Goal: Transaction & Acquisition: Purchase product/service

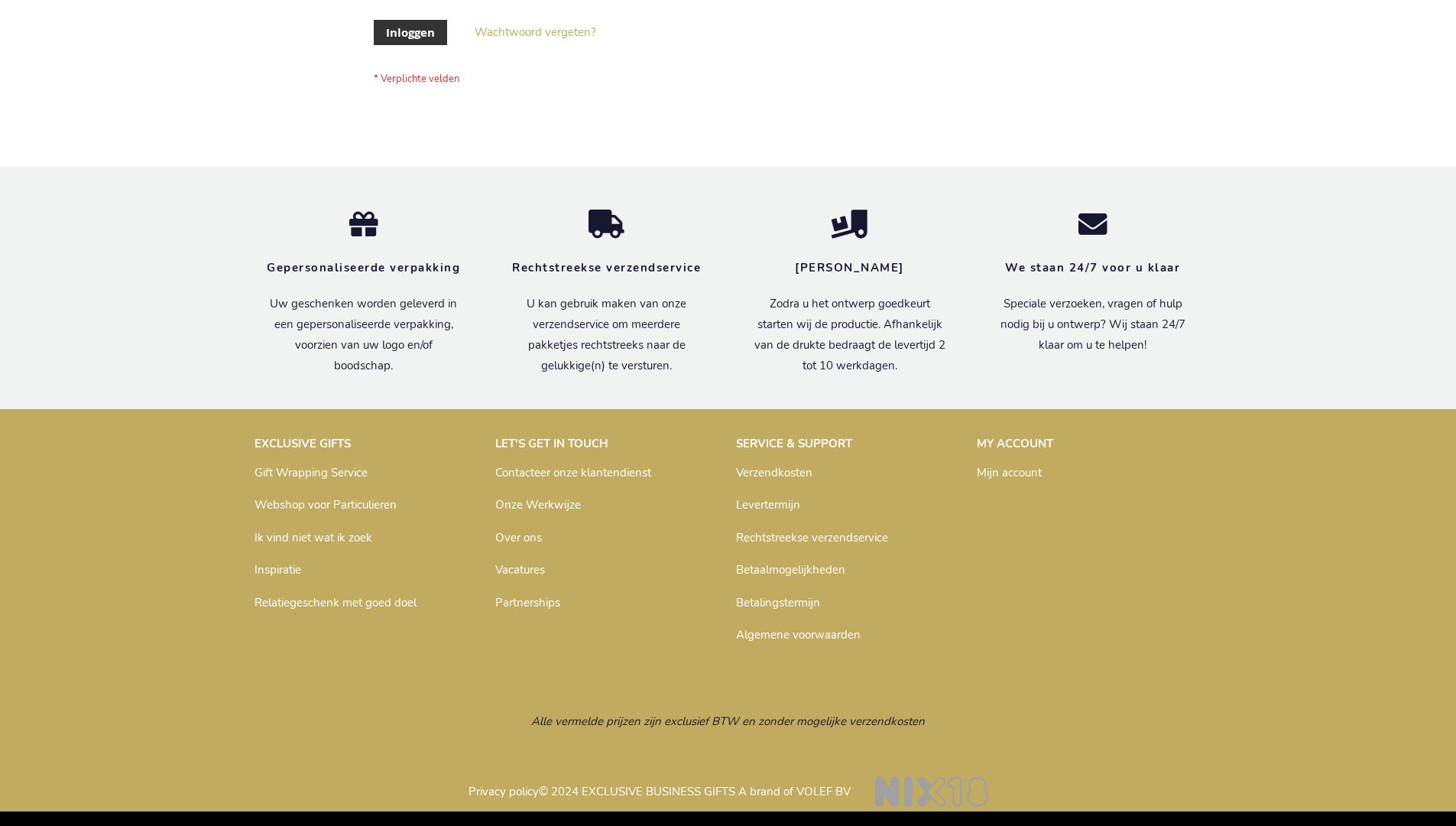
scroll to position [519, 0]
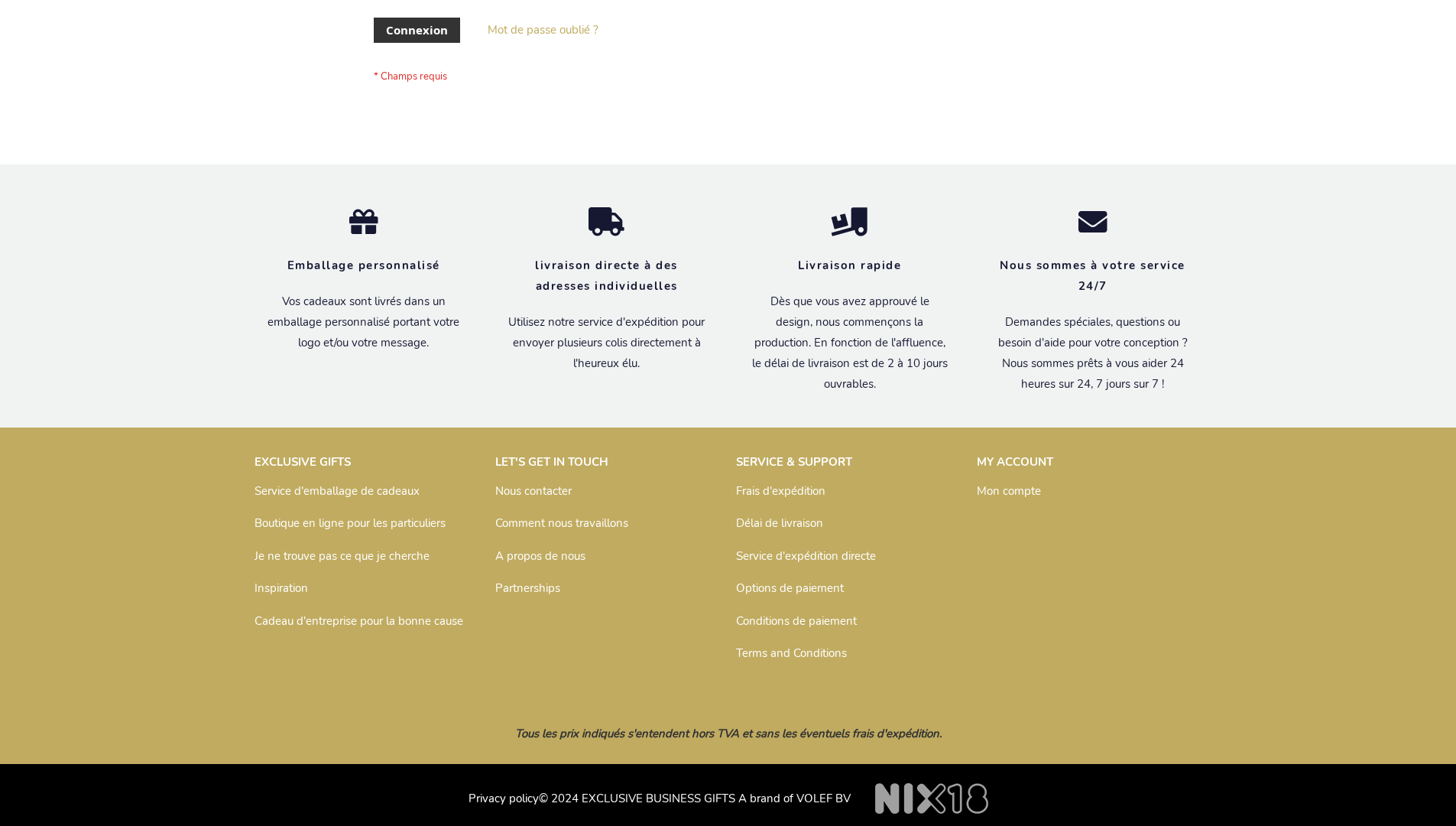
scroll to position [528, 0]
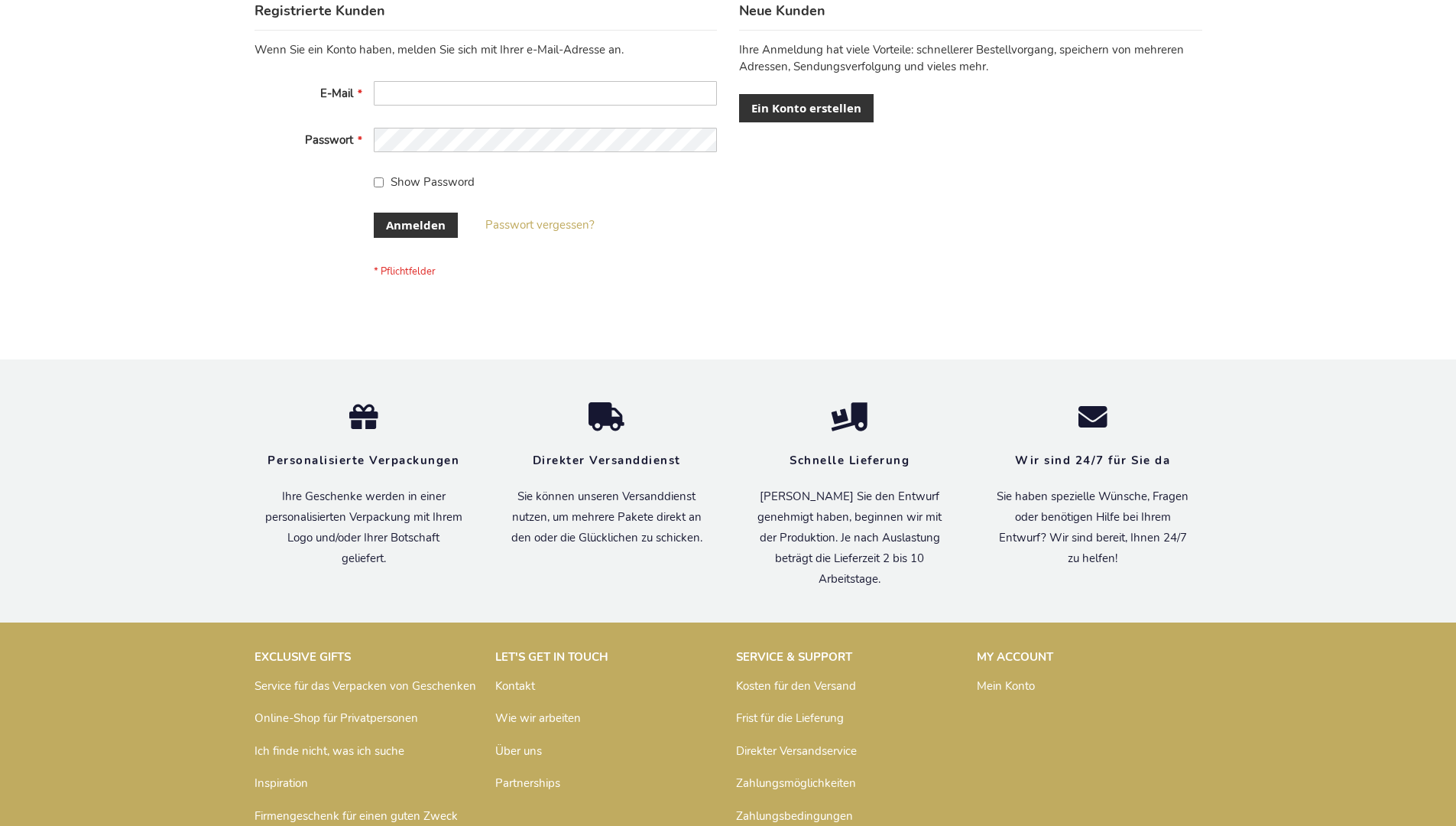
scroll to position [513, 0]
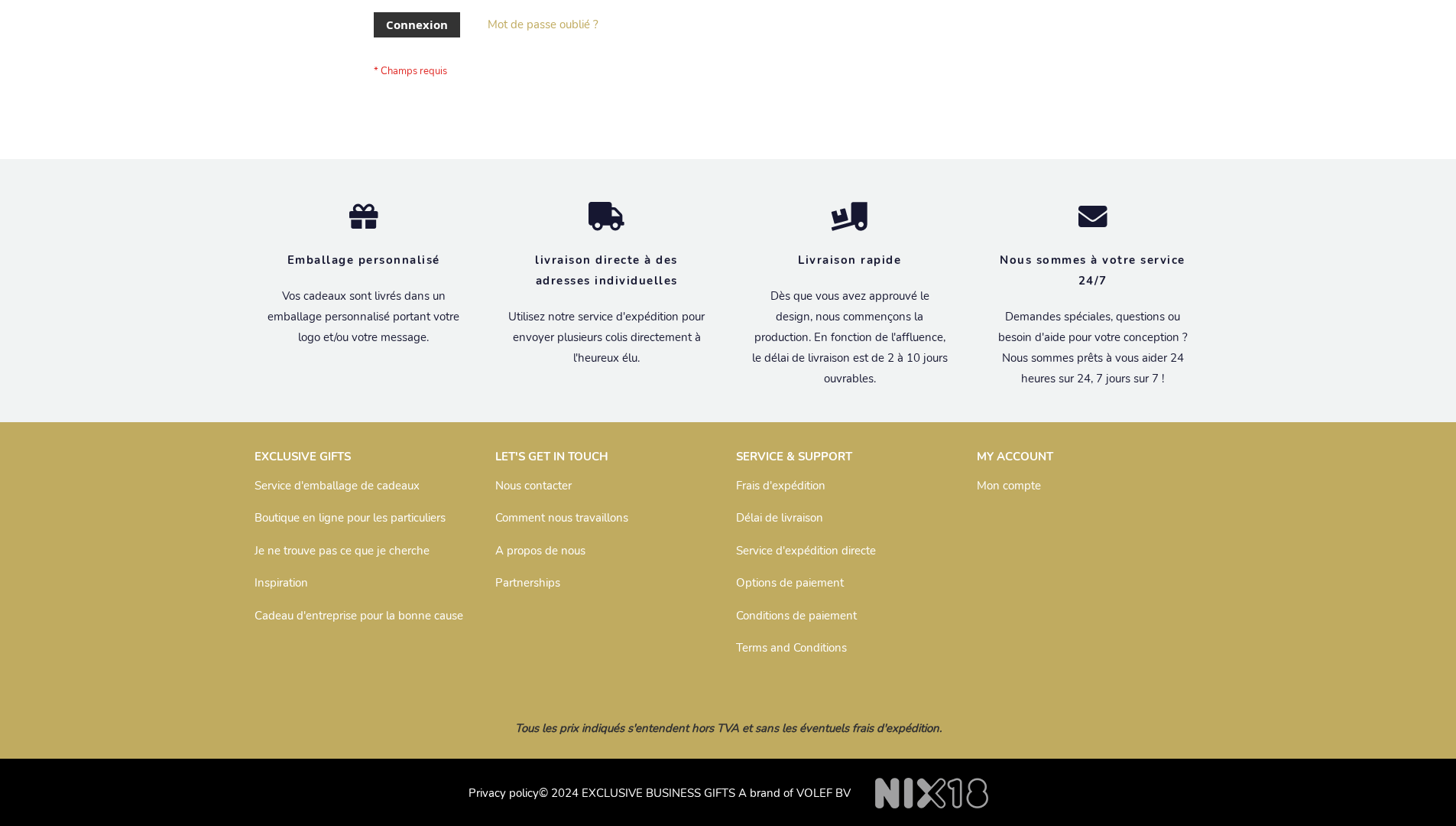
scroll to position [528, 0]
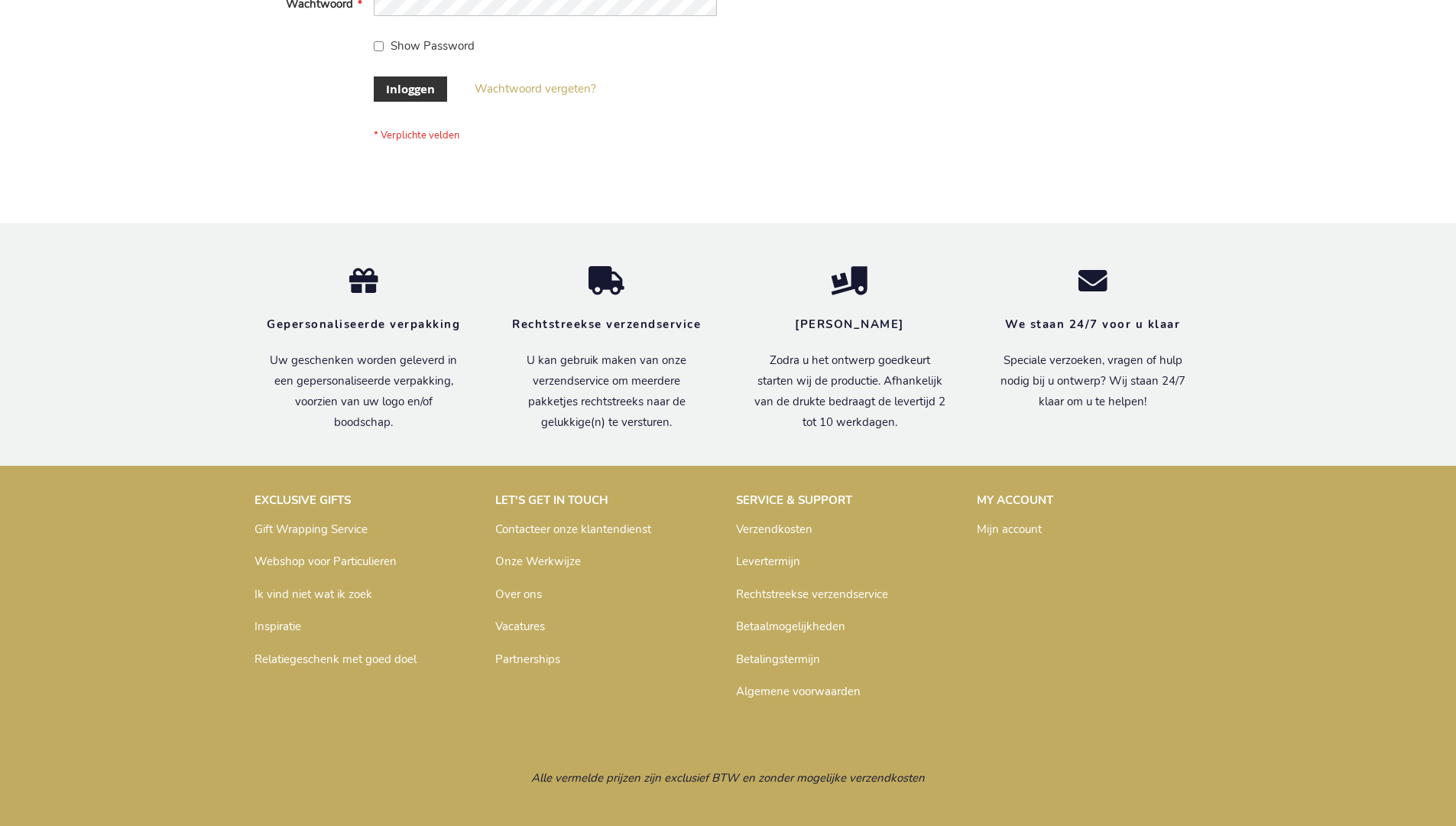
scroll to position [519, 0]
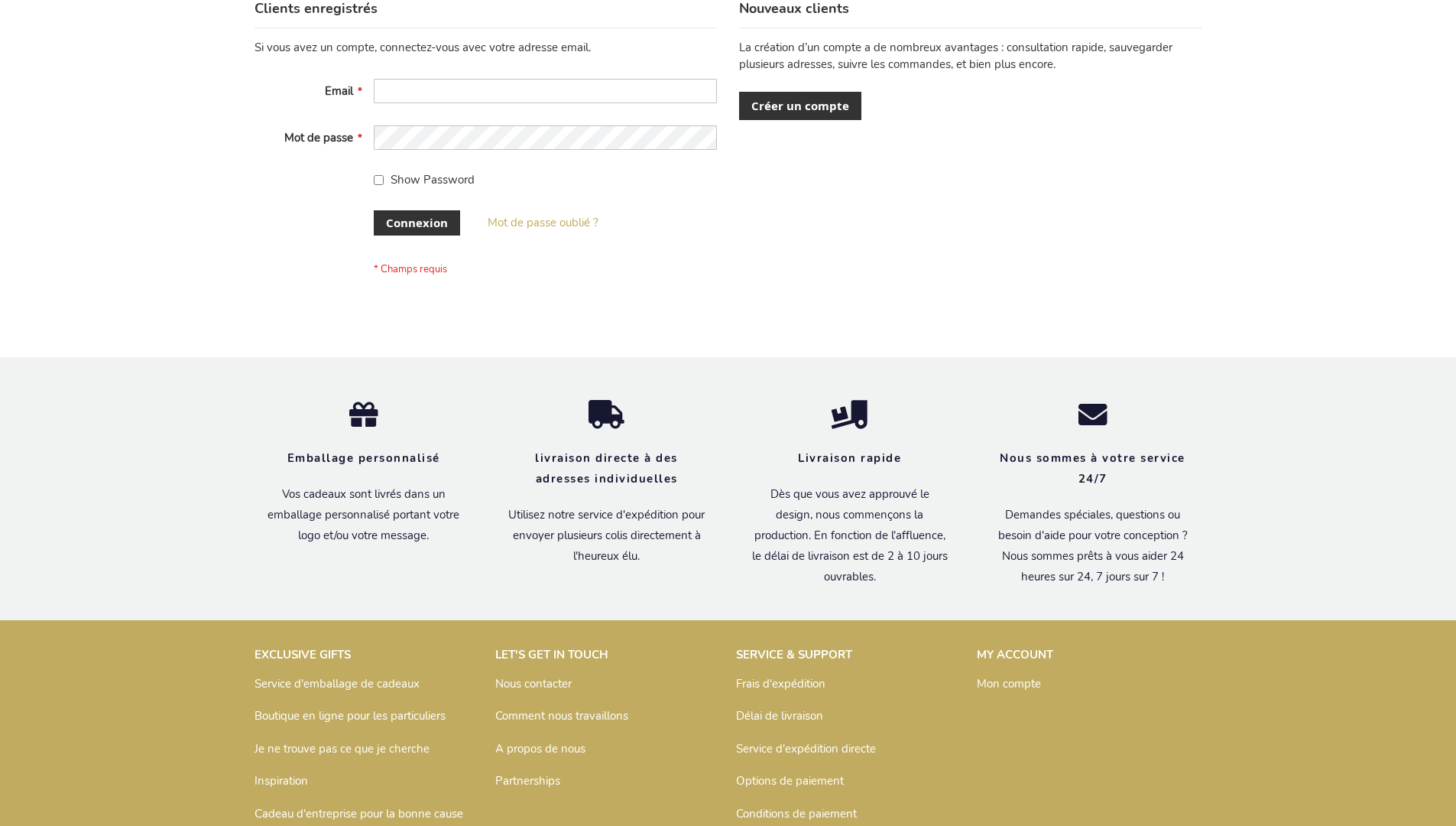
scroll to position [528, 0]
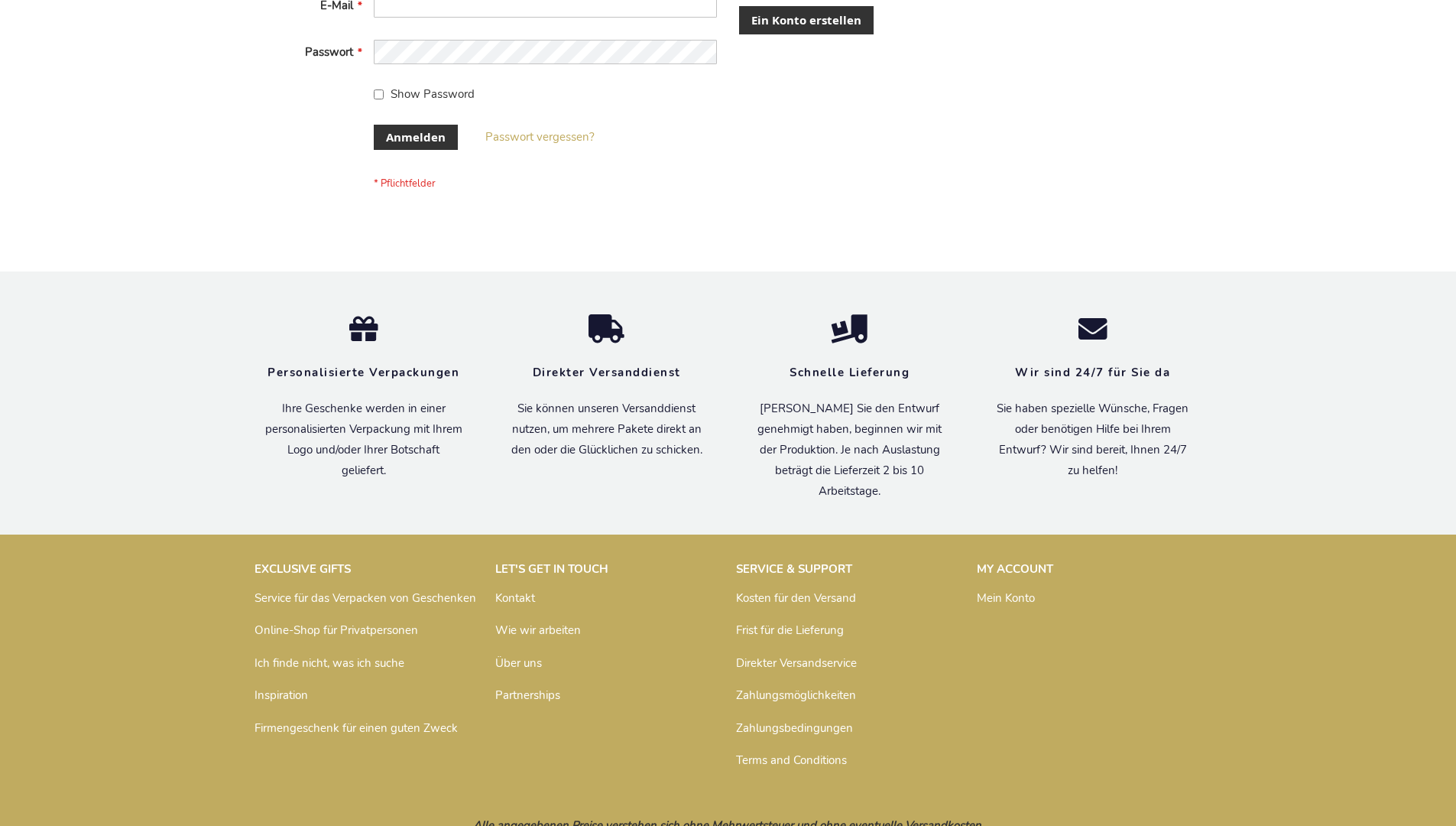
scroll to position [513, 0]
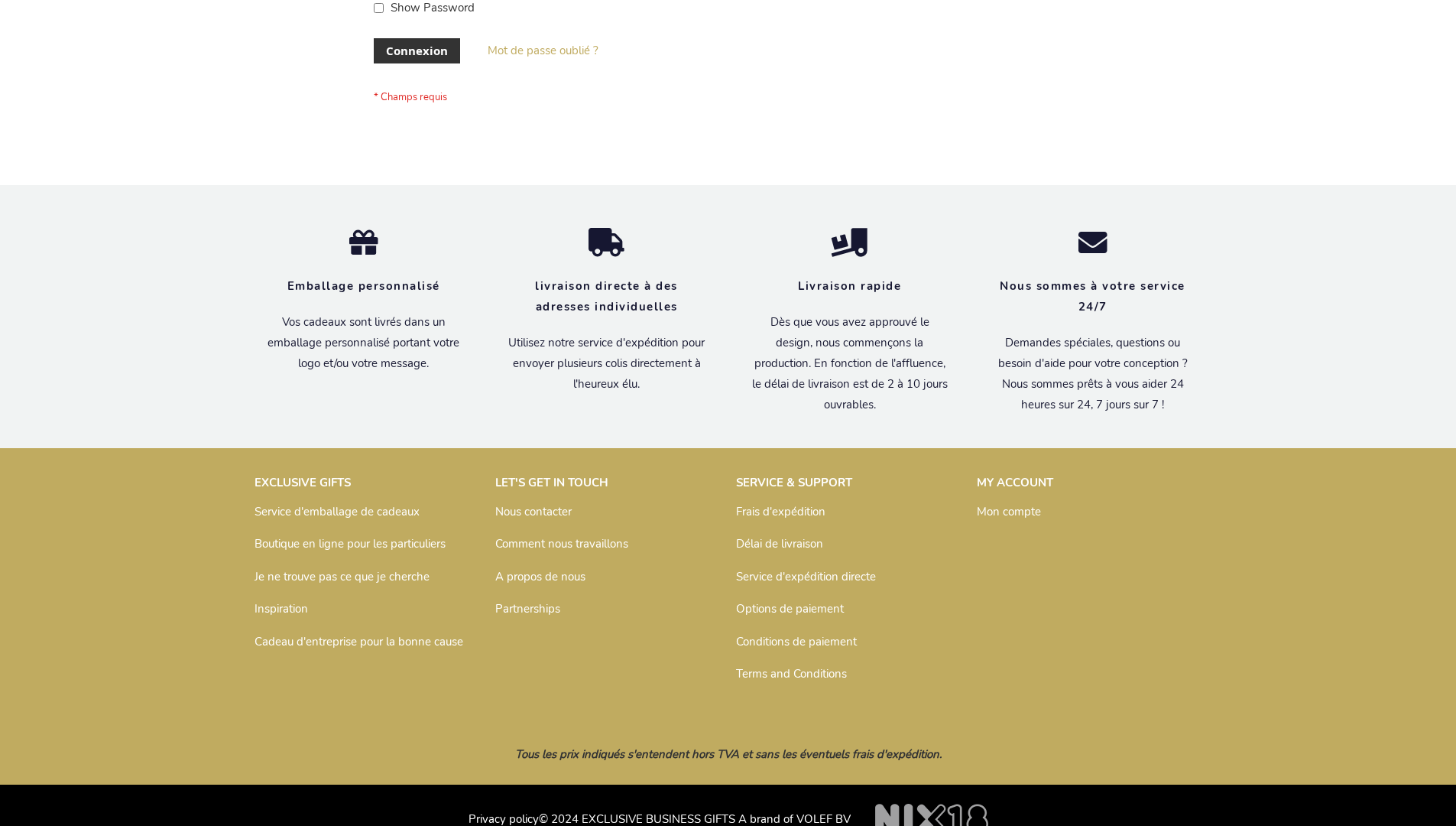
scroll to position [528, 0]
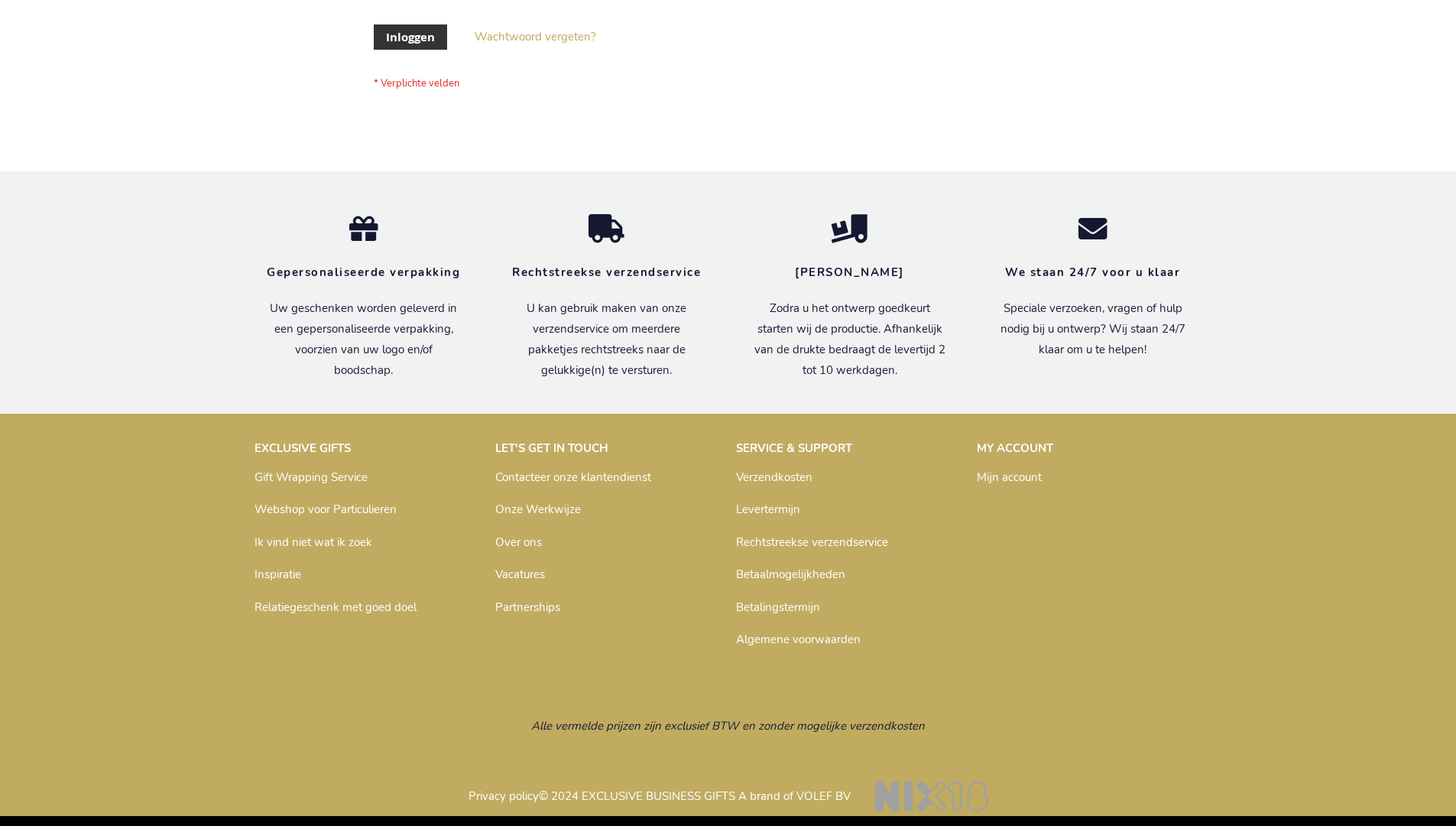
scroll to position [519, 0]
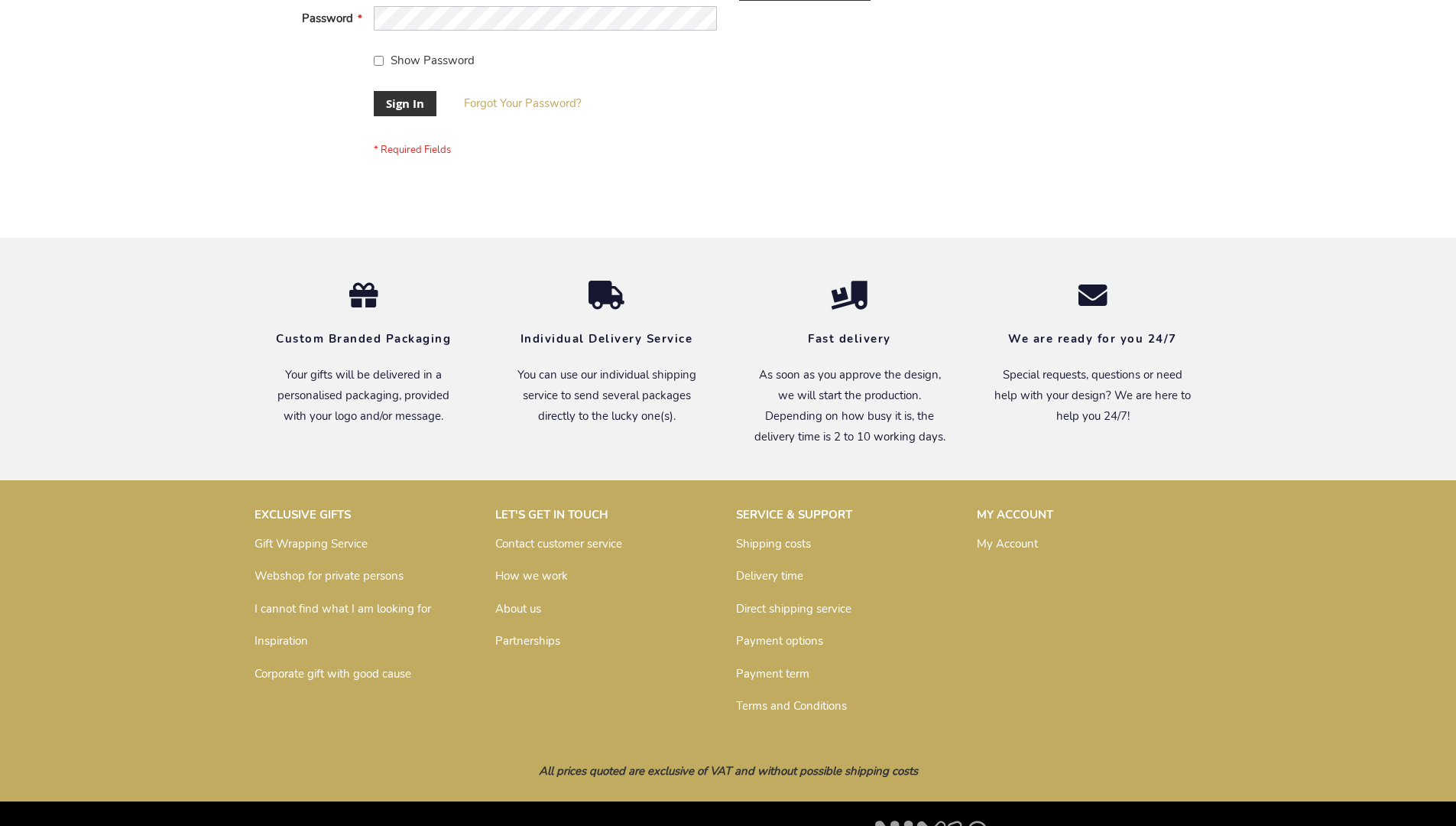
scroll to position [492, 0]
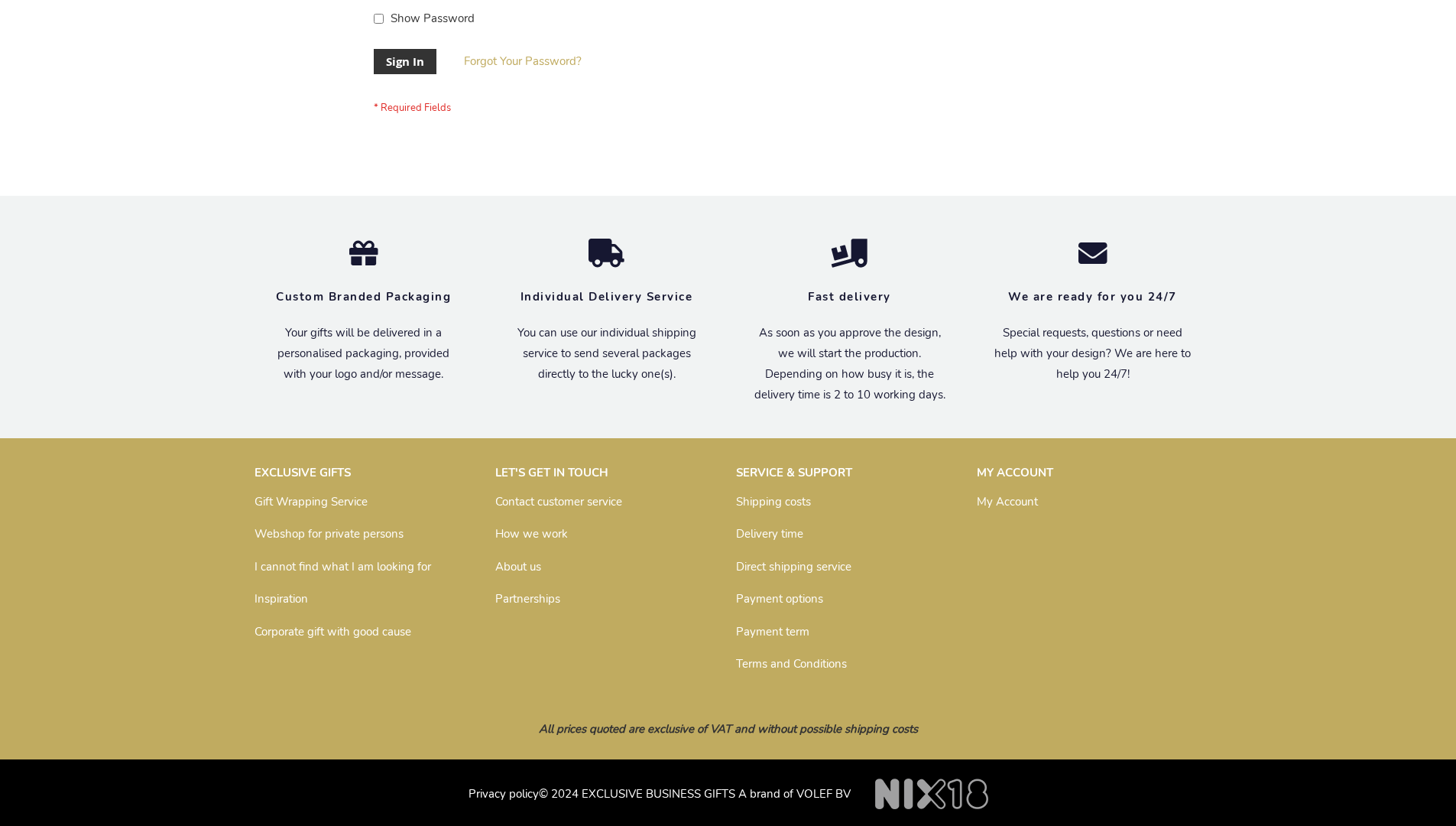
scroll to position [492, 0]
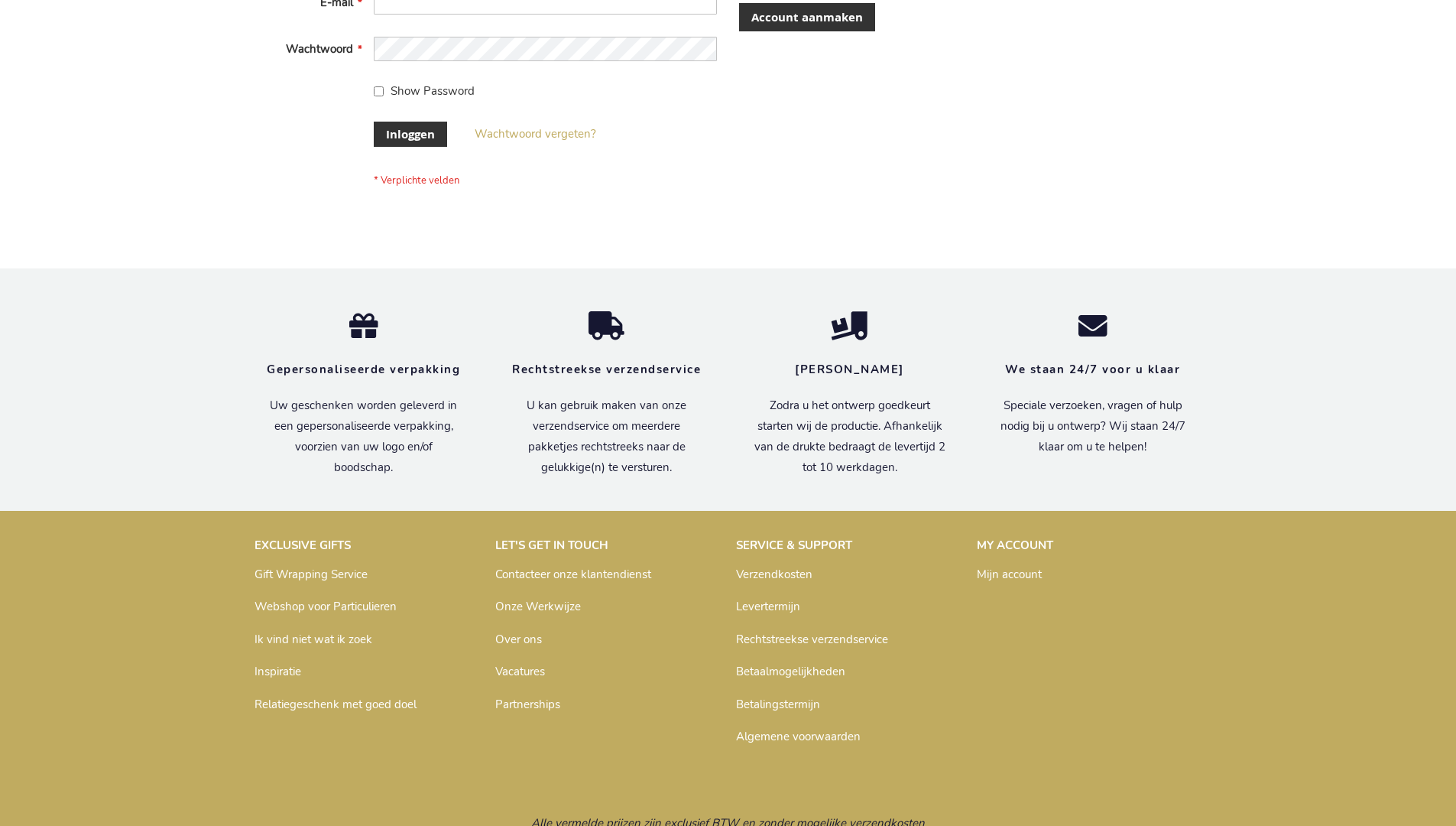
scroll to position [519, 0]
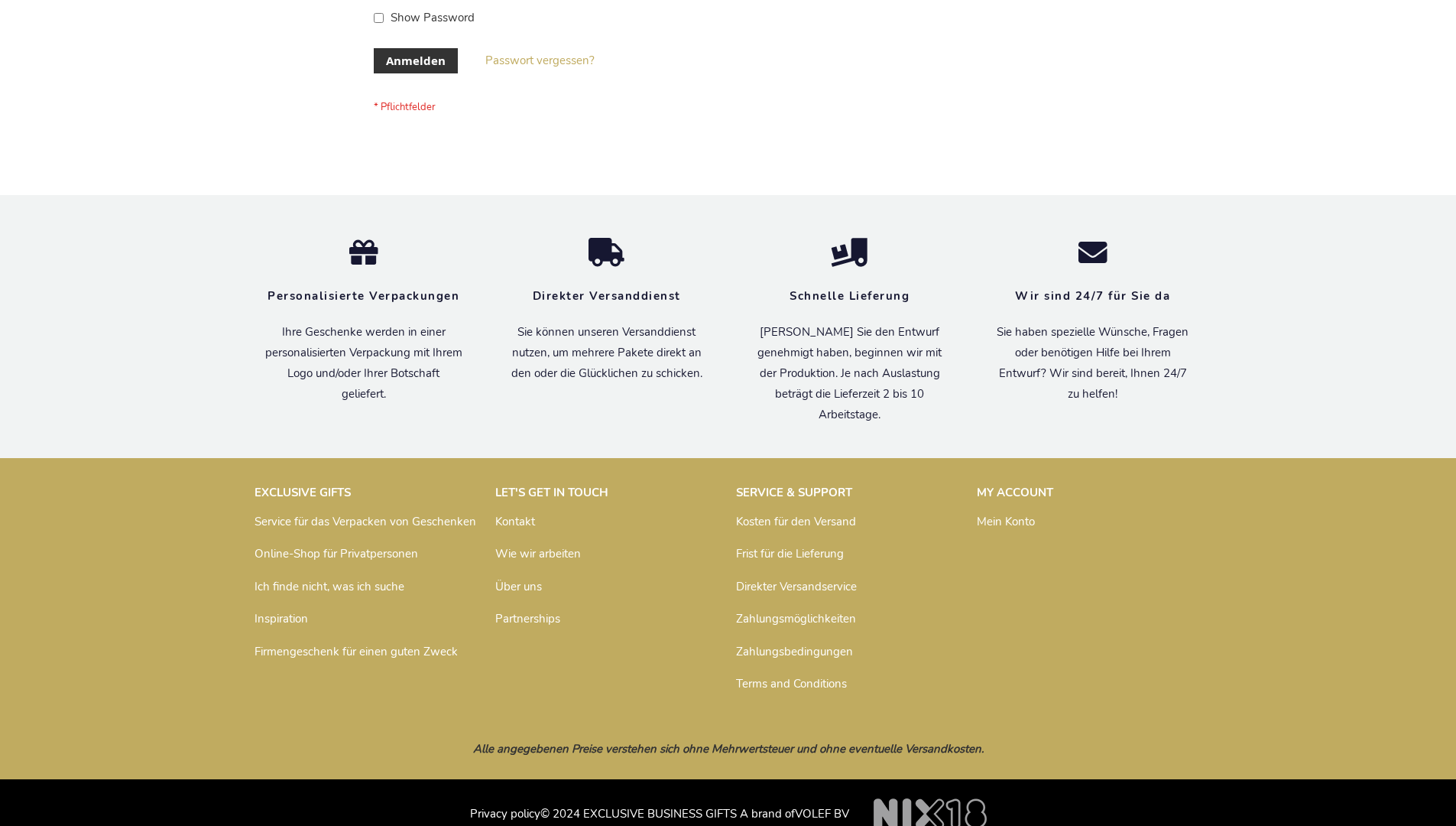
scroll to position [513, 0]
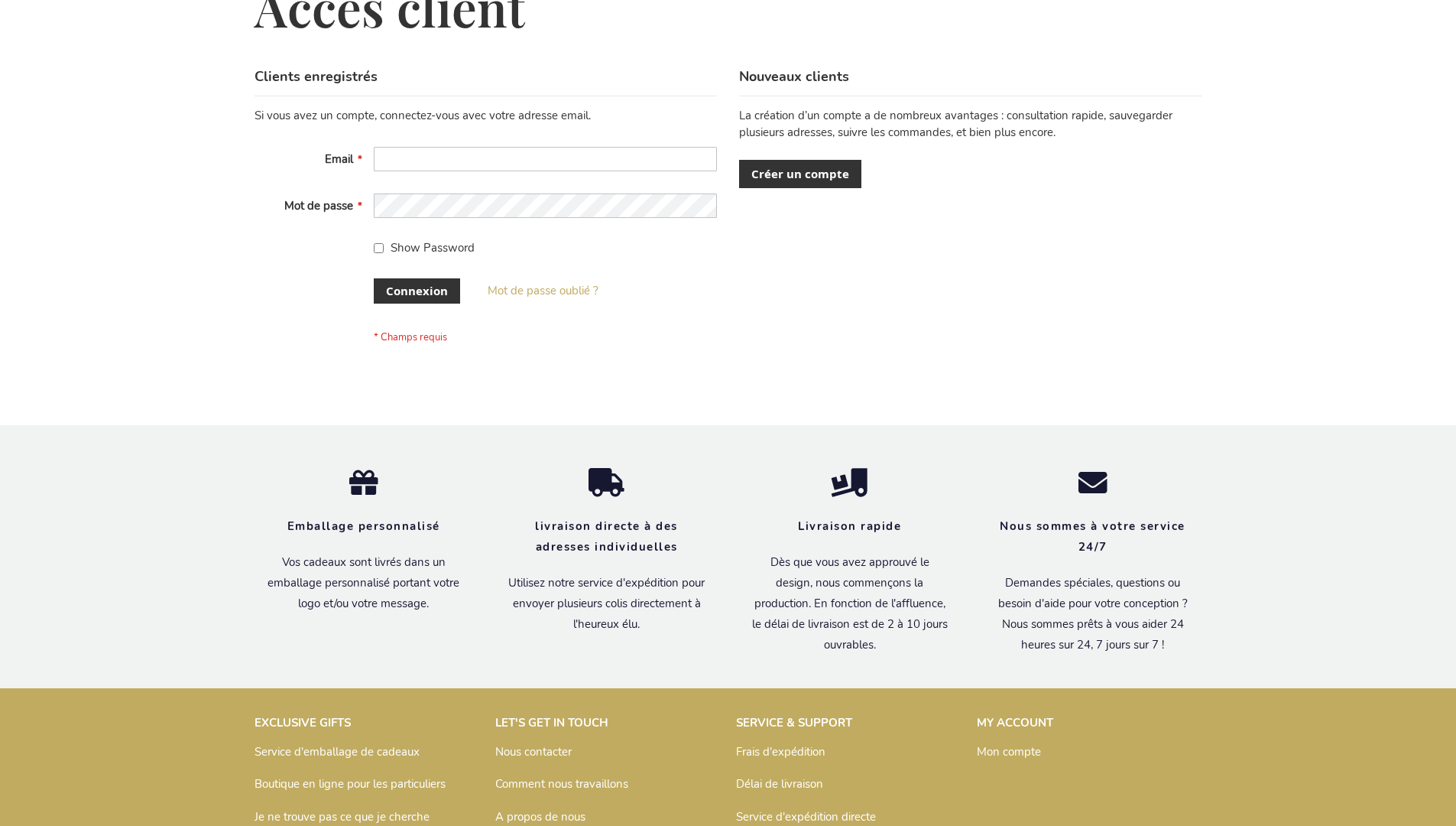
scroll to position [528, 0]
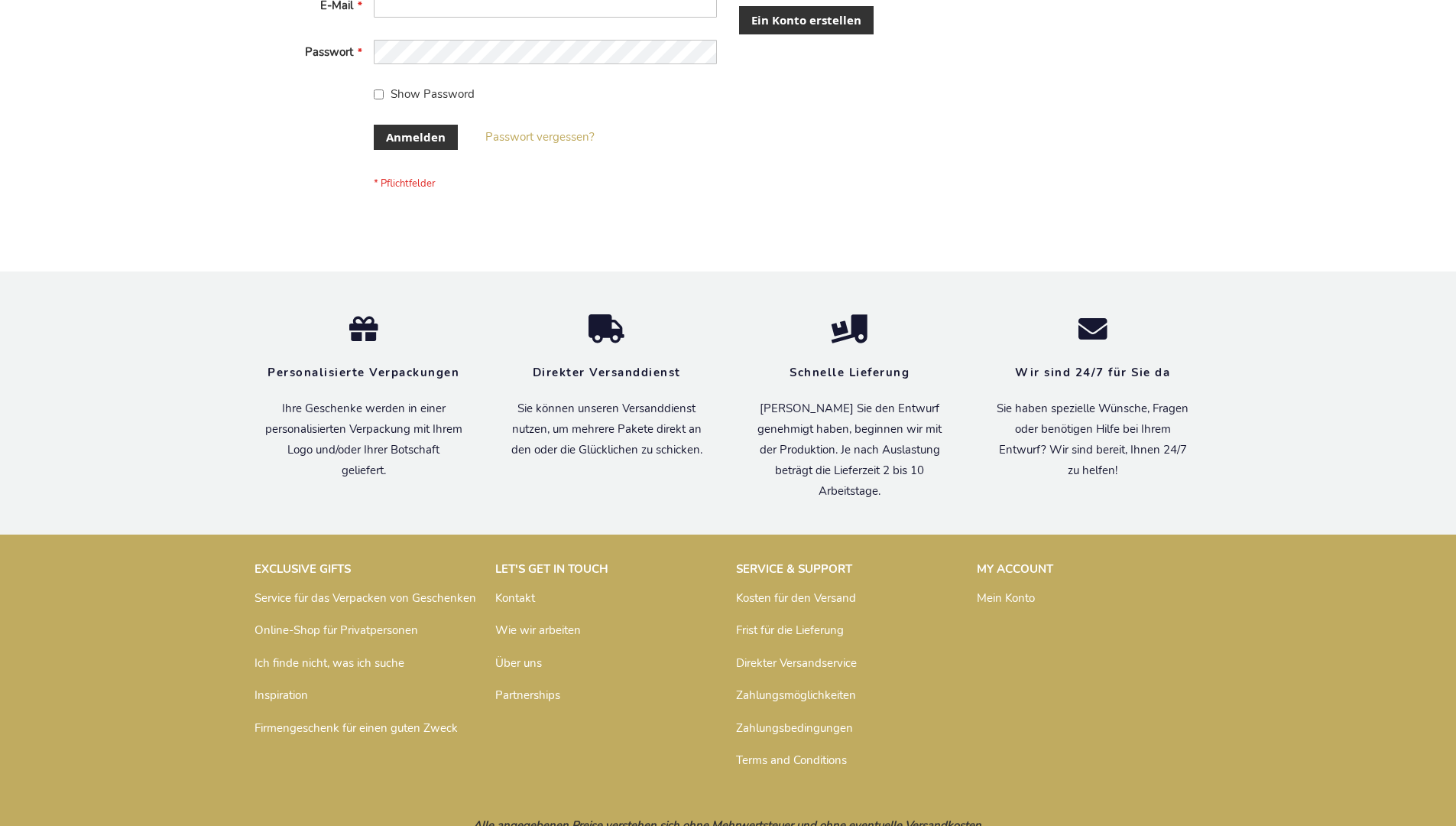
scroll to position [513, 0]
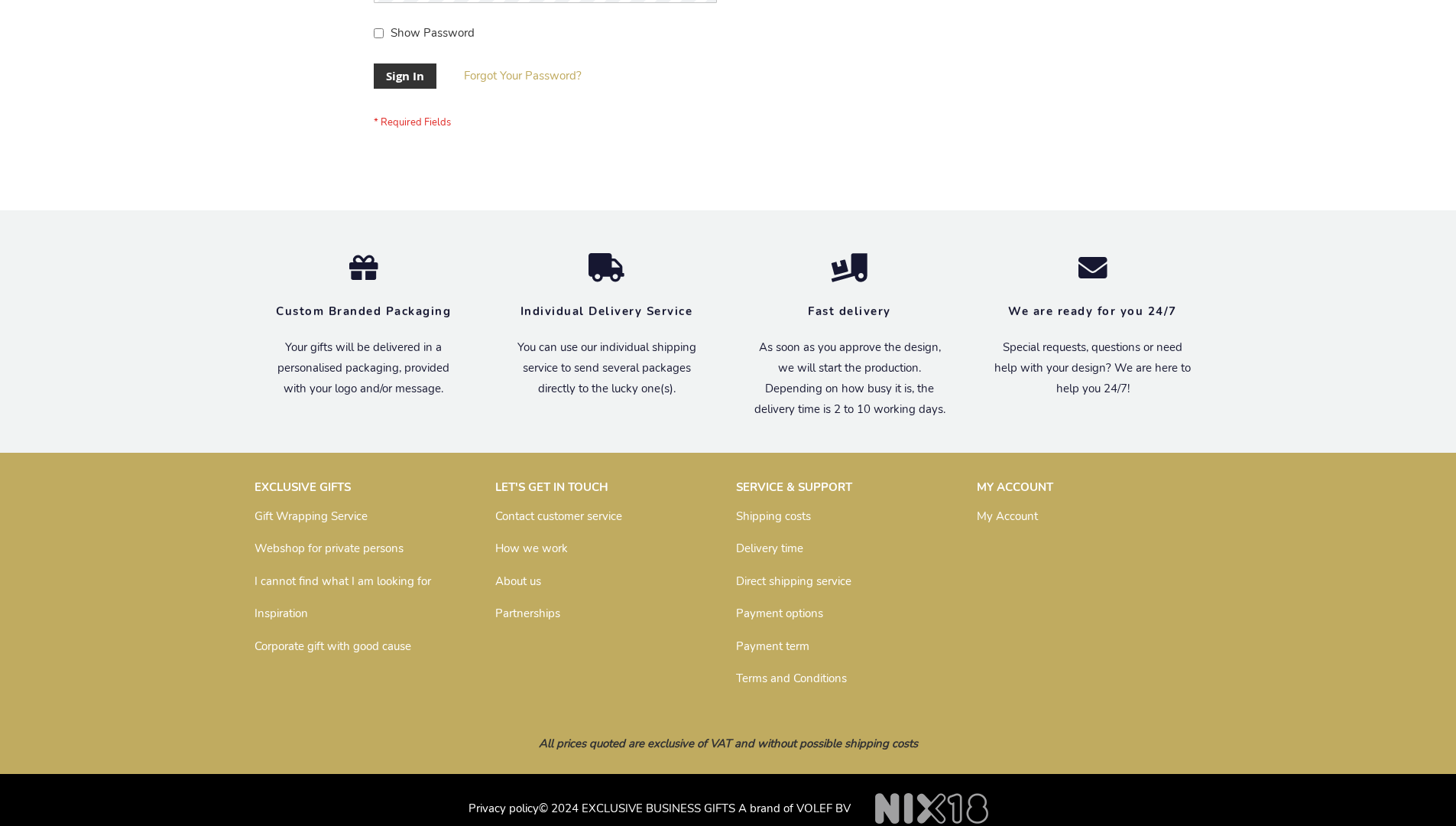
scroll to position [492, 0]
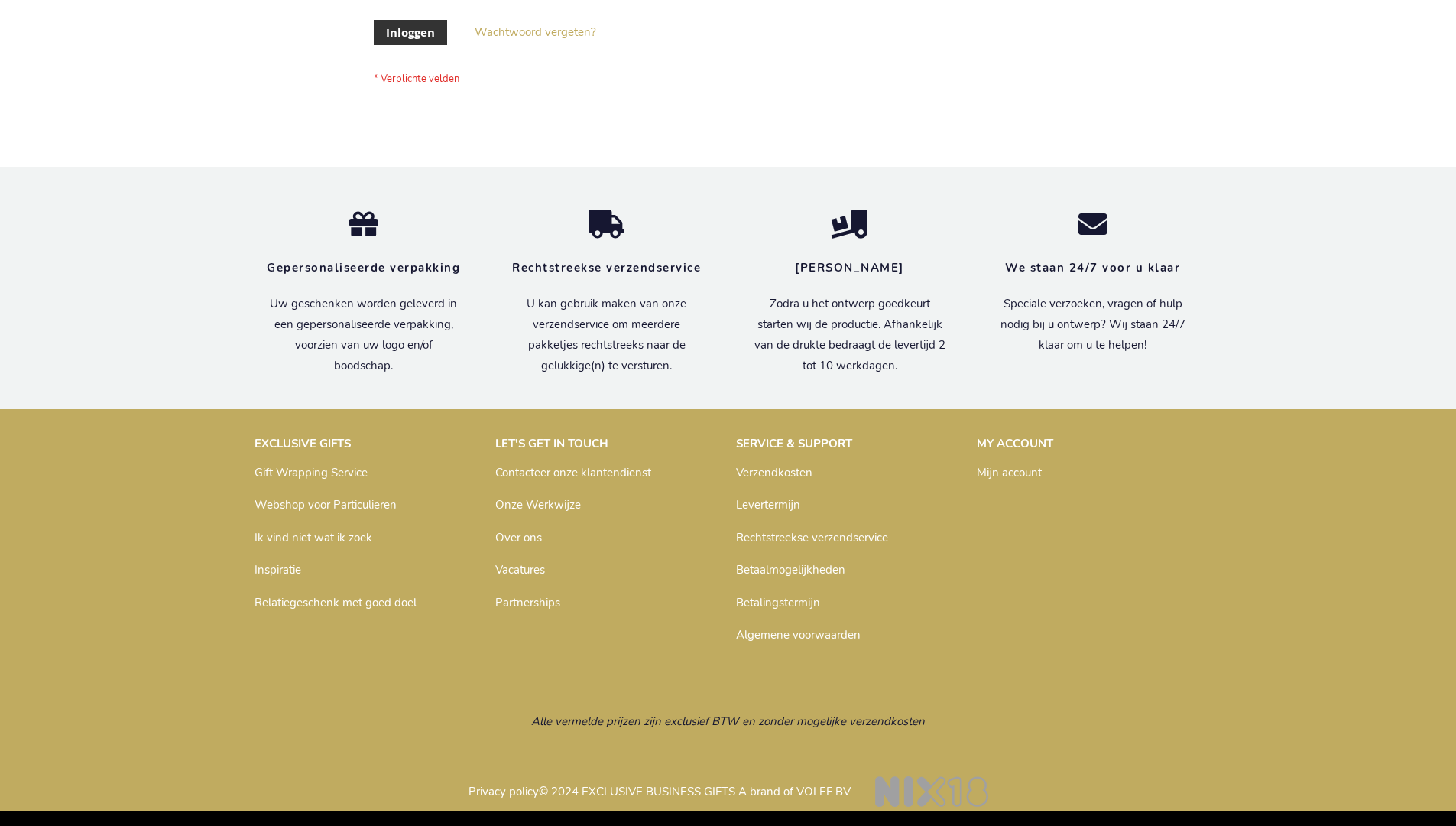
scroll to position [519, 0]
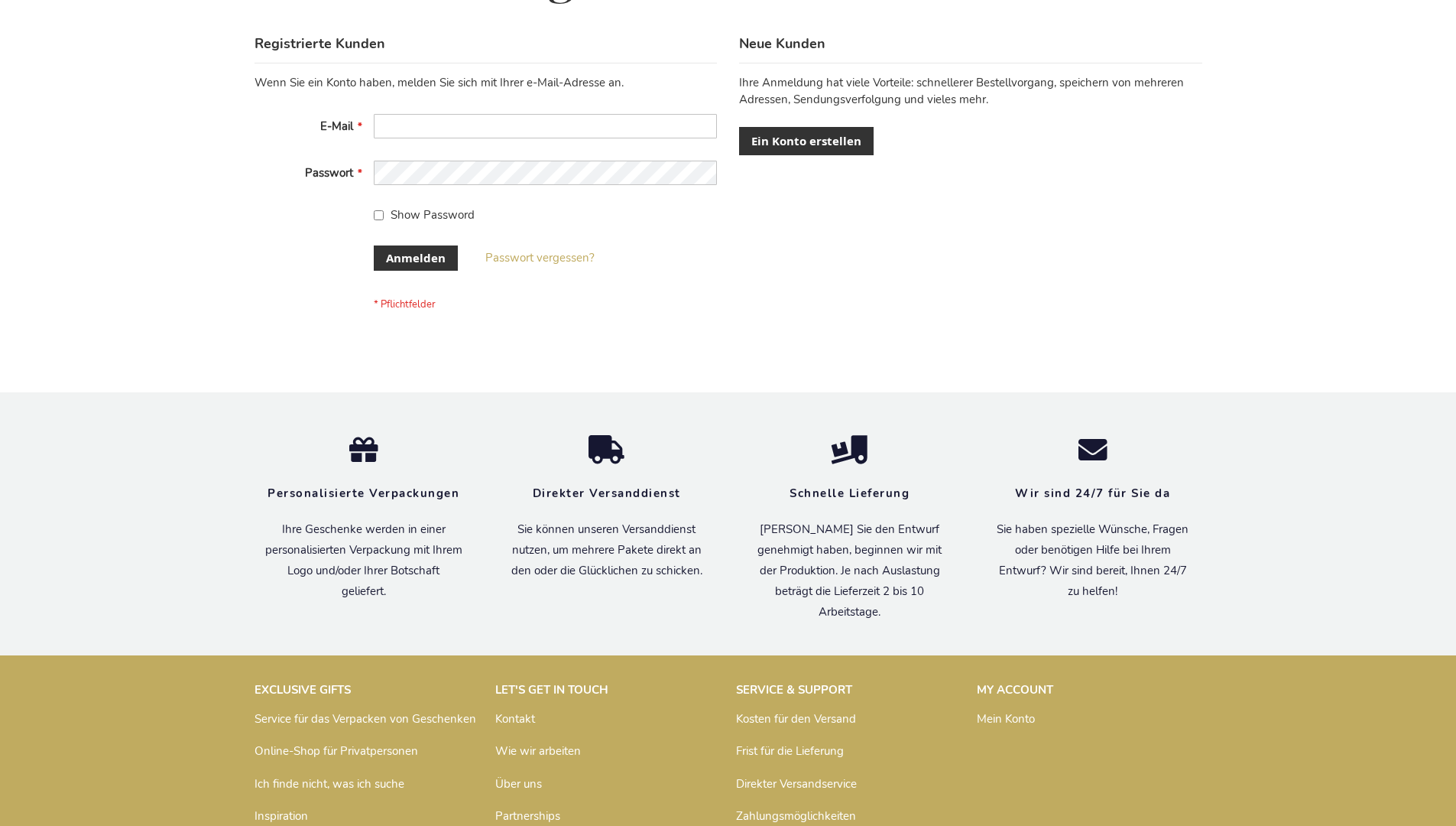
scroll to position [513, 0]
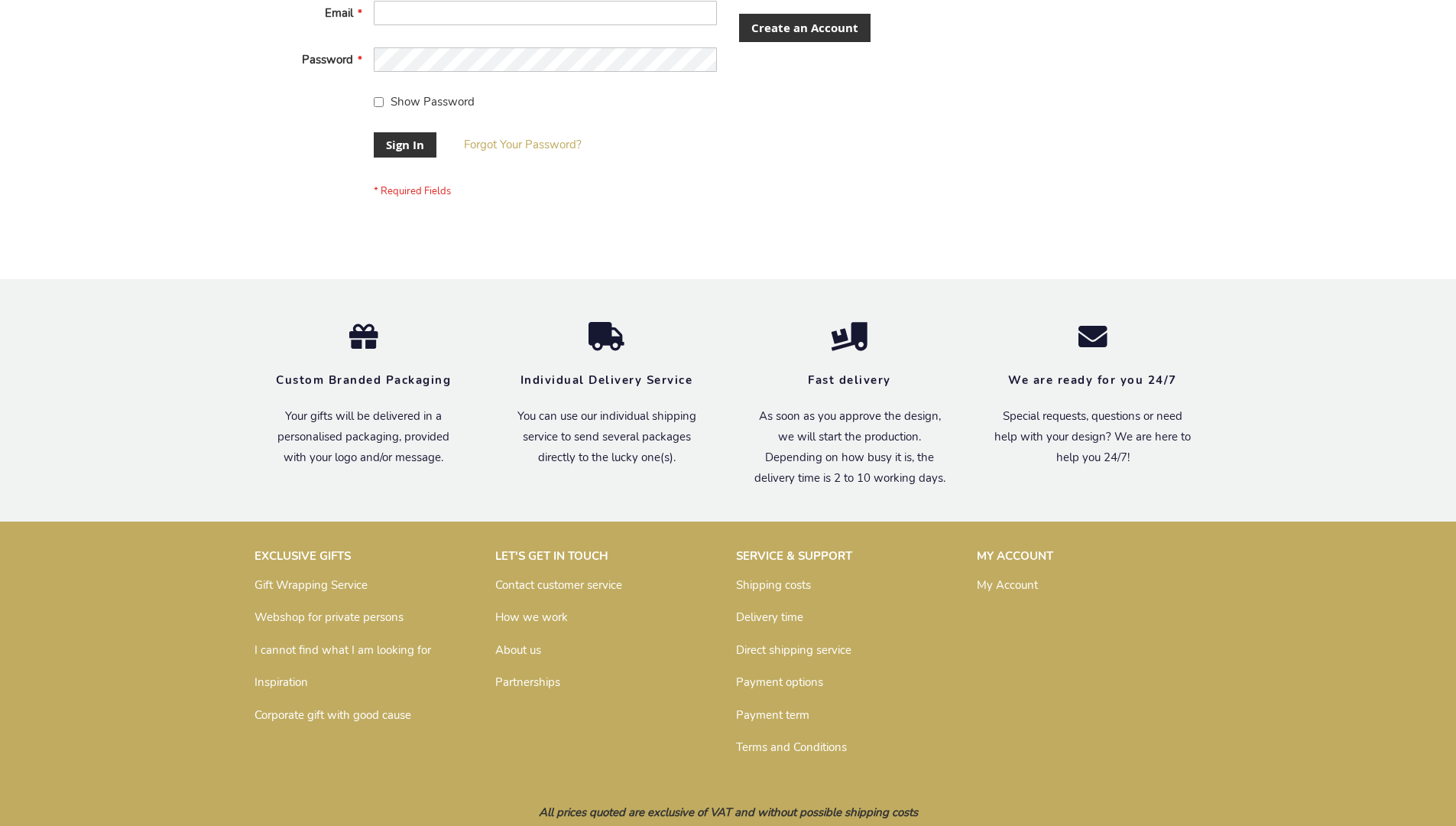
scroll to position [492, 0]
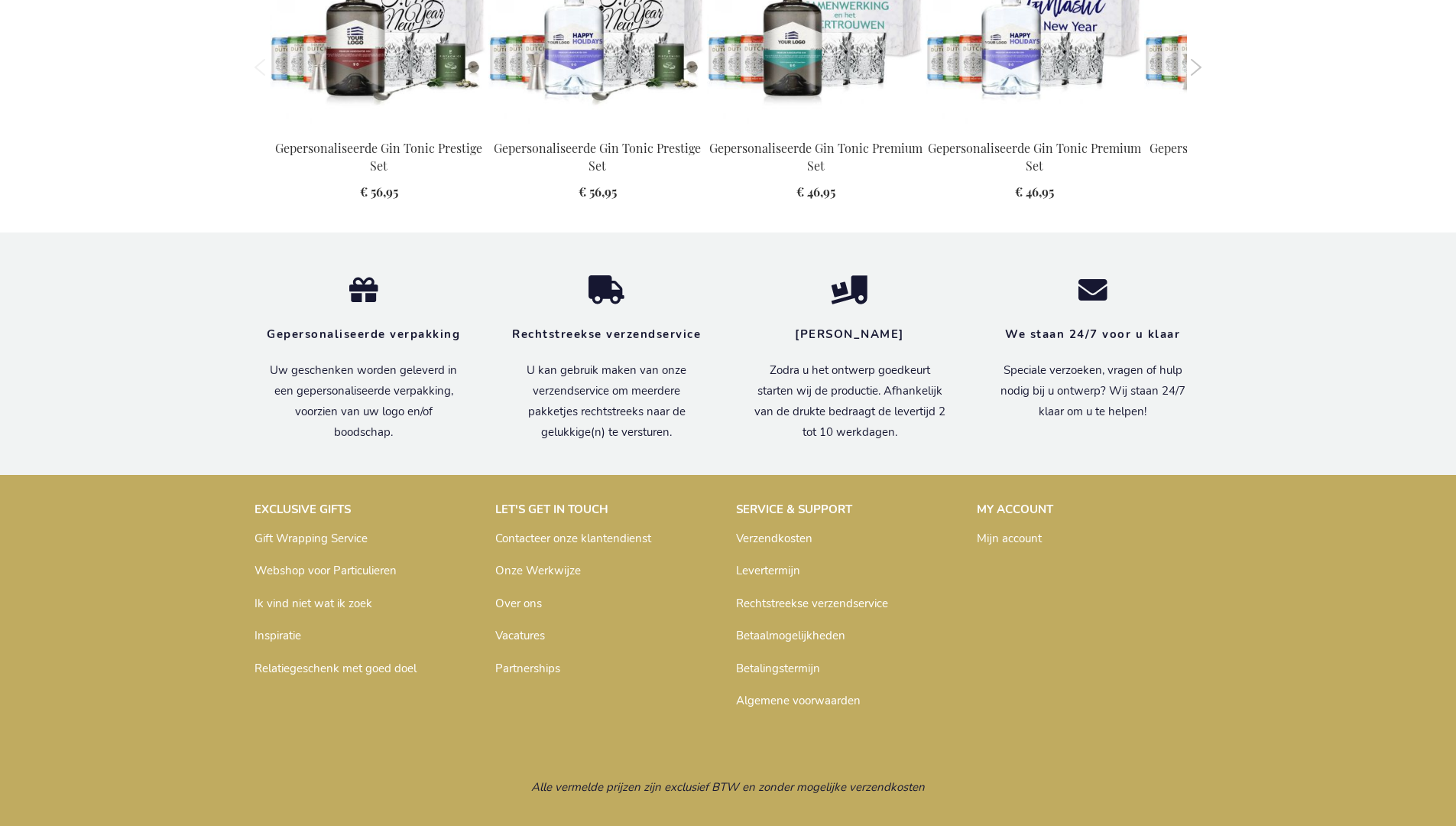
scroll to position [1643, 0]
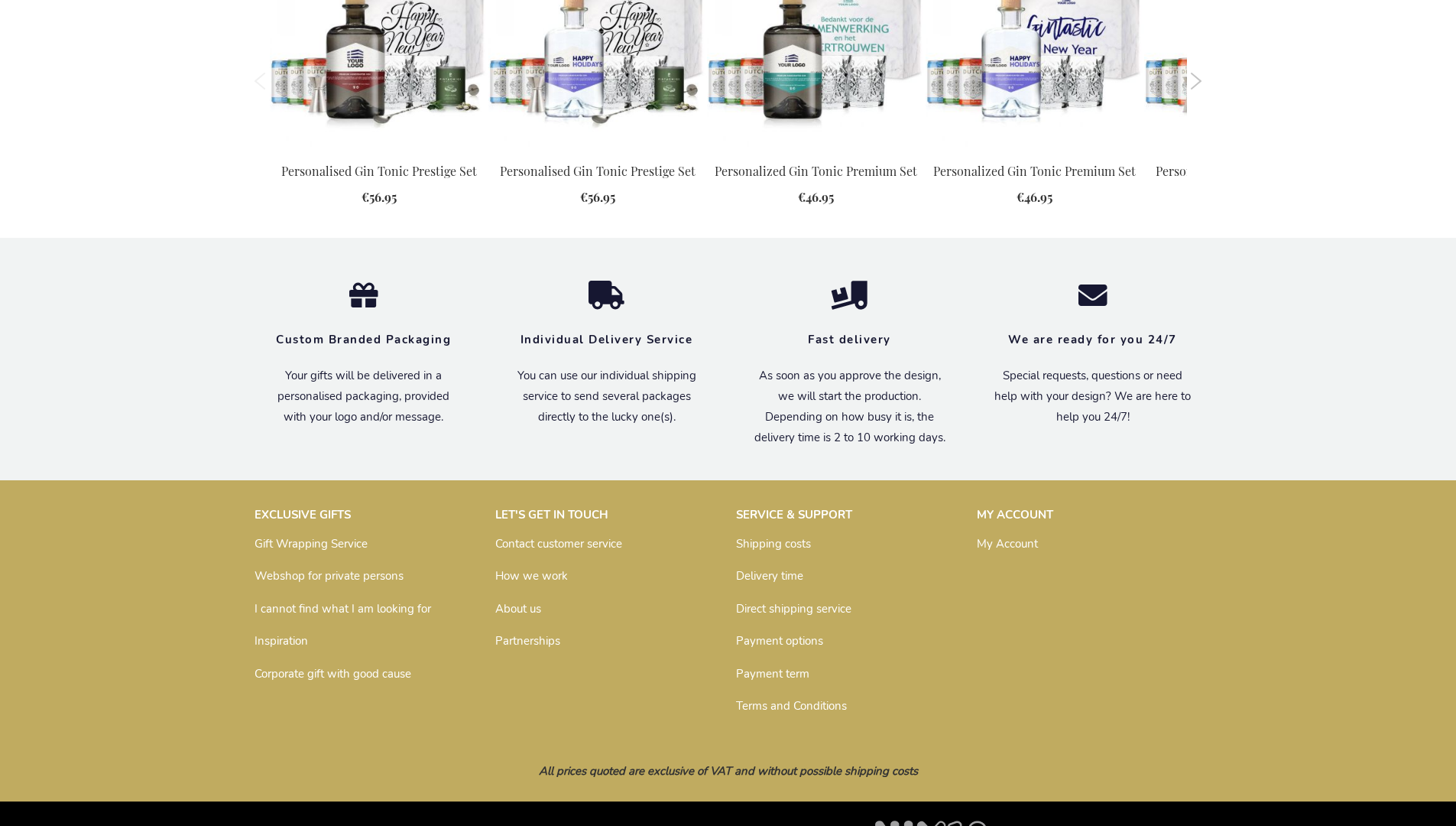
scroll to position [1598, 0]
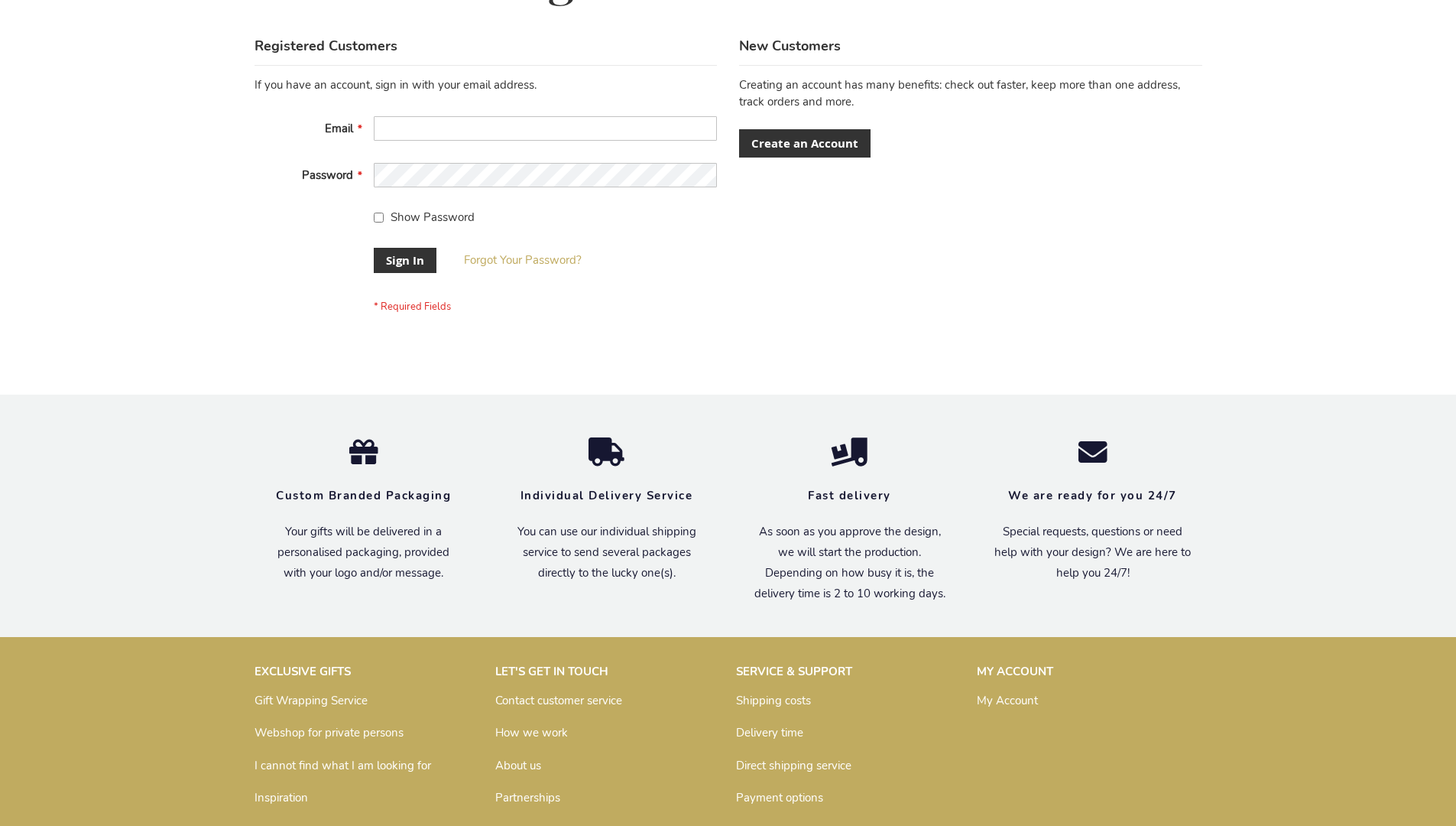
scroll to position [492, 0]
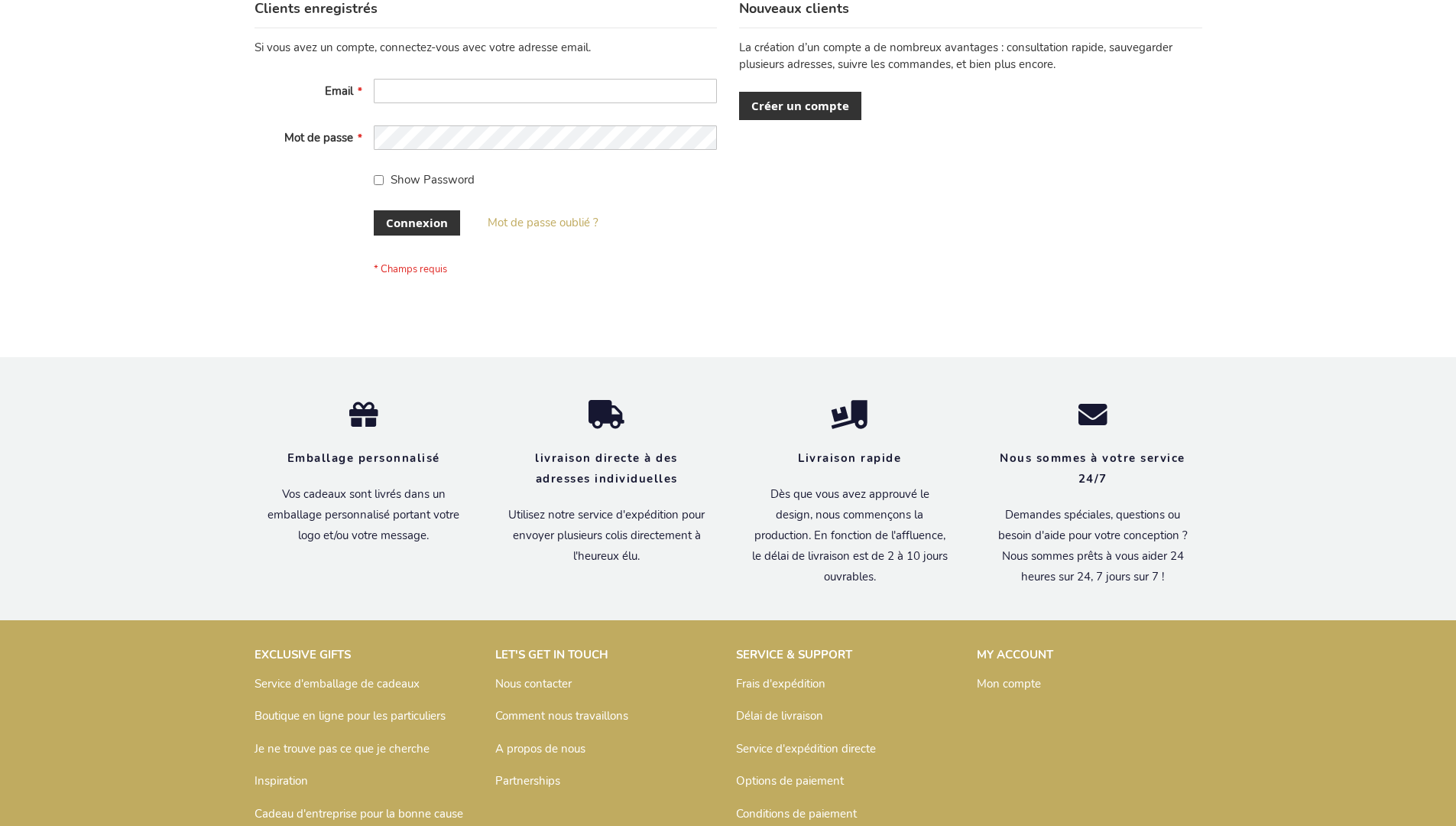
scroll to position [528, 0]
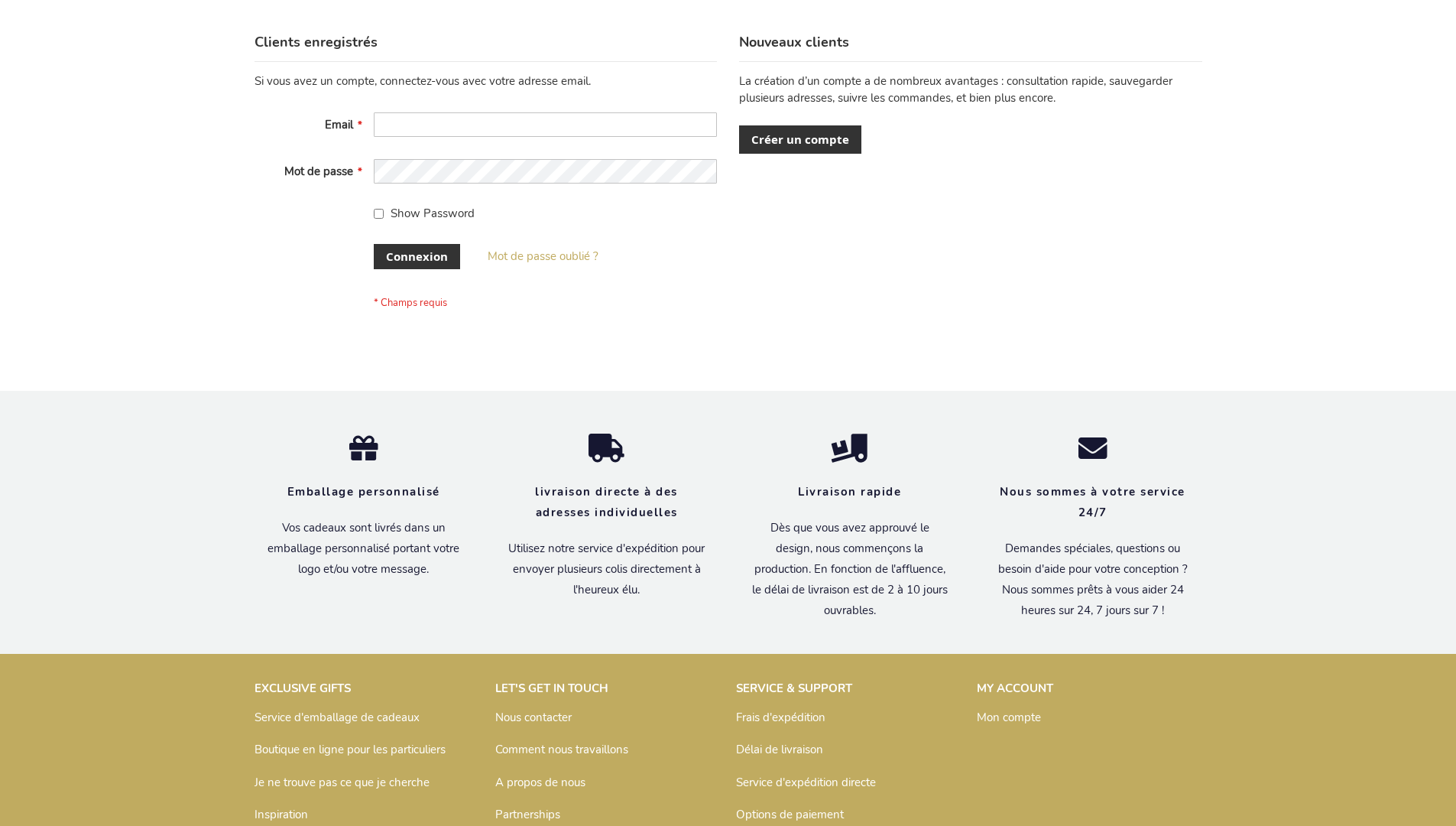
scroll to position [528, 0]
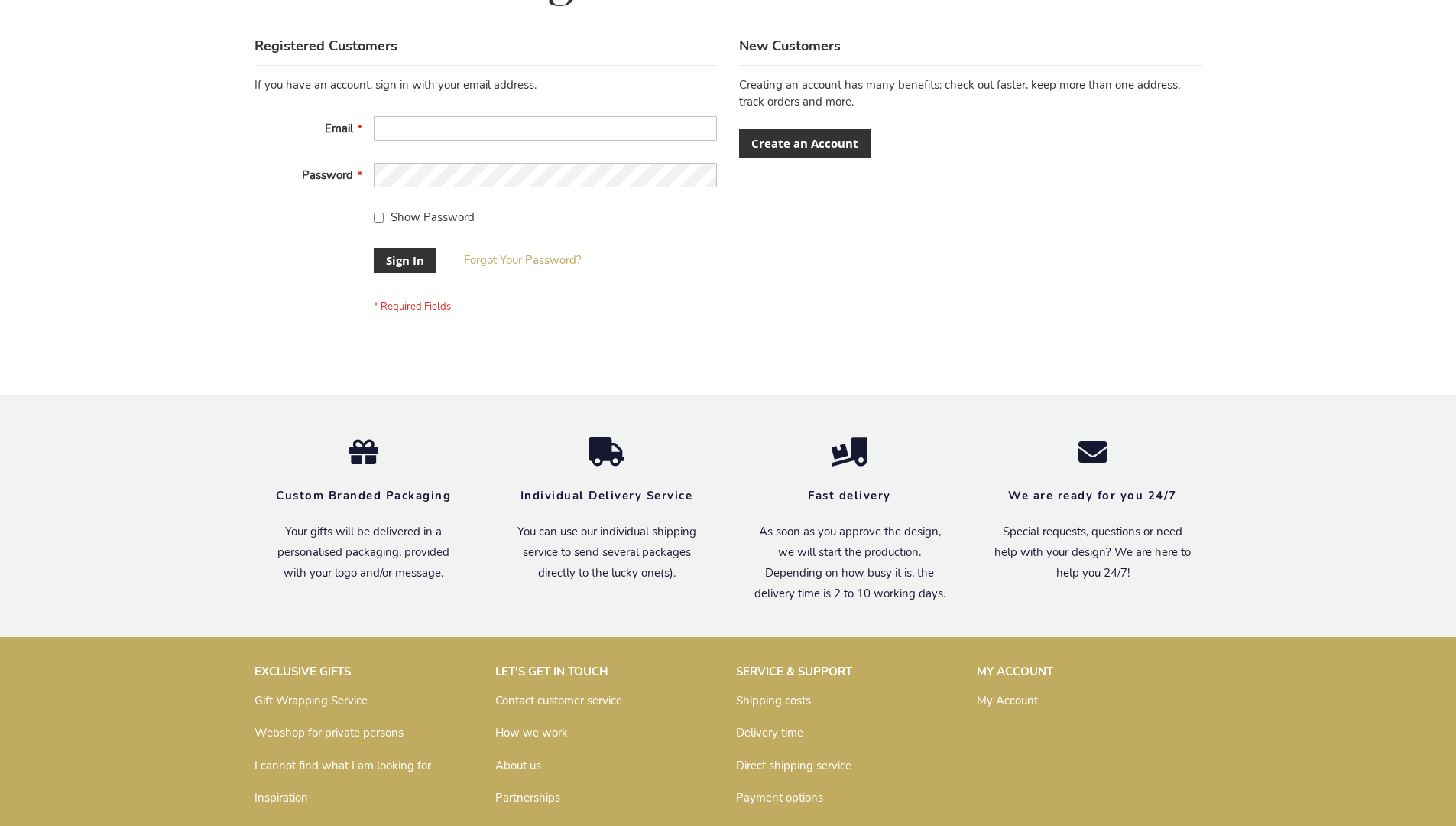
scroll to position [492, 0]
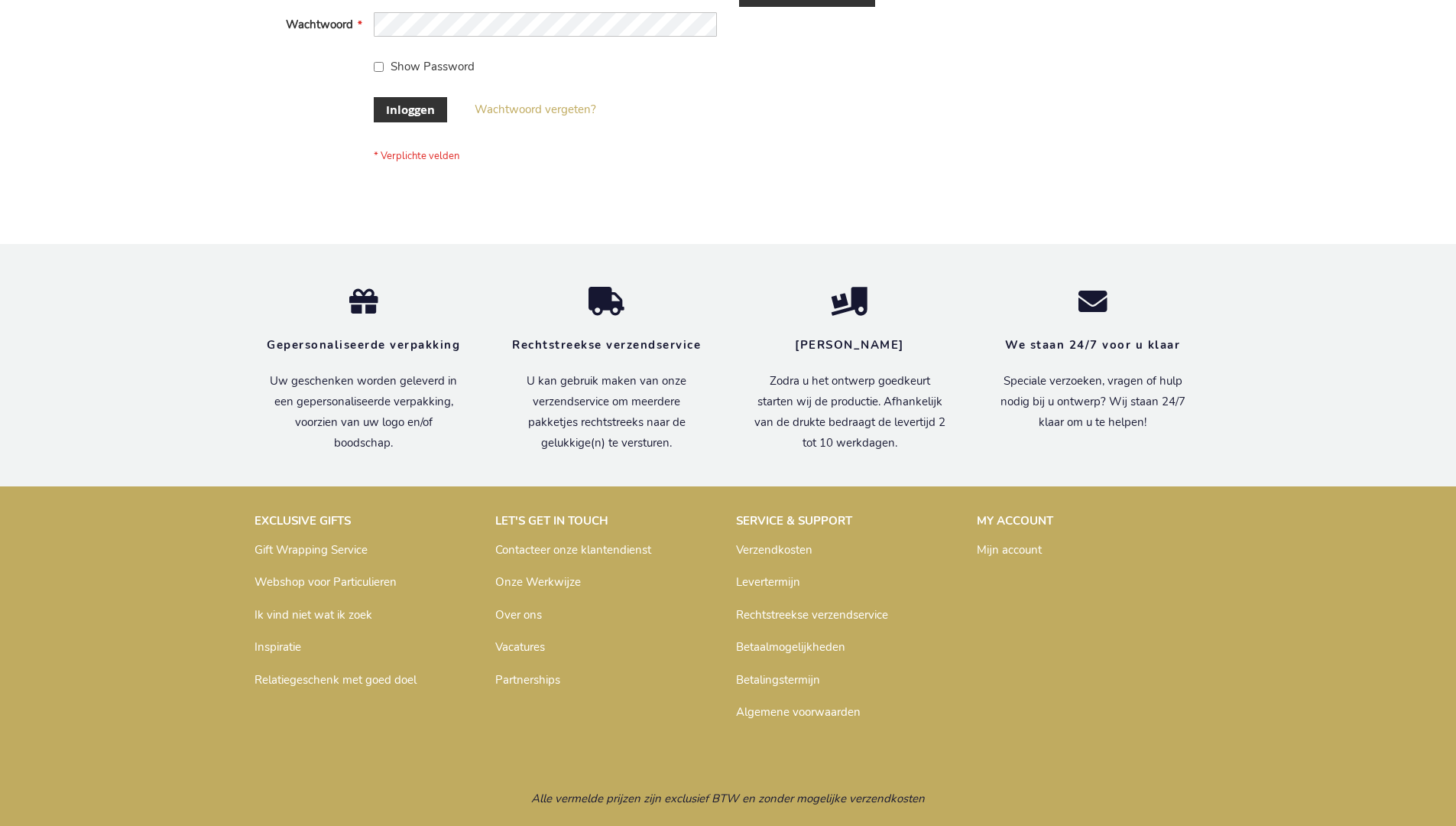
scroll to position [519, 0]
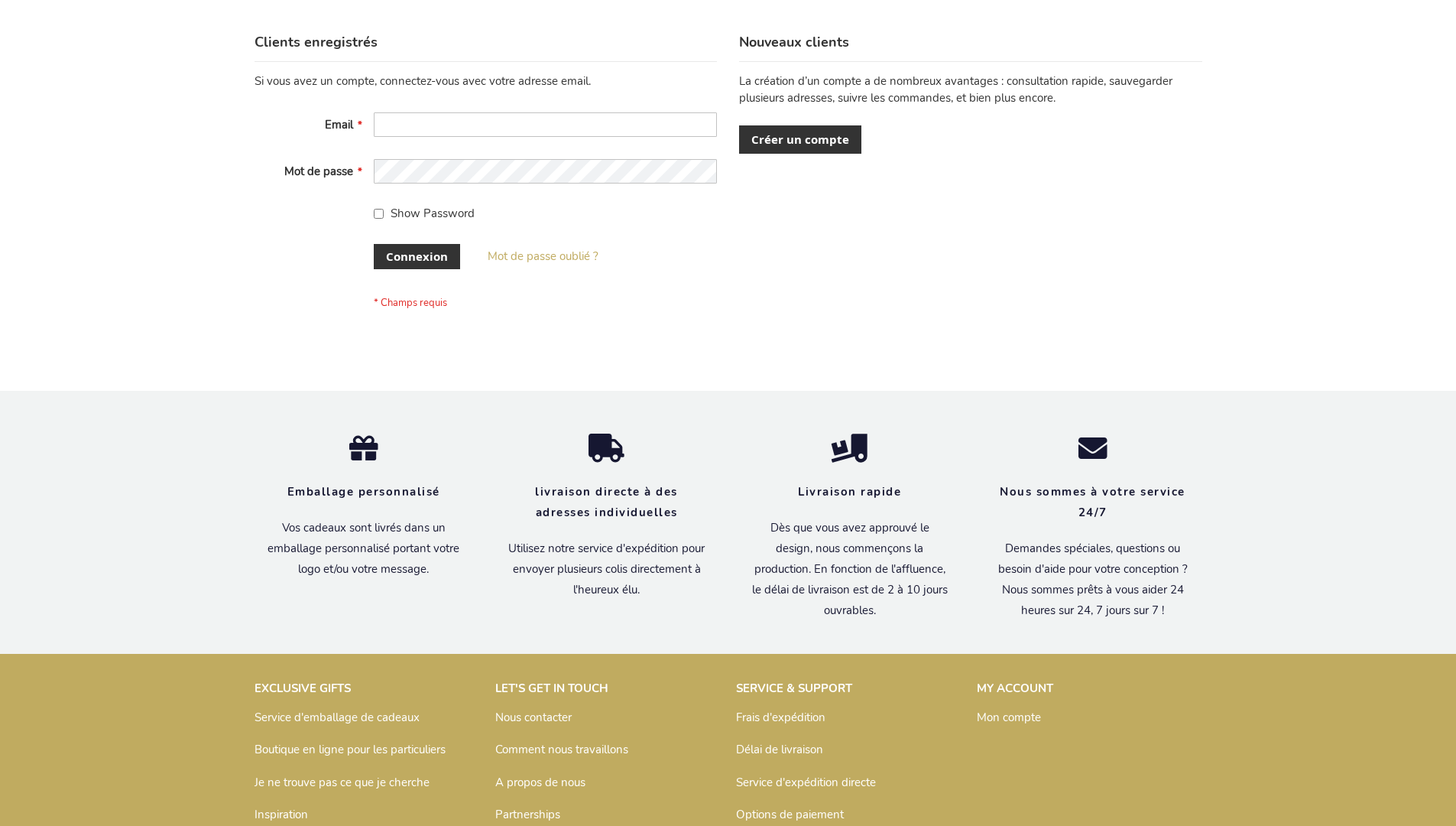
scroll to position [528, 0]
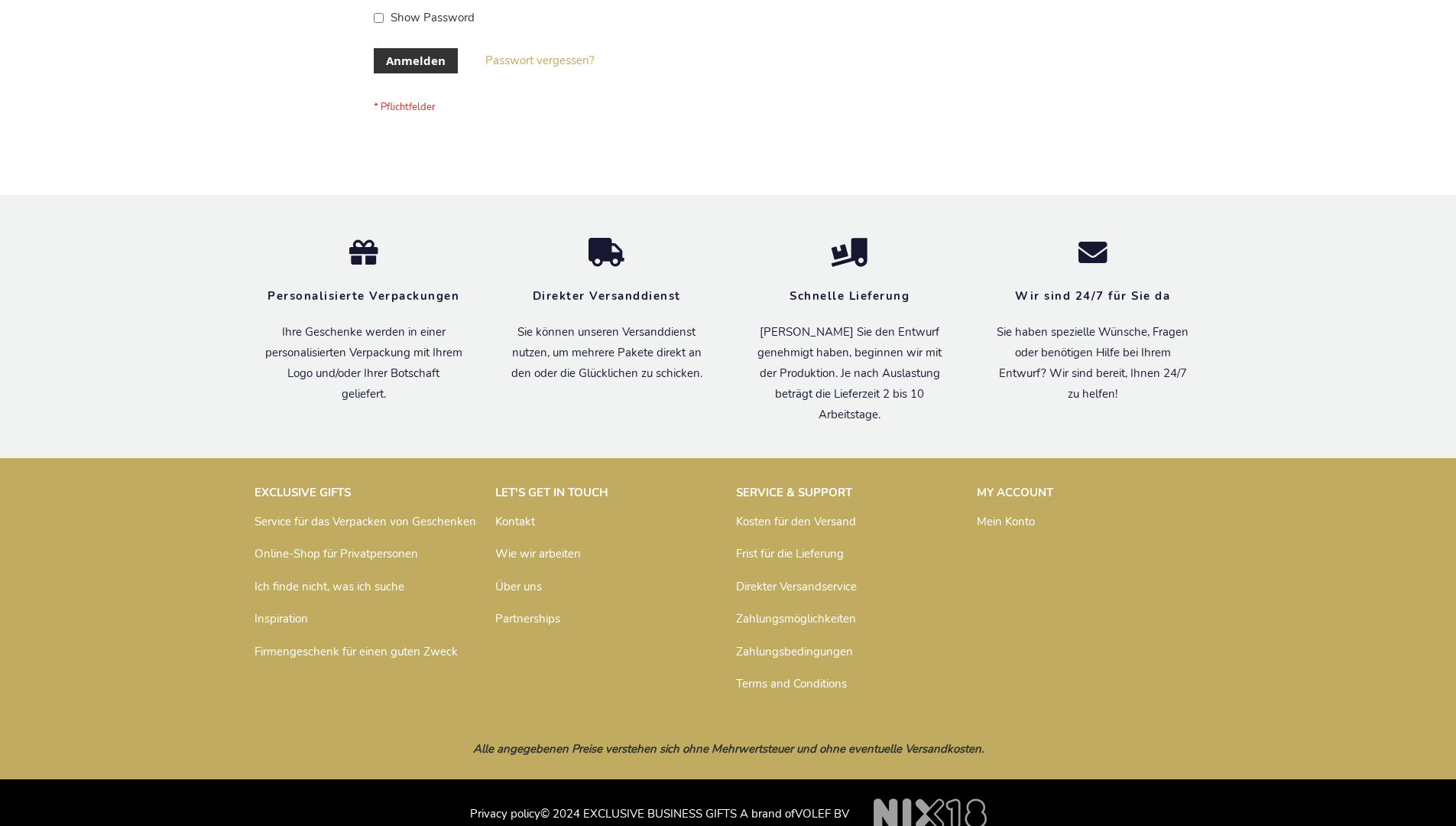
scroll to position [513, 0]
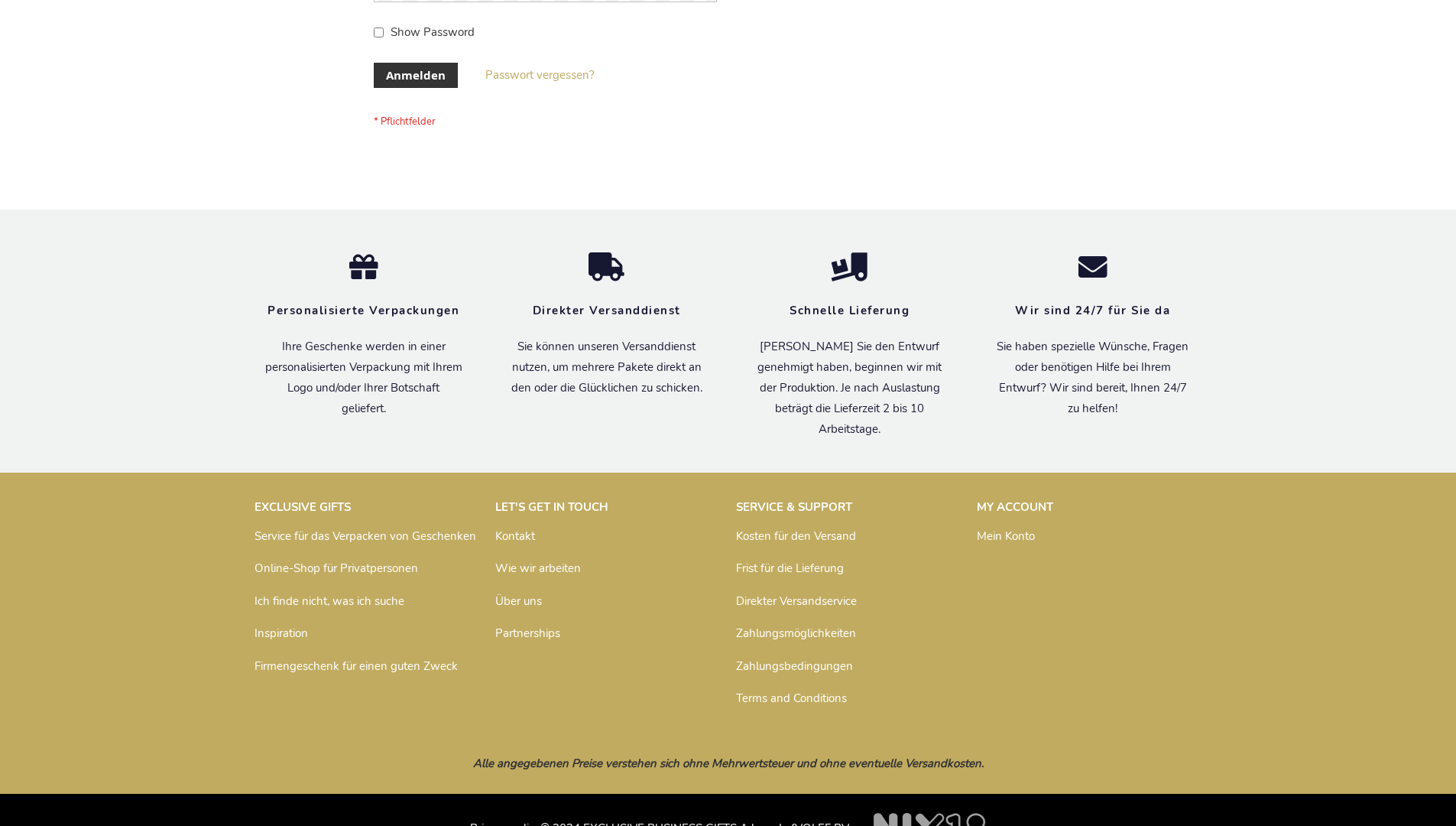
scroll to position [513, 0]
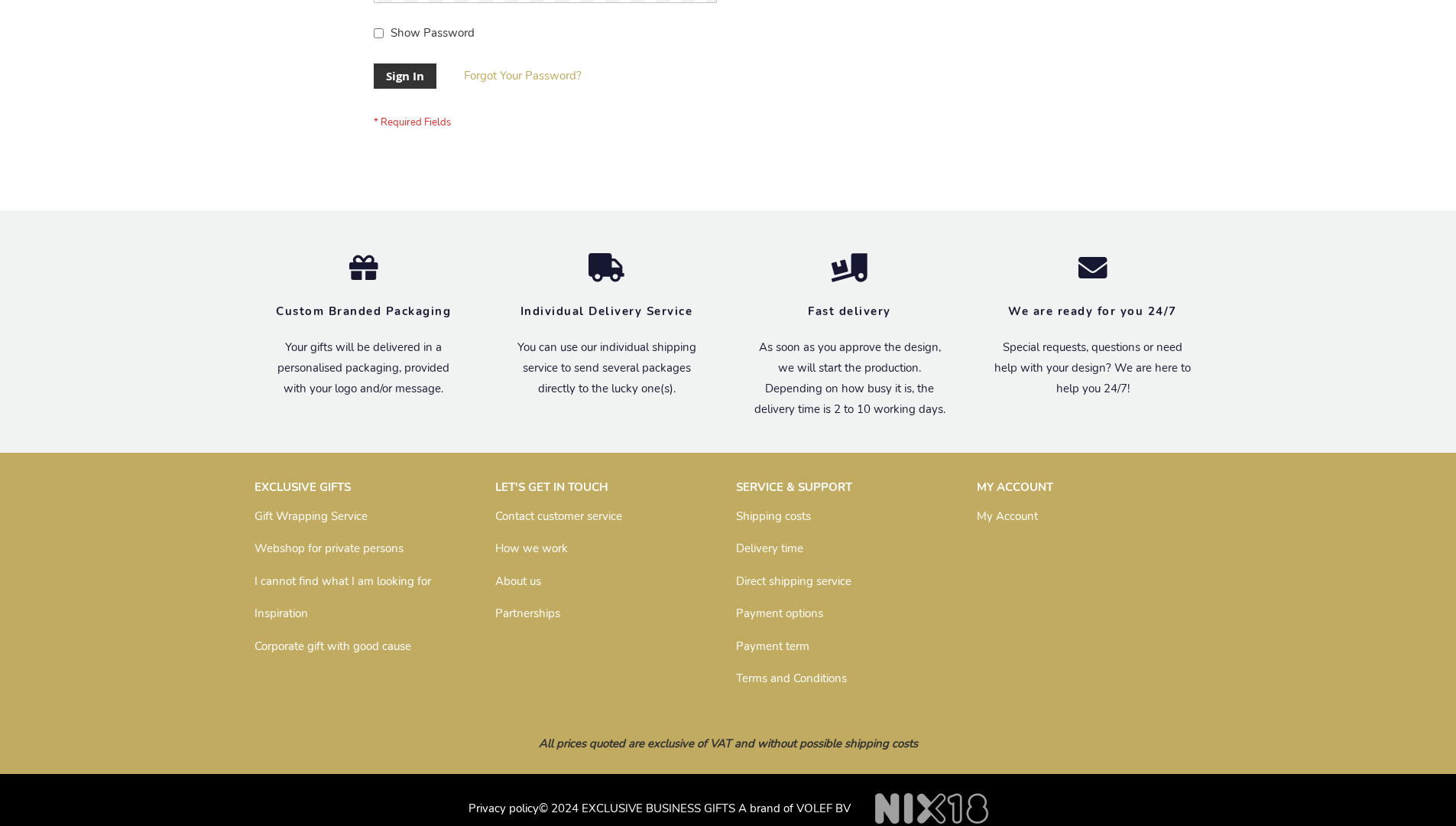
scroll to position [492, 0]
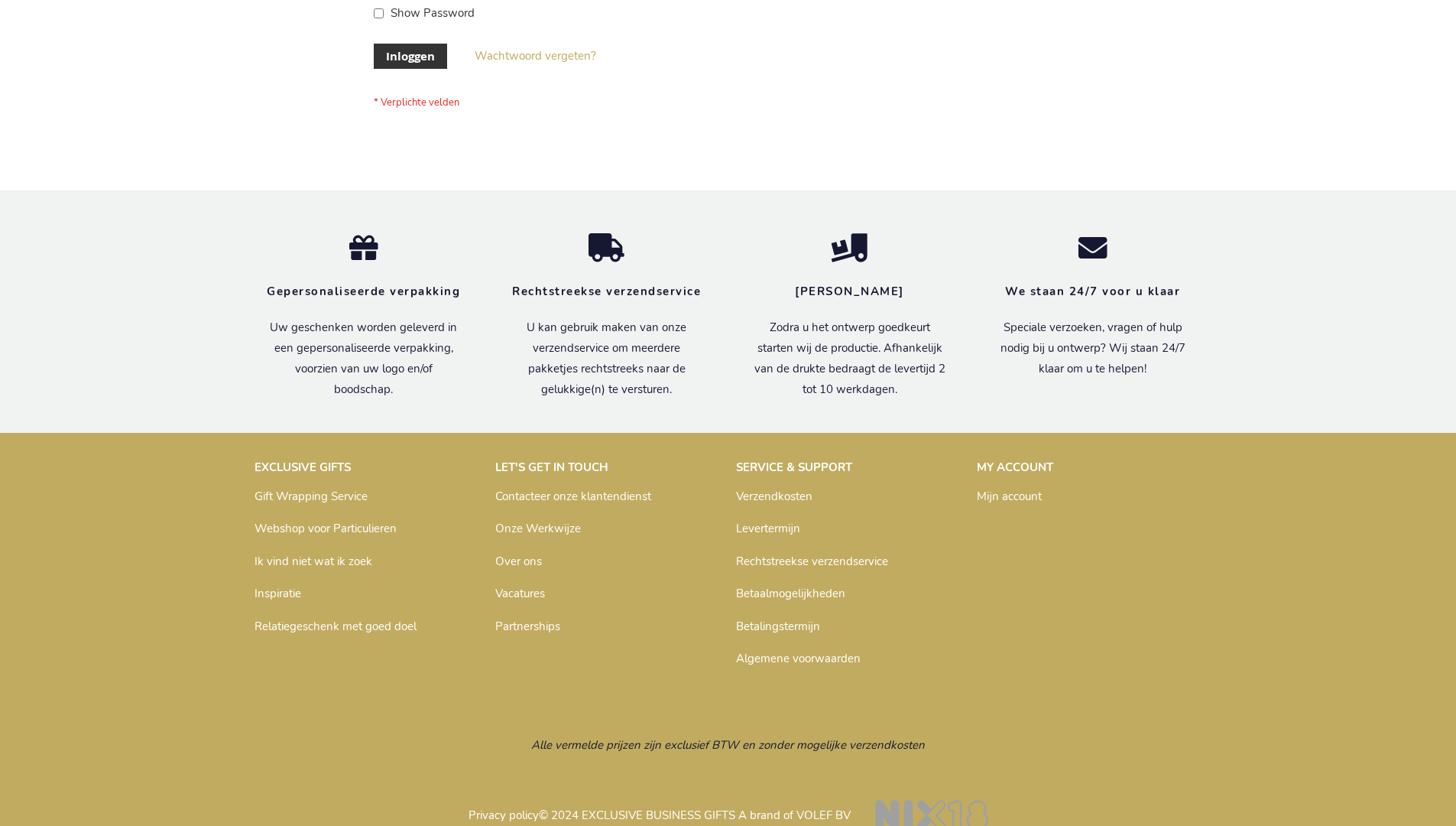
scroll to position [519, 0]
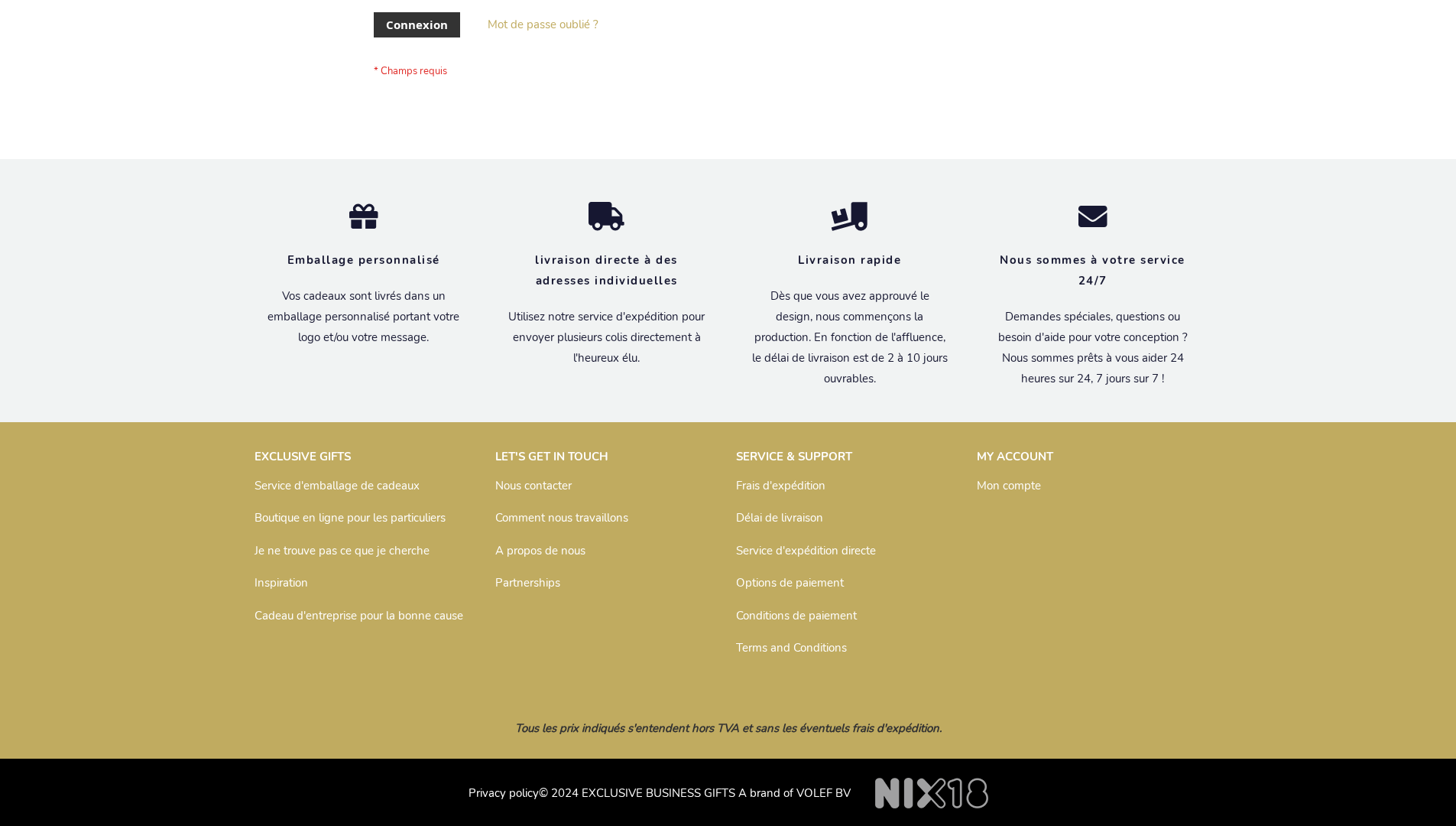
scroll to position [528, 0]
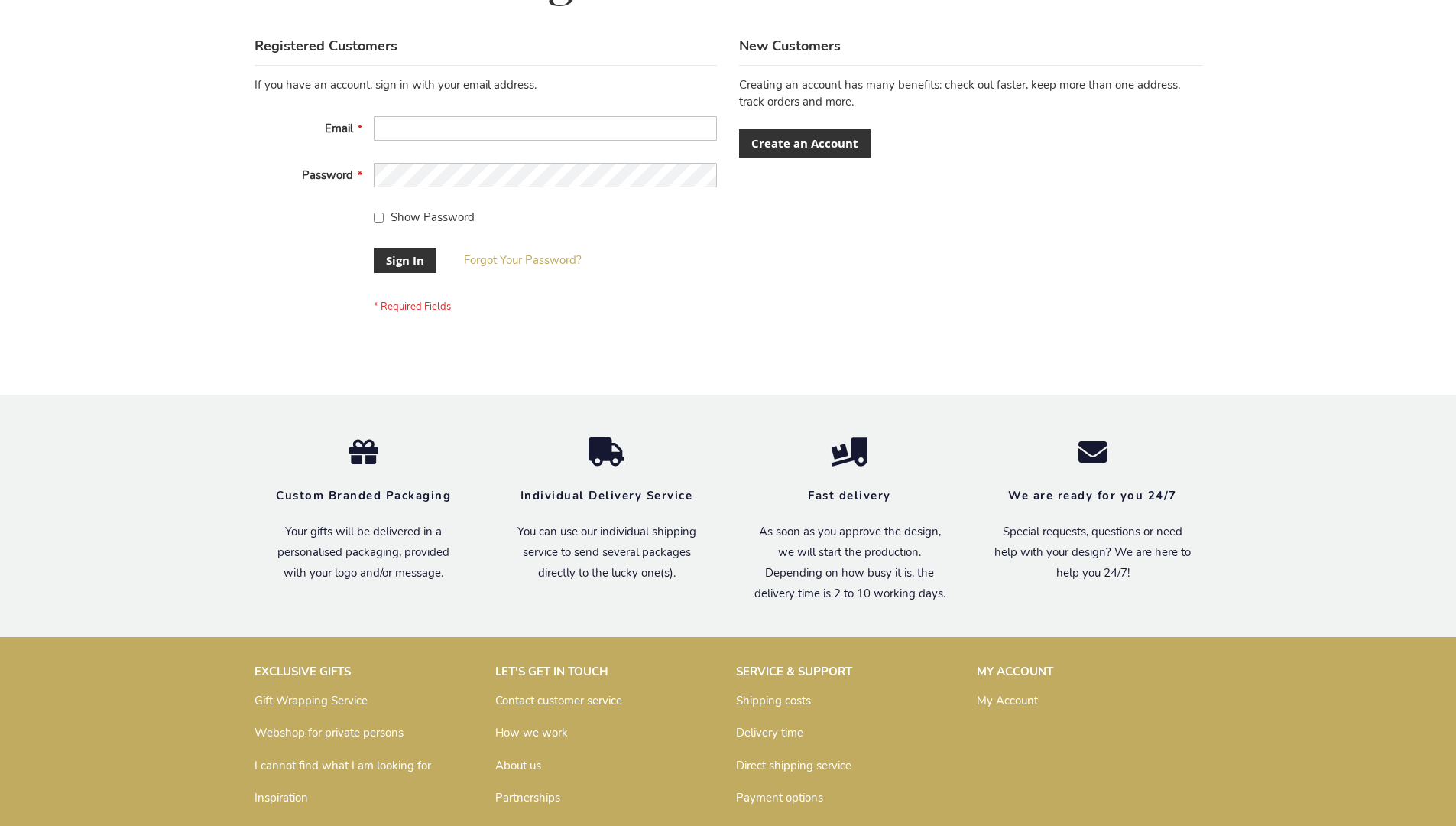
scroll to position [492, 0]
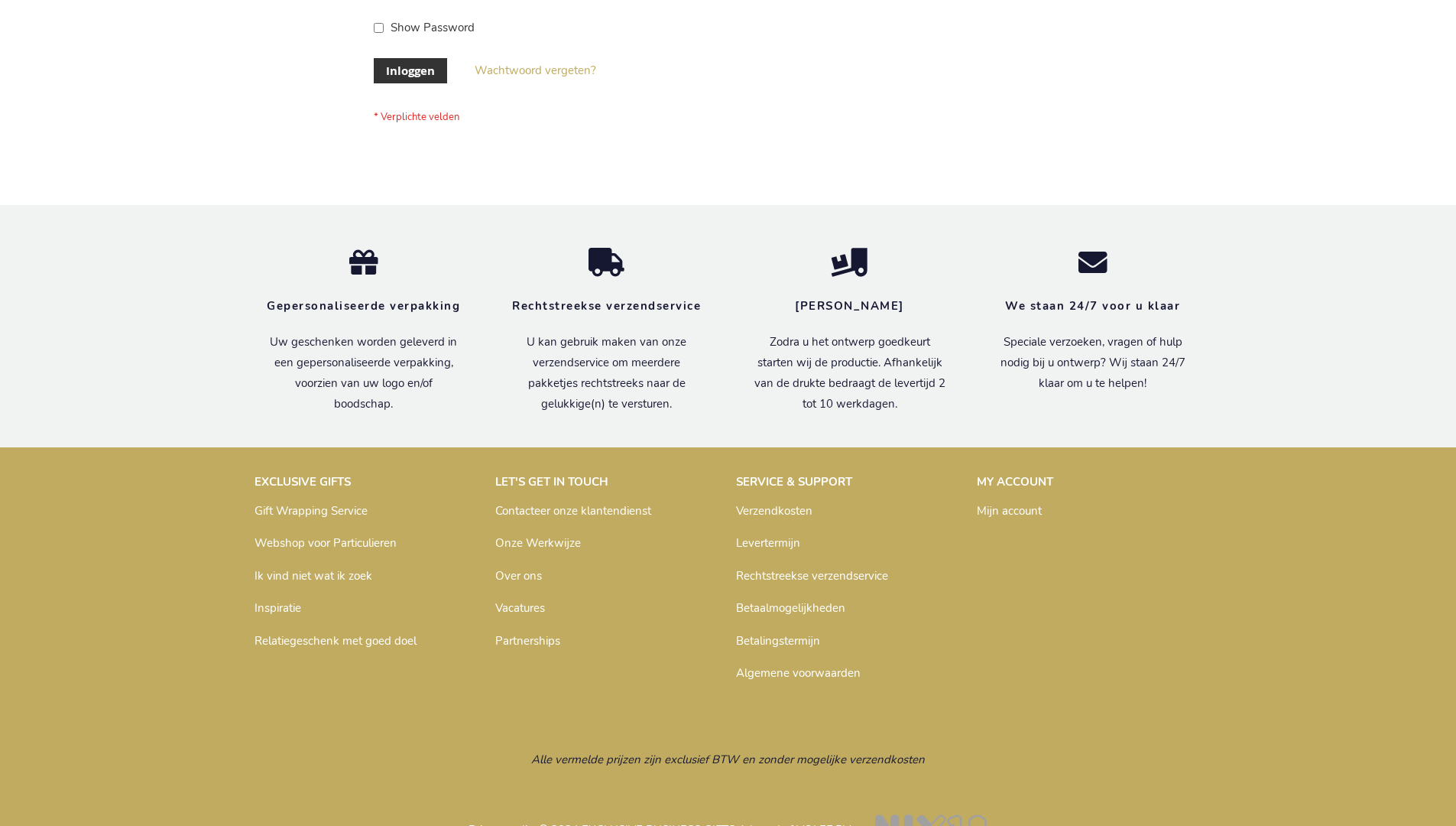
scroll to position [519, 0]
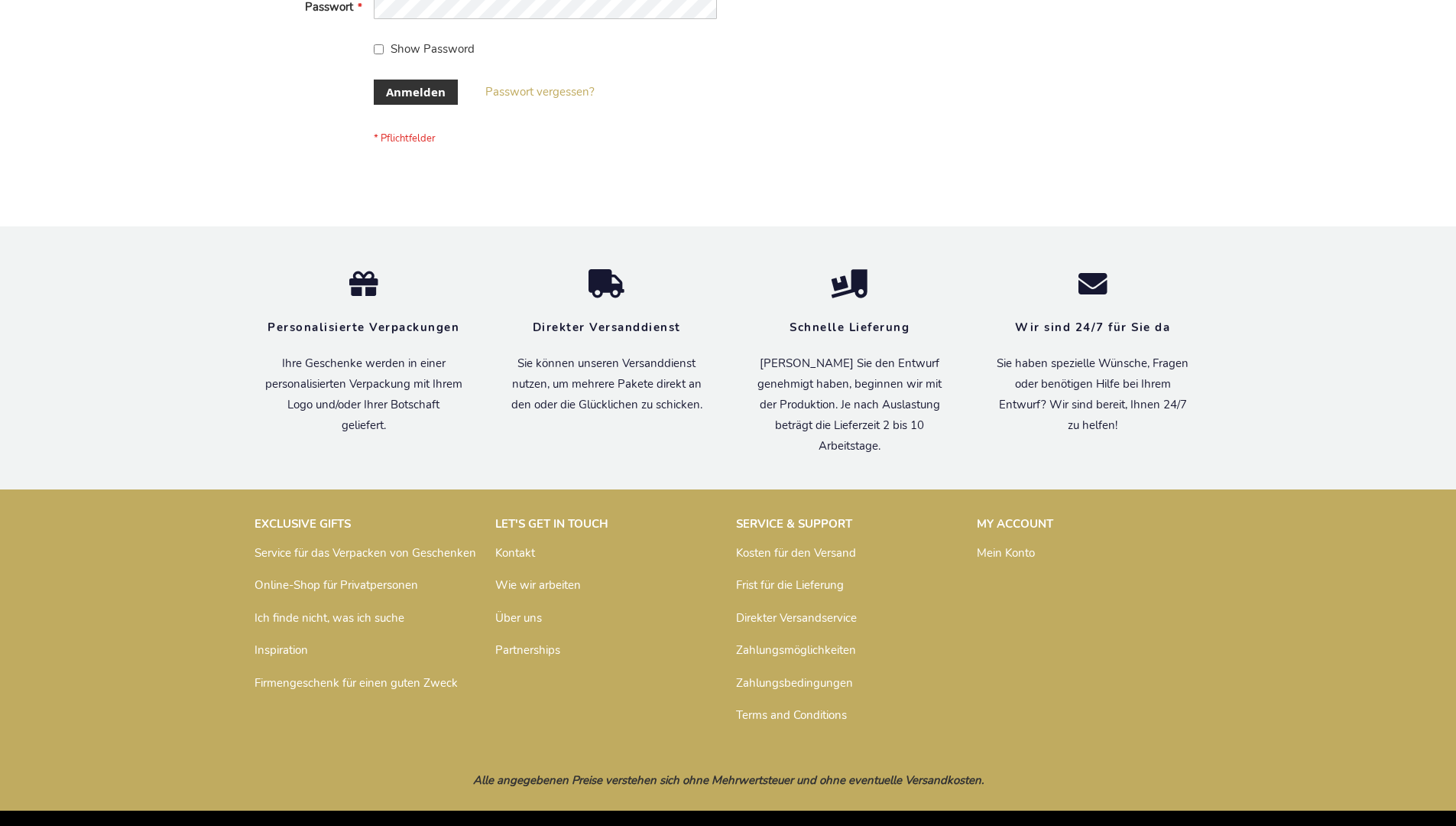
scroll to position [513, 0]
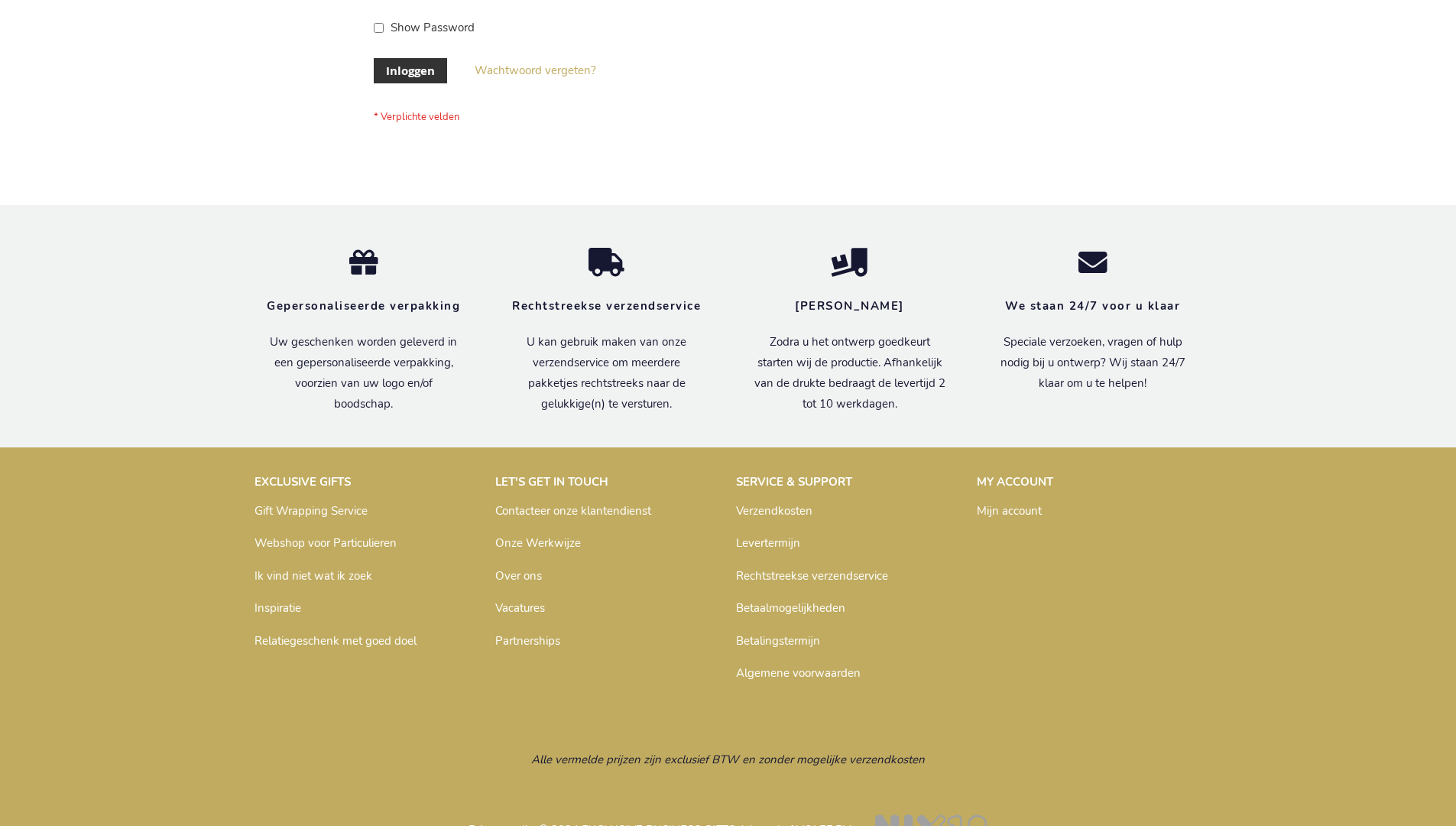
scroll to position [519, 0]
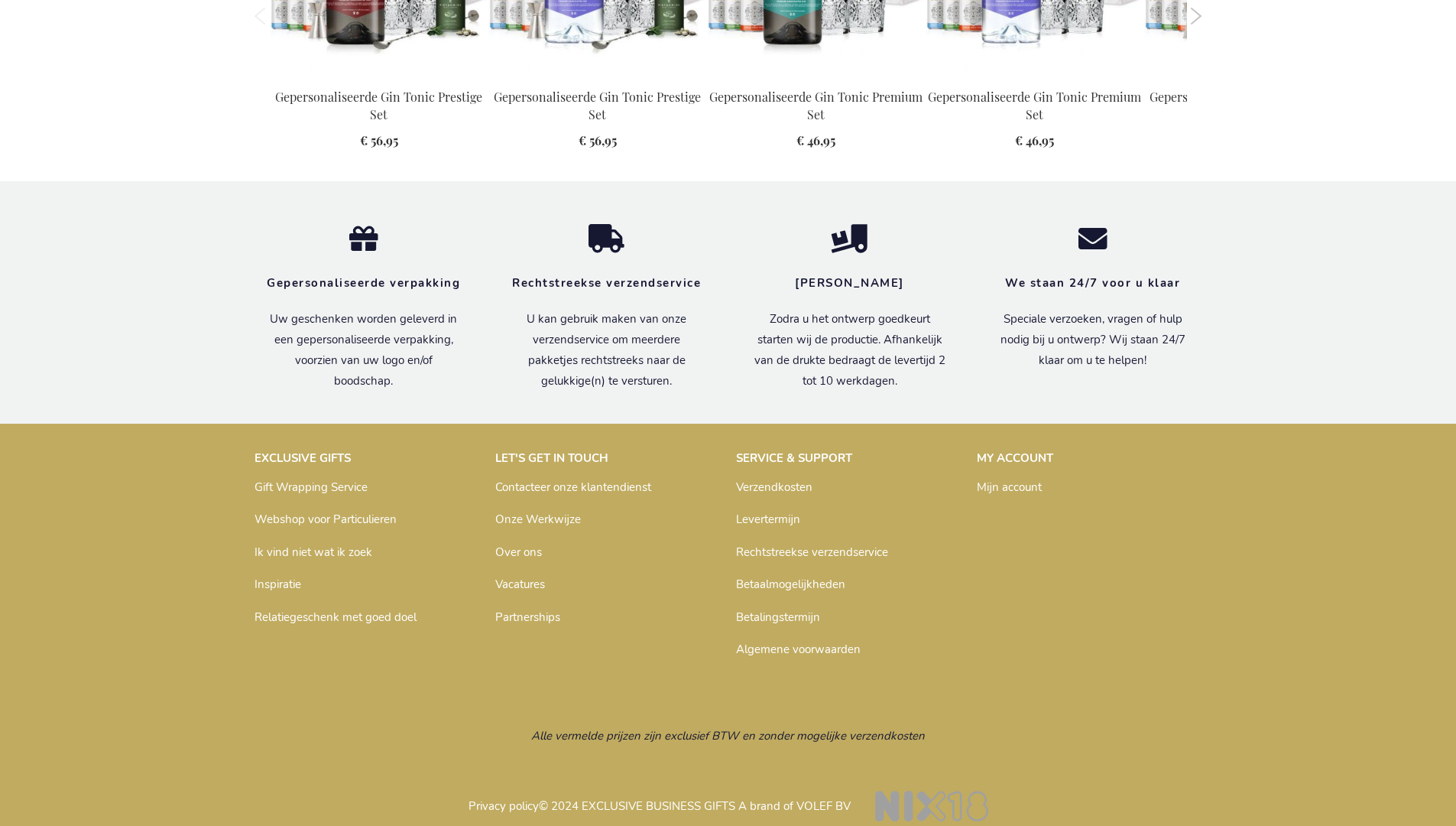
scroll to position [1643, 0]
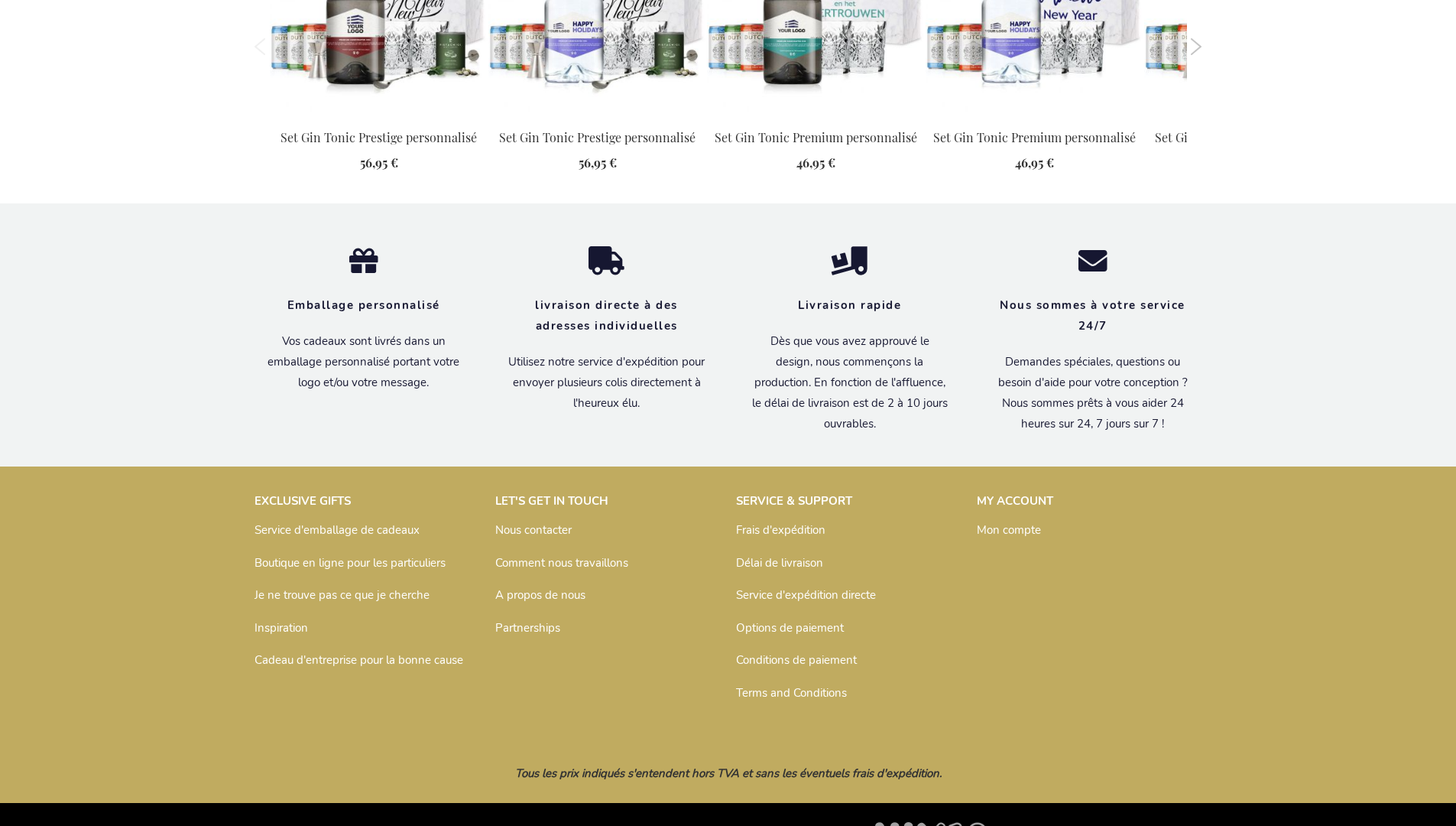
scroll to position [1650, 0]
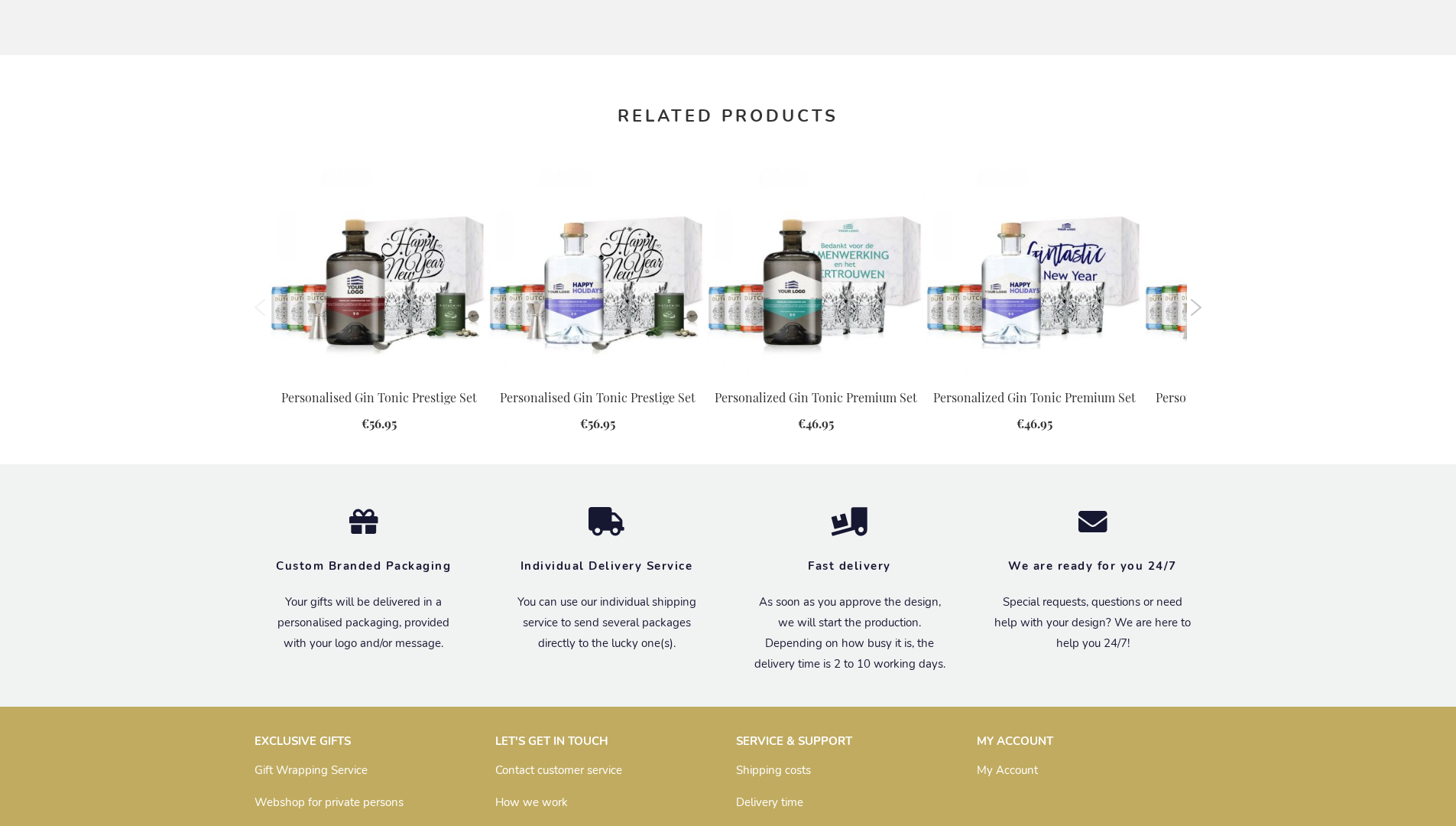
scroll to position [1598, 0]
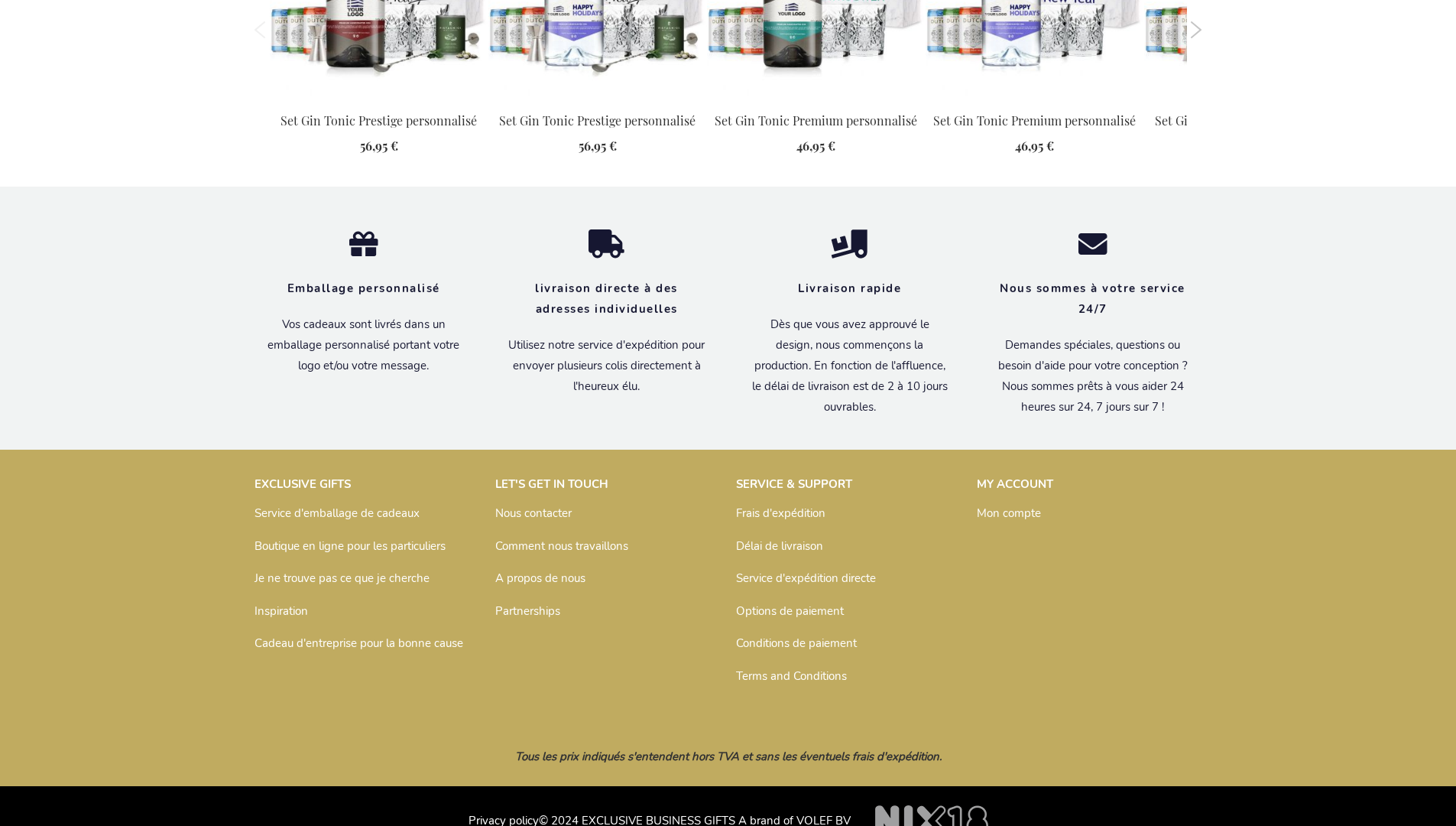
scroll to position [1650, 0]
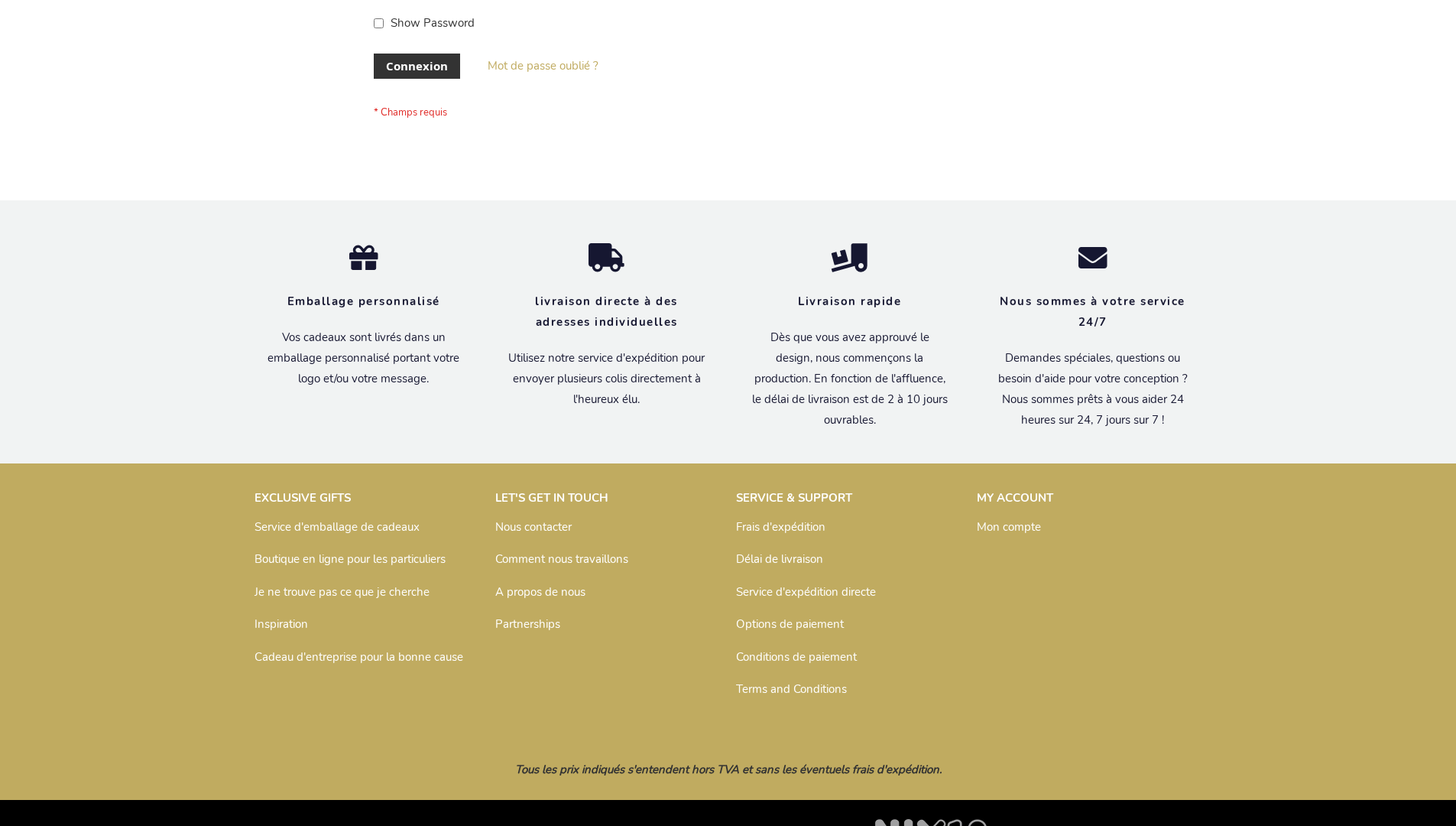
scroll to position [528, 0]
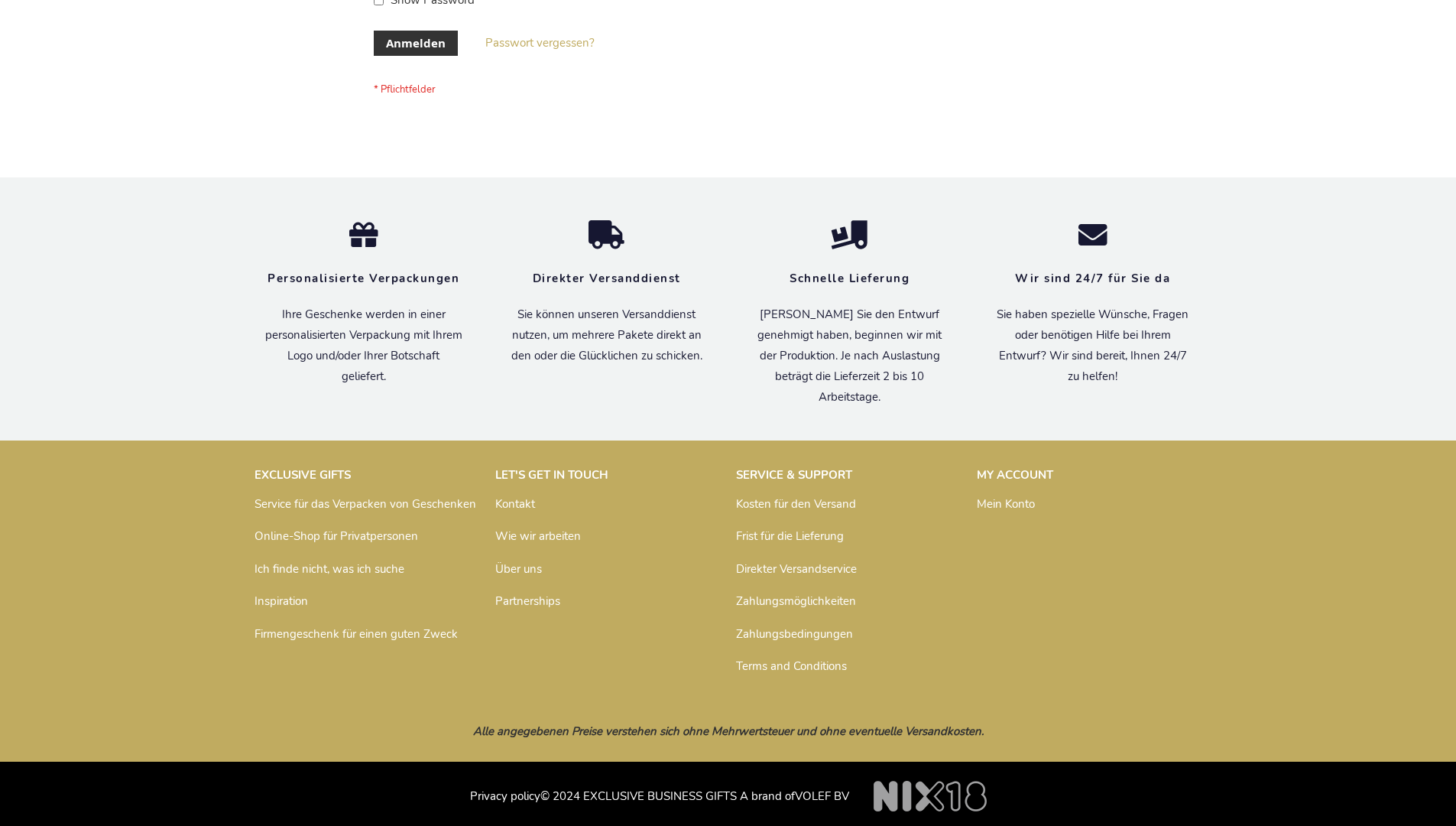
scroll to position [513, 0]
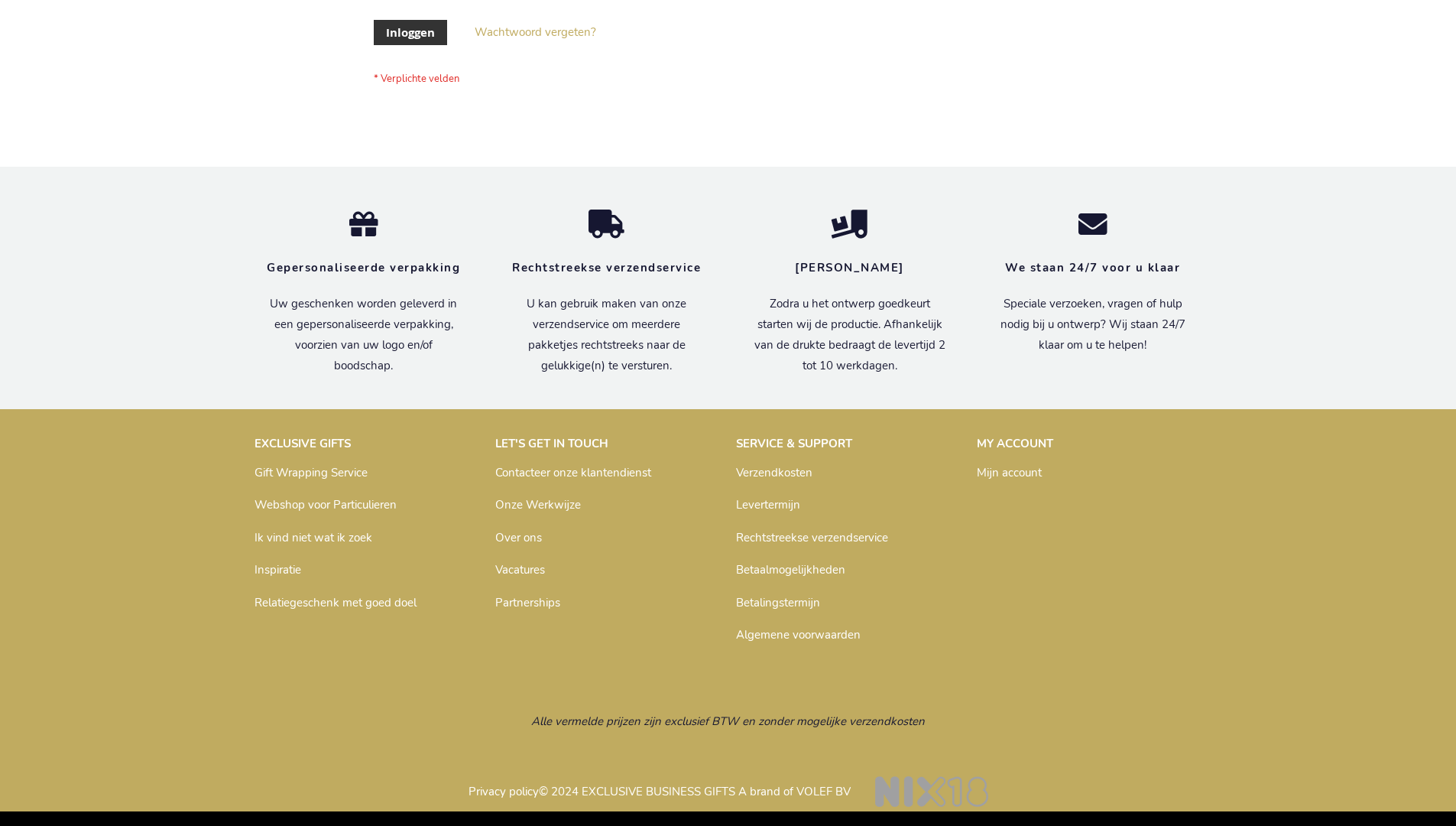
scroll to position [519, 0]
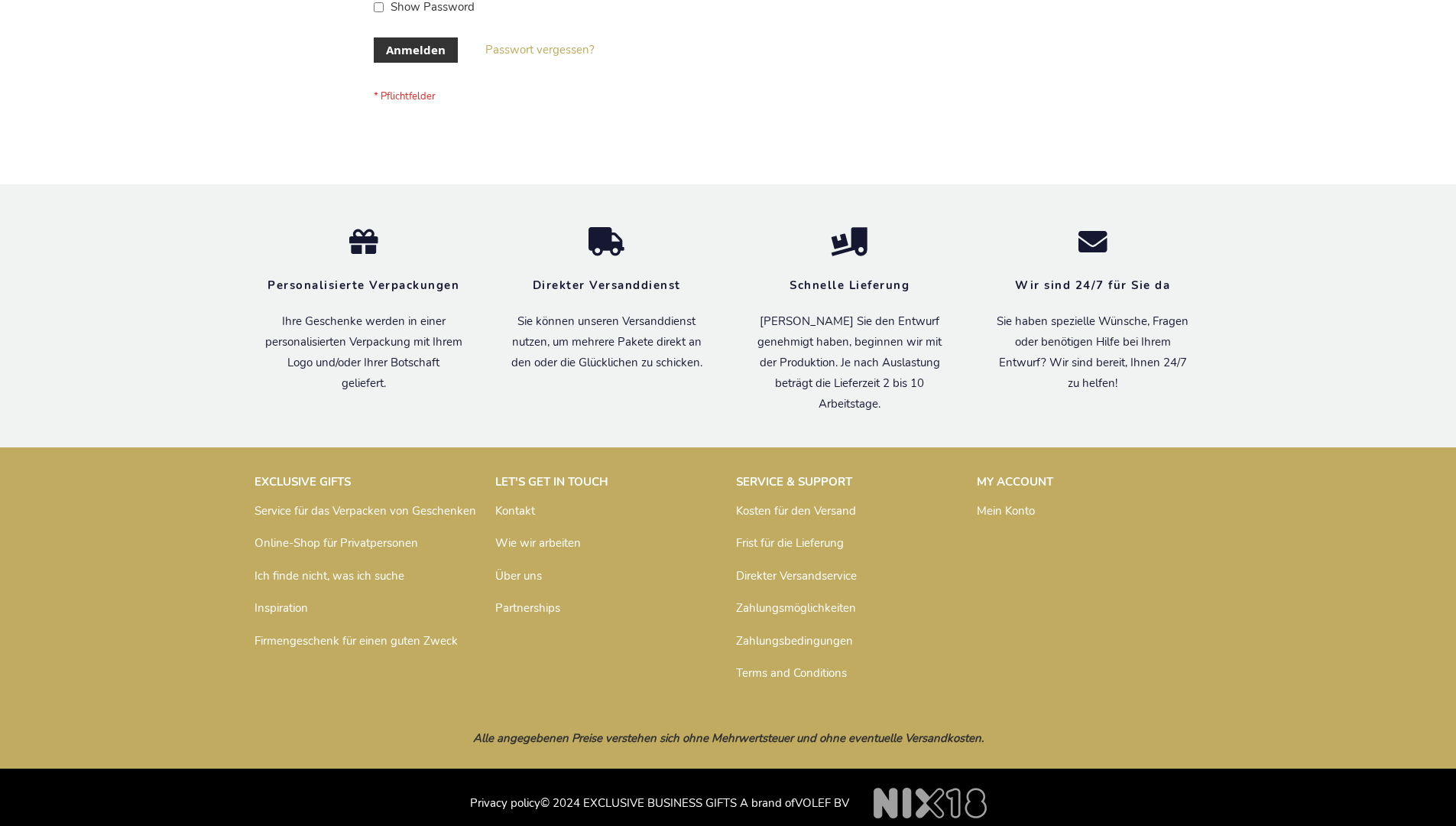
scroll to position [513, 0]
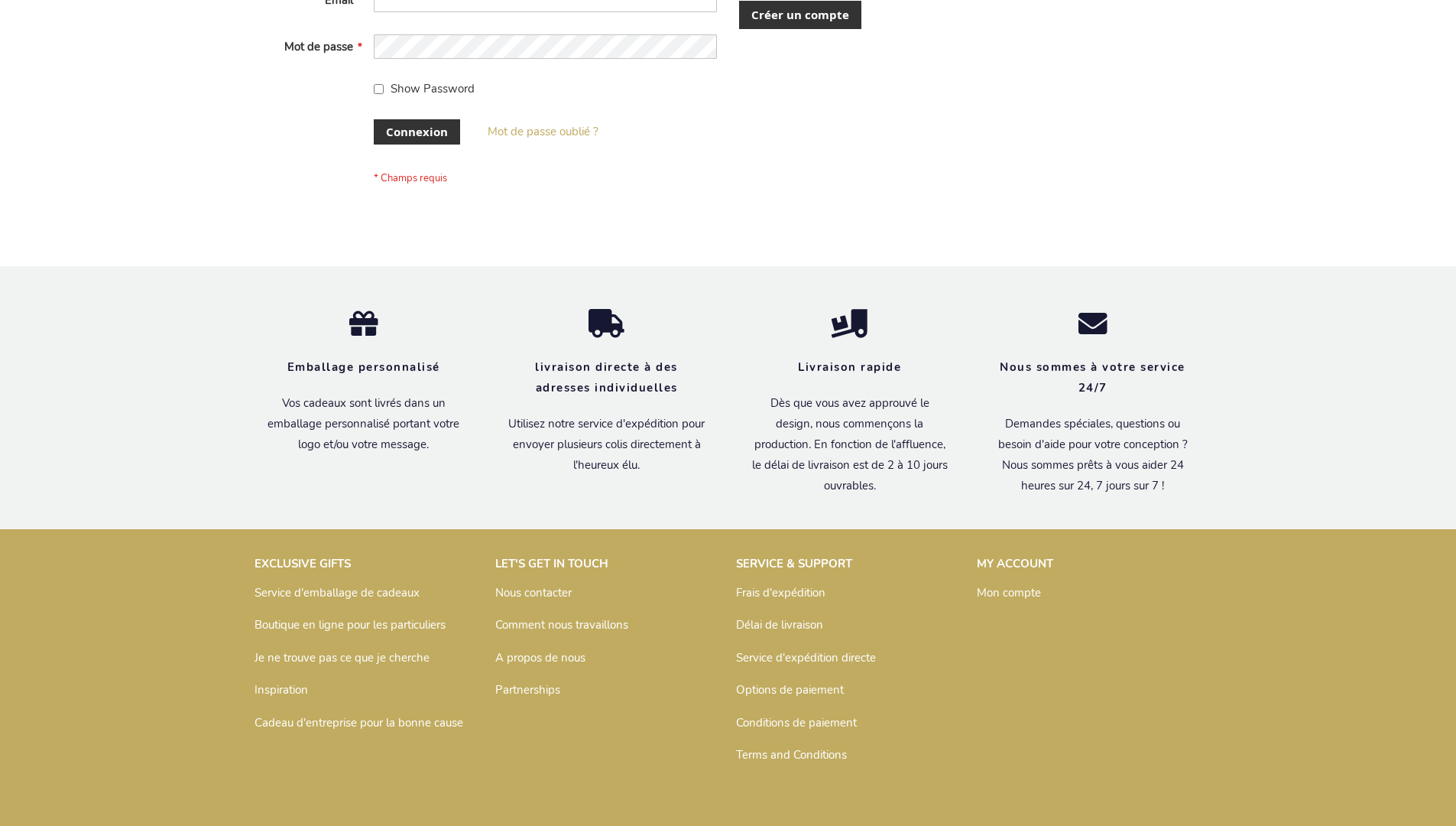
scroll to position [528, 0]
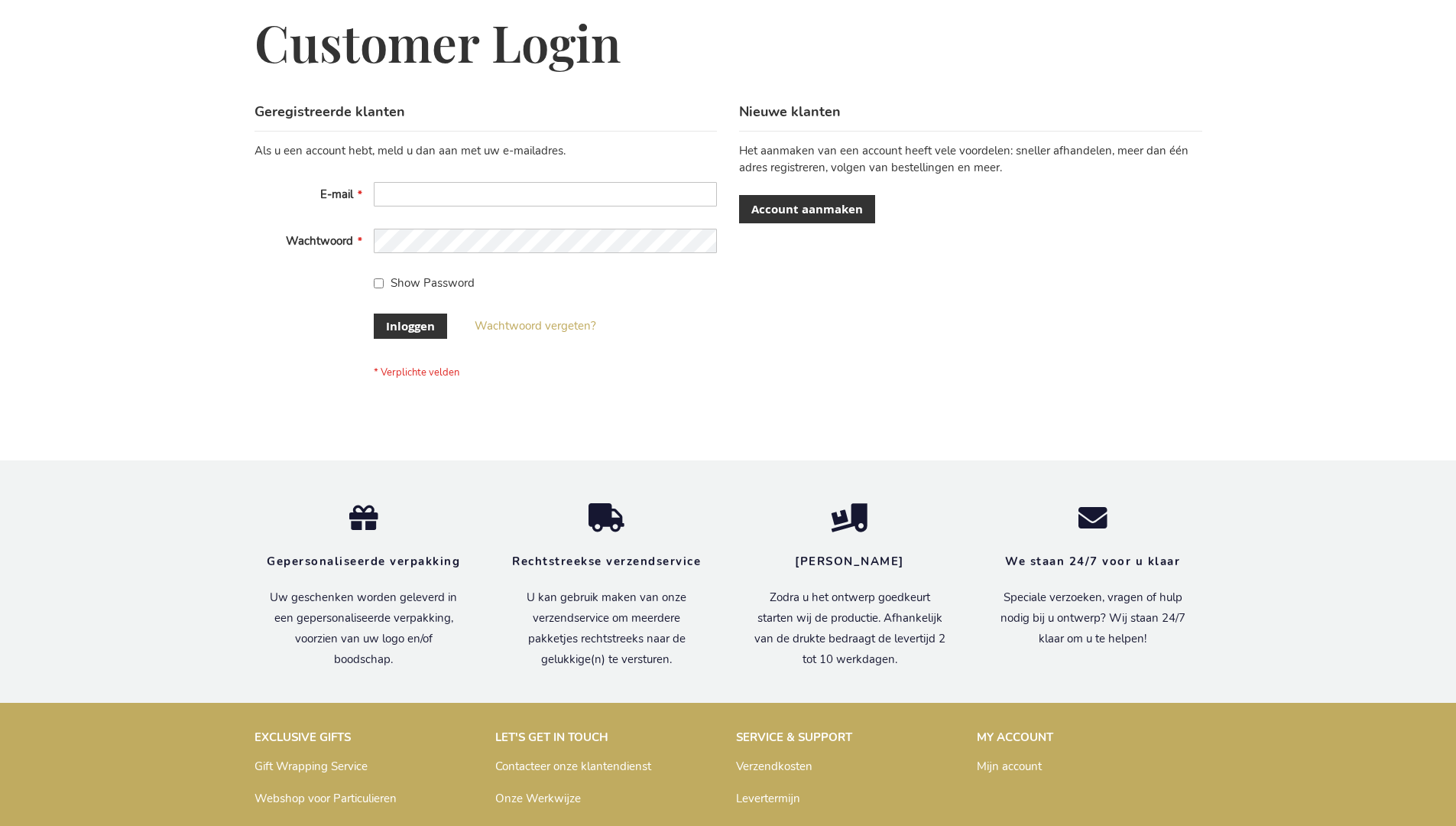
scroll to position [519, 0]
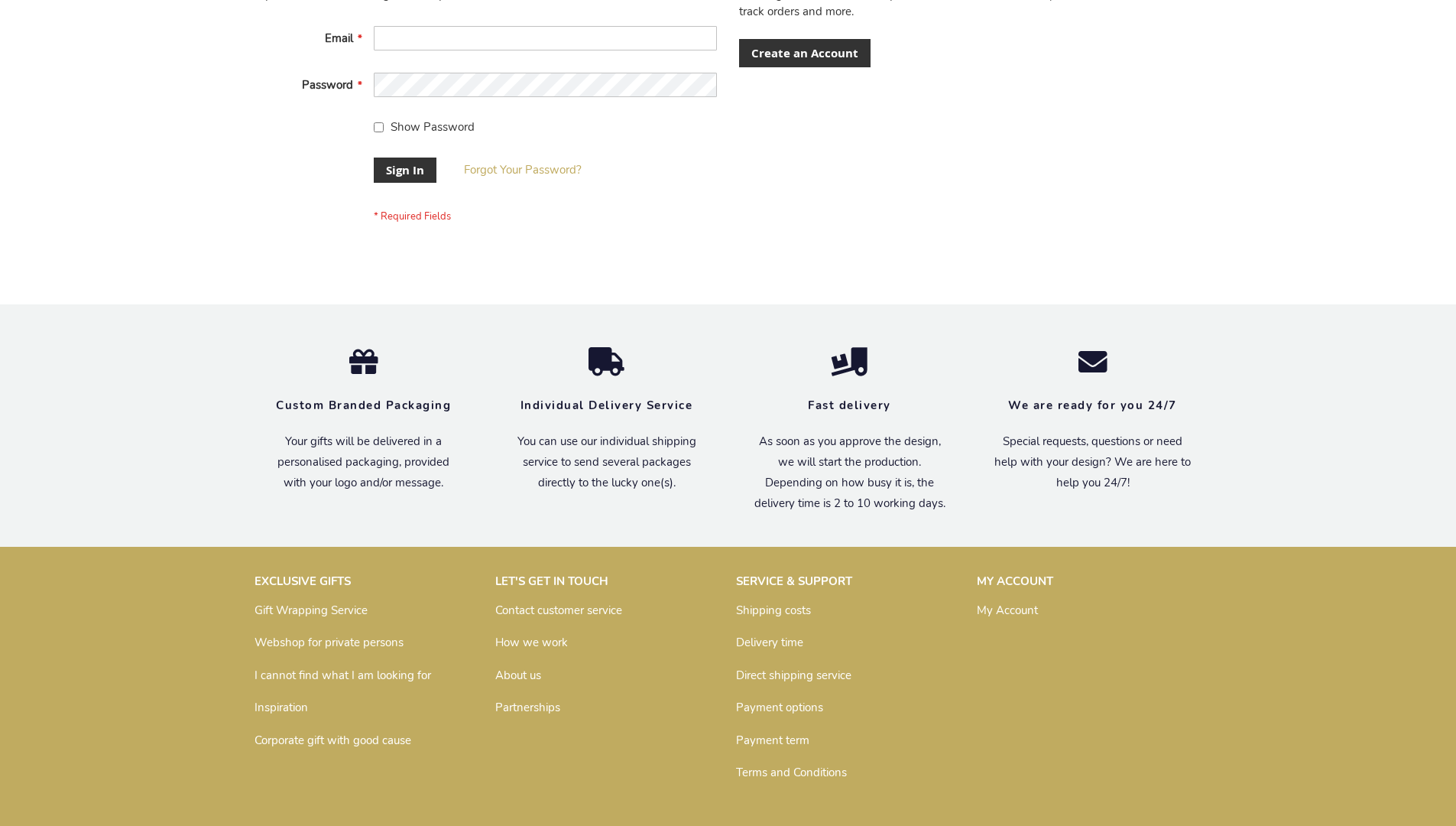
scroll to position [492, 0]
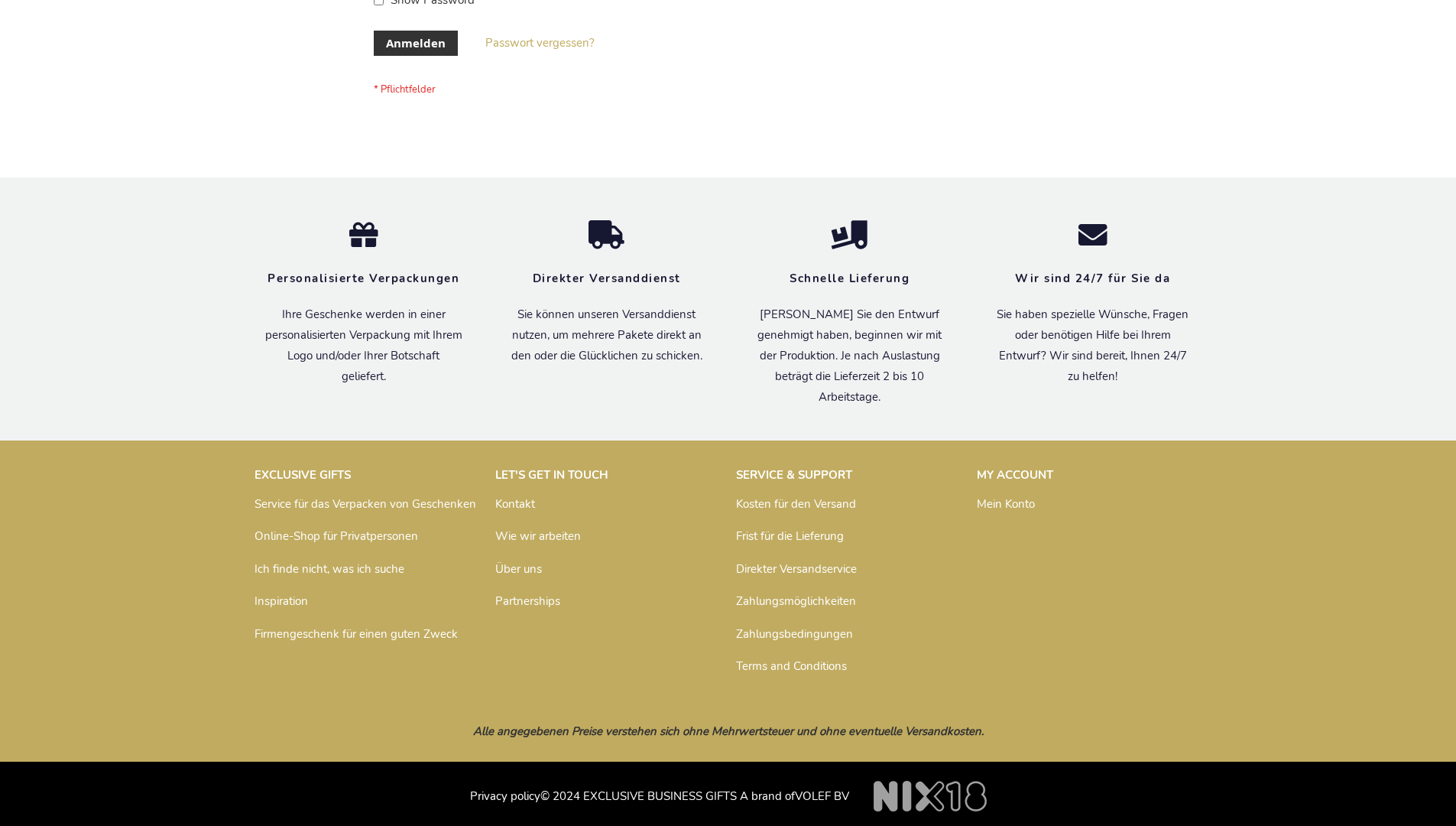
scroll to position [513, 0]
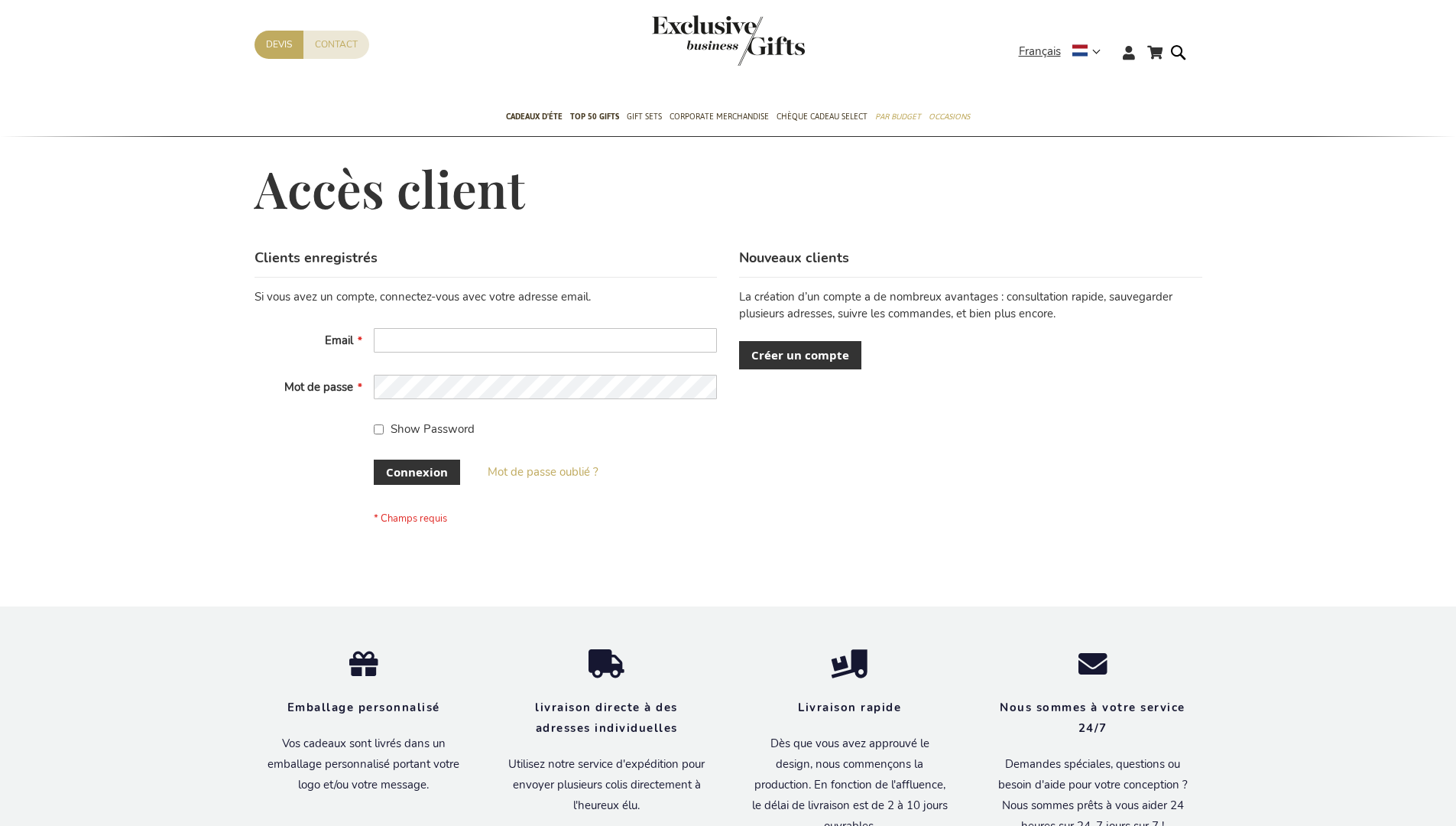
scroll to position [528, 0]
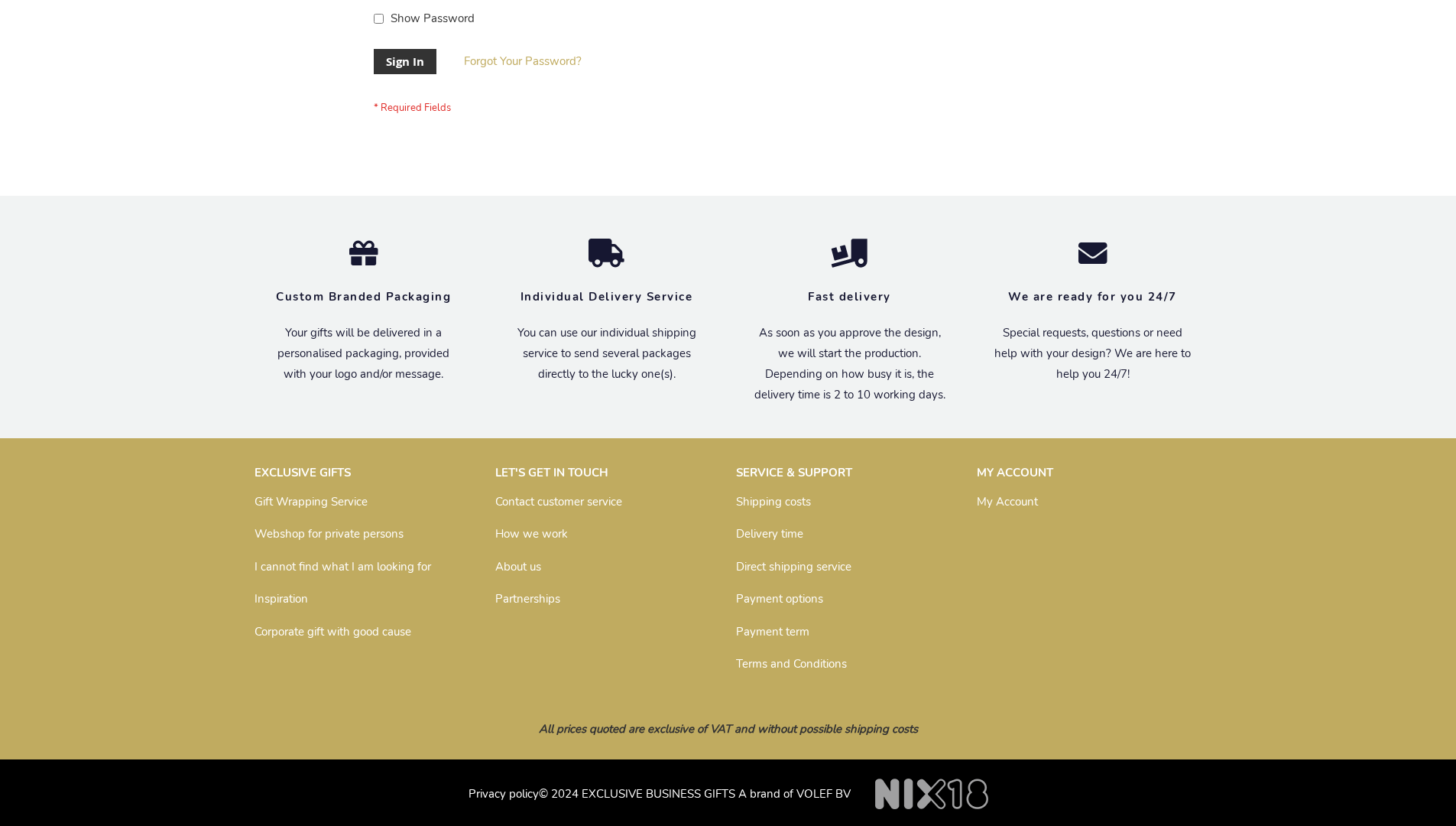
scroll to position [492, 0]
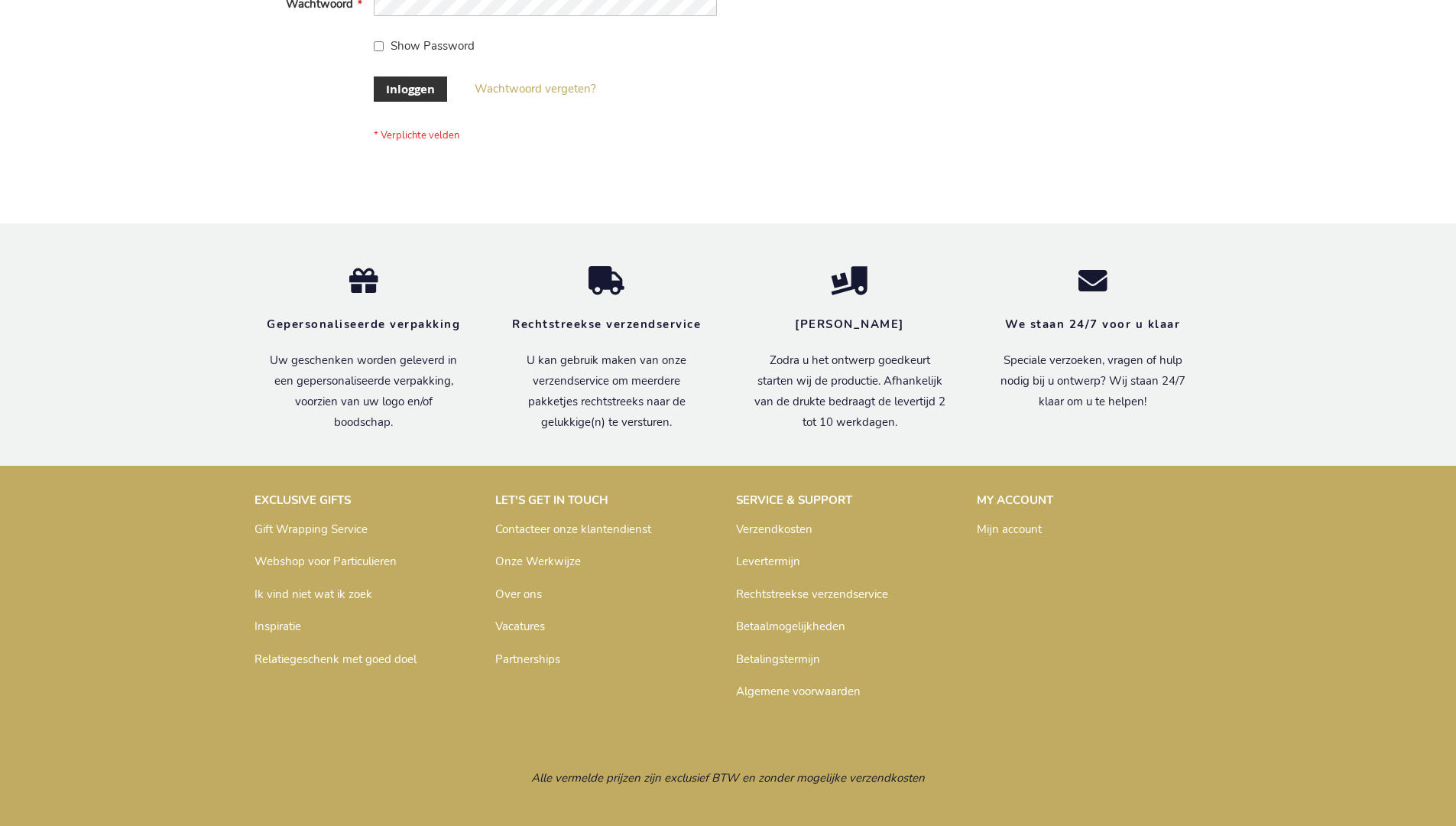
scroll to position [519, 0]
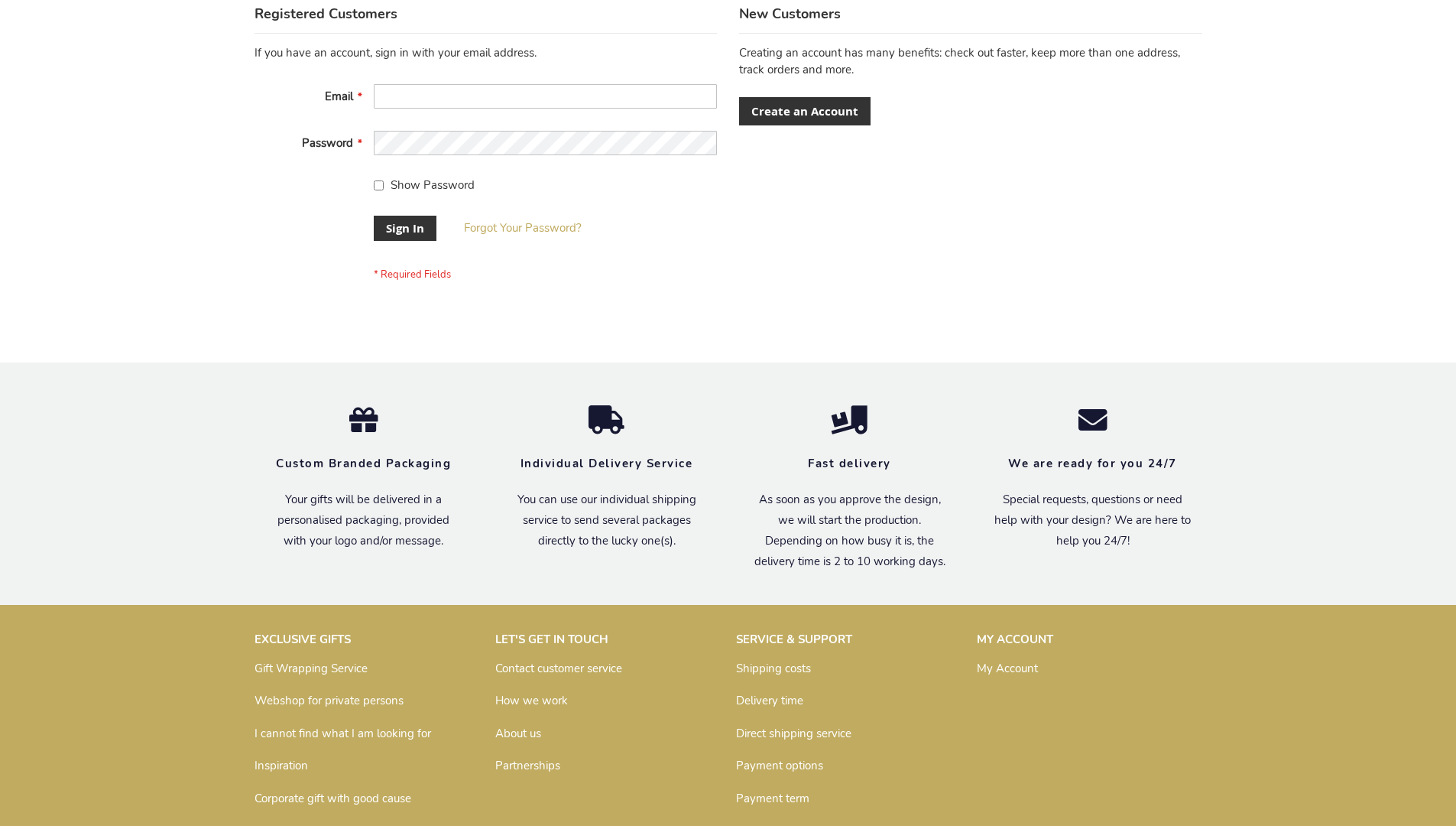
scroll to position [492, 0]
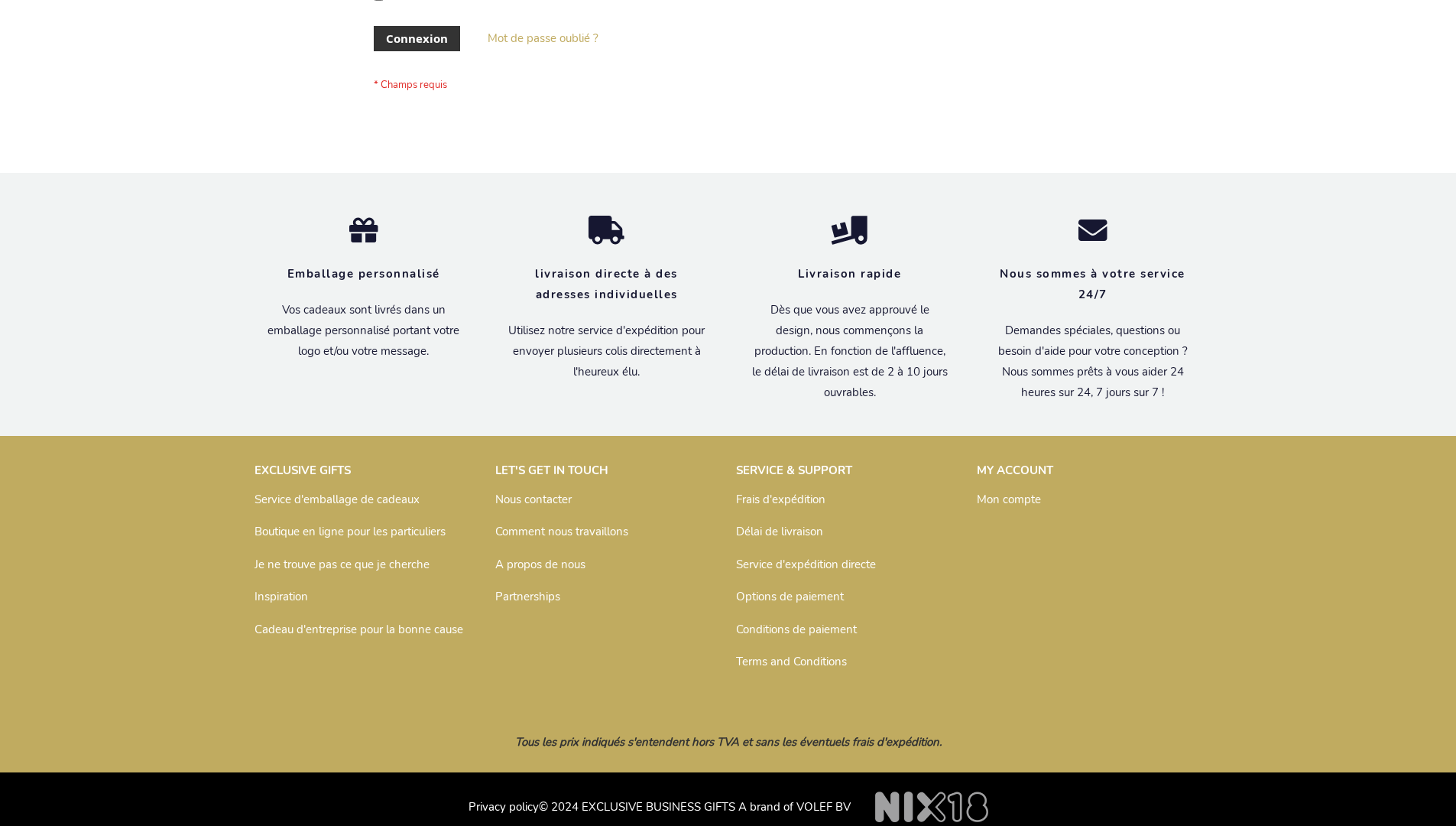
scroll to position [528, 0]
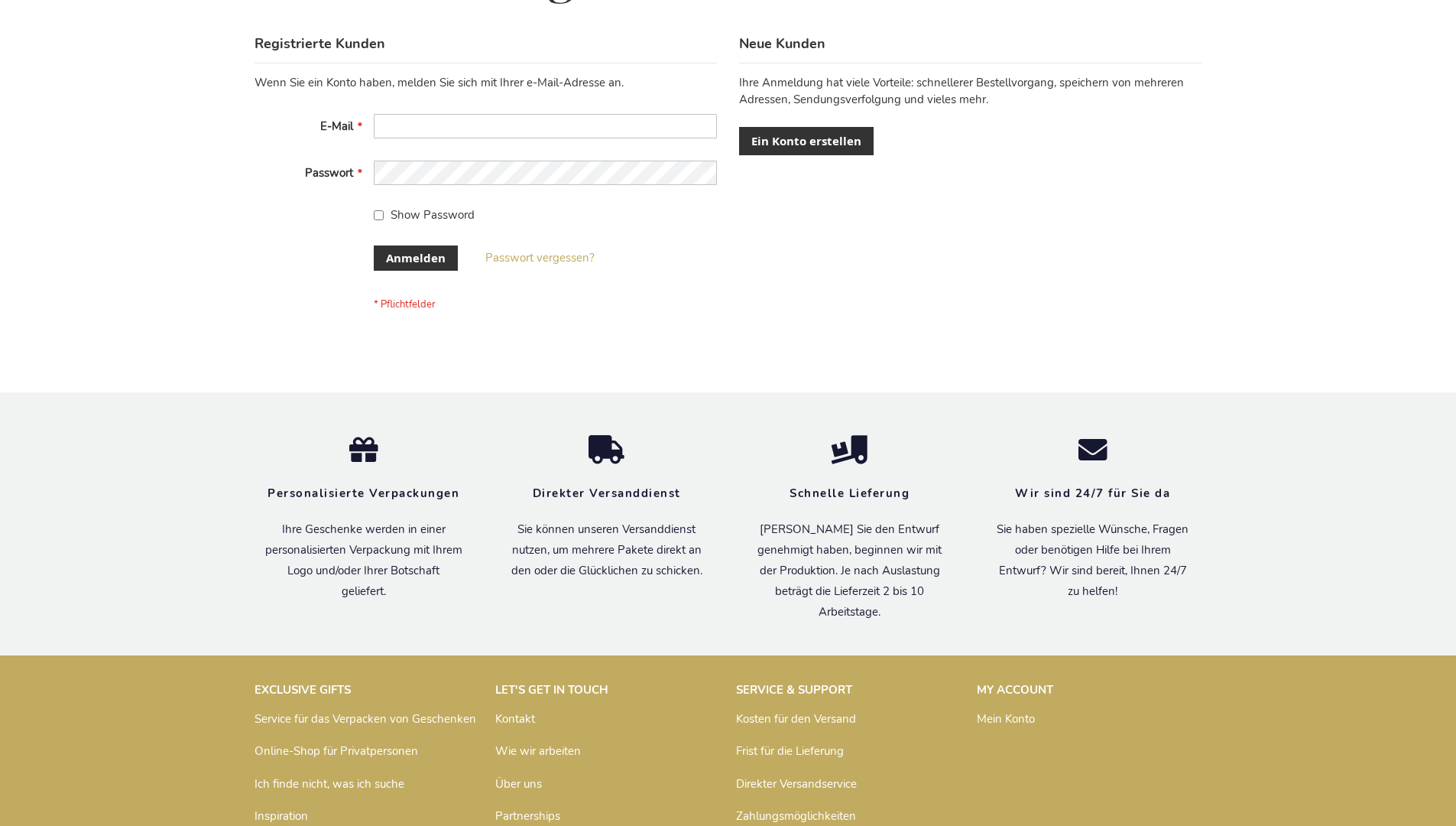
scroll to position [513, 0]
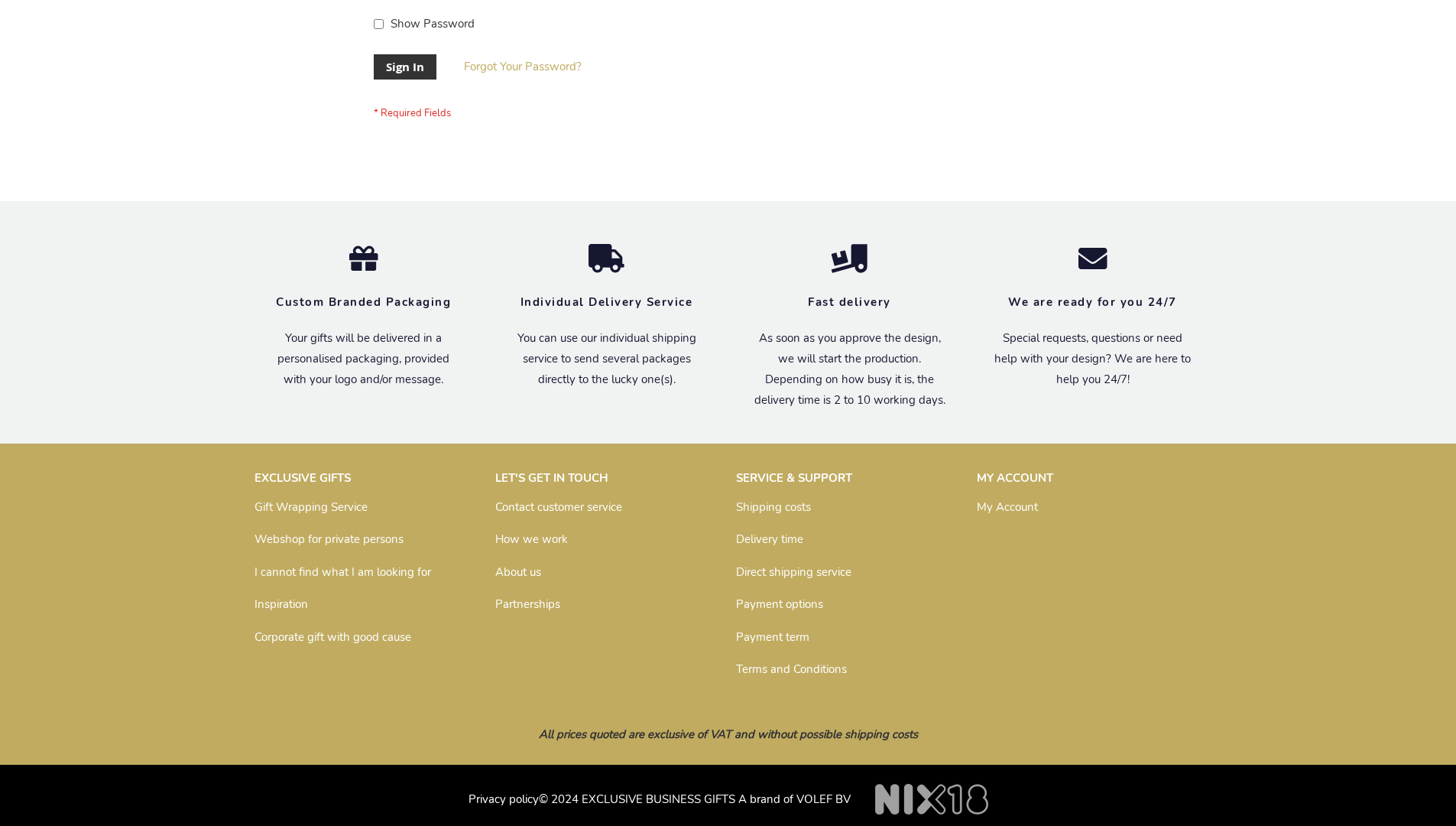
scroll to position [492, 0]
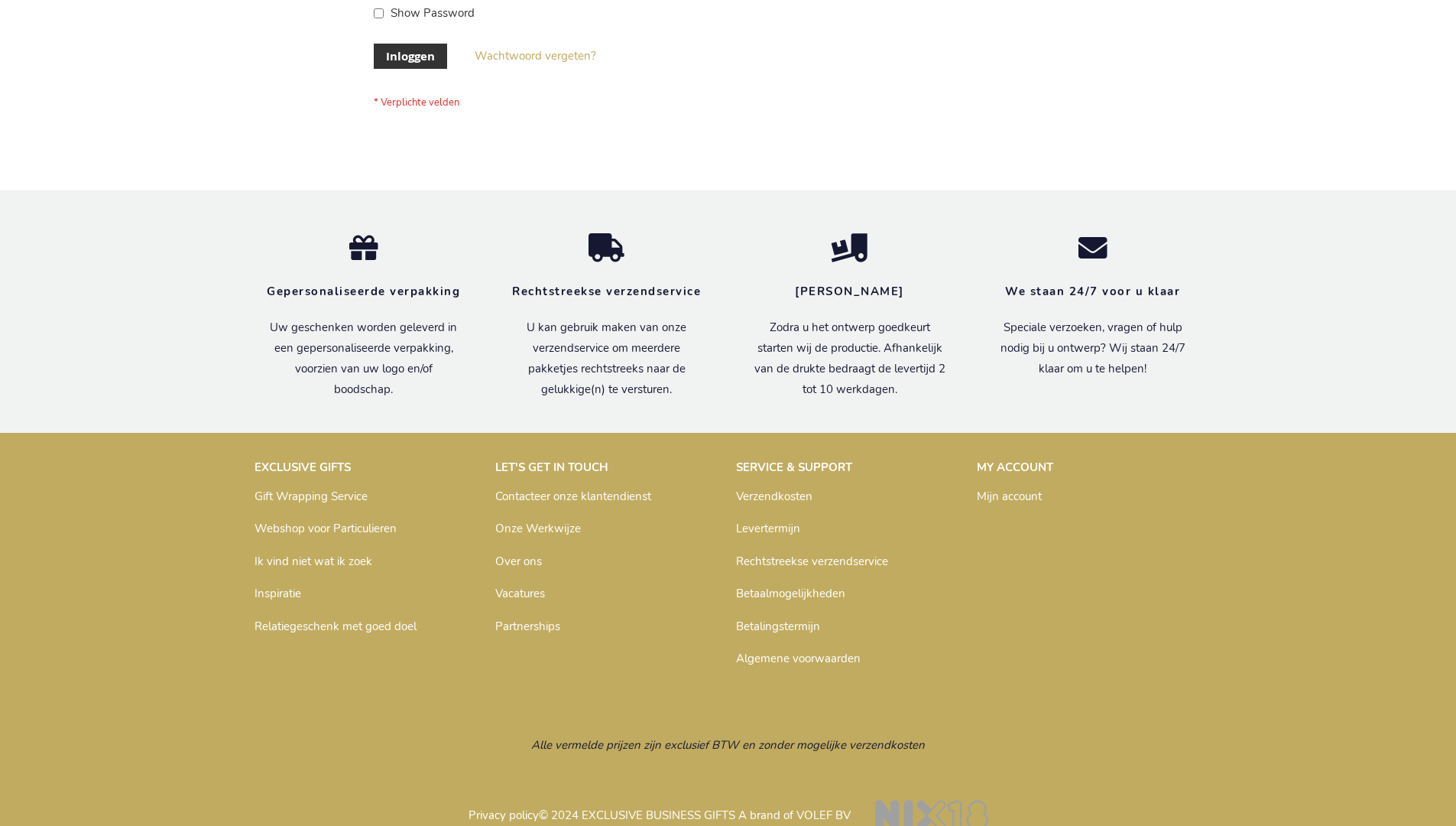
scroll to position [519, 0]
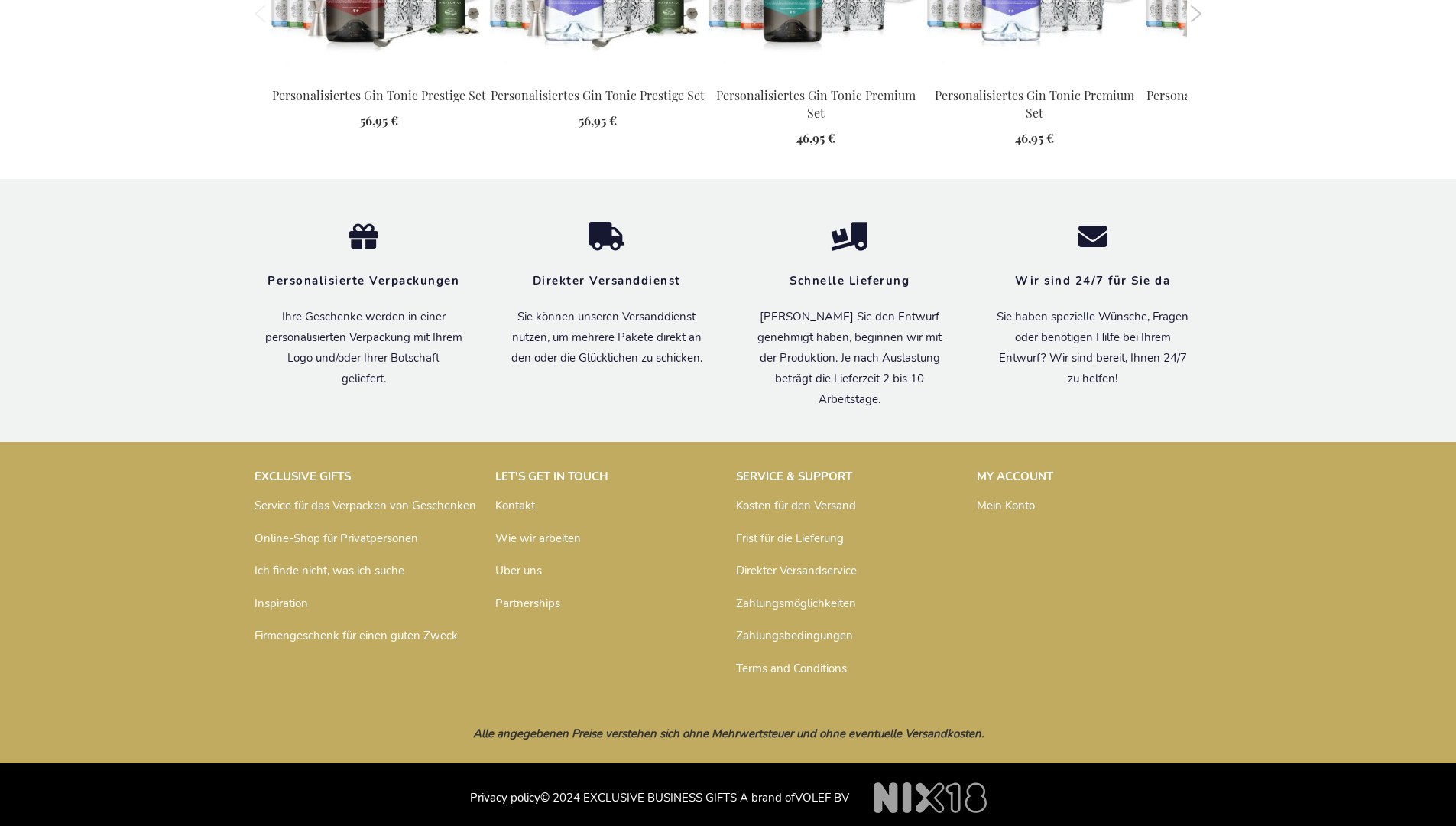
scroll to position [1653, 0]
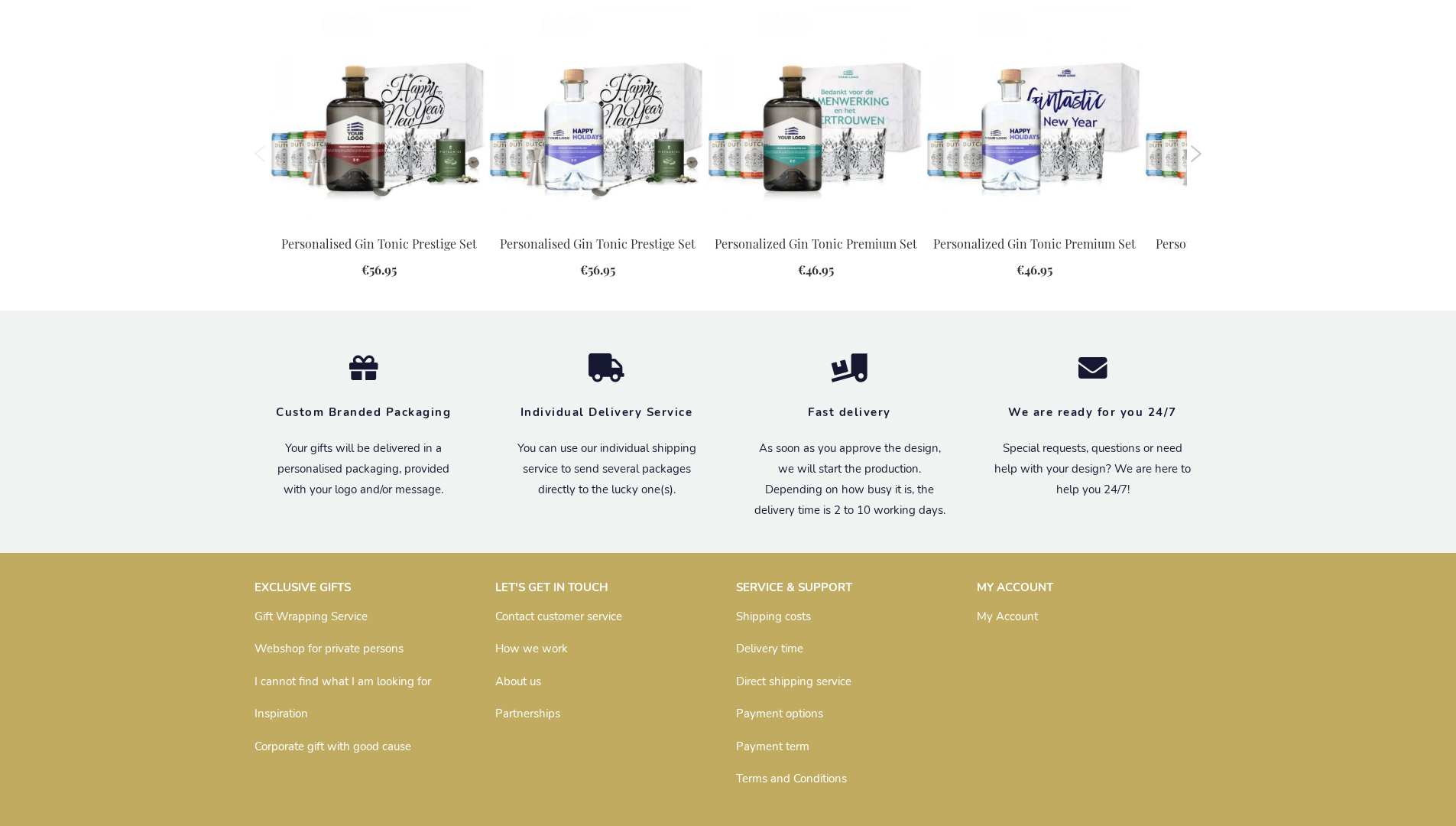
scroll to position [1598, 0]
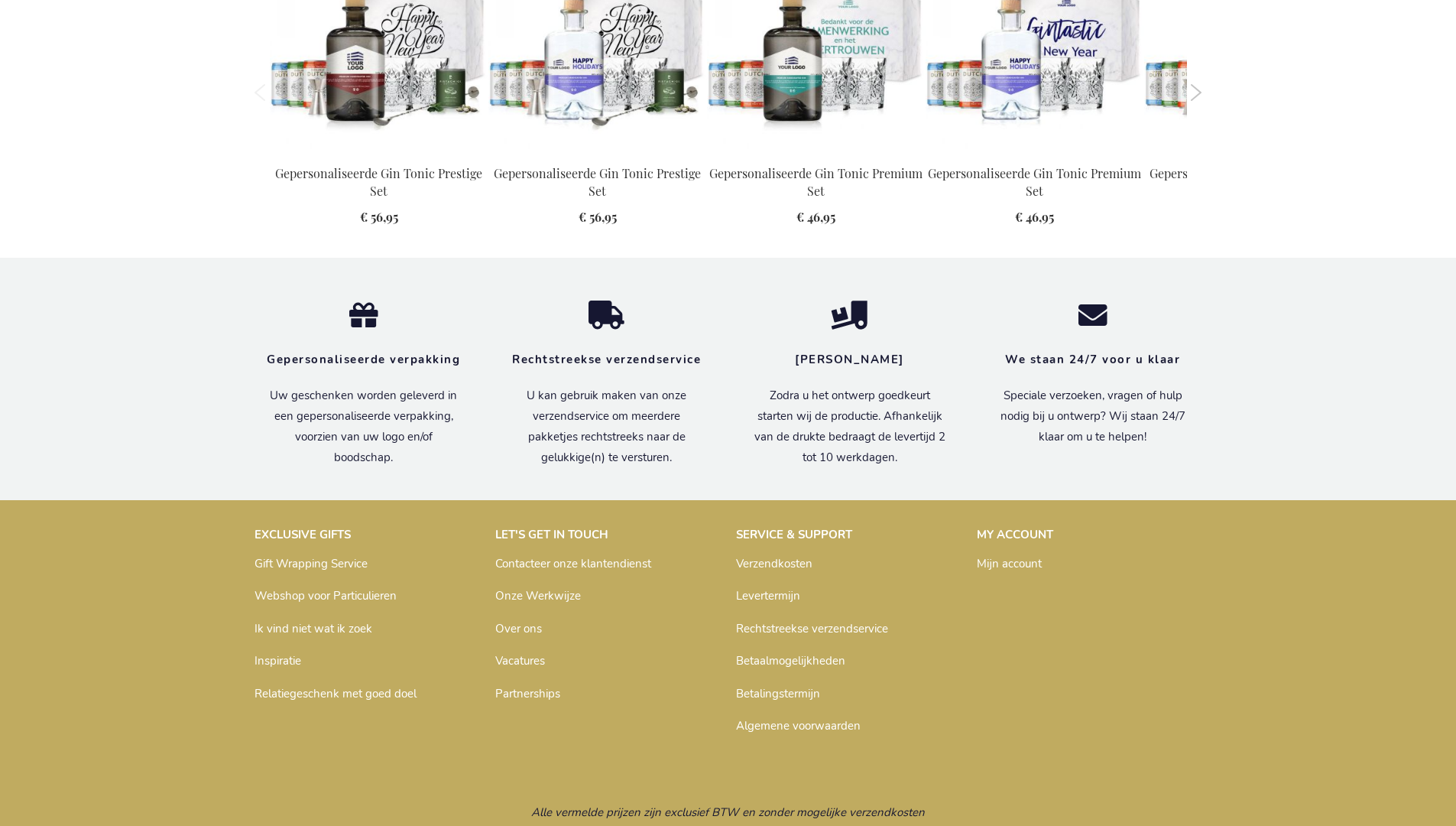
scroll to position [1643, 0]
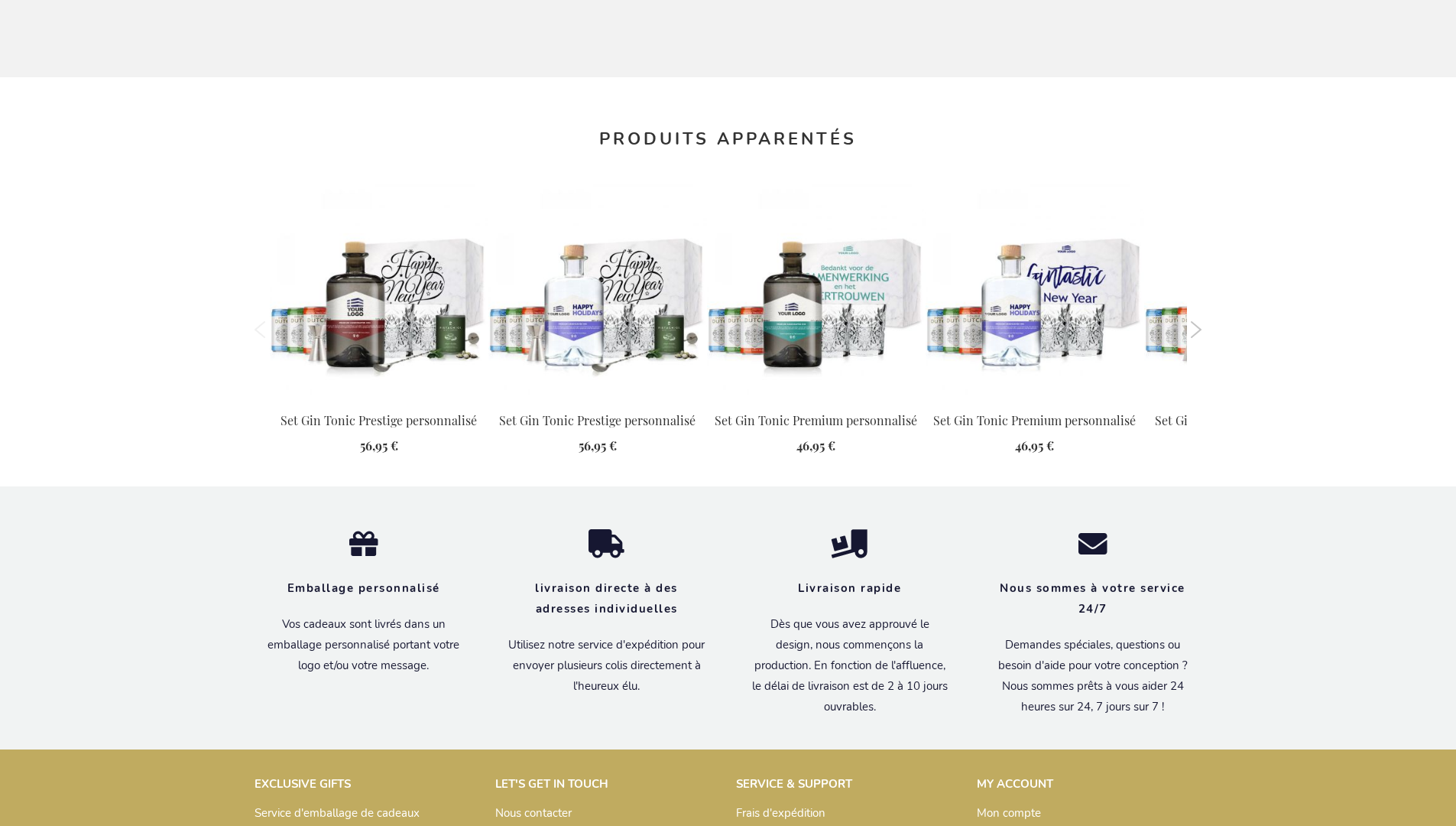
scroll to position [1650, 0]
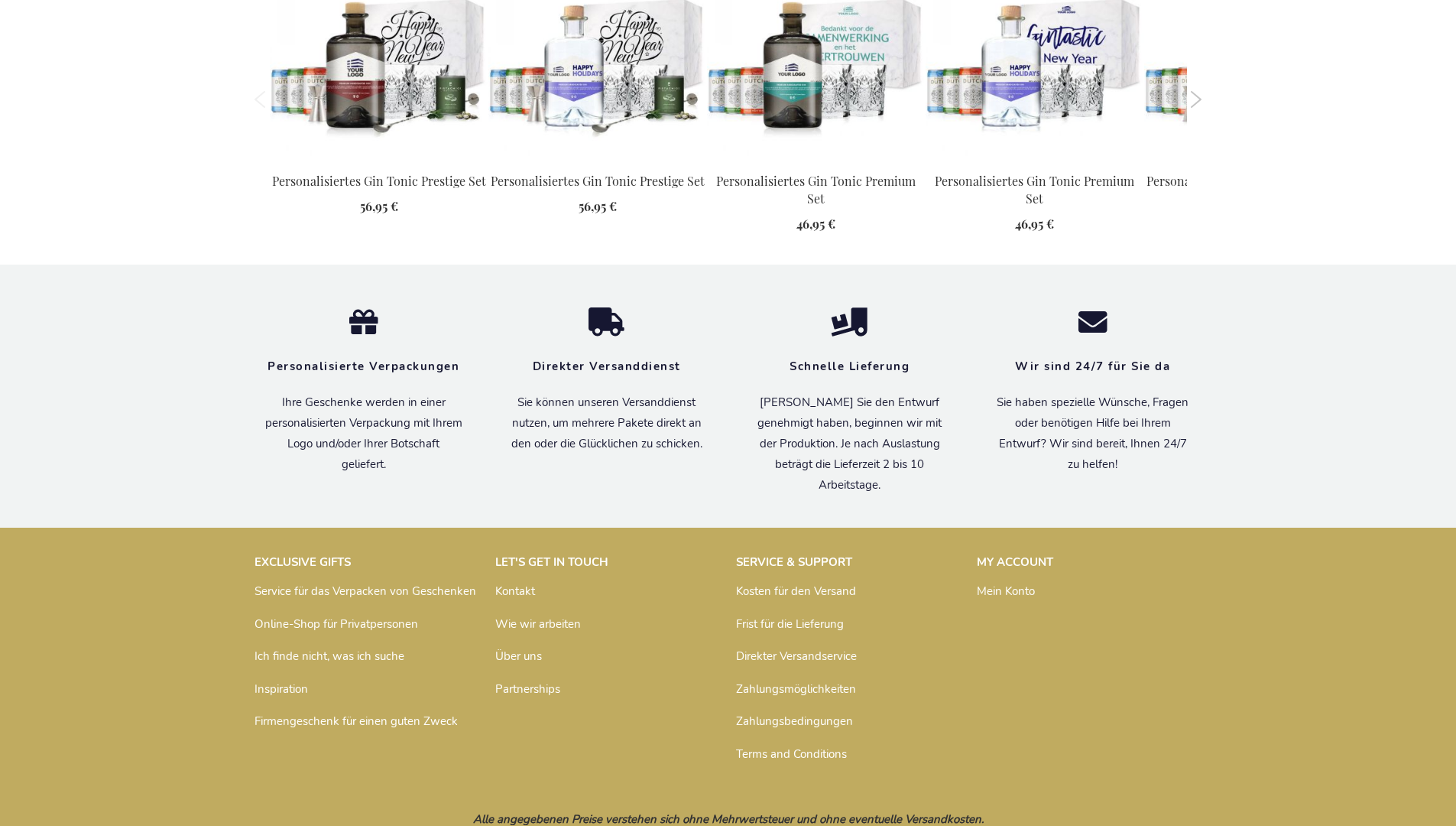
scroll to position [1653, 0]
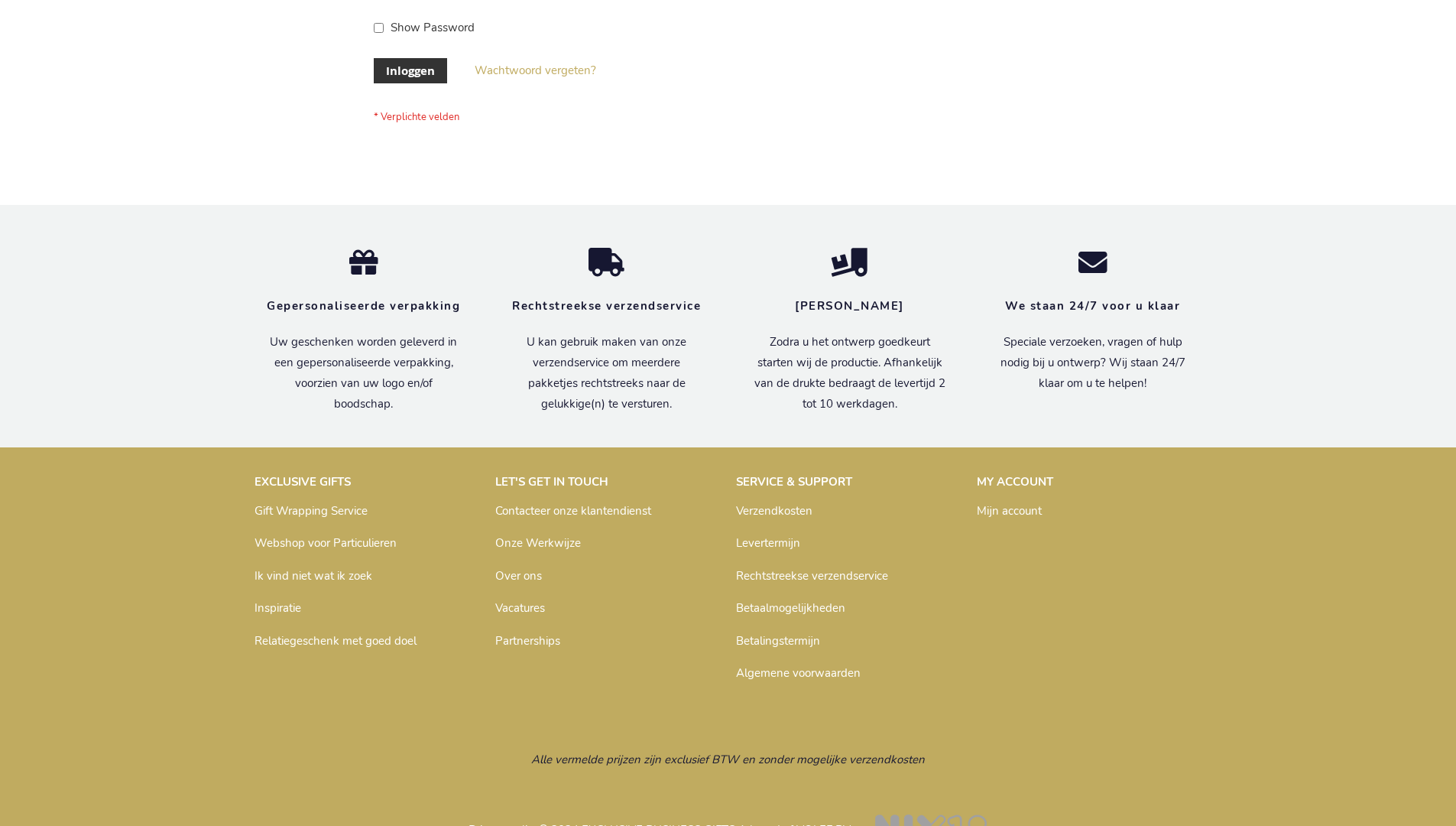
scroll to position [519, 0]
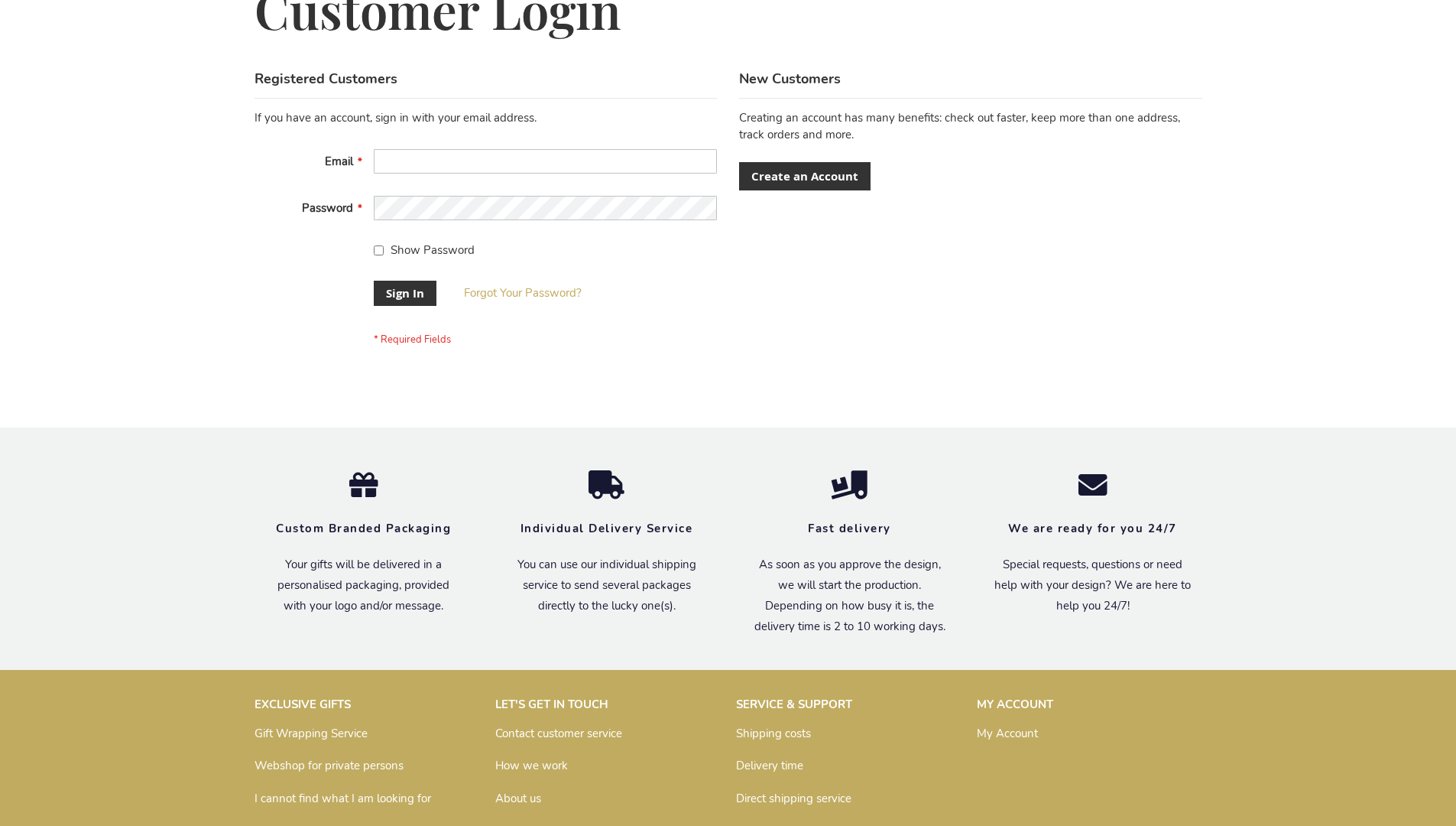
scroll to position [492, 0]
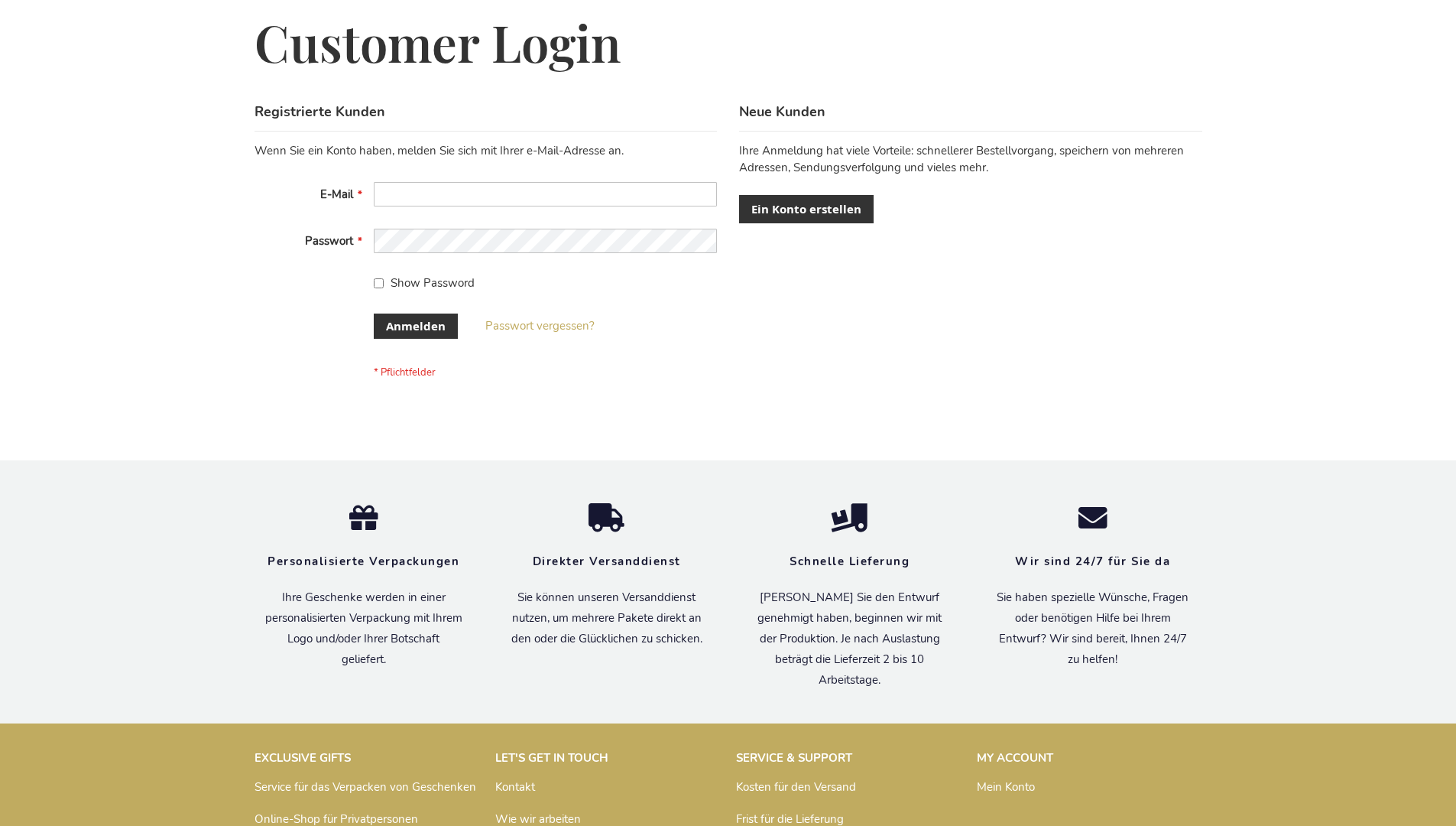
scroll to position [513, 0]
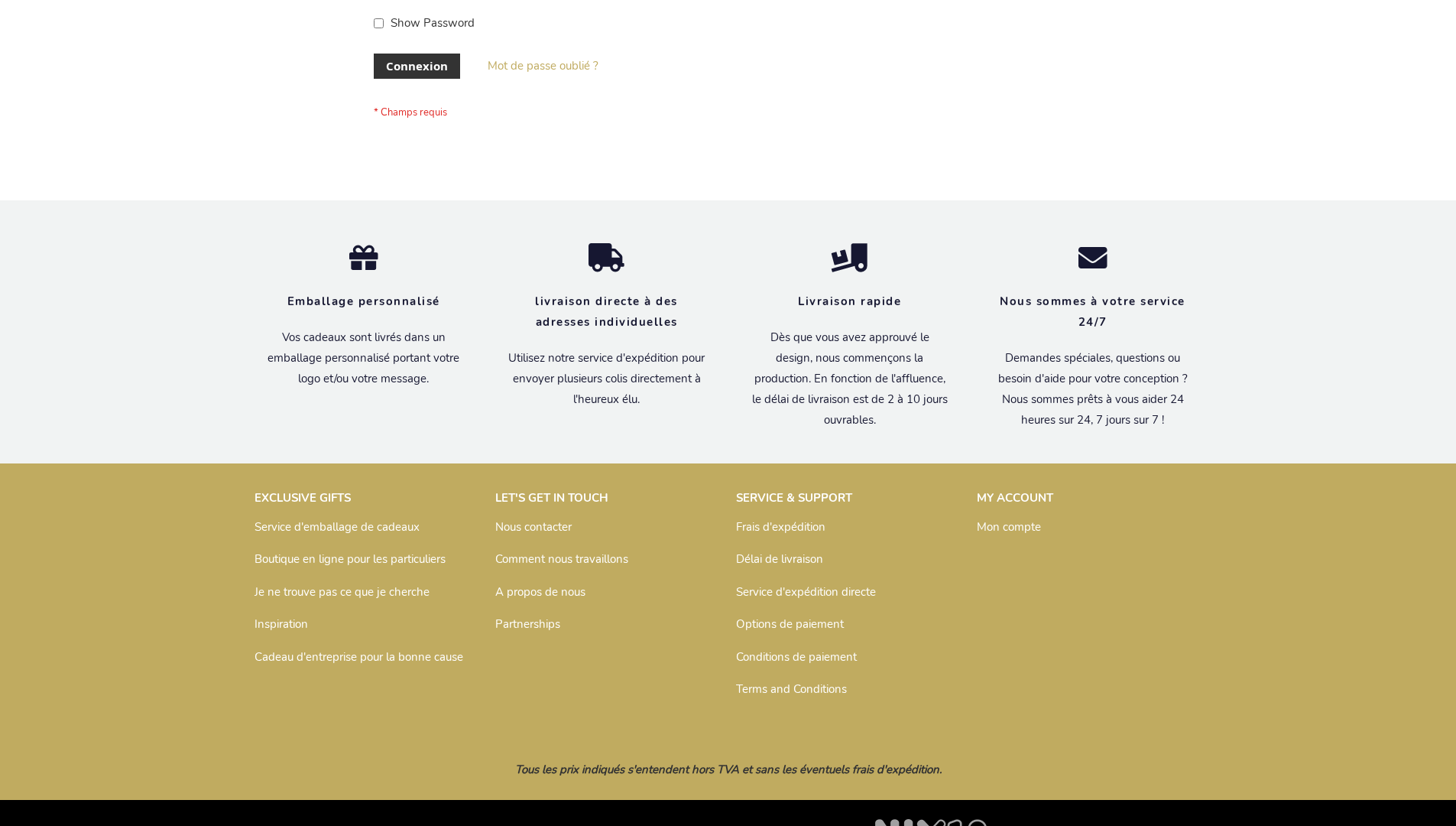
scroll to position [528, 0]
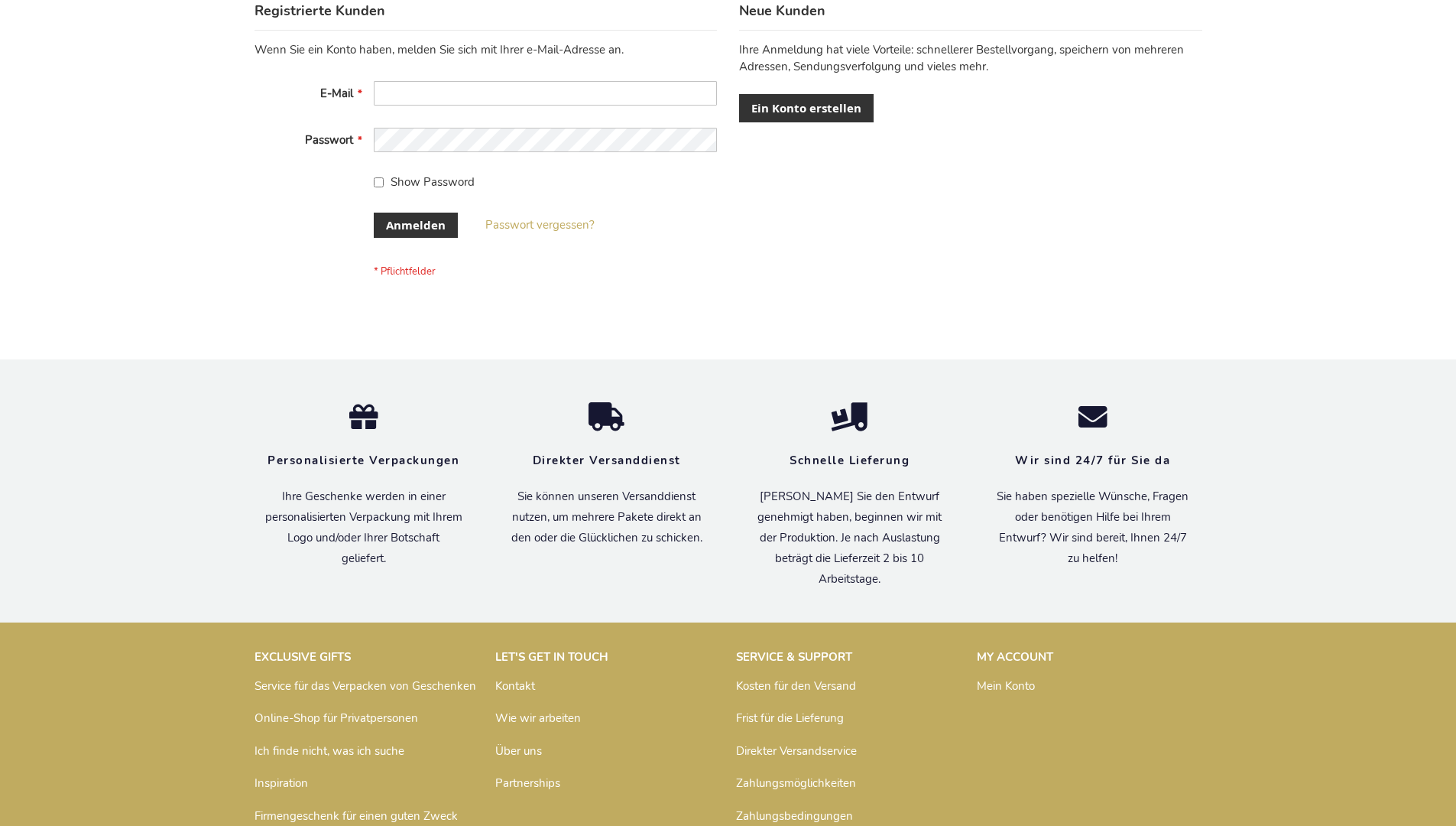
scroll to position [513, 0]
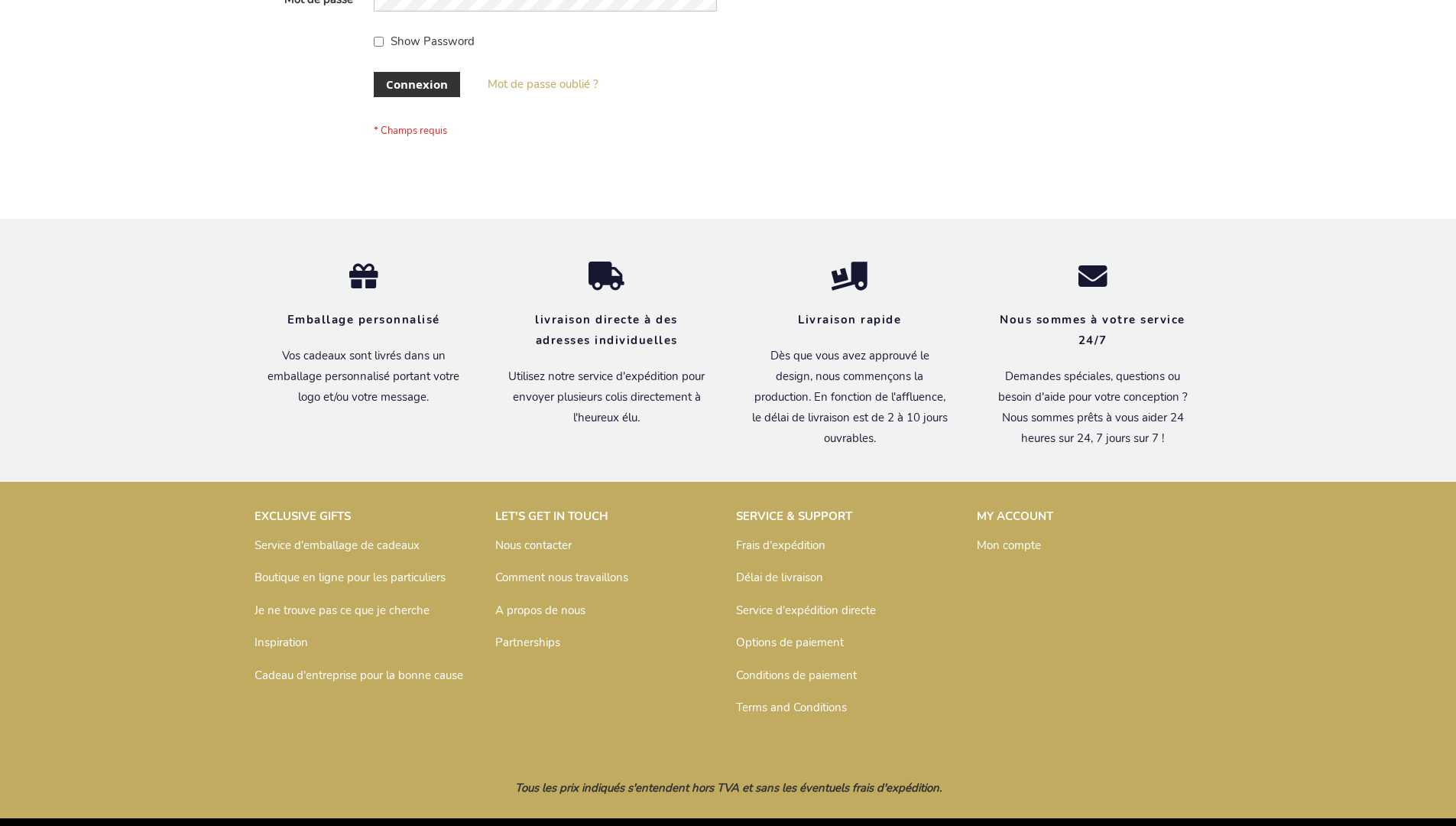
scroll to position [528, 0]
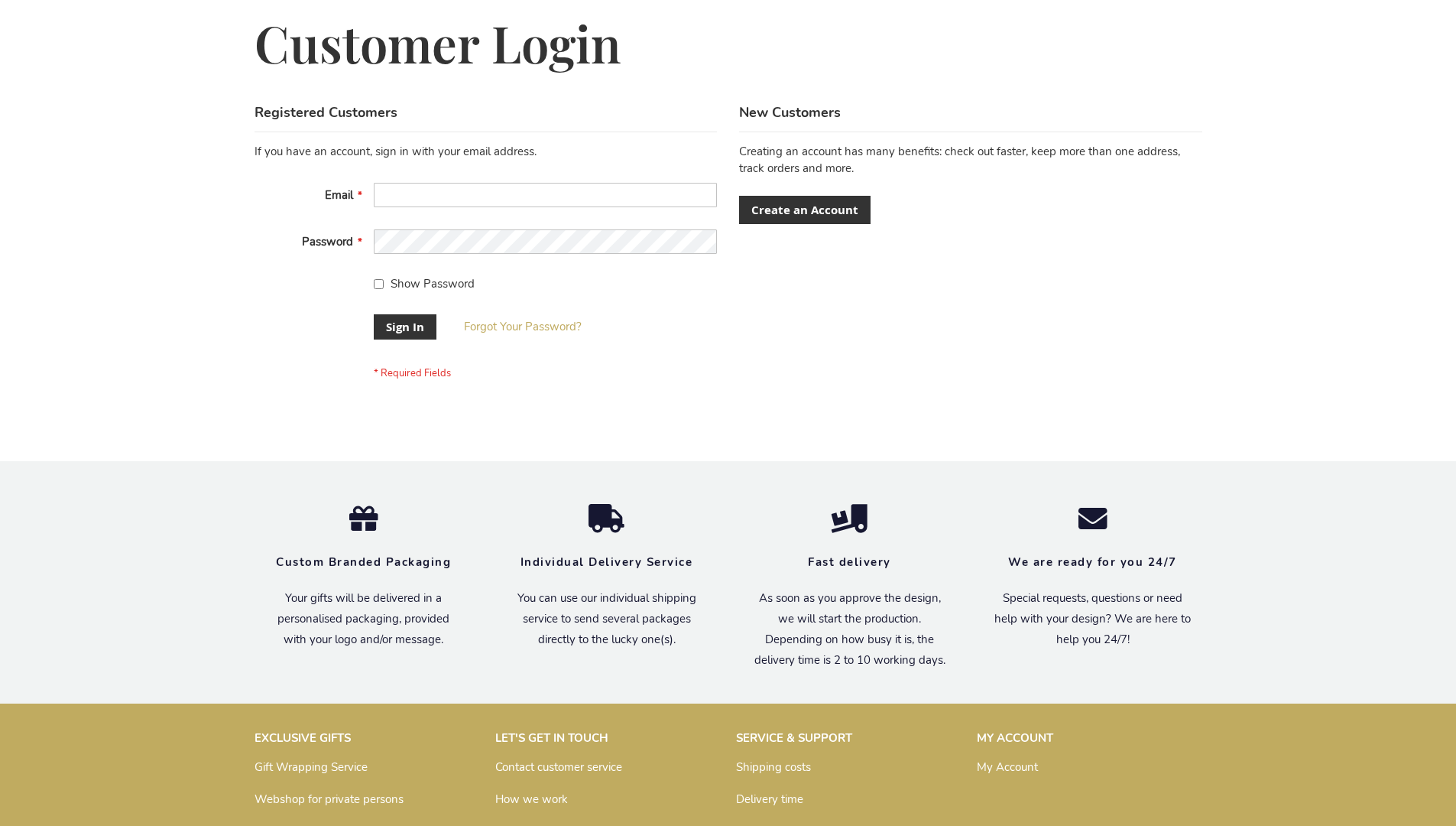
scroll to position [492, 0]
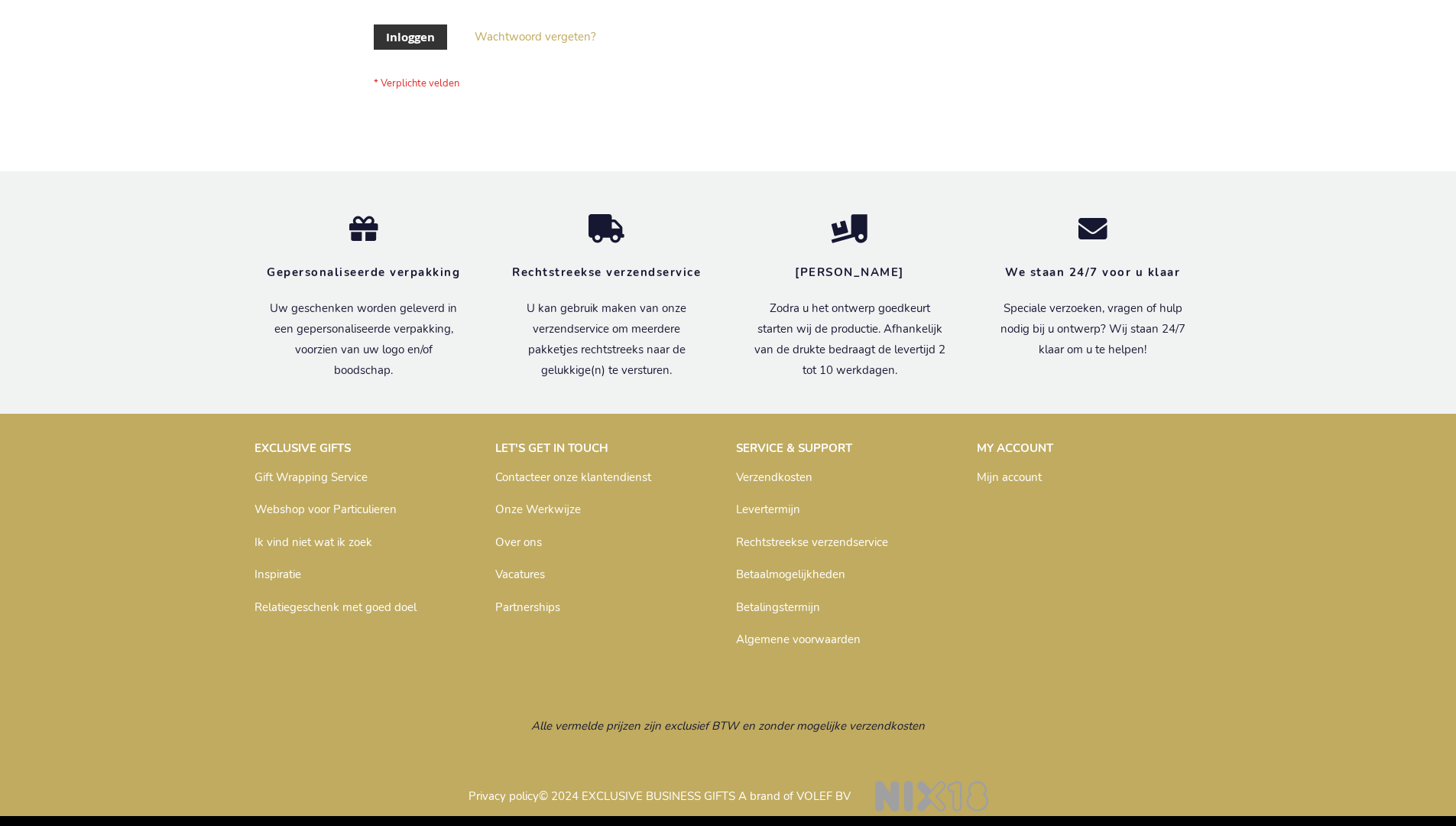
scroll to position [519, 0]
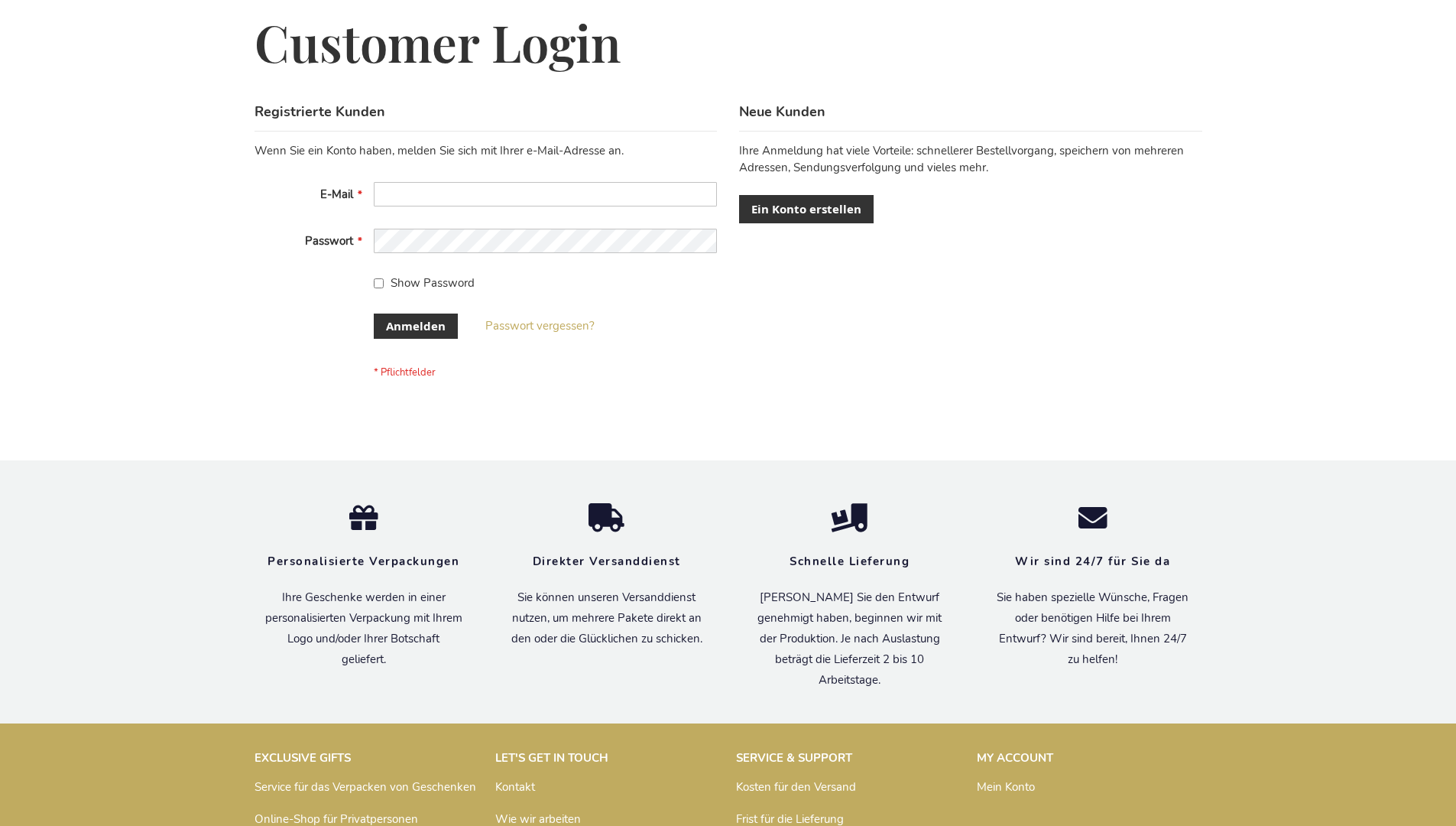
scroll to position [513, 0]
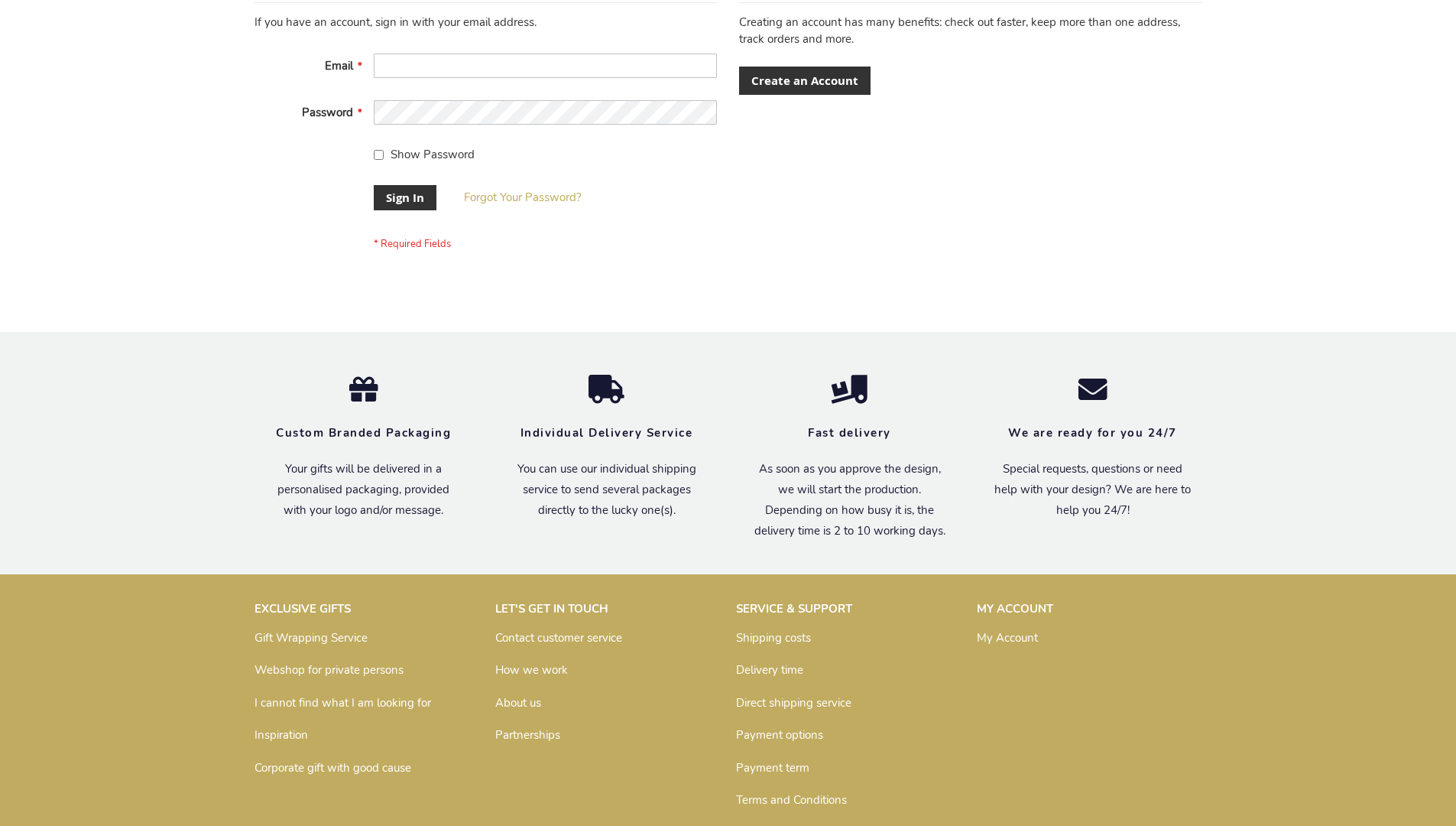
scroll to position [492, 0]
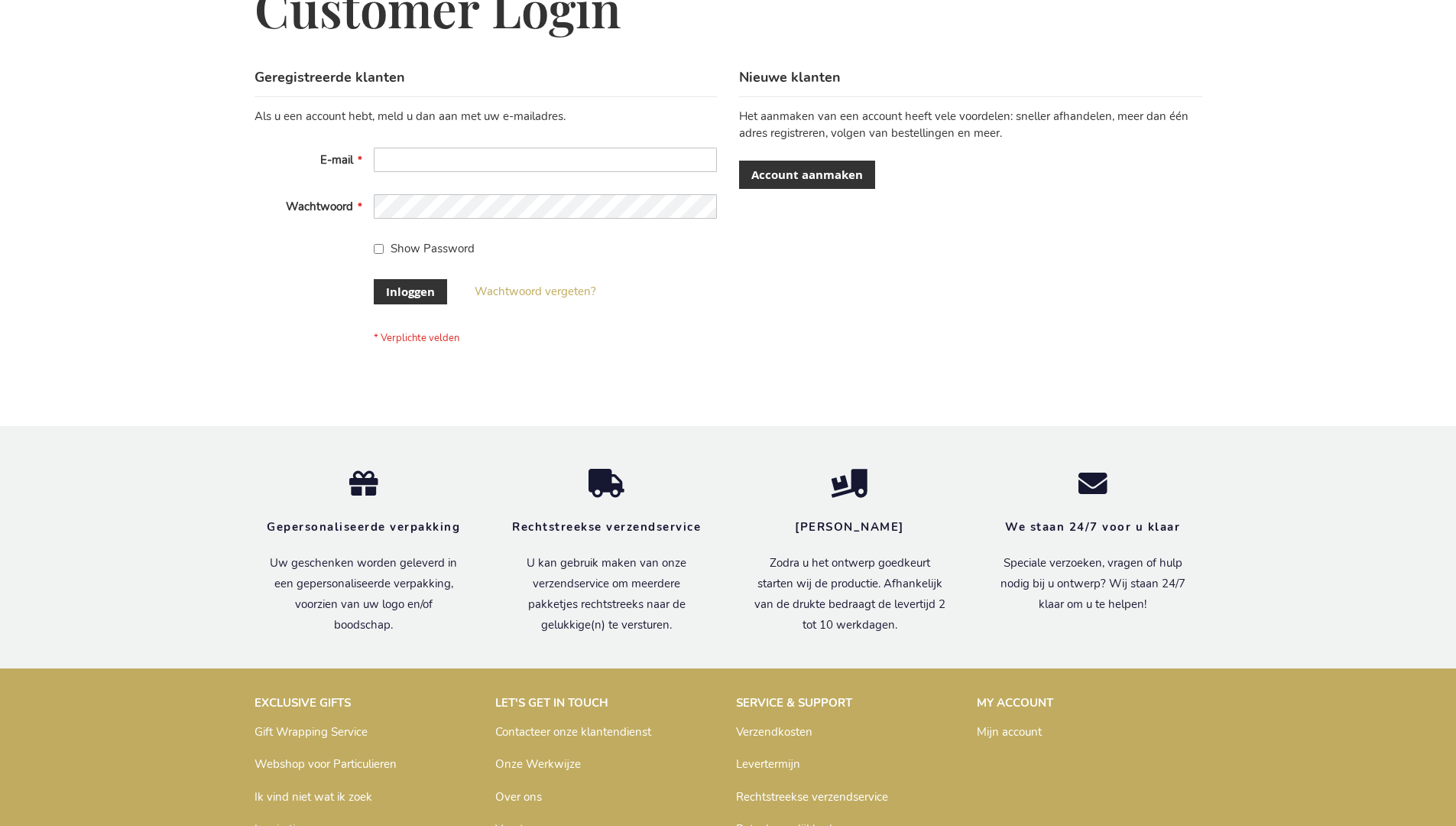
scroll to position [519, 0]
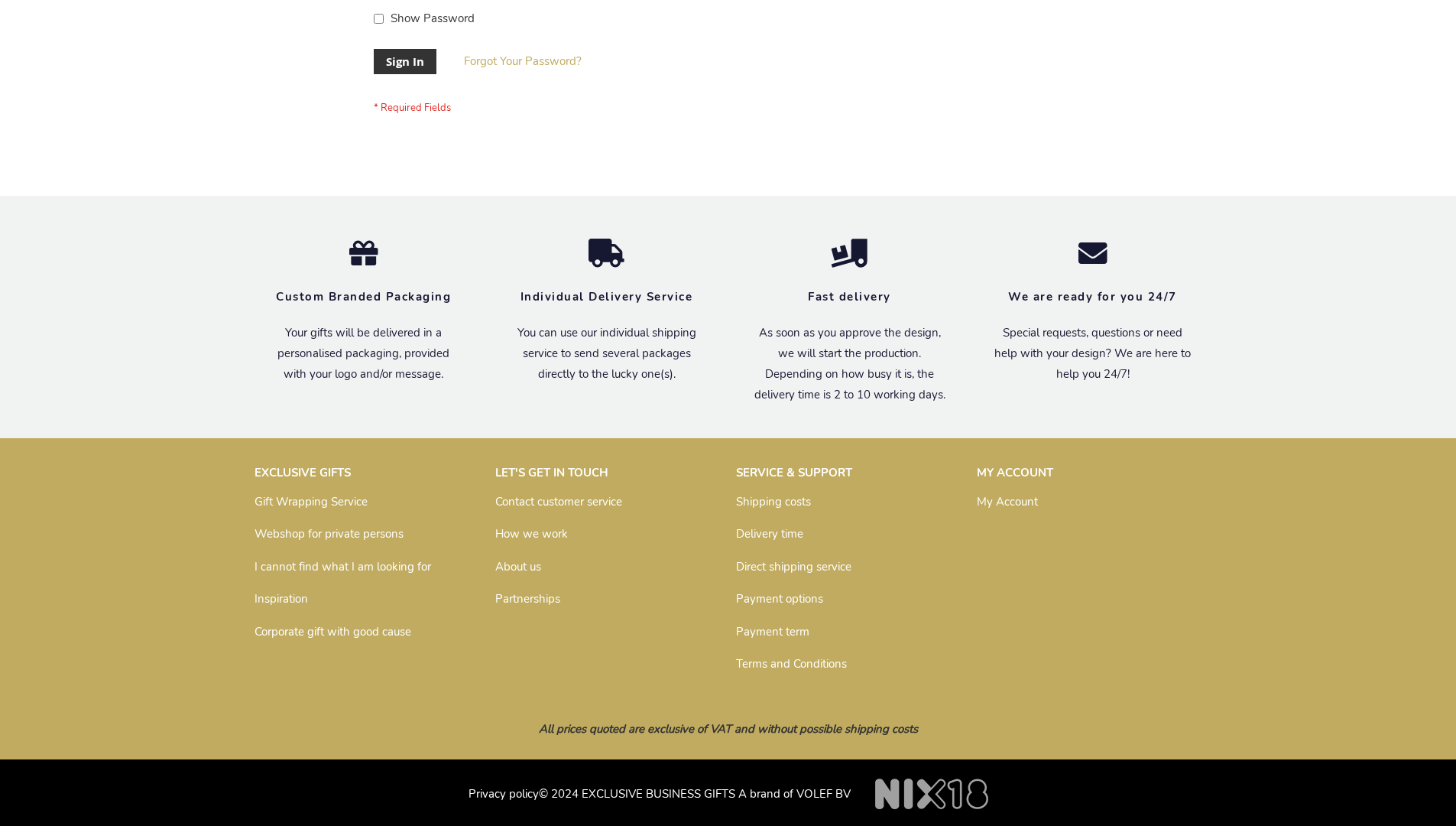
scroll to position [492, 0]
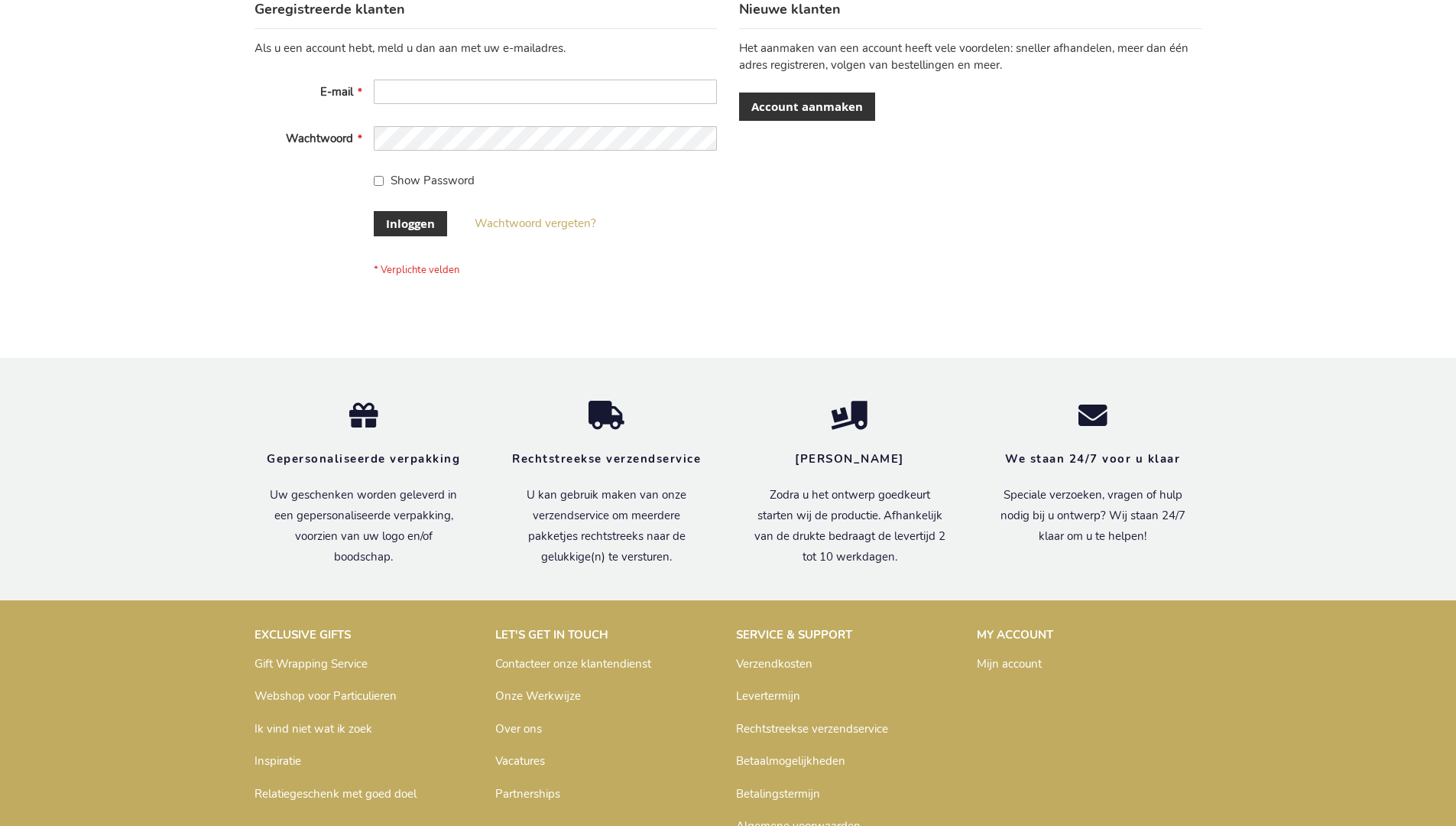
scroll to position [519, 0]
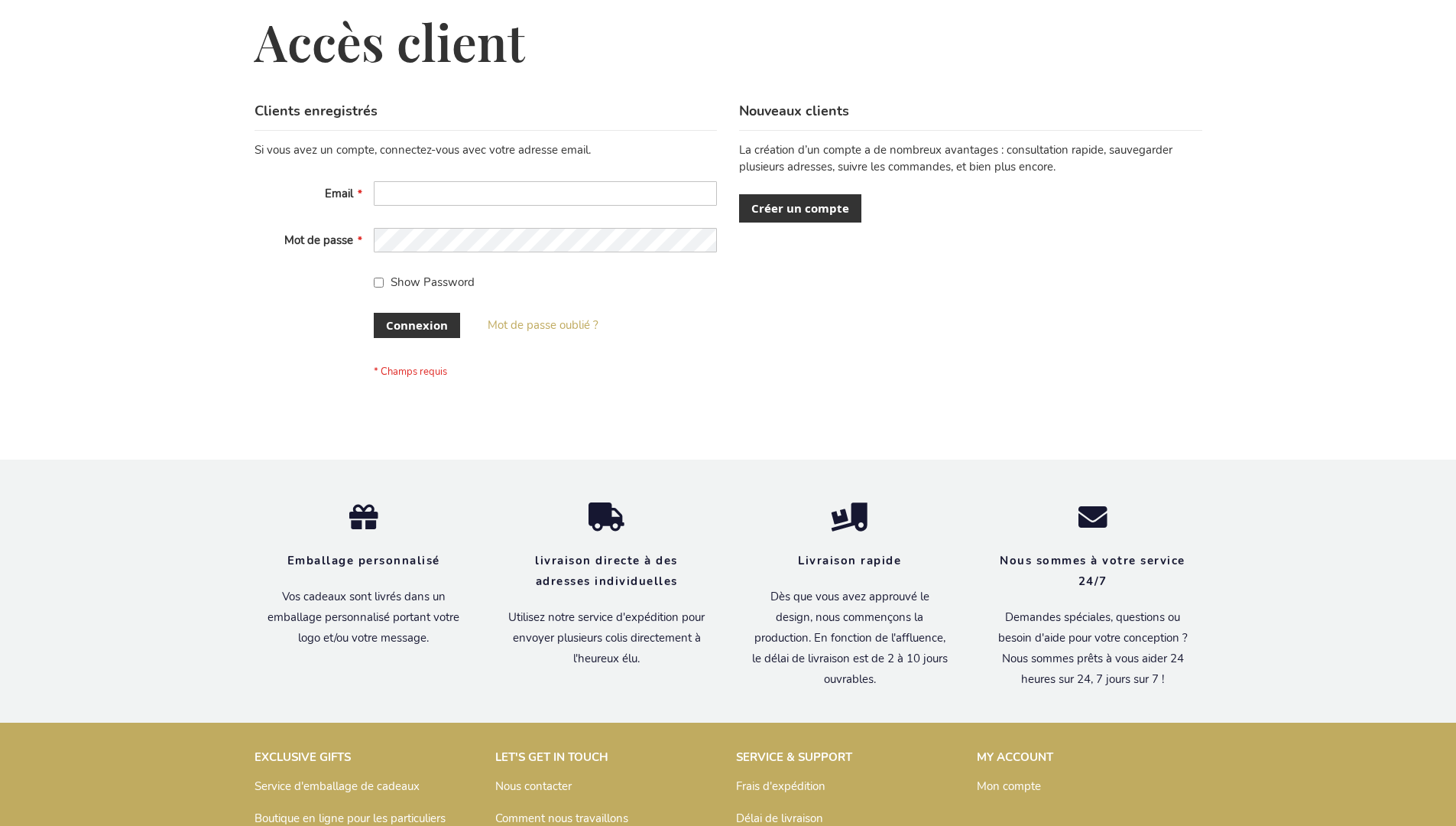
scroll to position [528, 0]
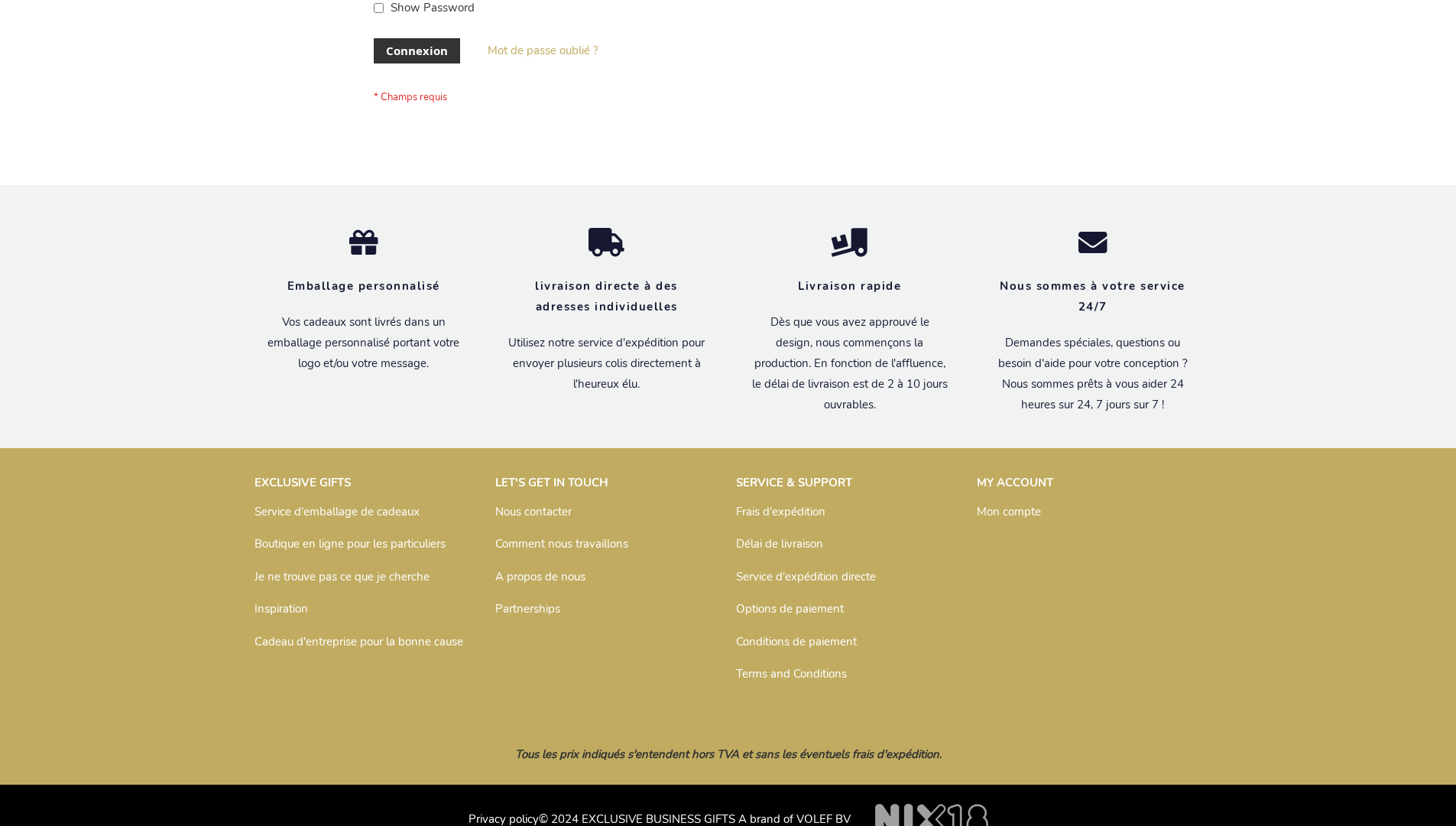
scroll to position [528, 0]
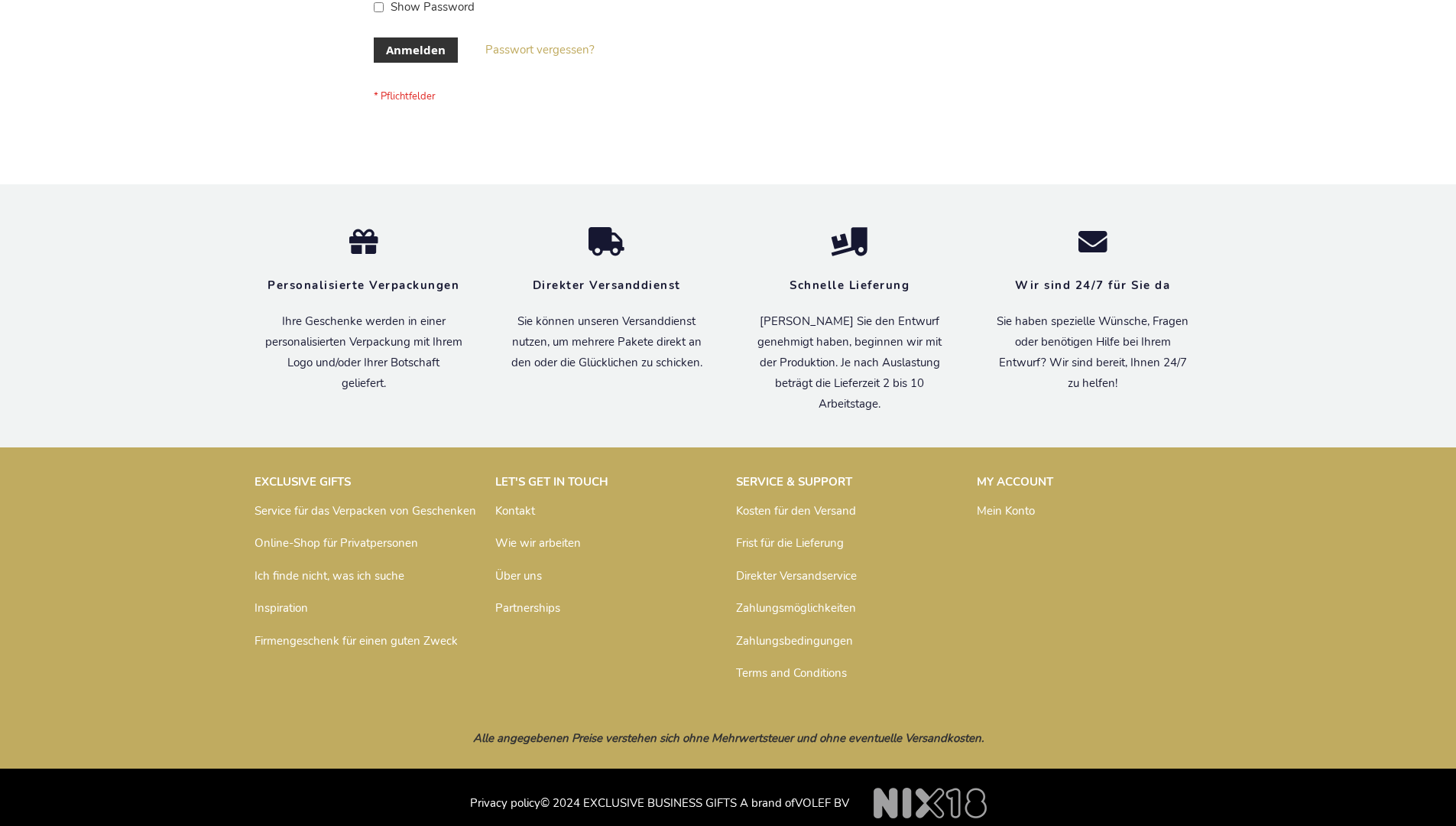
scroll to position [513, 0]
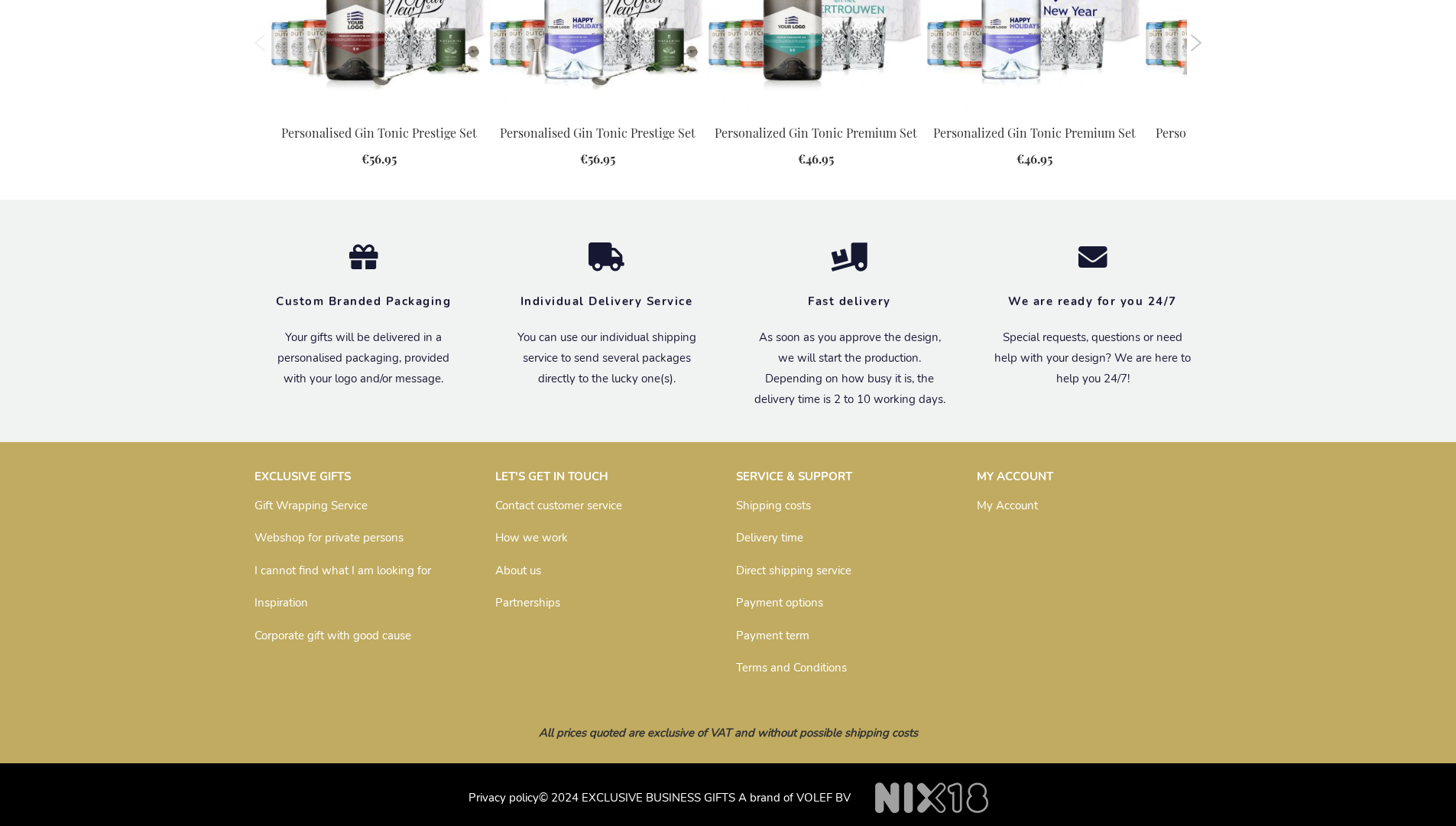
scroll to position [1598, 0]
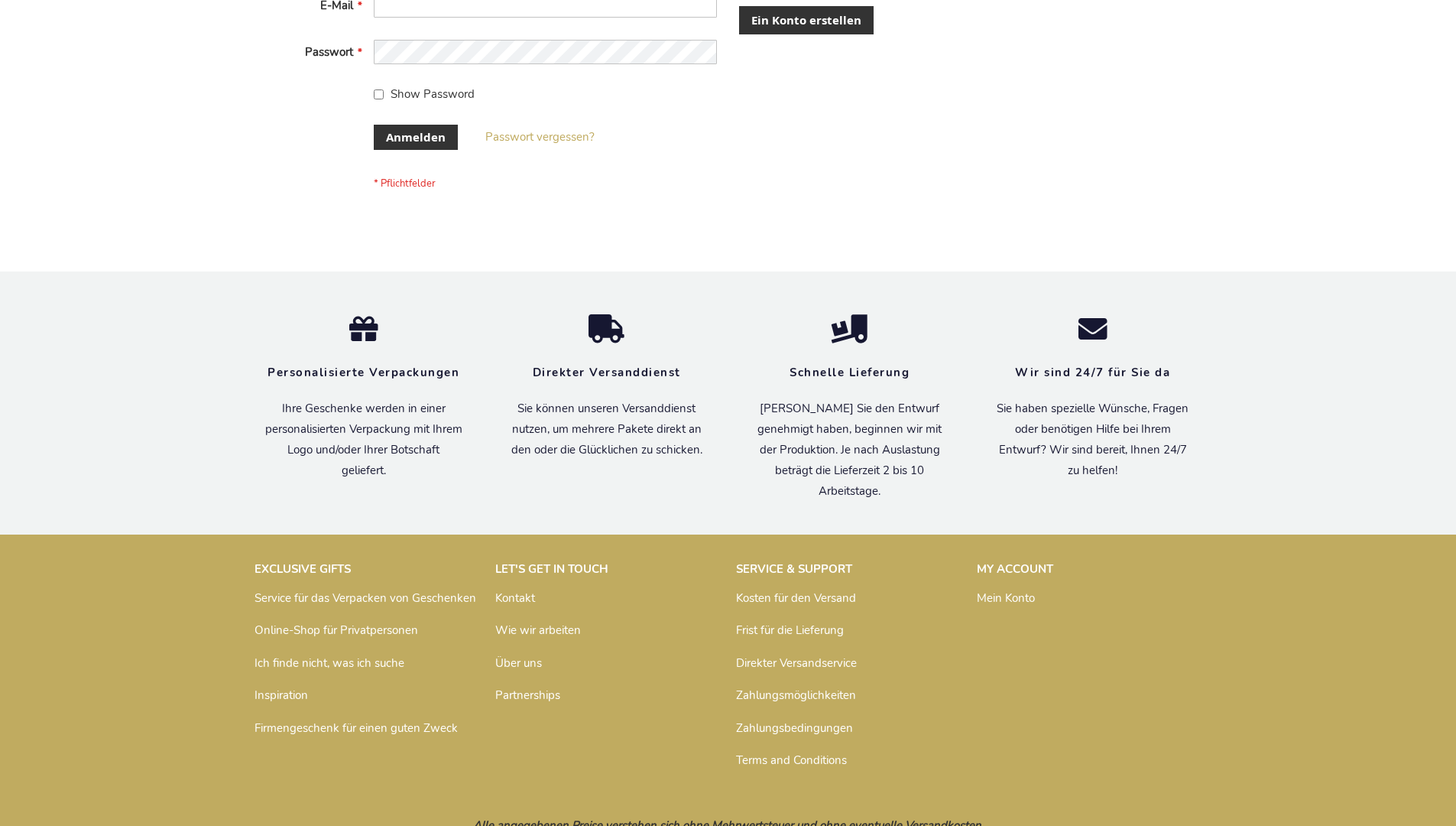
scroll to position [513, 0]
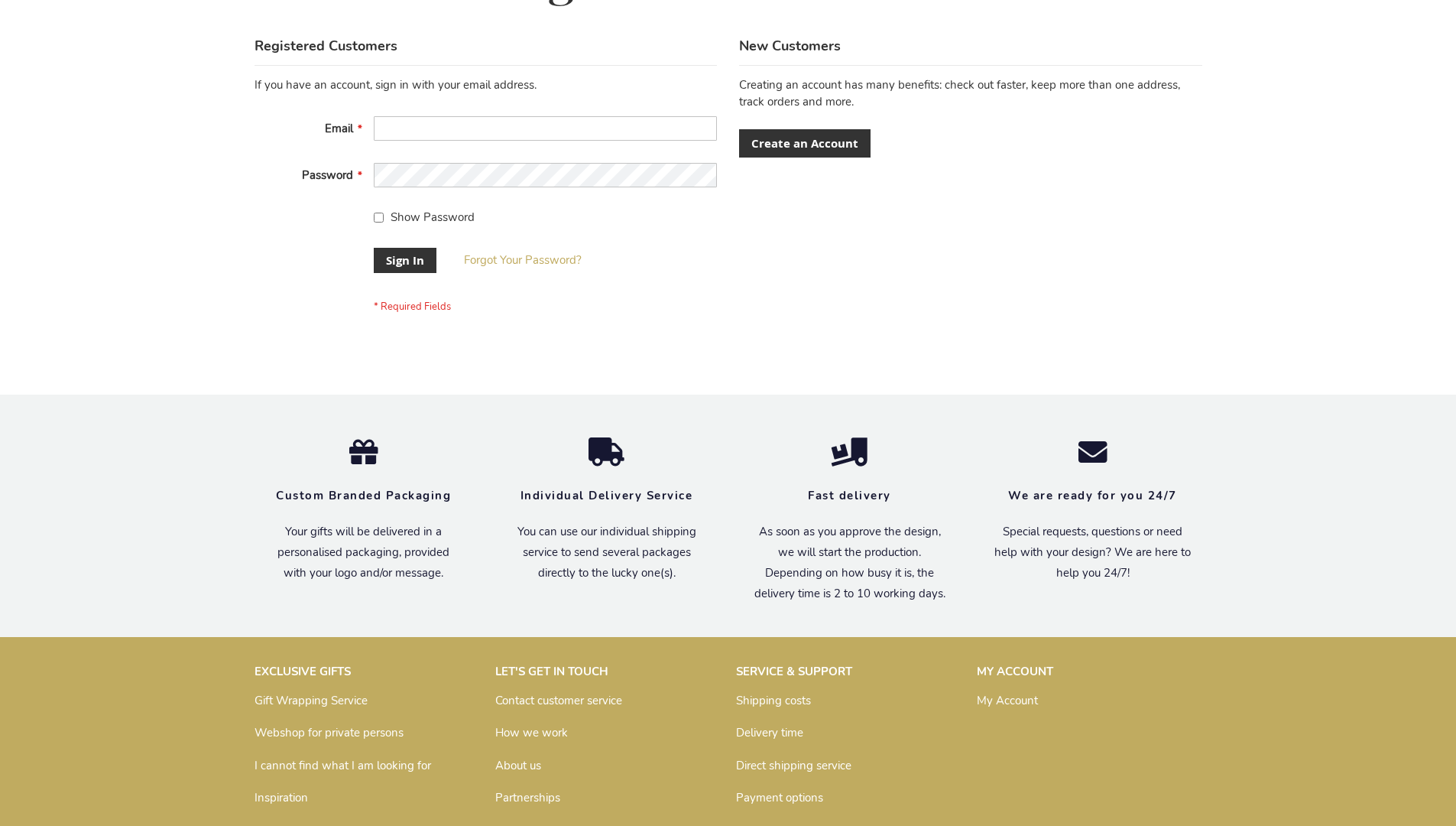
scroll to position [492, 0]
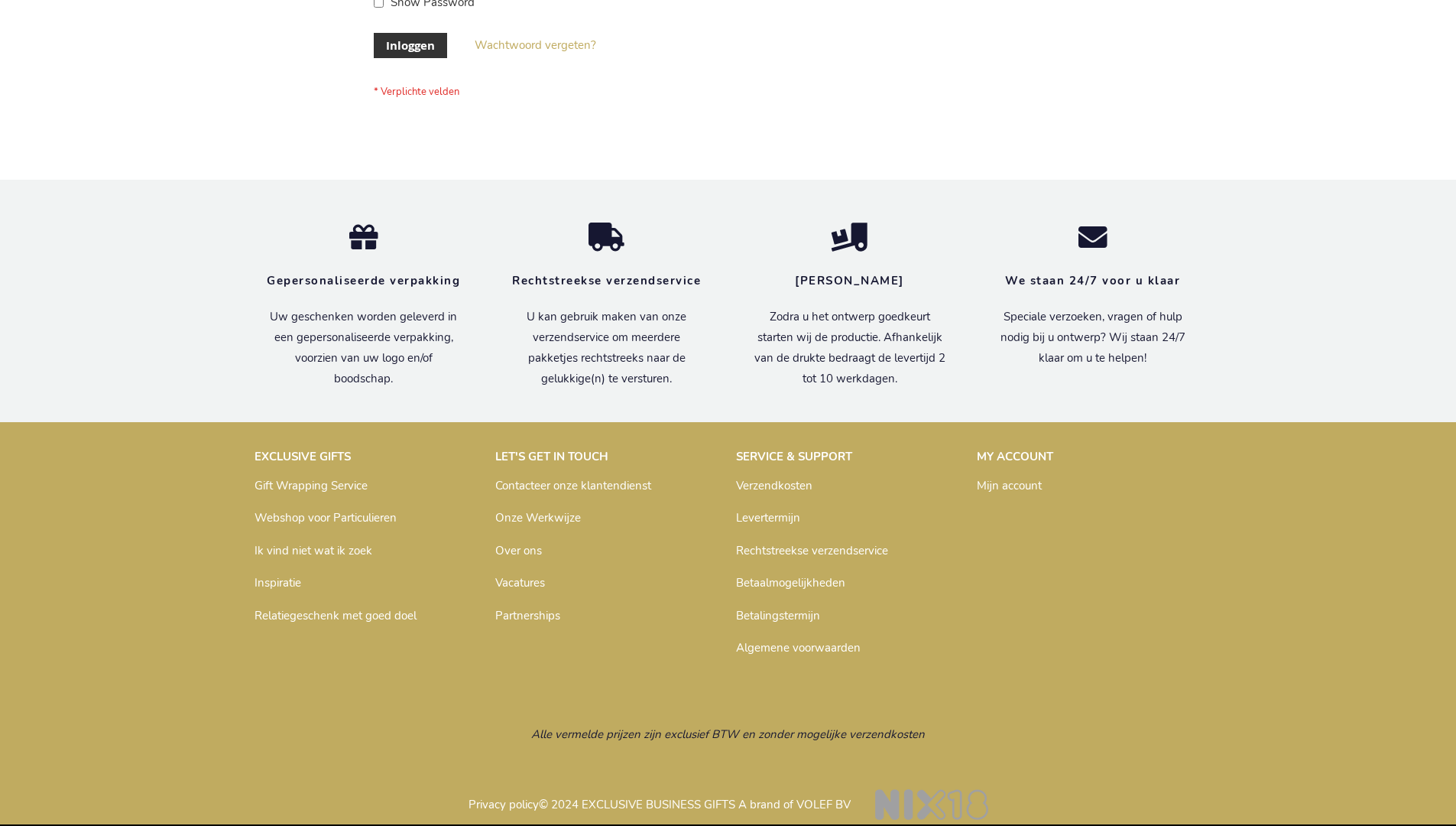
scroll to position [519, 0]
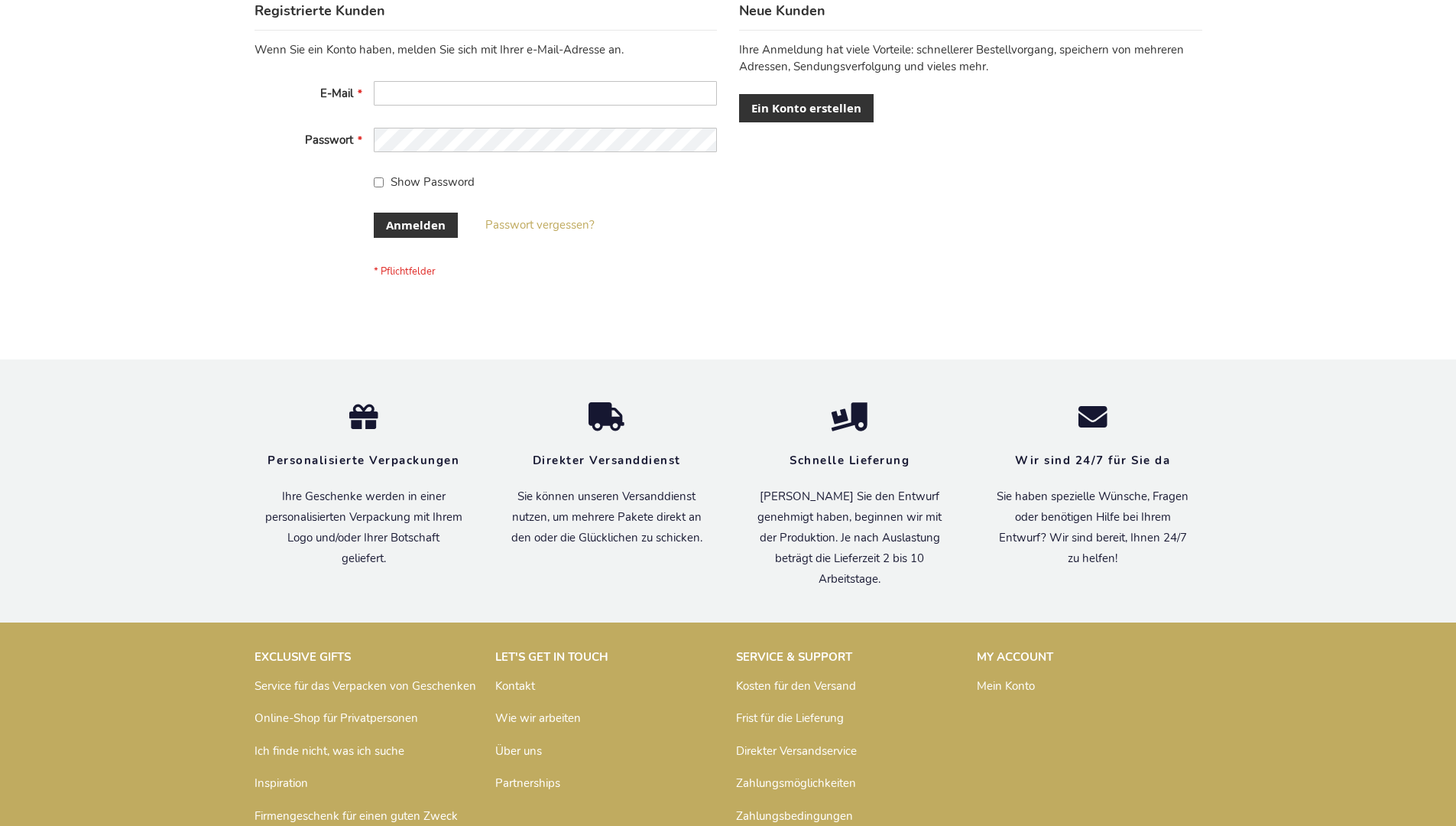
scroll to position [513, 0]
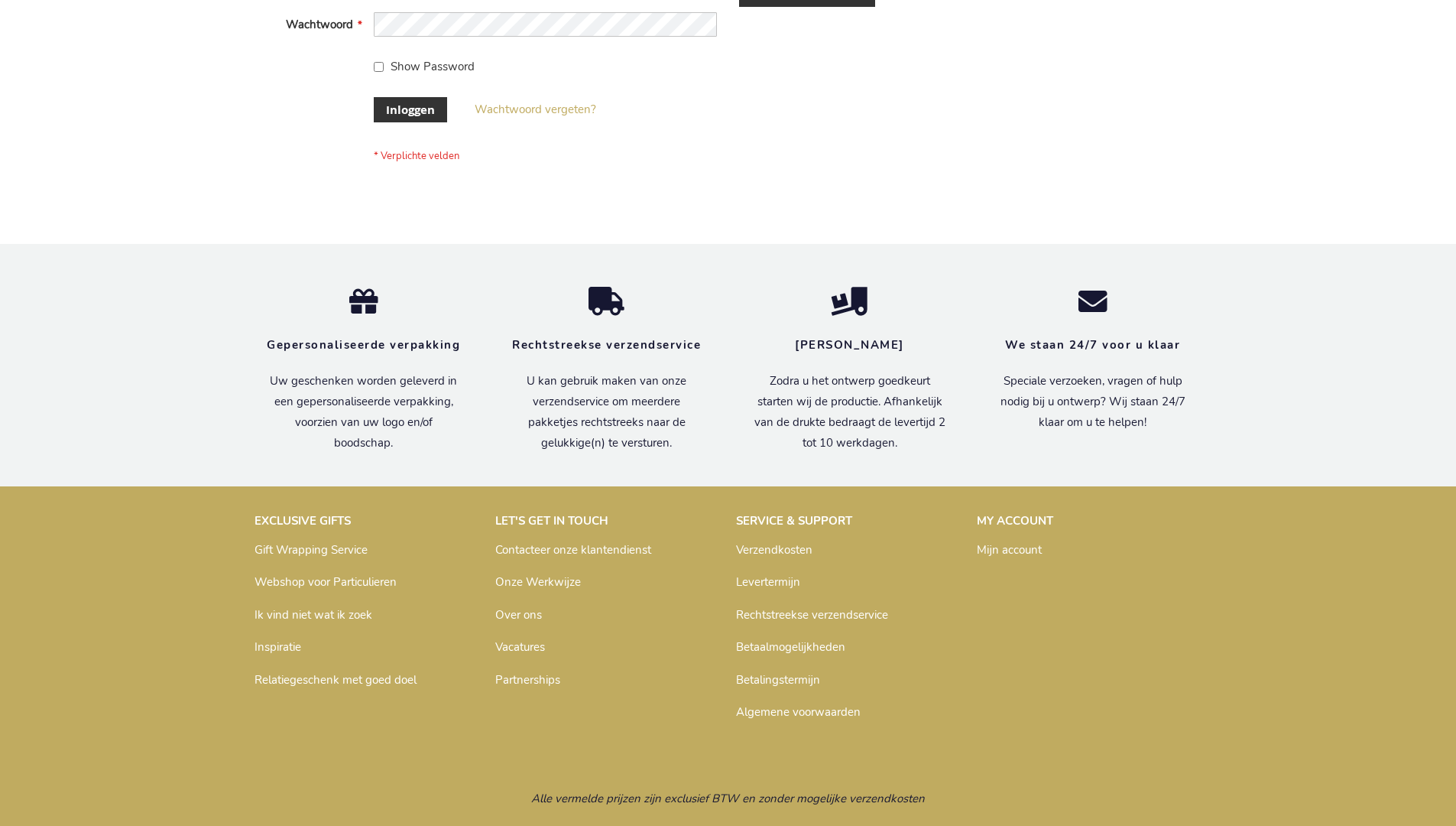
scroll to position [519, 0]
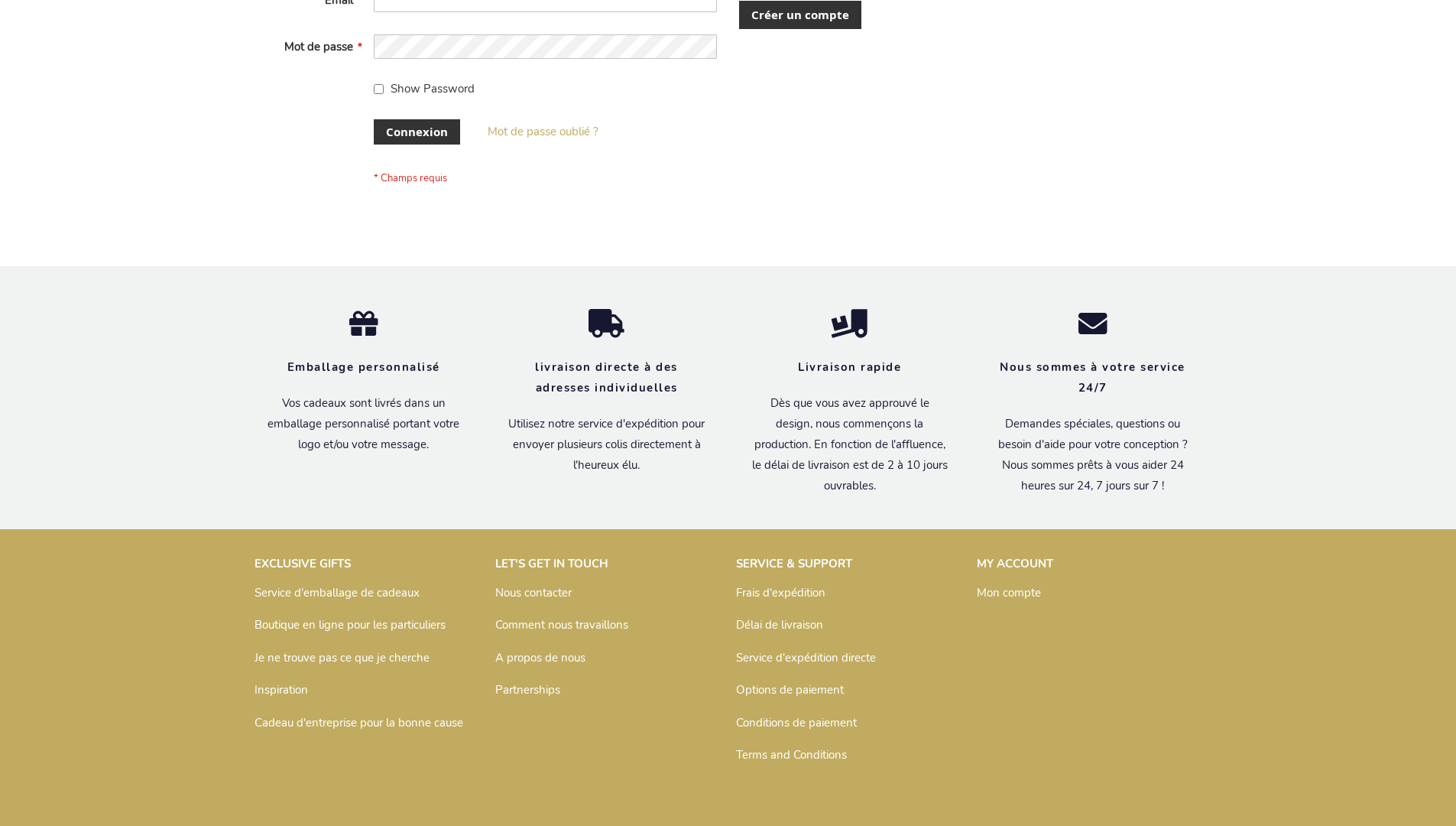
scroll to position [528, 0]
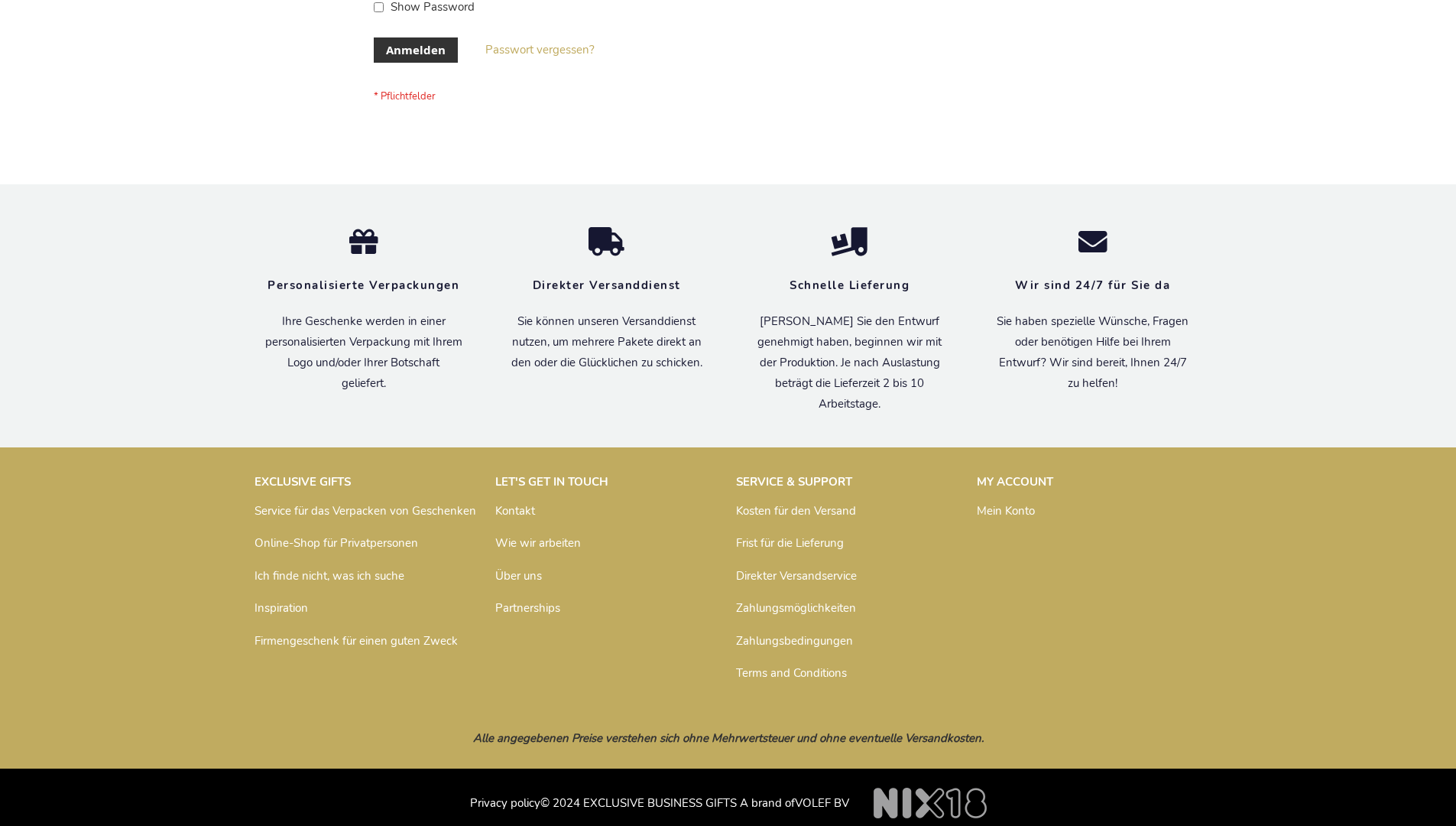
scroll to position [513, 0]
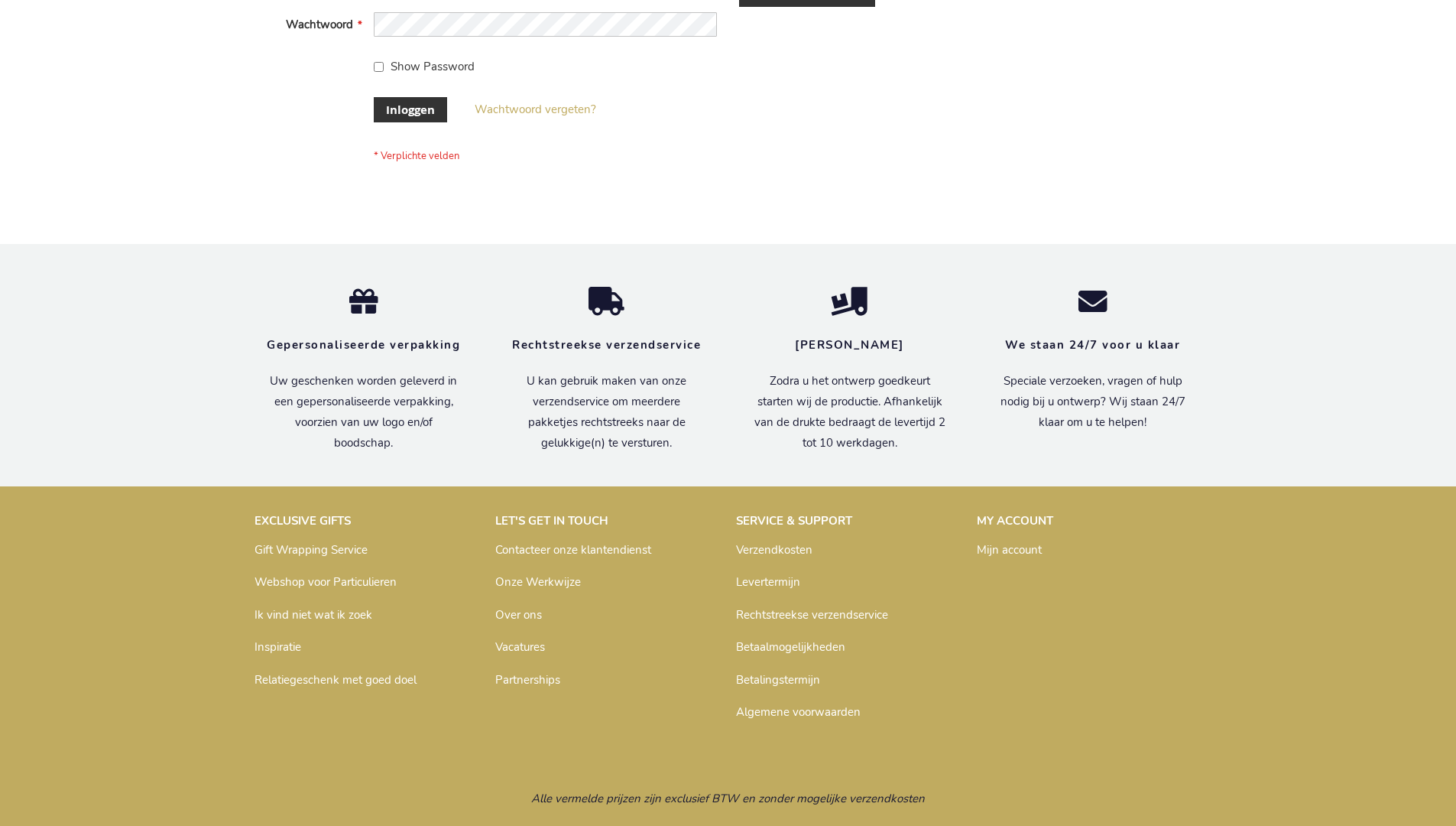
scroll to position [519, 0]
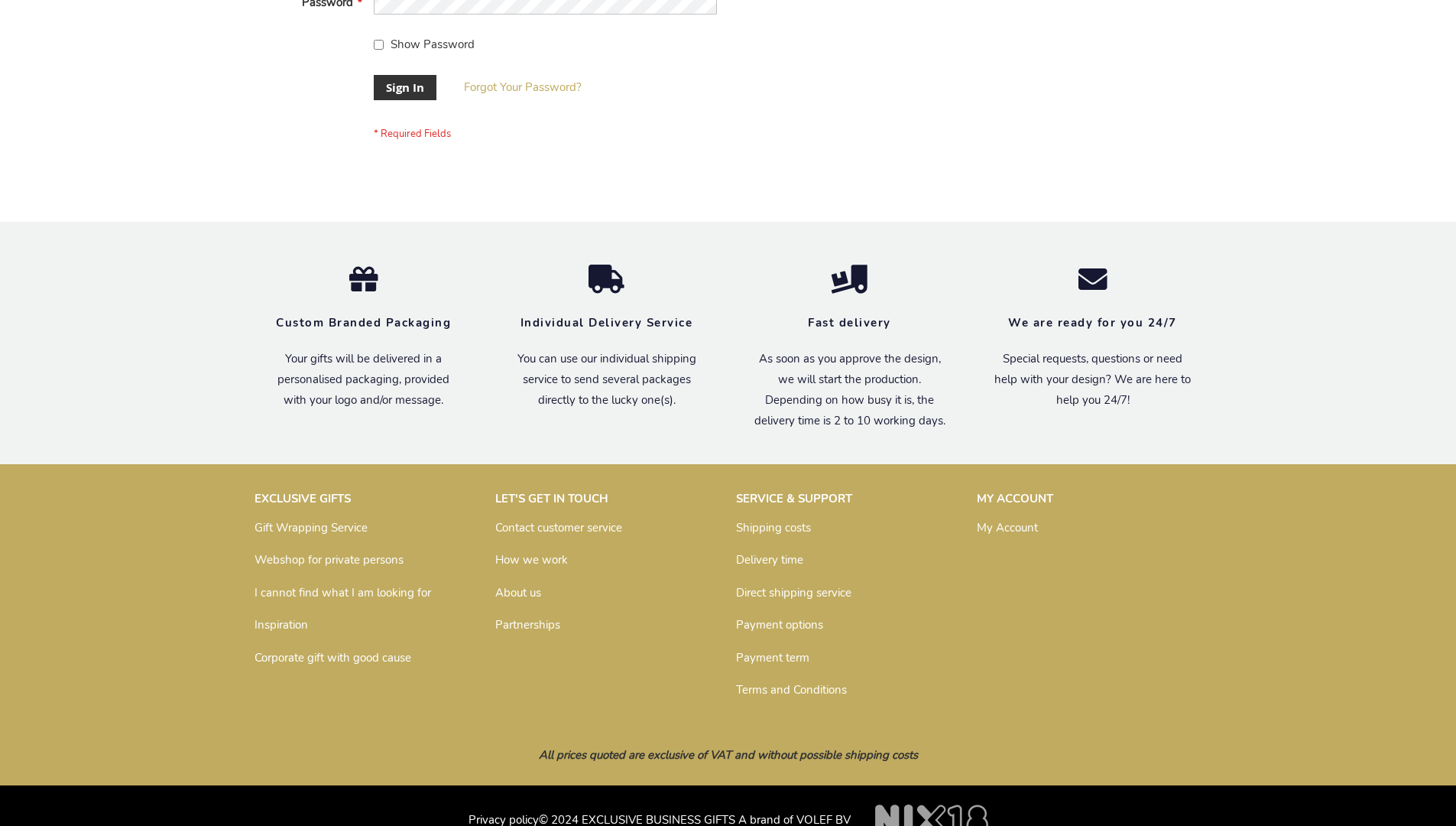
scroll to position [492, 0]
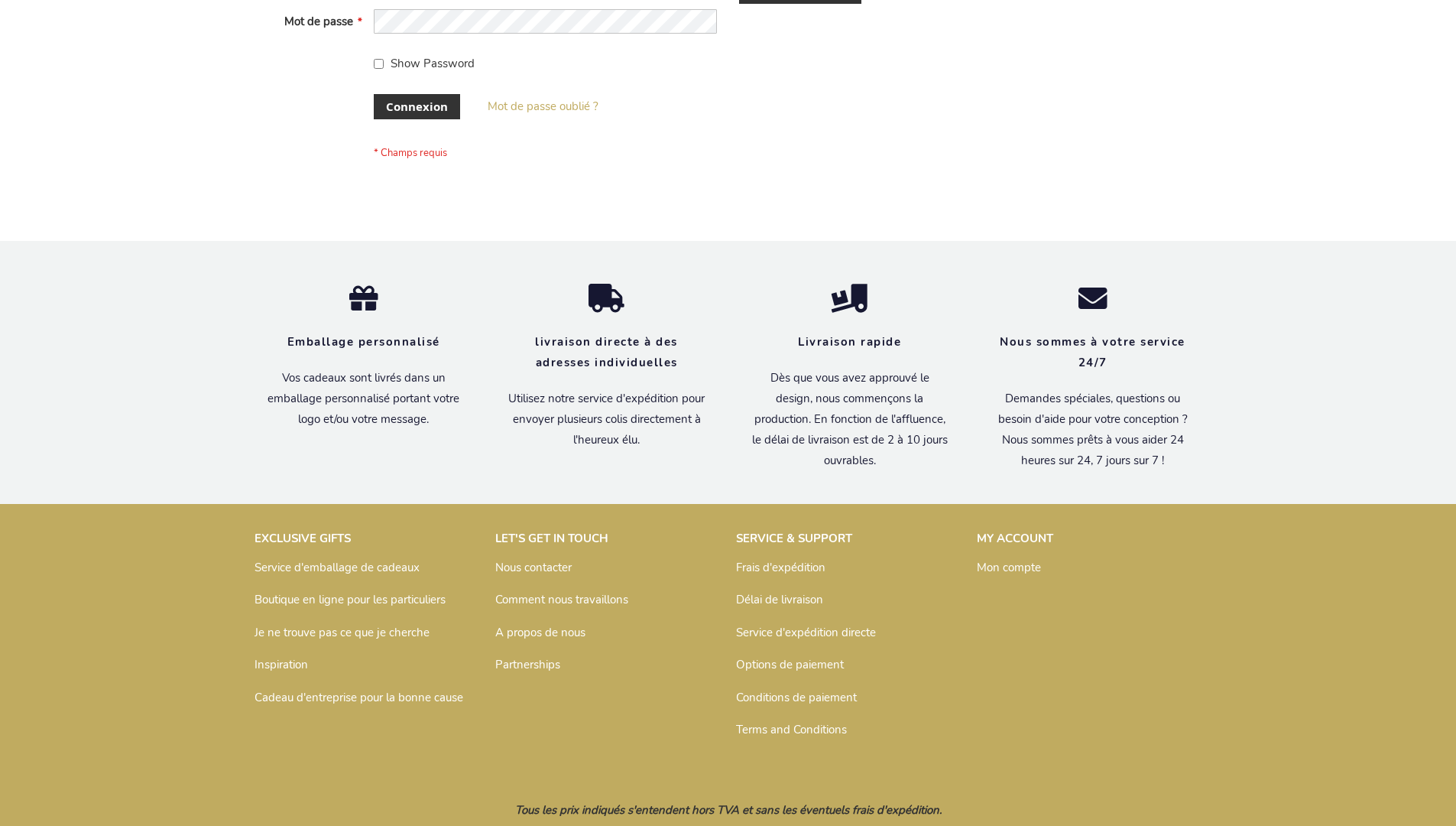
scroll to position [528, 0]
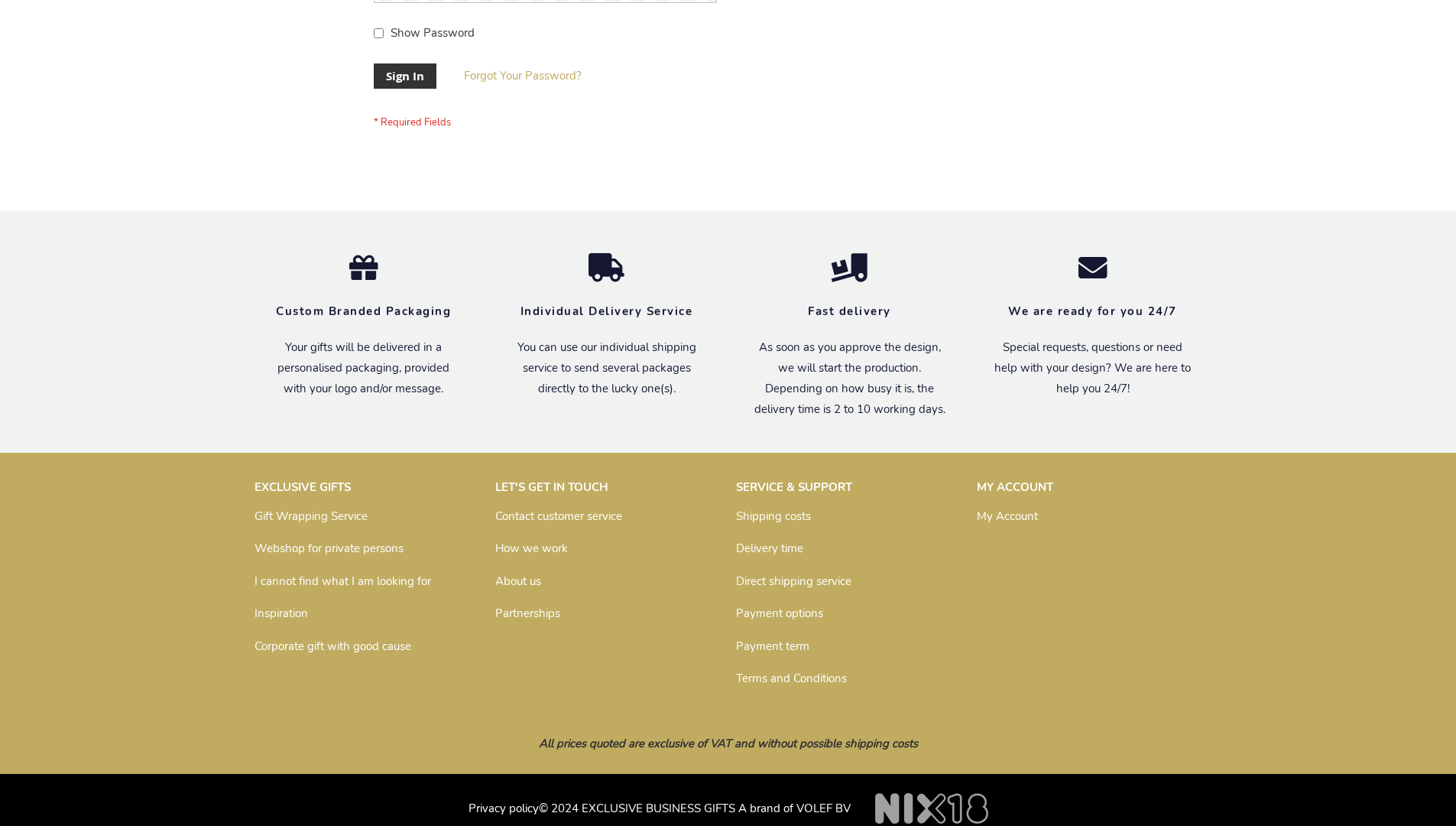
scroll to position [492, 0]
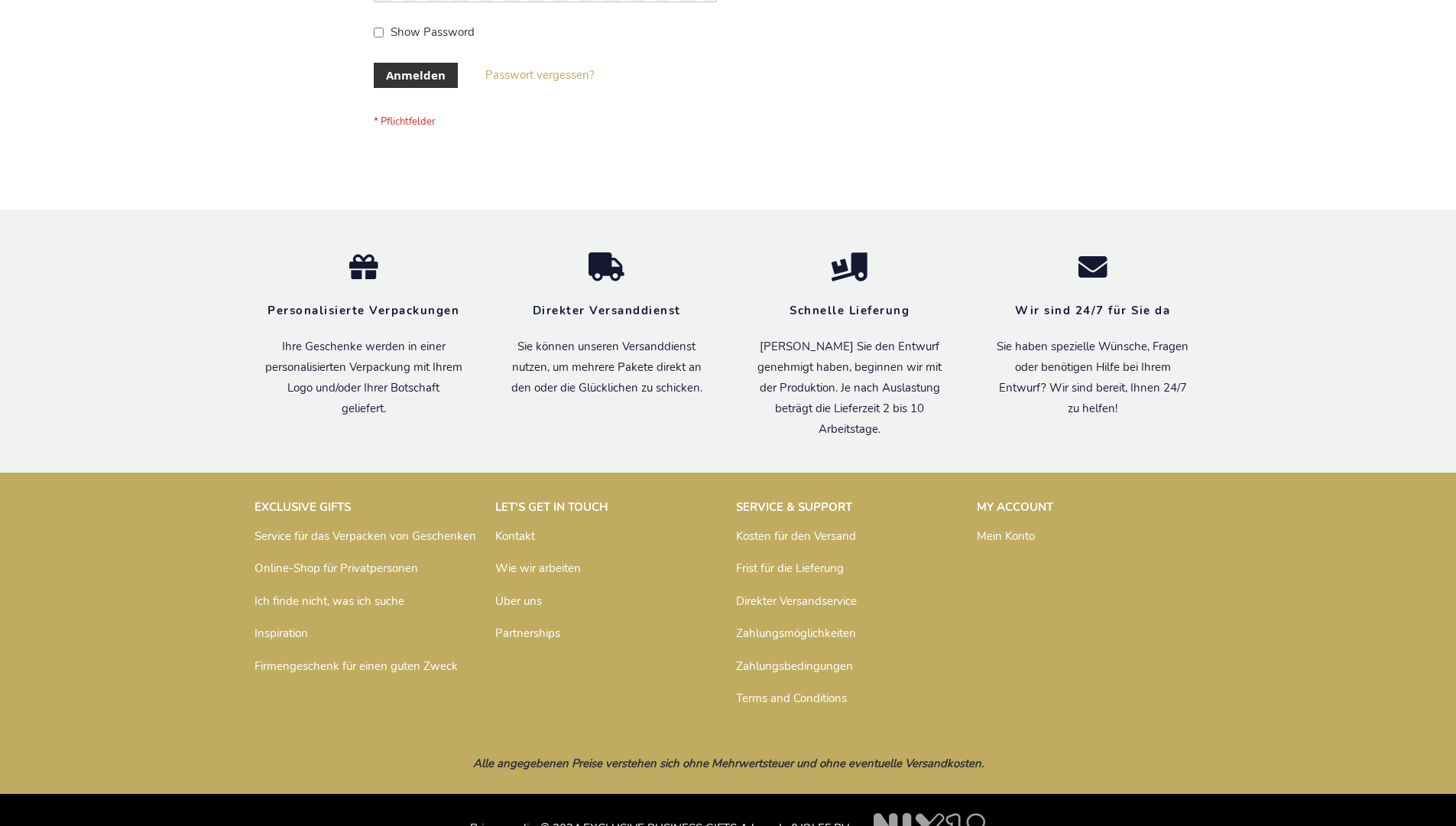
scroll to position [513, 0]
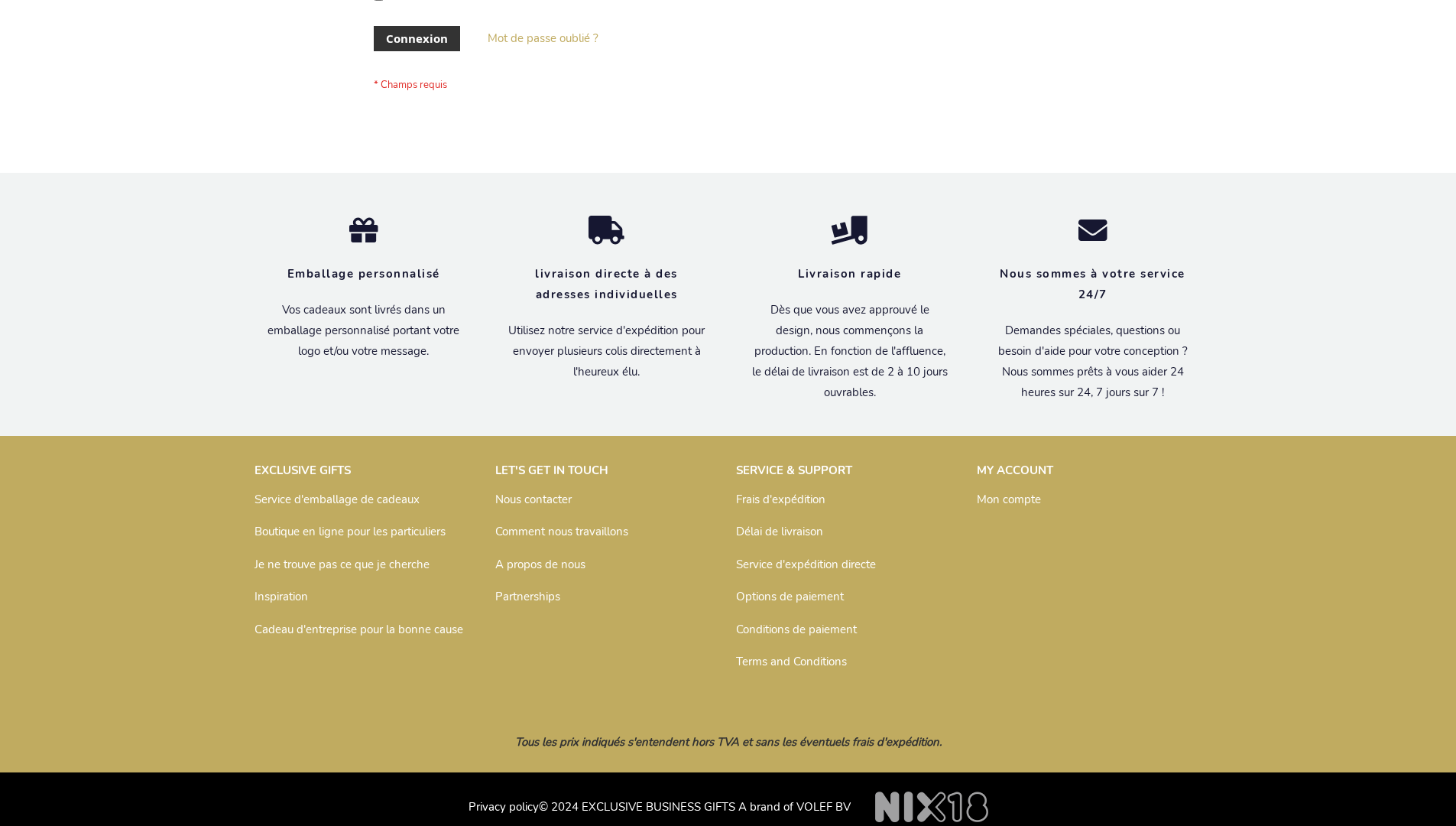
scroll to position [528, 0]
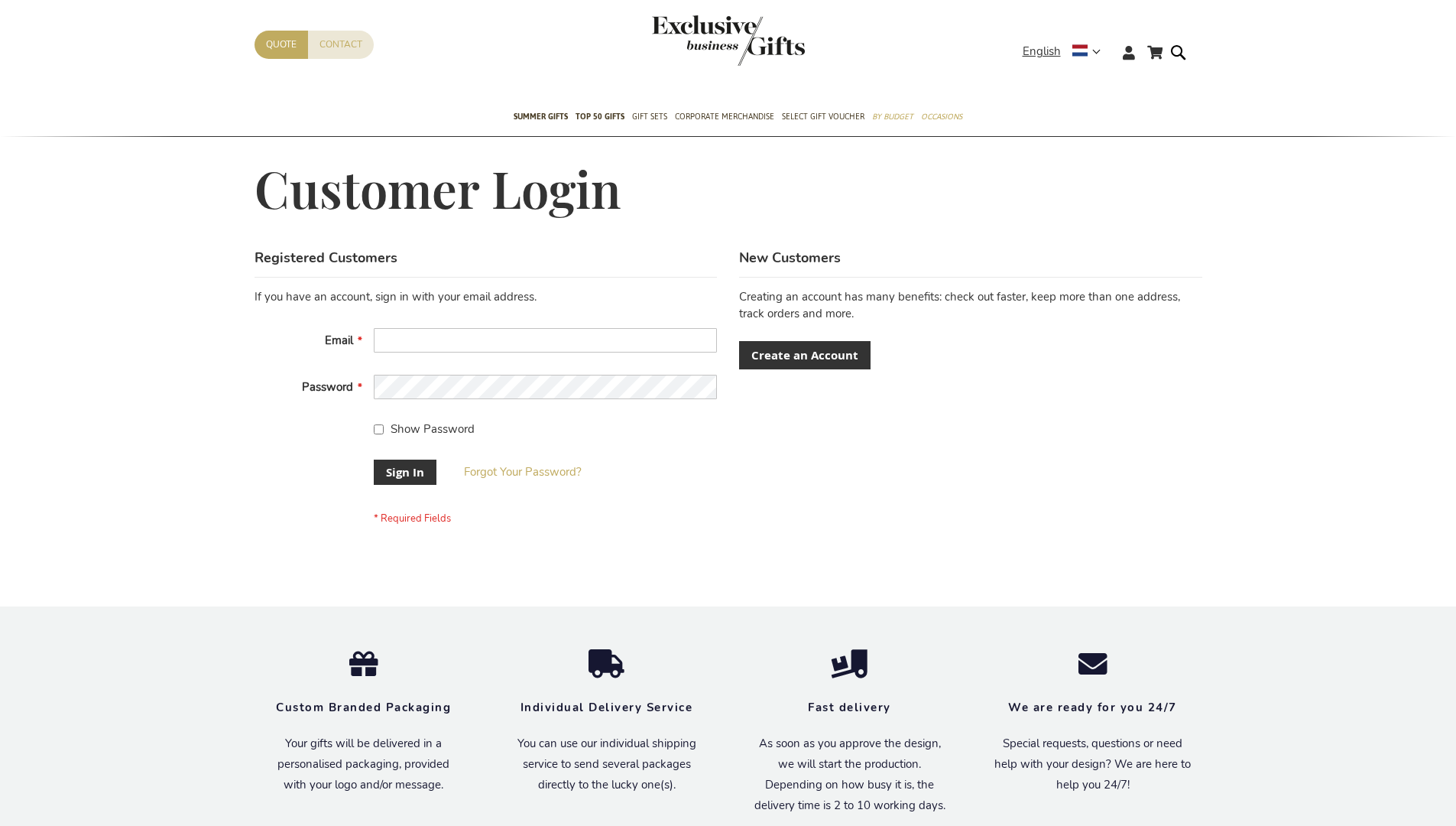
scroll to position [492, 0]
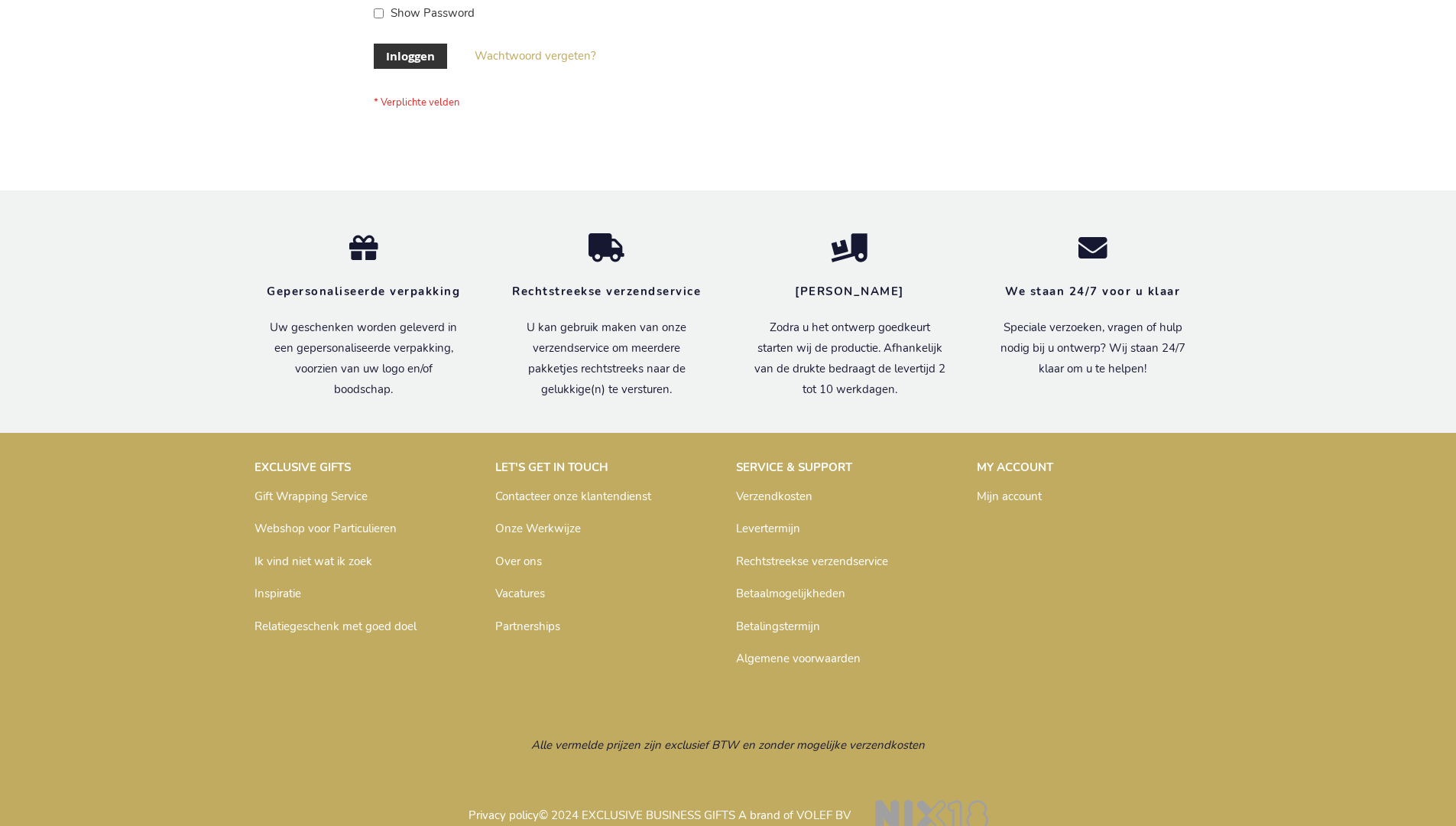
scroll to position [519, 0]
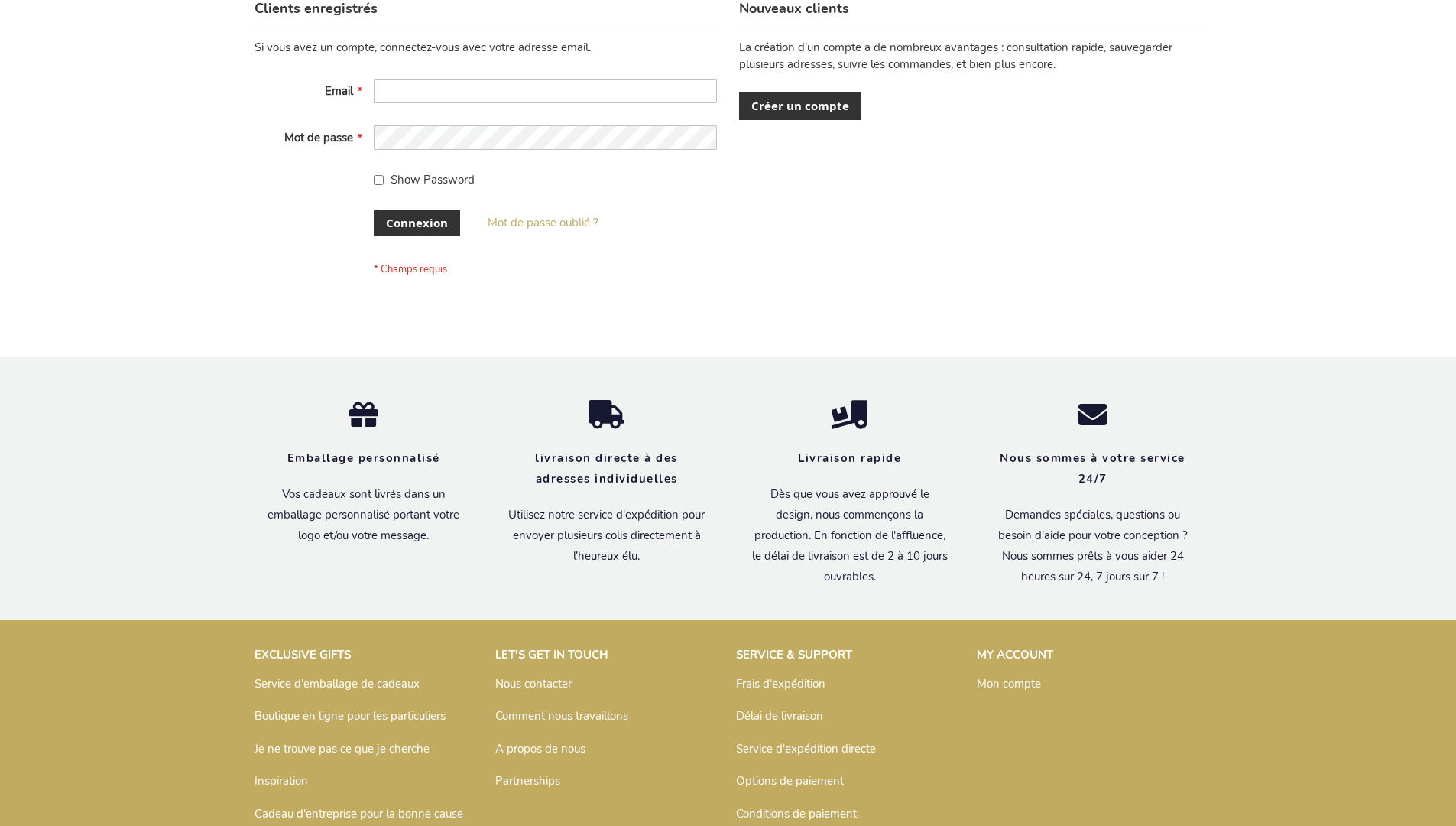
scroll to position [528, 0]
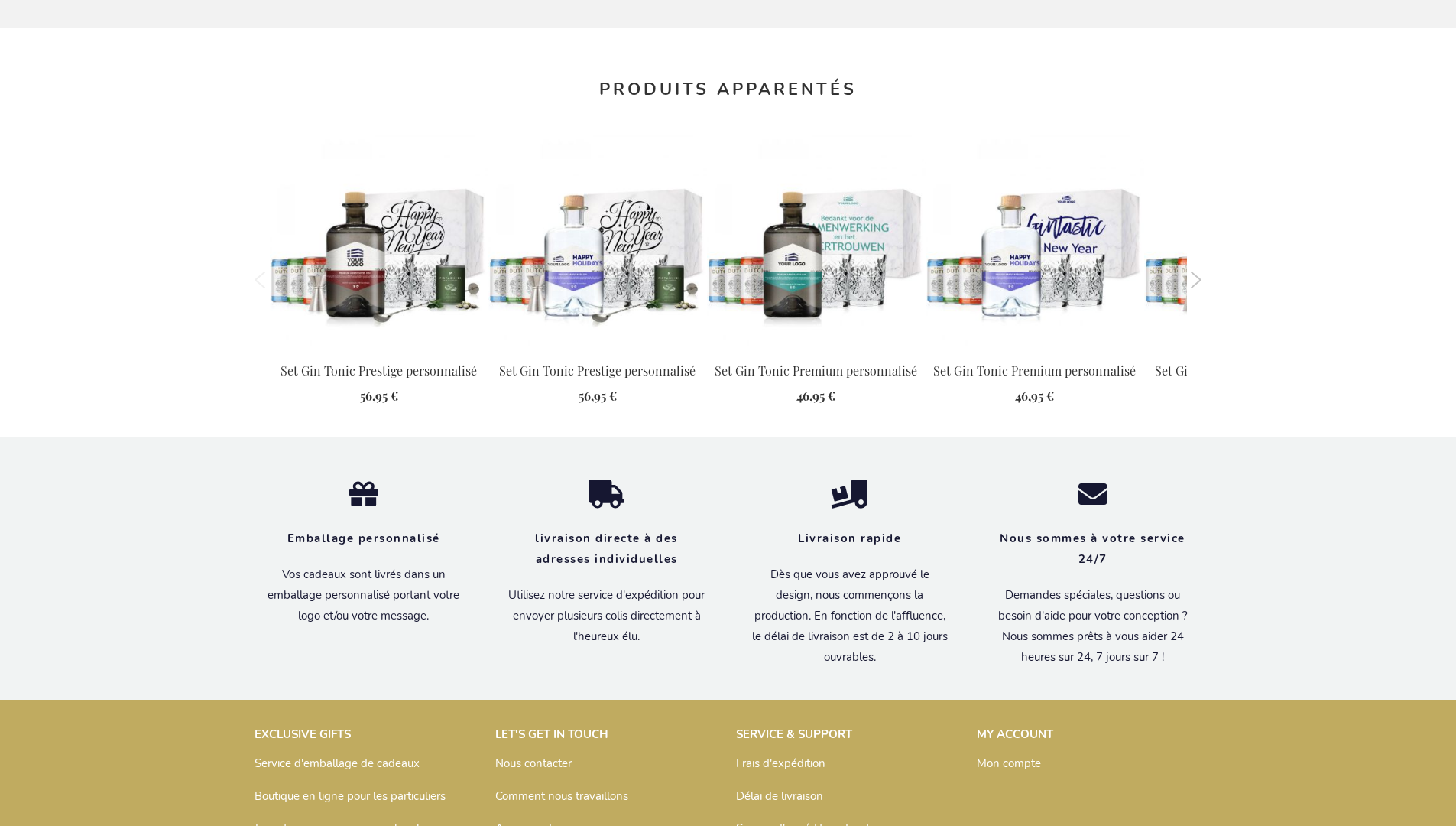
scroll to position [1650, 0]
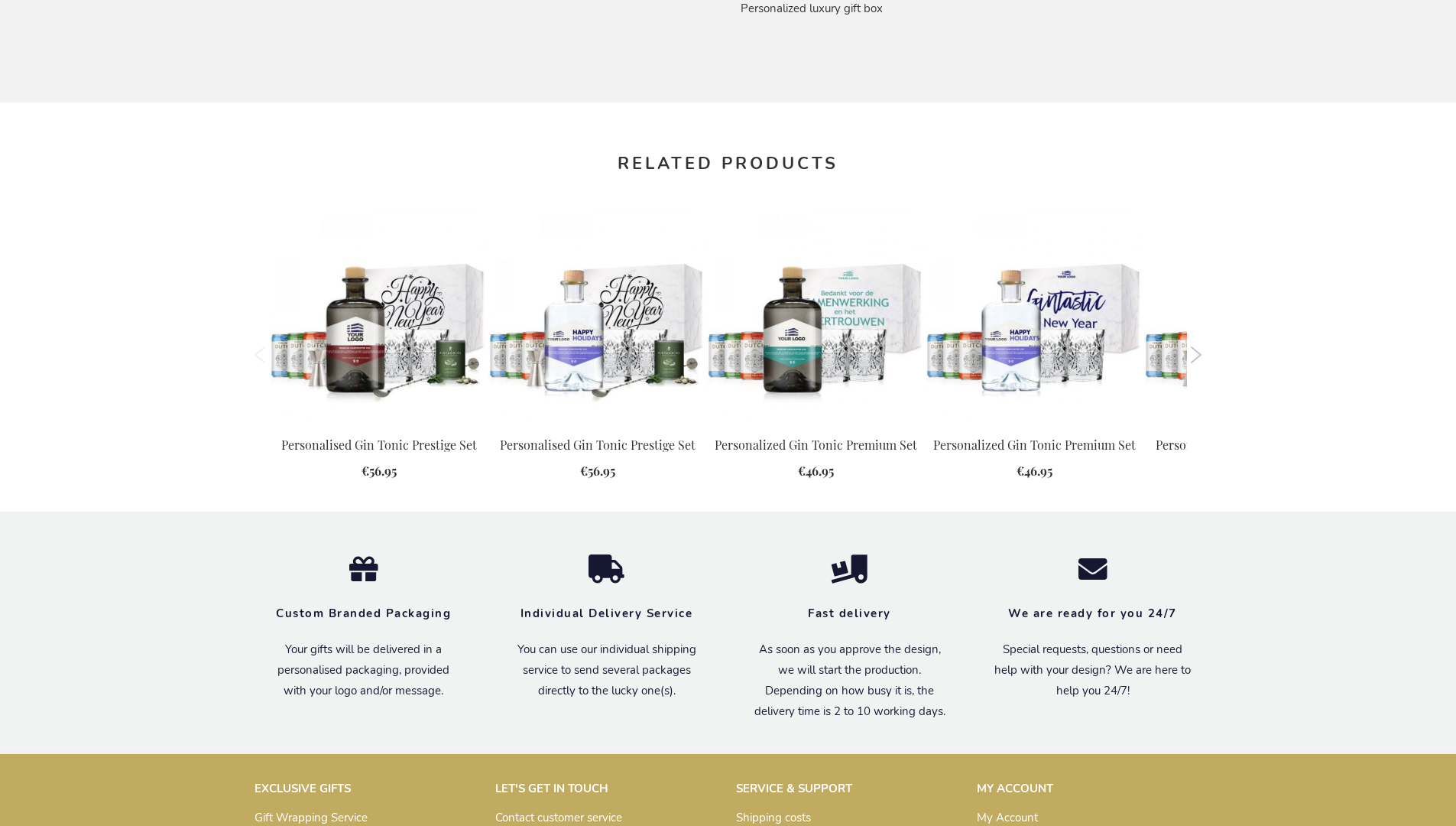
scroll to position [1598, 0]
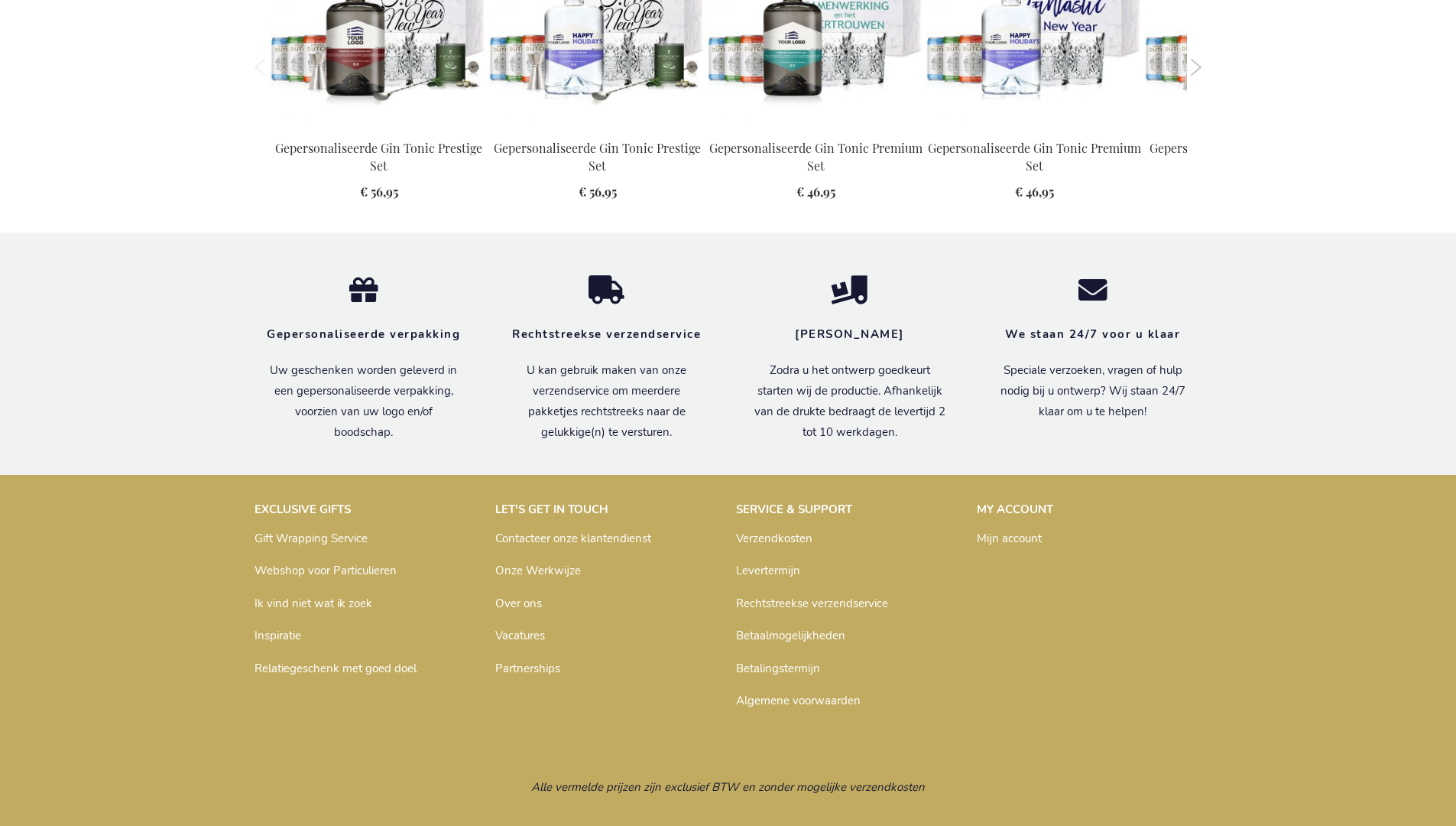
scroll to position [1643, 0]
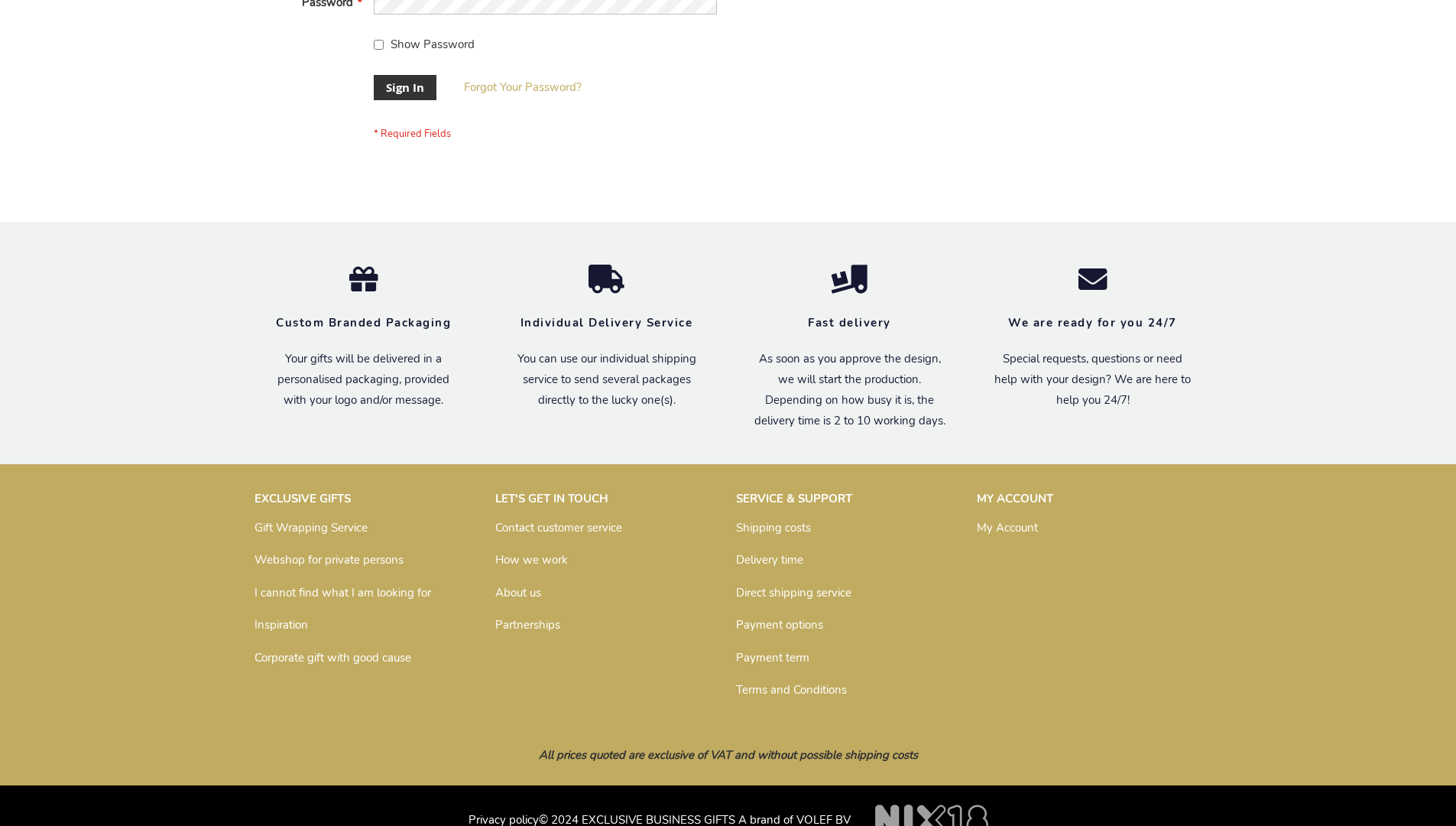
scroll to position [492, 0]
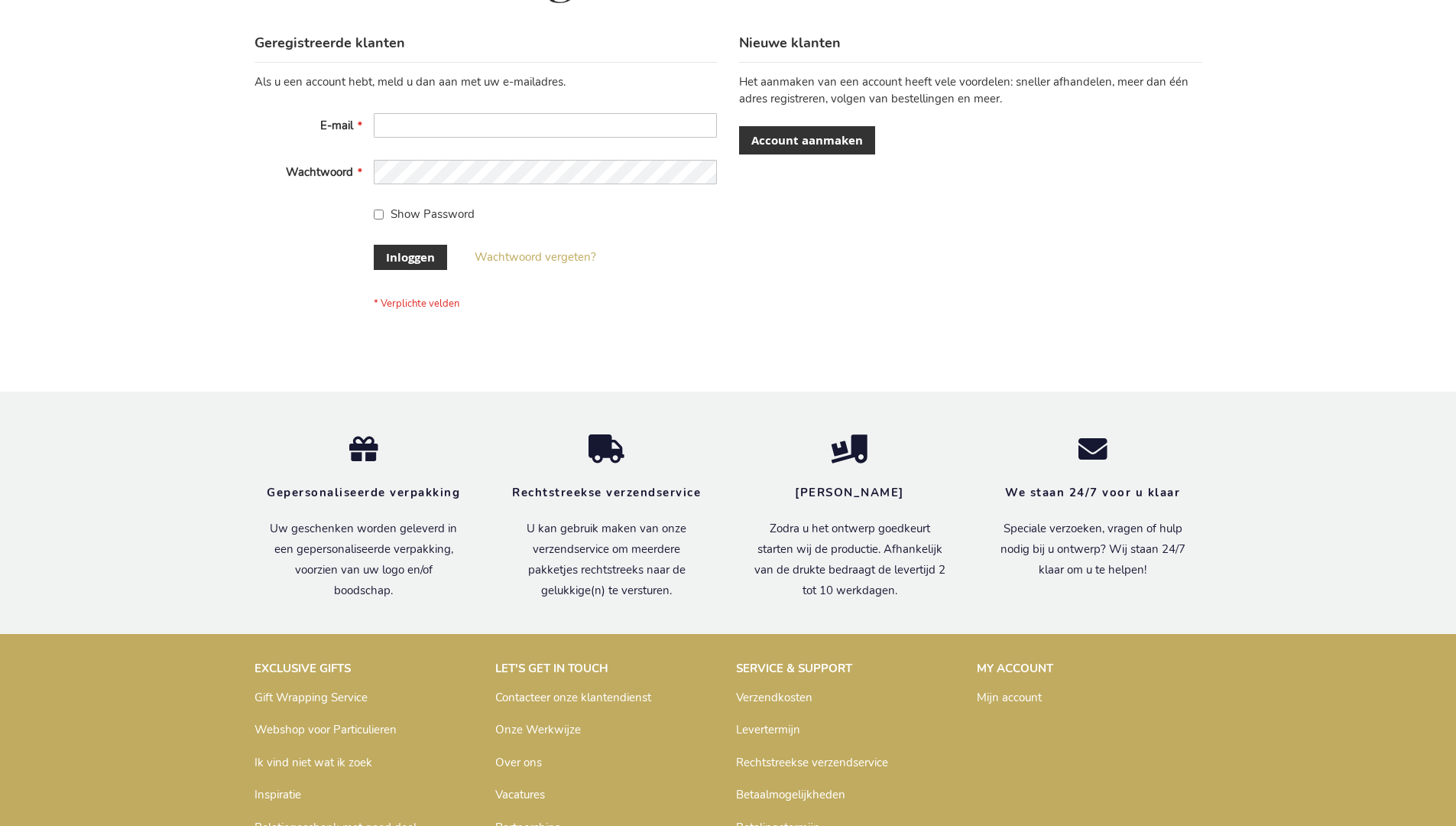
scroll to position [519, 0]
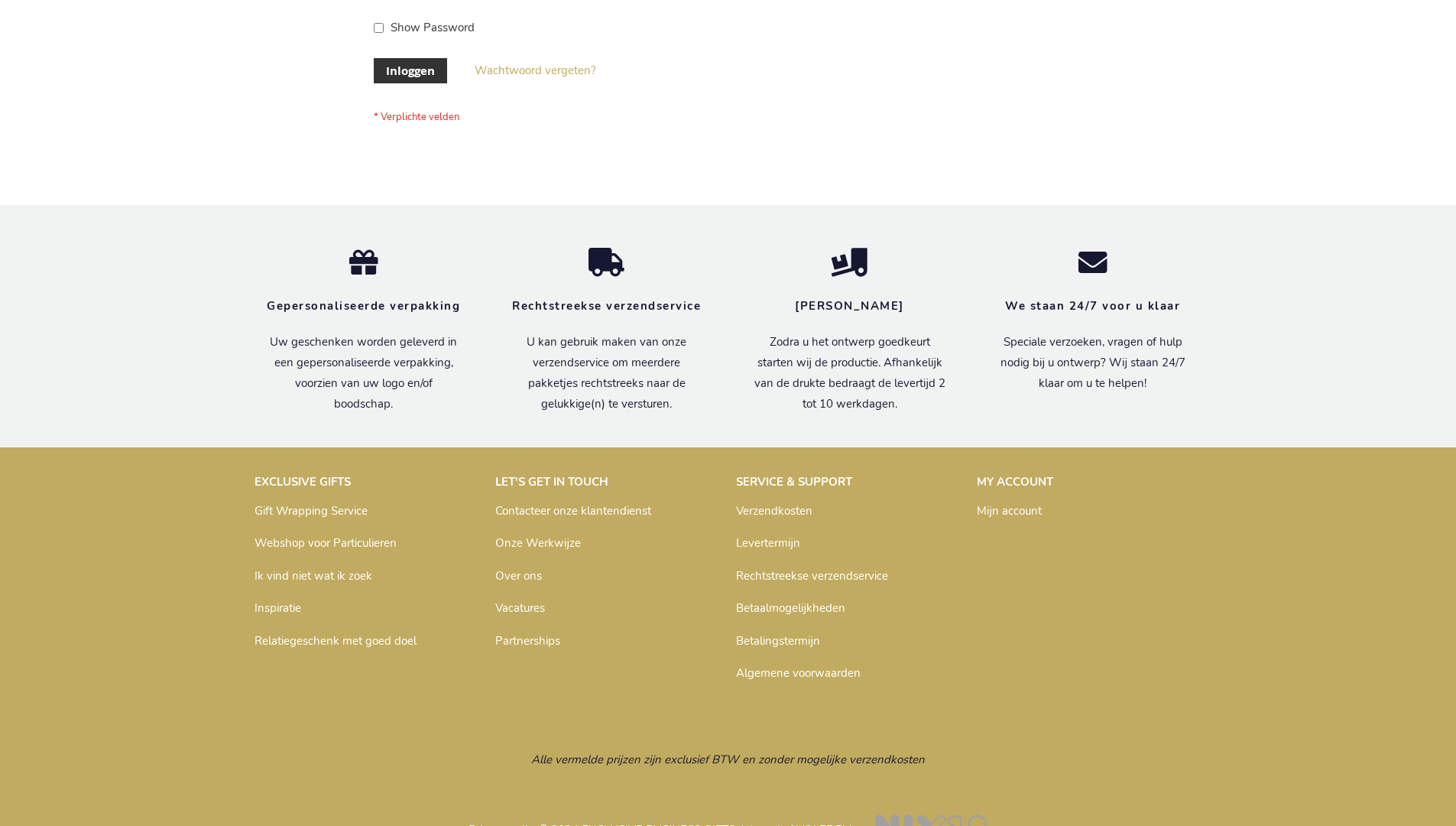
scroll to position [519, 0]
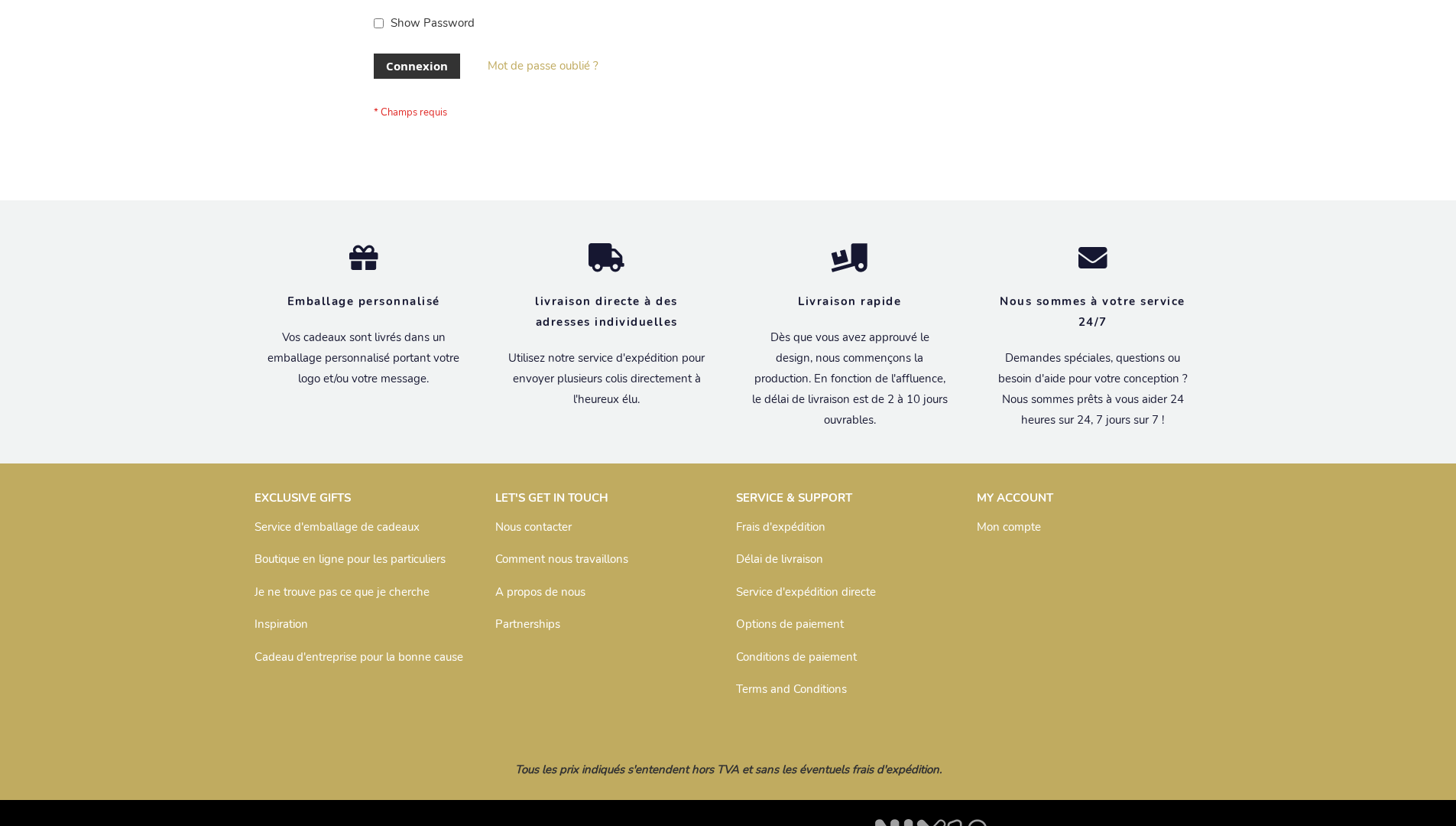
scroll to position [528, 0]
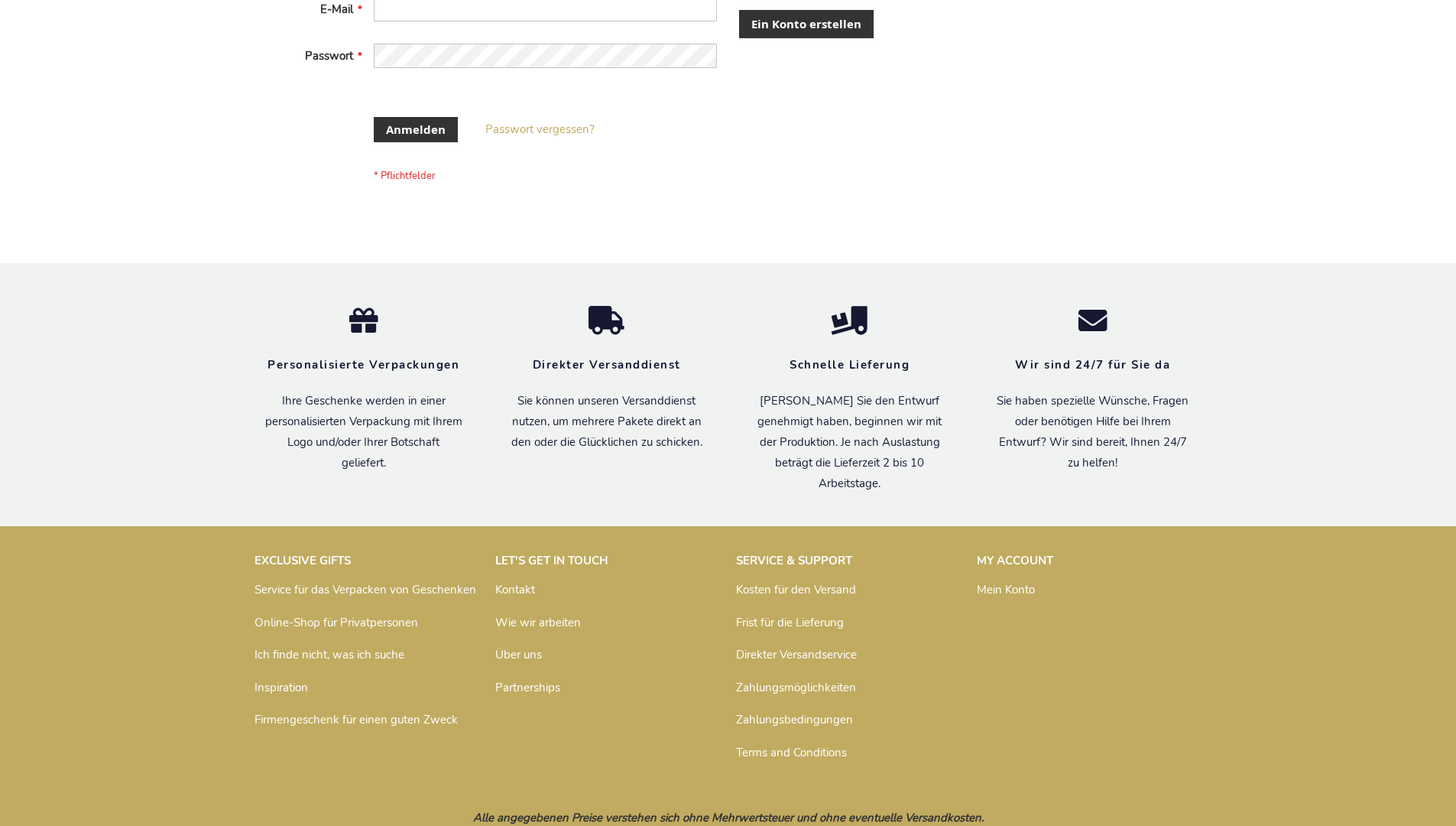
scroll to position [500, 0]
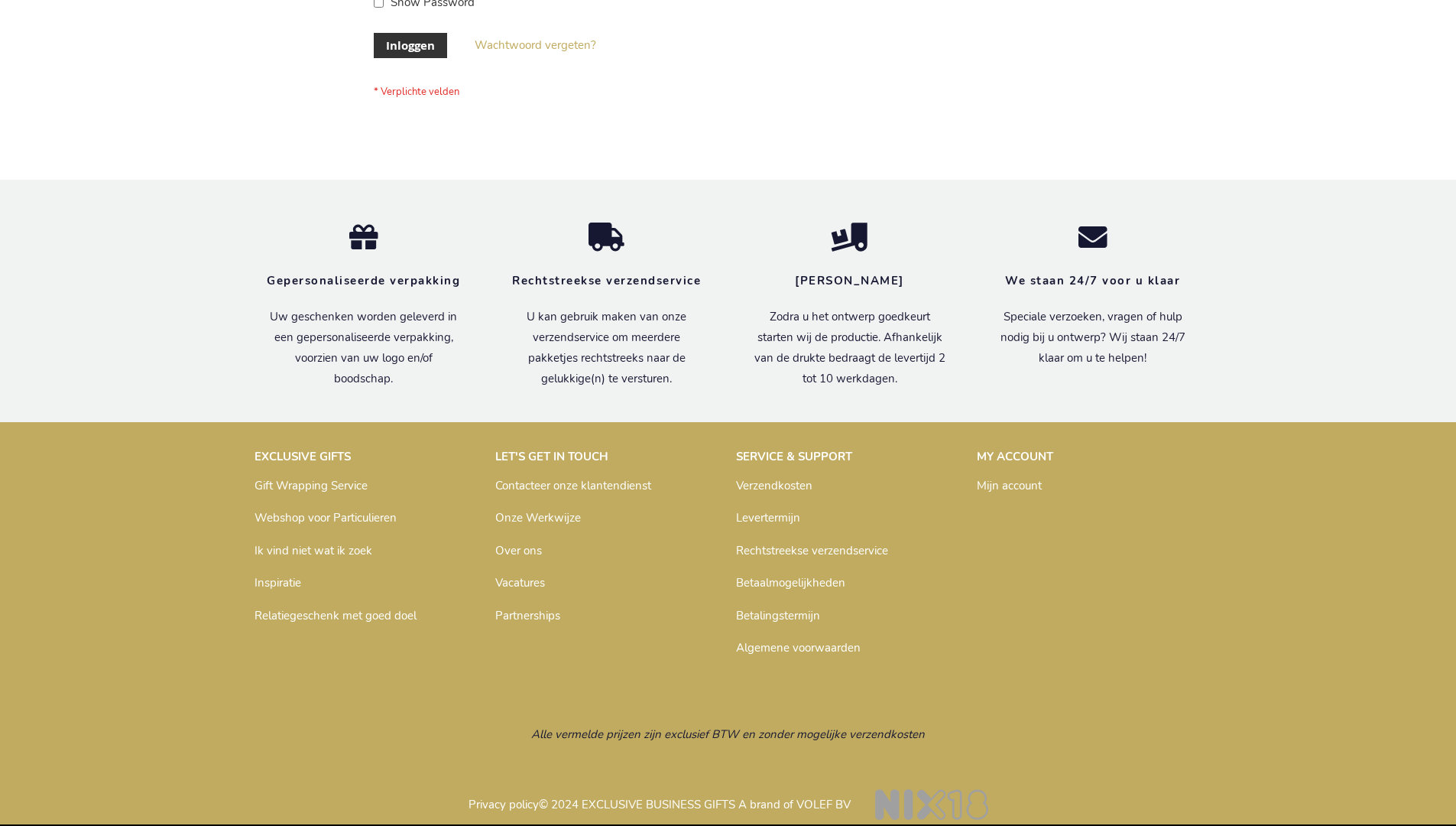
scroll to position [519, 0]
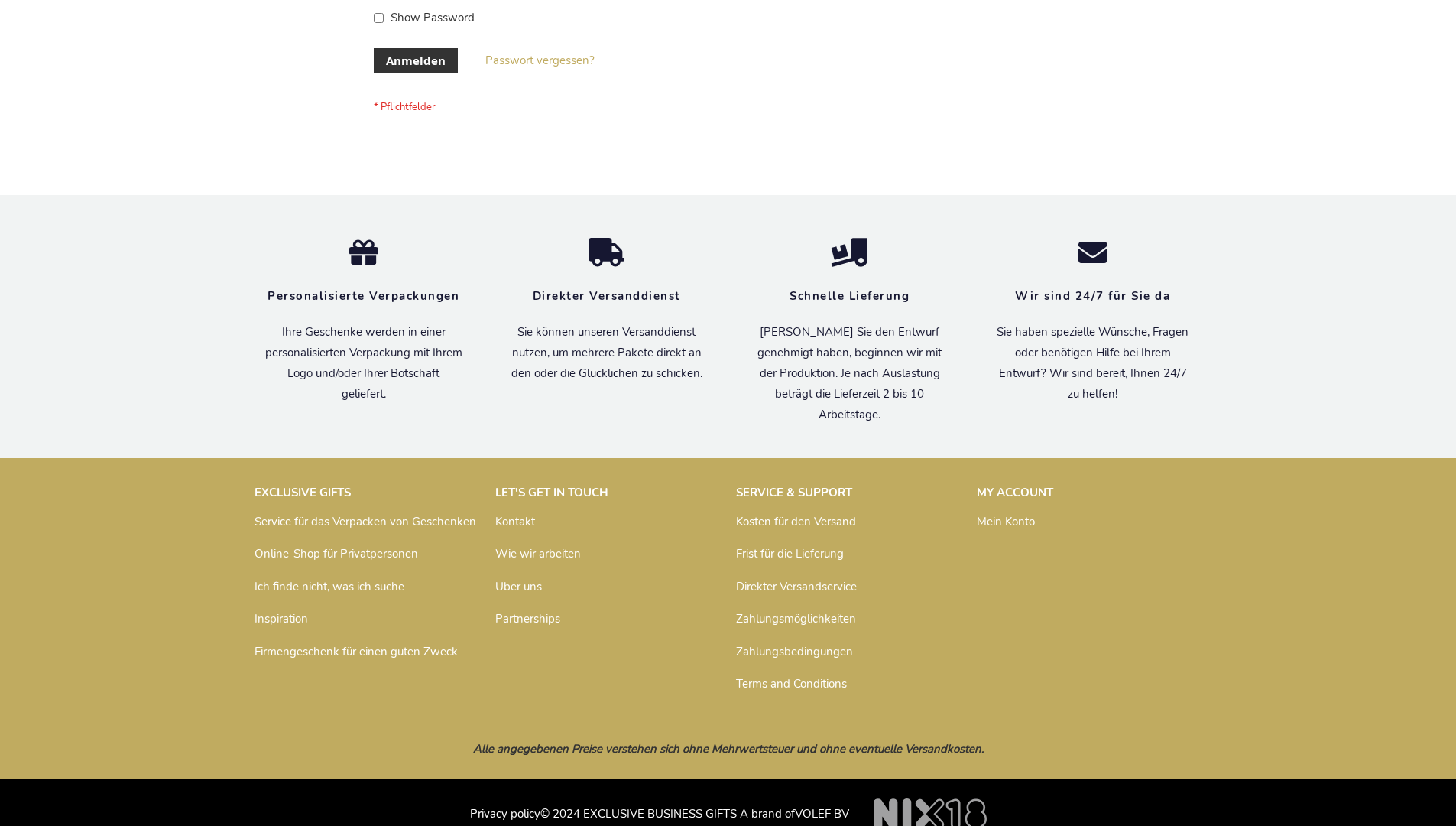
scroll to position [513, 0]
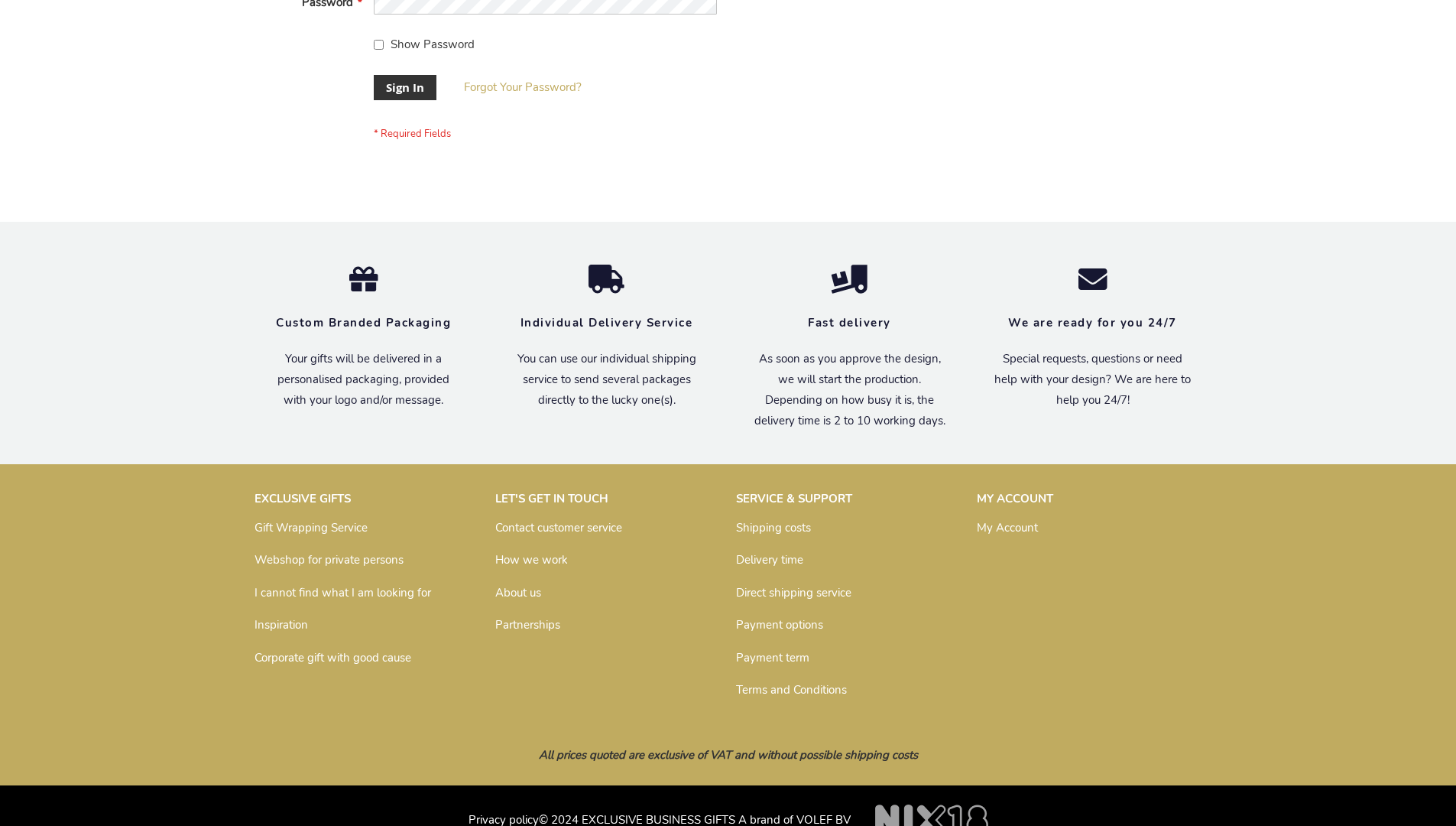
scroll to position [492, 0]
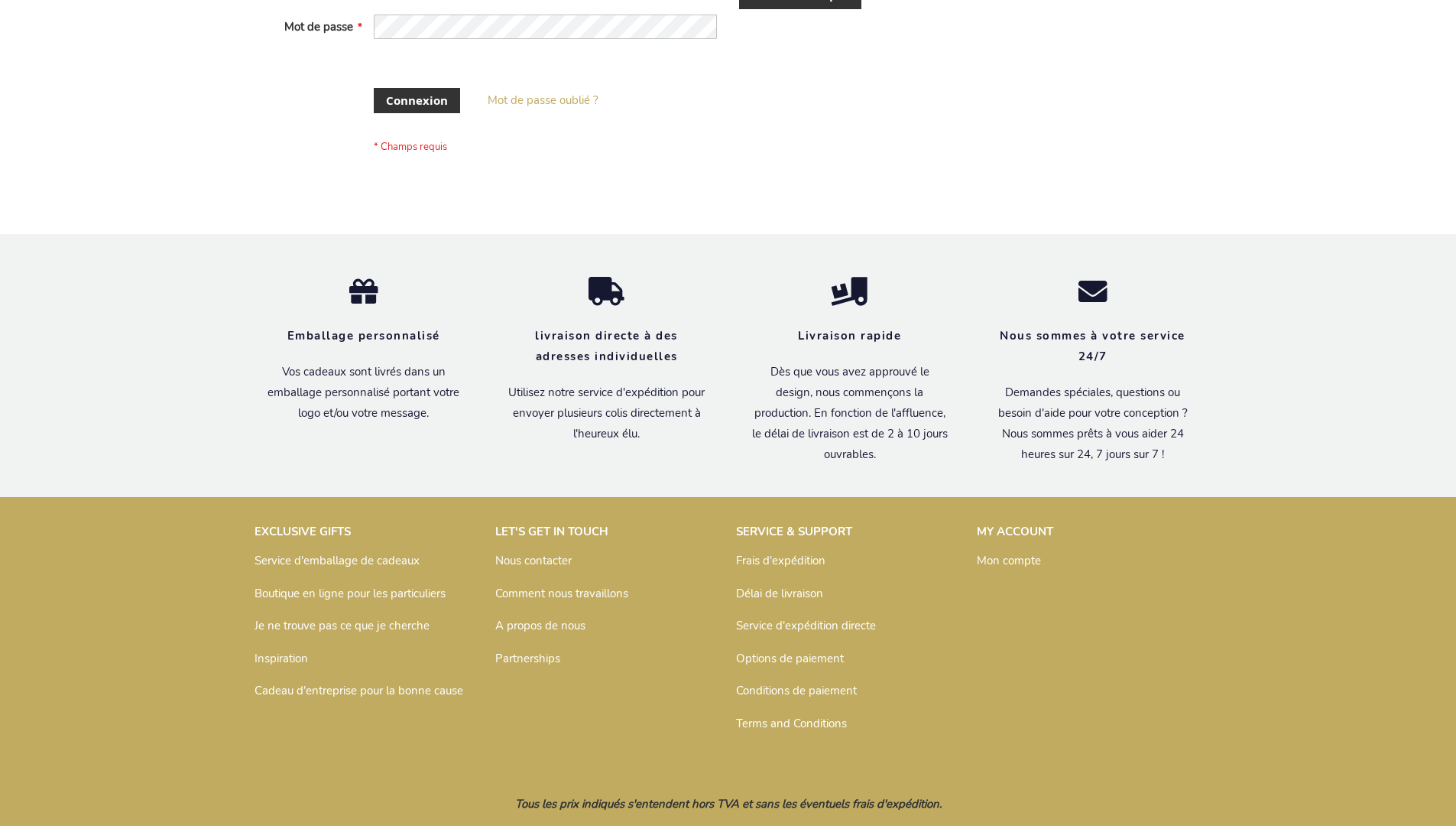
scroll to position [515, 0]
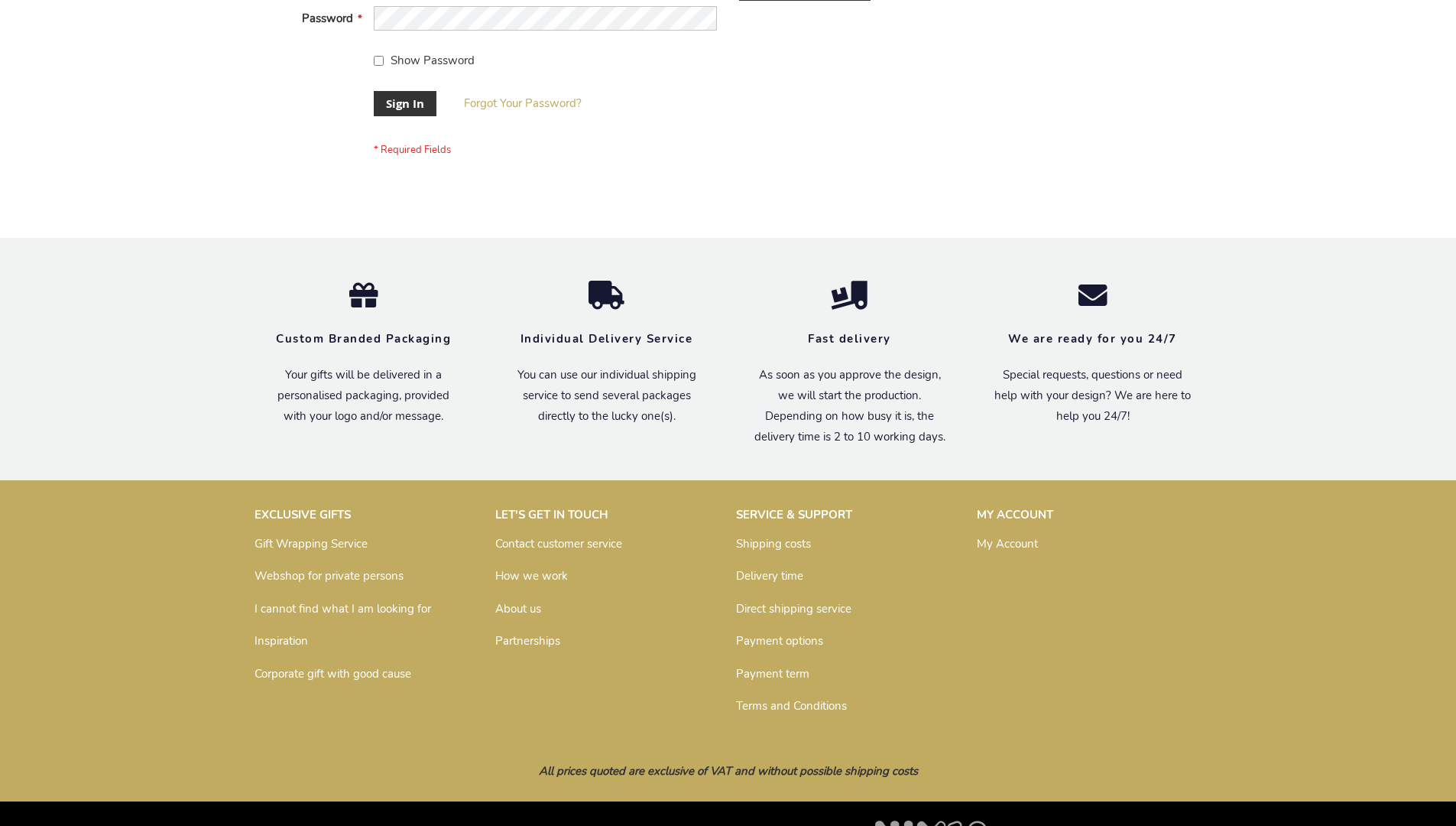
scroll to position [492, 0]
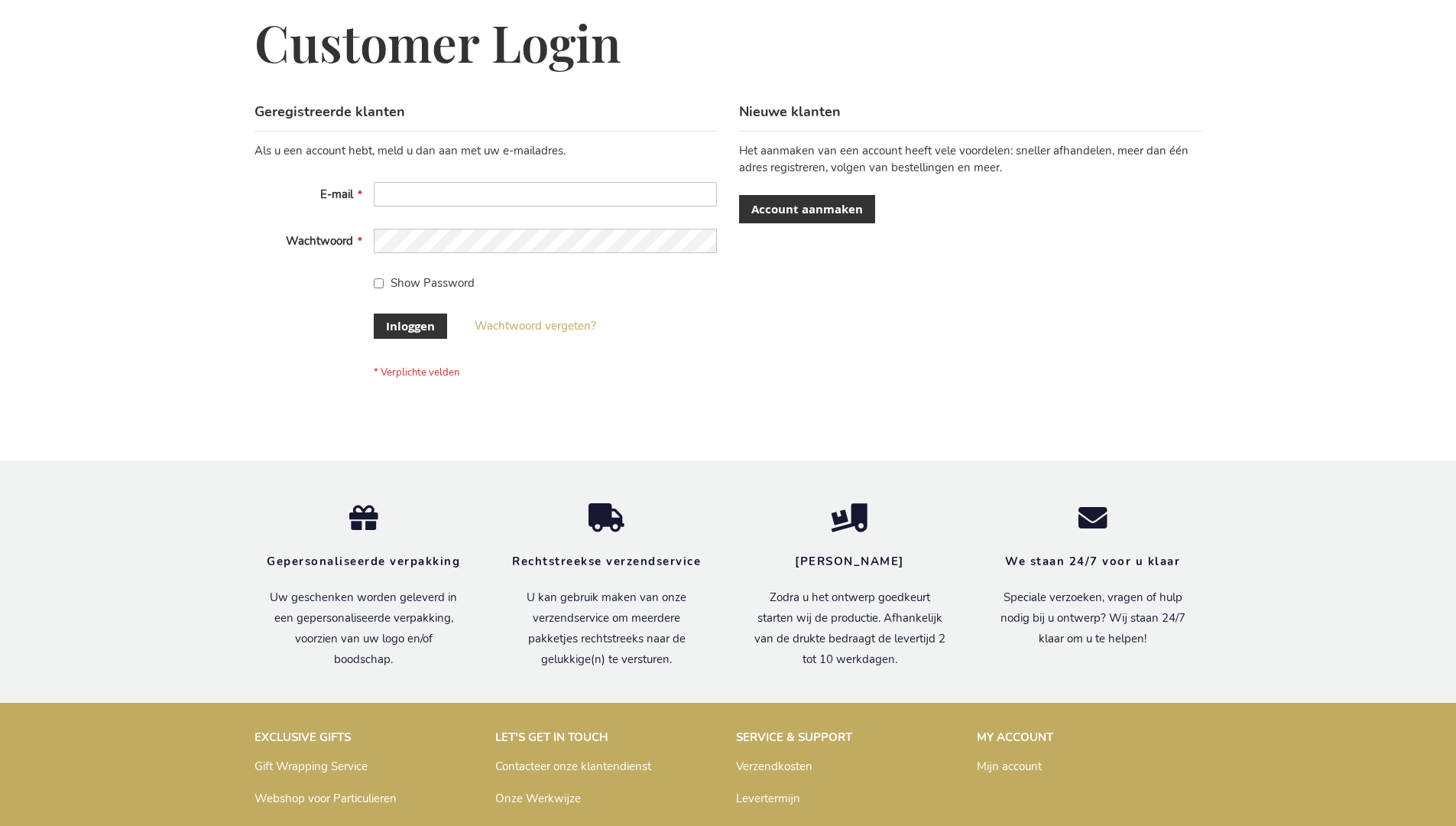
scroll to position [519, 0]
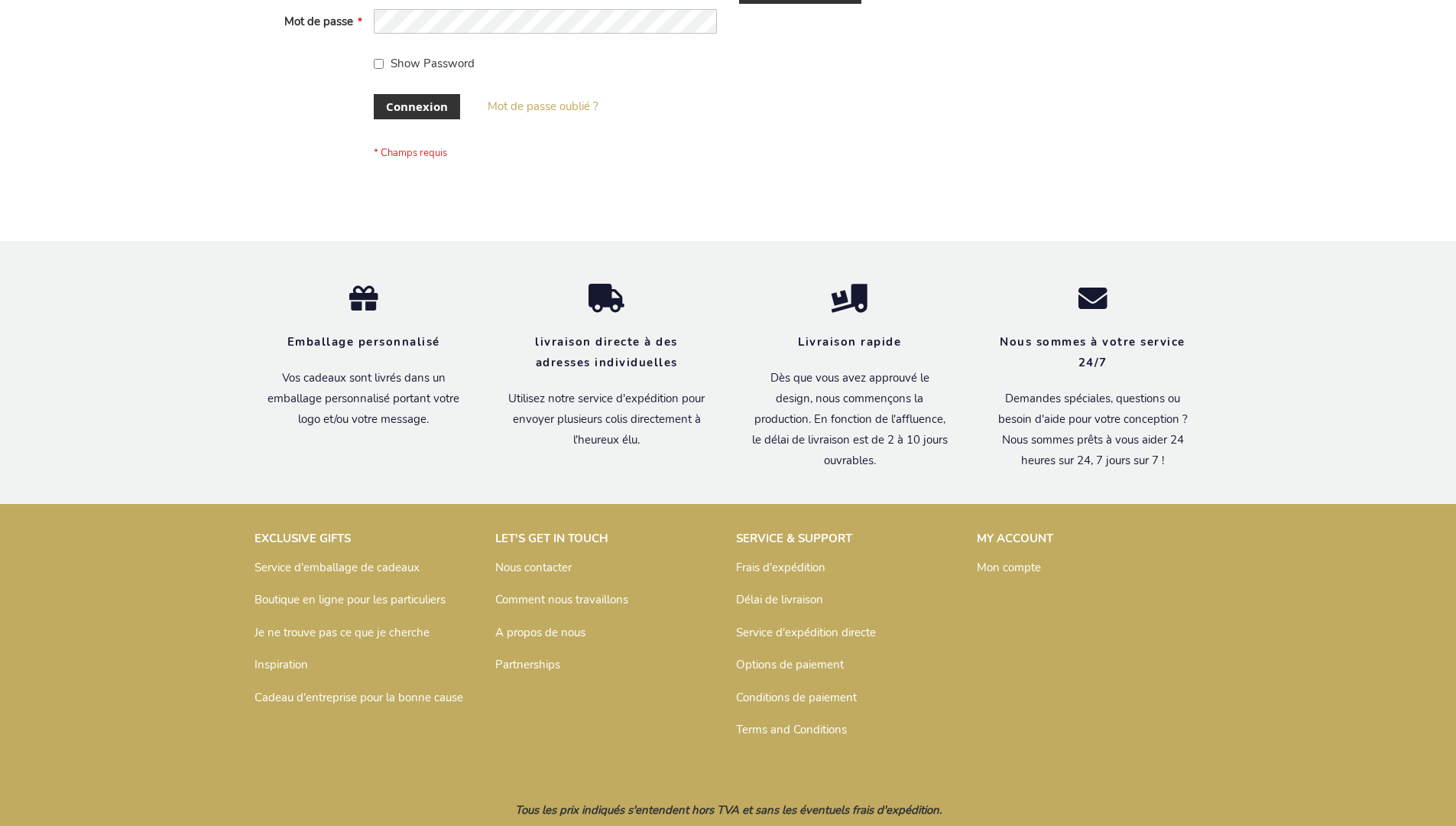
scroll to position [528, 0]
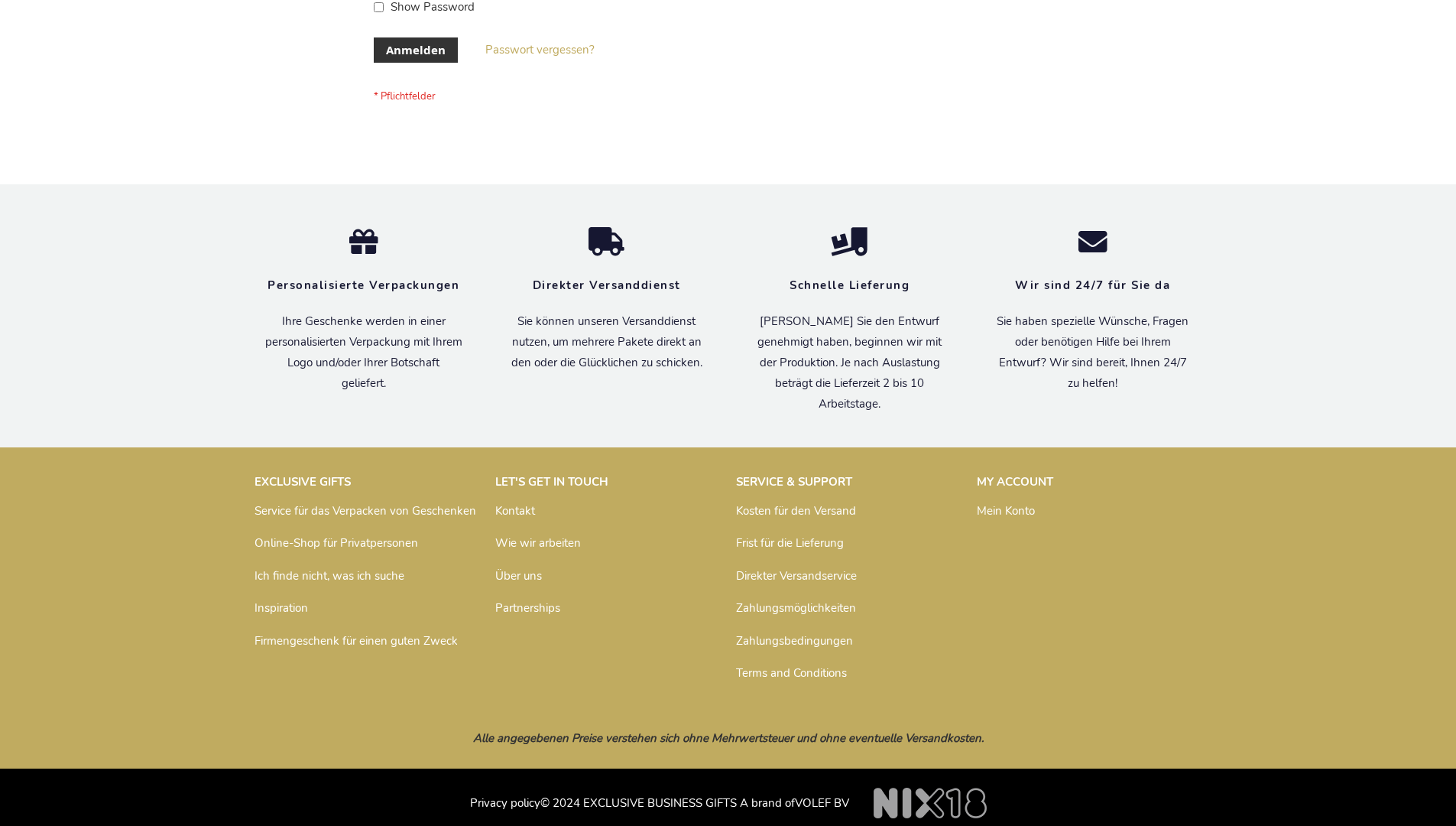
scroll to position [513, 0]
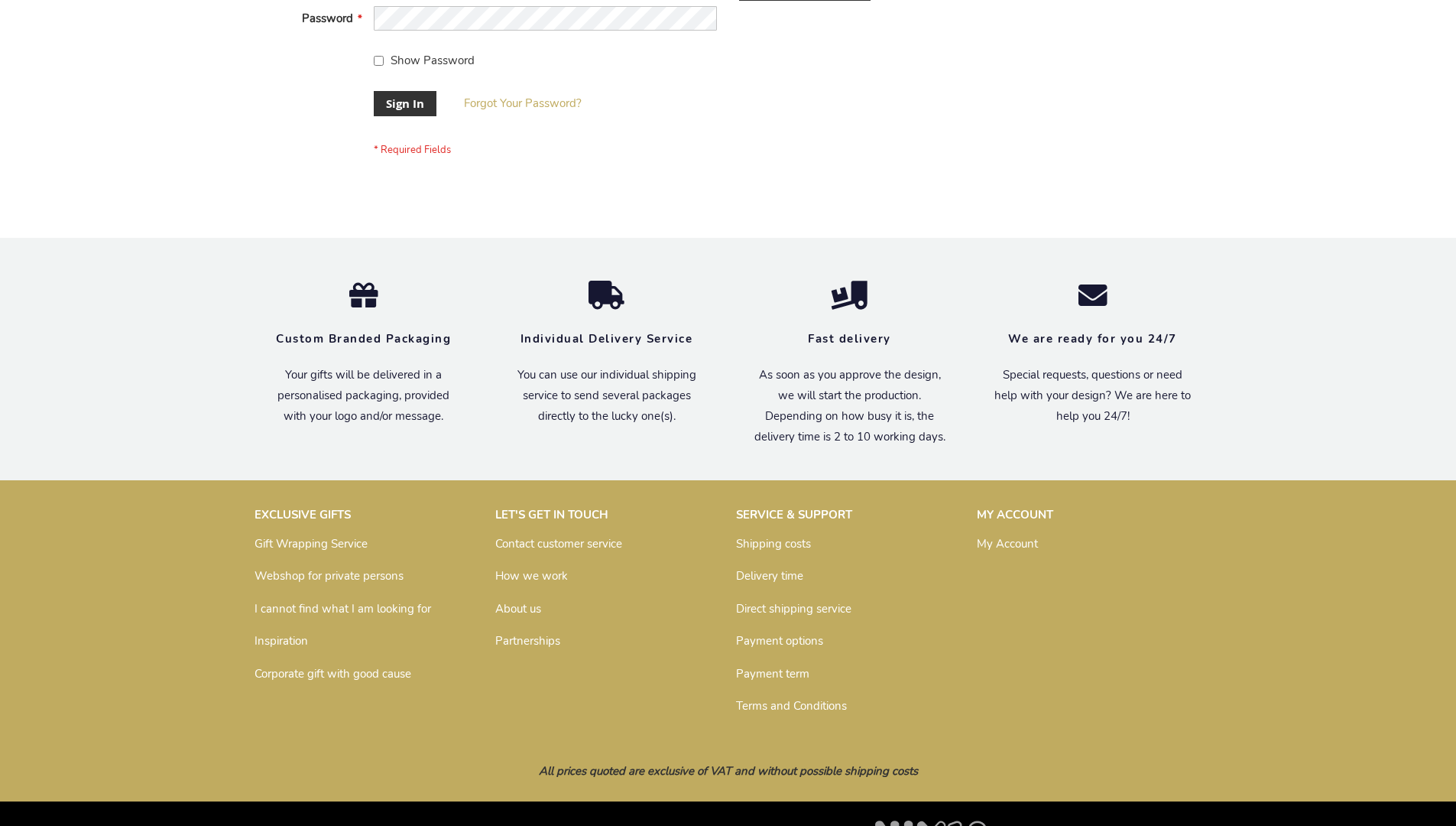
scroll to position [492, 0]
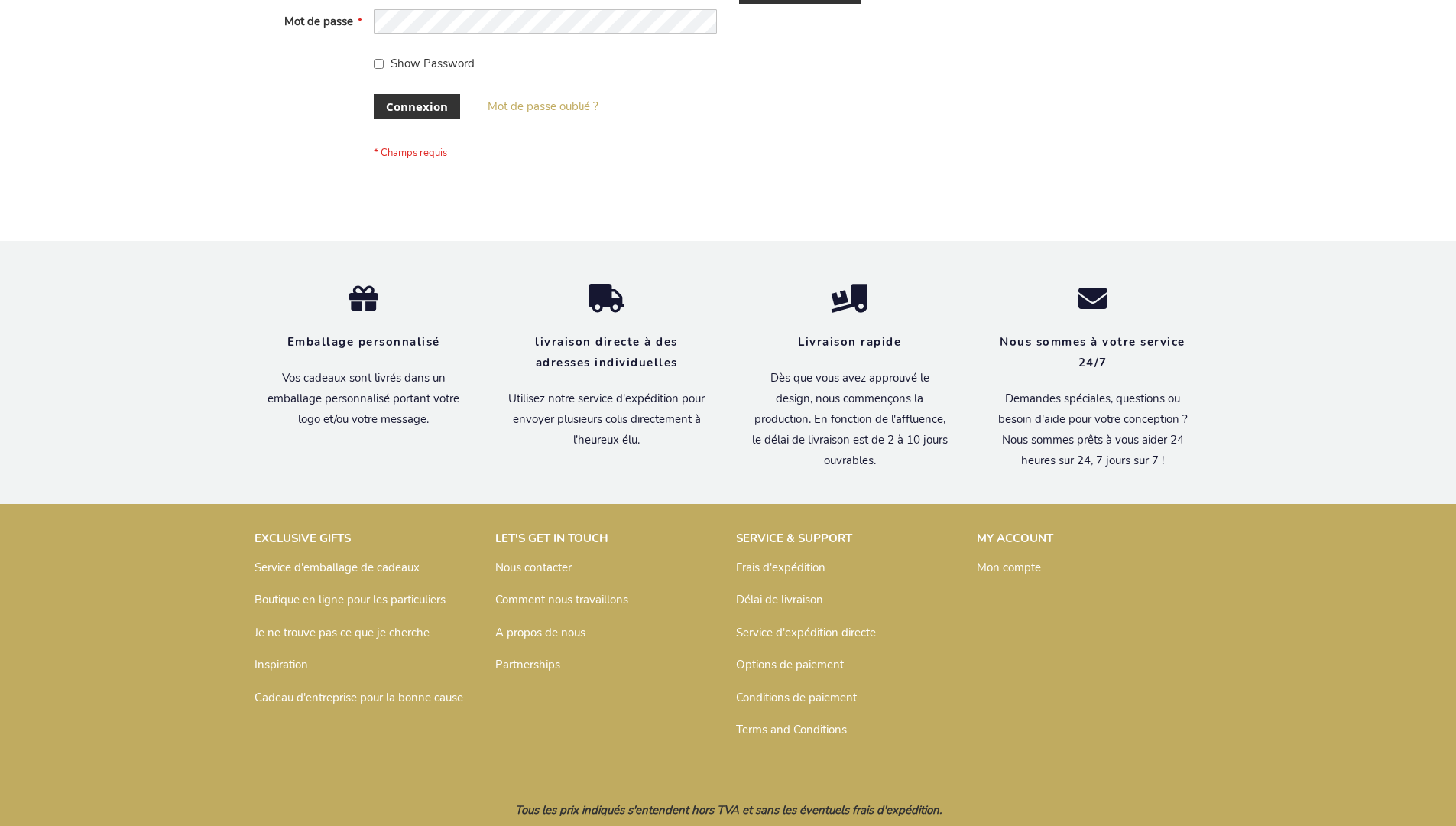
scroll to position [528, 0]
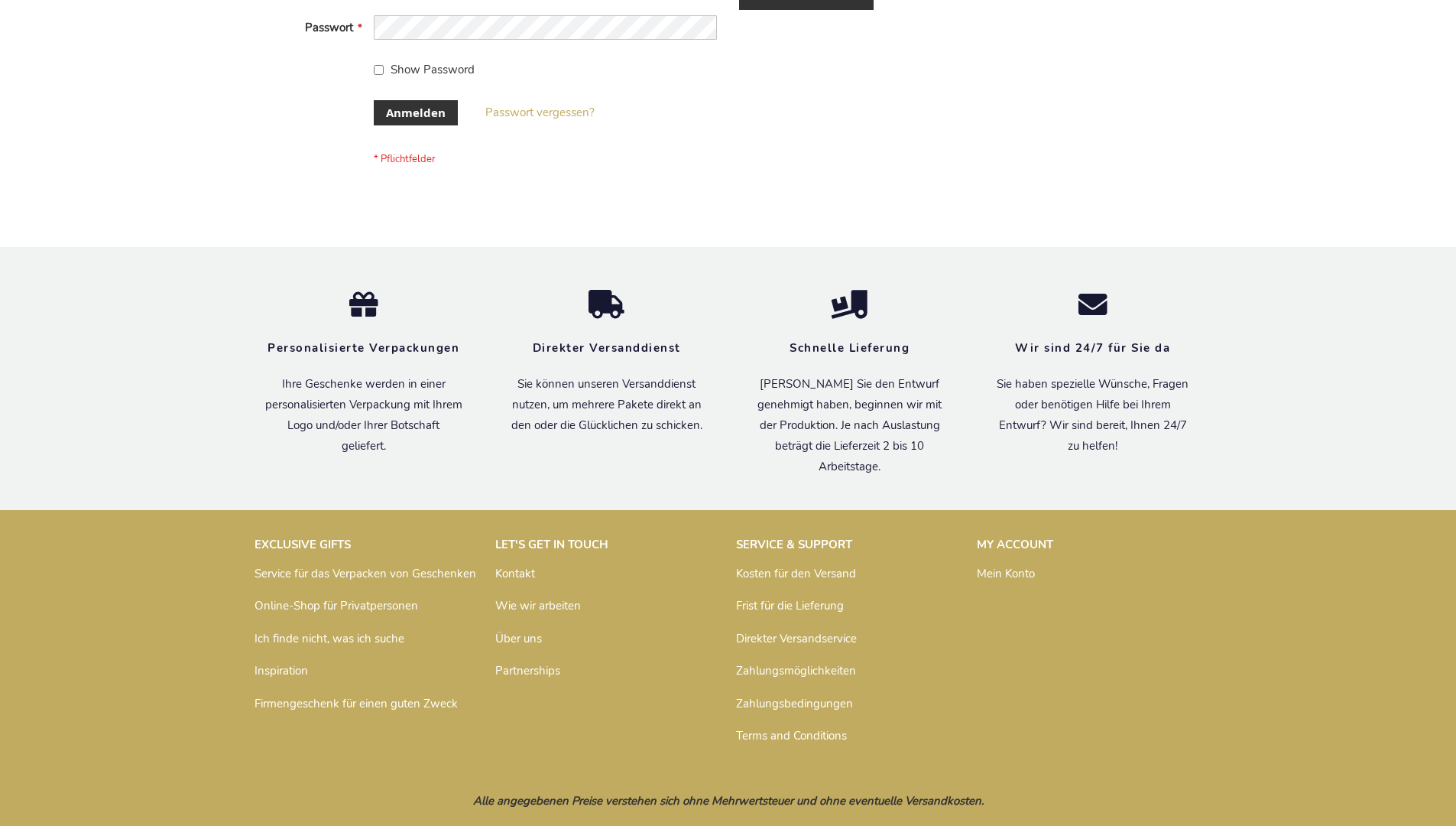
scroll to position [513, 0]
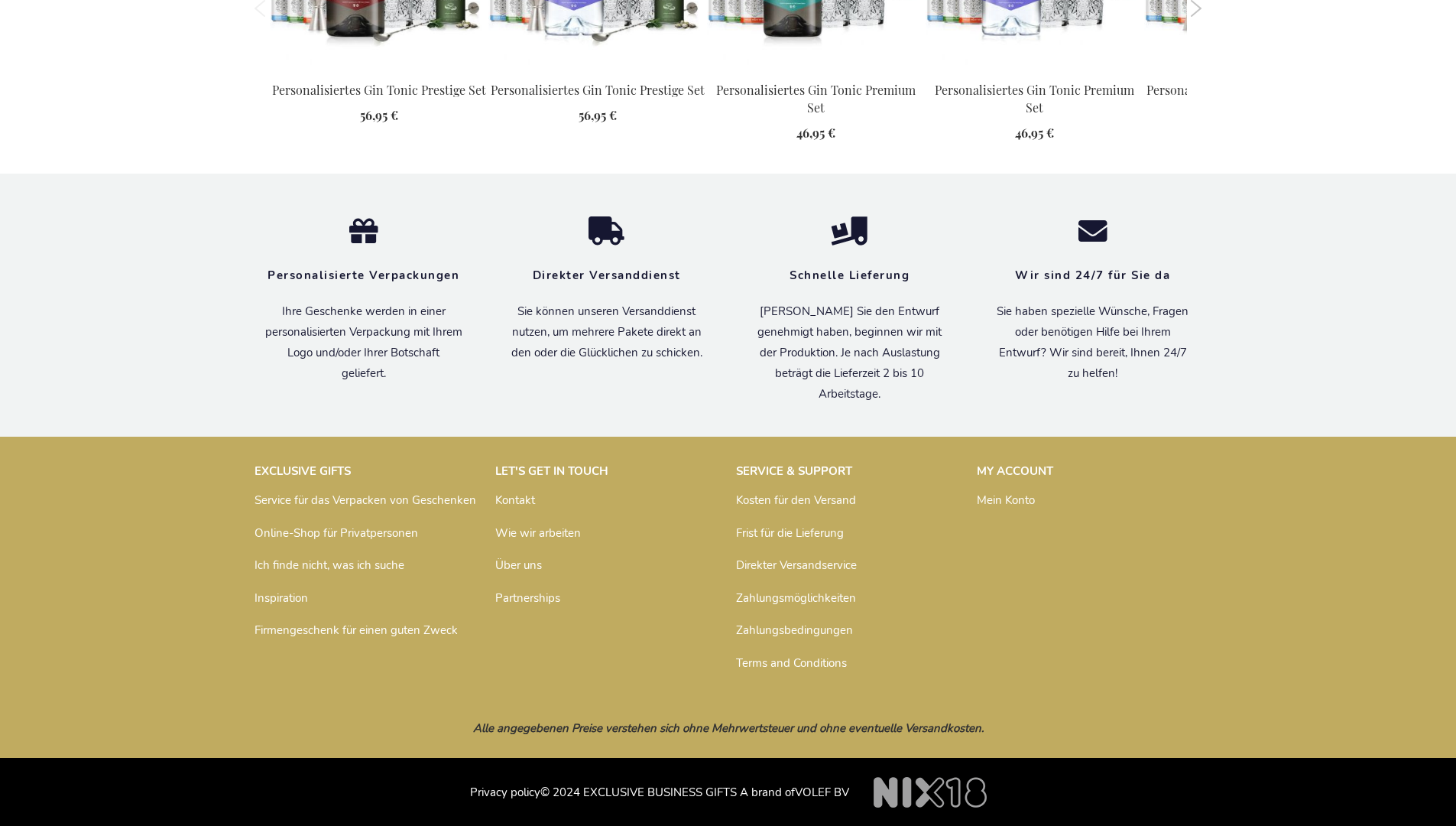
scroll to position [1653, 0]
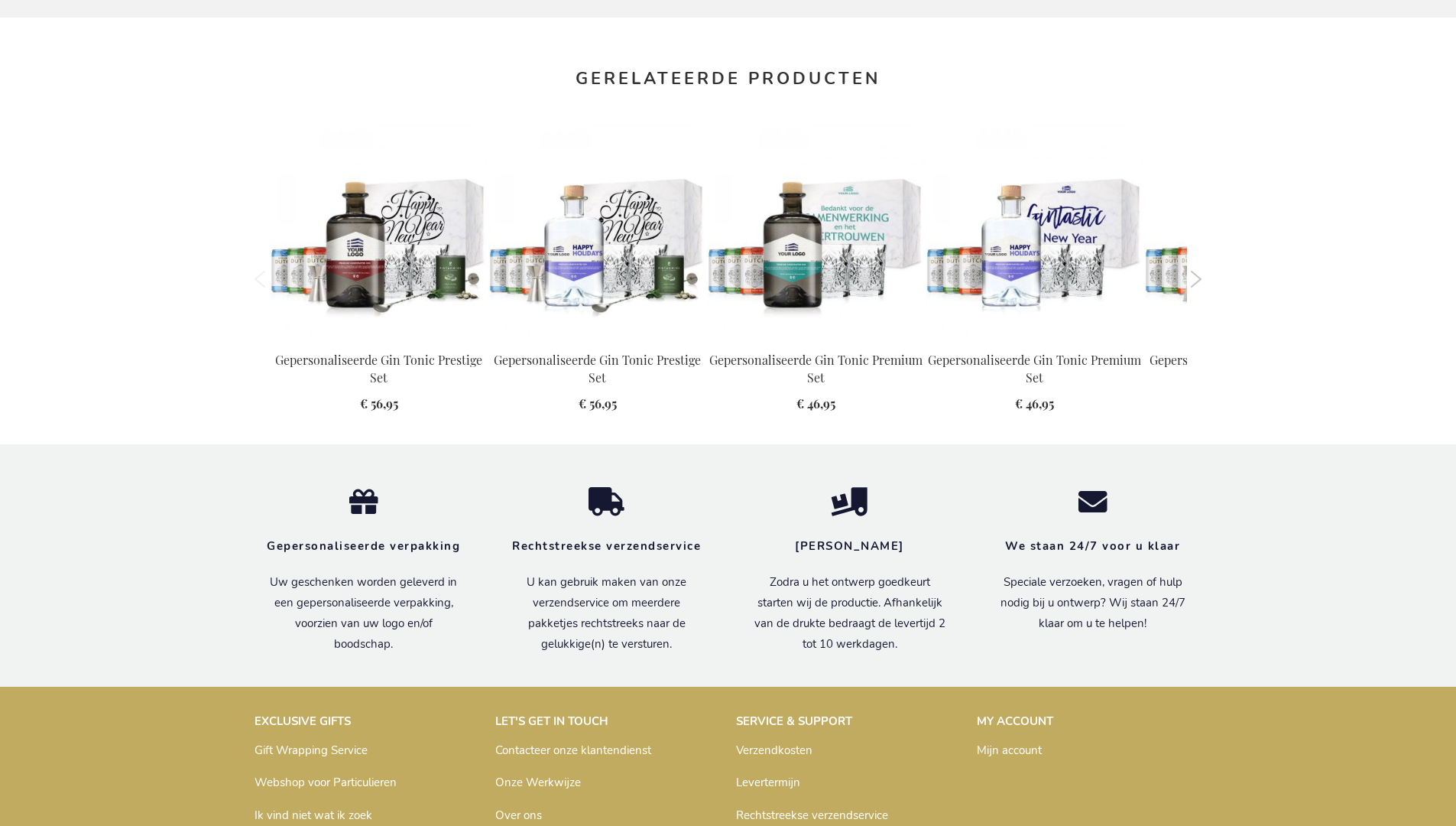
scroll to position [1643, 0]
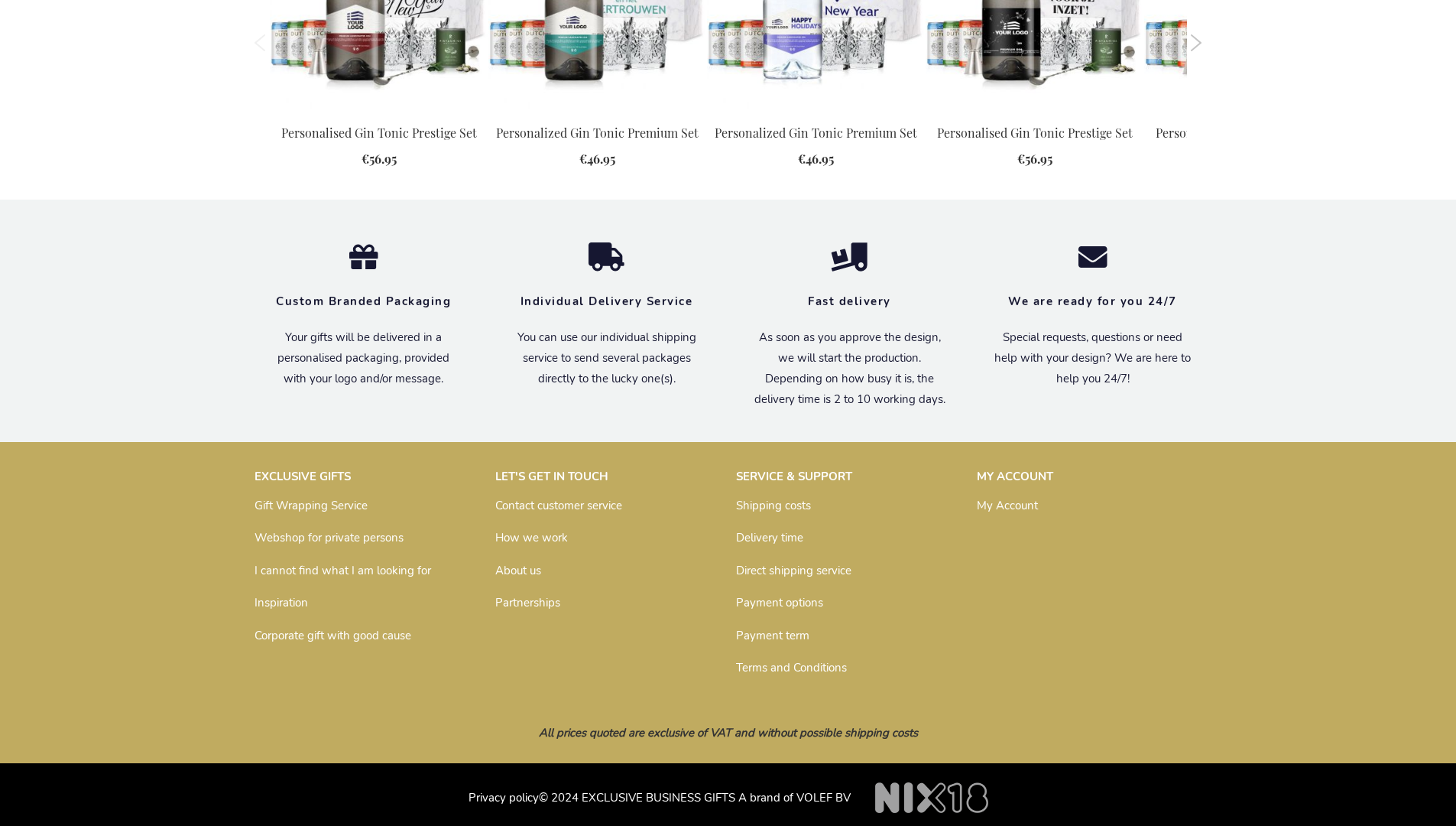
scroll to position [1598, 0]
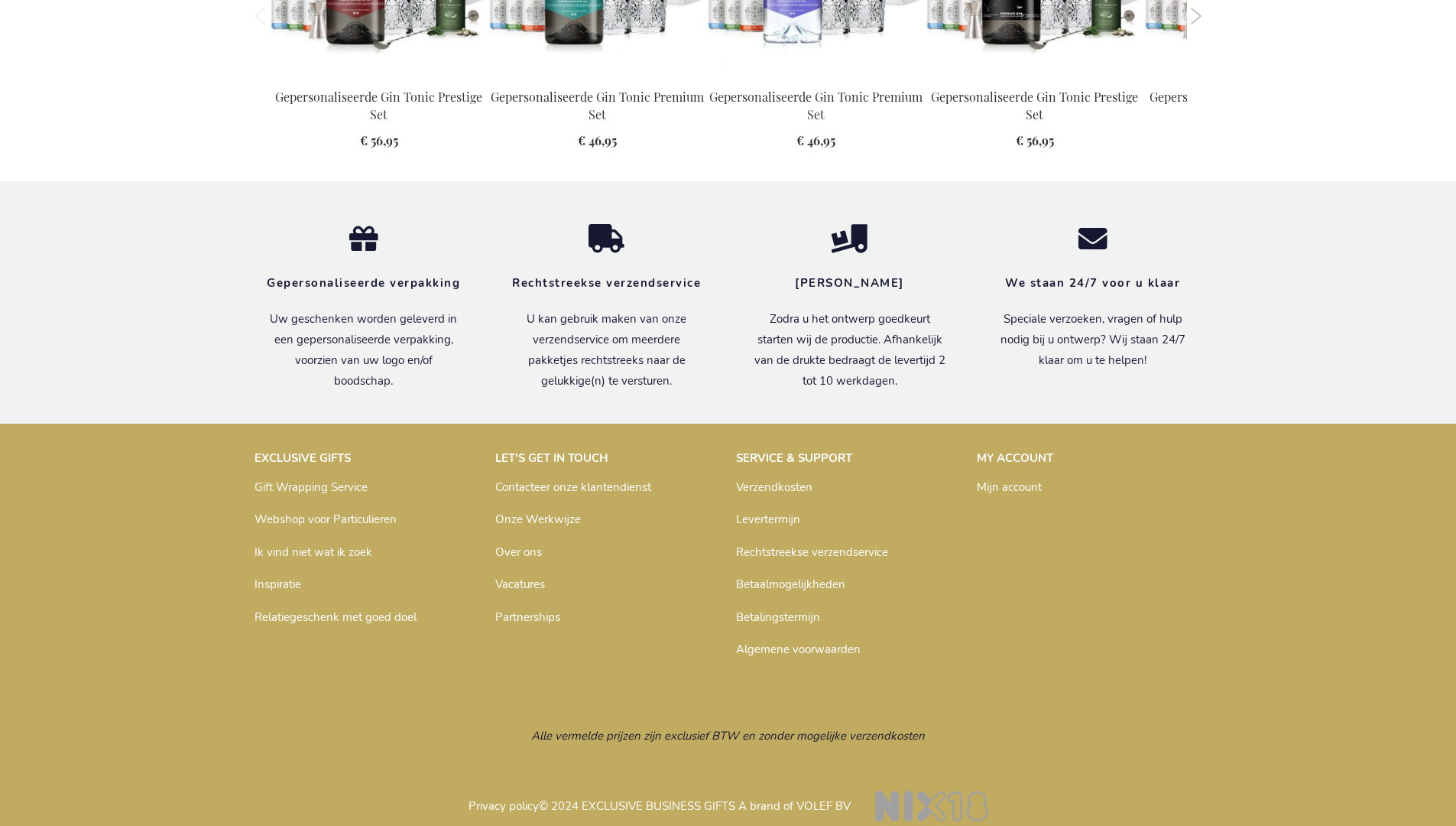
scroll to position [1643, 0]
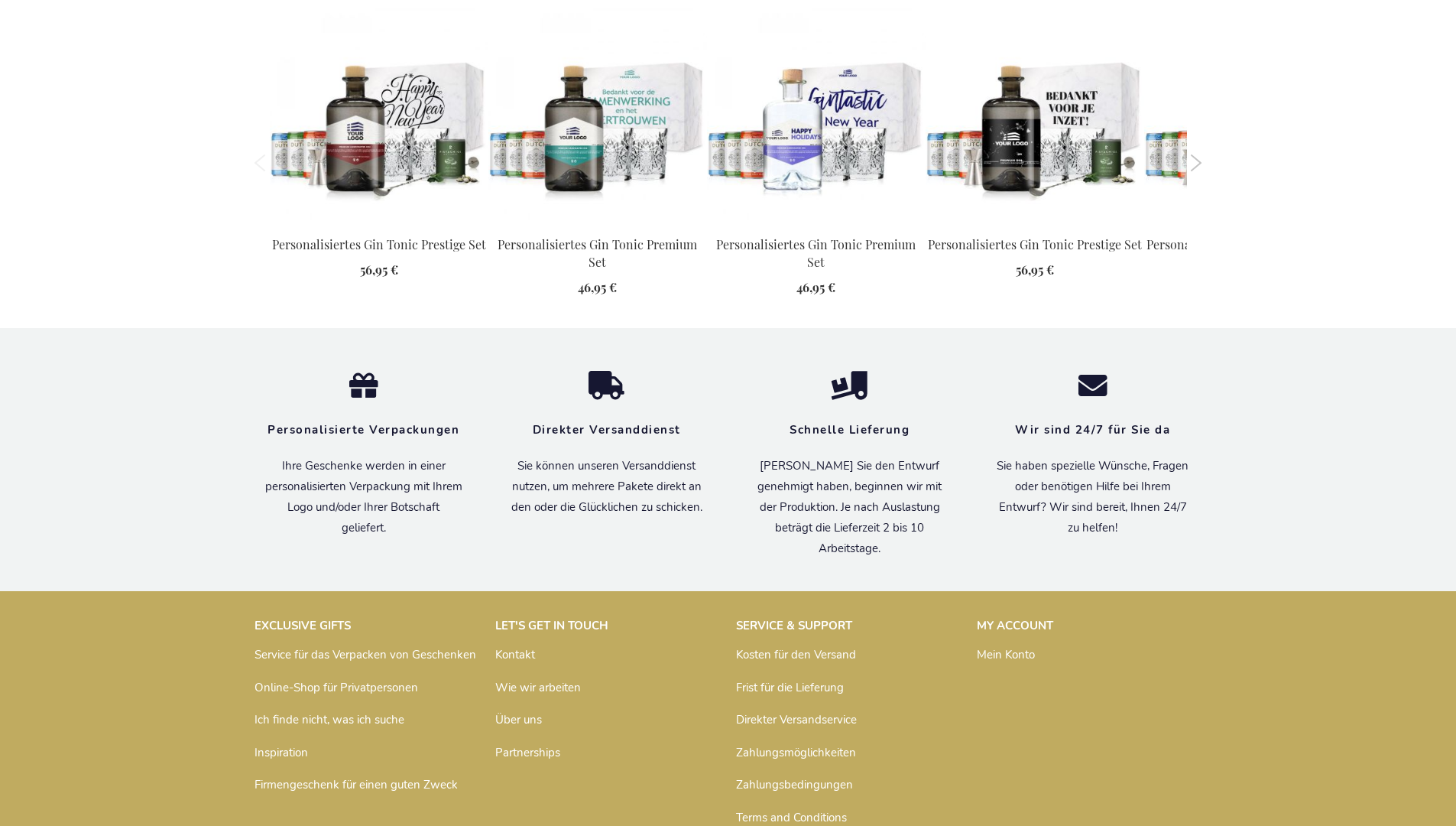
scroll to position [1653, 0]
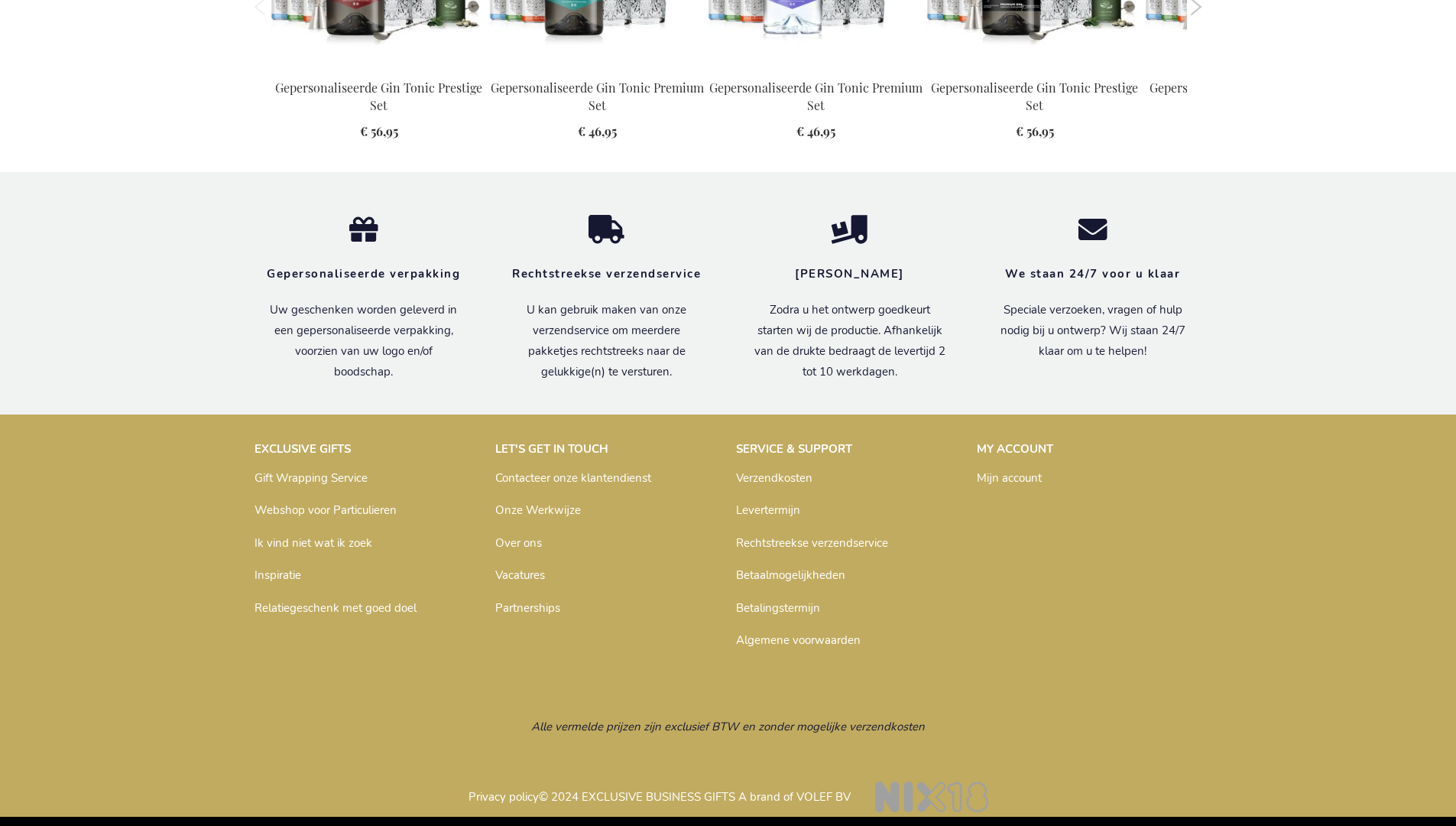
scroll to position [1643, 0]
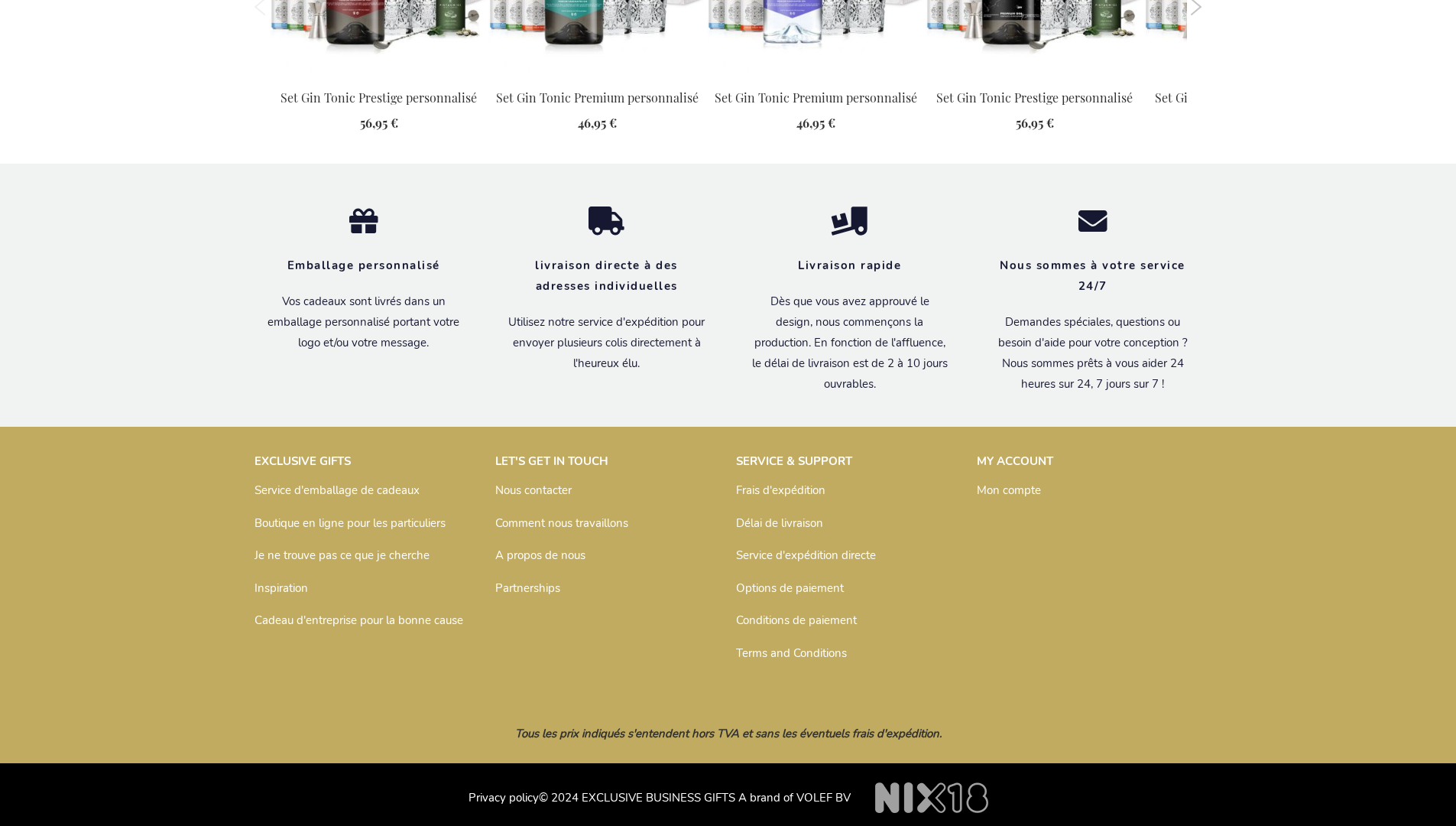
scroll to position [1650, 0]
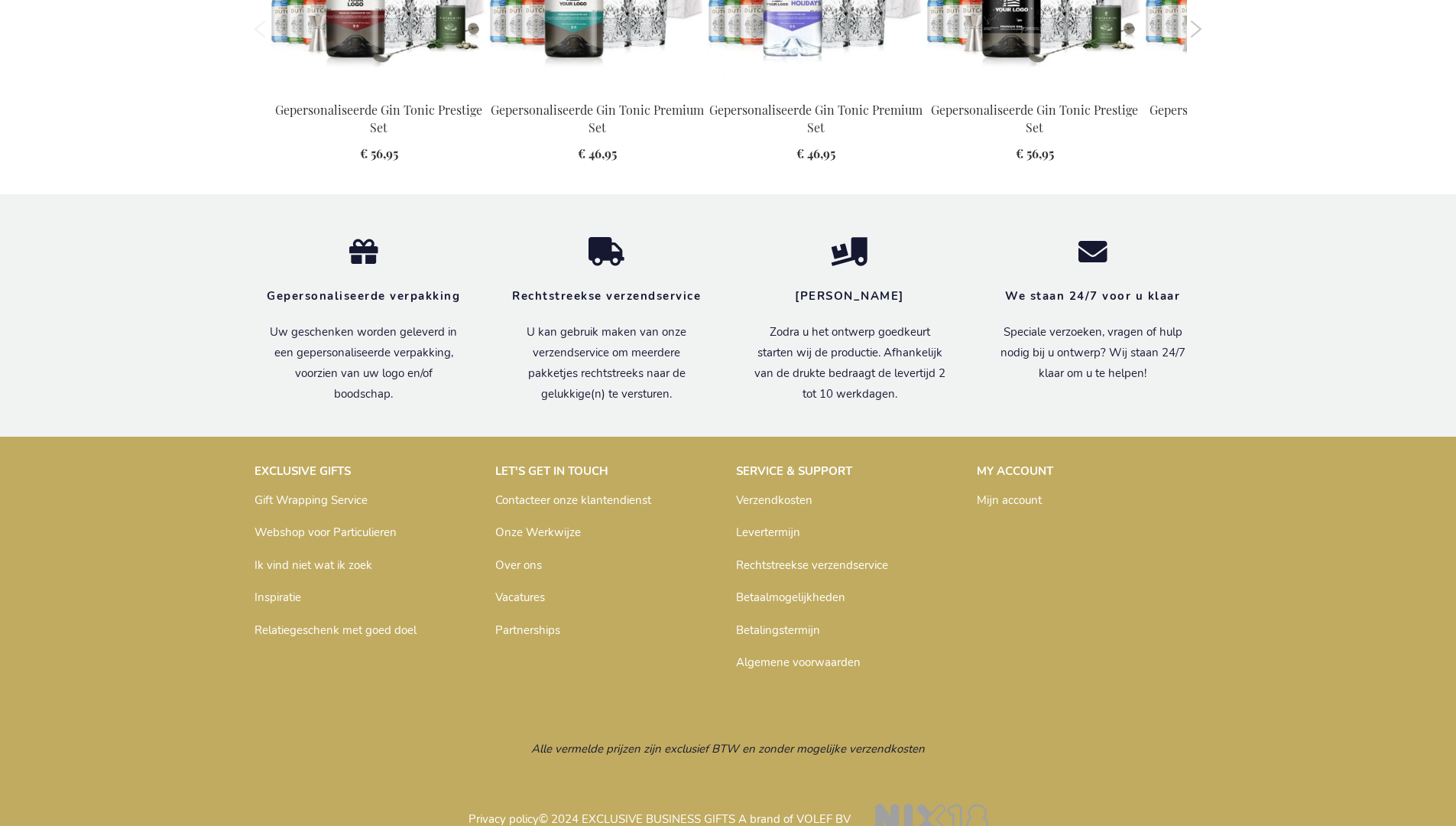
scroll to position [1643, 0]
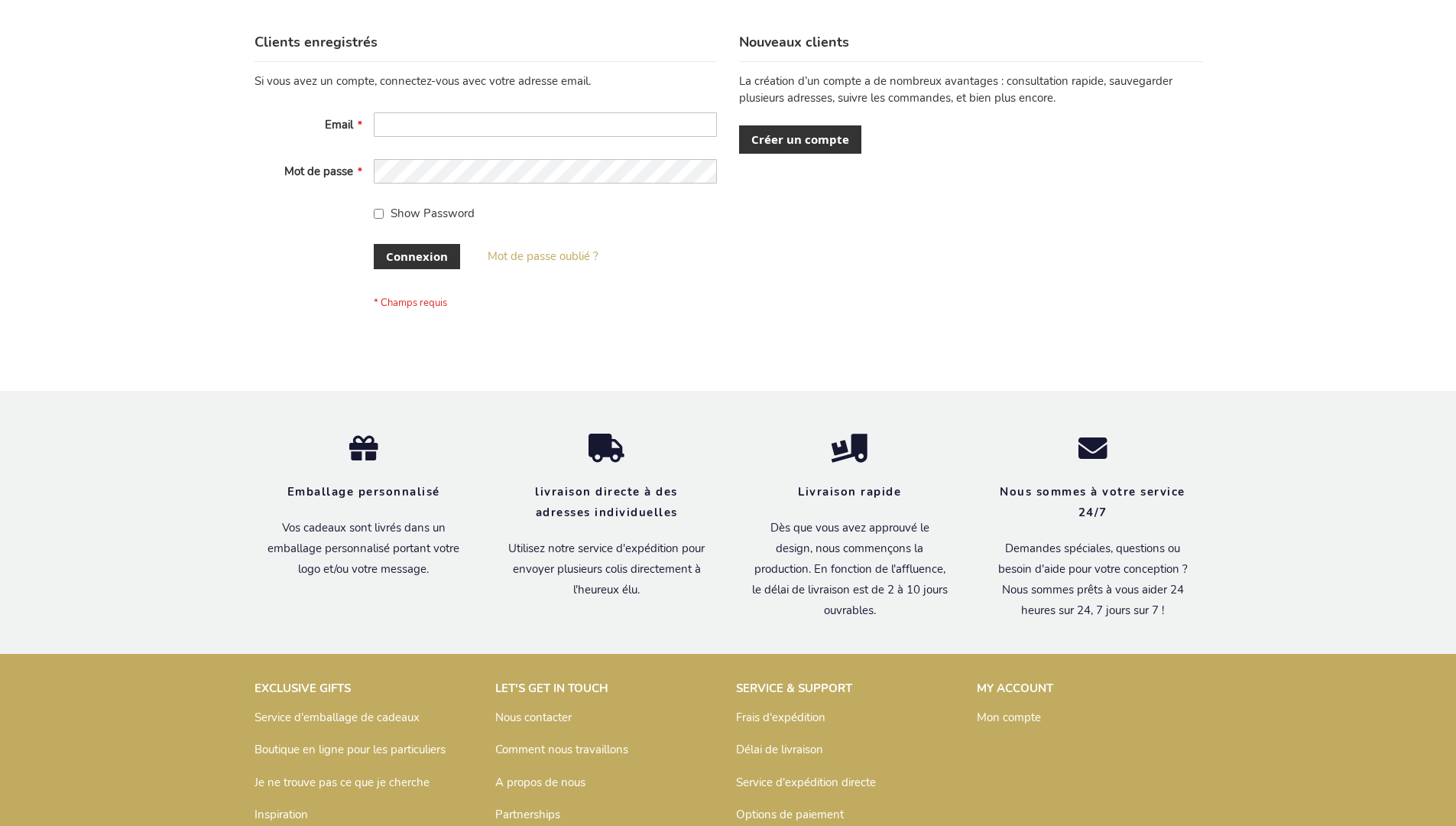
scroll to position [528, 0]
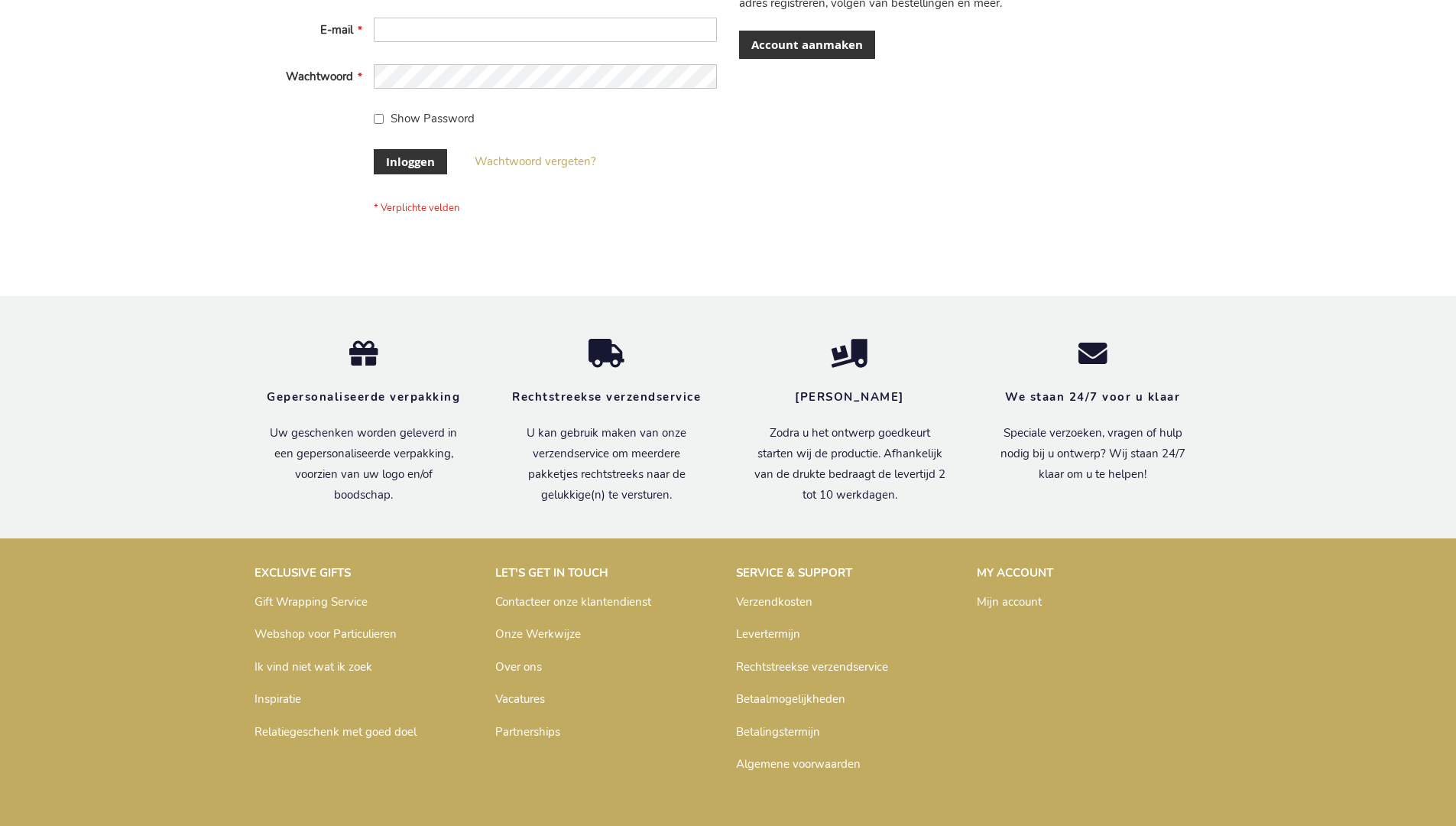
scroll to position [519, 0]
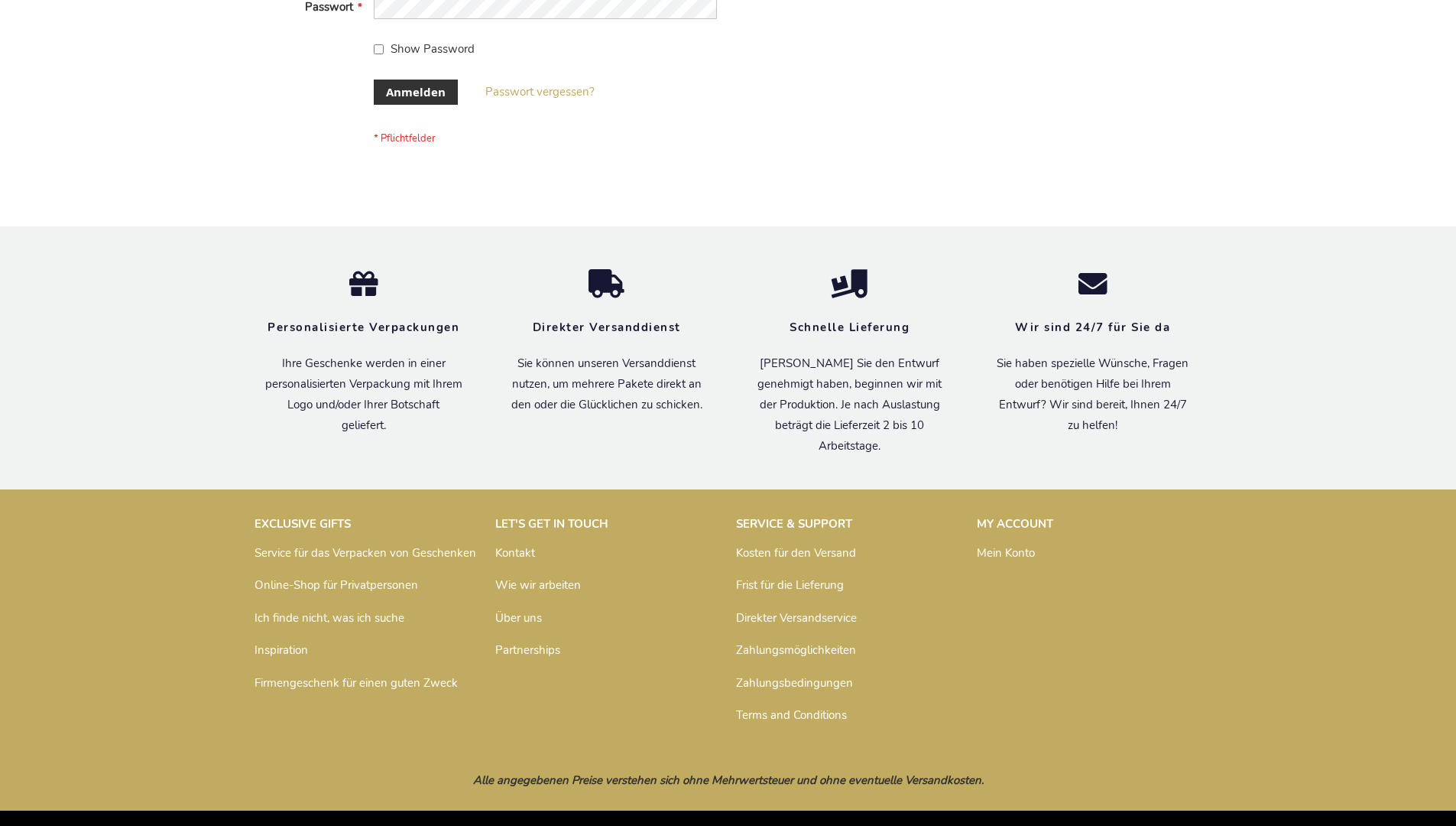
scroll to position [513, 0]
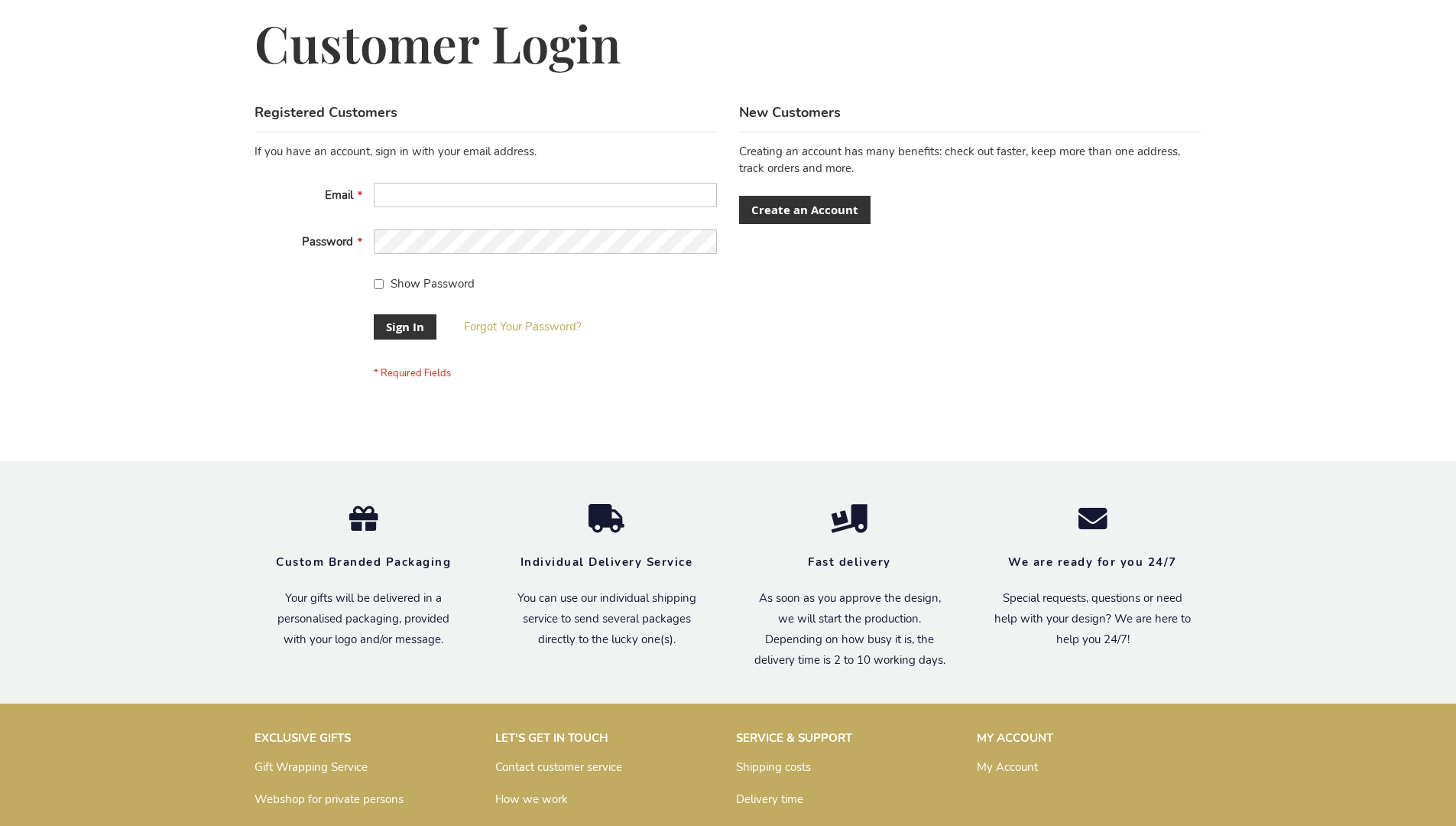
scroll to position [492, 0]
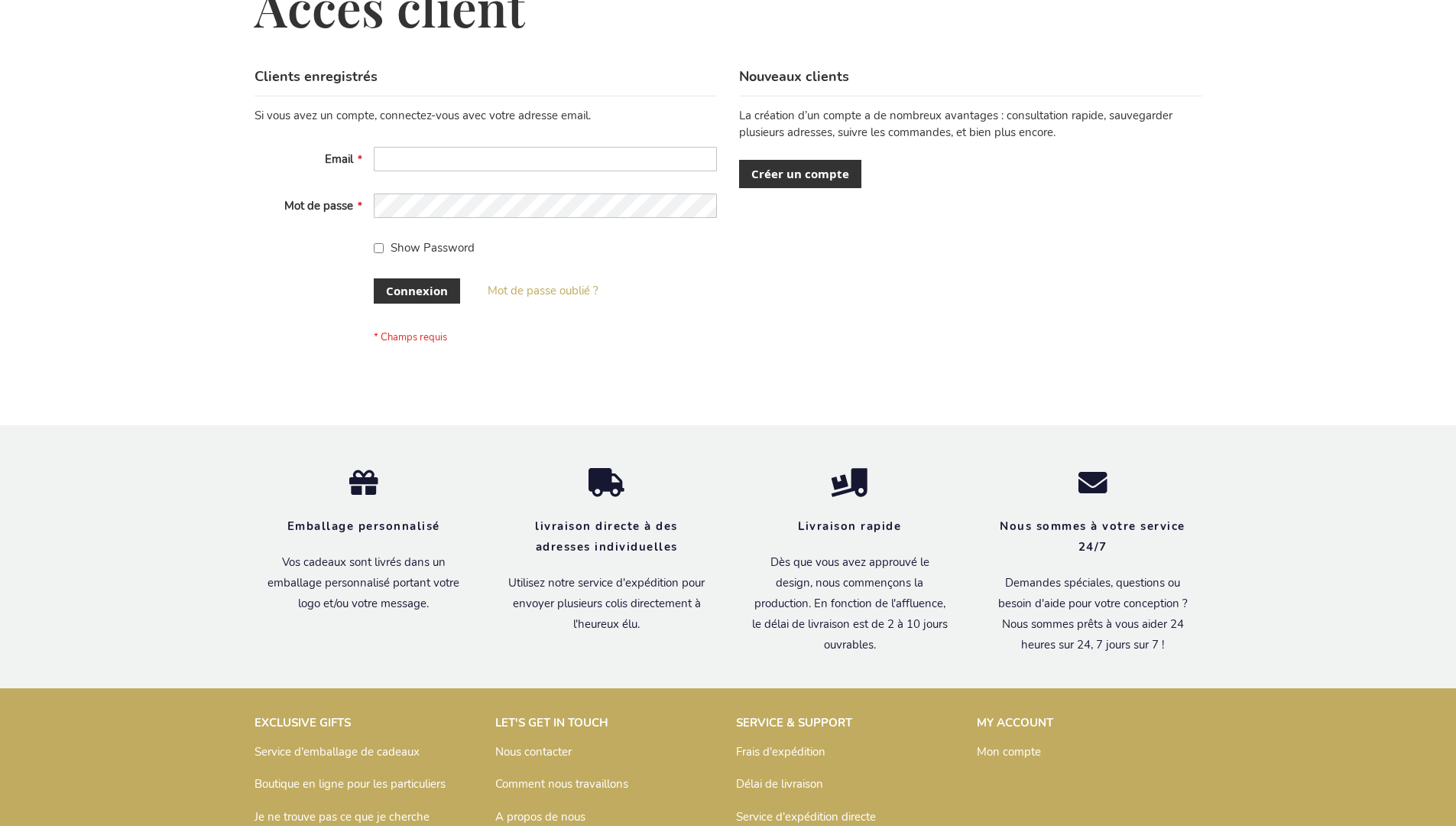
scroll to position [528, 0]
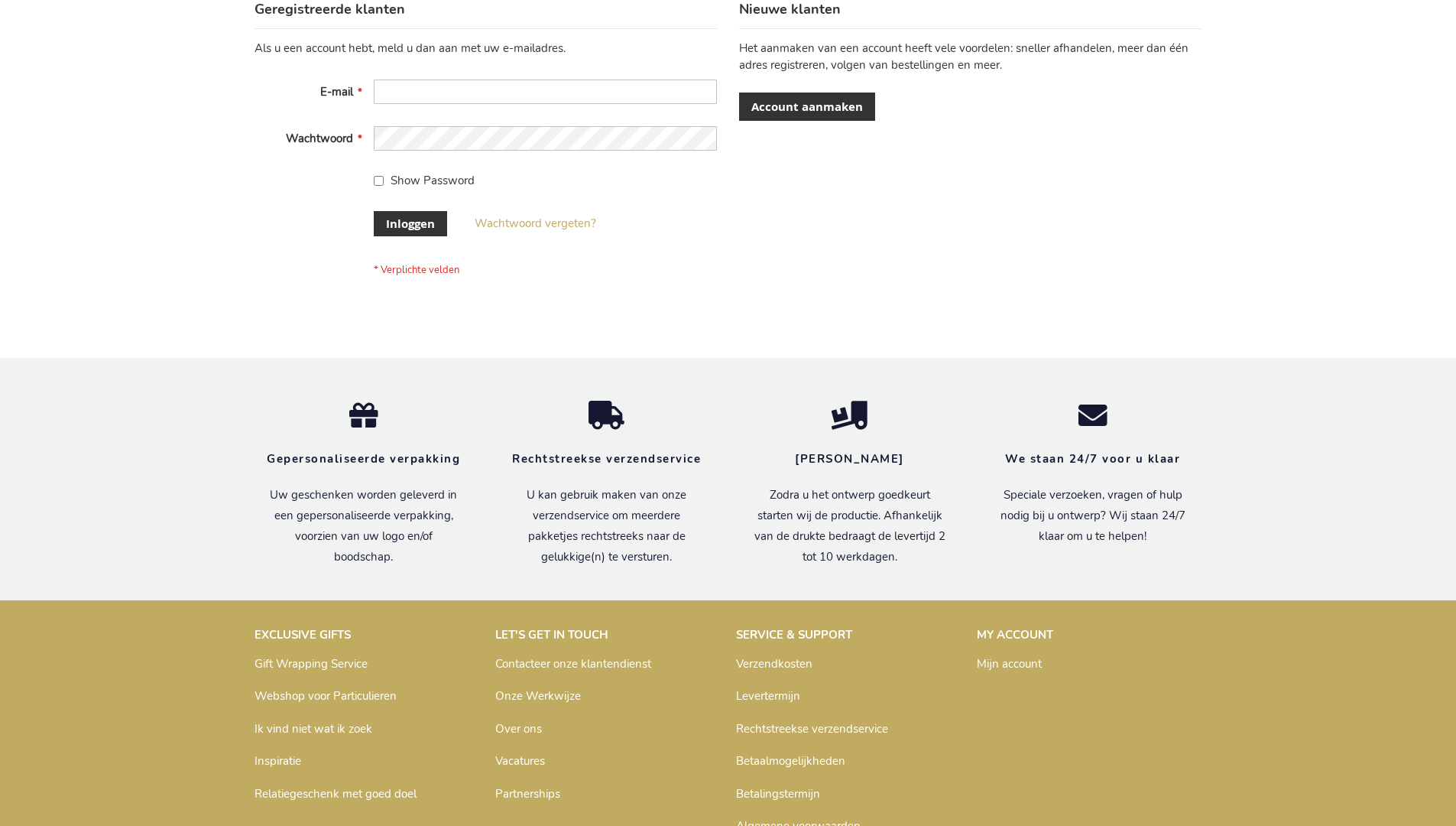
scroll to position [519, 0]
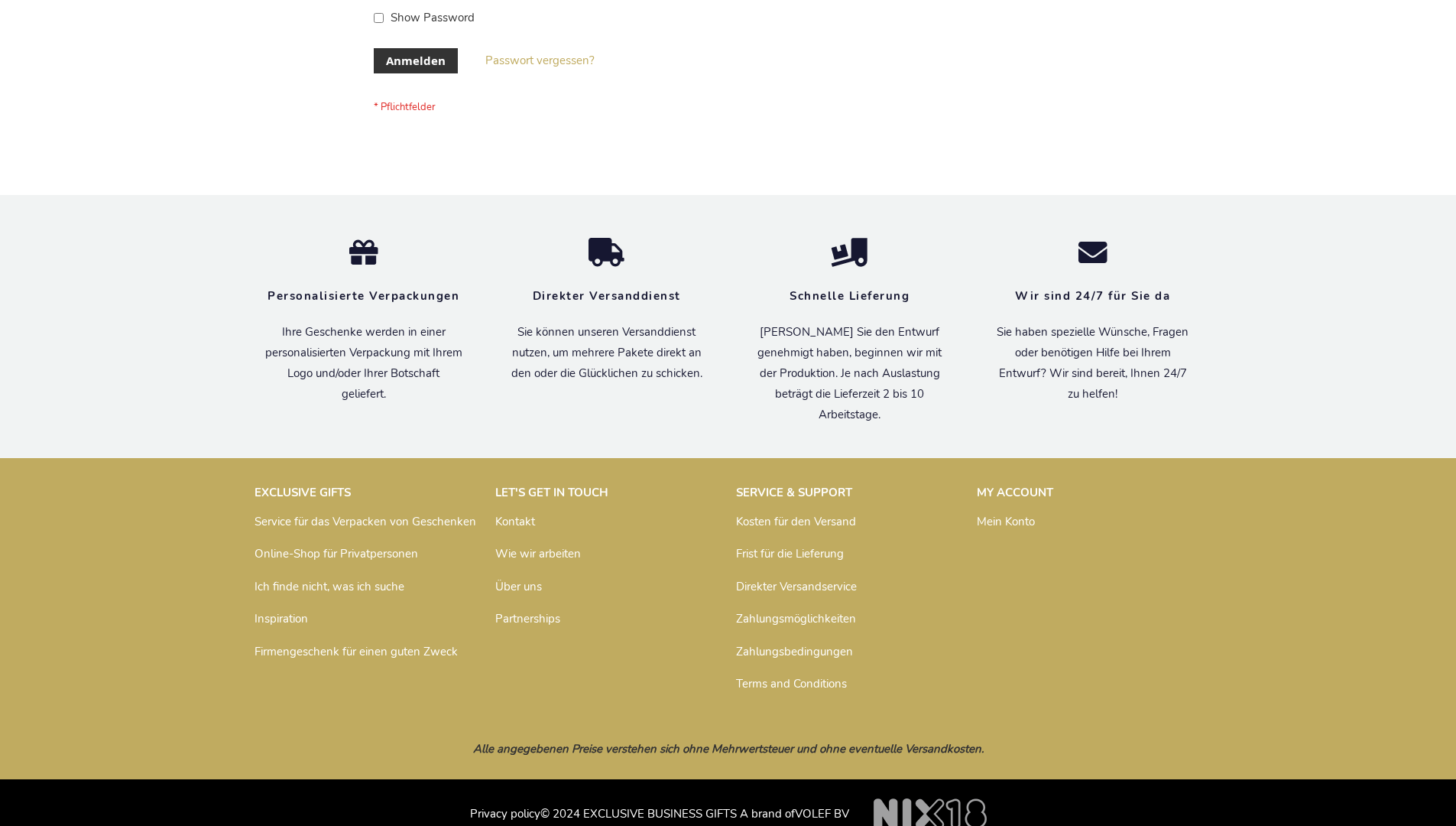
scroll to position [513, 0]
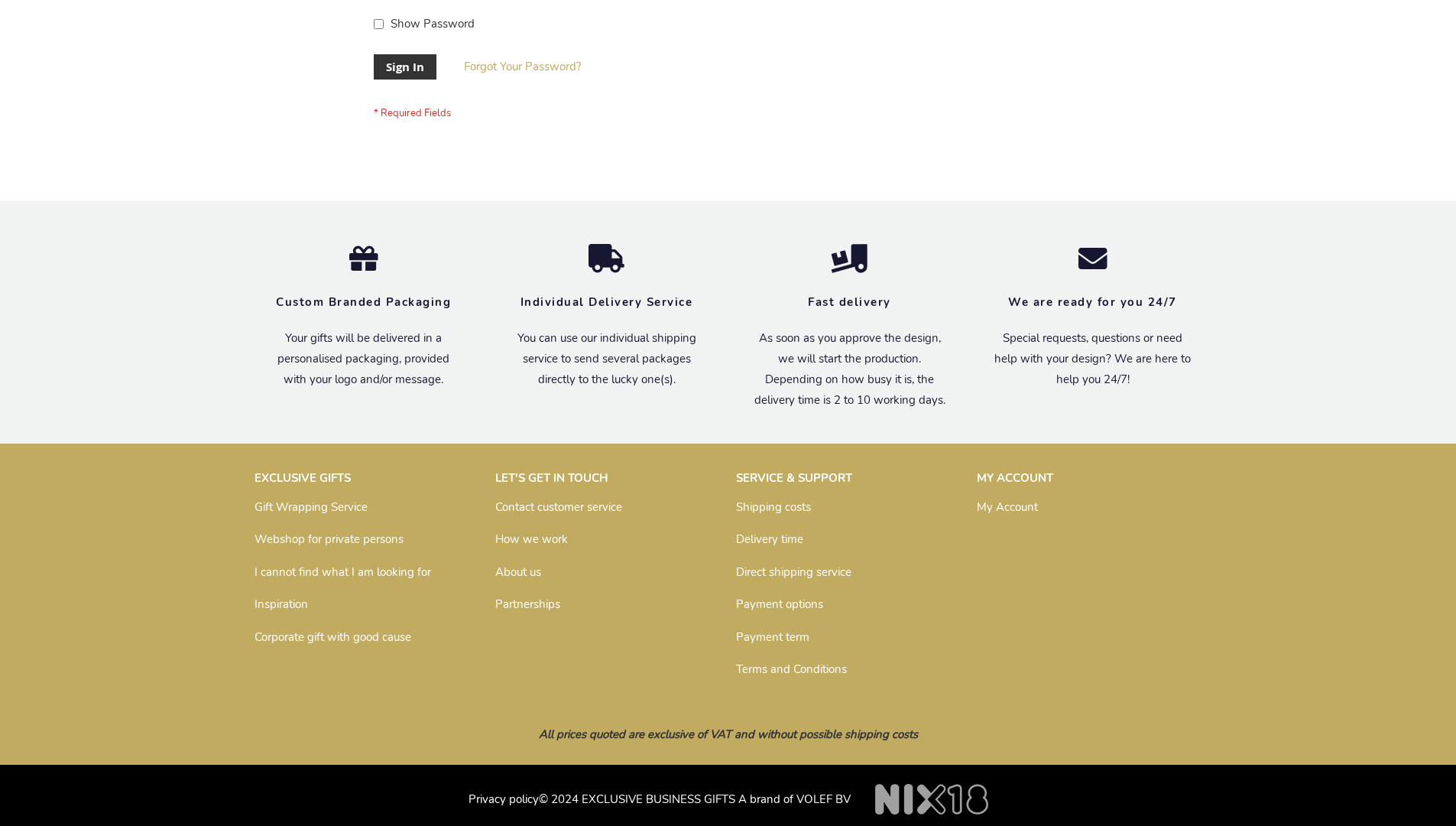
scroll to position [492, 0]
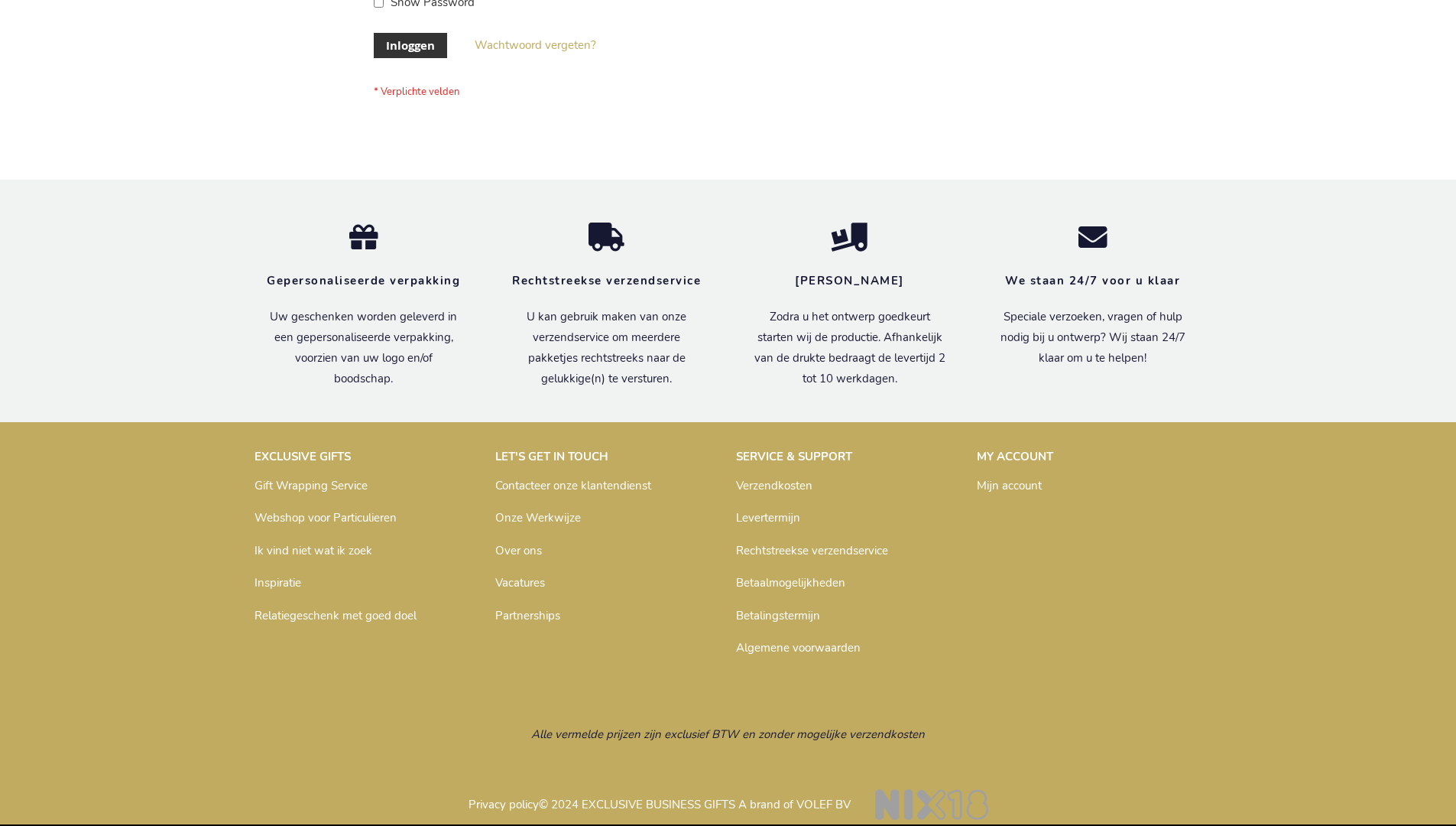
scroll to position [519, 0]
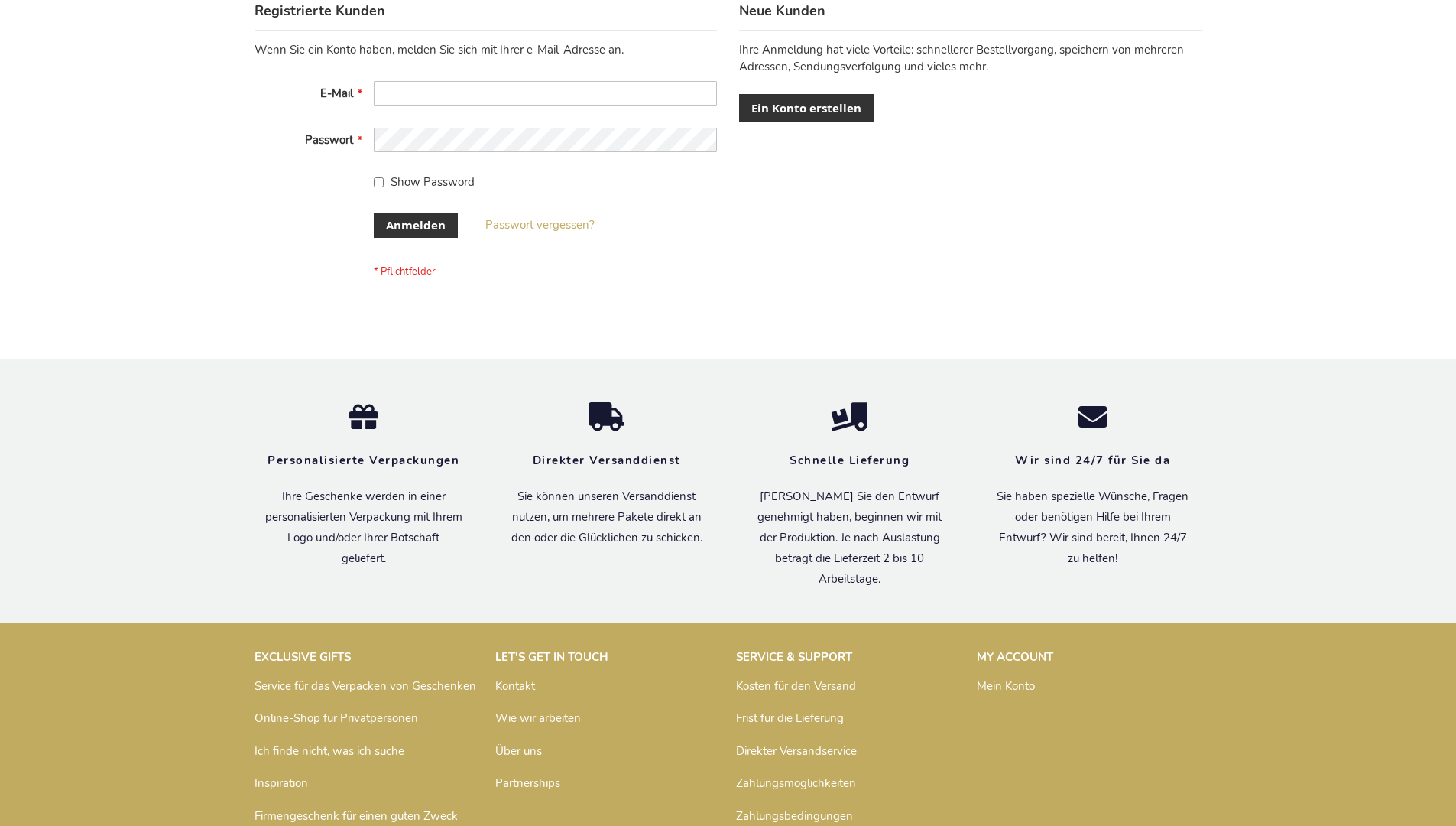
scroll to position [513, 0]
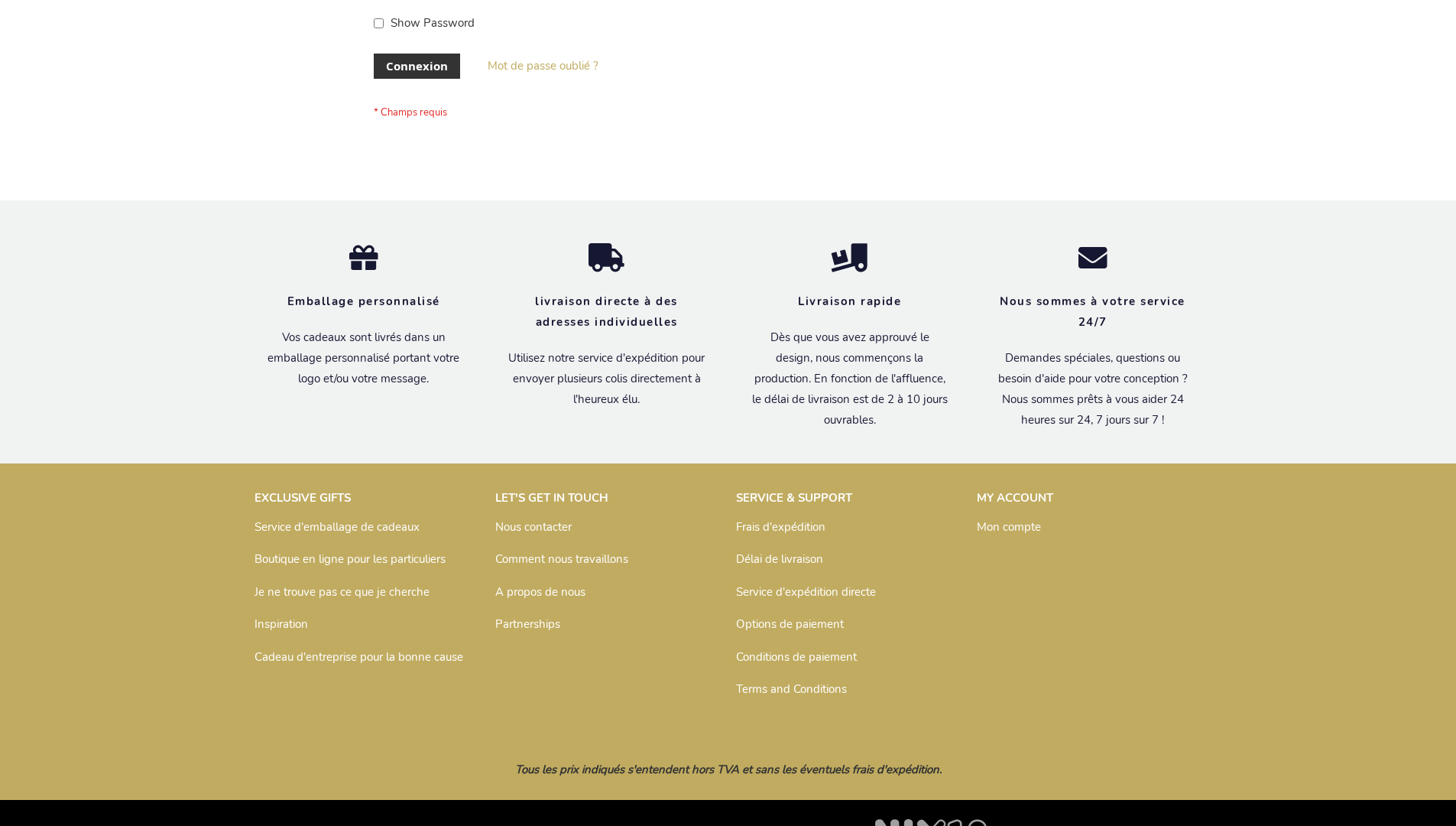
scroll to position [528, 0]
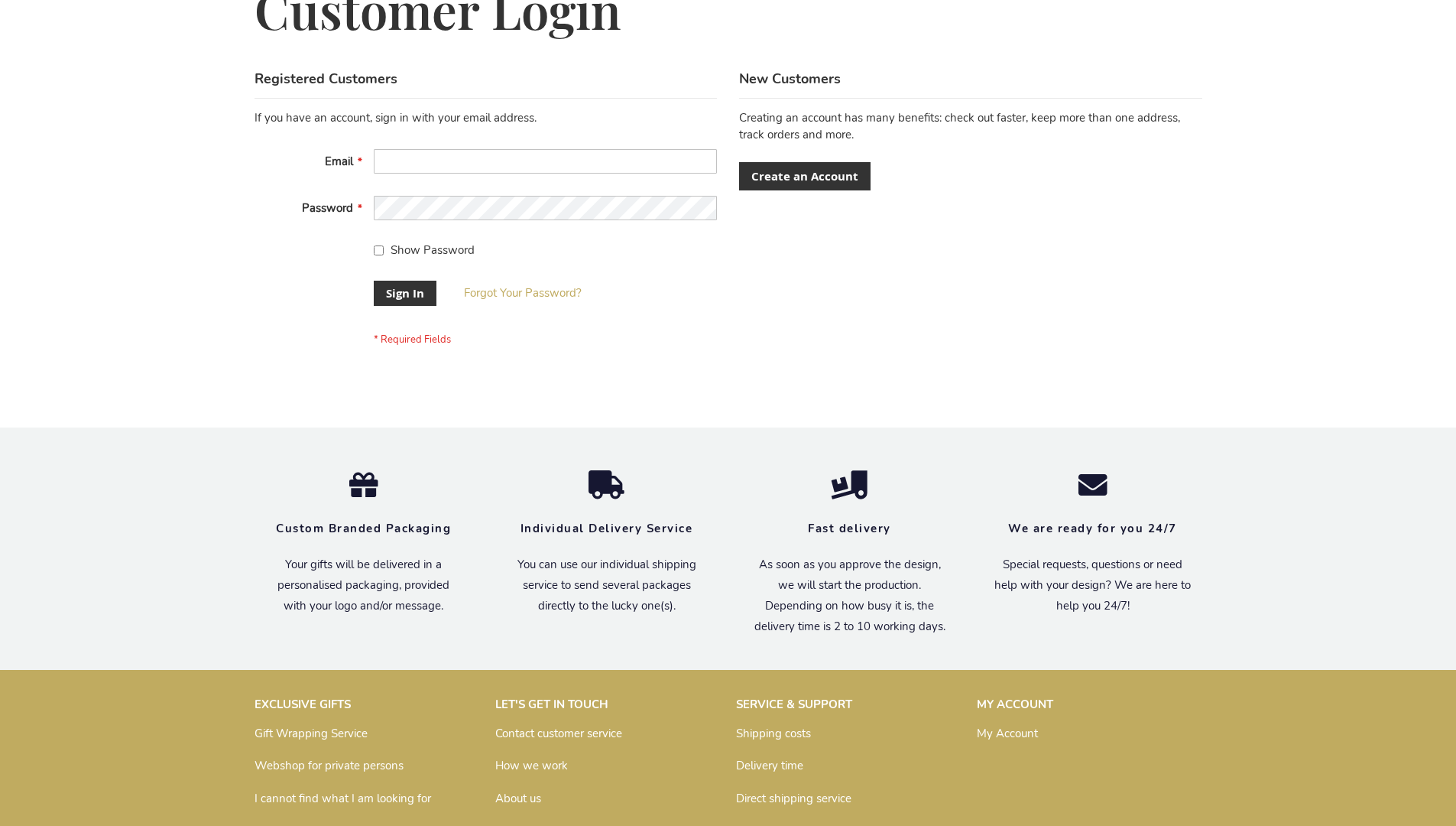
scroll to position [492, 0]
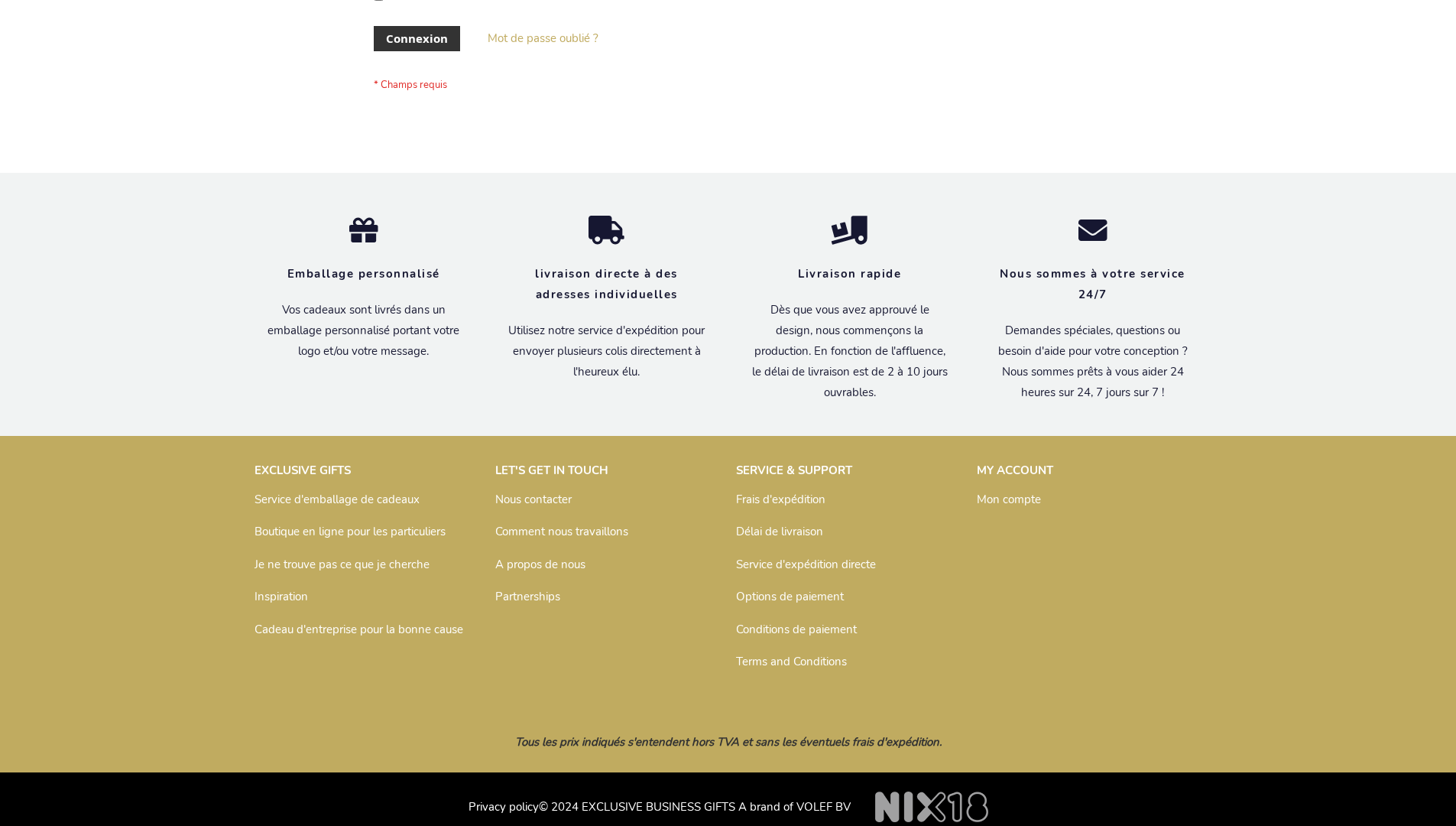
scroll to position [528, 0]
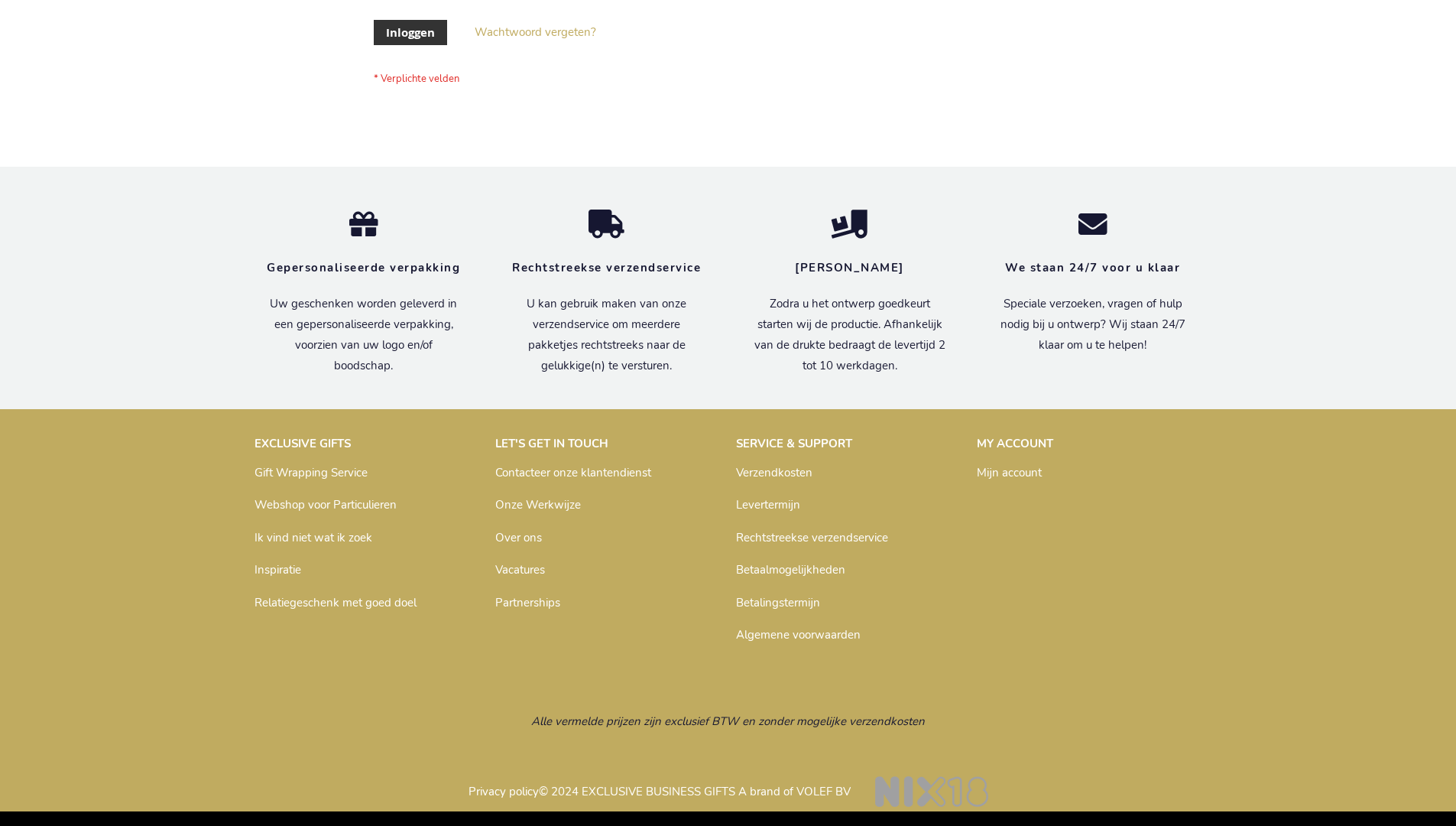
scroll to position [519, 0]
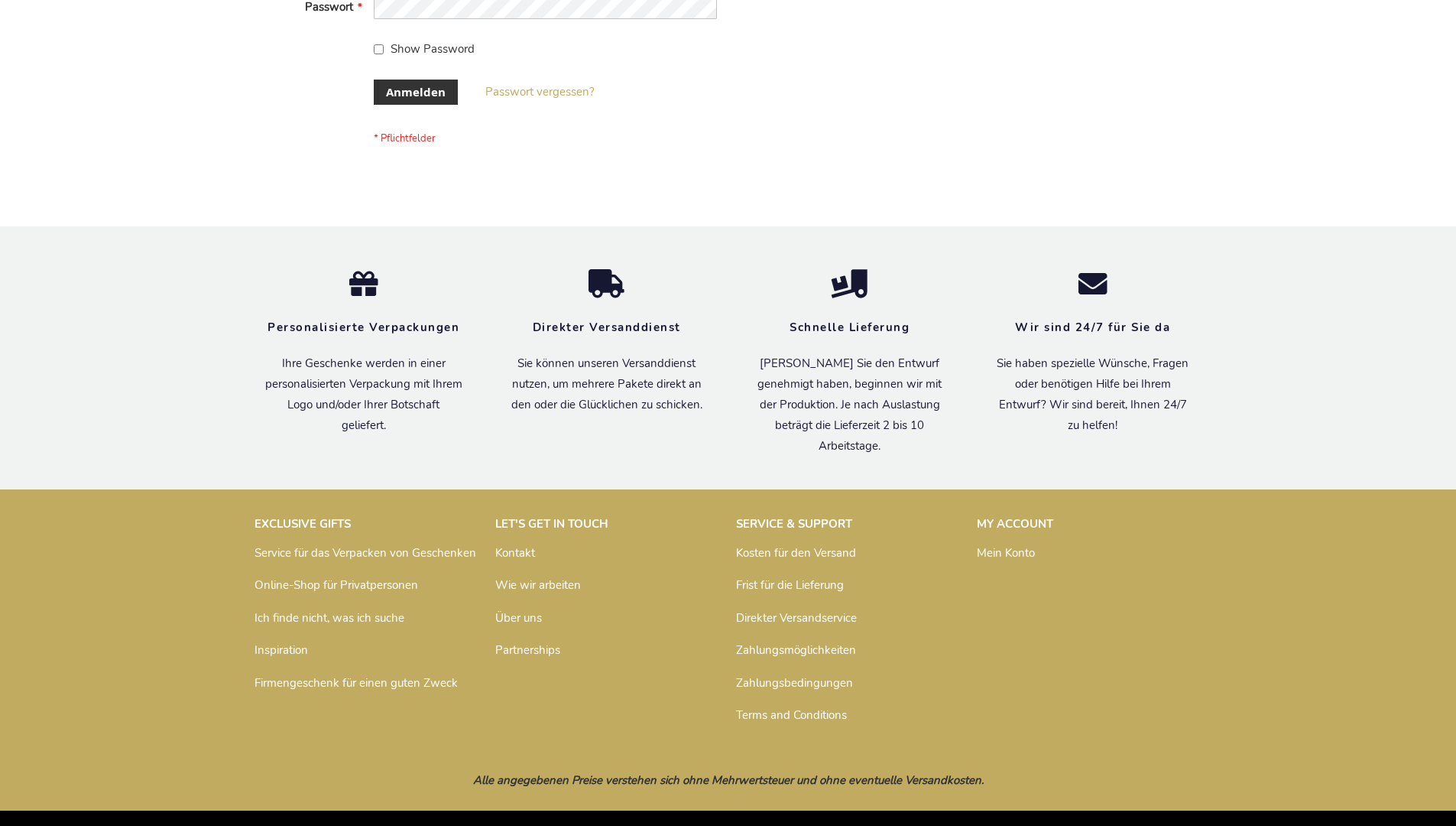
scroll to position [513, 0]
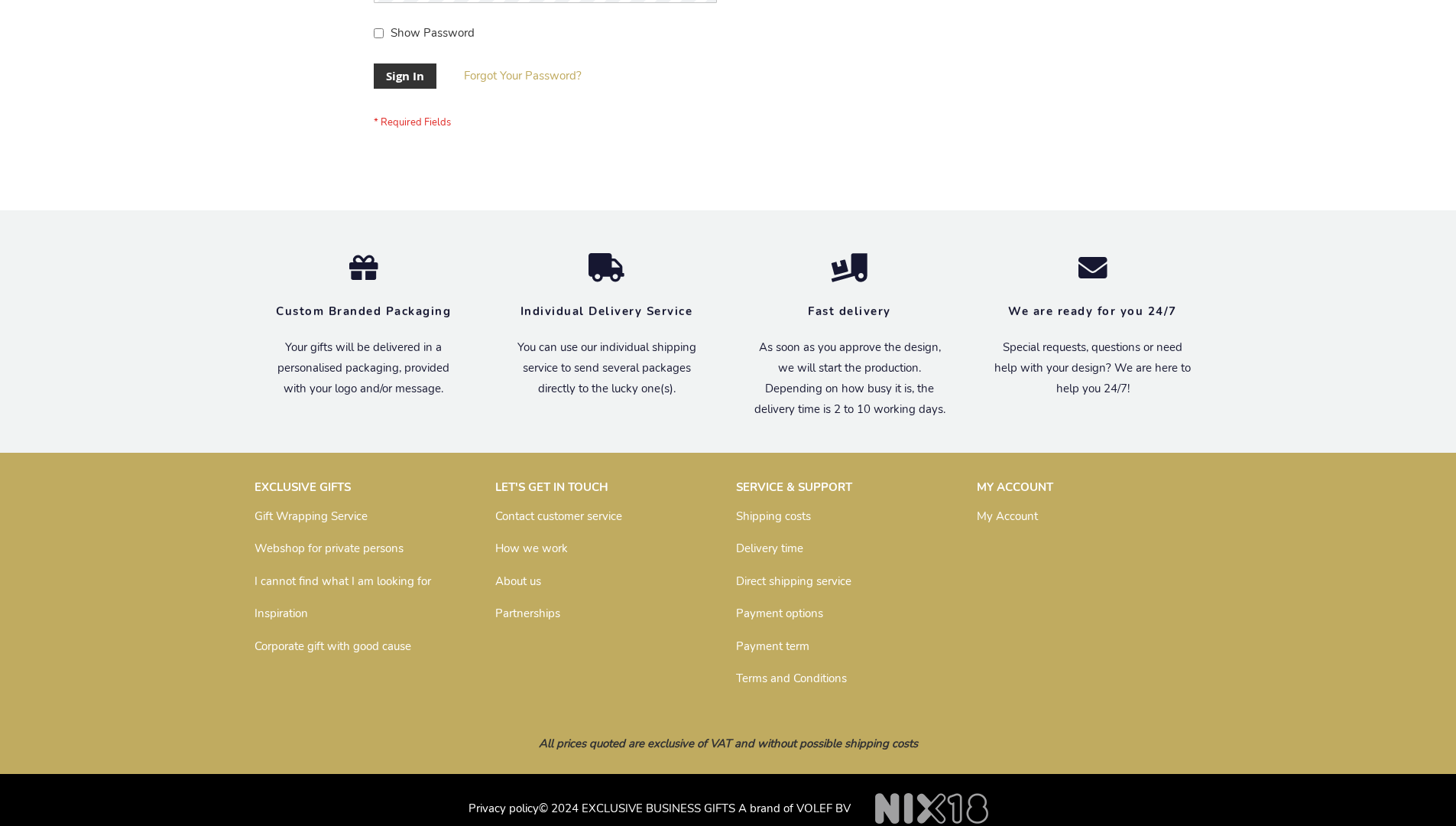
scroll to position [492, 0]
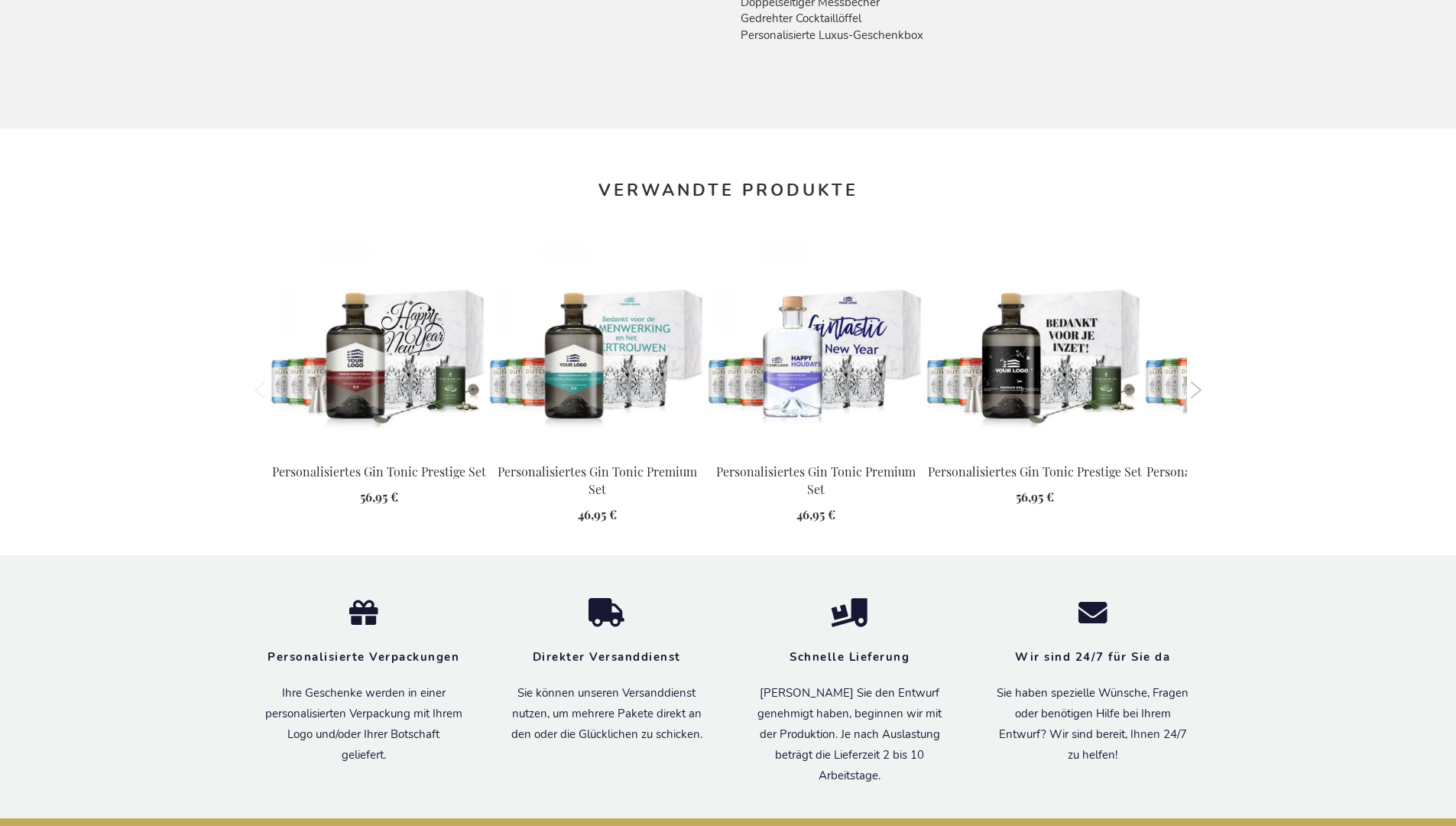
scroll to position [1653, 0]
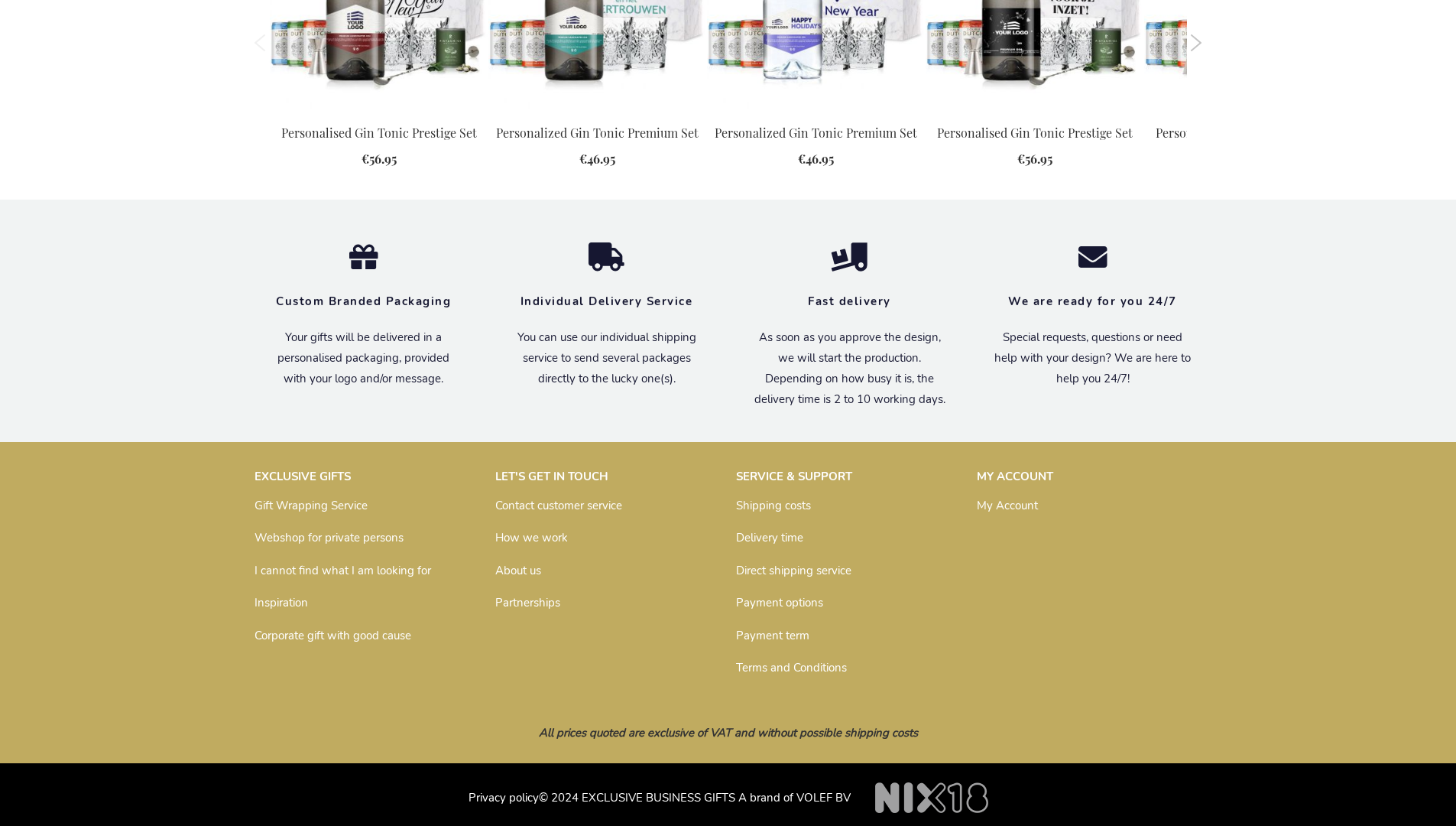
scroll to position [1598, 0]
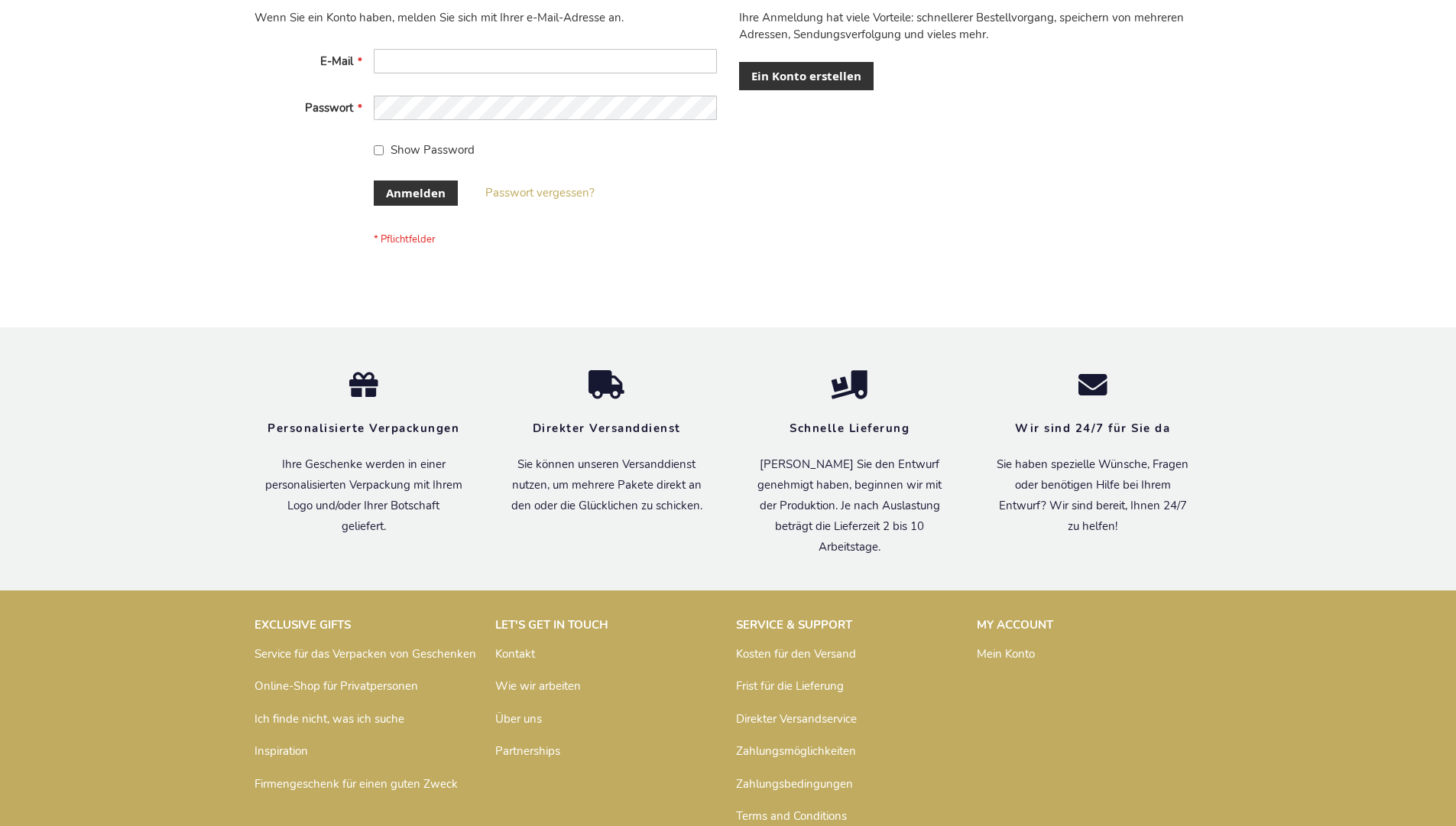
scroll to position [513, 0]
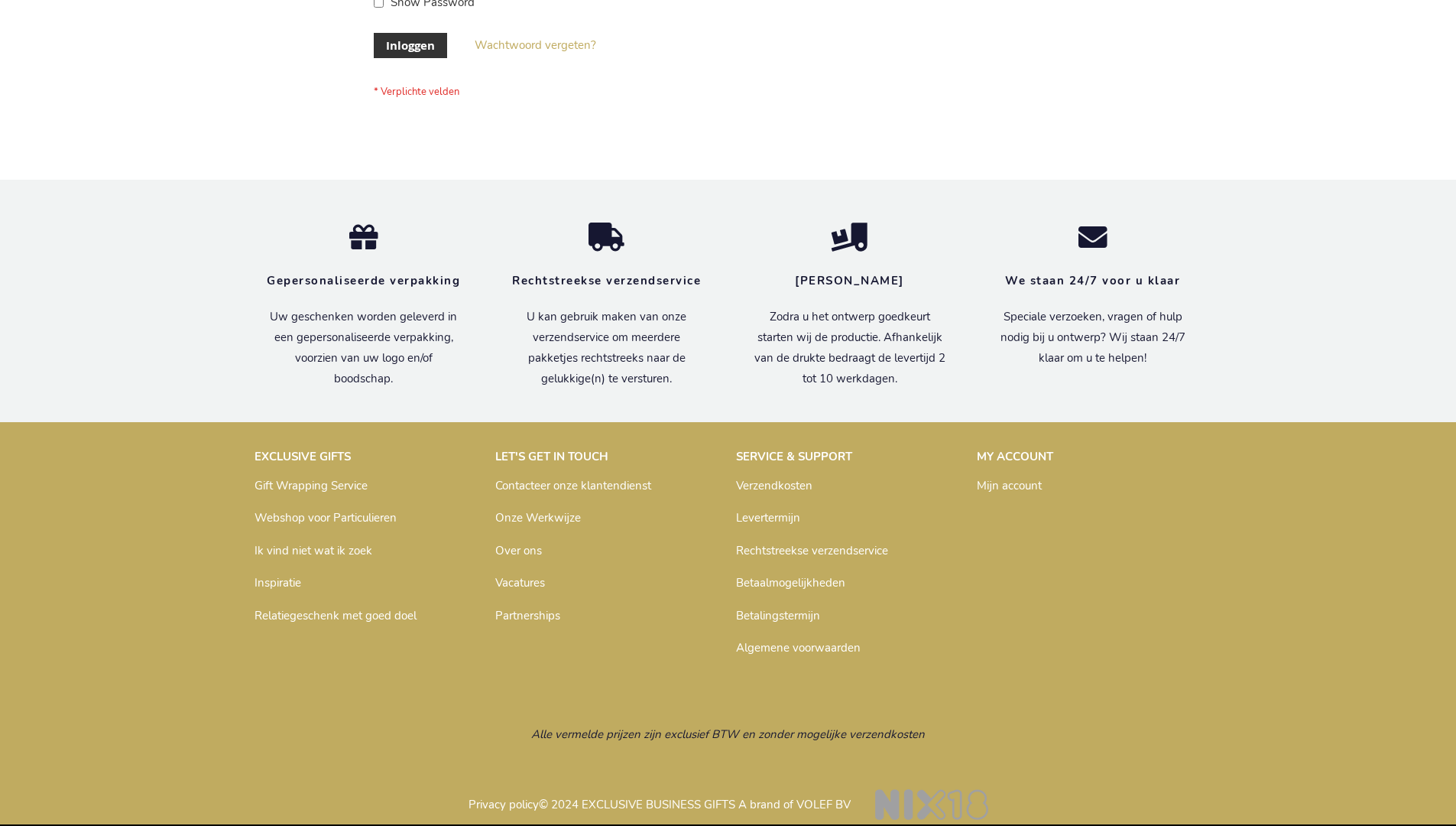
scroll to position [519, 0]
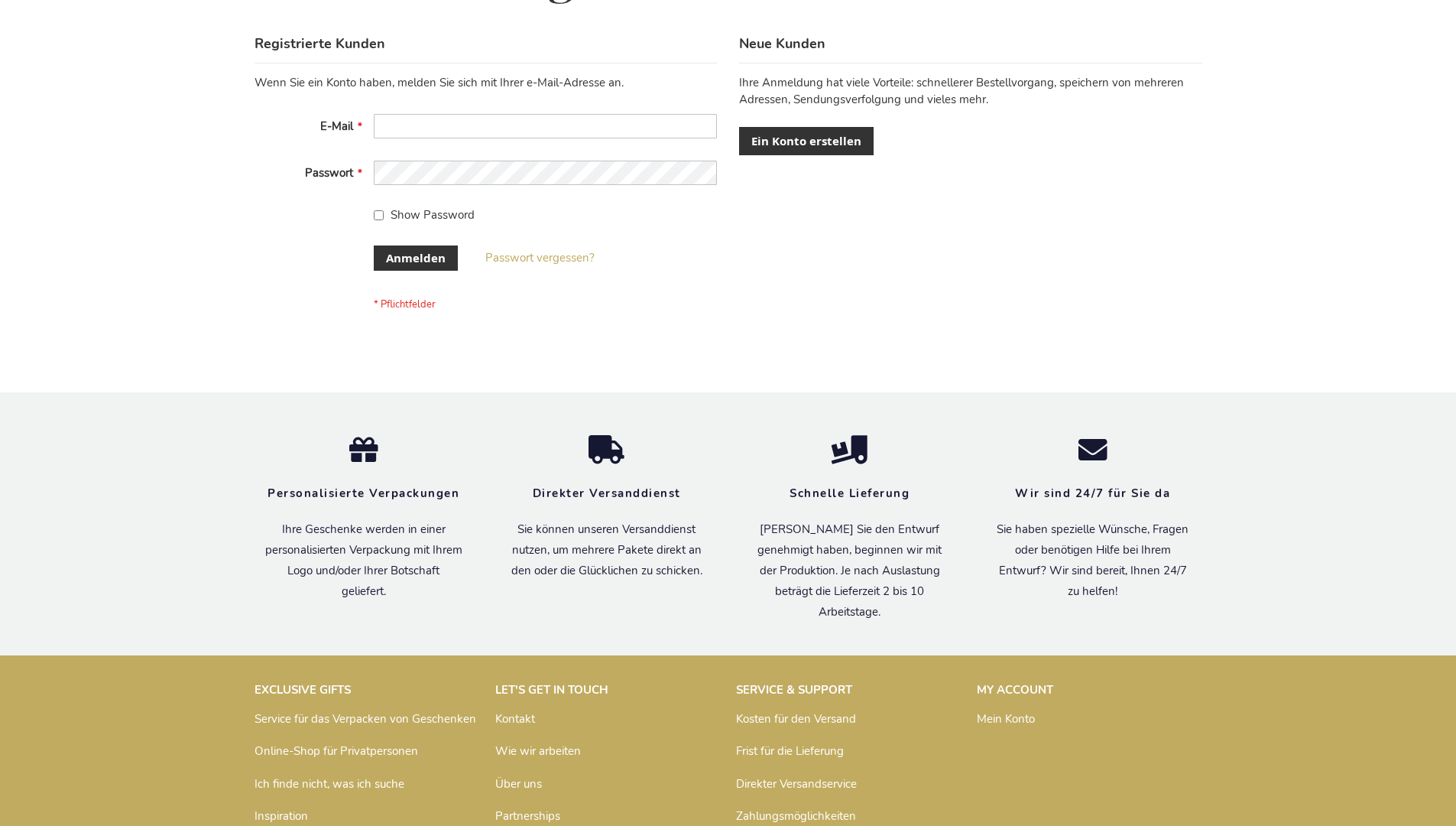
scroll to position [513, 0]
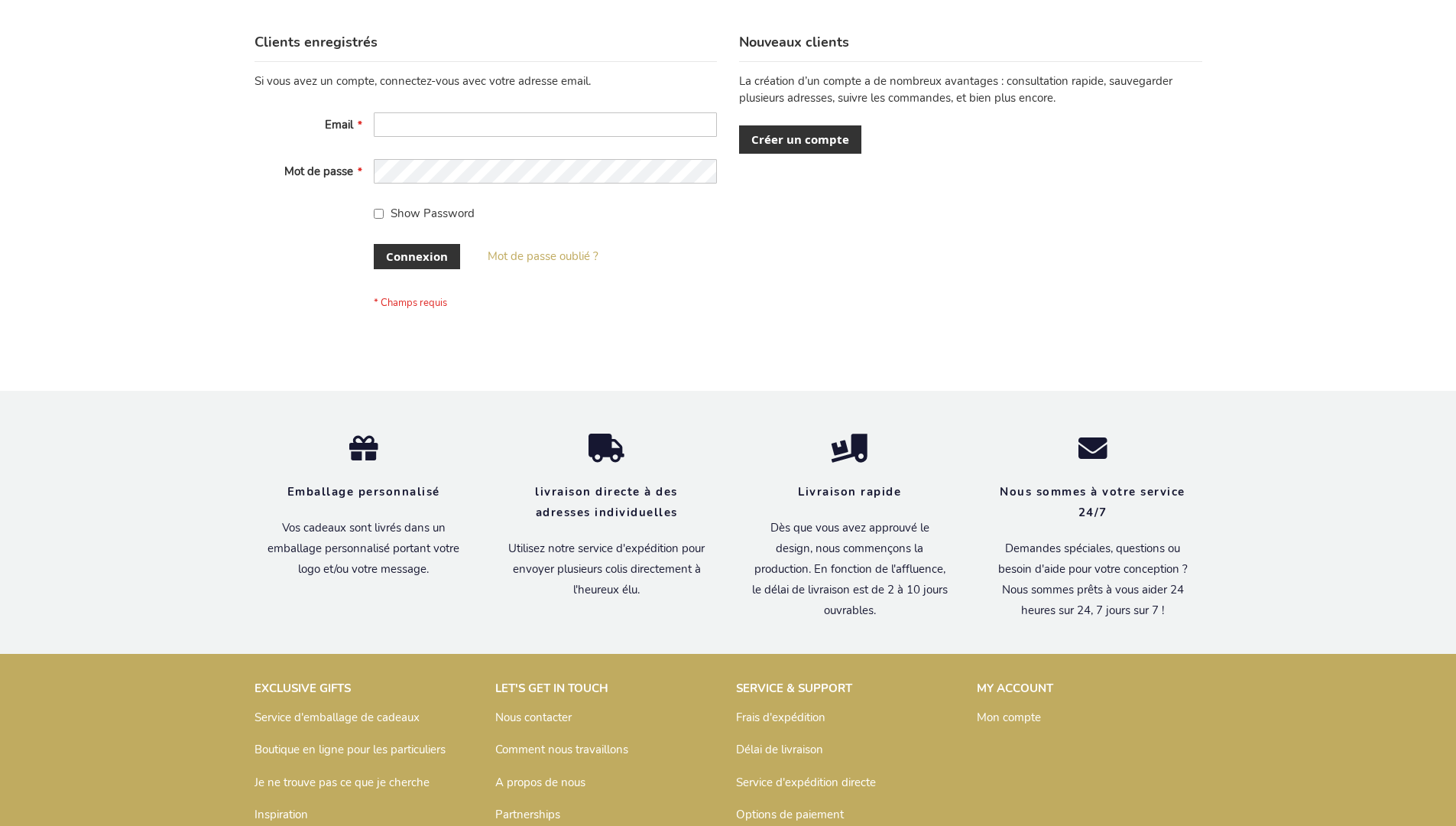
scroll to position [528, 0]
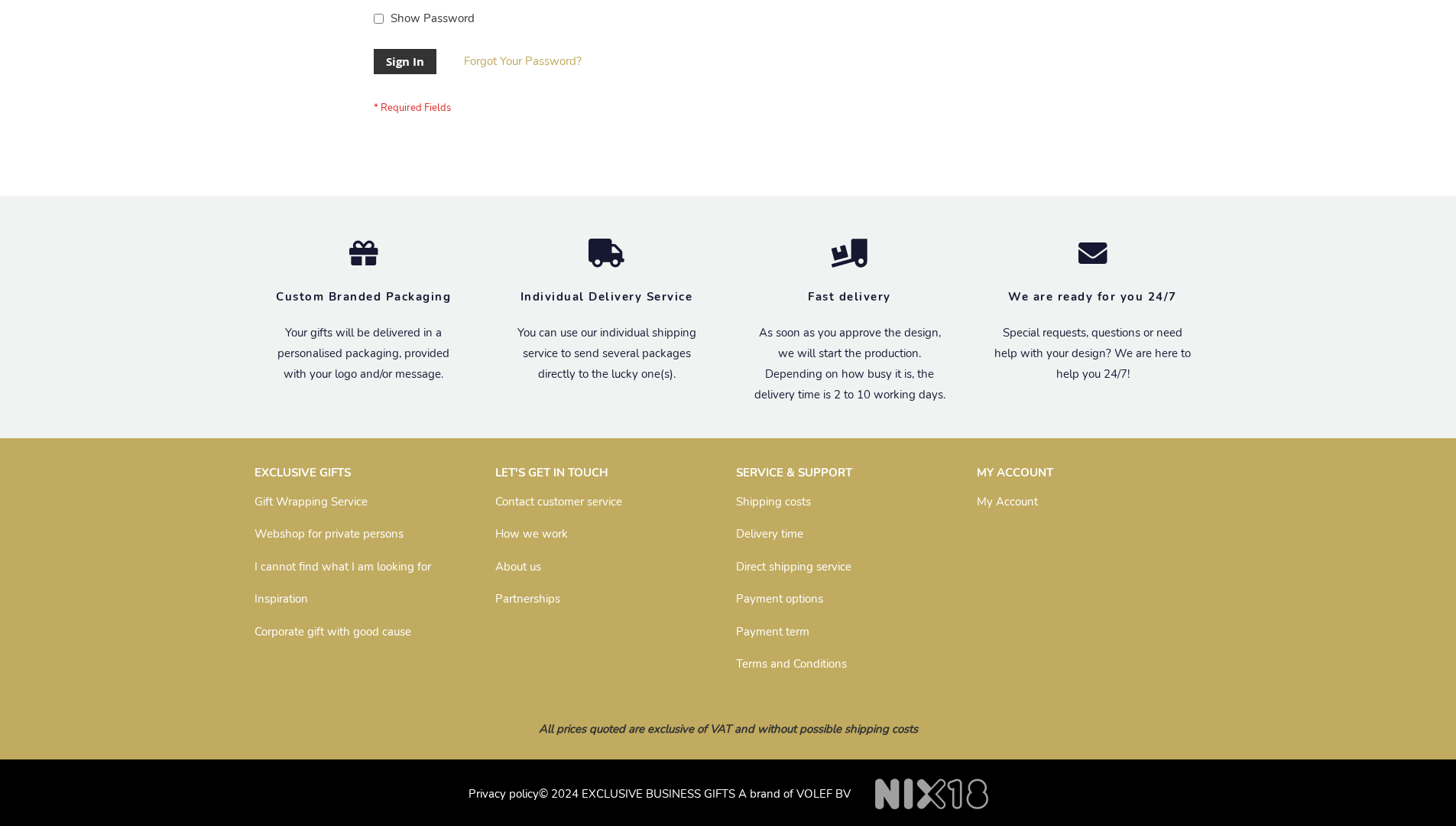
scroll to position [492, 0]
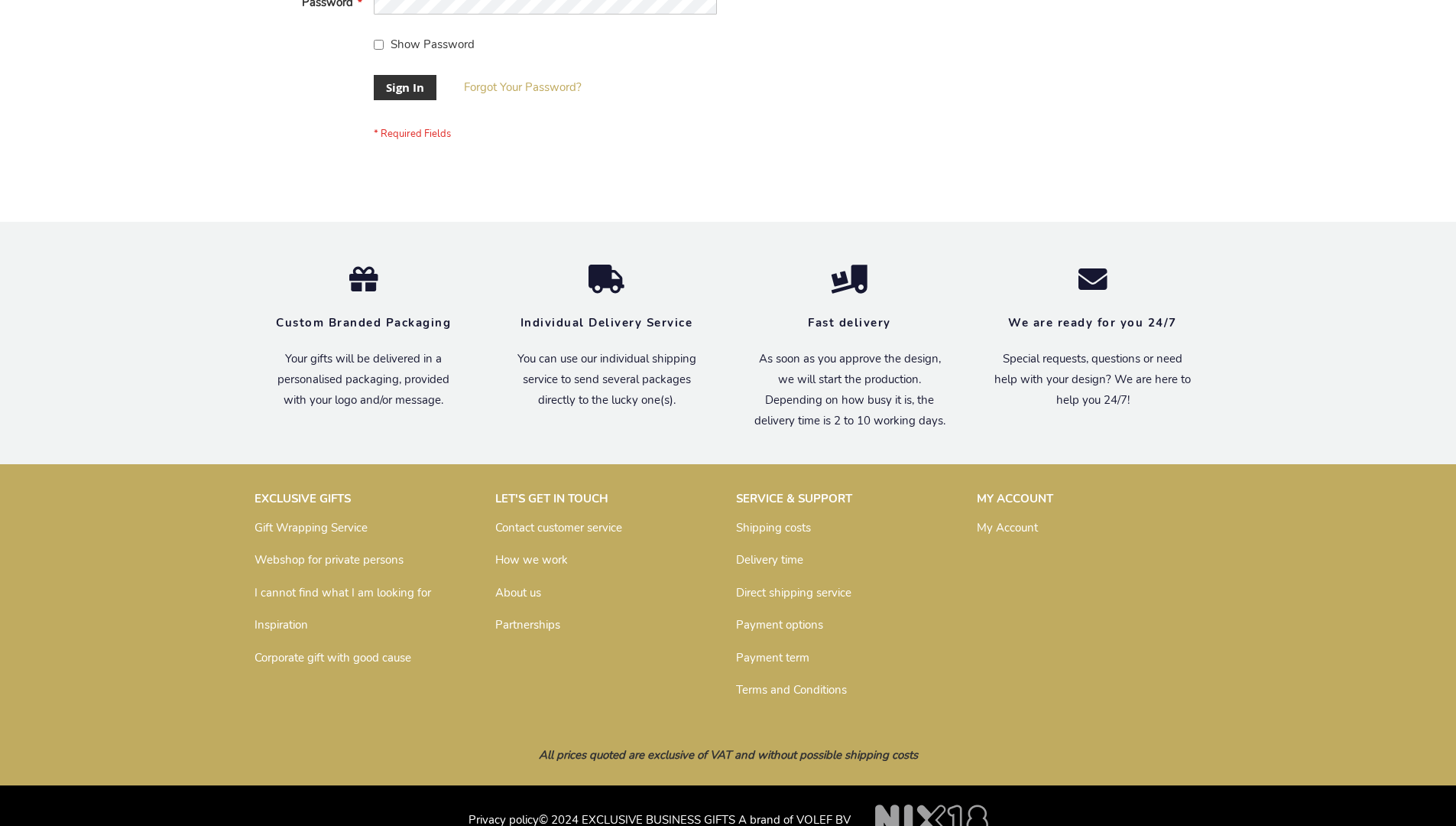
scroll to position [492, 0]
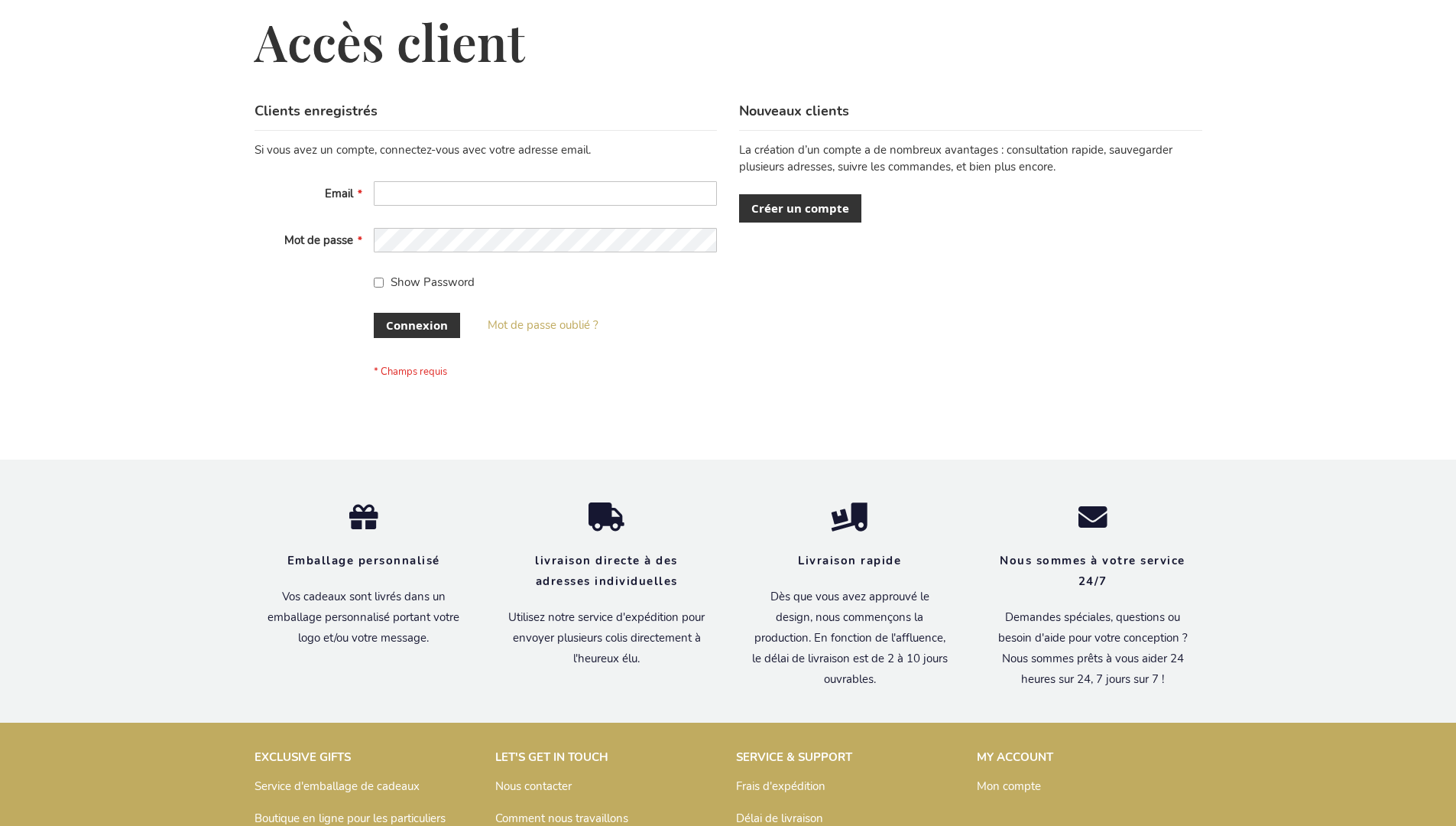
scroll to position [528, 0]
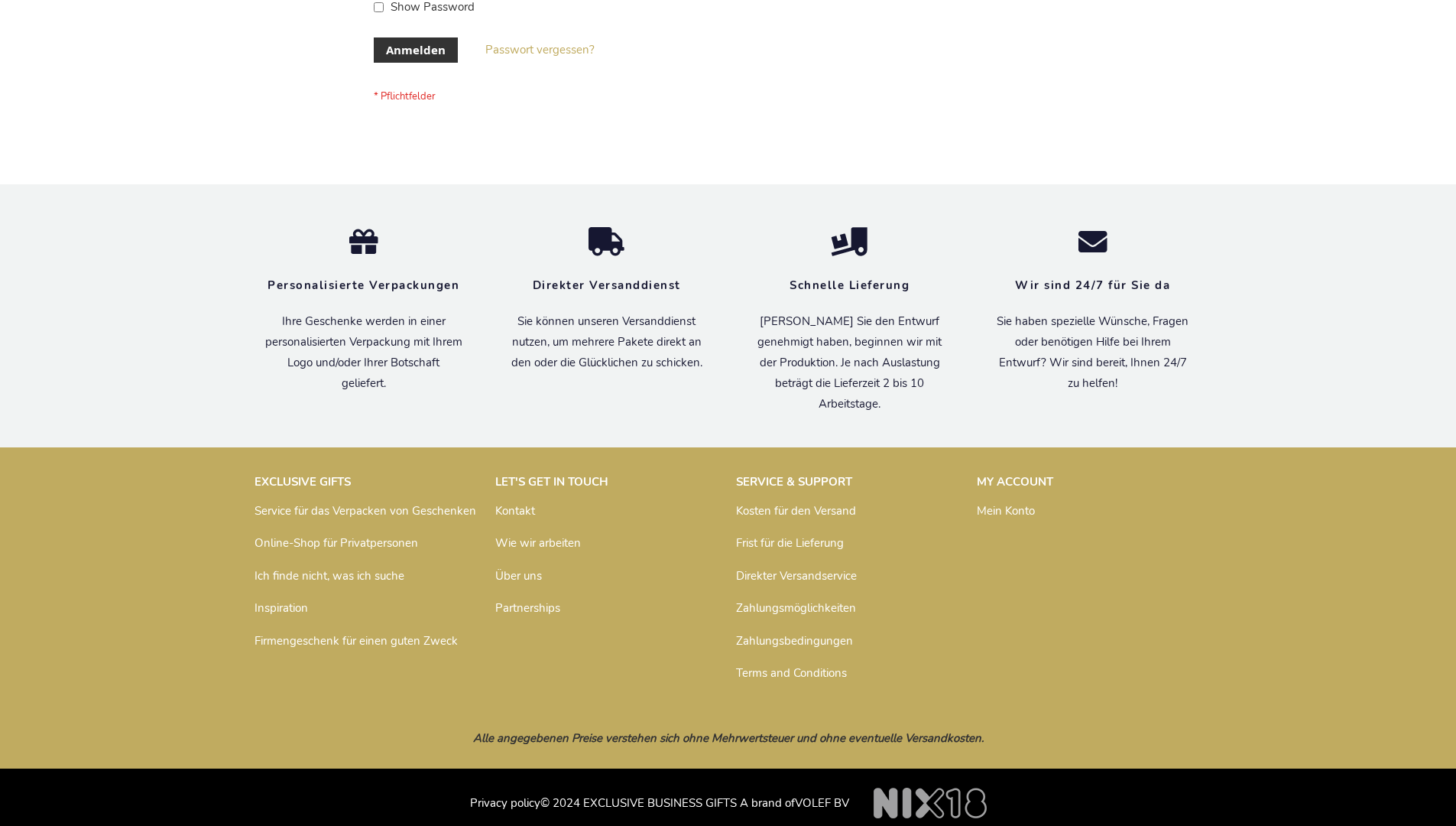
scroll to position [513, 0]
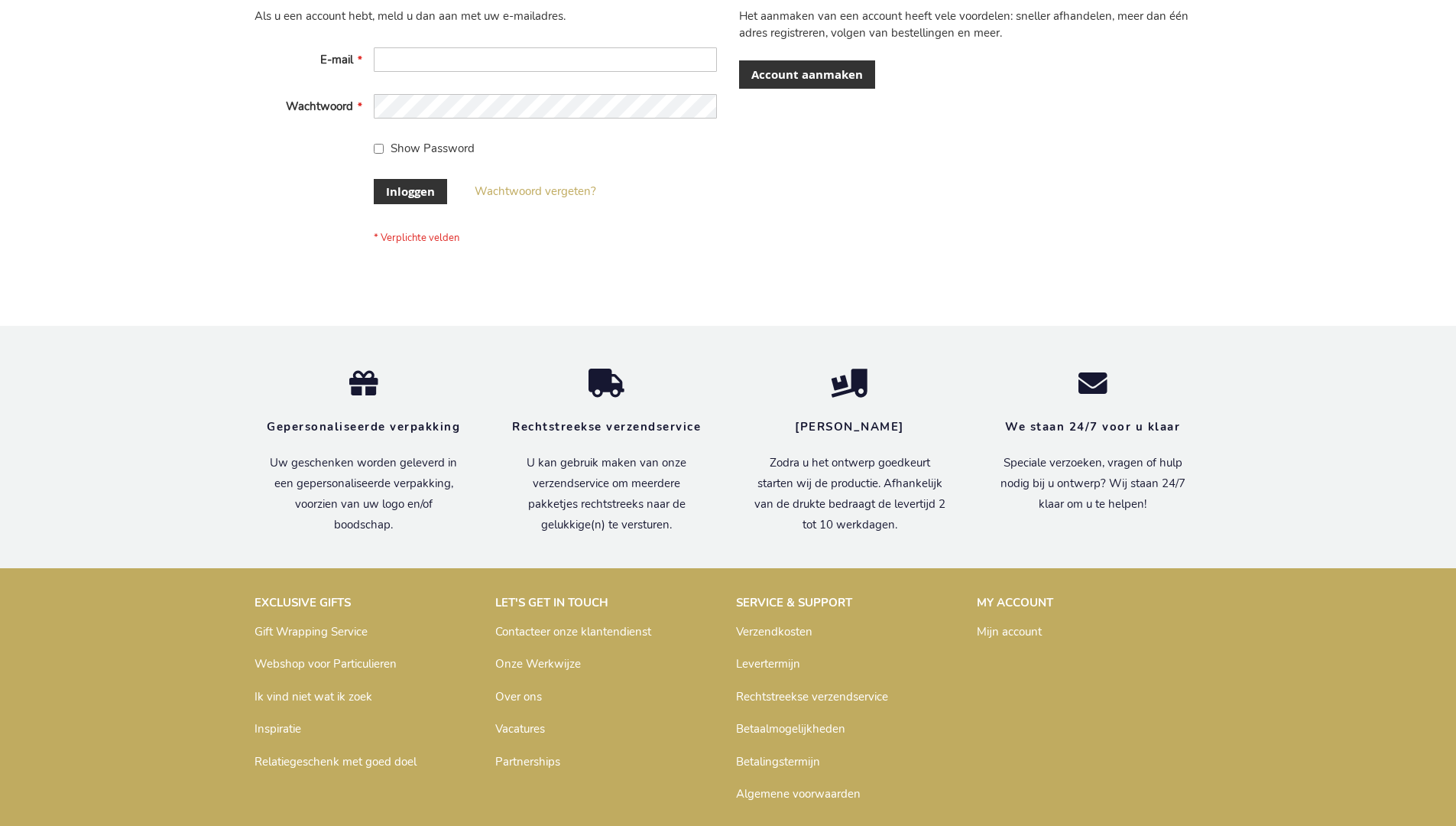
scroll to position [519, 0]
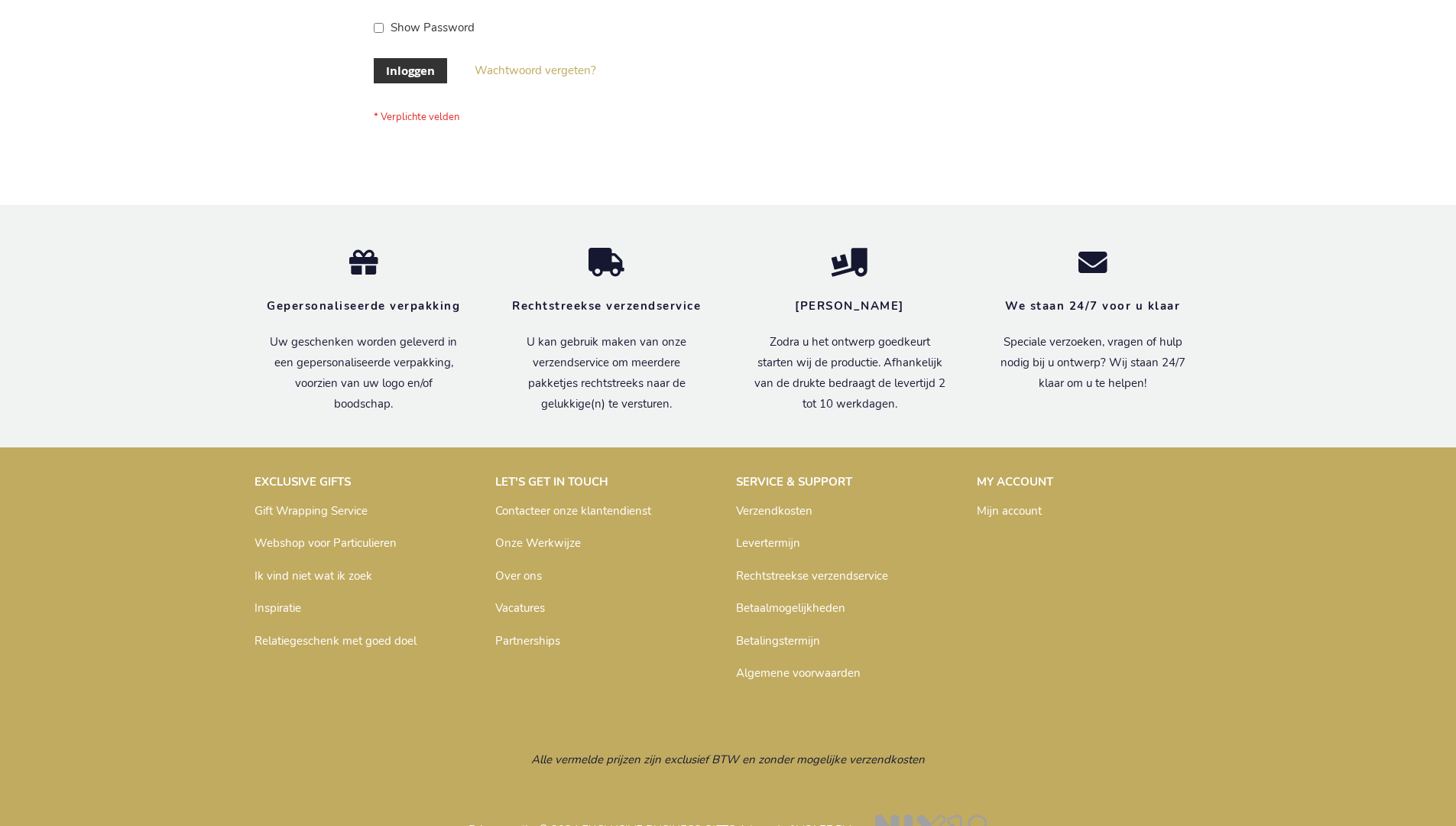
scroll to position [519, 0]
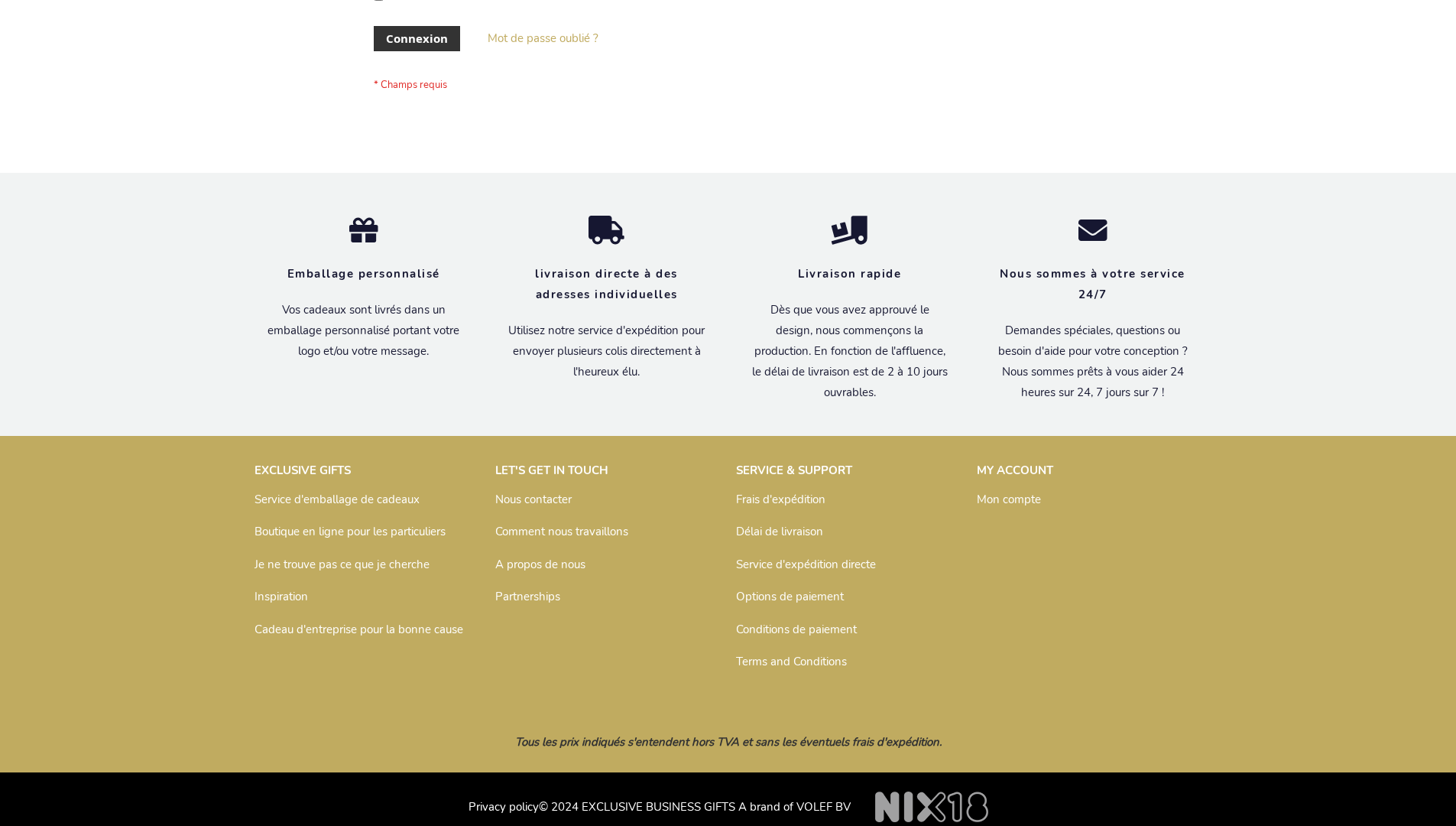
scroll to position [528, 0]
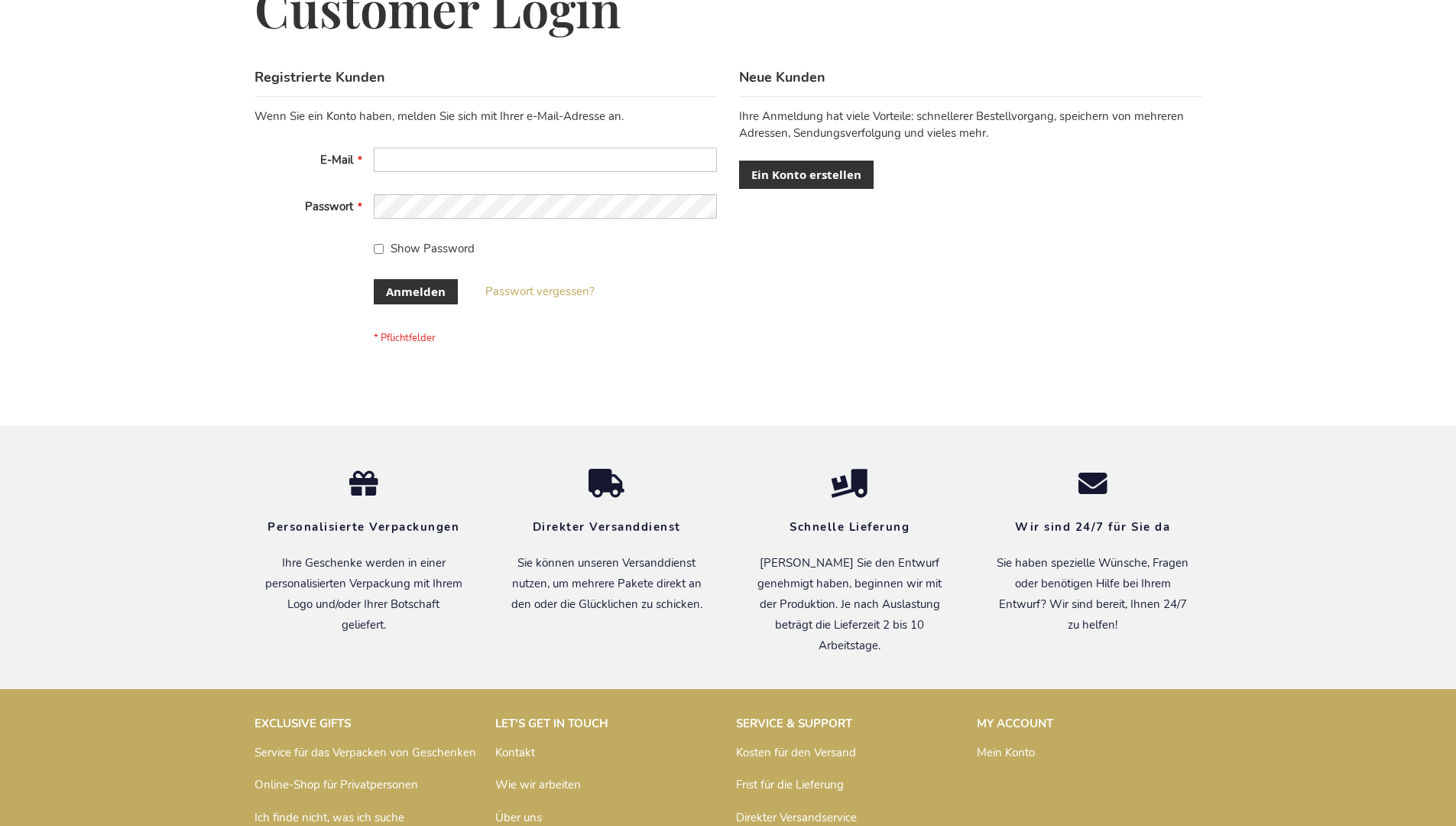
scroll to position [513, 0]
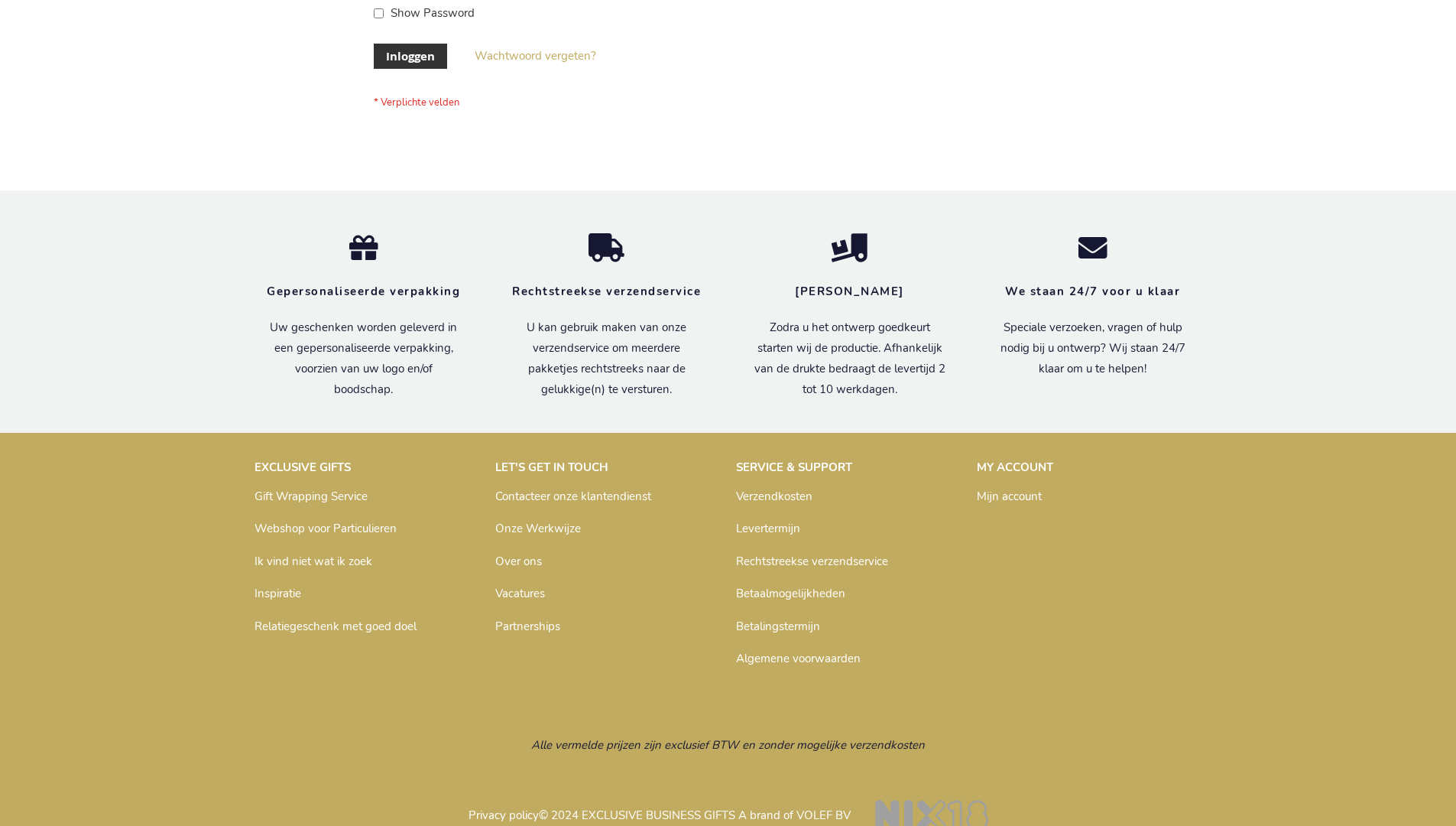
scroll to position [519, 0]
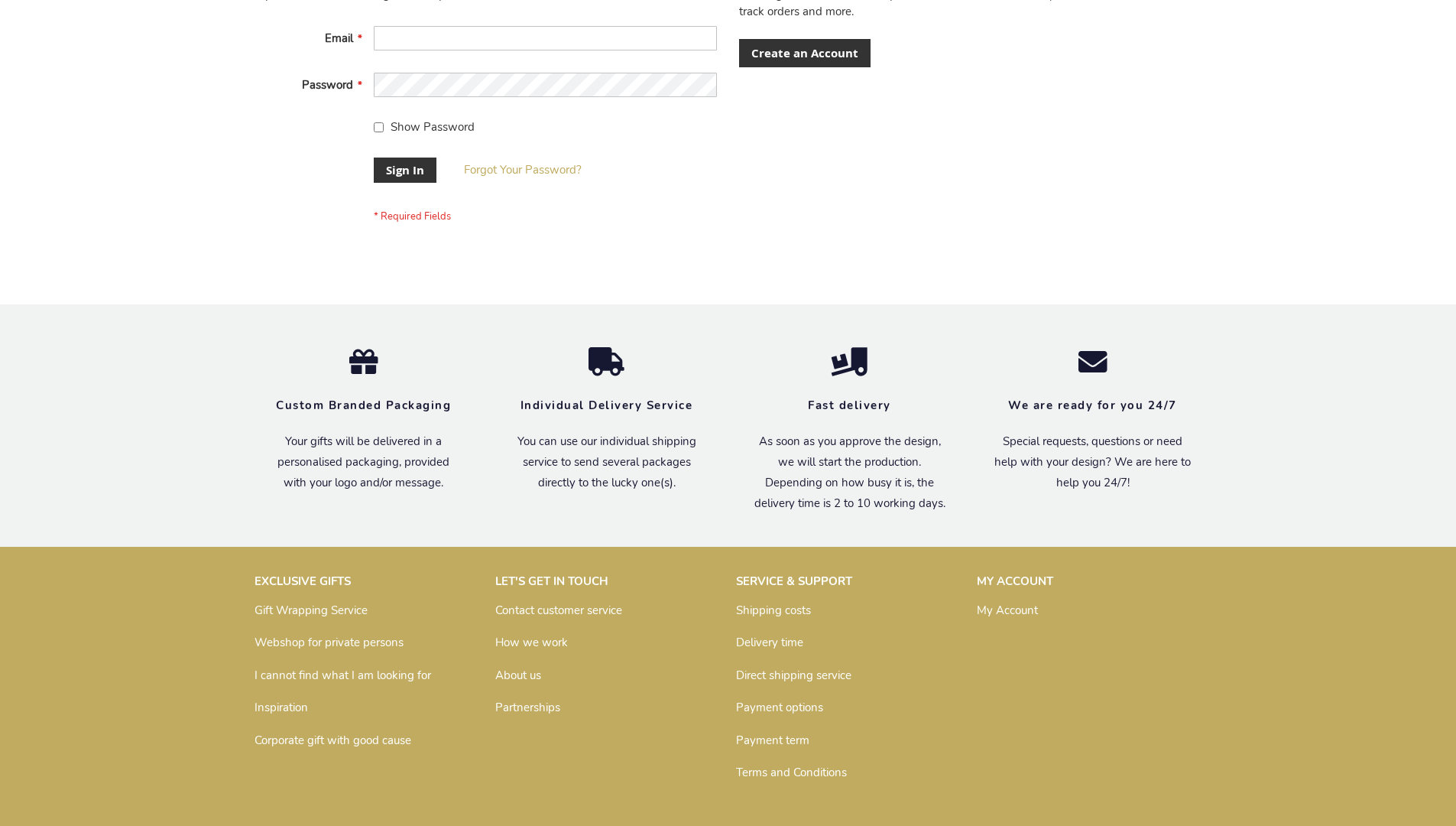
scroll to position [492, 0]
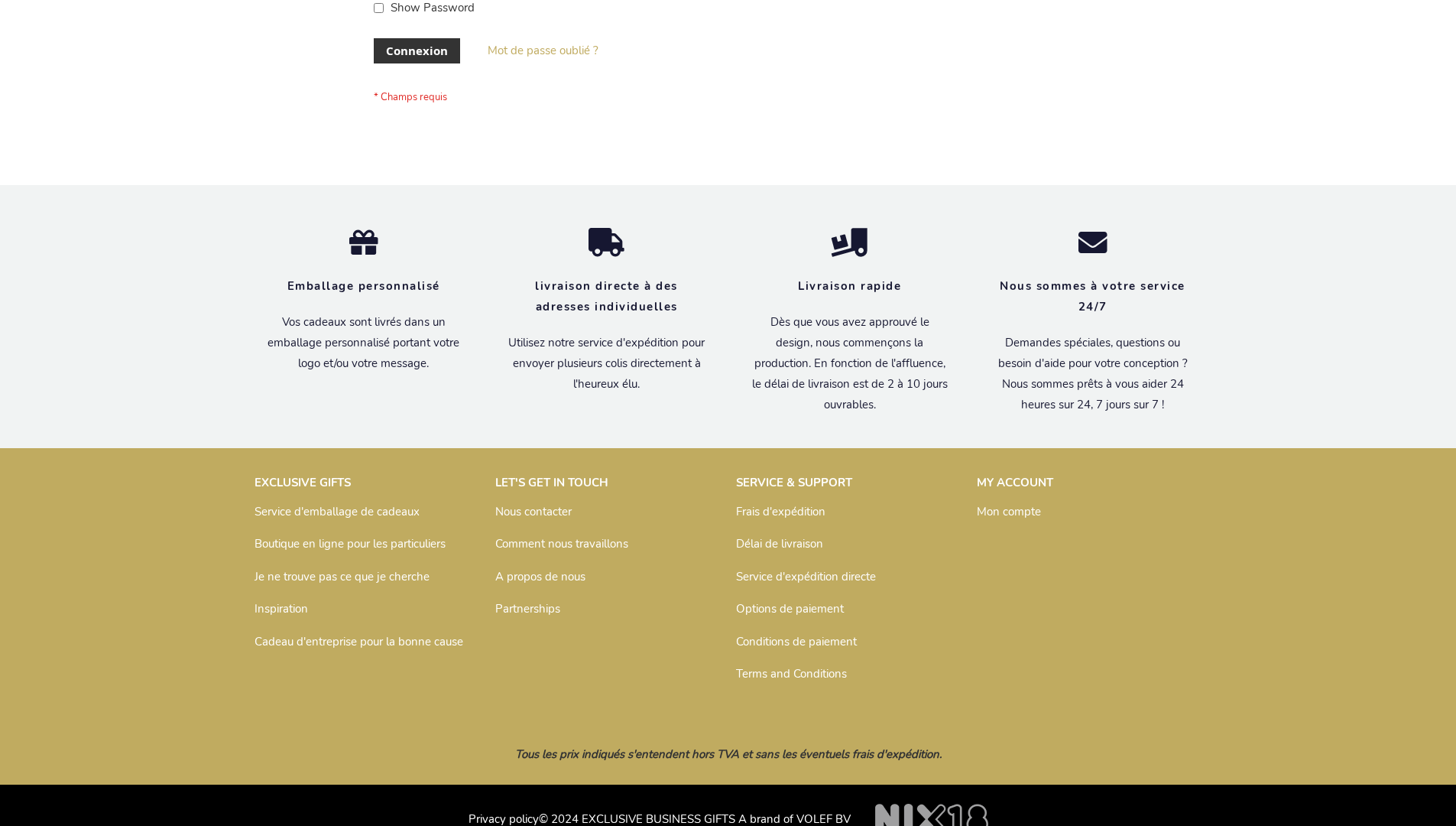
scroll to position [528, 0]
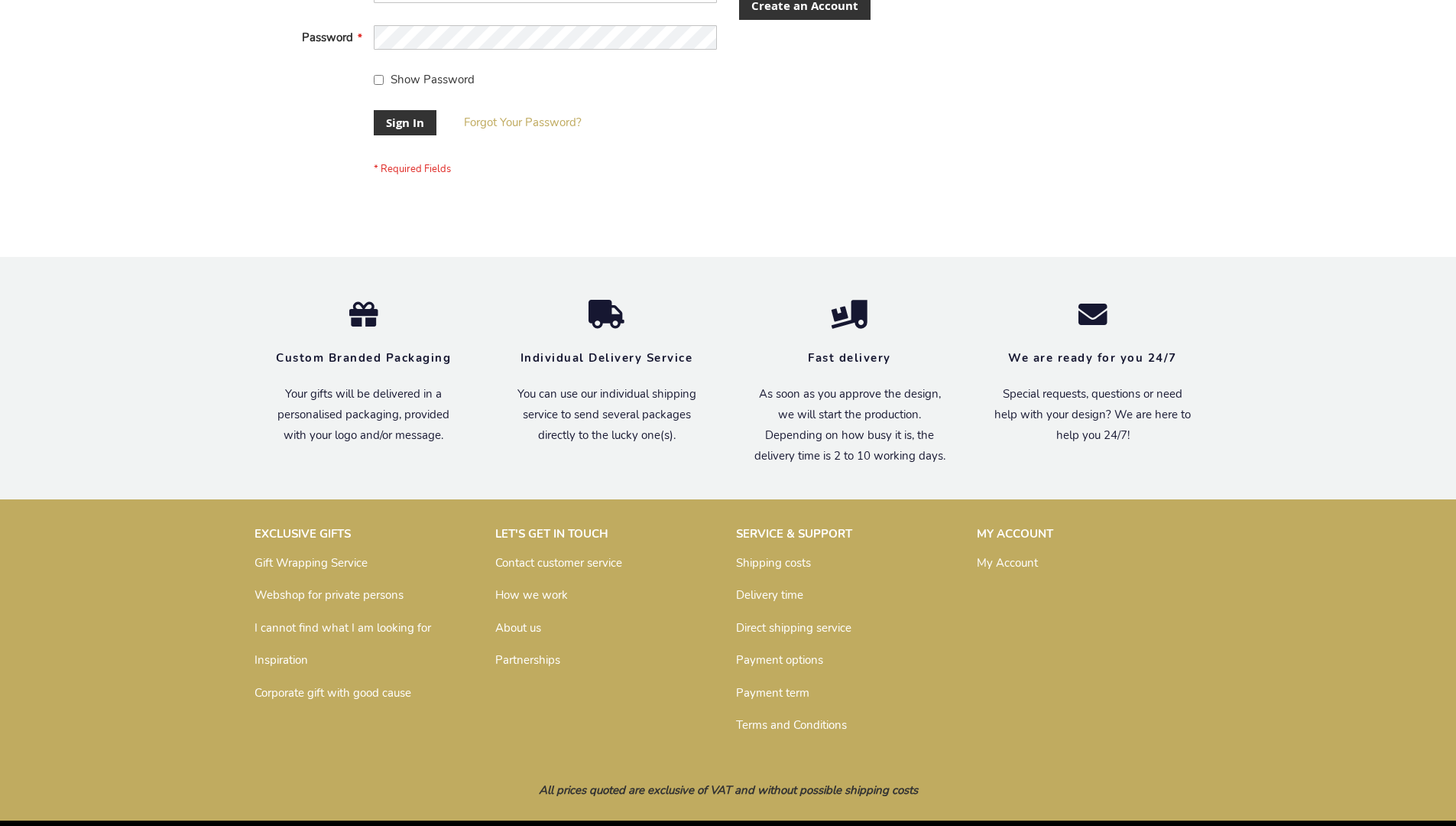
scroll to position [492, 0]
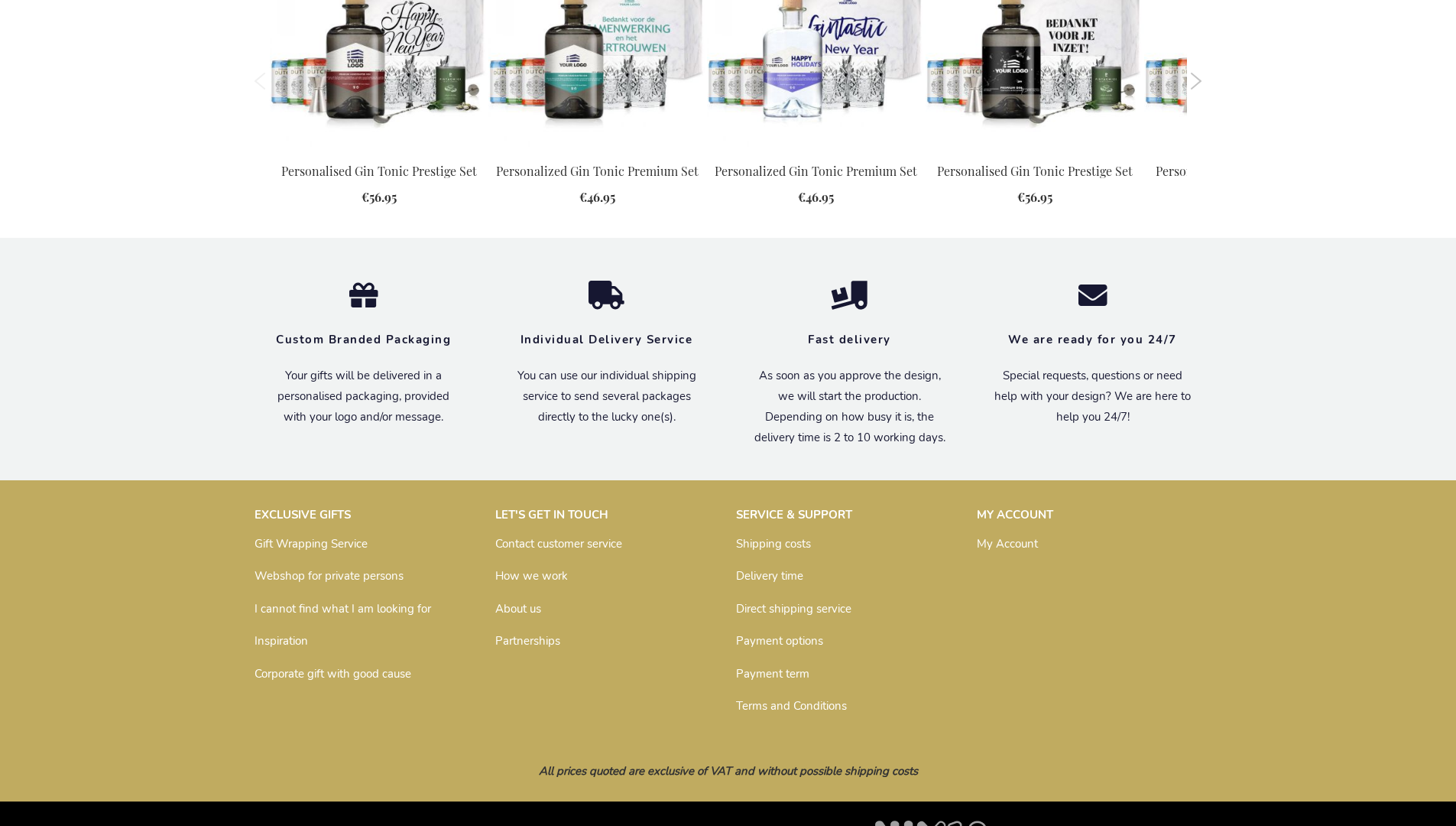
scroll to position [1598, 0]
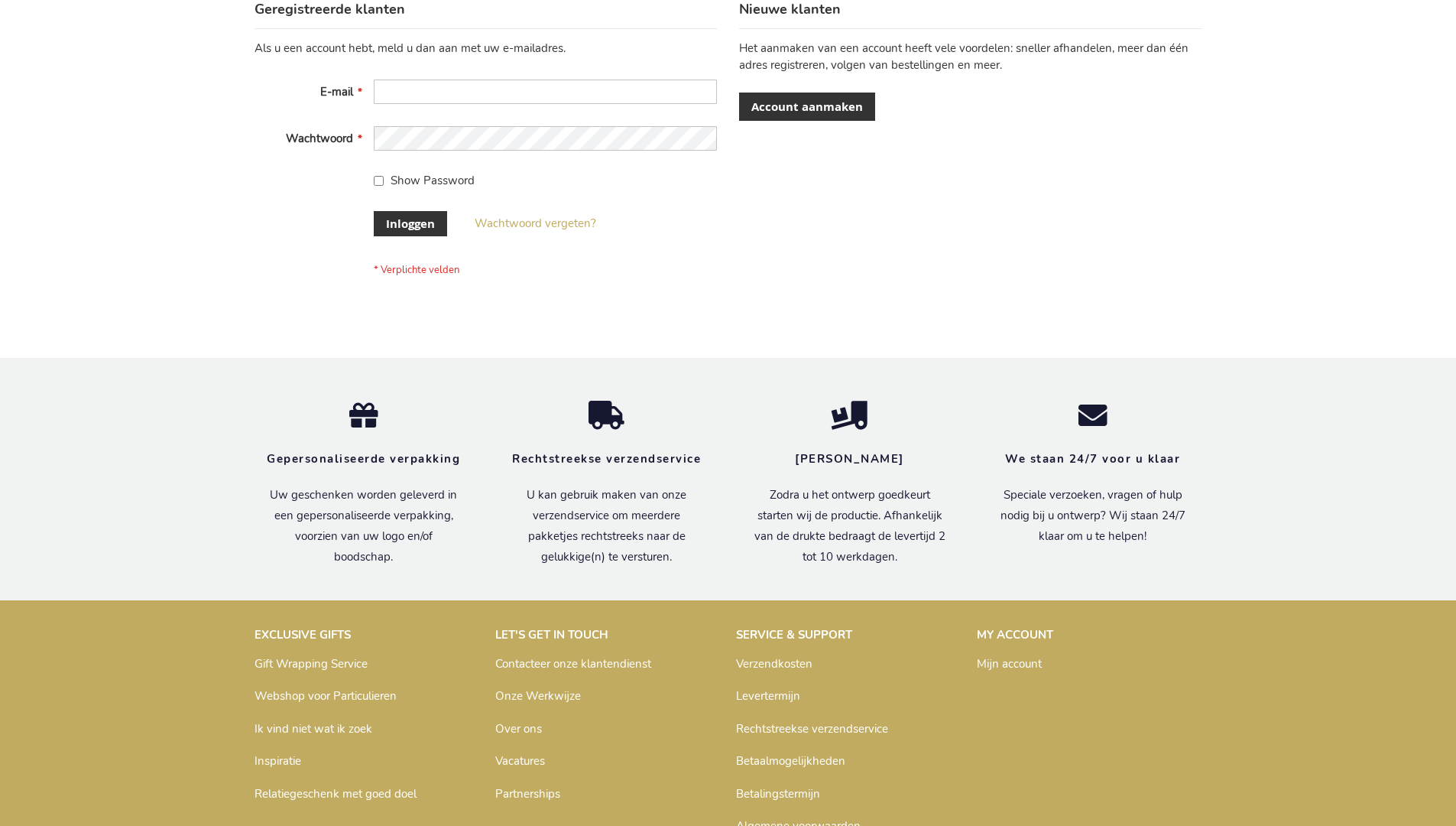
scroll to position [519, 0]
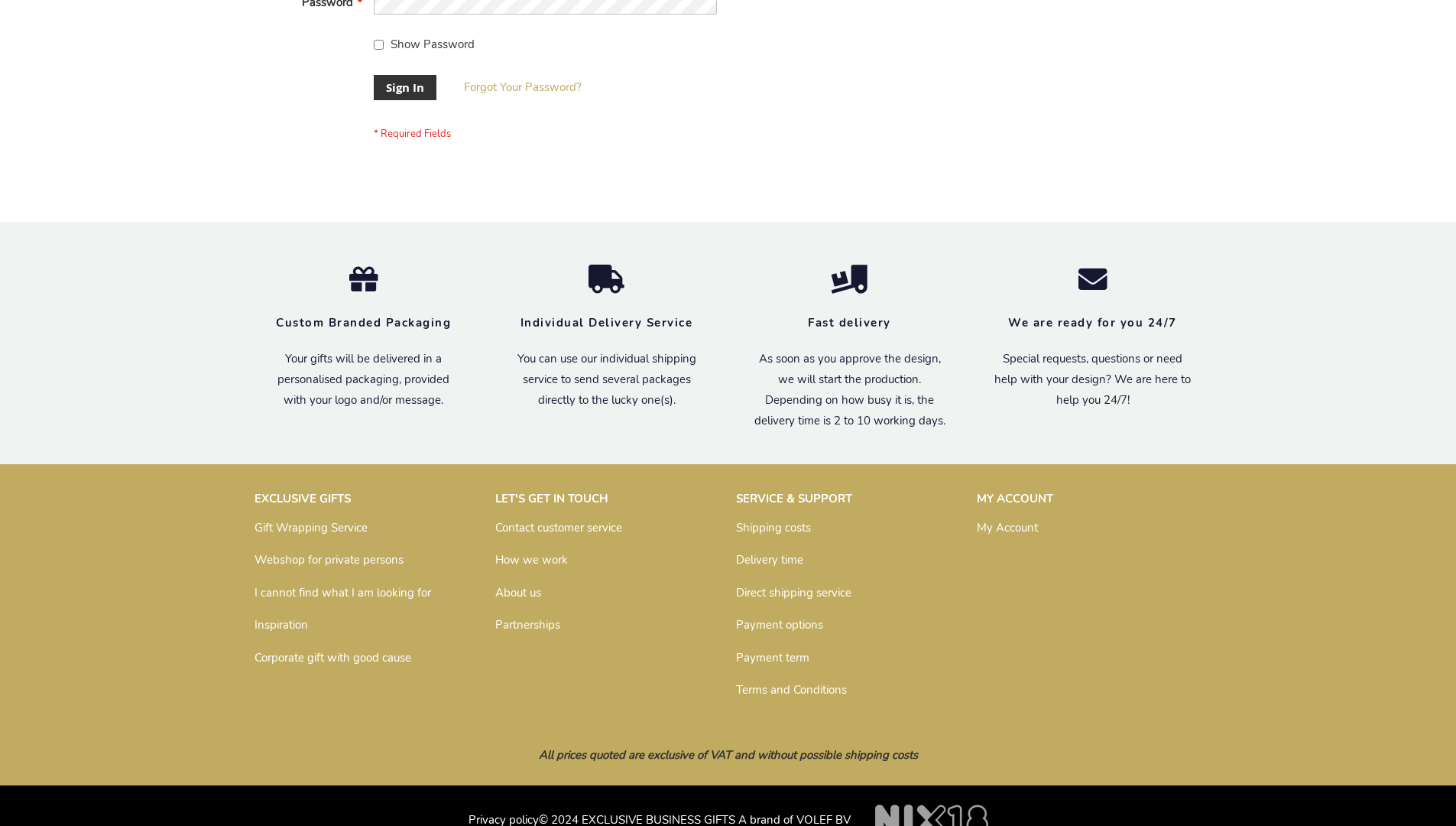
scroll to position [492, 0]
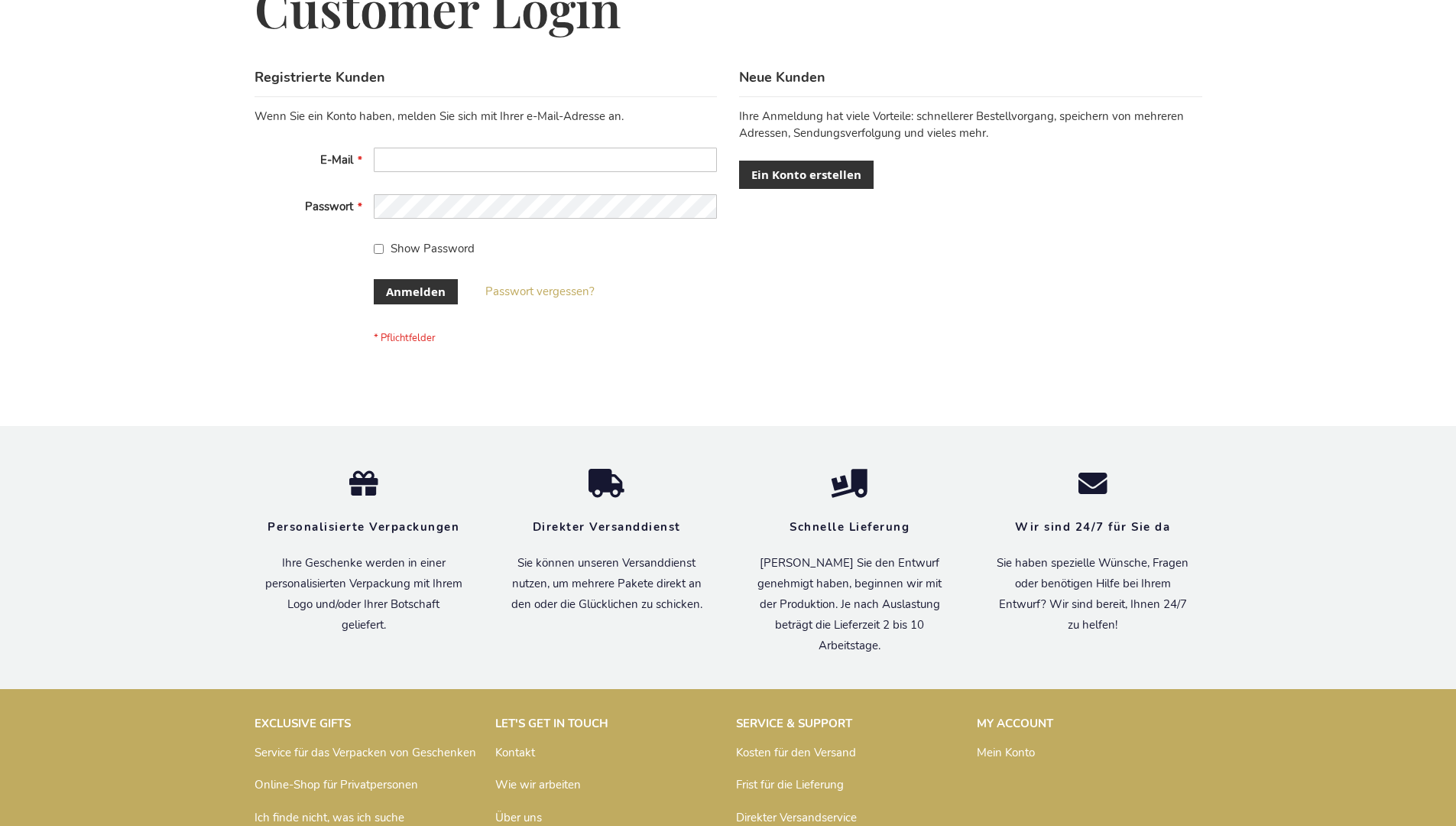
scroll to position [513, 0]
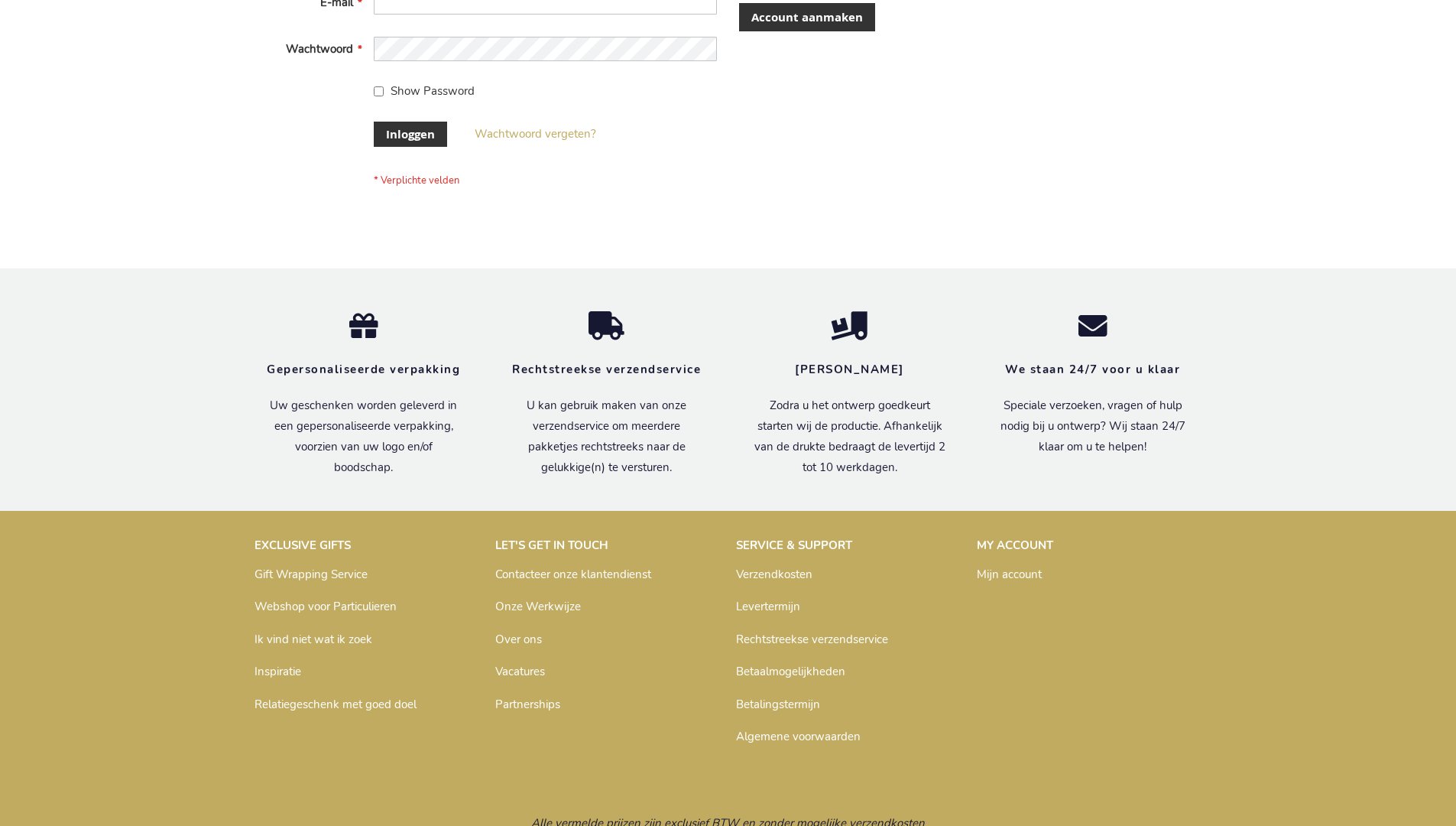
scroll to position [519, 0]
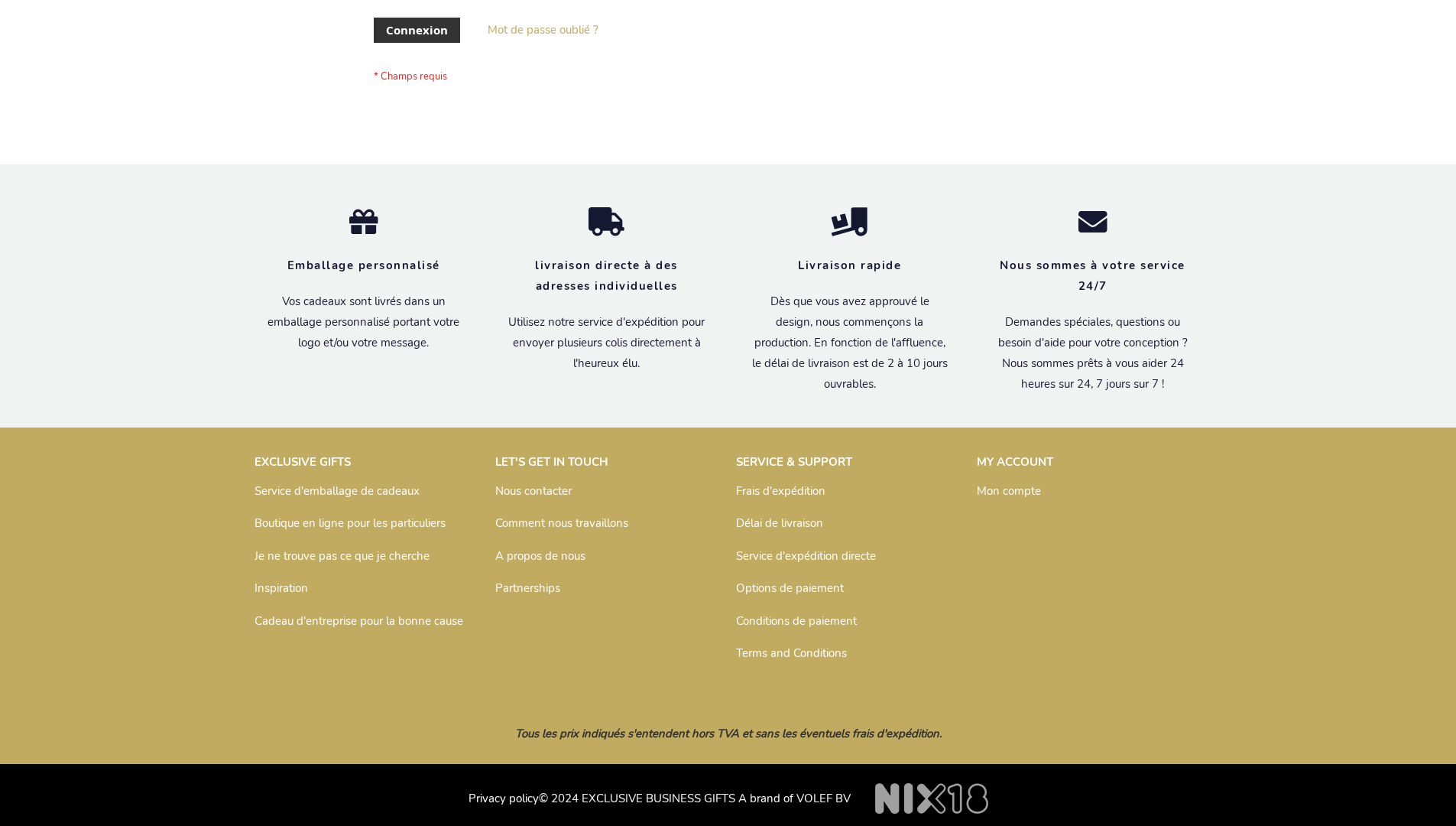
scroll to position [528, 0]
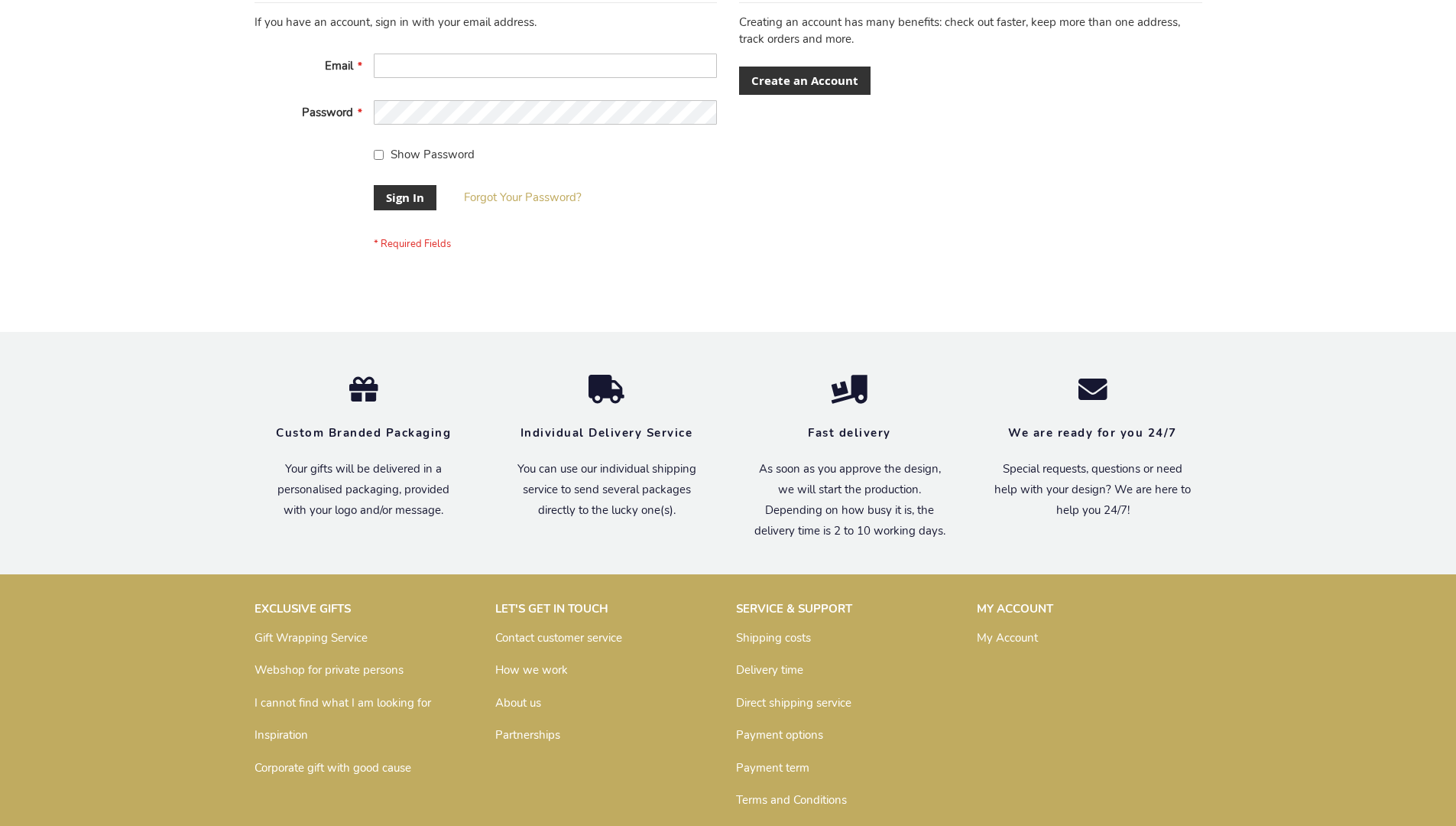
scroll to position [492, 0]
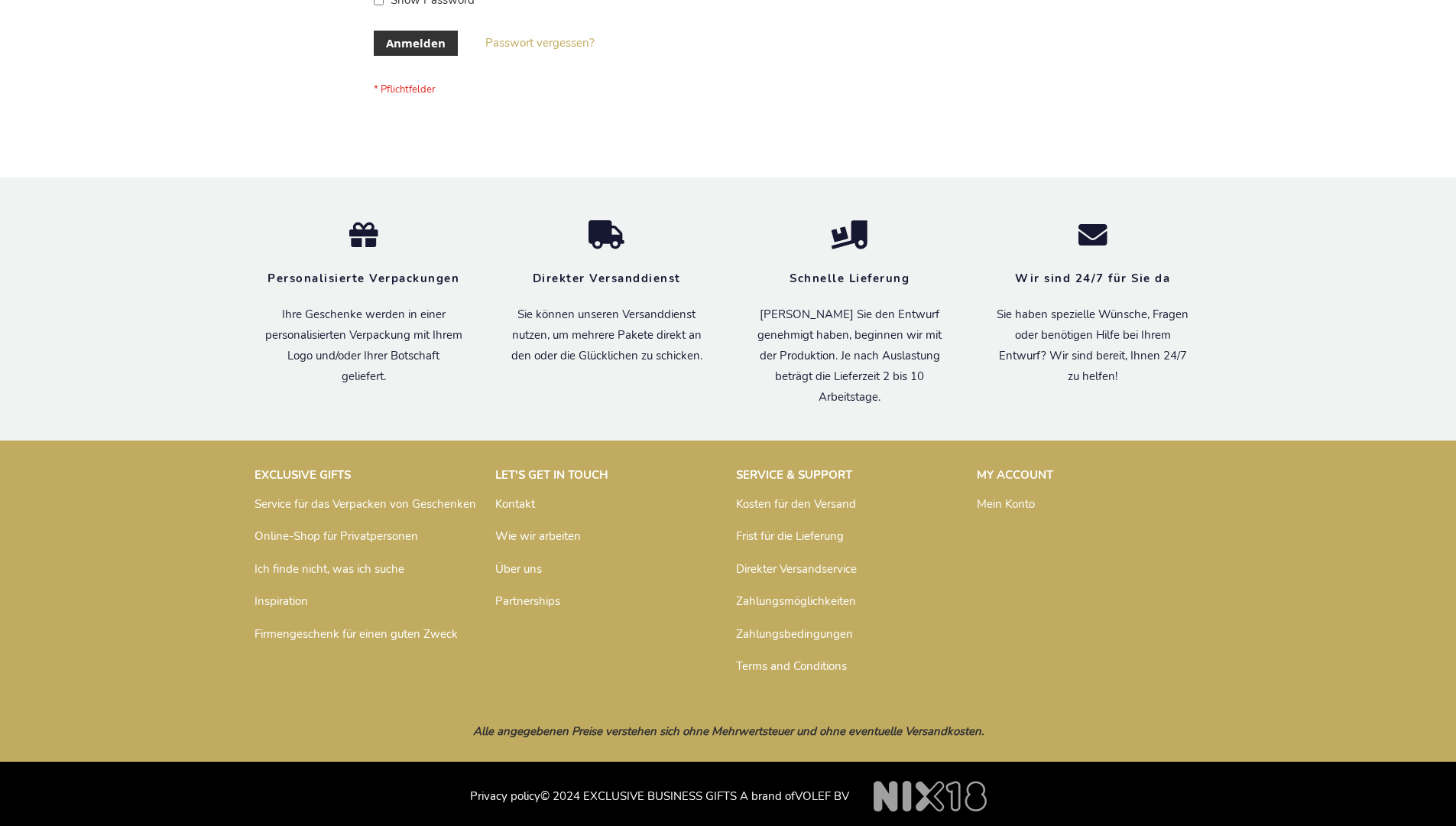
scroll to position [513, 0]
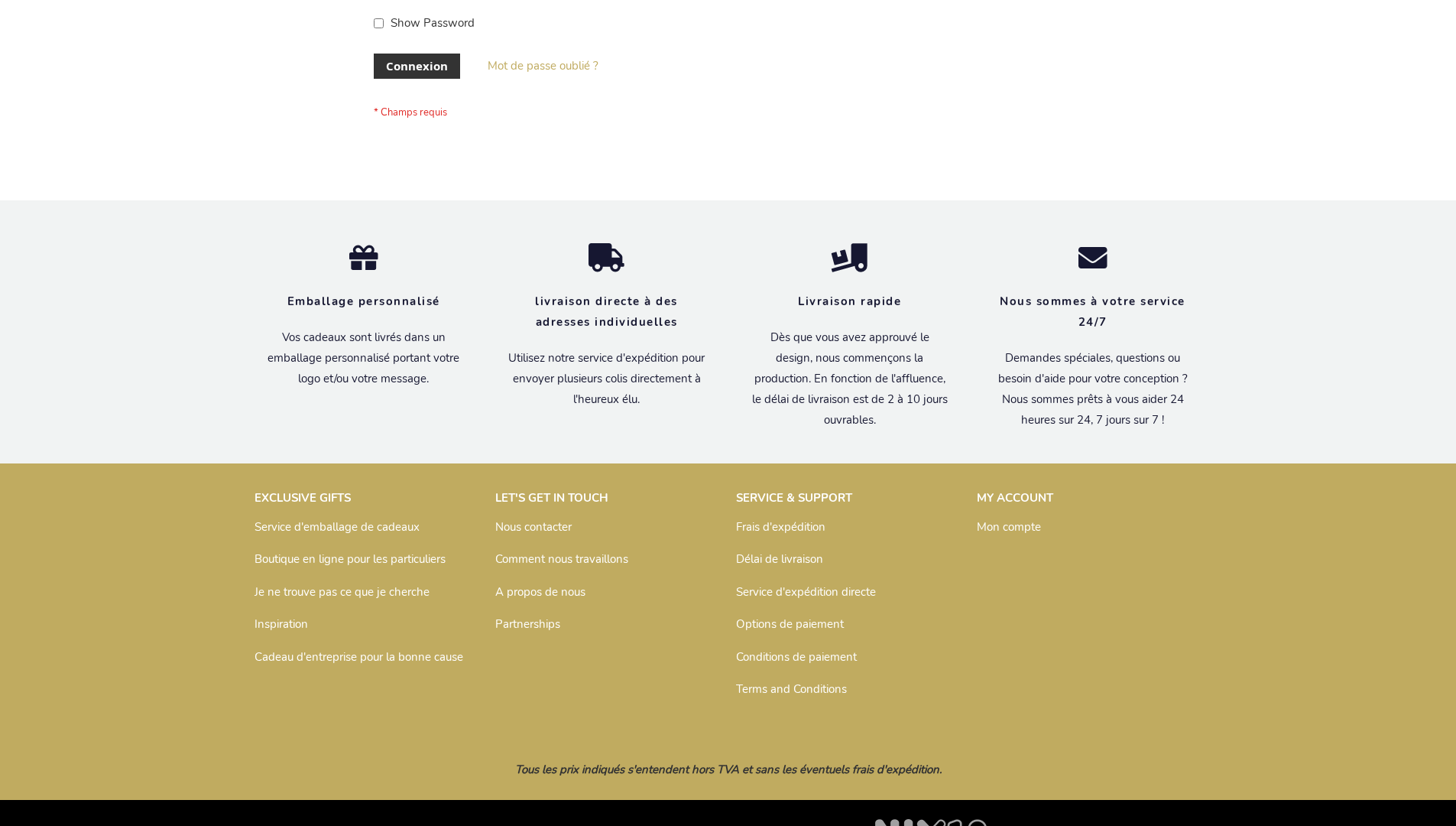
scroll to position [528, 0]
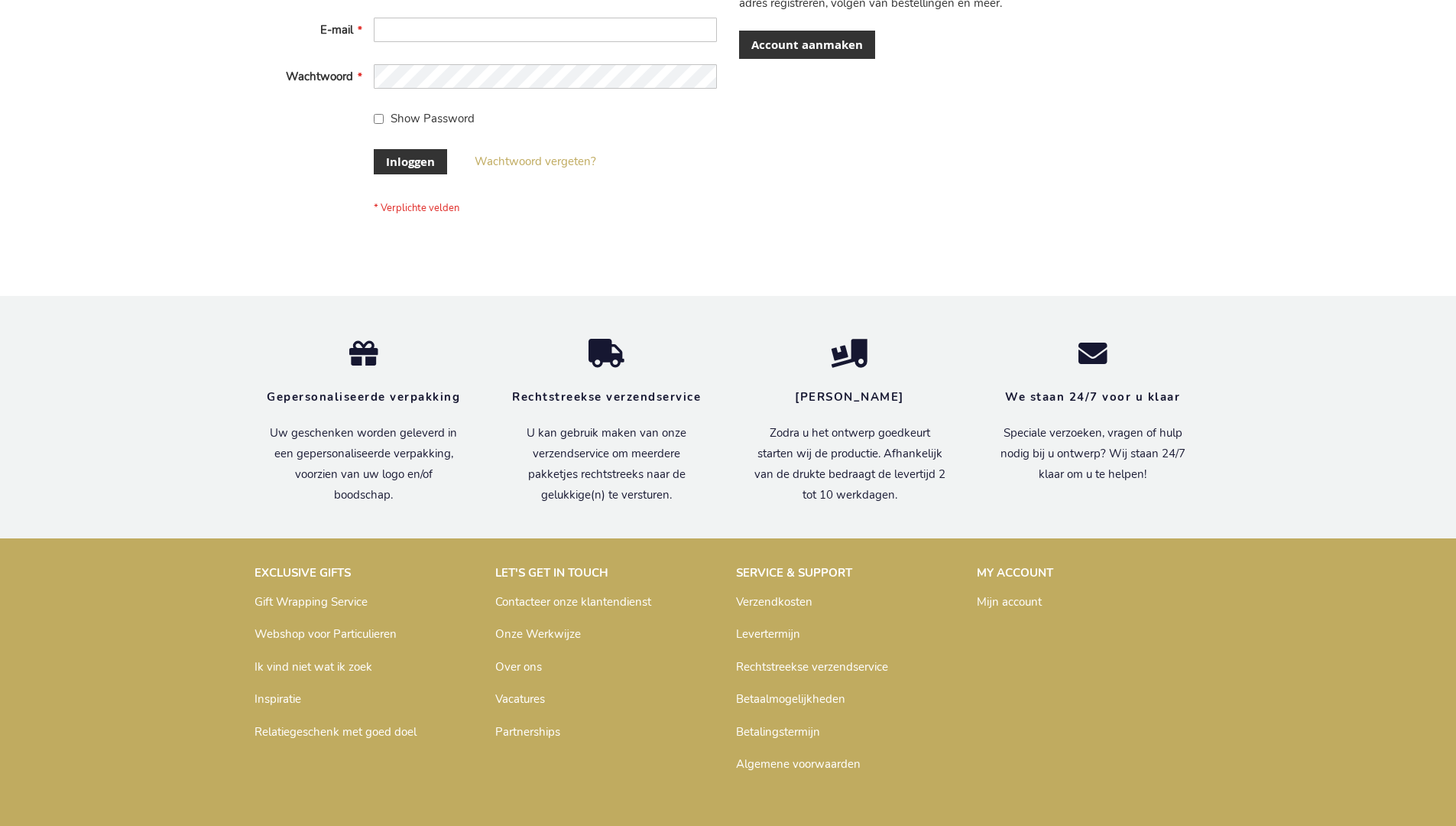
scroll to position [519, 0]
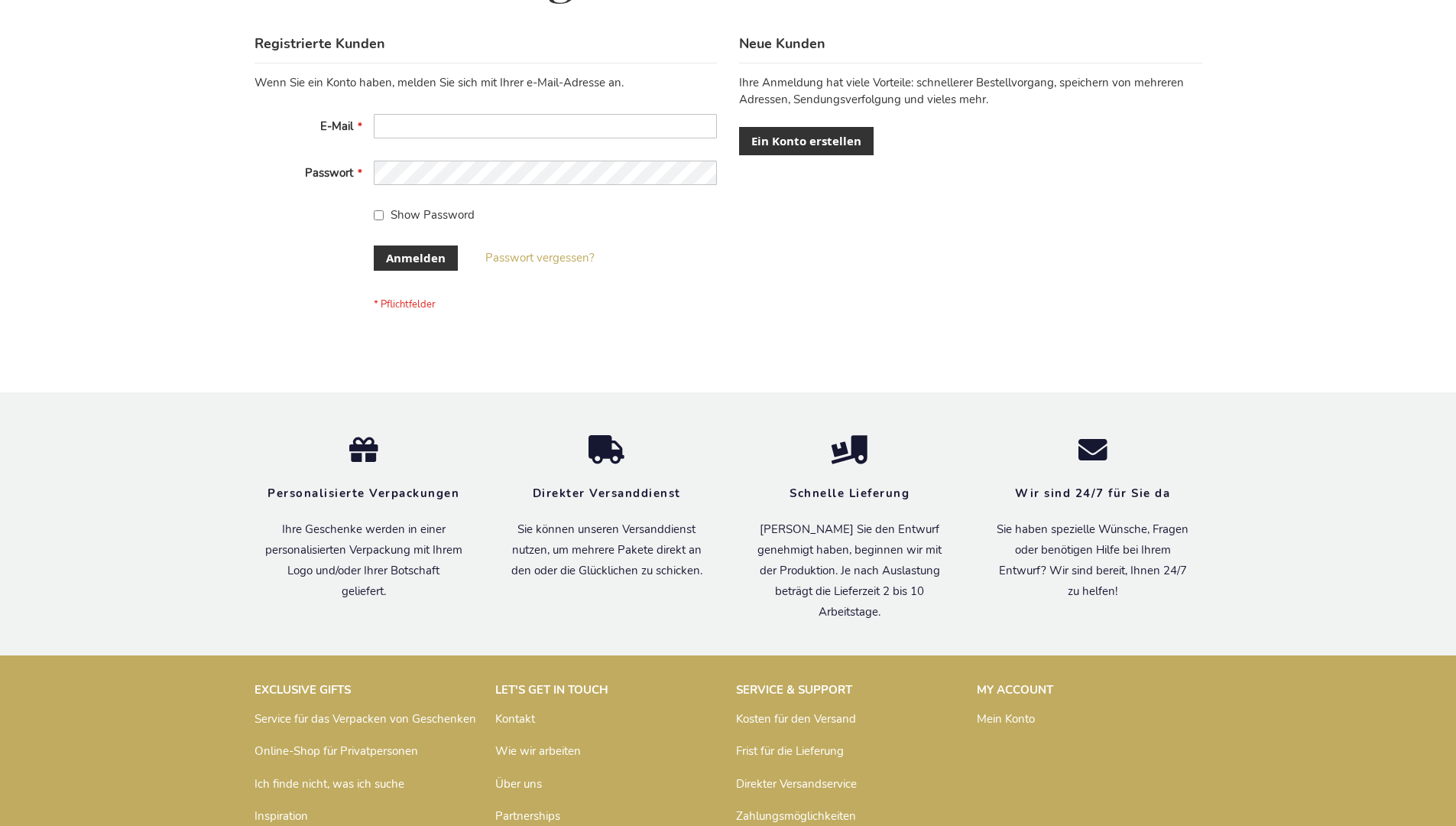
scroll to position [513, 0]
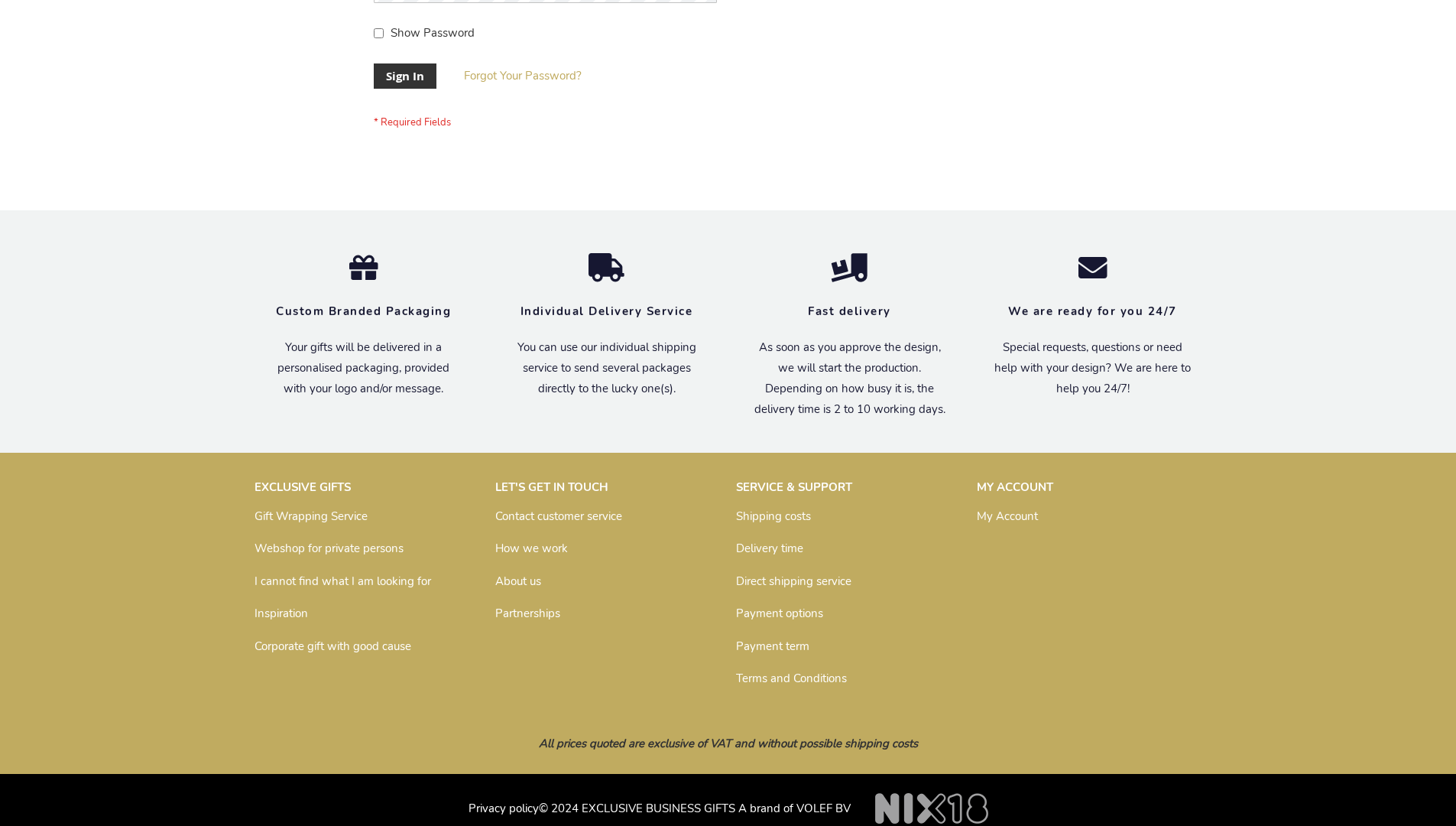
scroll to position [492, 0]
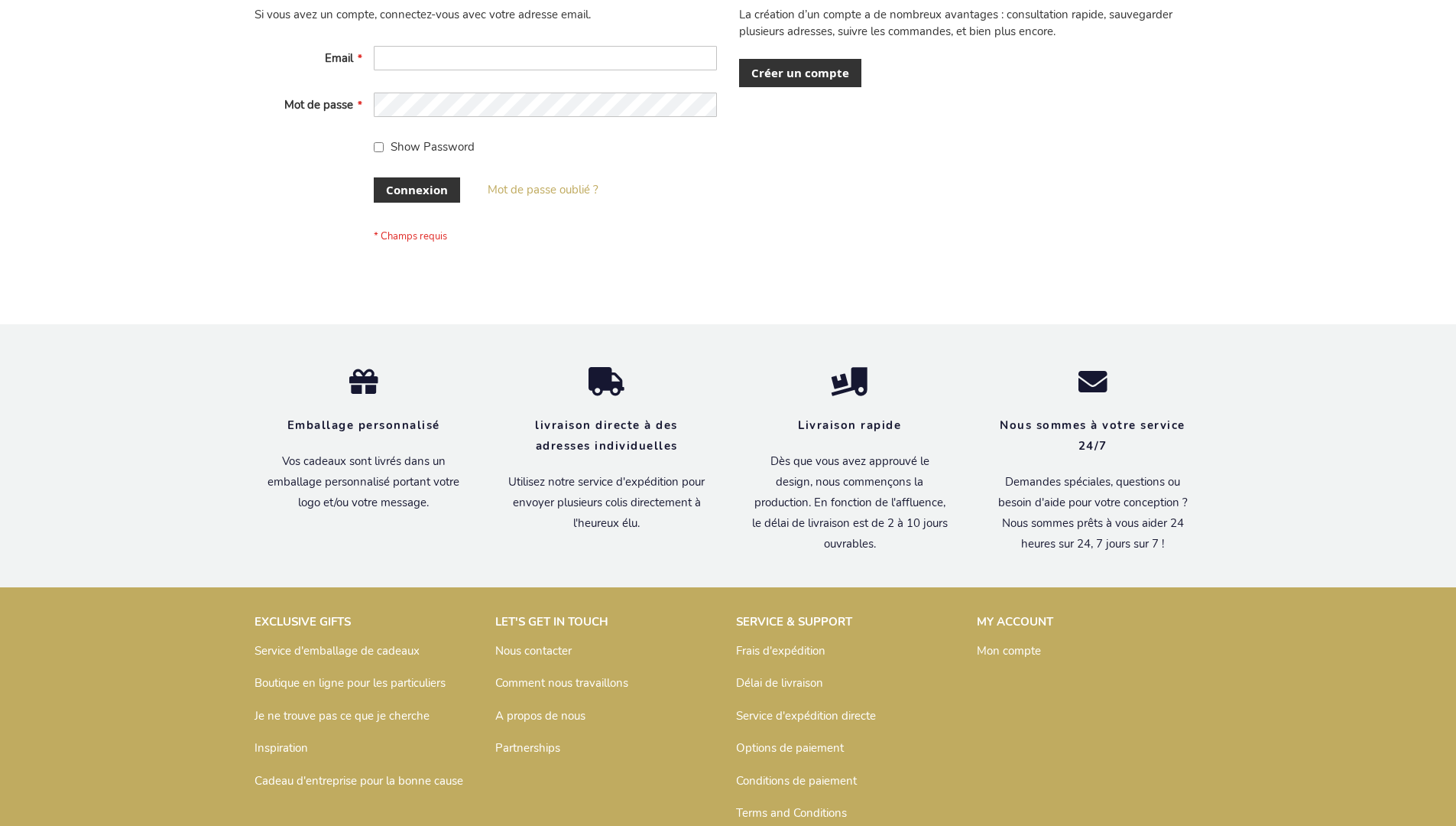
scroll to position [528, 0]
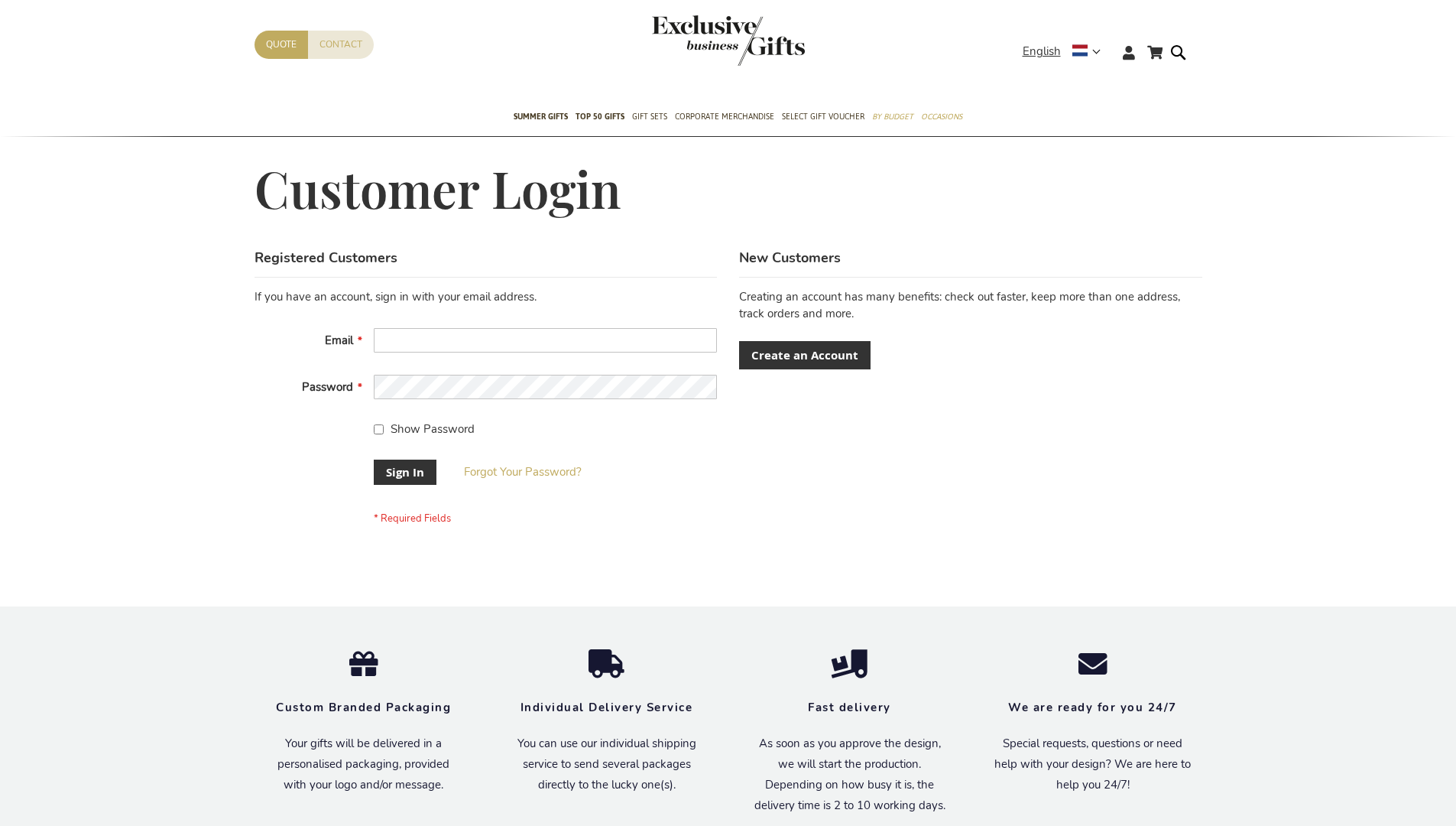
scroll to position [492, 0]
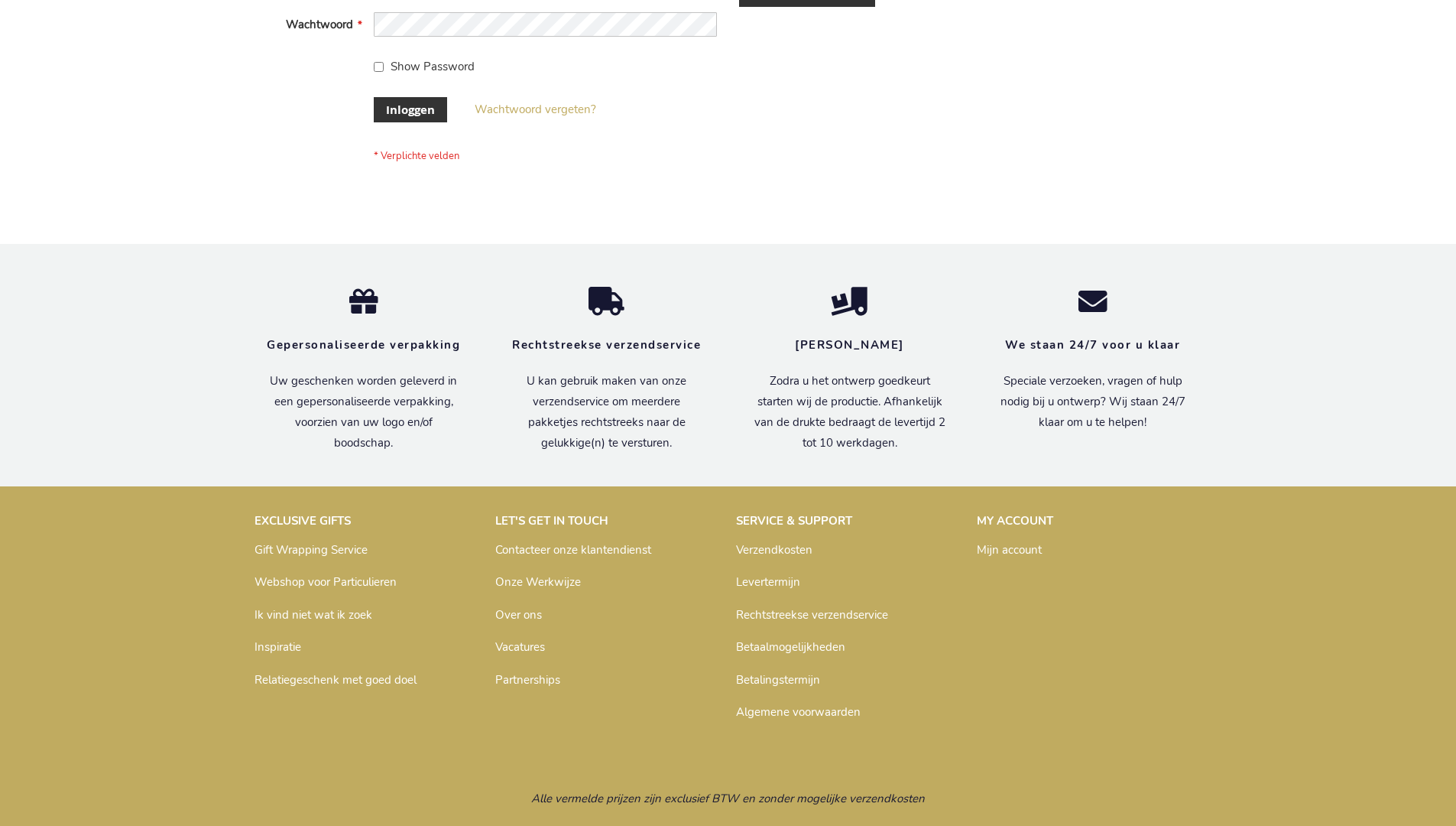
scroll to position [519, 0]
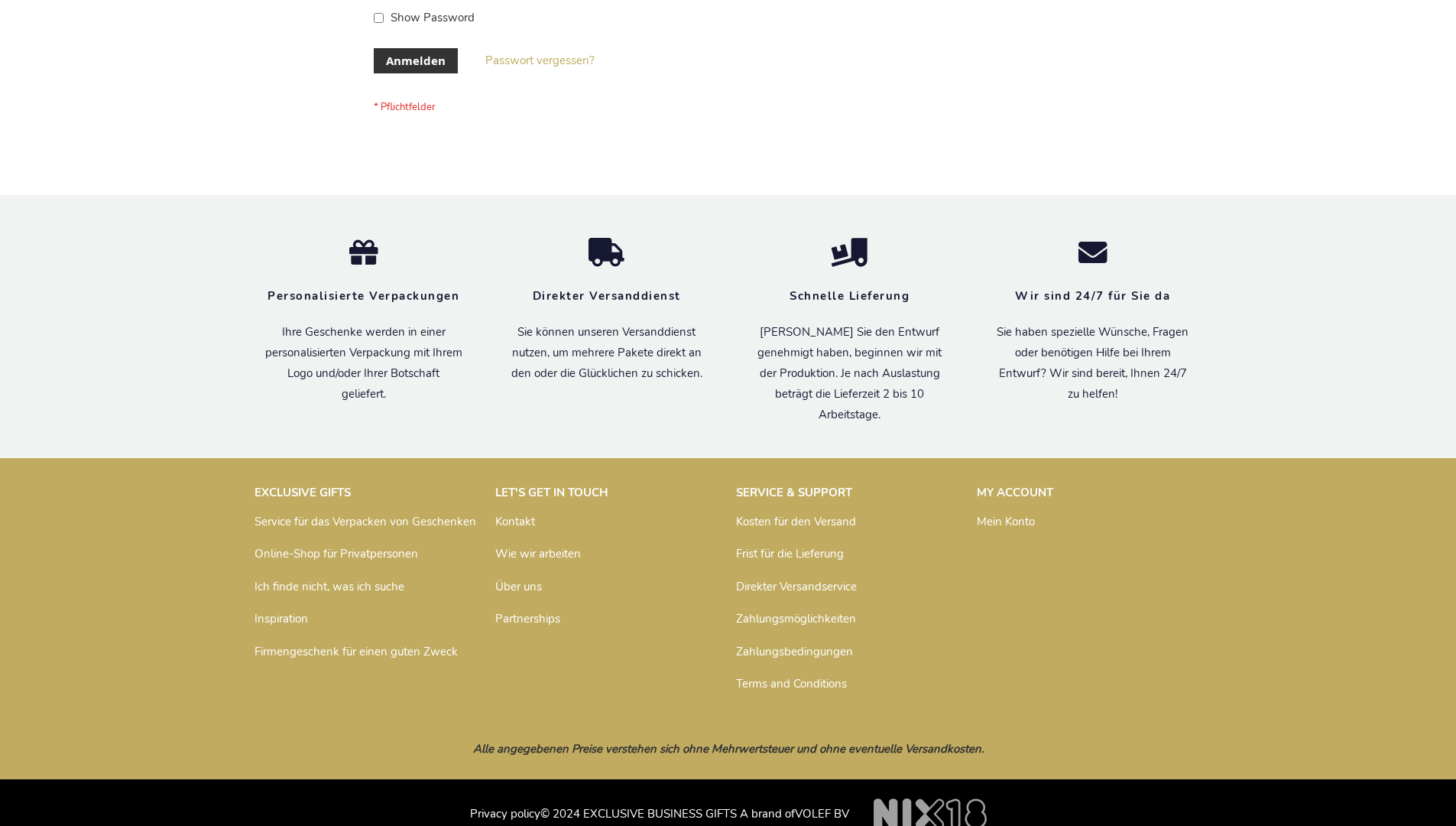
scroll to position [513, 0]
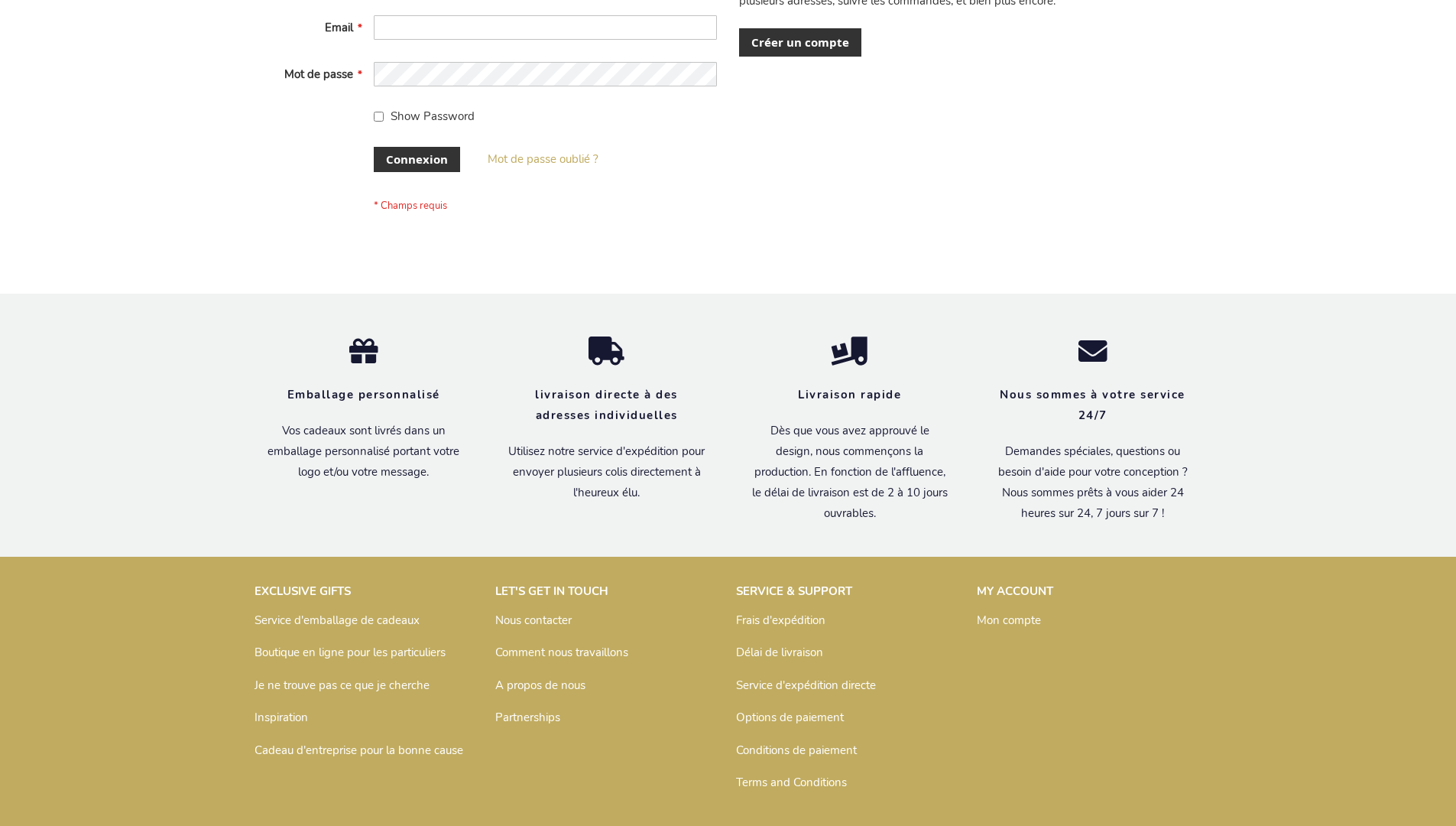
scroll to position [528, 0]
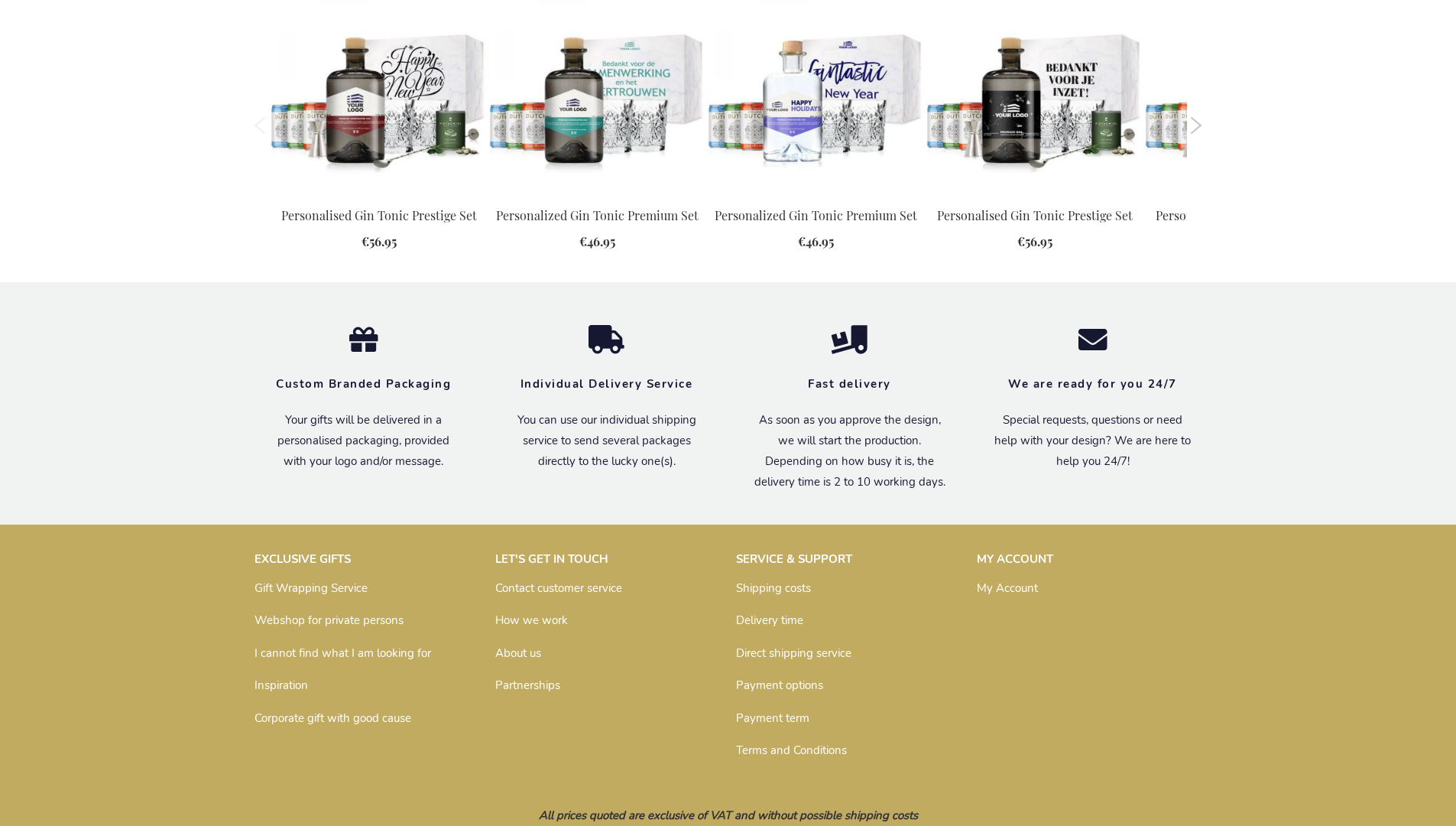
scroll to position [1598, 0]
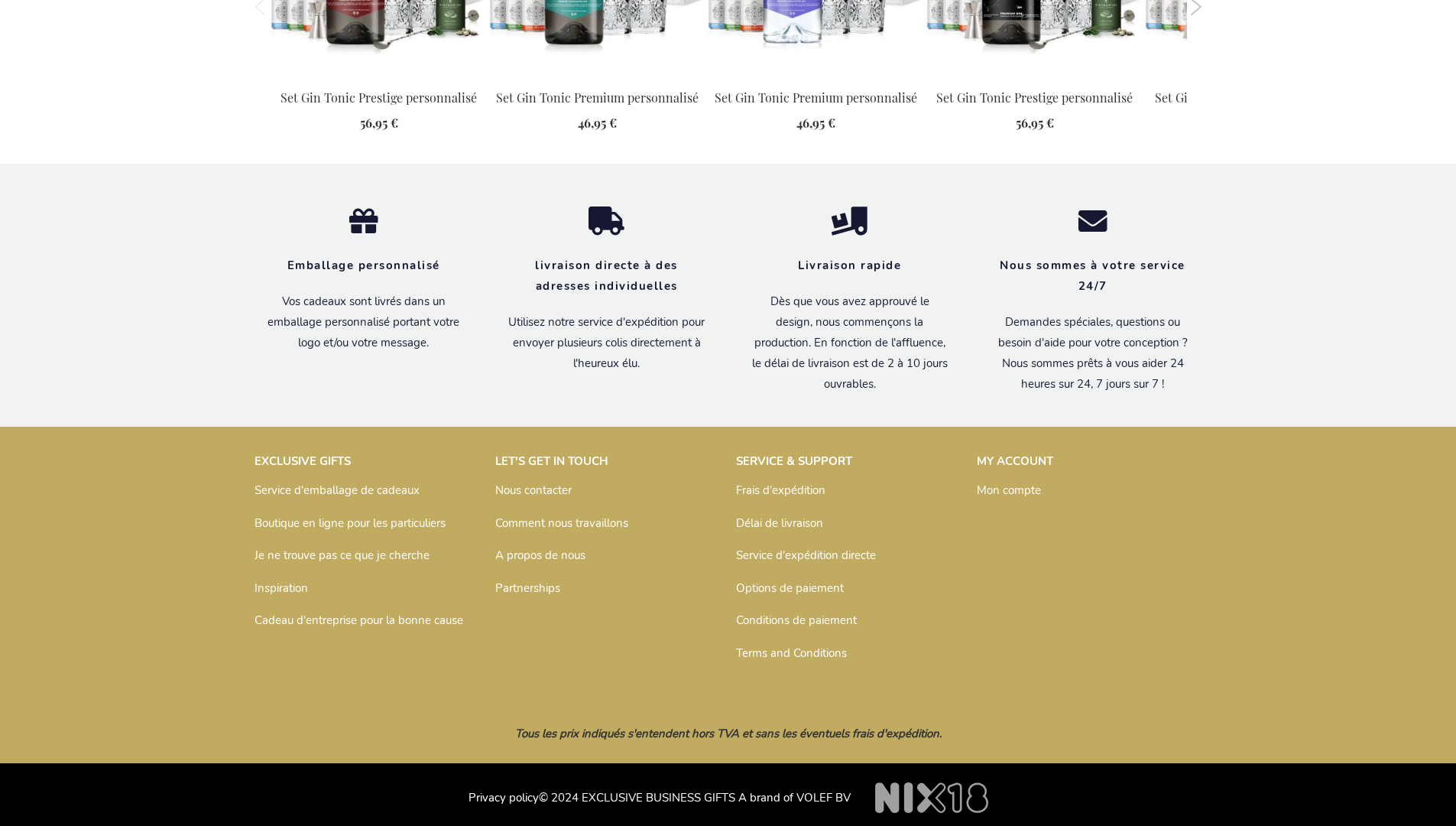
scroll to position [1650, 0]
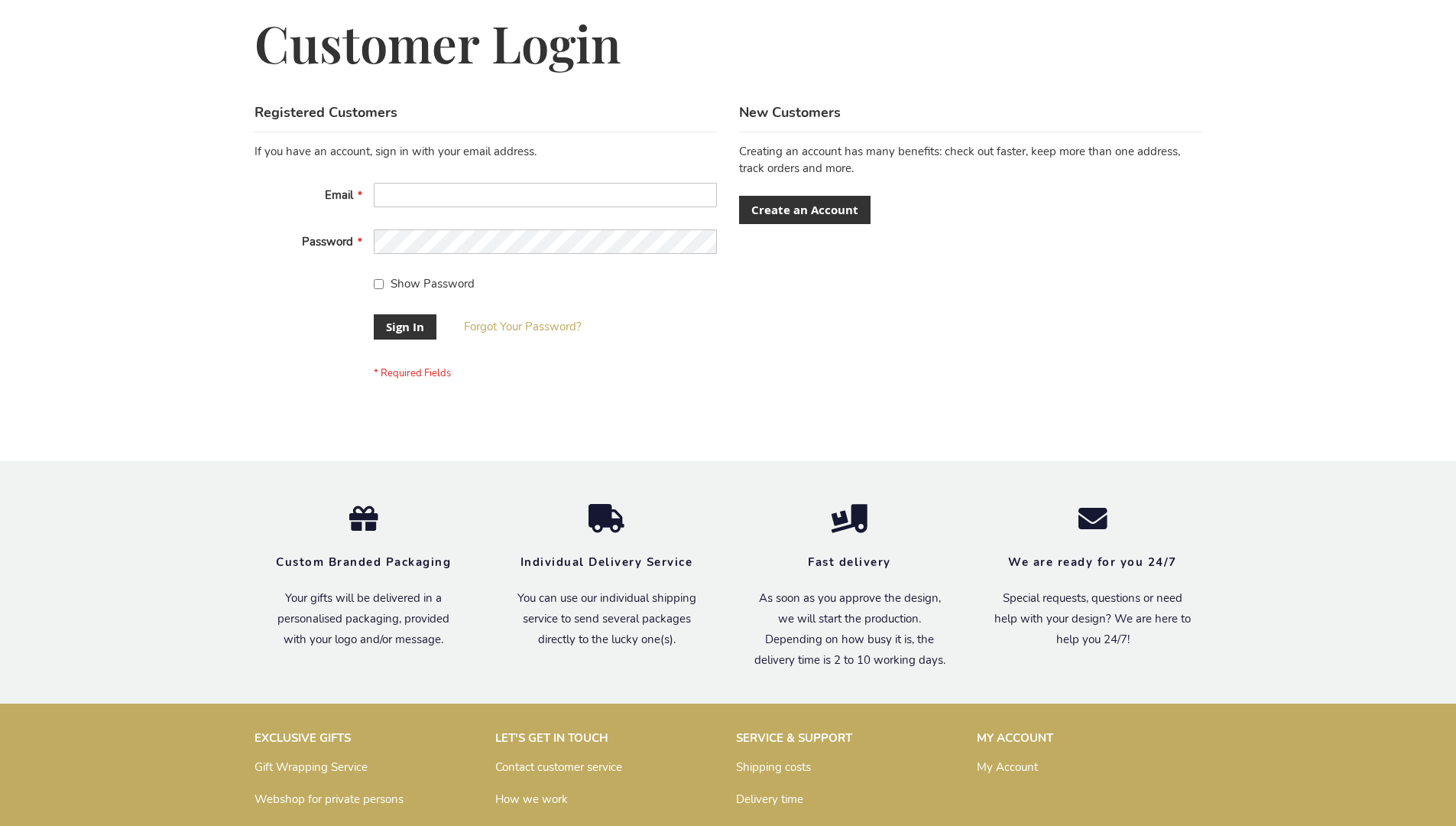
scroll to position [492, 0]
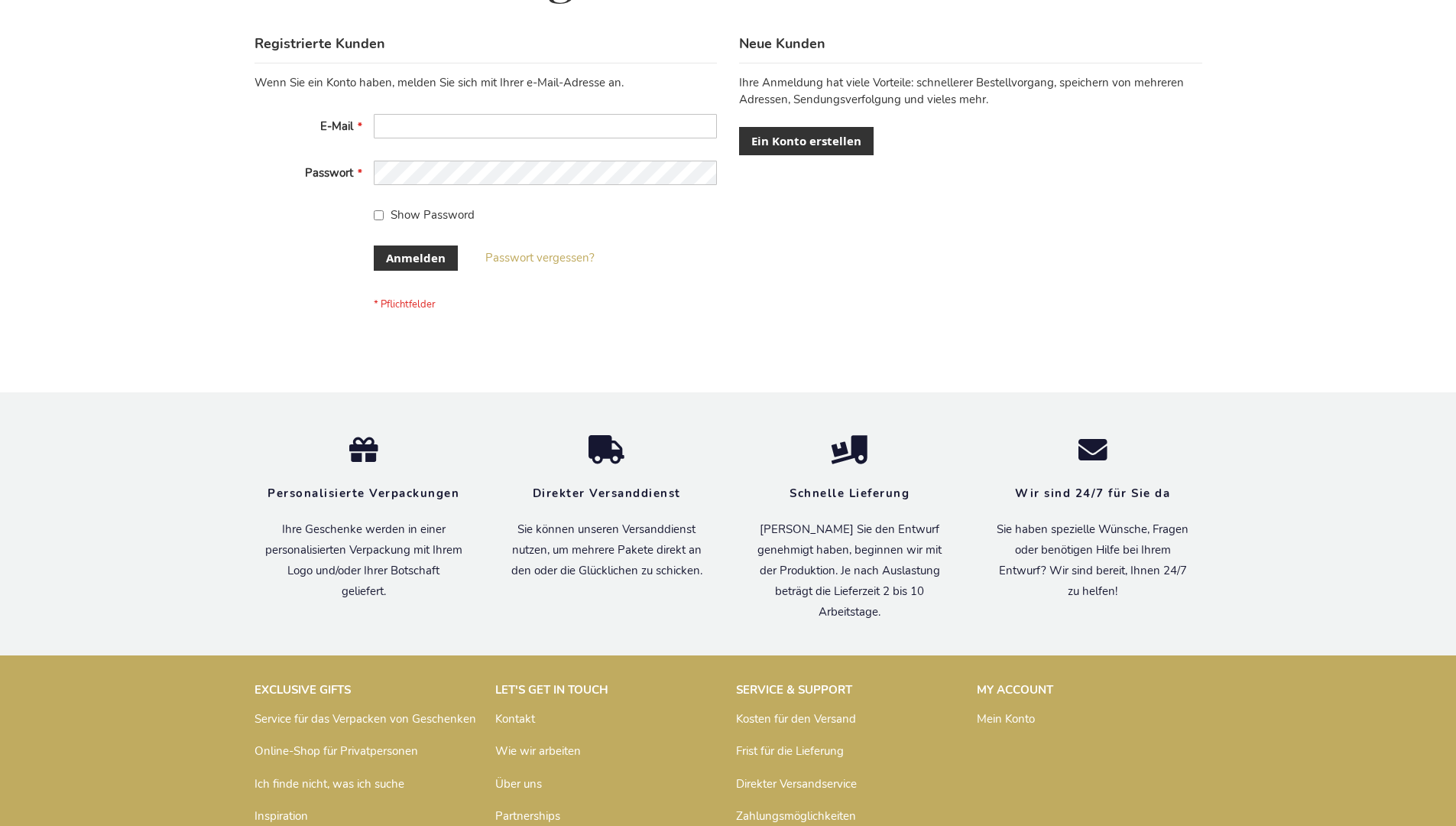
scroll to position [513, 0]
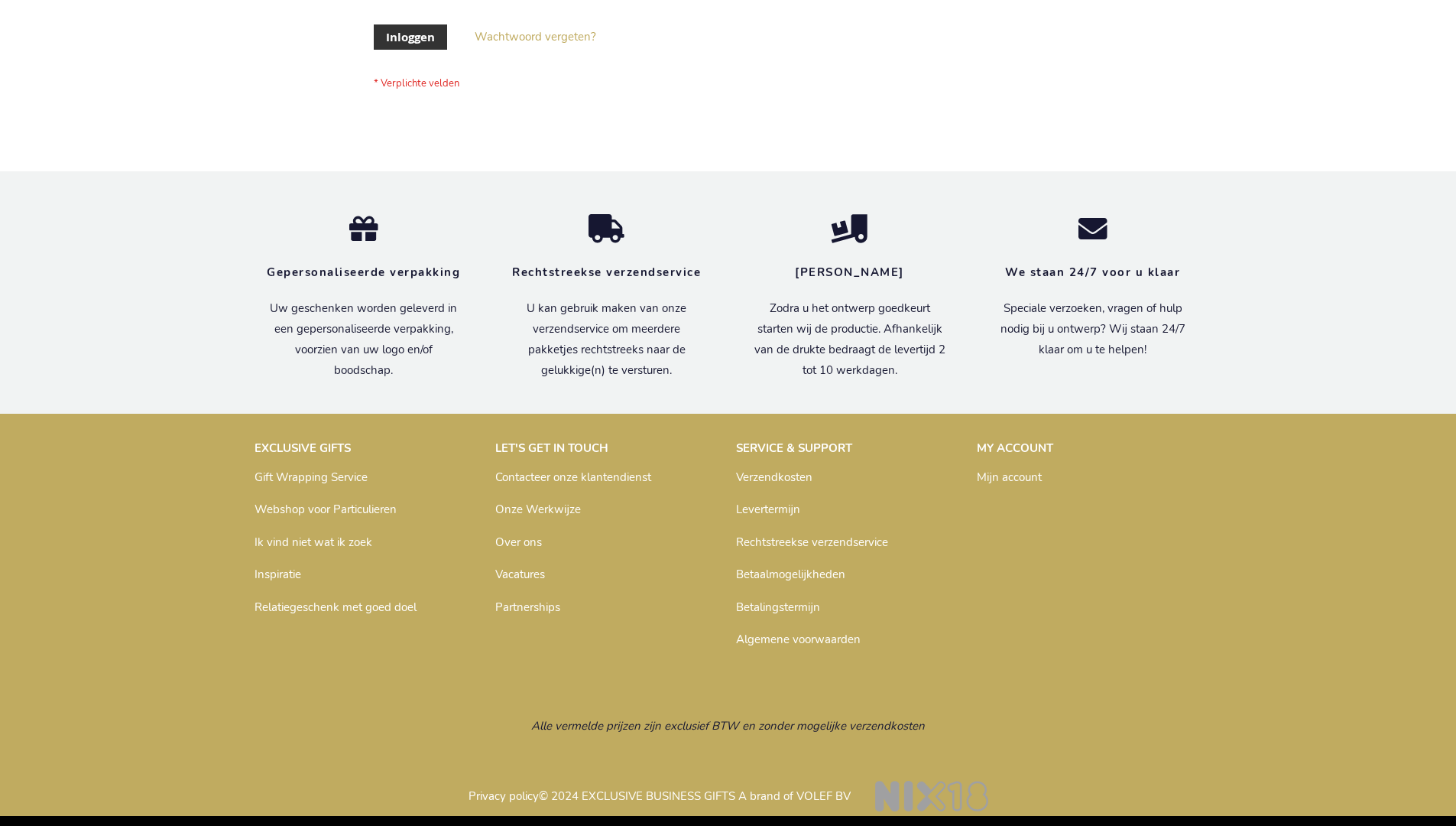
scroll to position [519, 0]
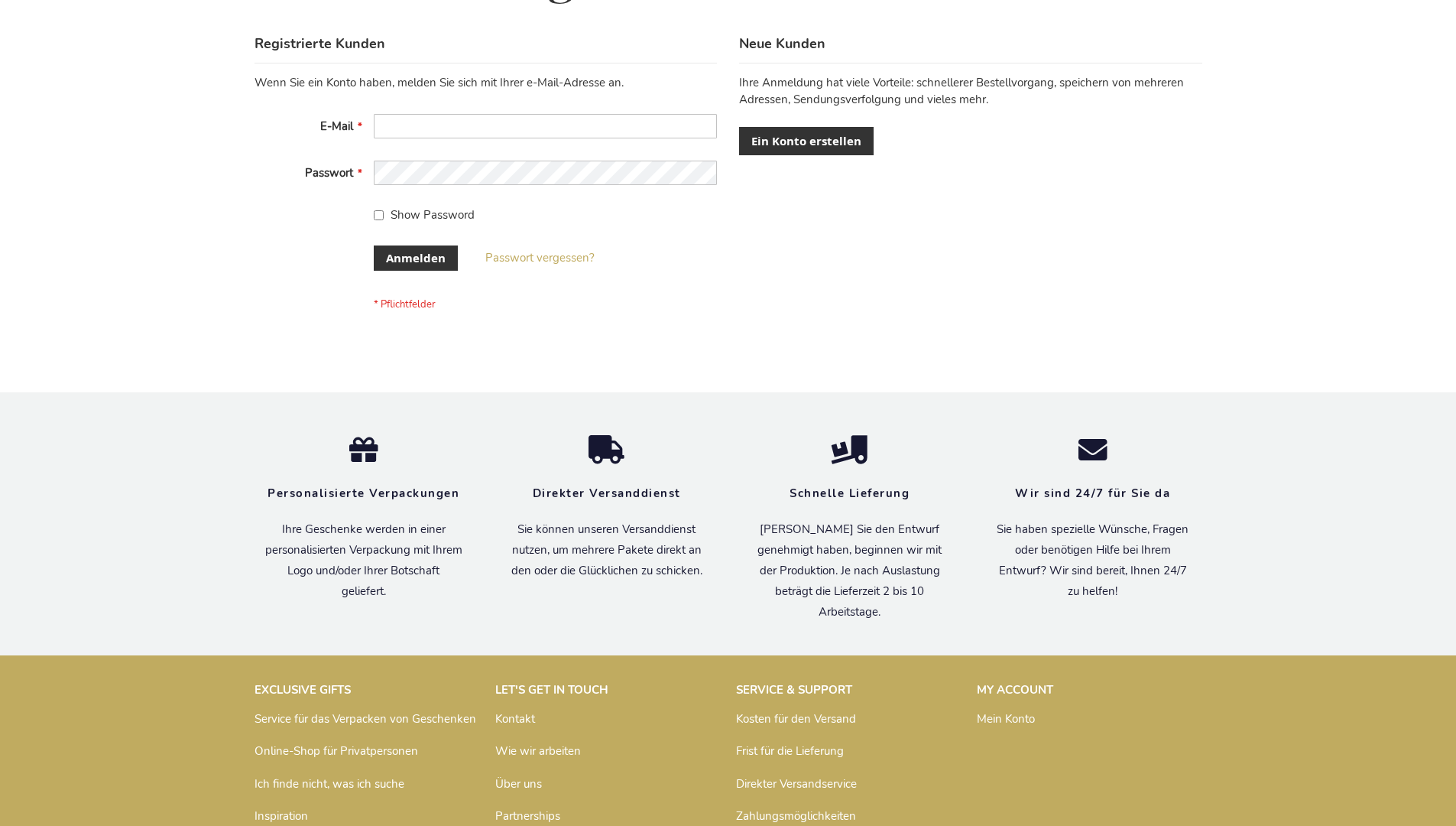
scroll to position [513, 0]
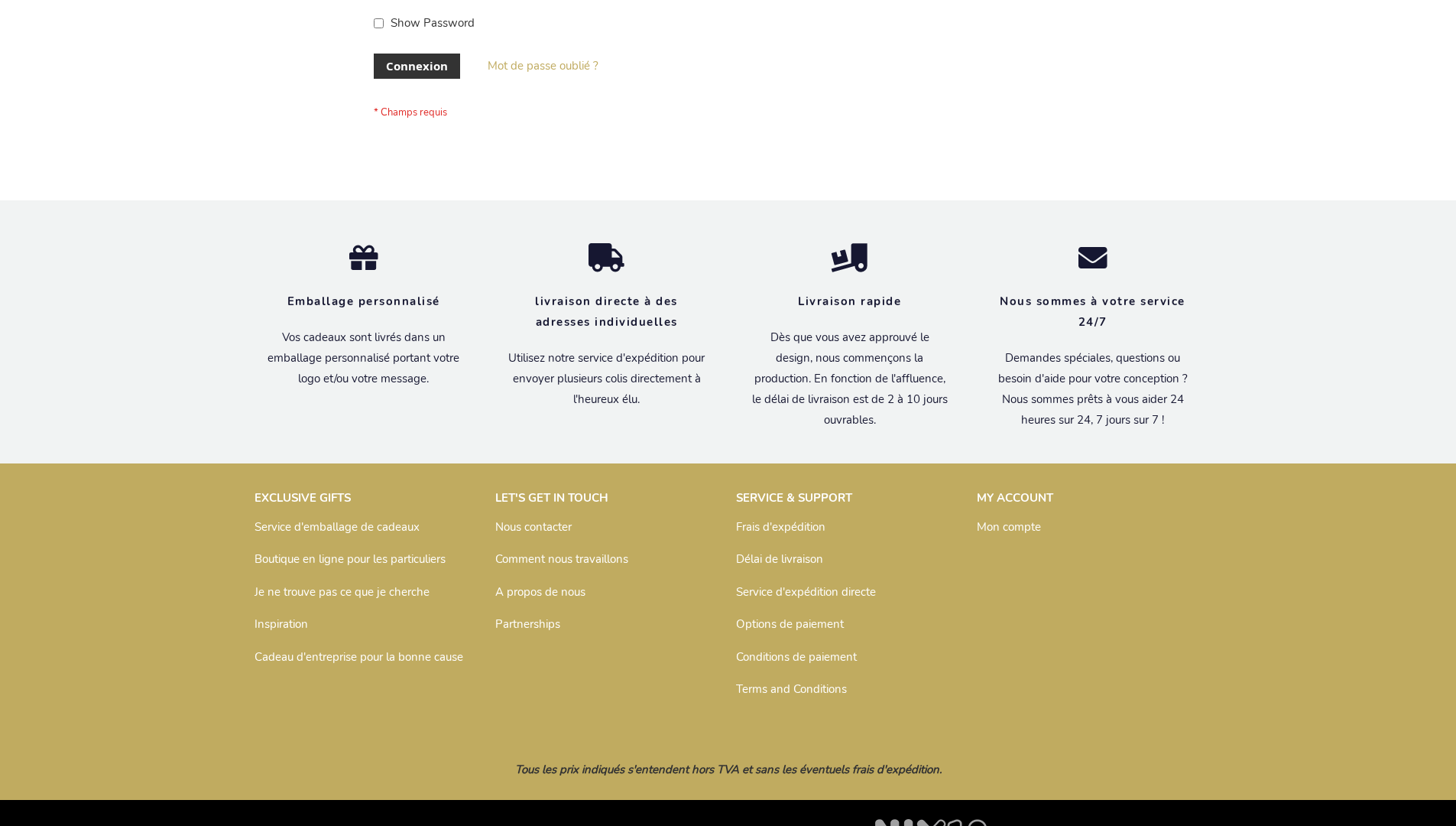
scroll to position [528, 0]
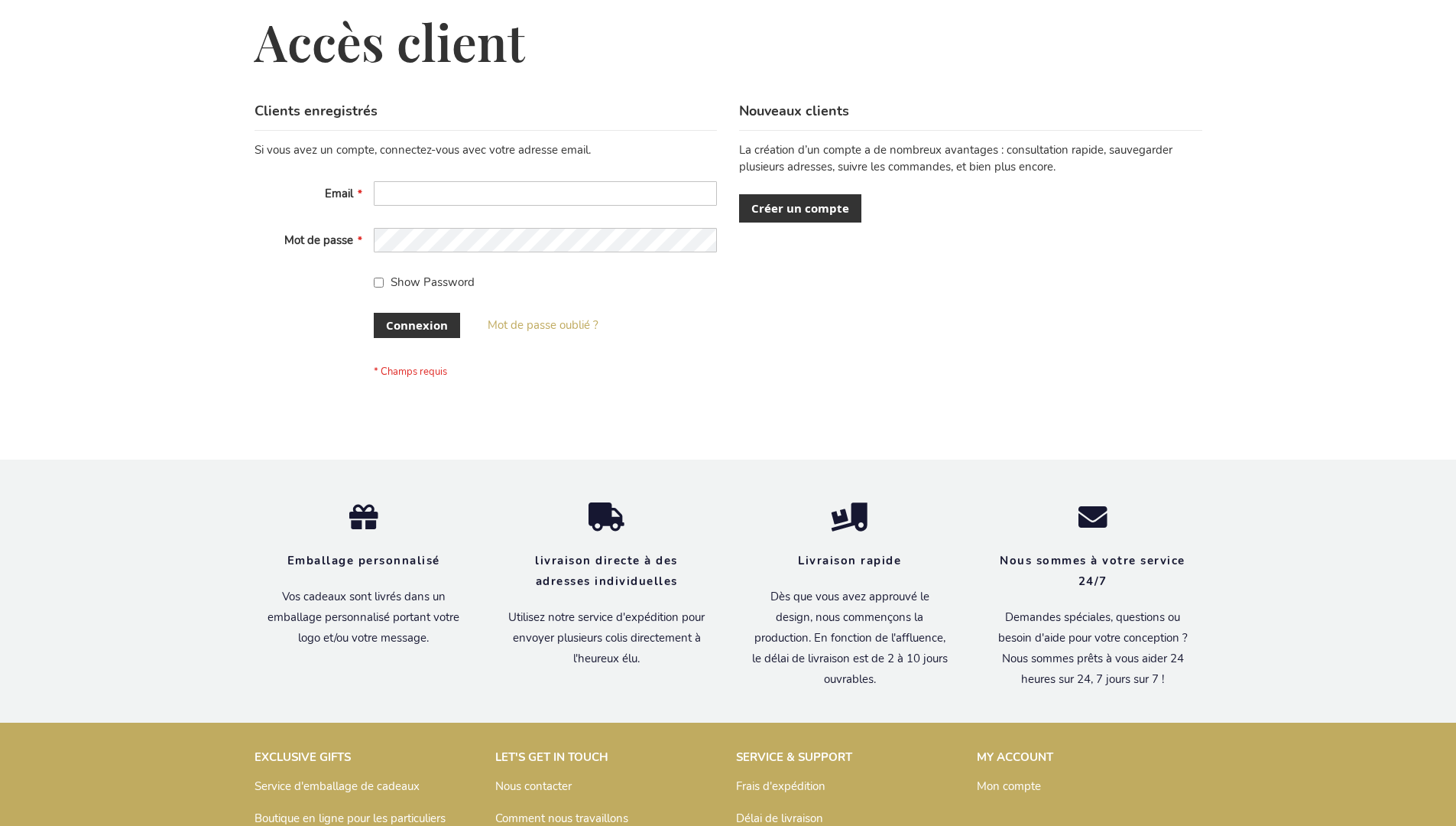
scroll to position [528, 0]
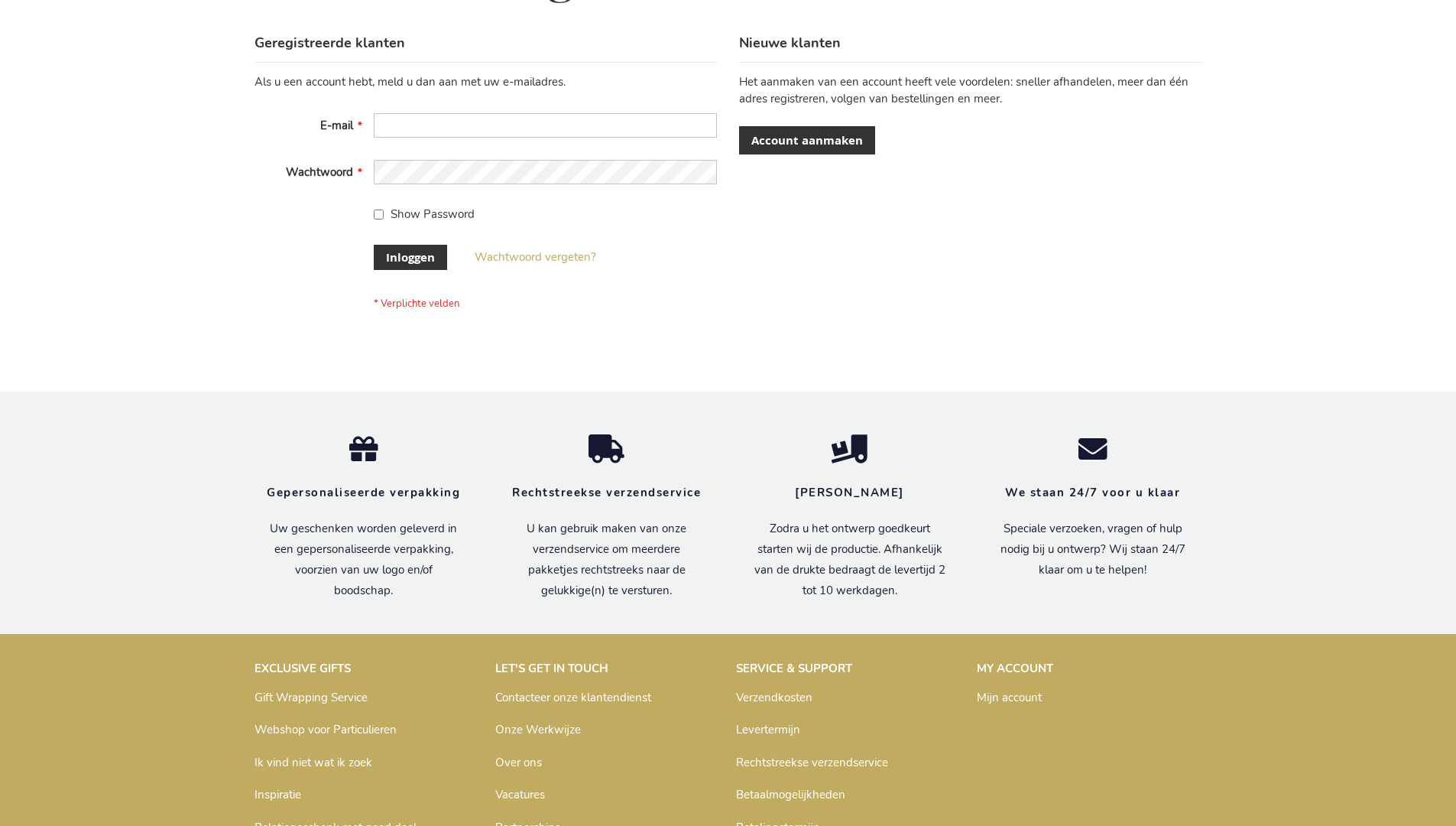
scroll to position [519, 0]
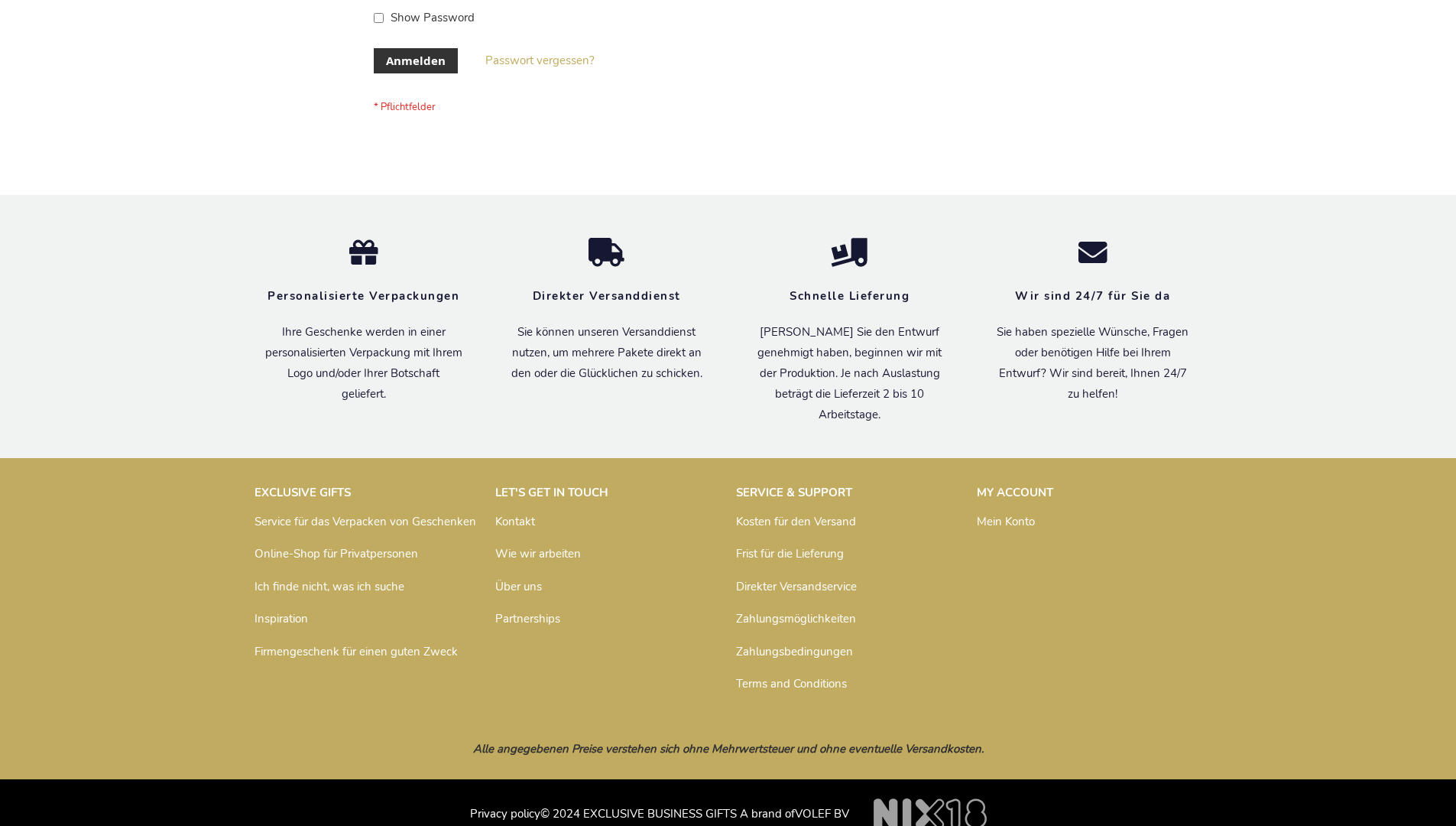
scroll to position [513, 0]
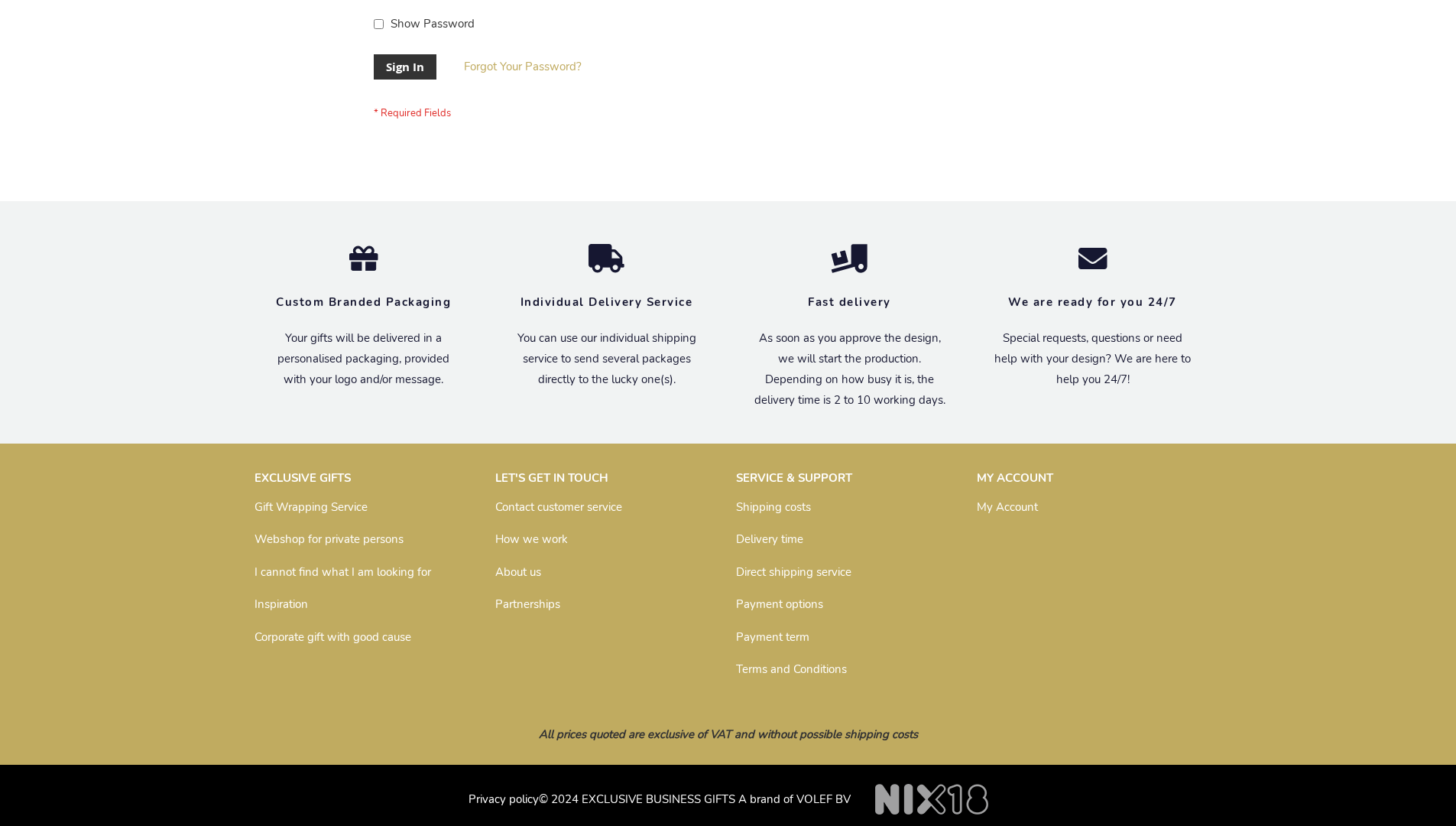
scroll to position [492, 0]
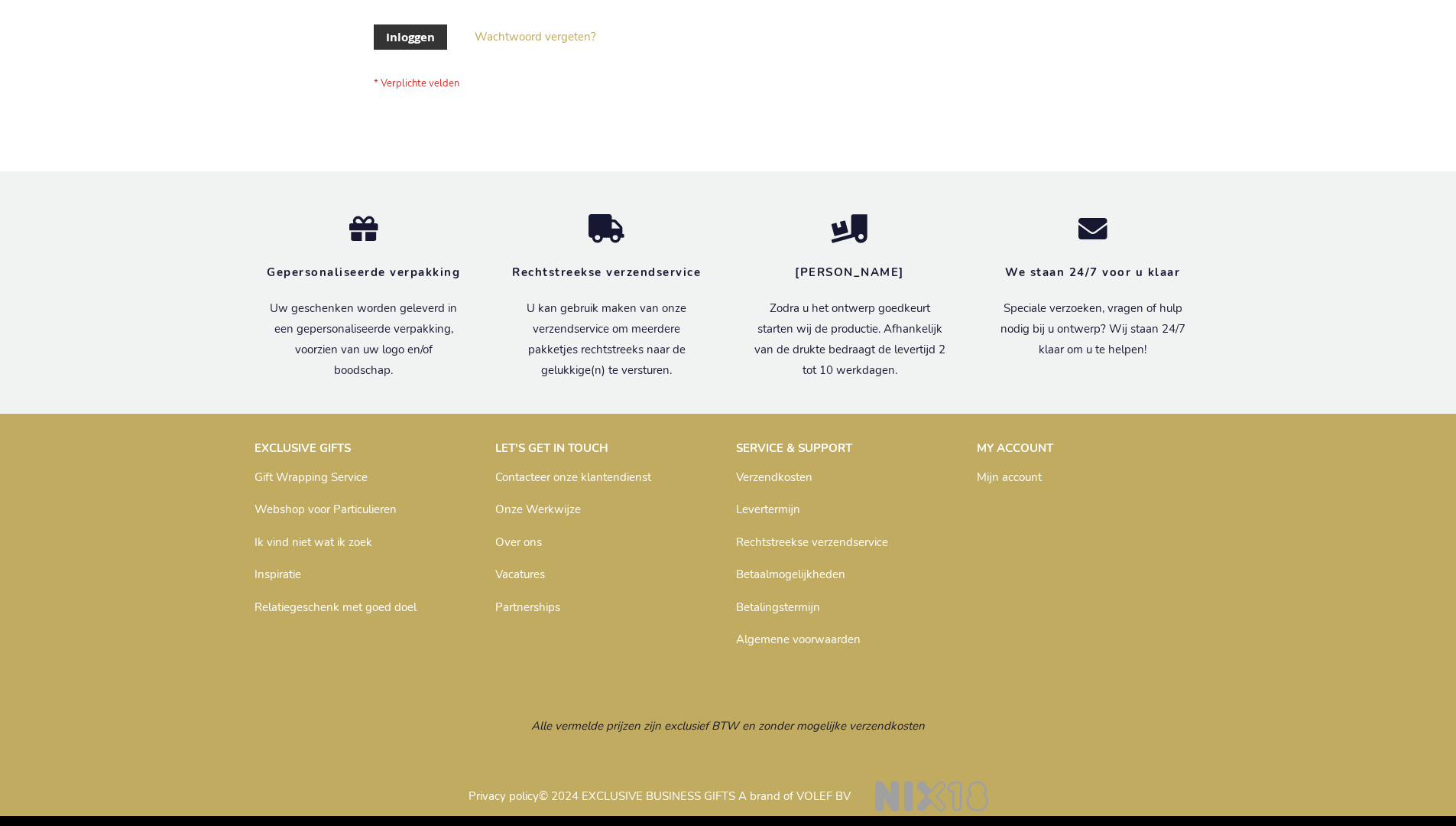
scroll to position [519, 0]
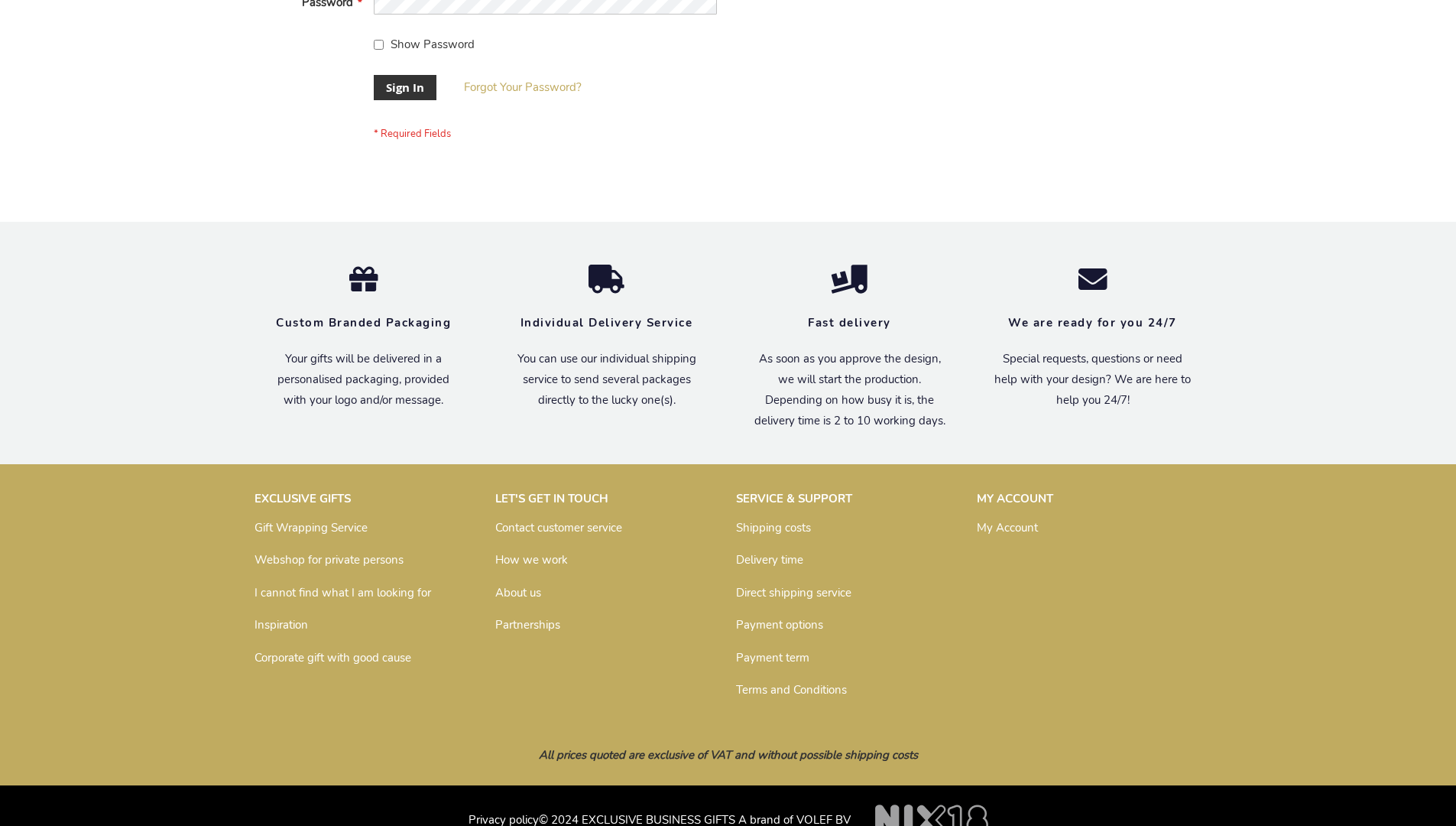
scroll to position [492, 0]
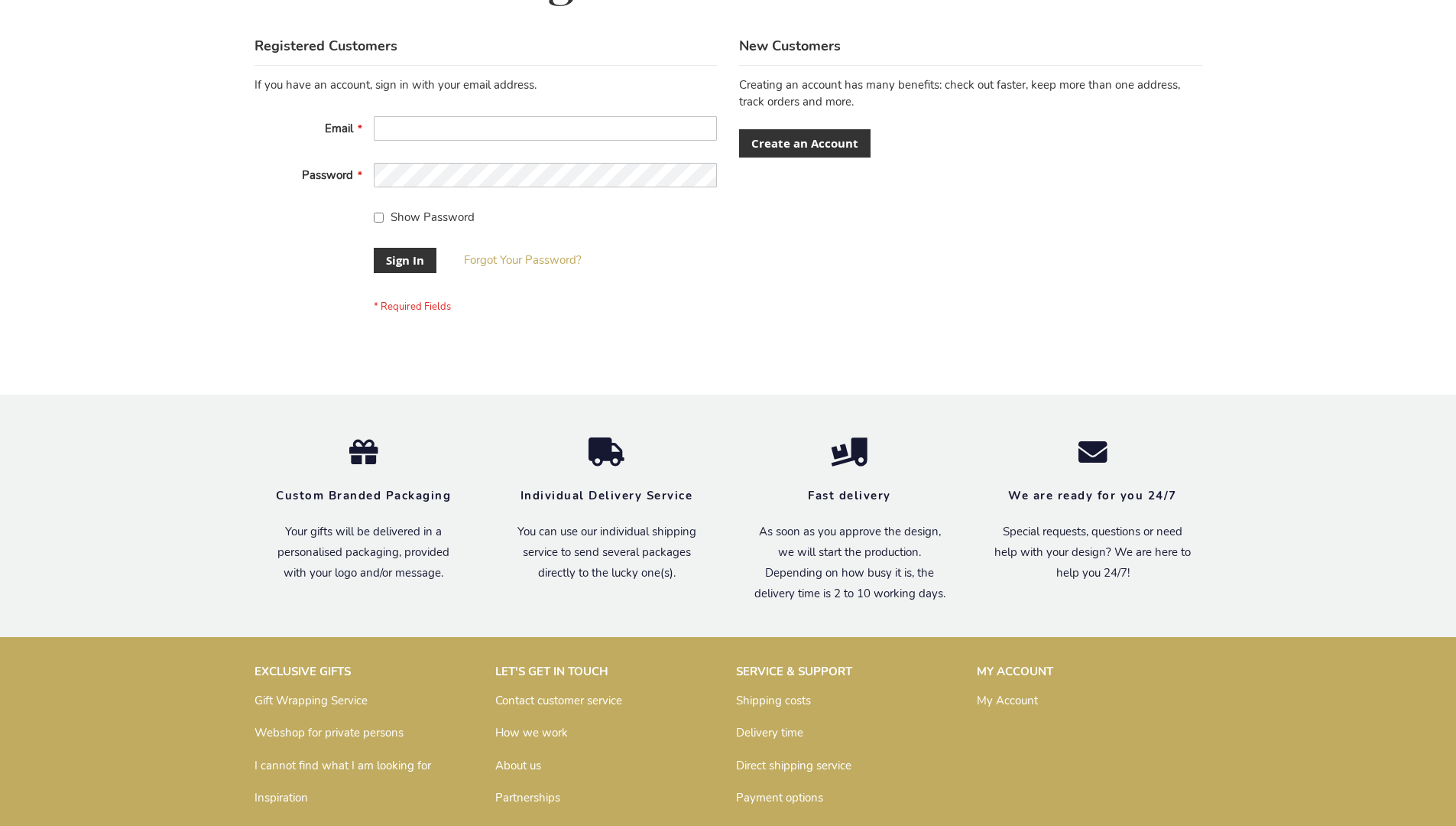
scroll to position [492, 0]
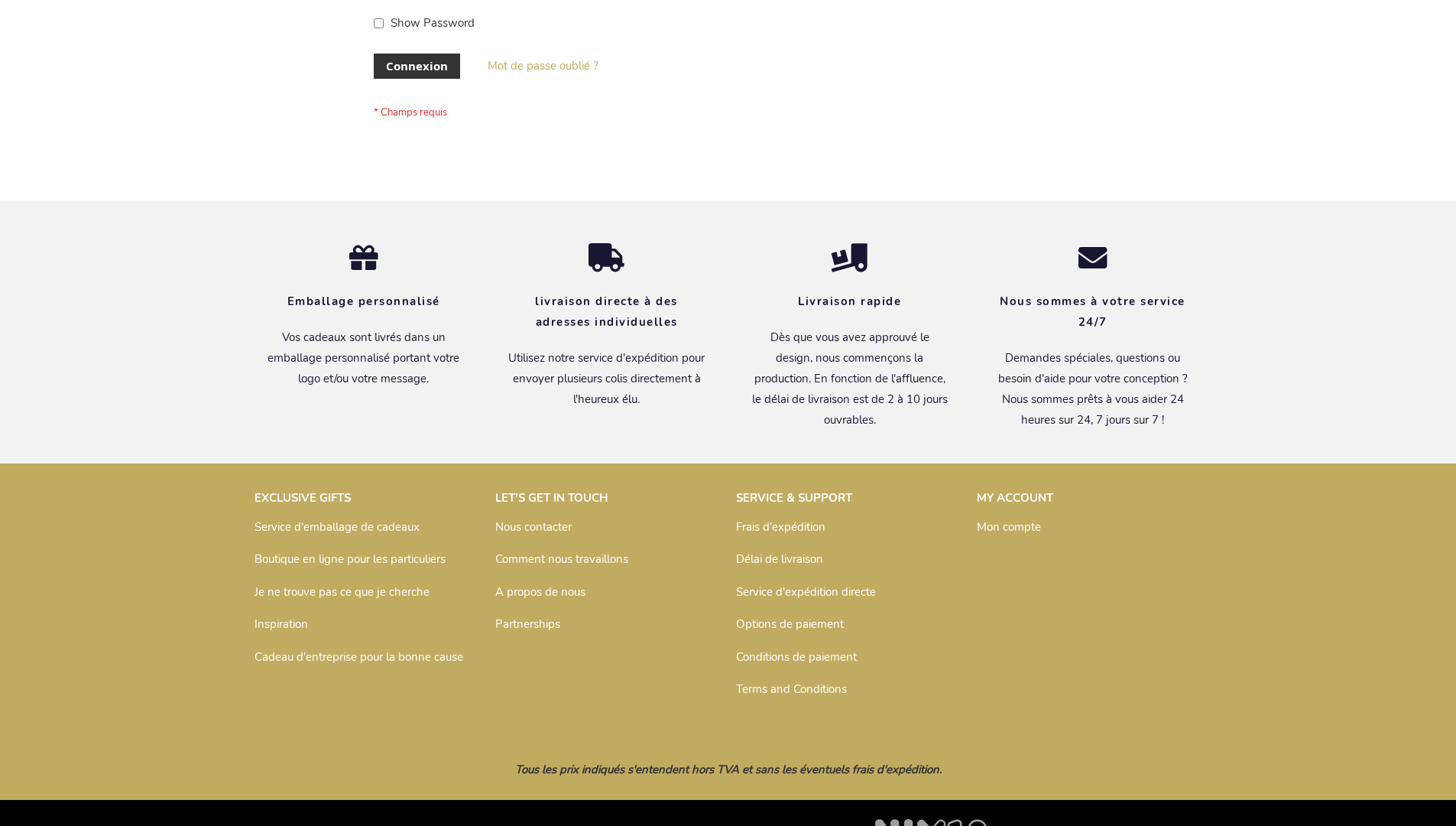
scroll to position [528, 0]
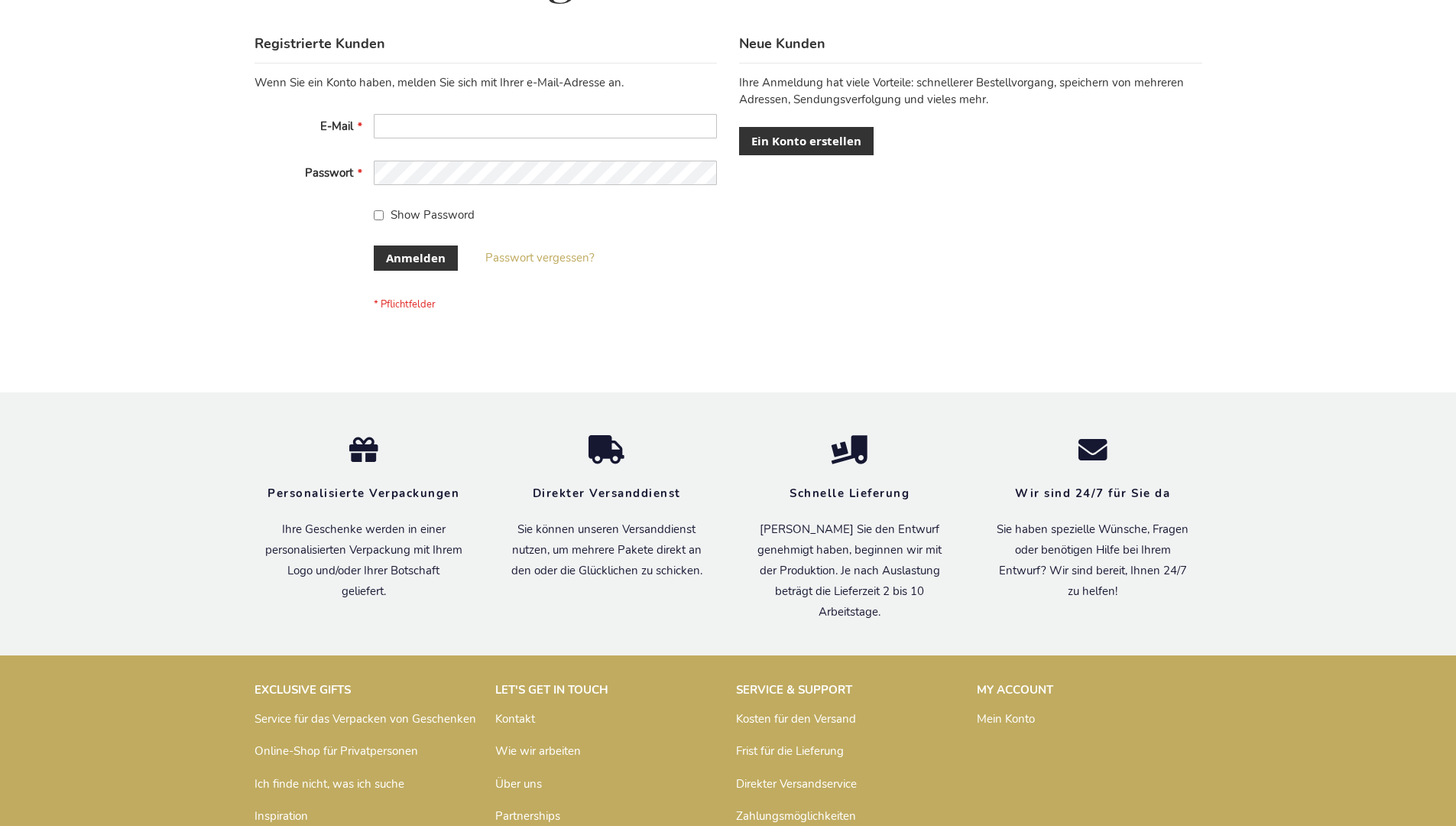
scroll to position [513, 0]
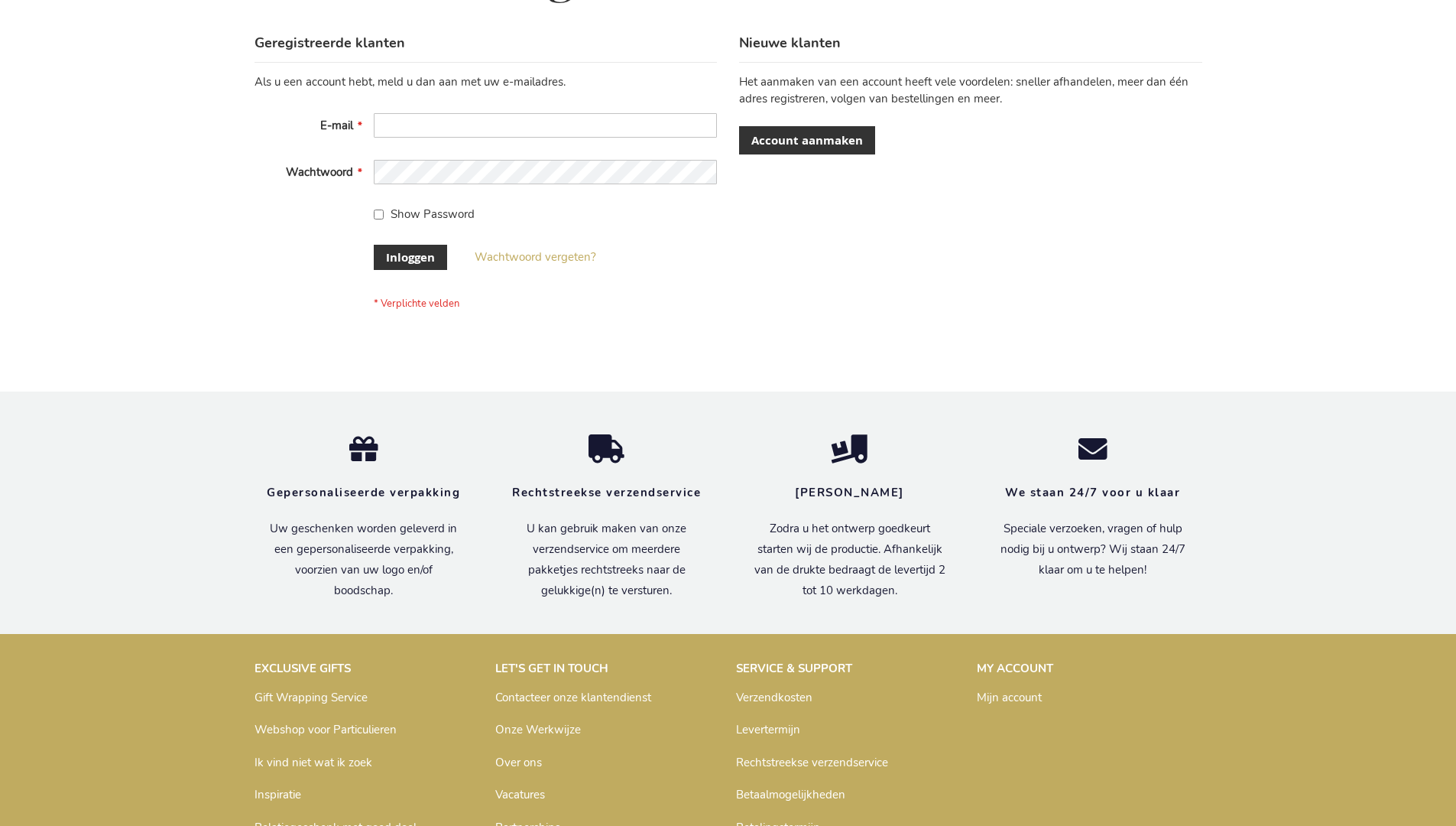
scroll to position [519, 0]
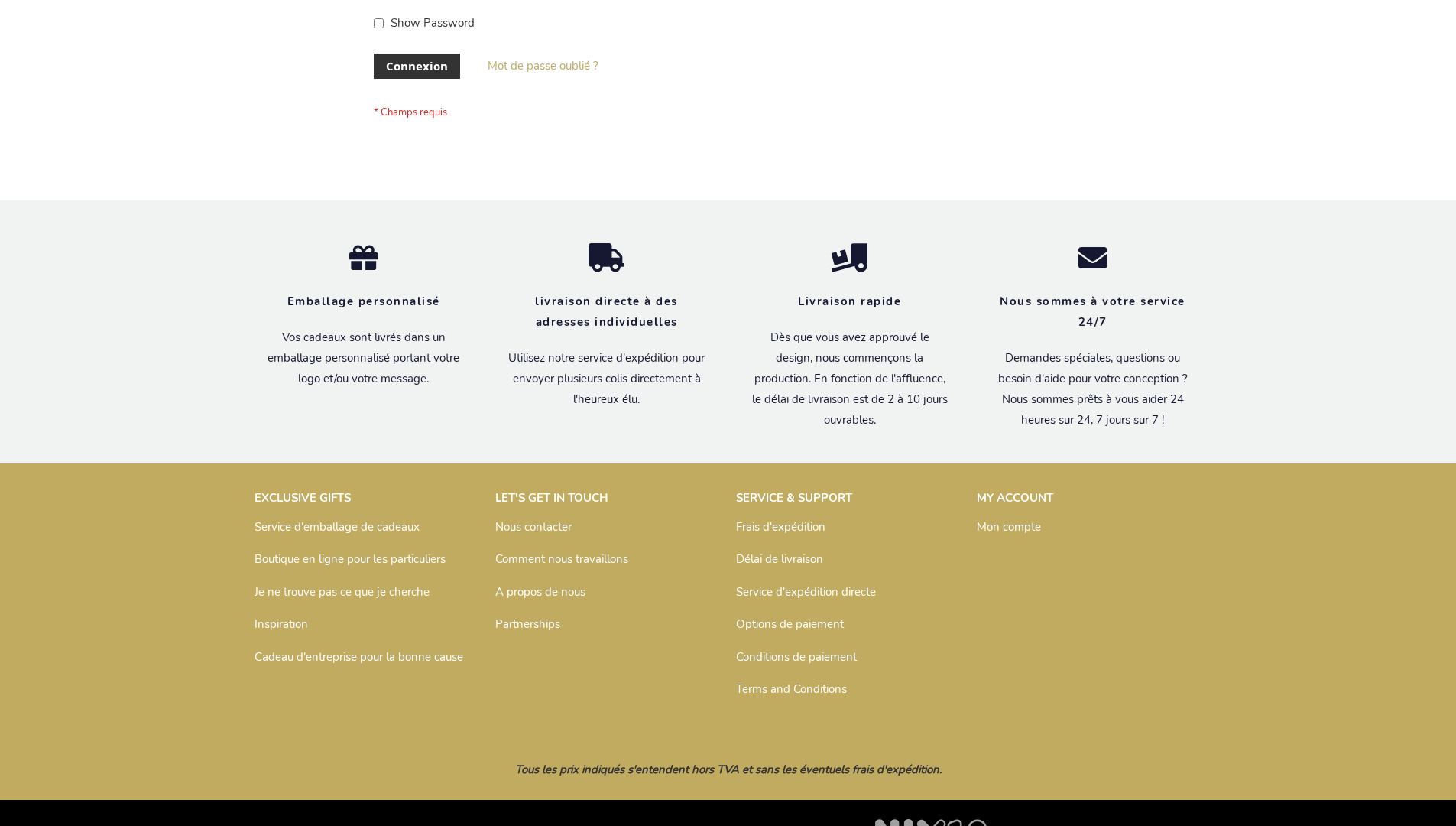
scroll to position [528, 0]
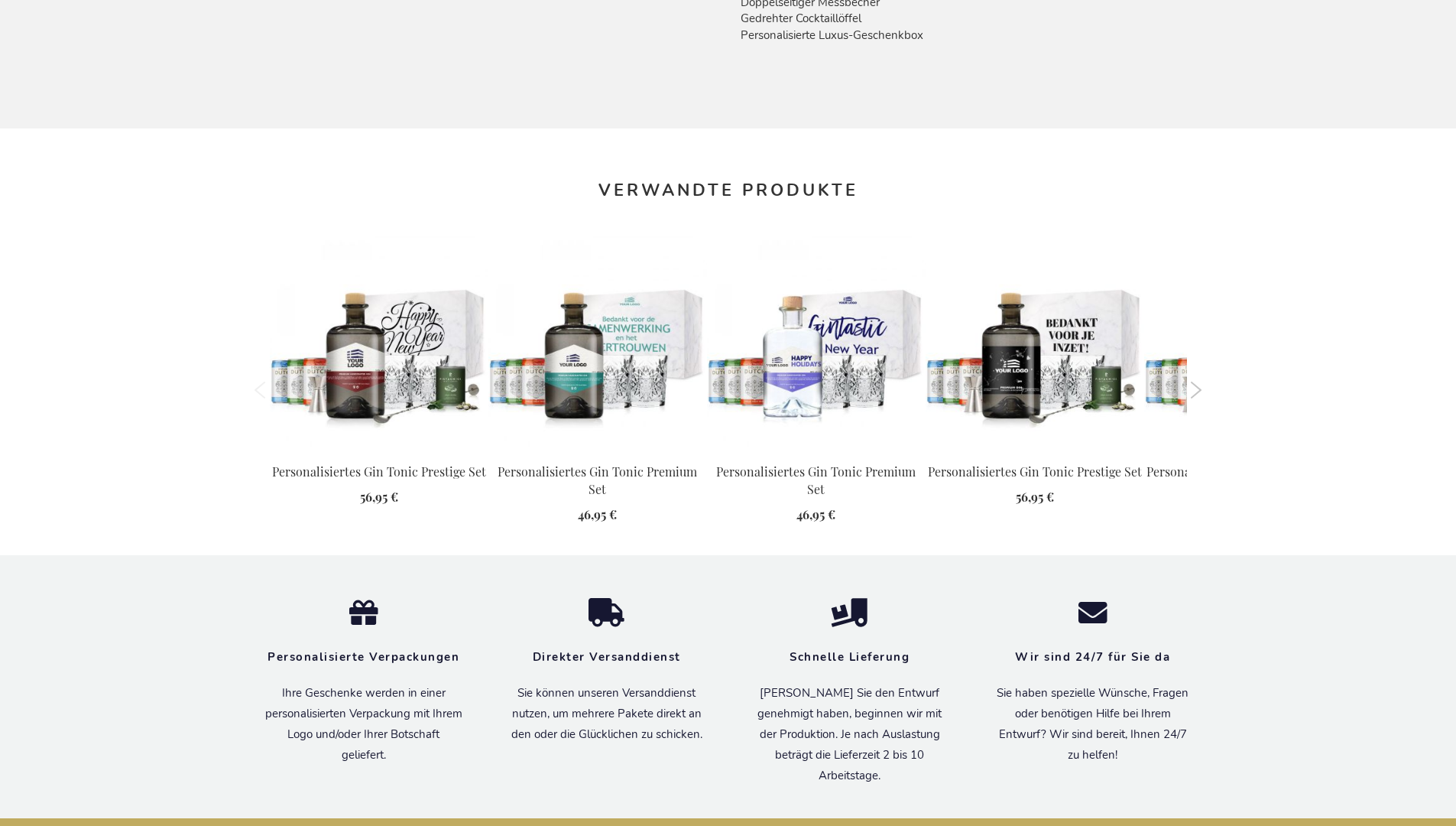
scroll to position [1653, 0]
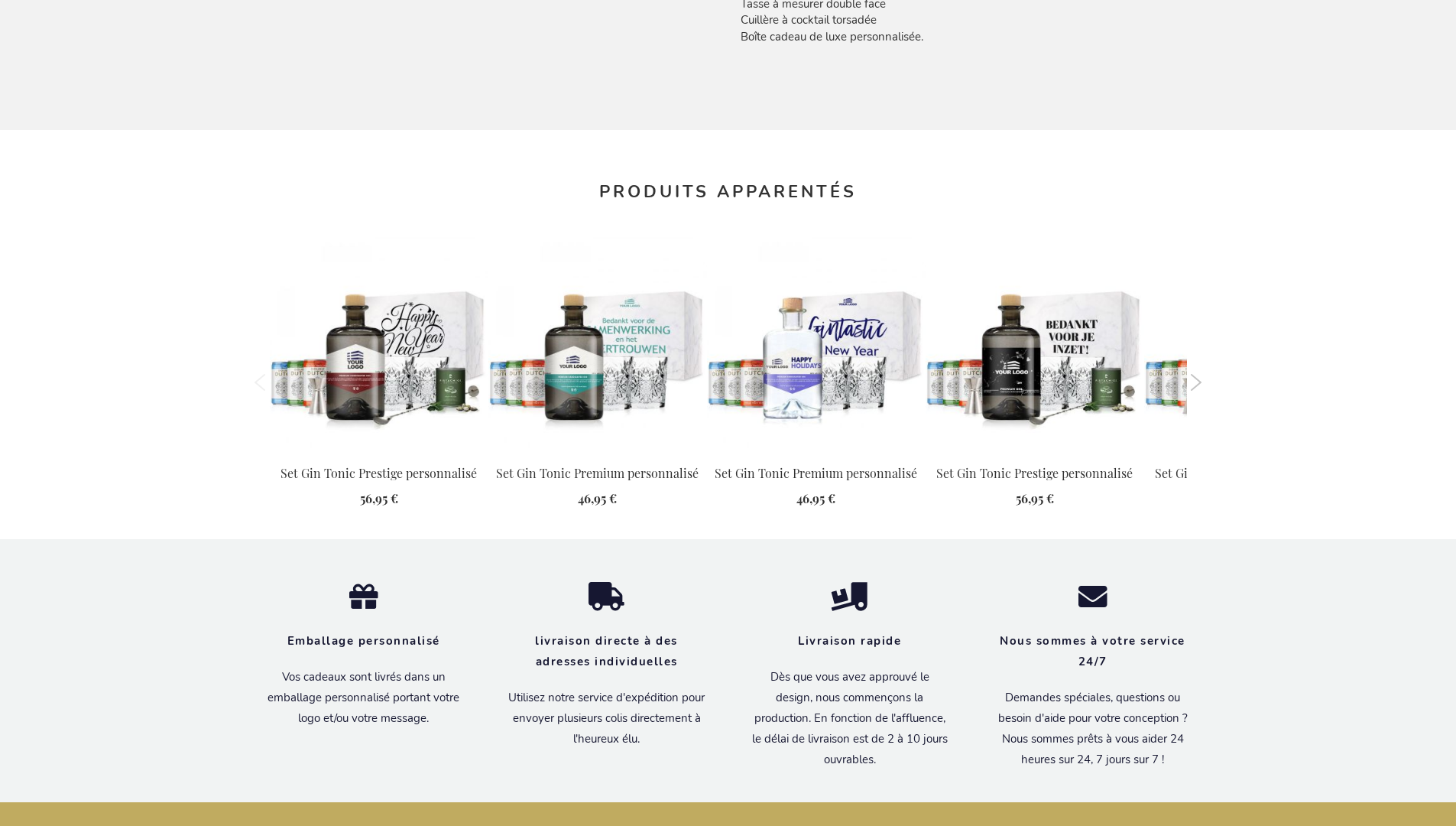
scroll to position [1650, 0]
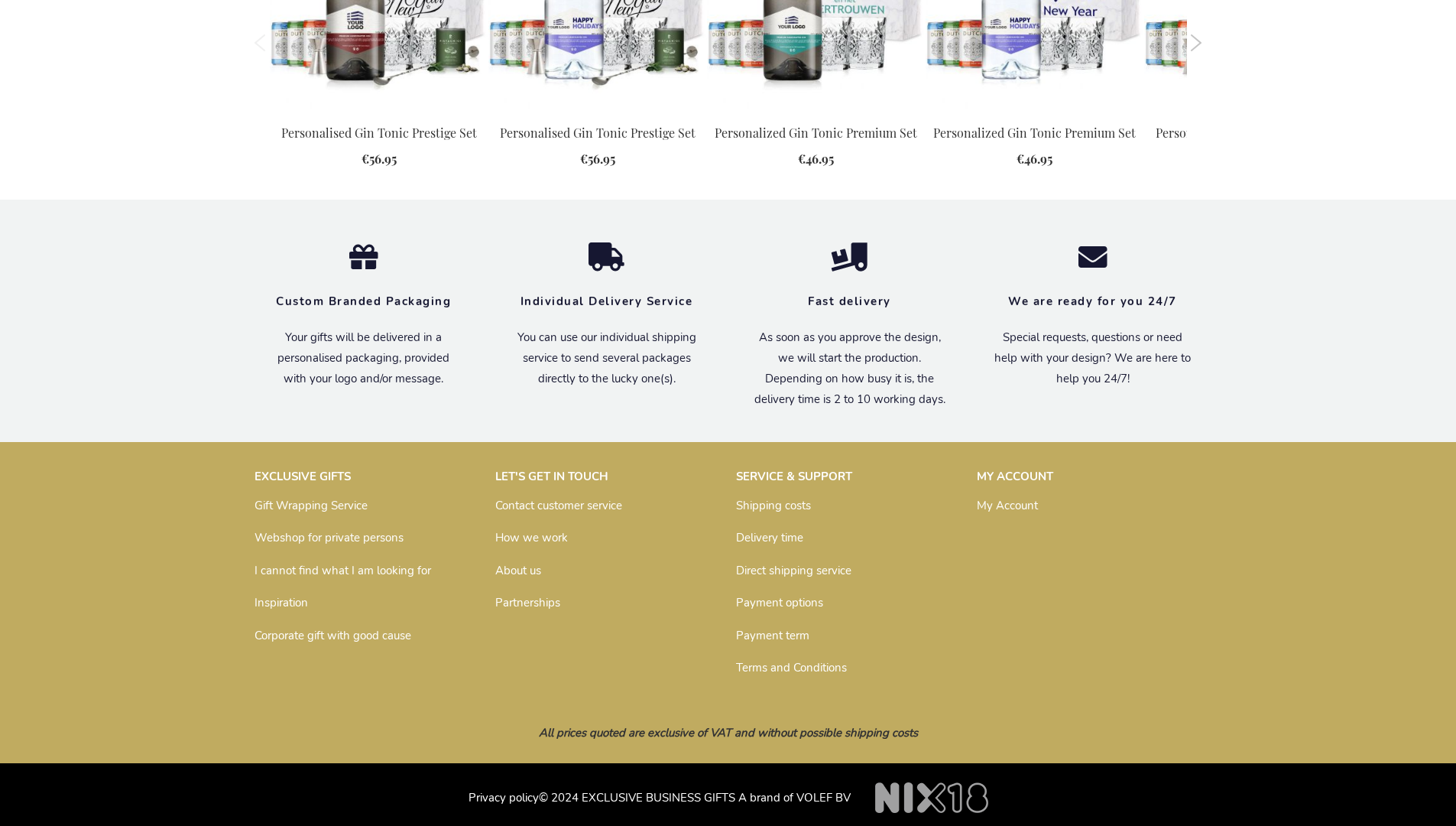
scroll to position [1598, 0]
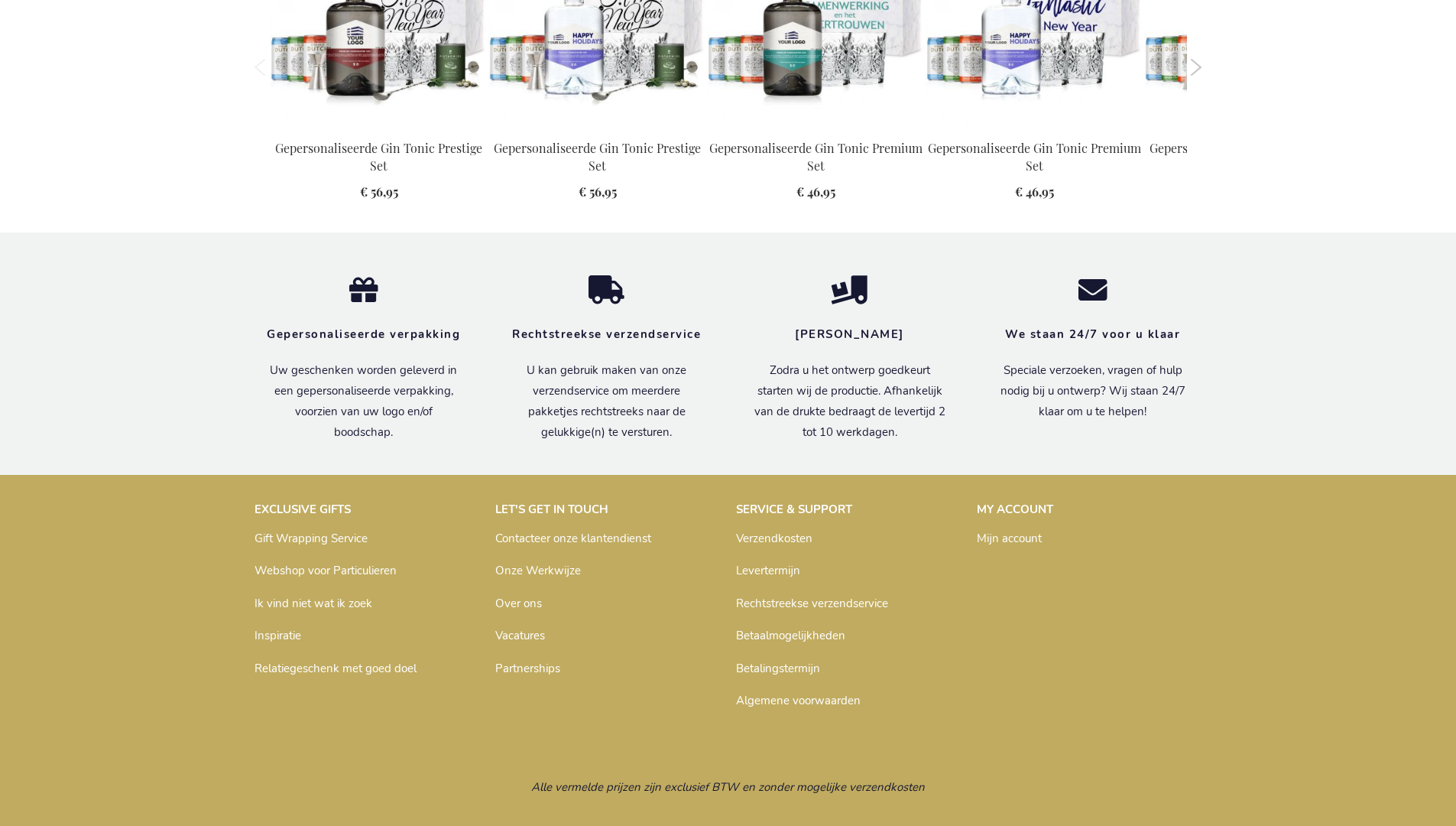
scroll to position [1643, 0]
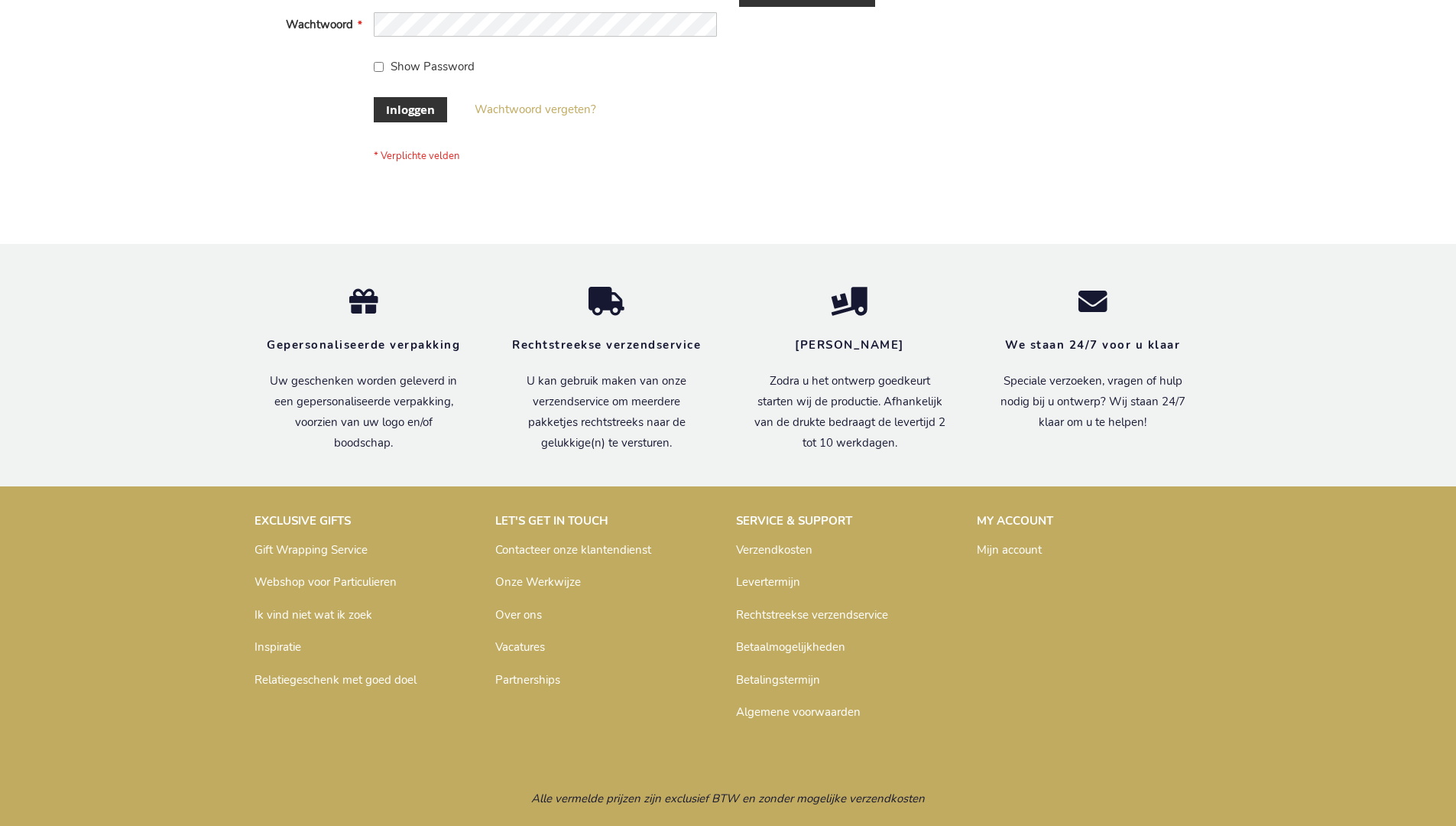
scroll to position [519, 0]
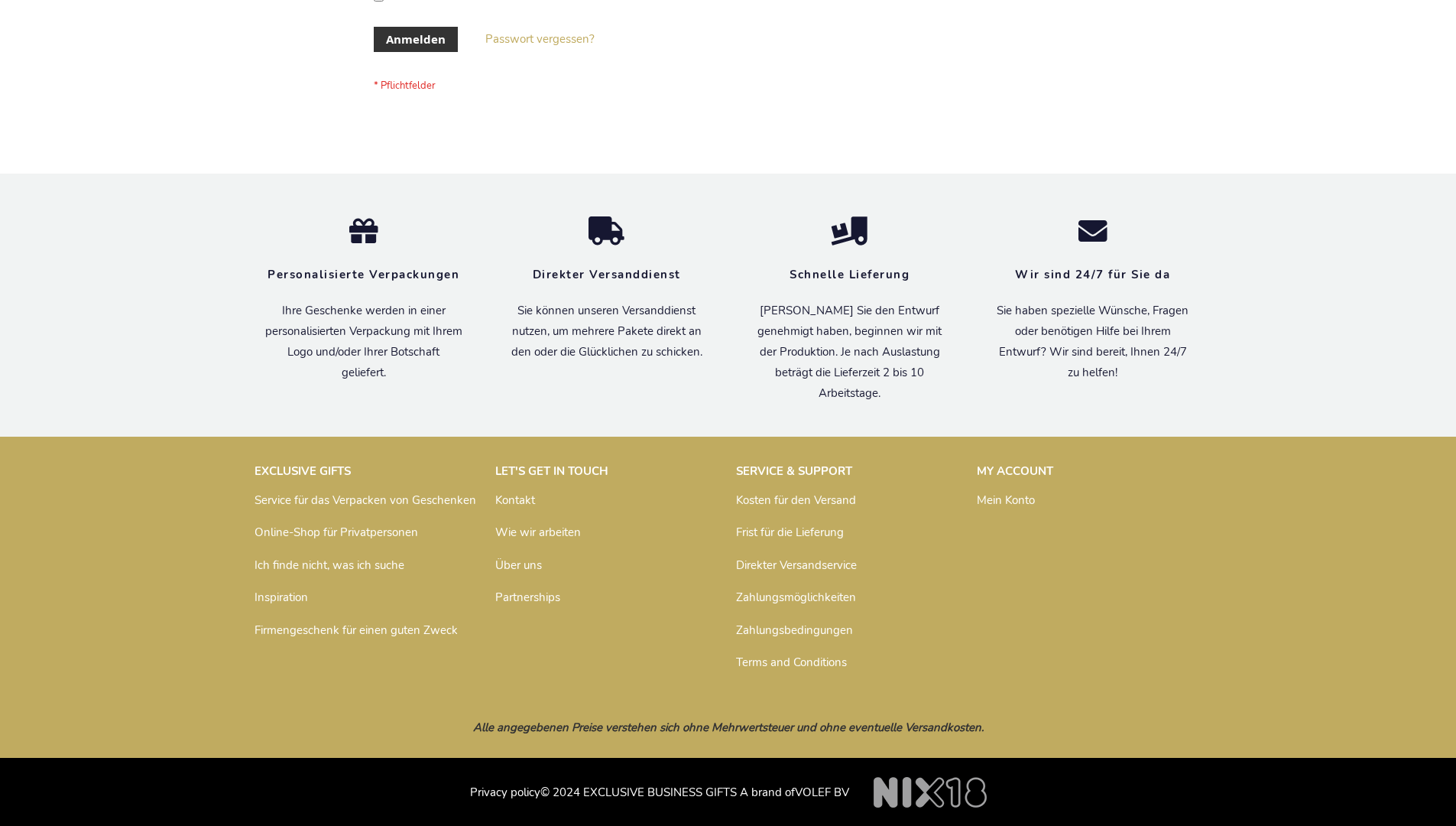
scroll to position [513, 0]
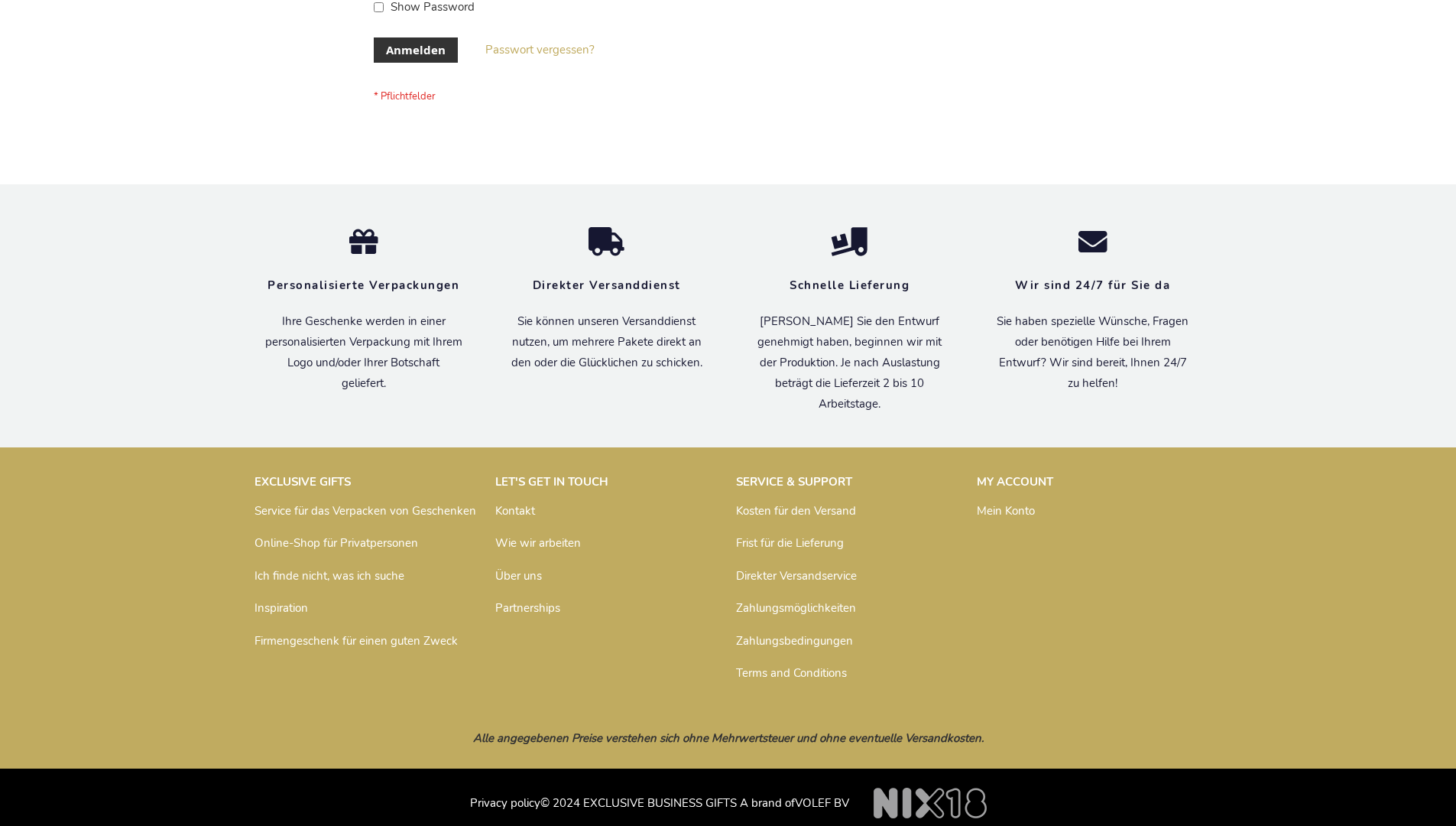
scroll to position [513, 0]
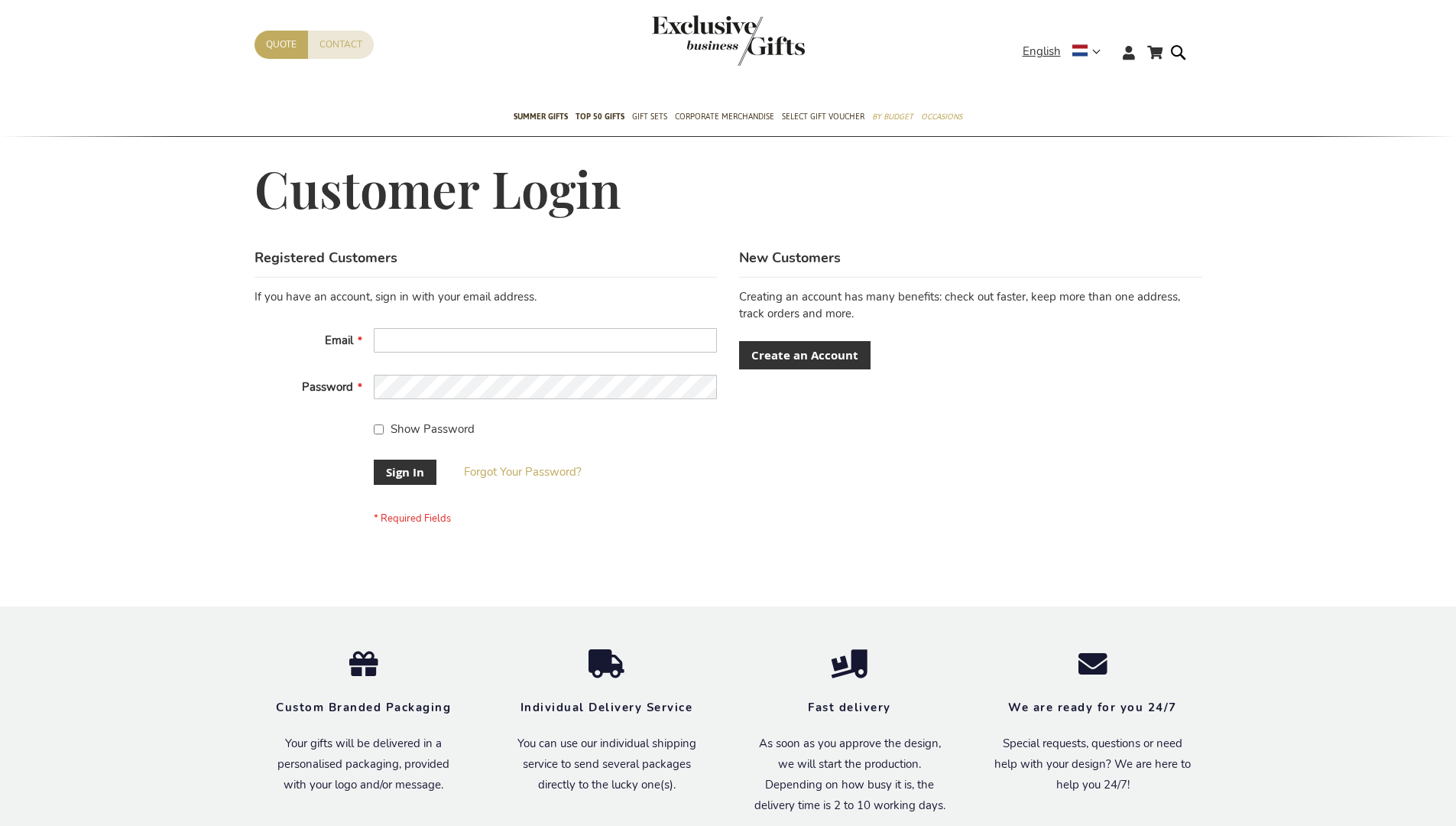
scroll to position [492, 0]
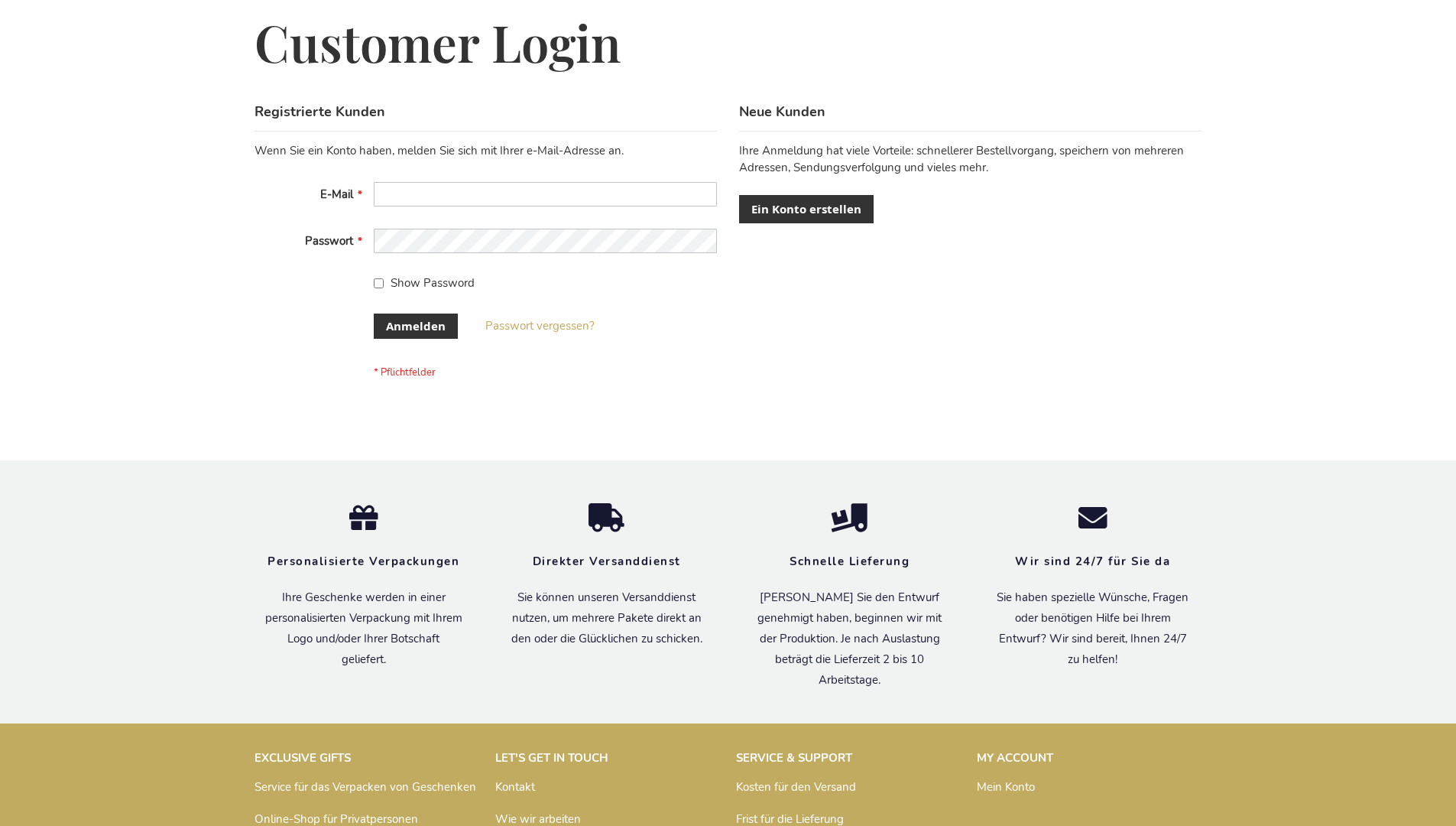
scroll to position [513, 0]
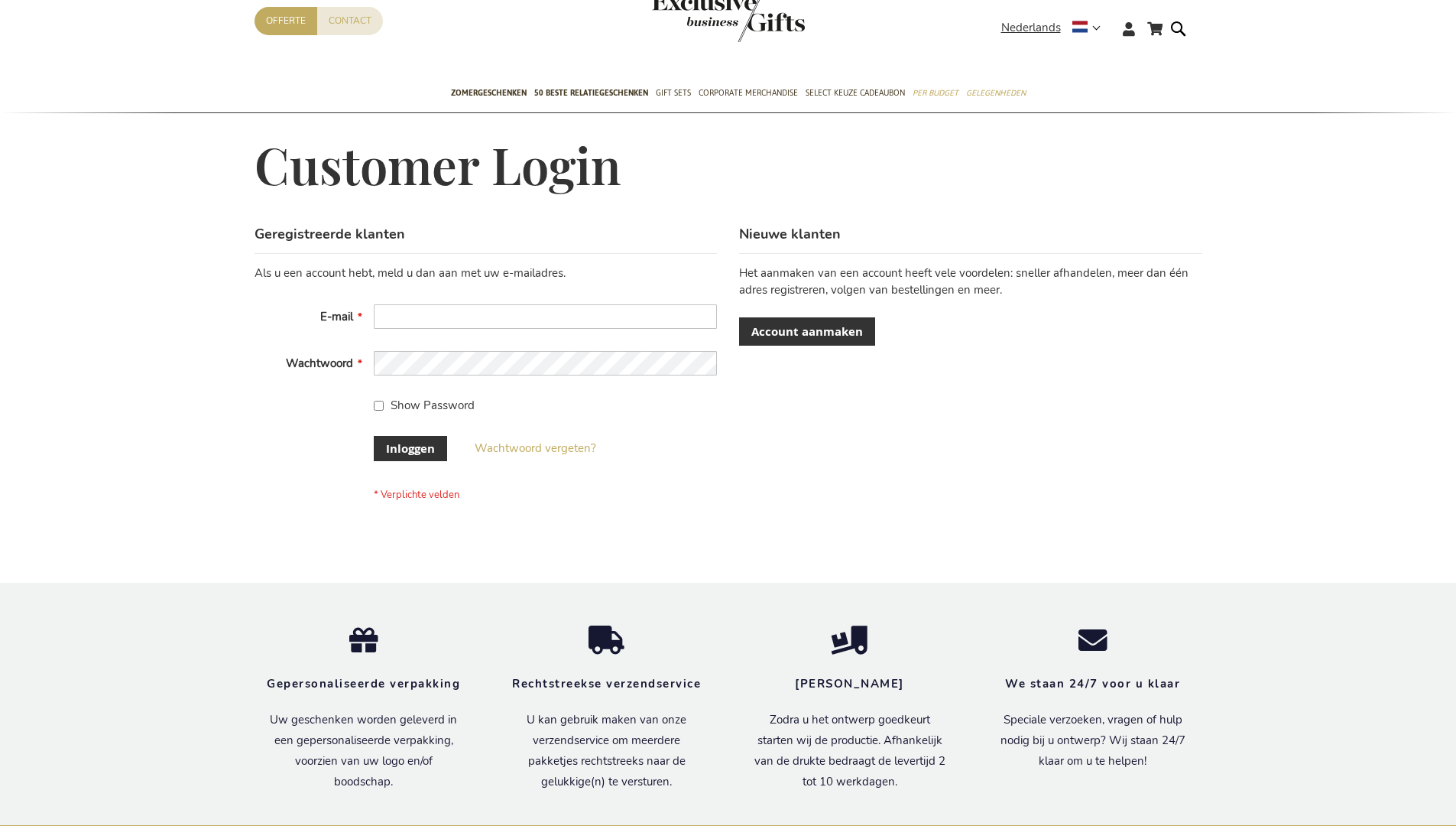
scroll to position [507, 0]
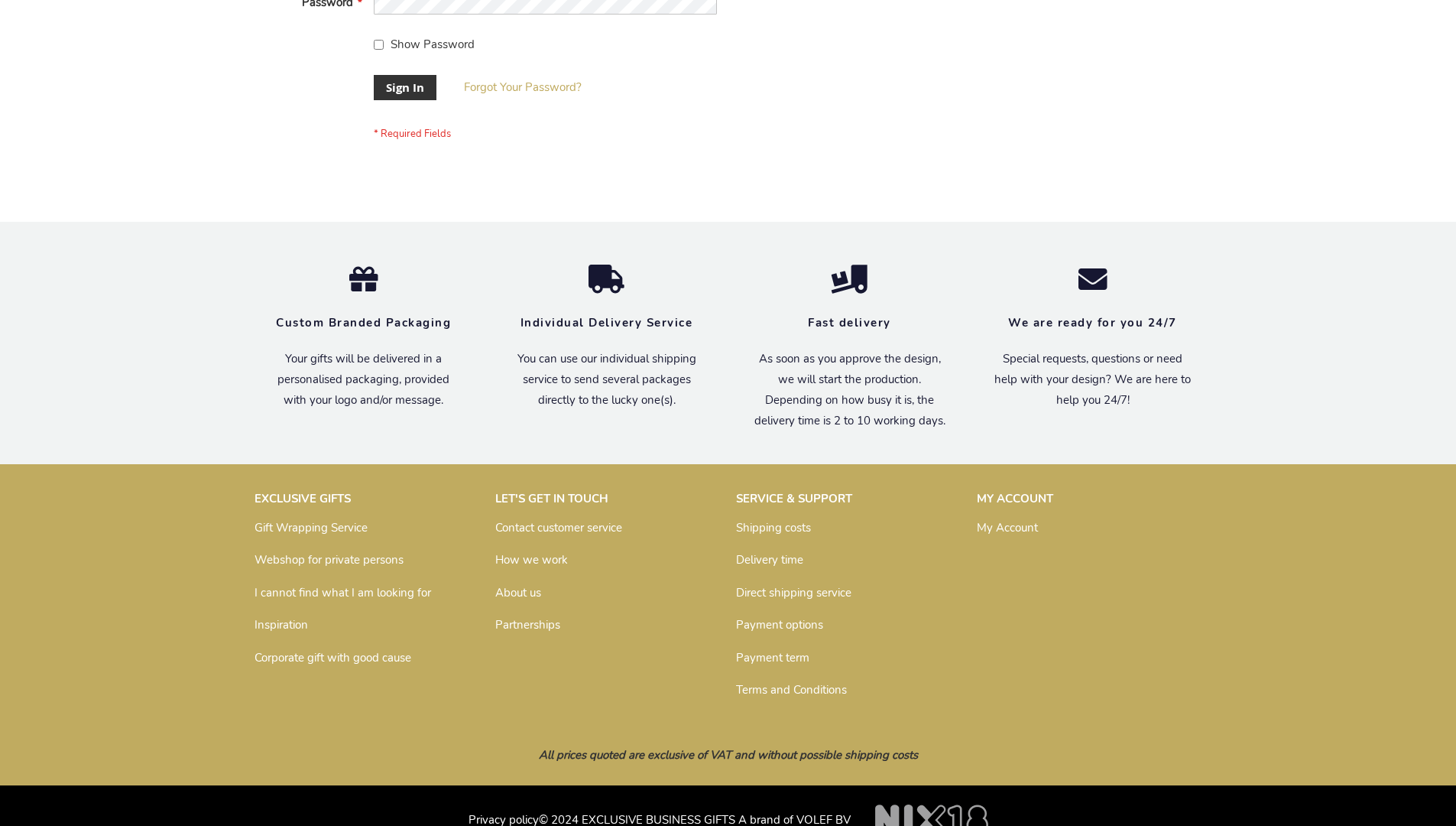
scroll to position [492, 0]
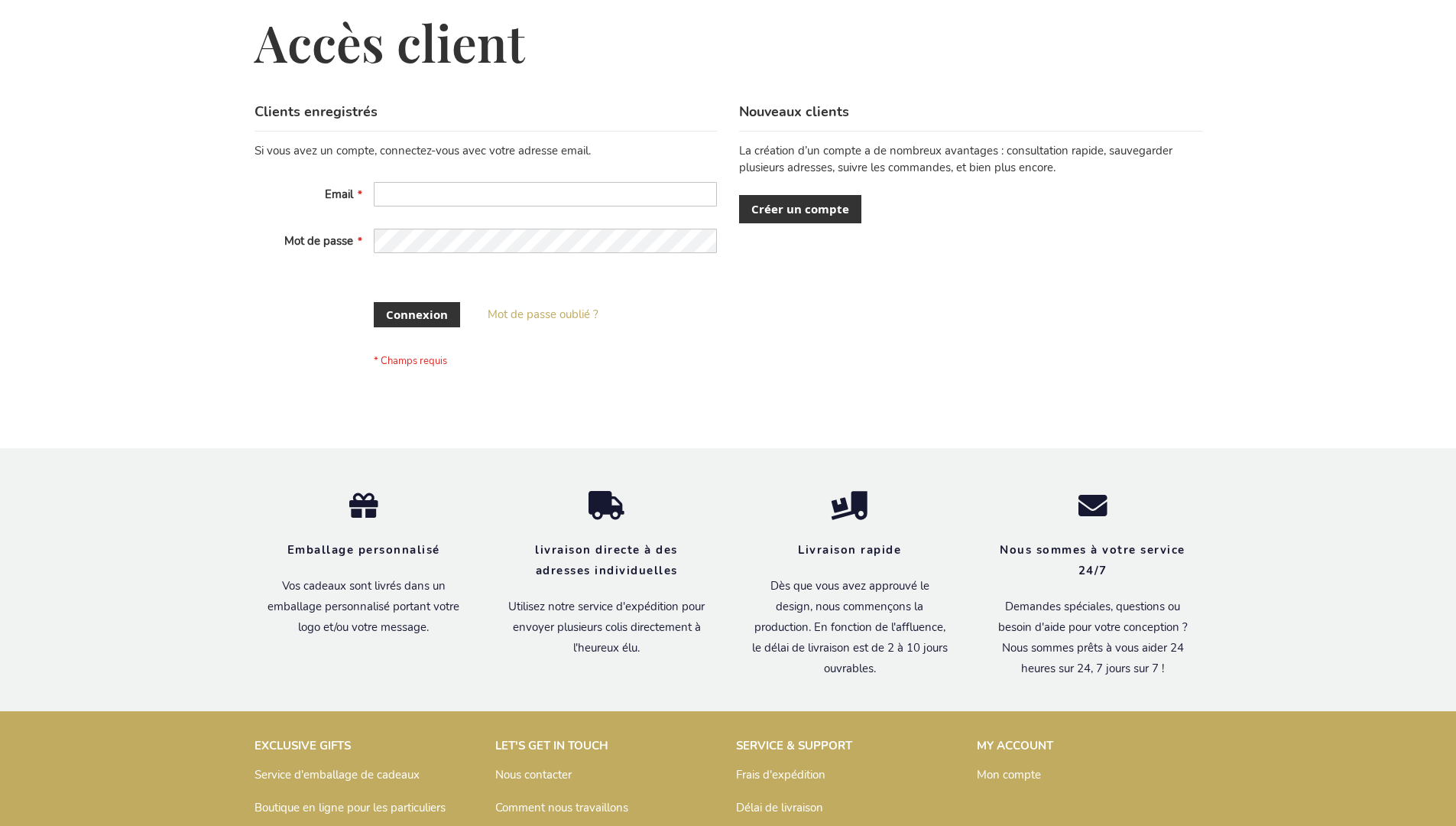
scroll to position [515, 0]
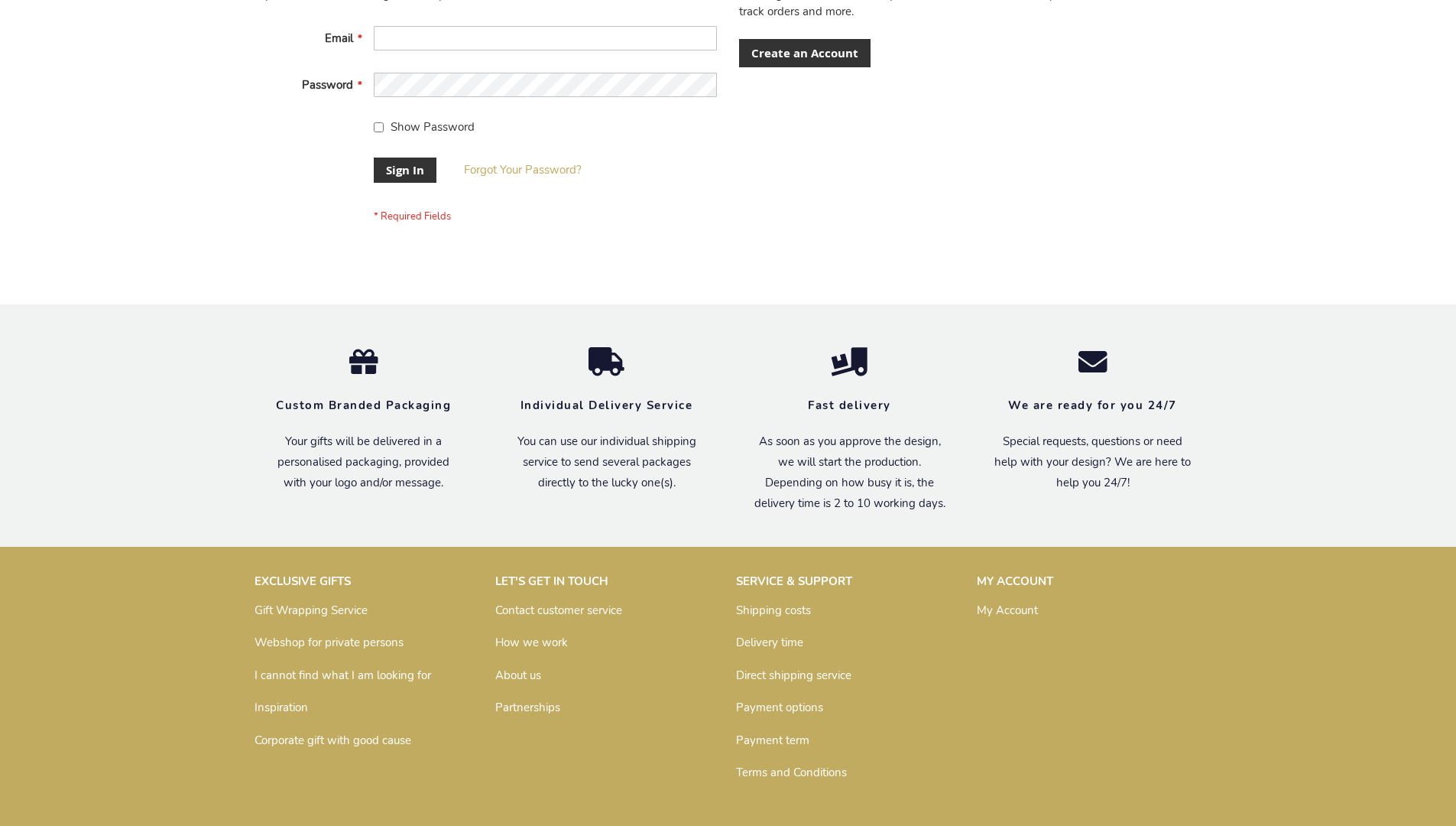
scroll to position [492, 0]
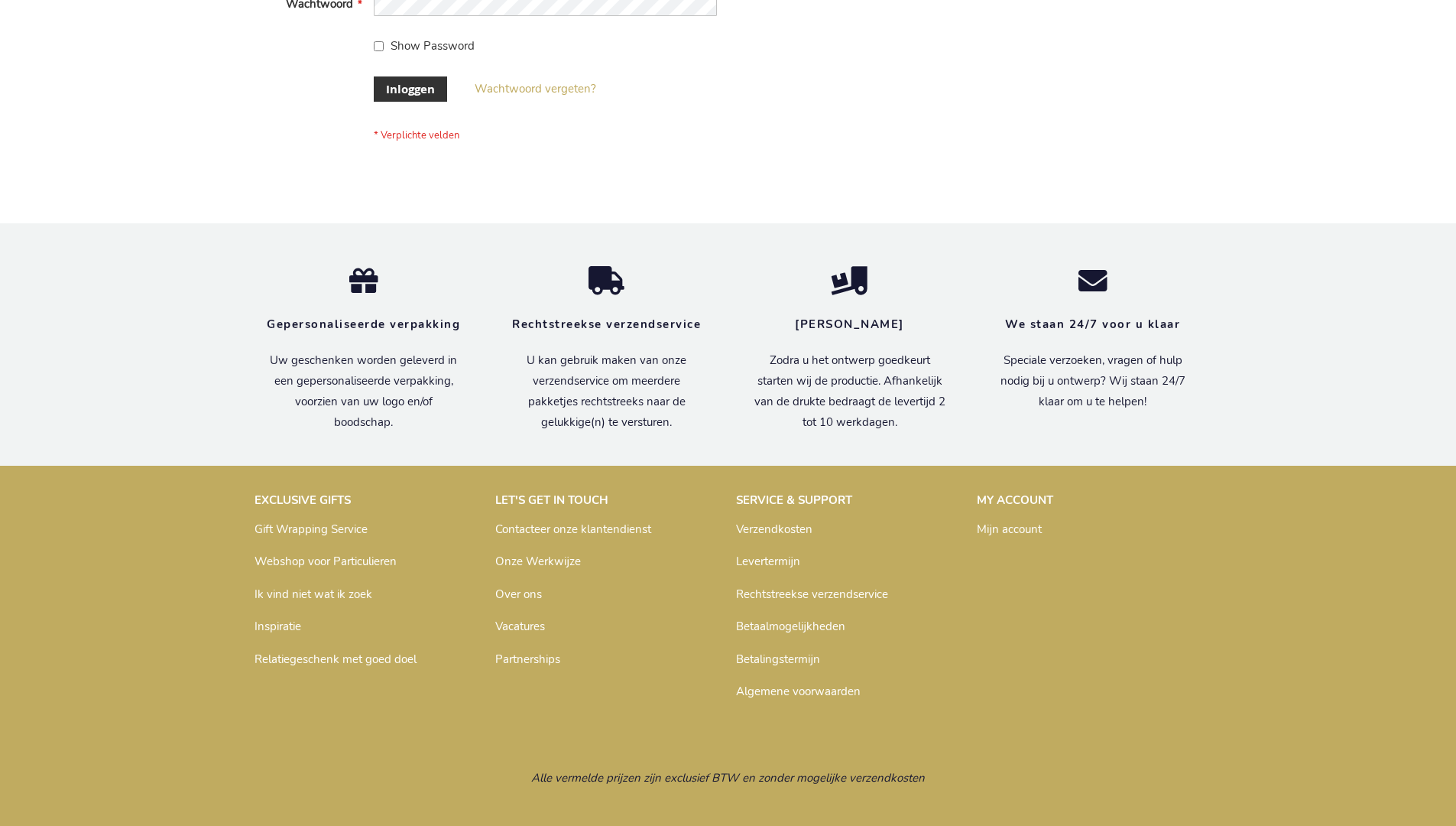
scroll to position [519, 0]
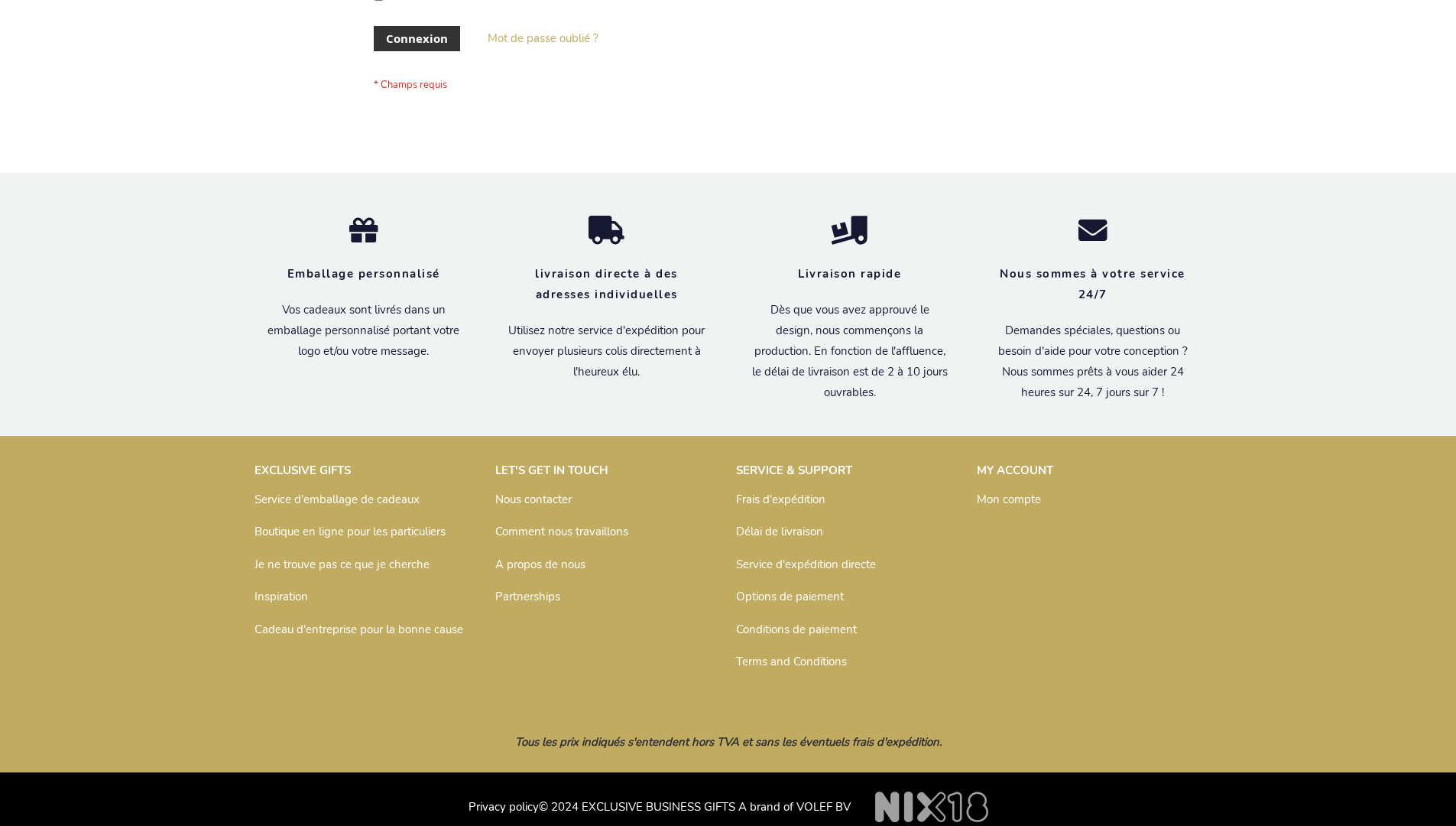
scroll to position [528, 0]
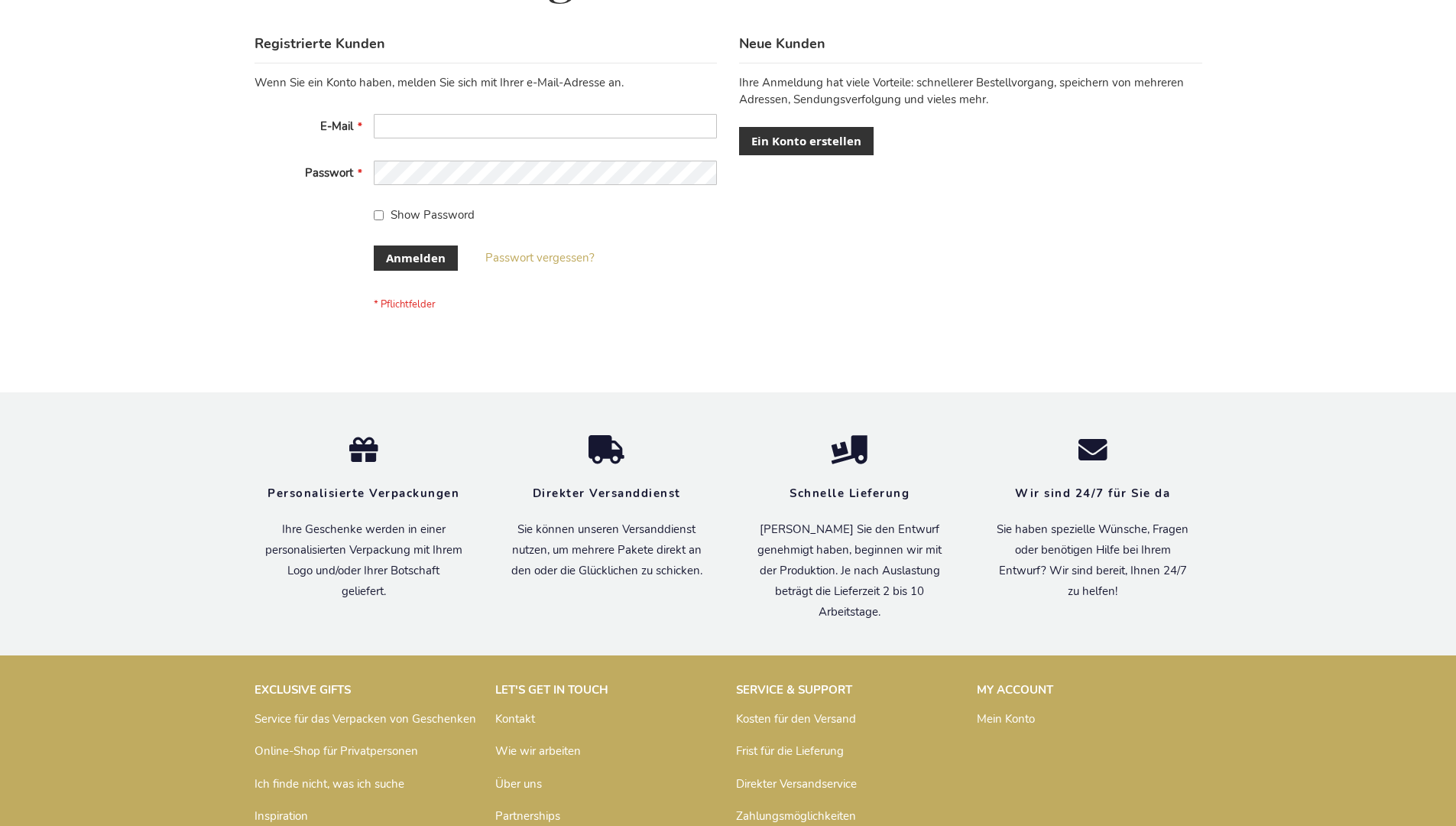
scroll to position [513, 0]
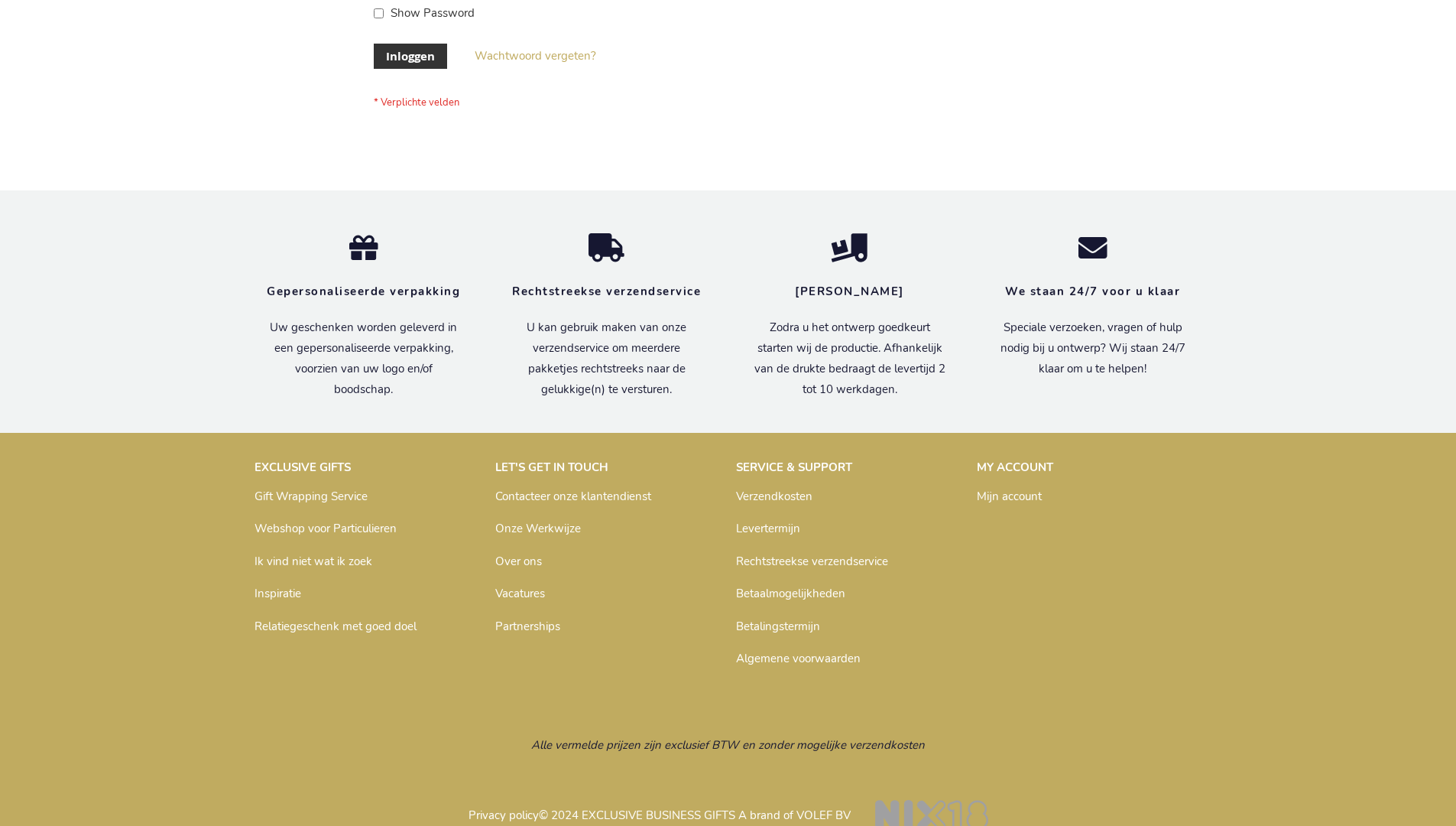
scroll to position [519, 0]
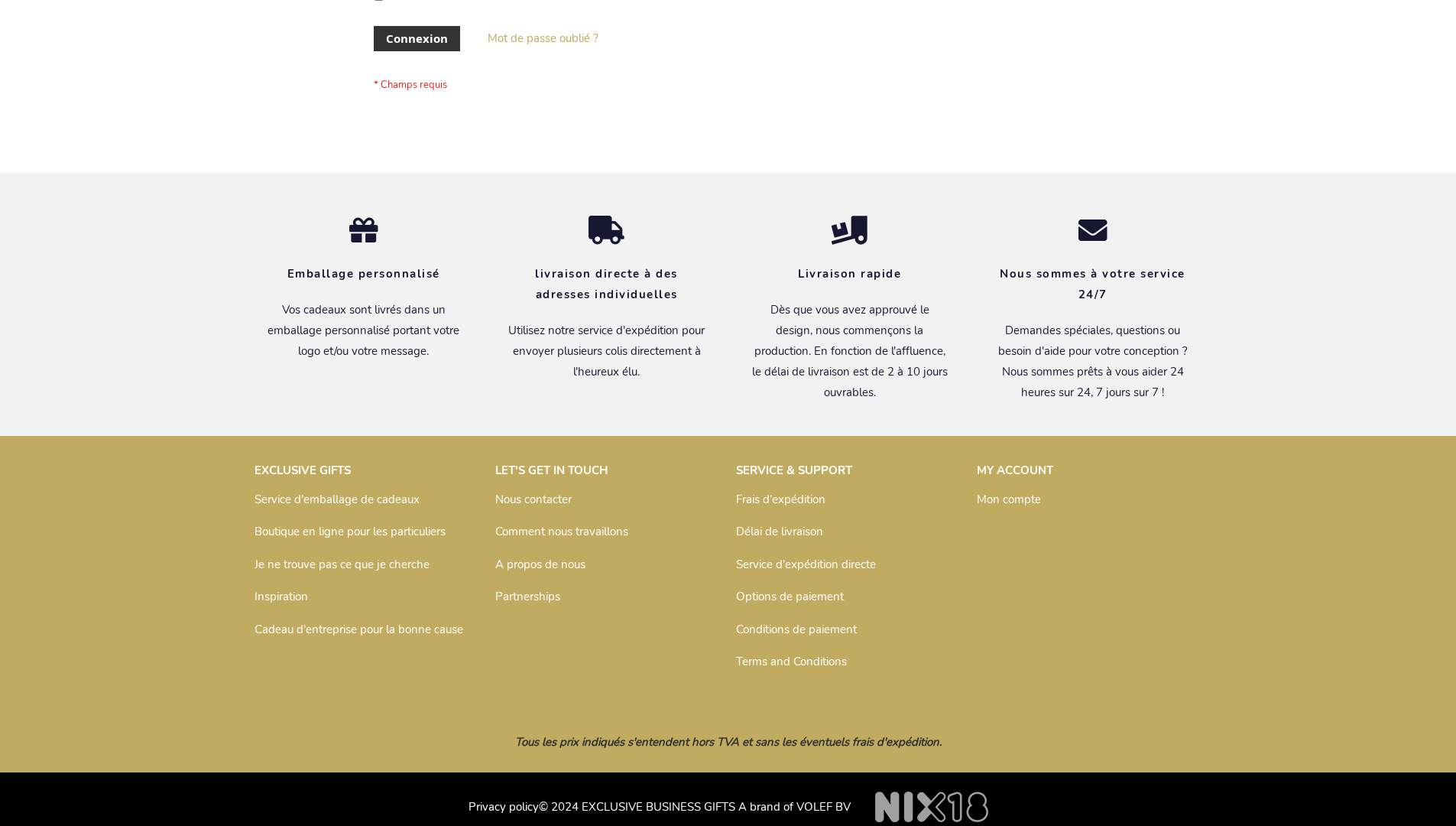
scroll to position [528, 0]
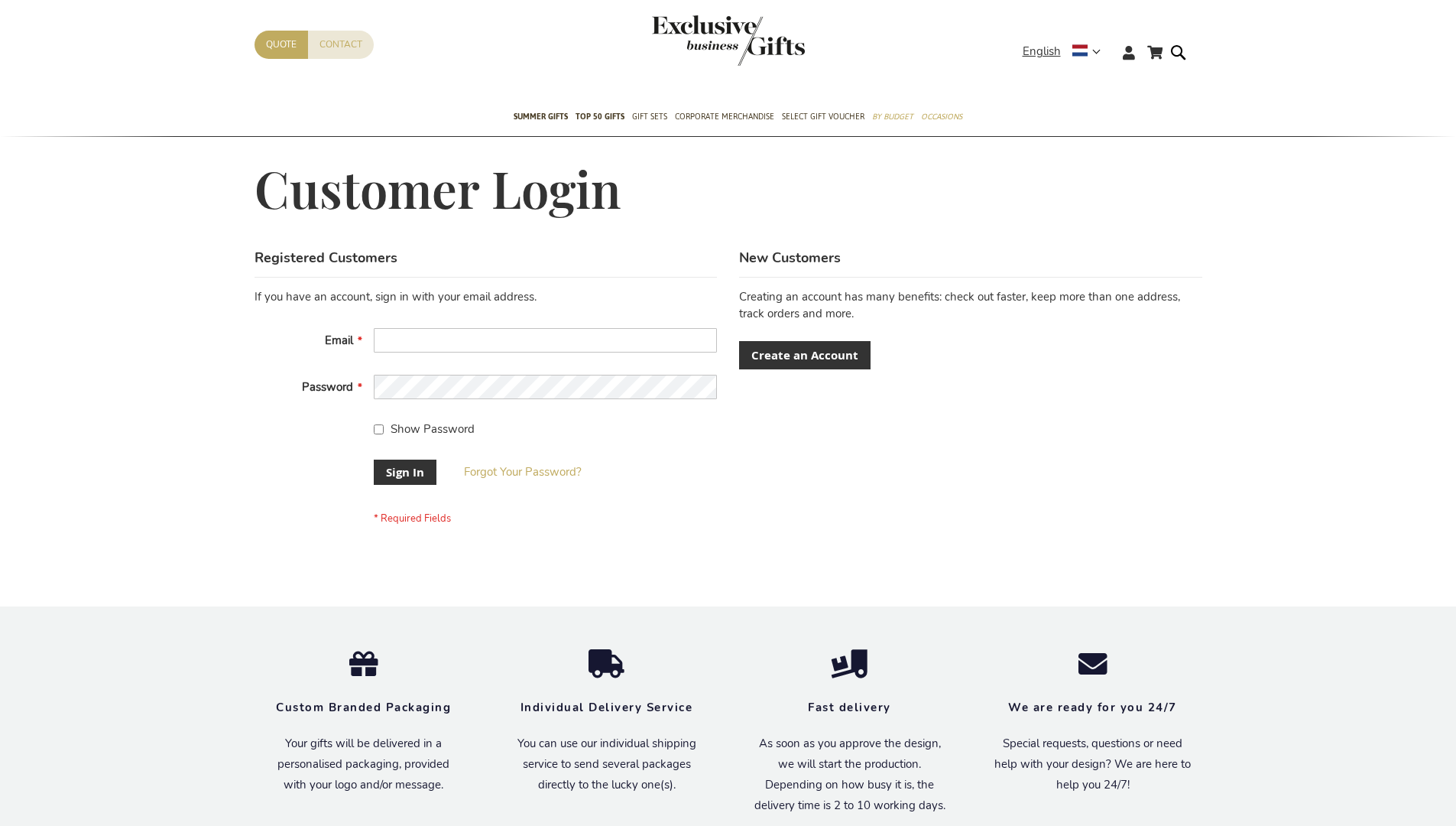
scroll to position [492, 0]
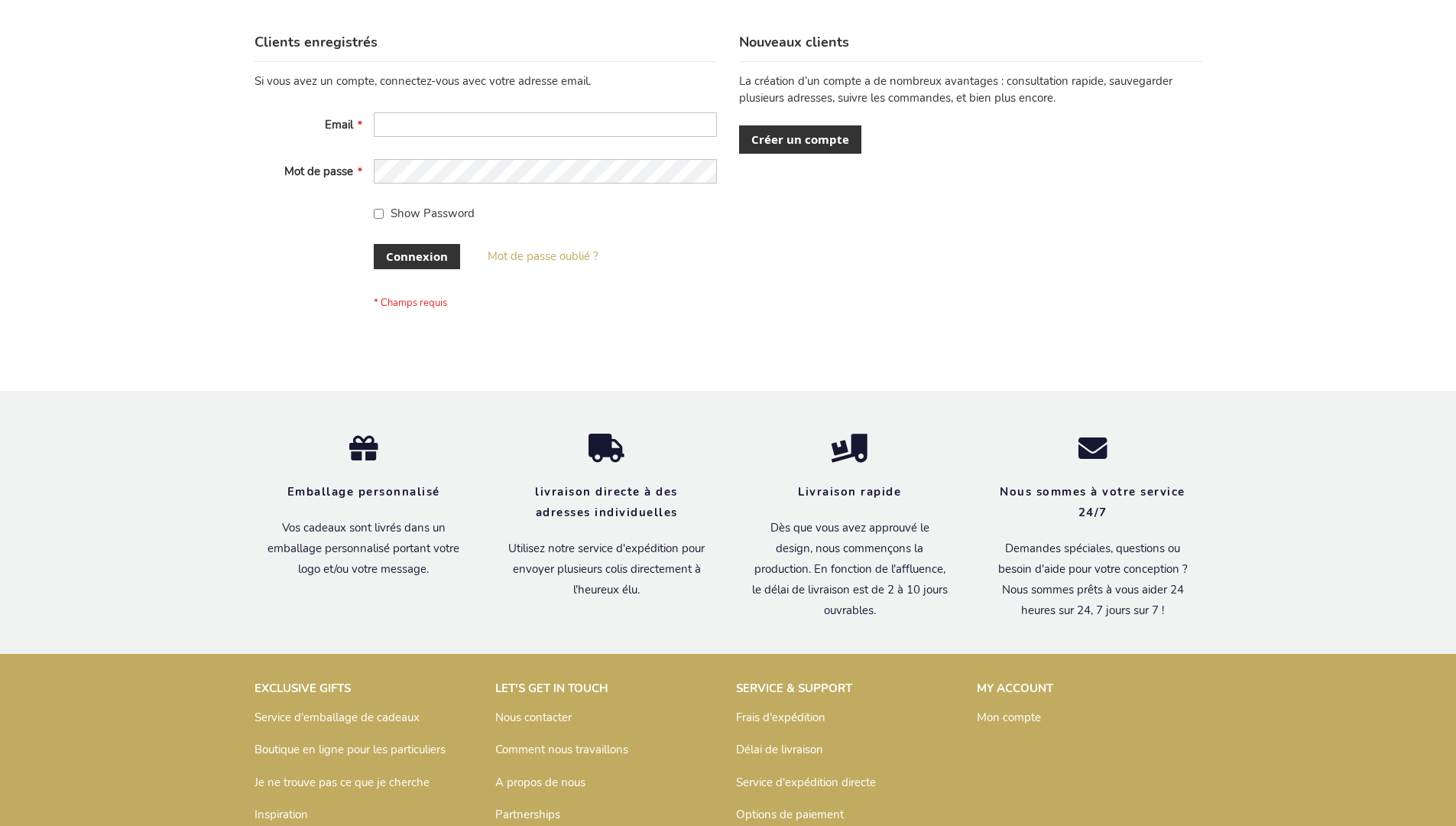
scroll to position [528, 0]
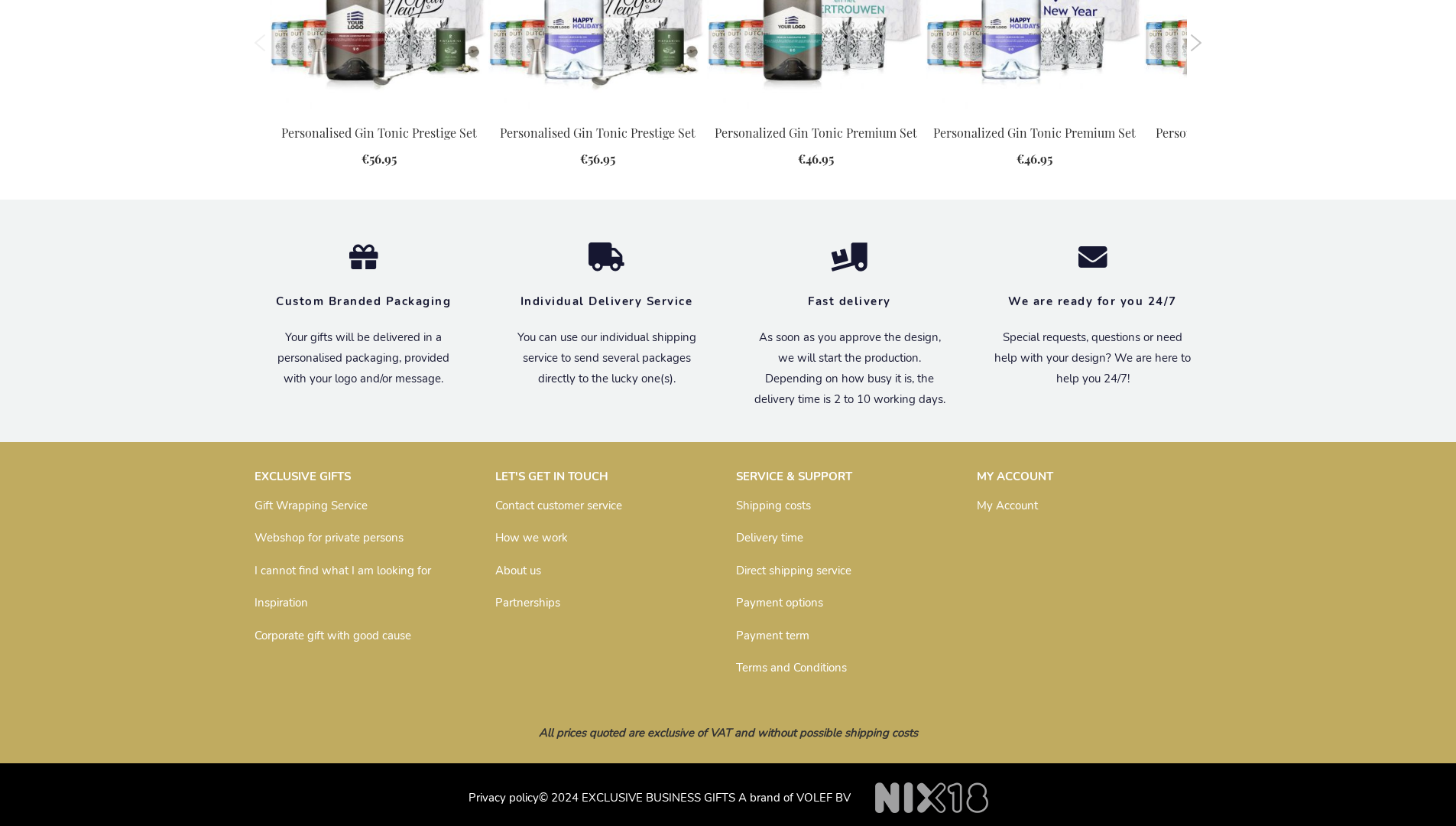
scroll to position [1598, 0]
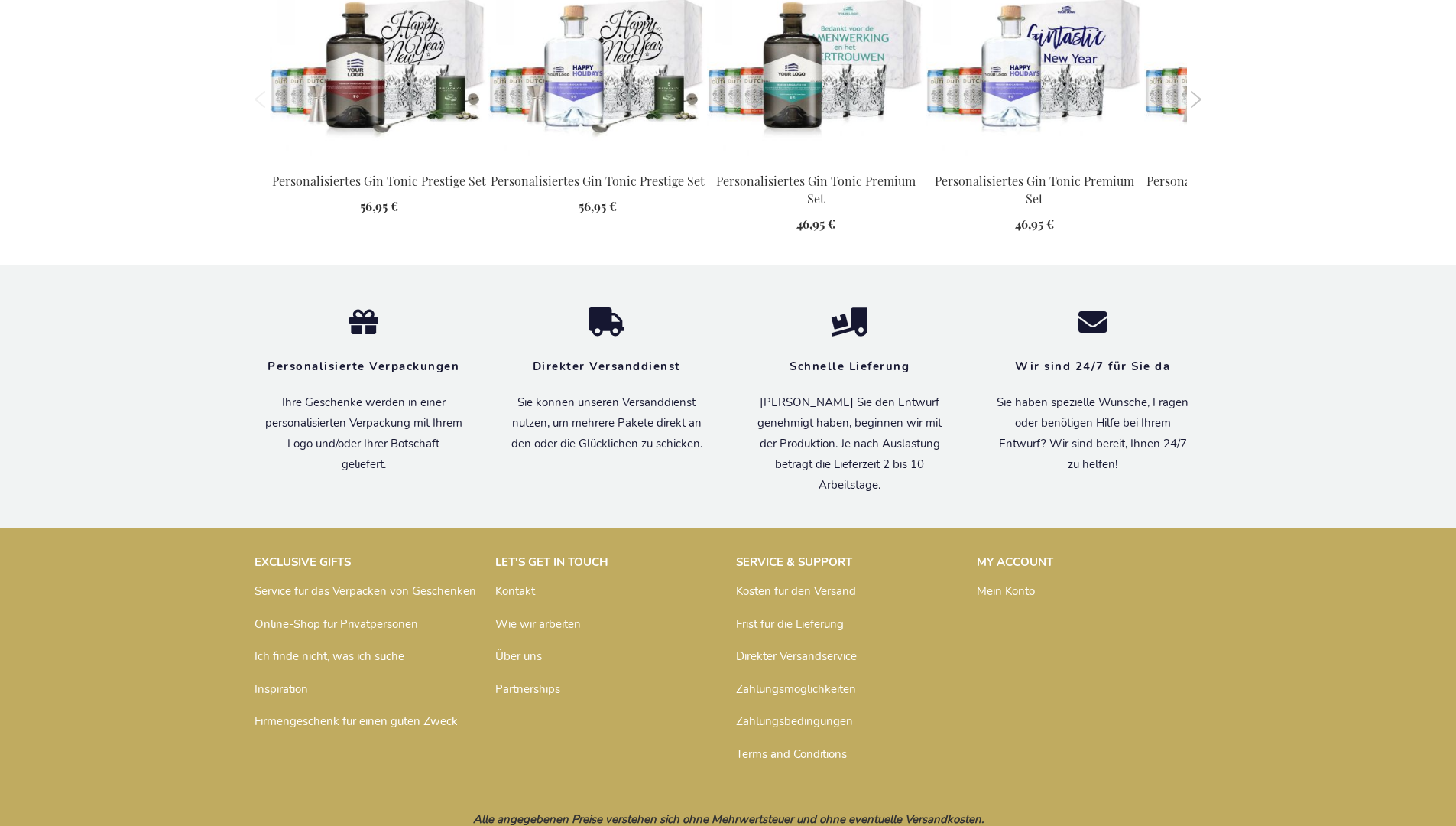
scroll to position [1653, 0]
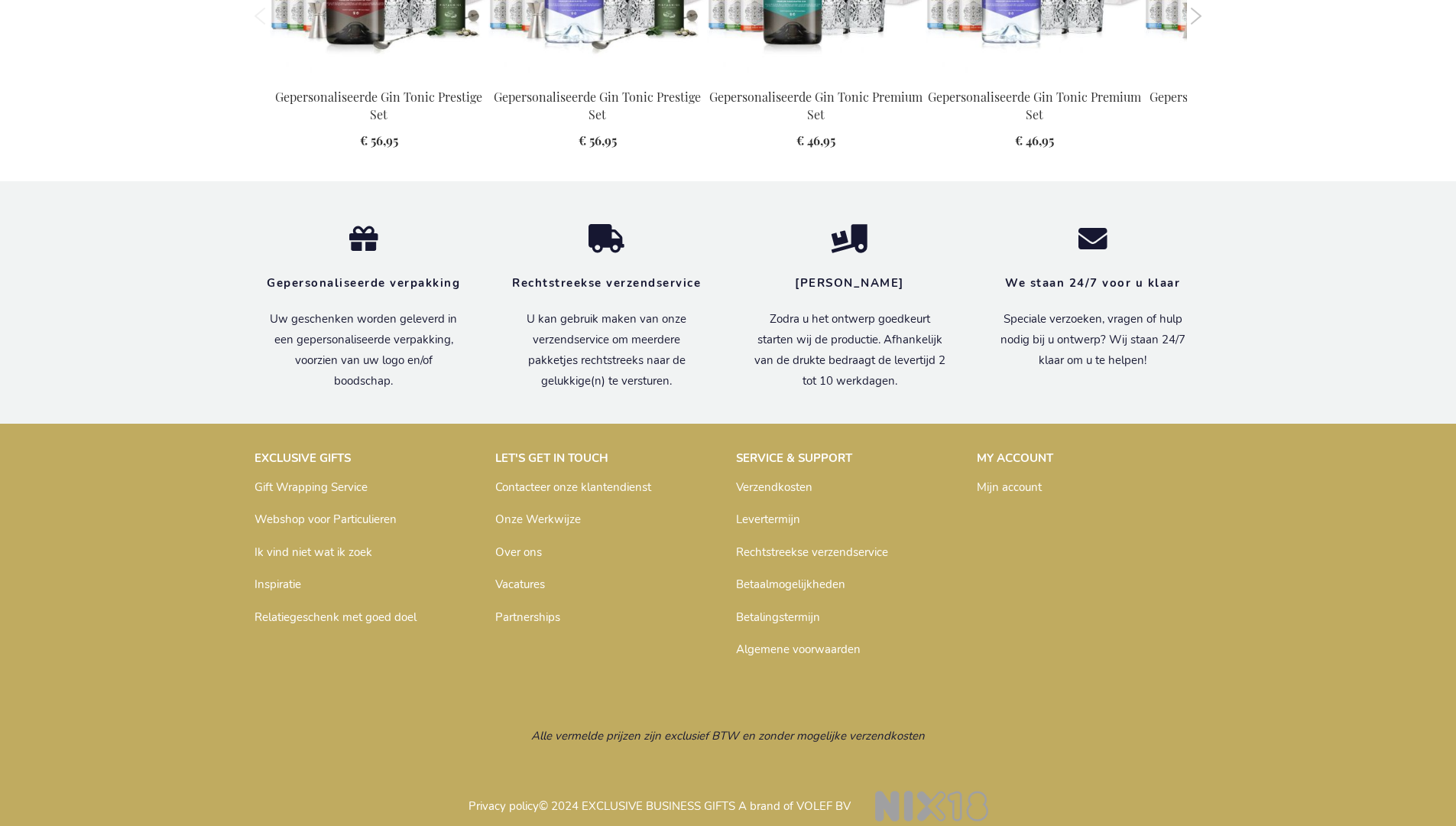
scroll to position [1643, 0]
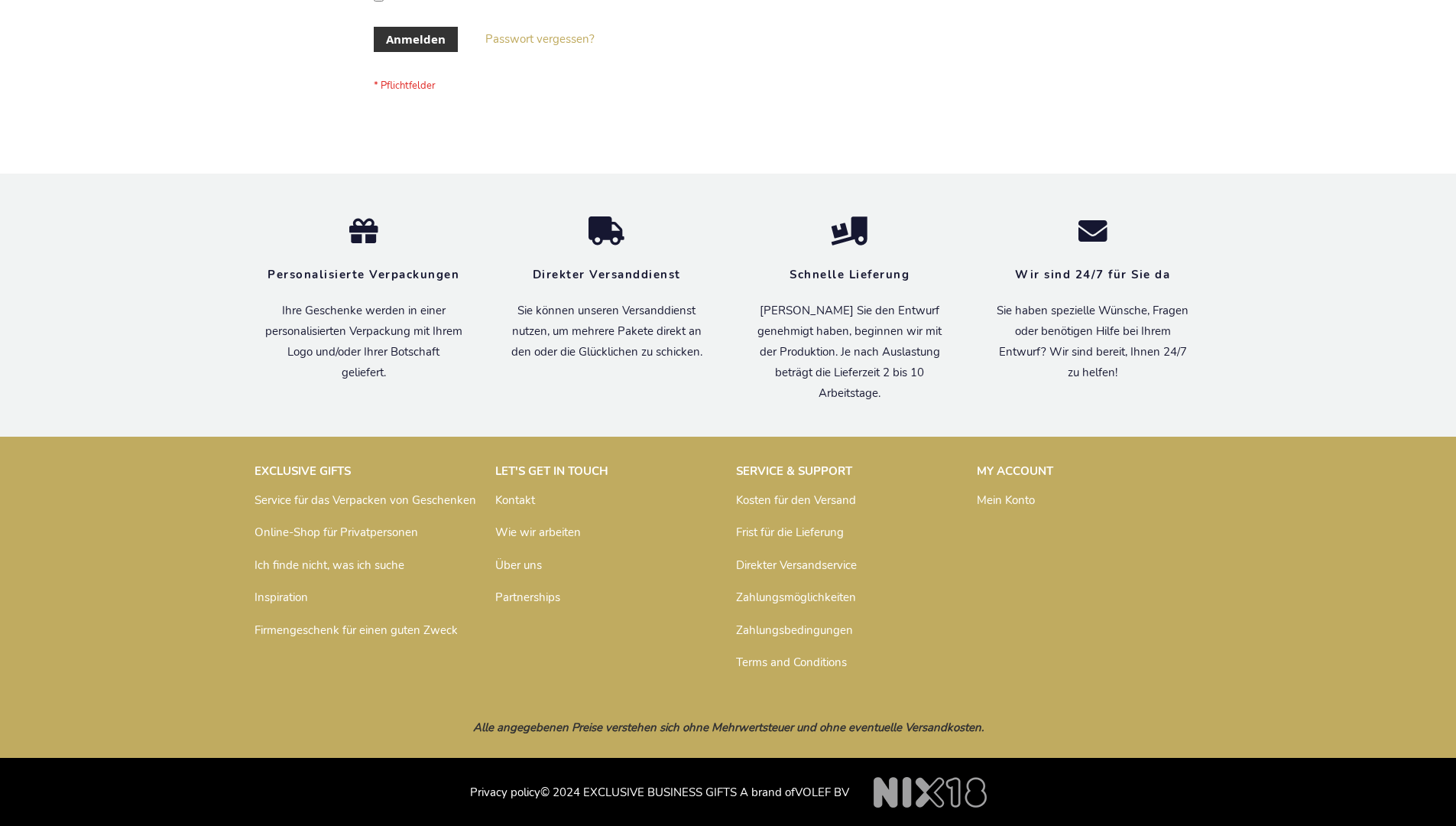
scroll to position [513, 0]
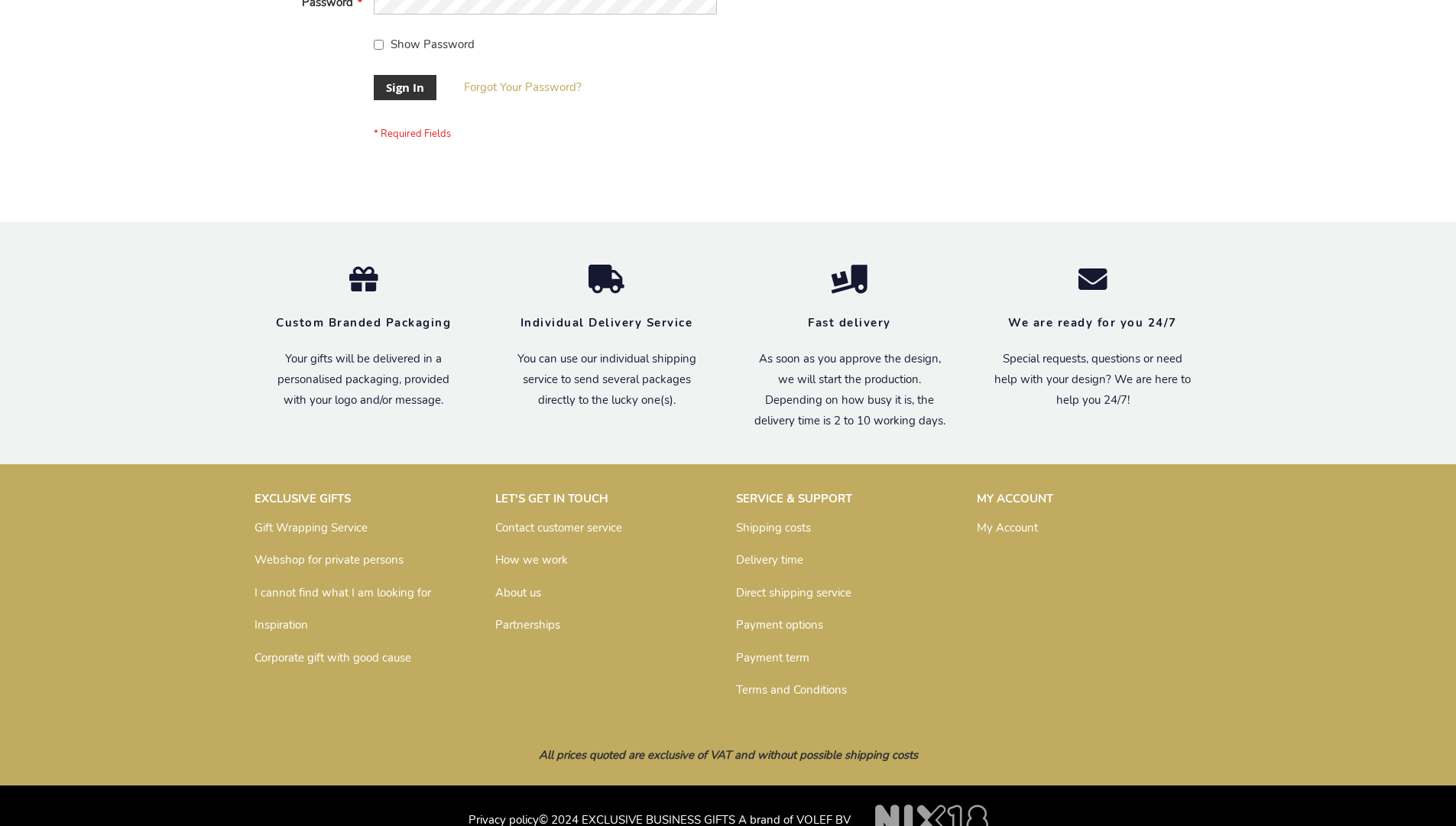
scroll to position [492, 0]
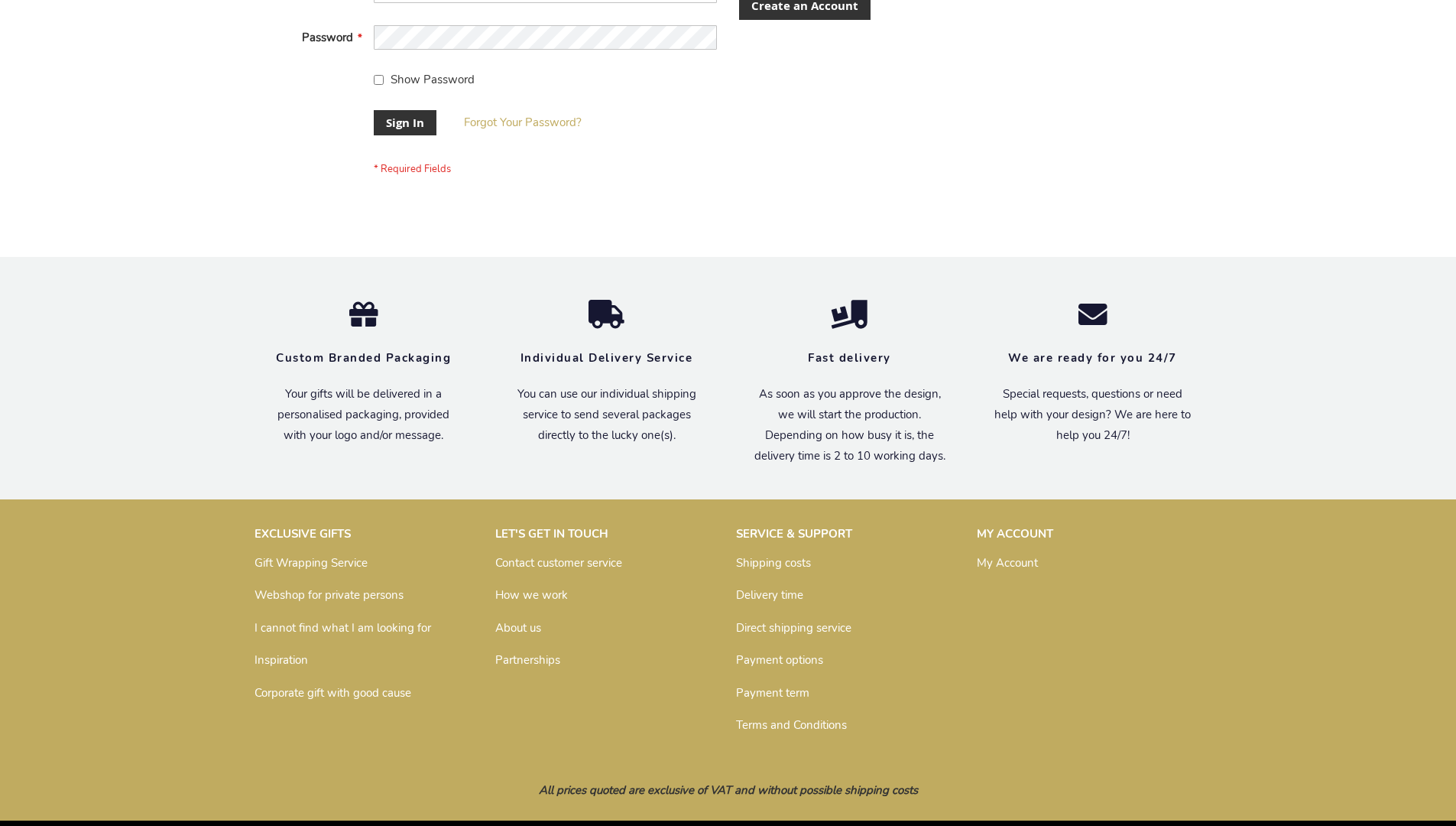
scroll to position [492, 0]
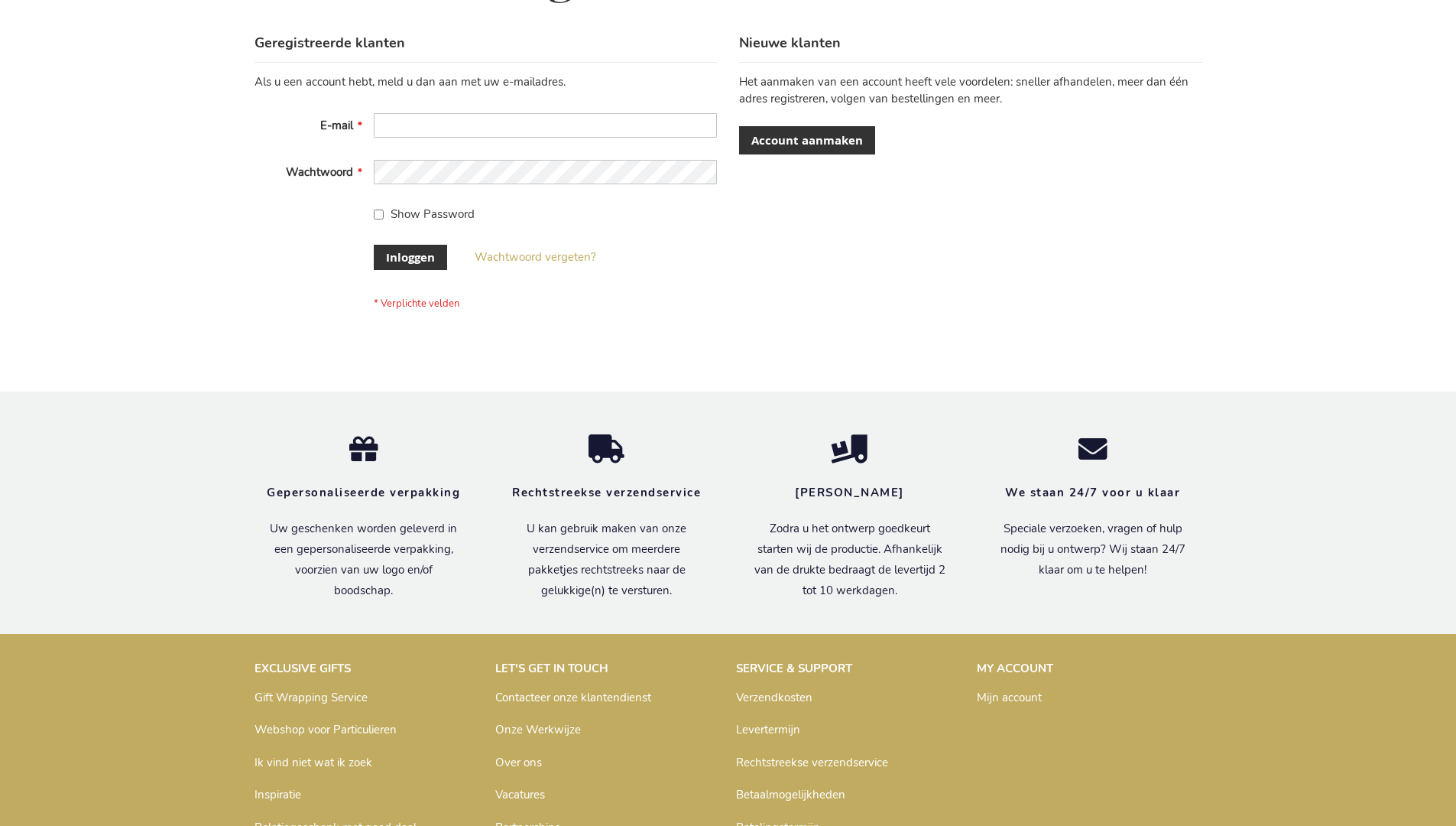
scroll to position [519, 0]
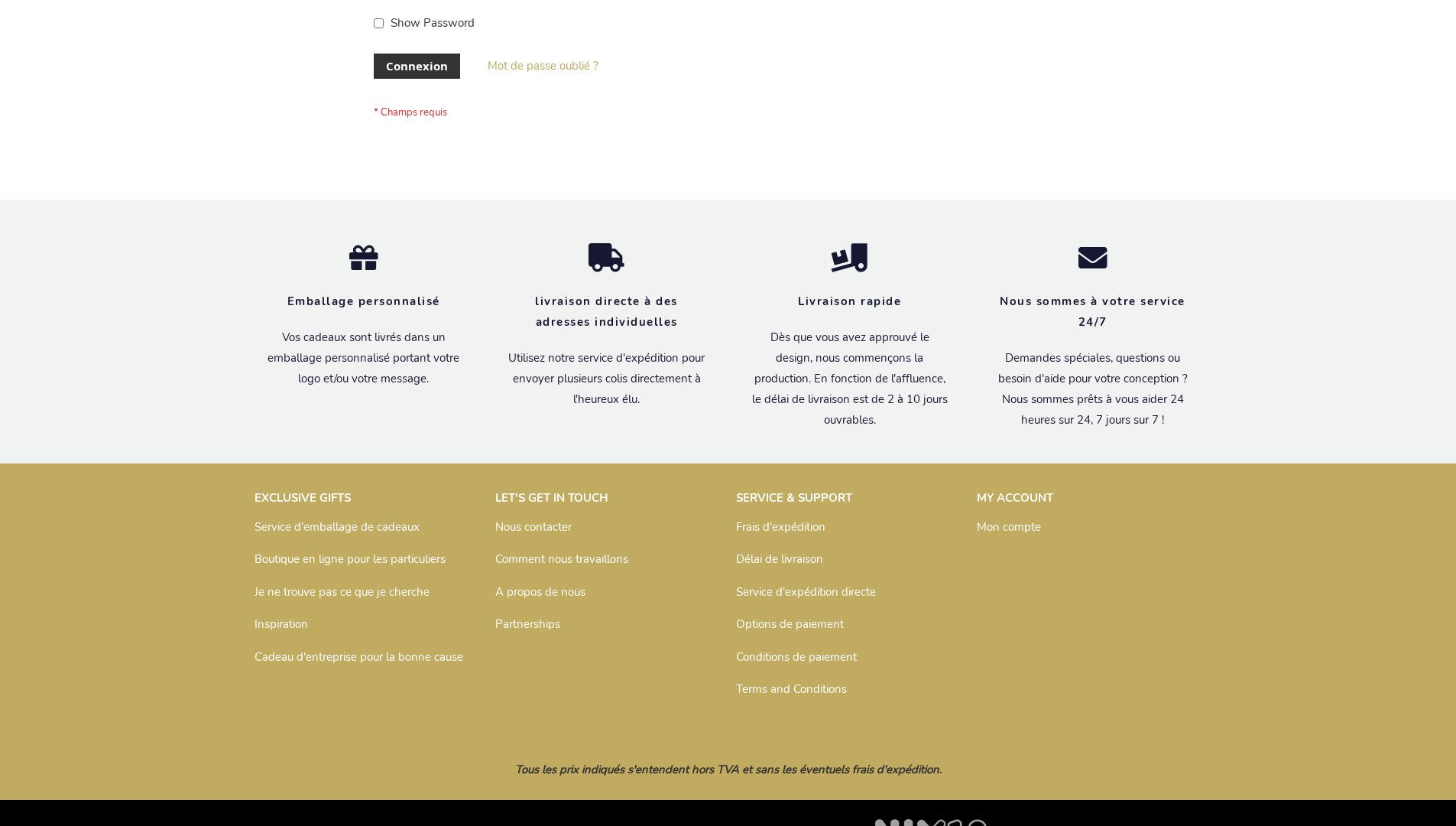
scroll to position [528, 0]
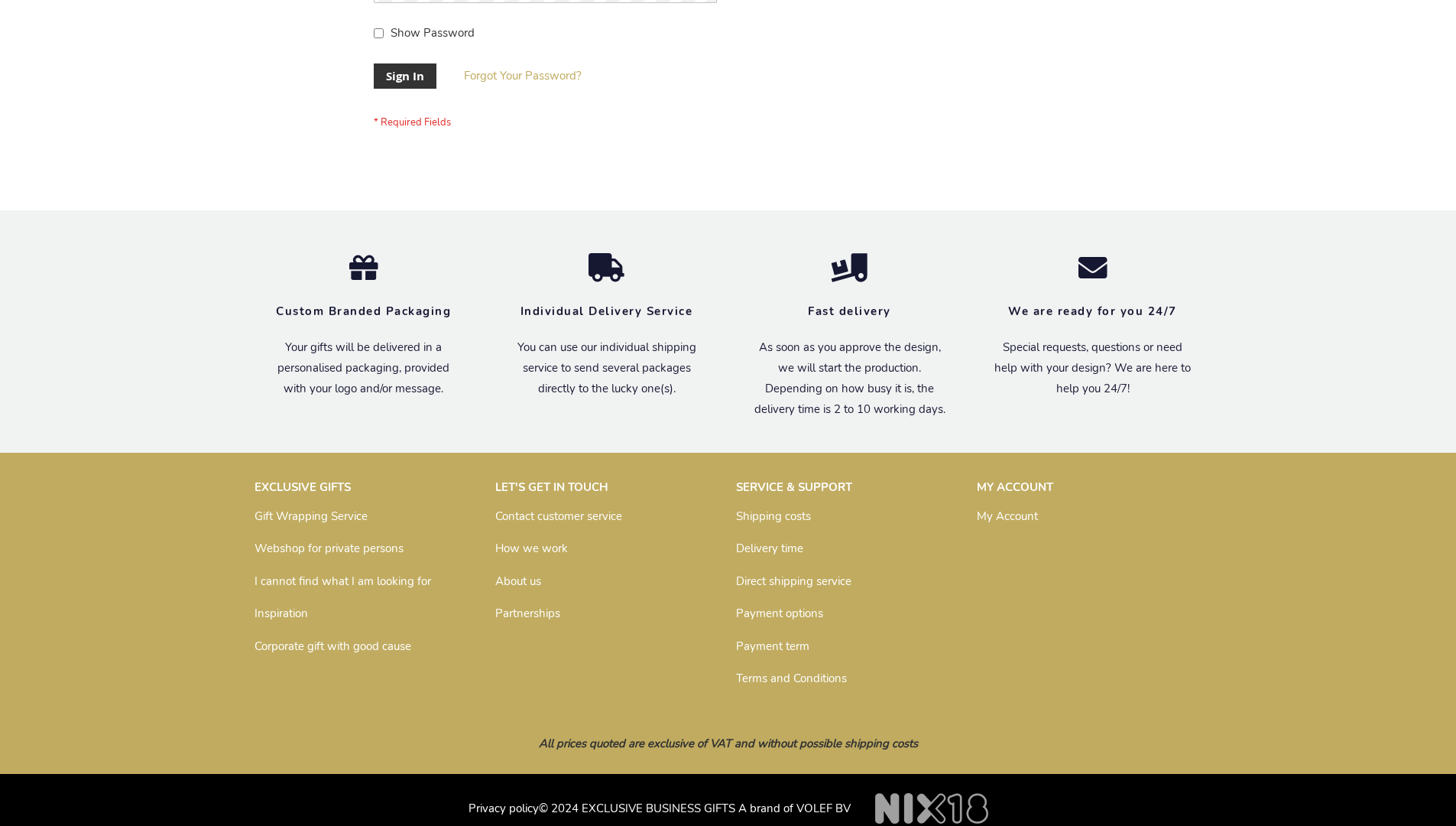
scroll to position [492, 0]
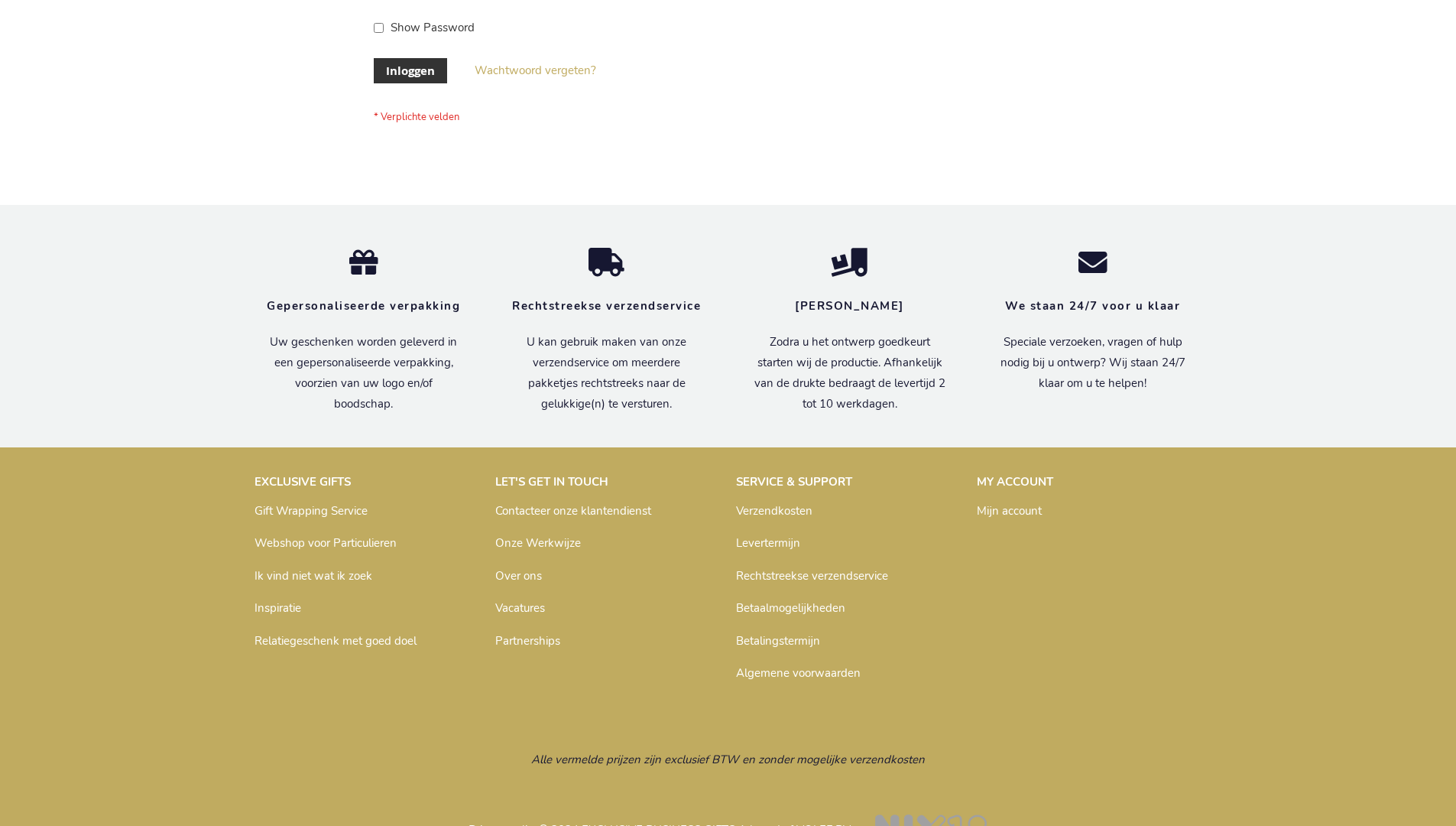
scroll to position [519, 0]
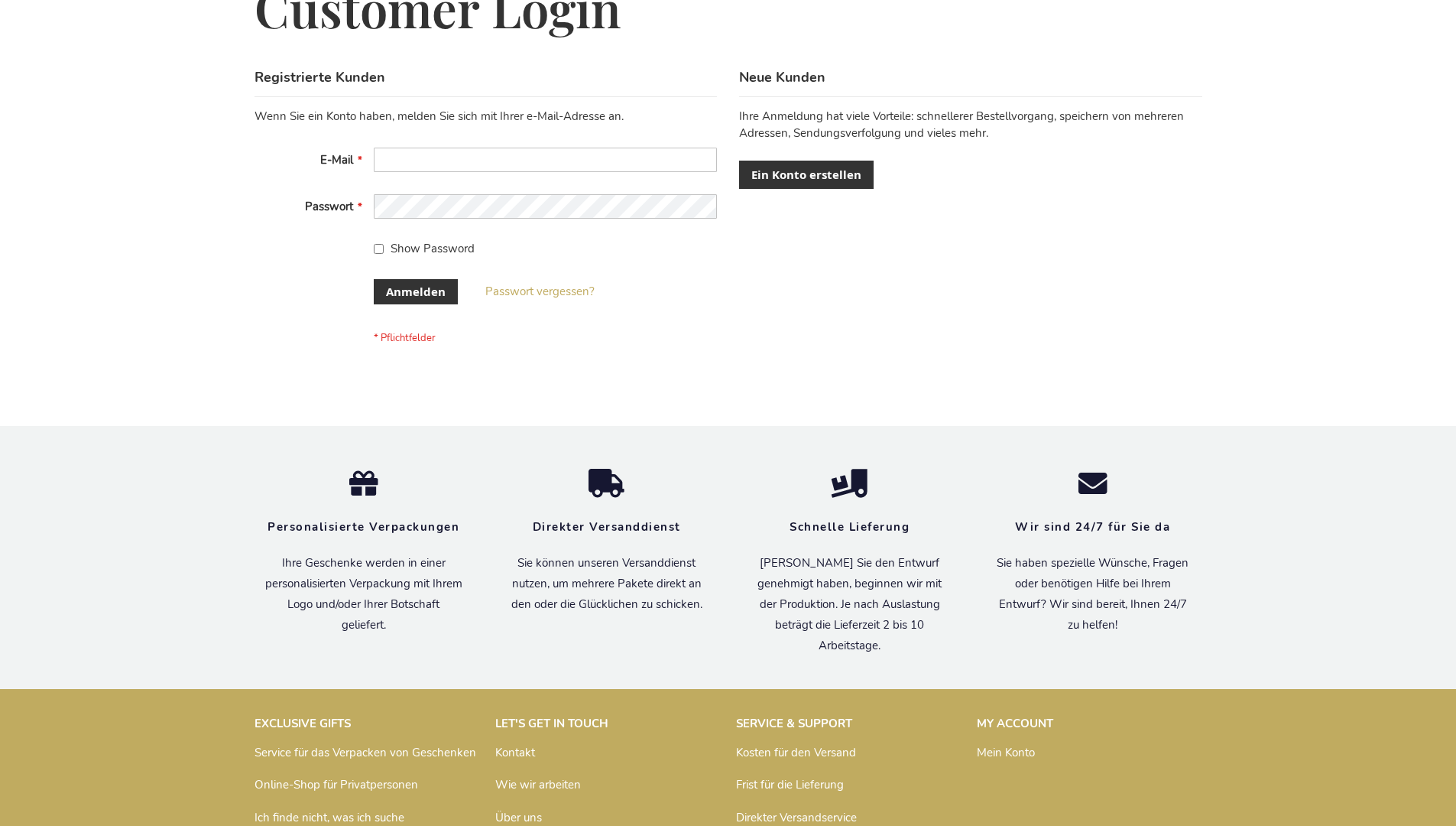
scroll to position [513, 0]
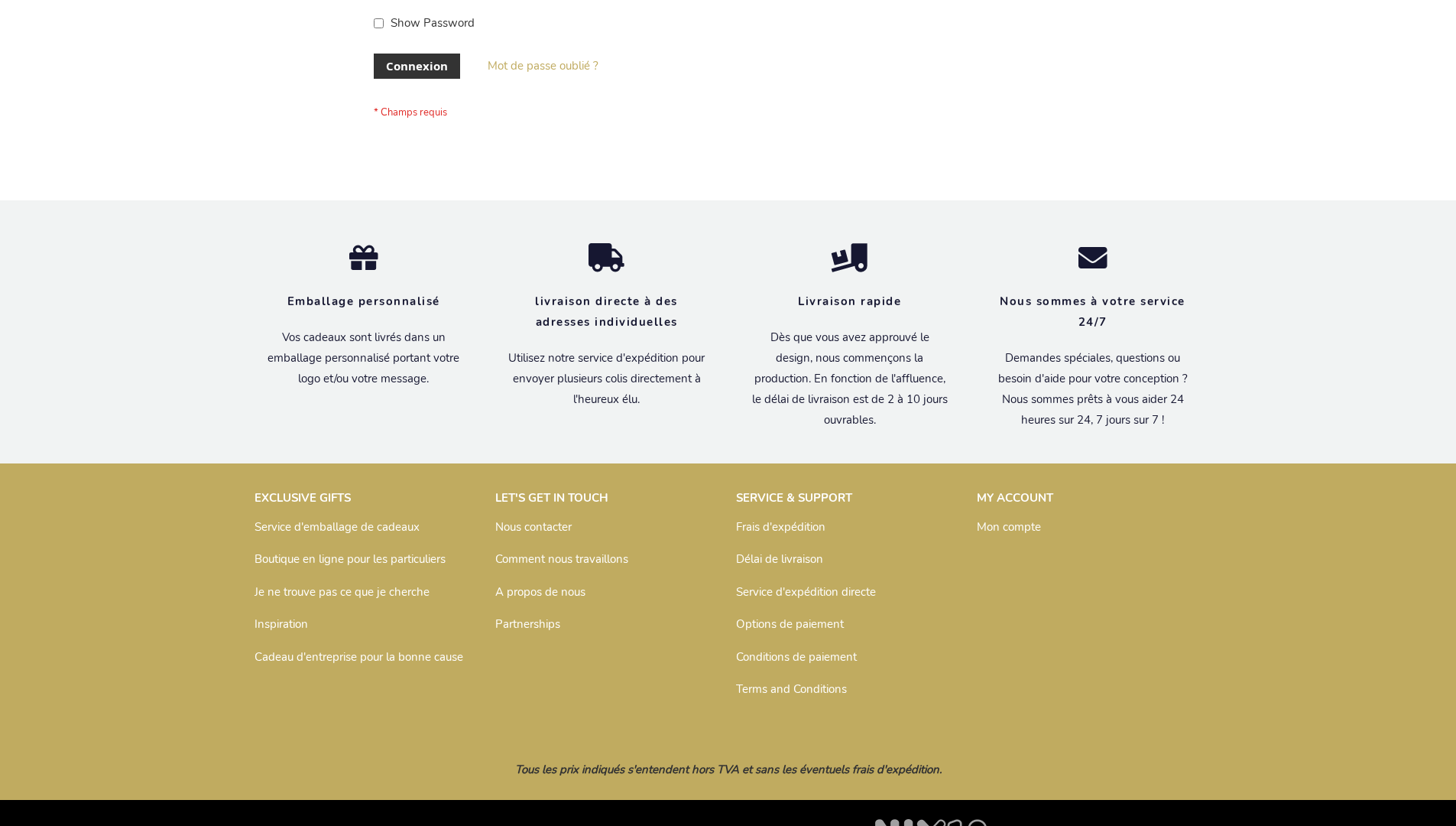
scroll to position [528, 0]
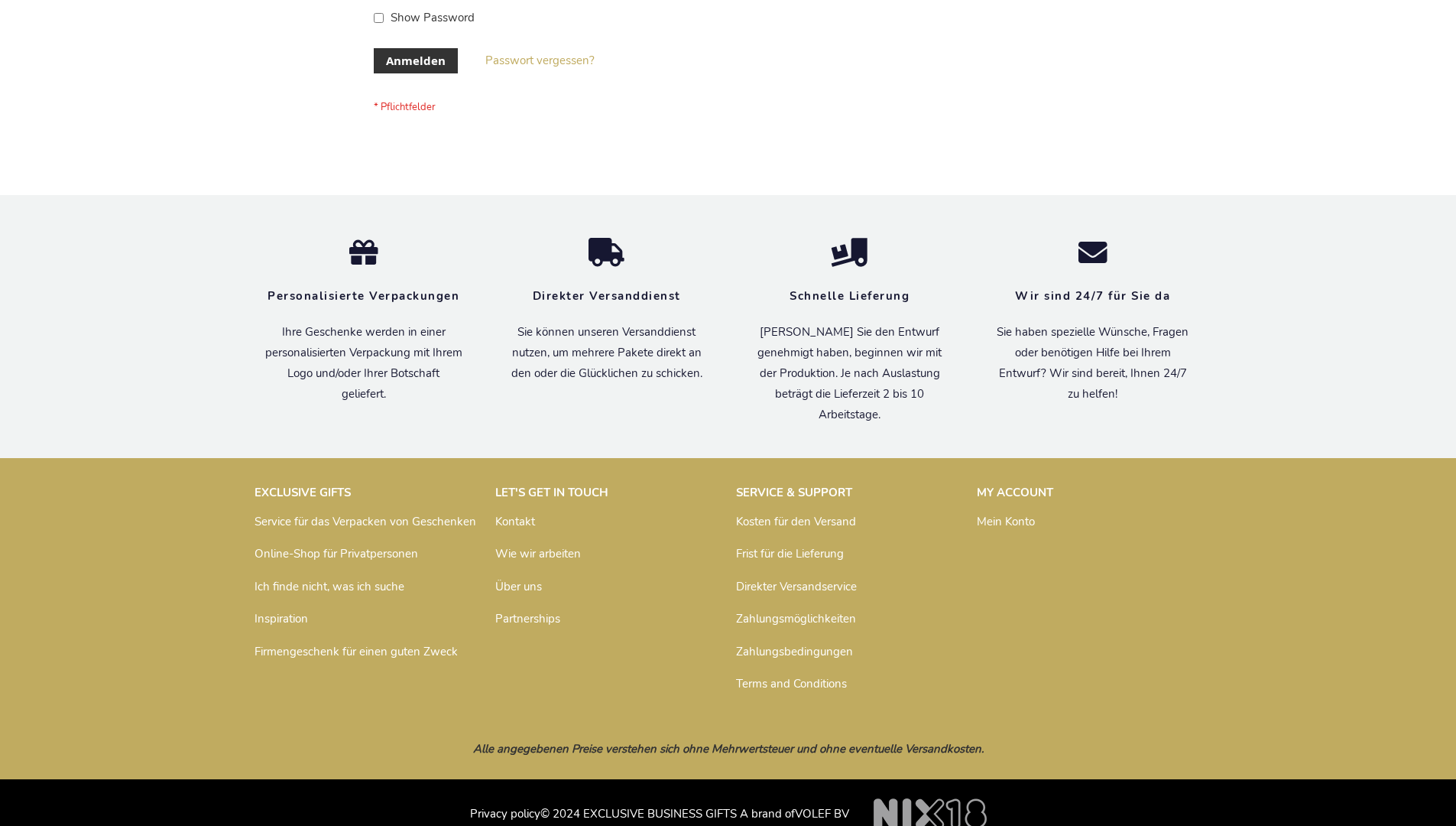
scroll to position [513, 0]
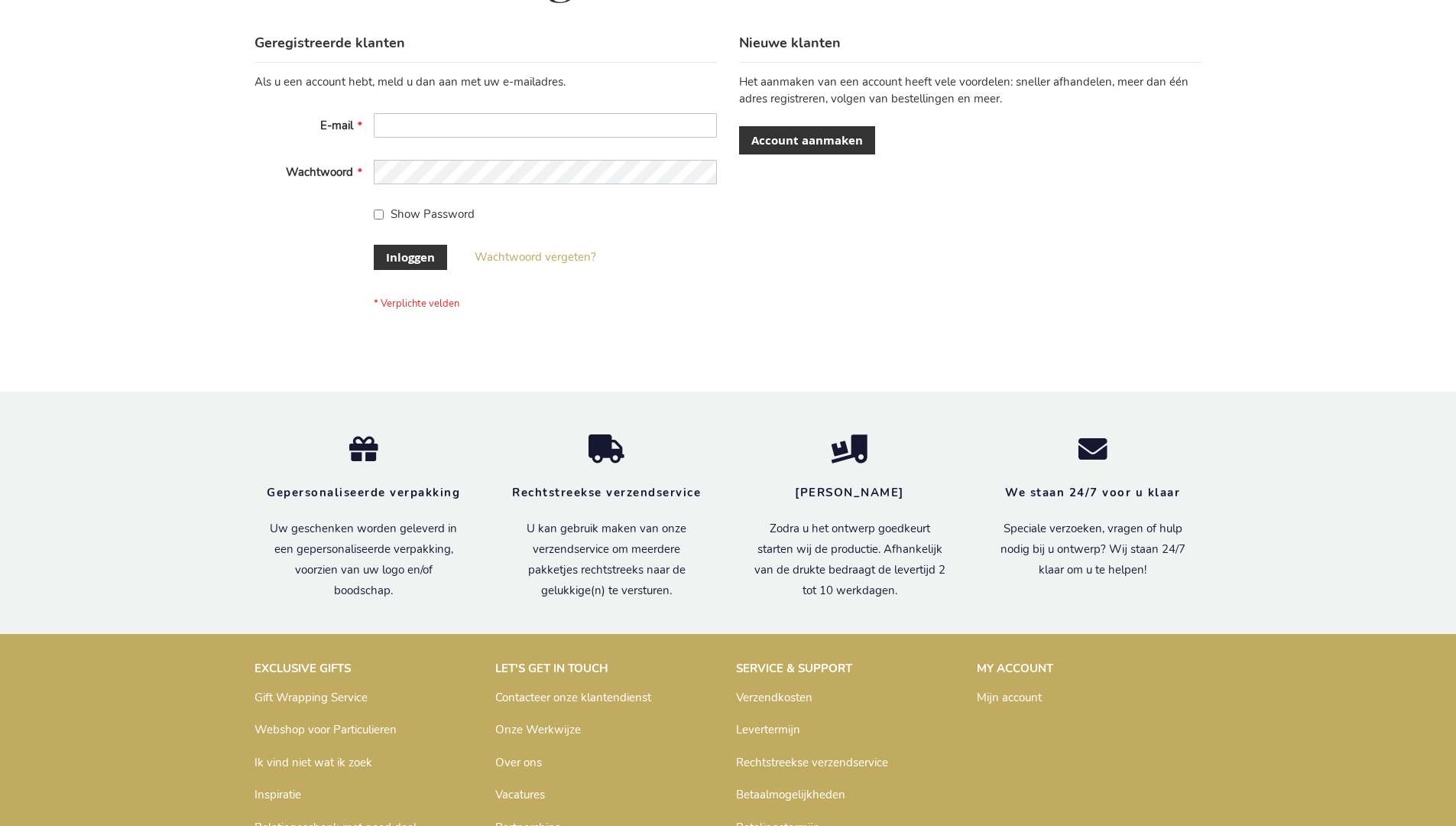
scroll to position [519, 0]
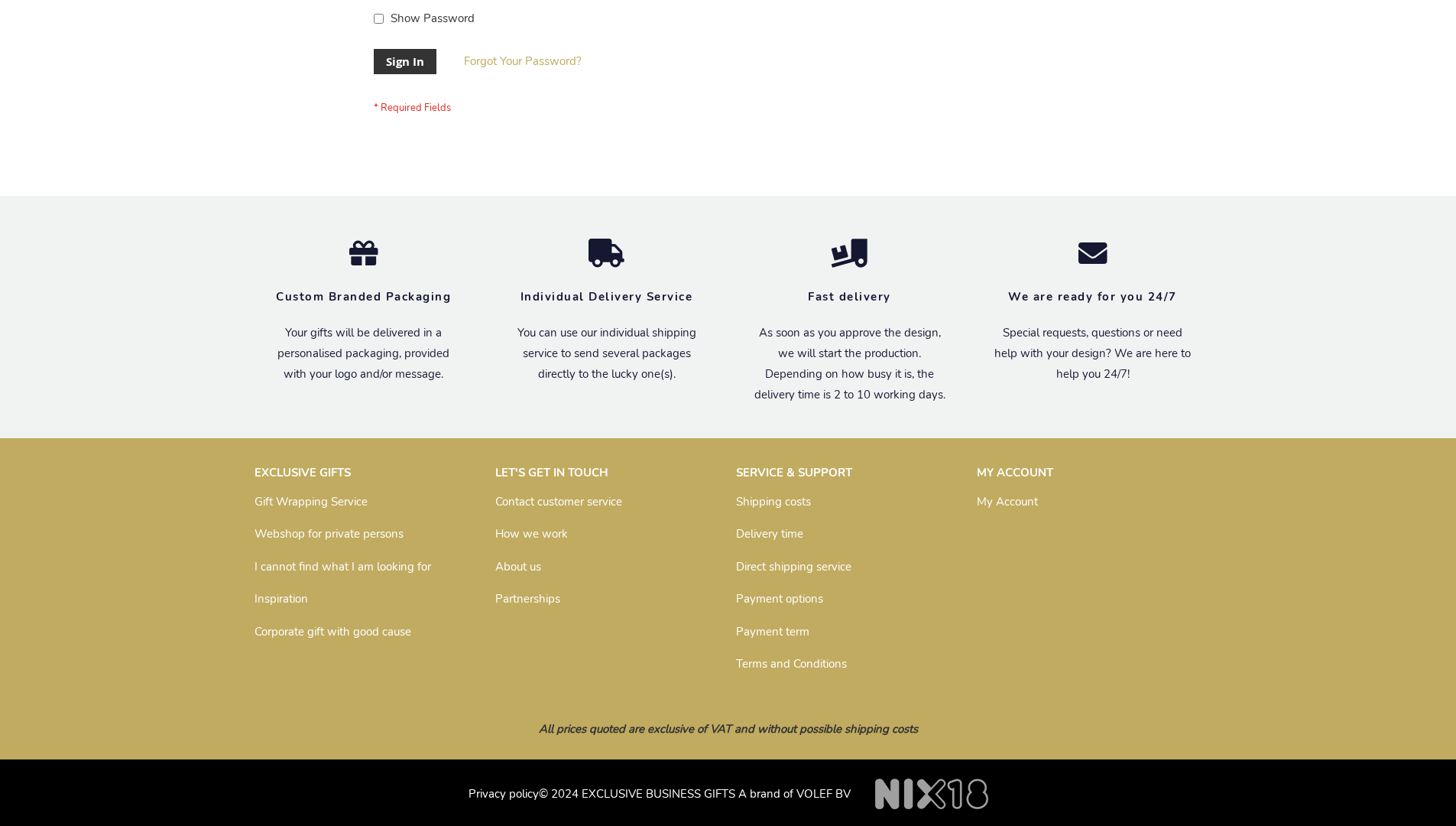
scroll to position [492, 0]
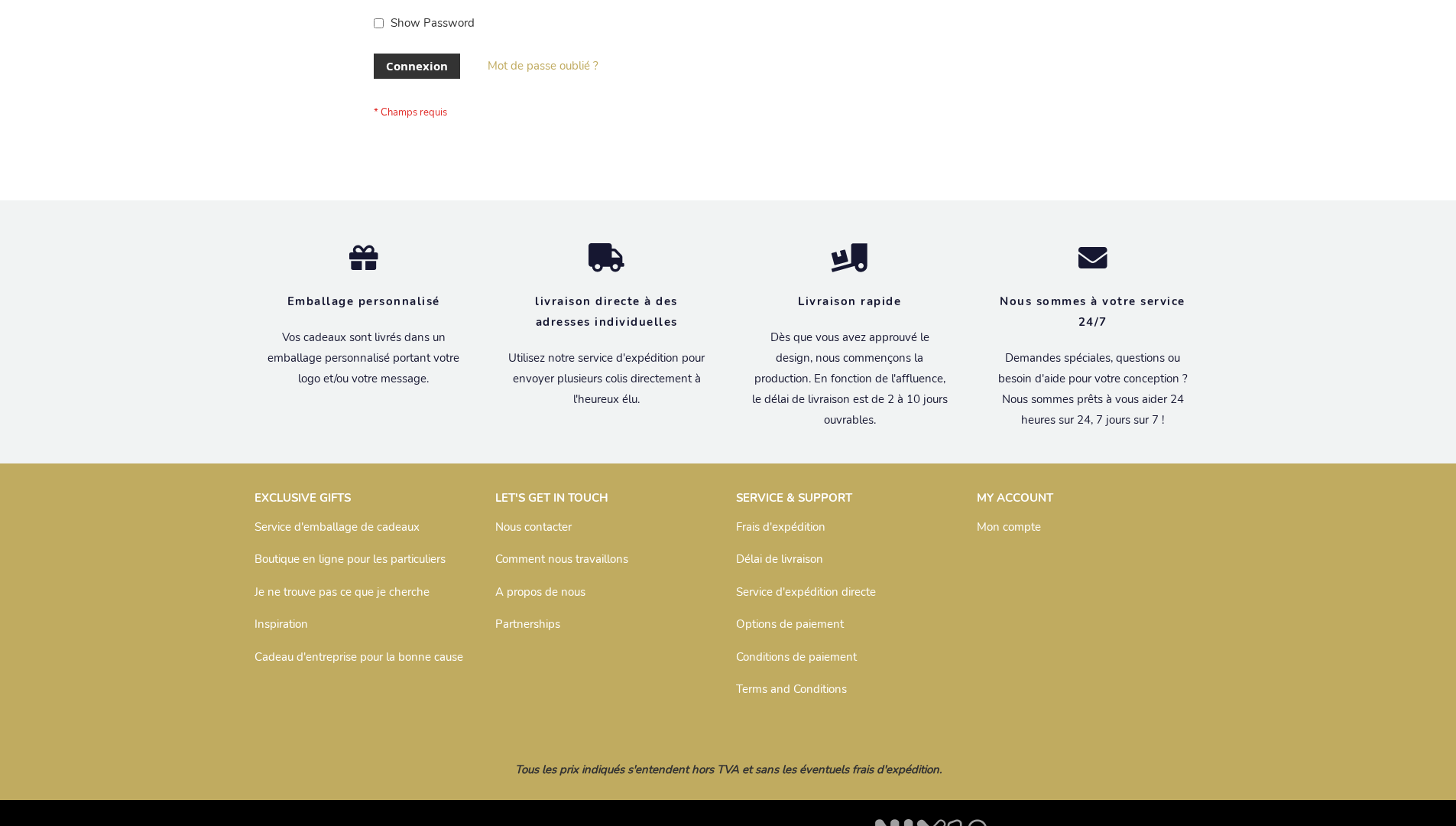
scroll to position [528, 0]
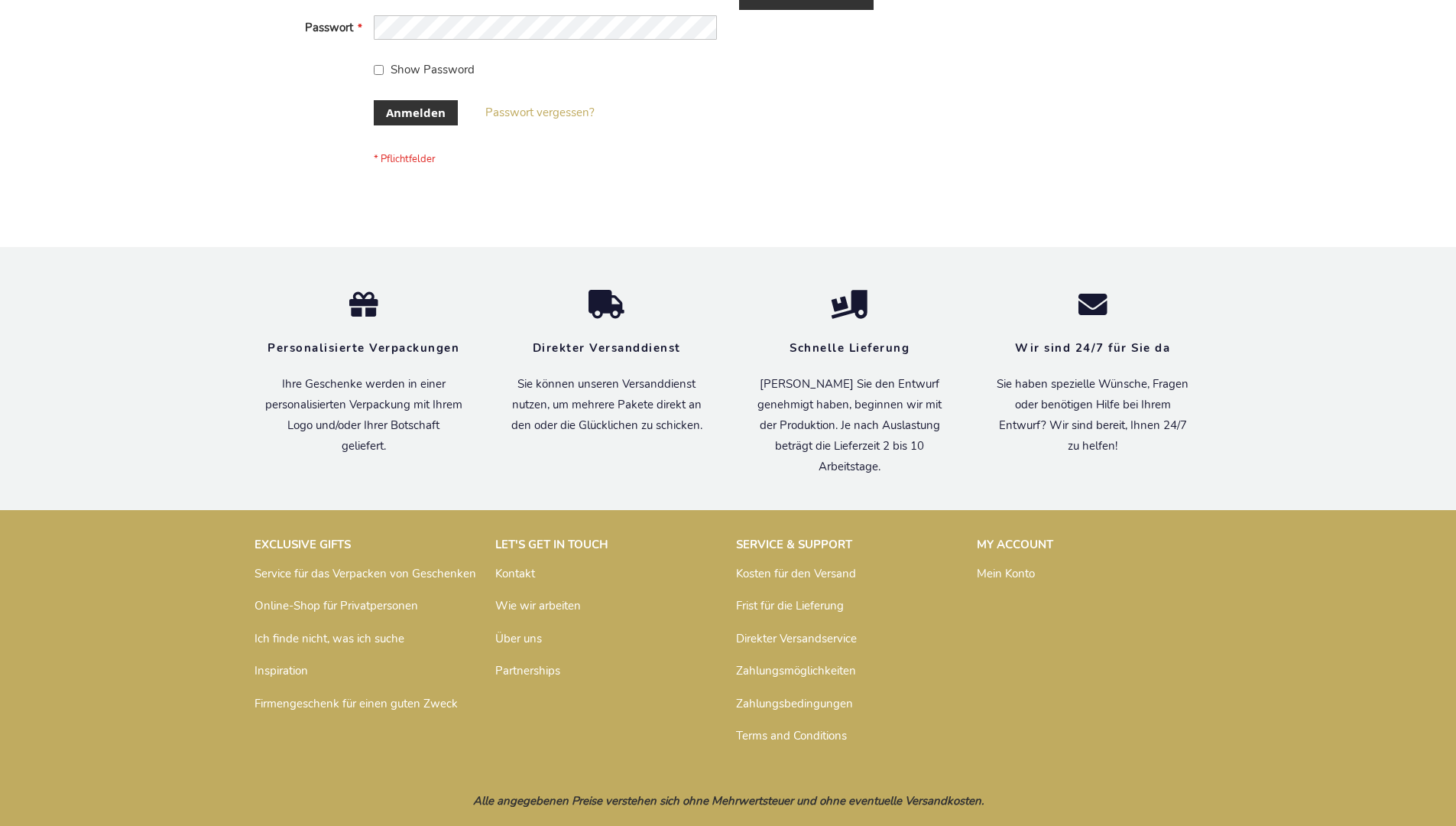
scroll to position [513, 0]
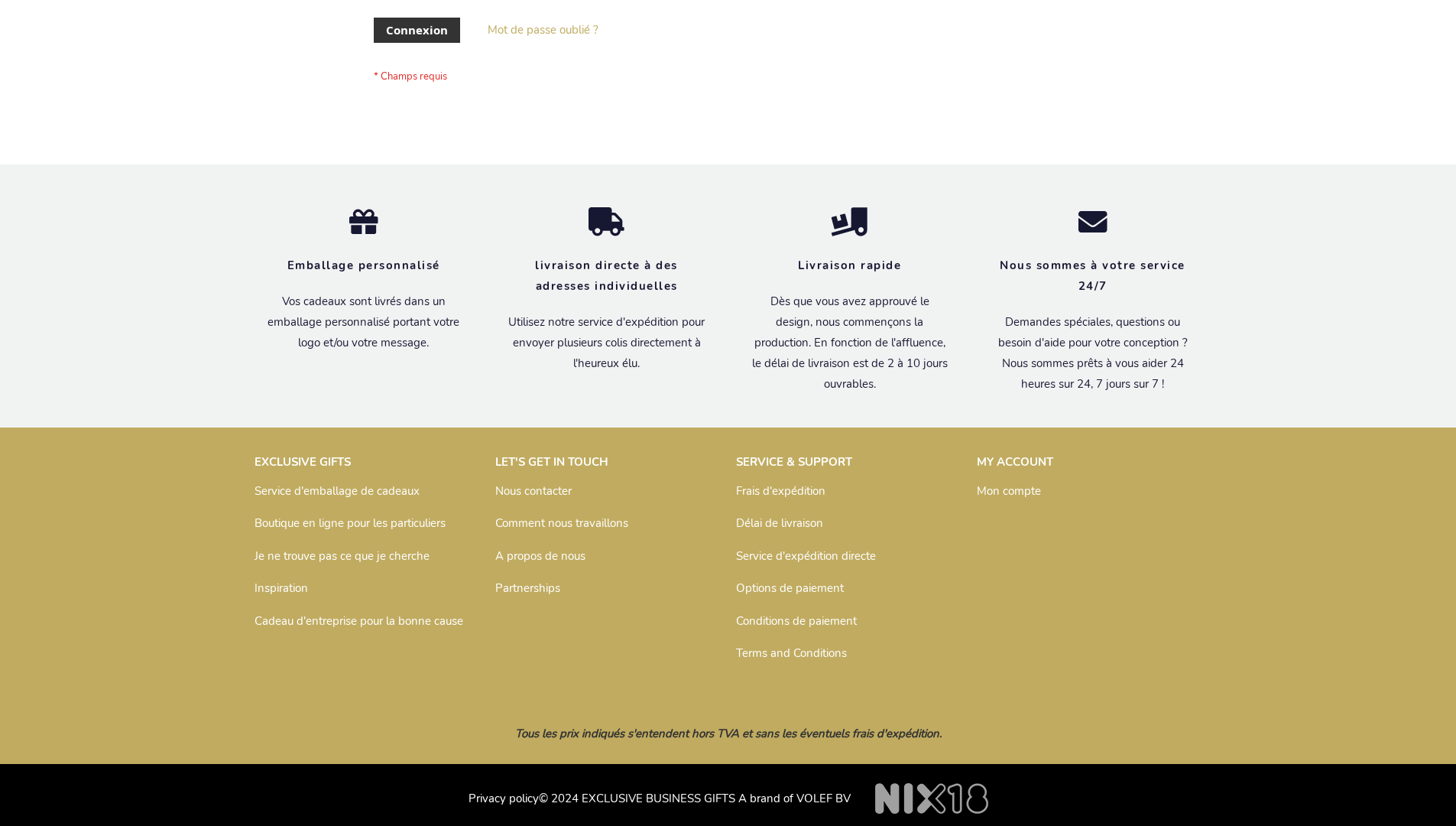
scroll to position [528, 0]
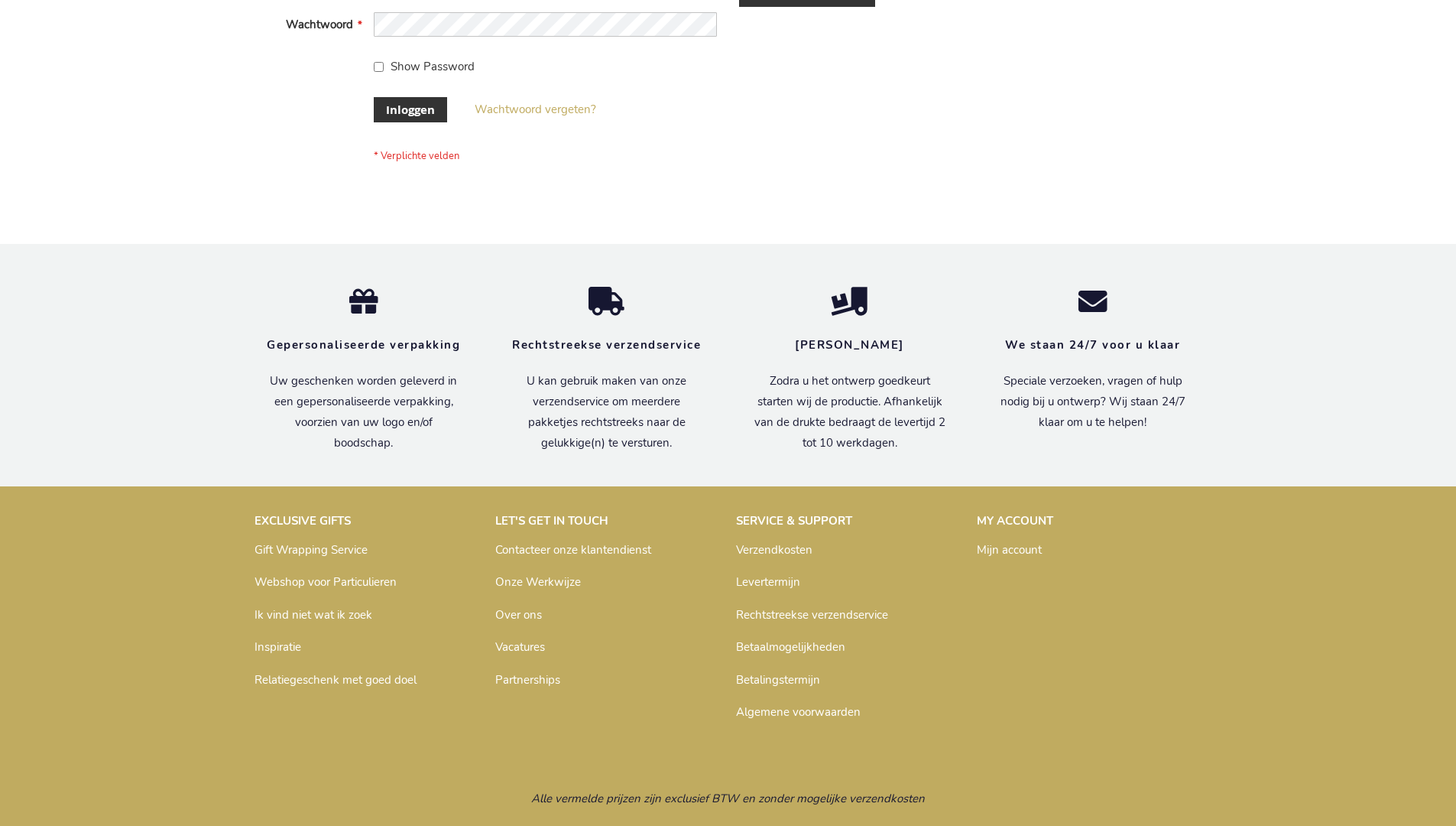
scroll to position [519, 0]
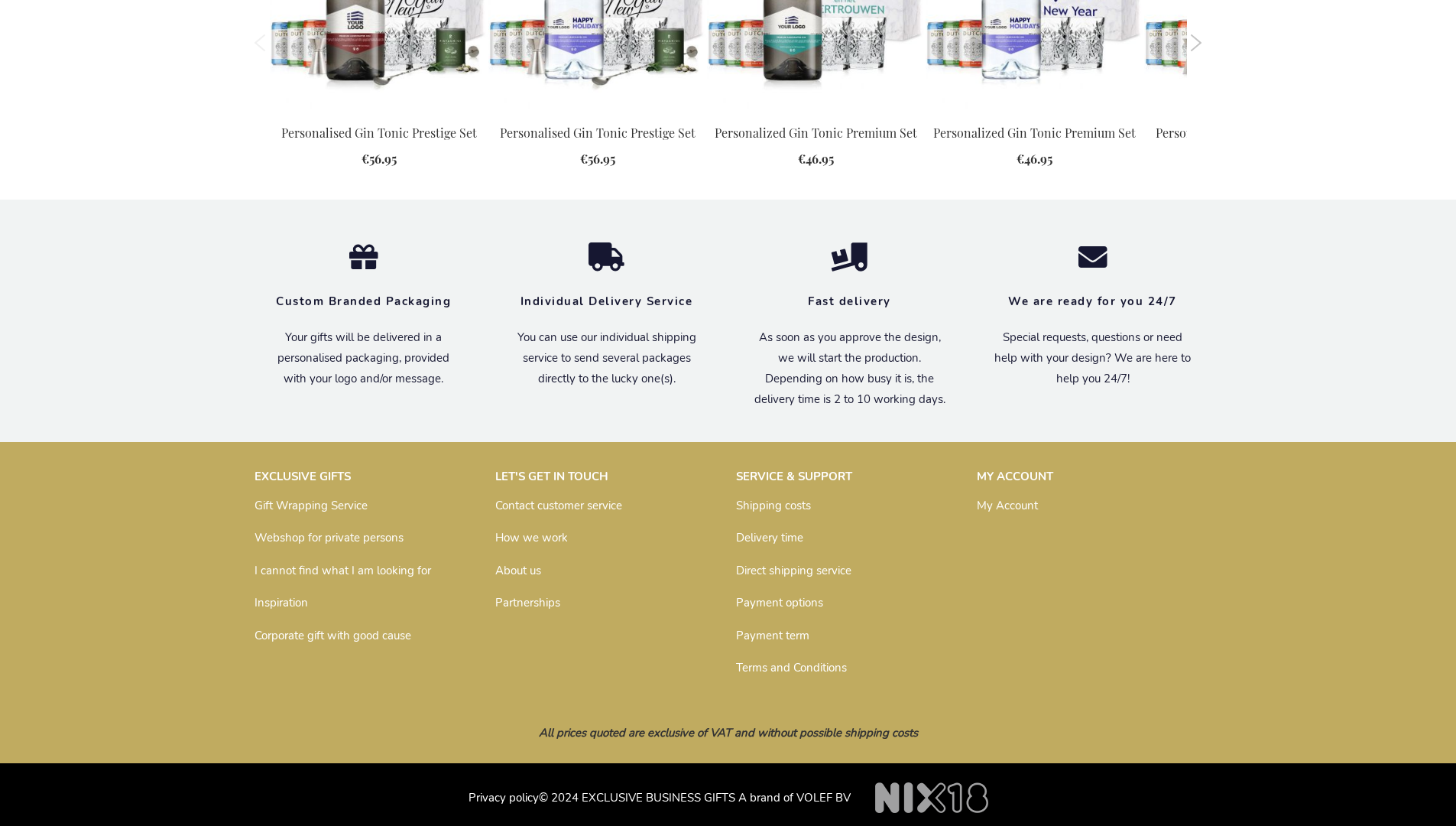
scroll to position [1598, 0]
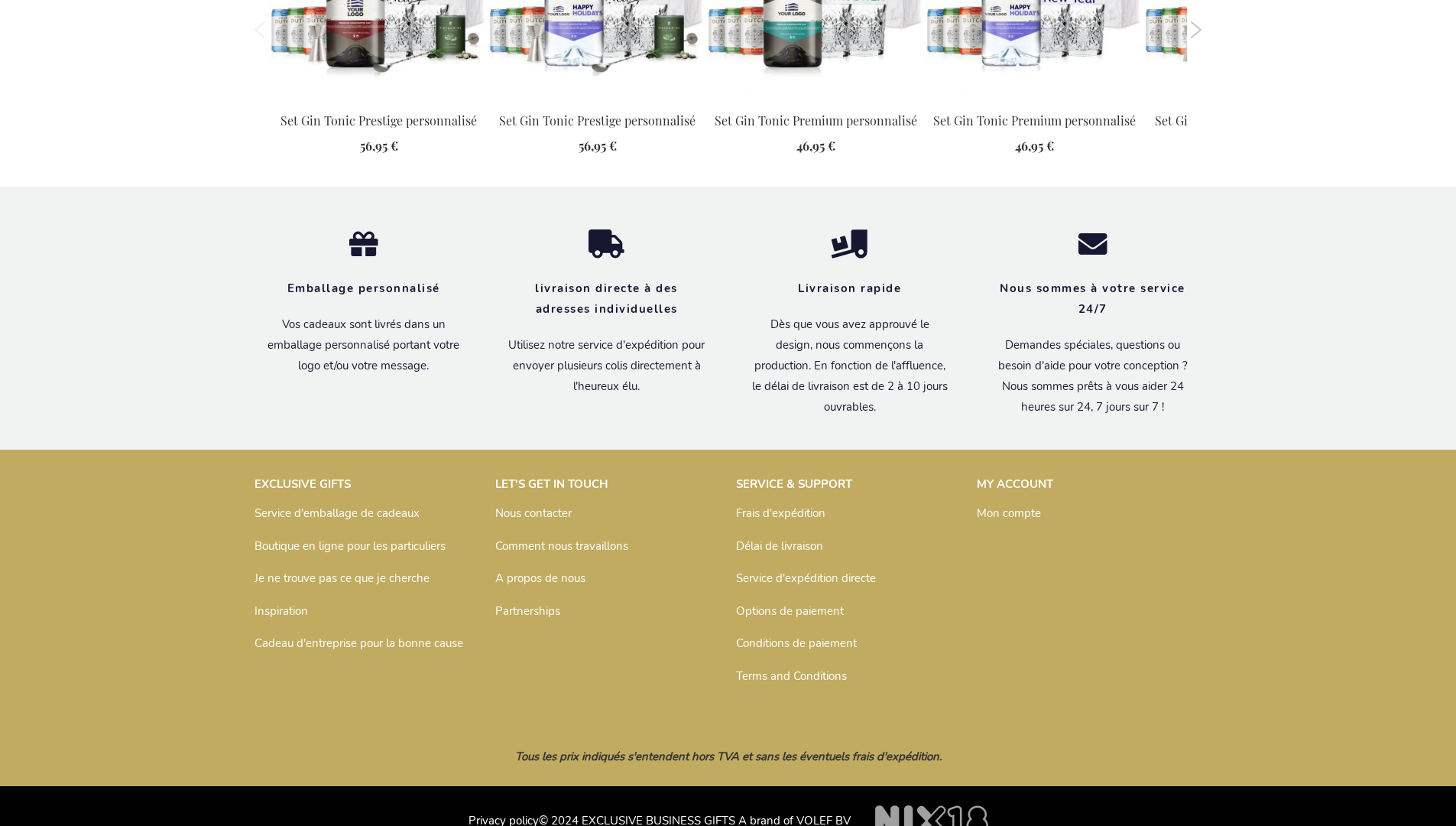
scroll to position [1650, 0]
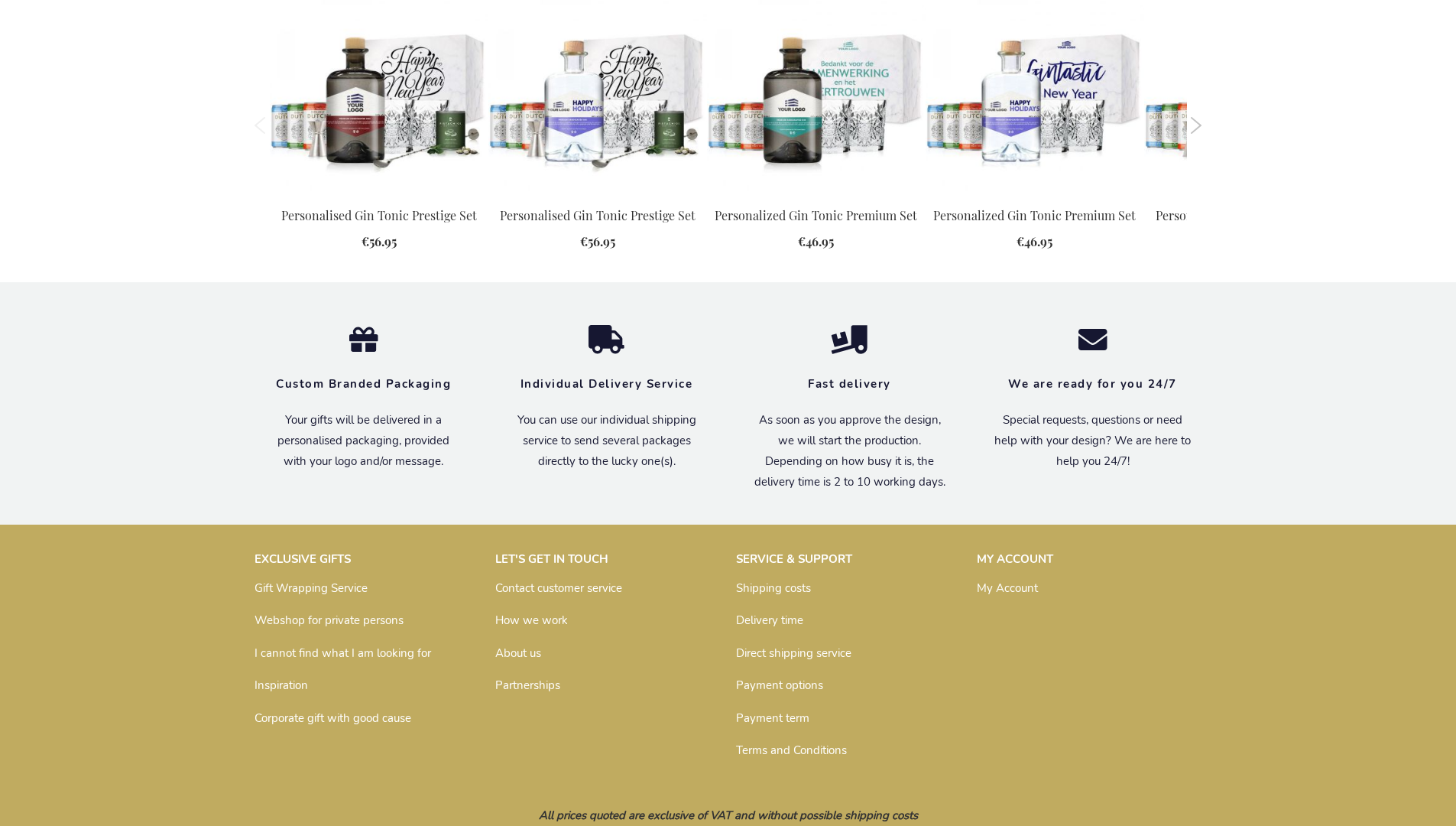
scroll to position [1598, 0]
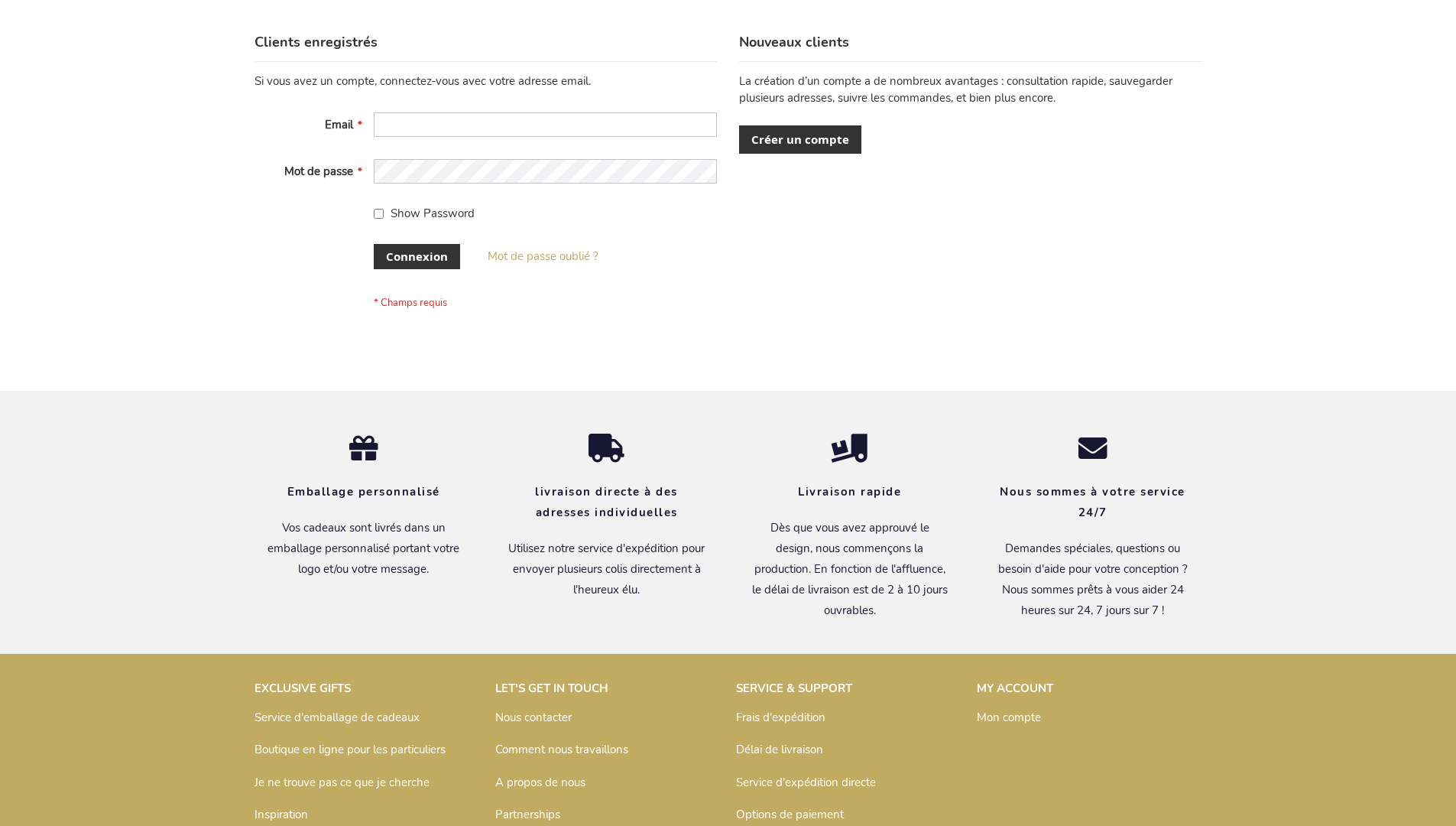
scroll to position [528, 0]
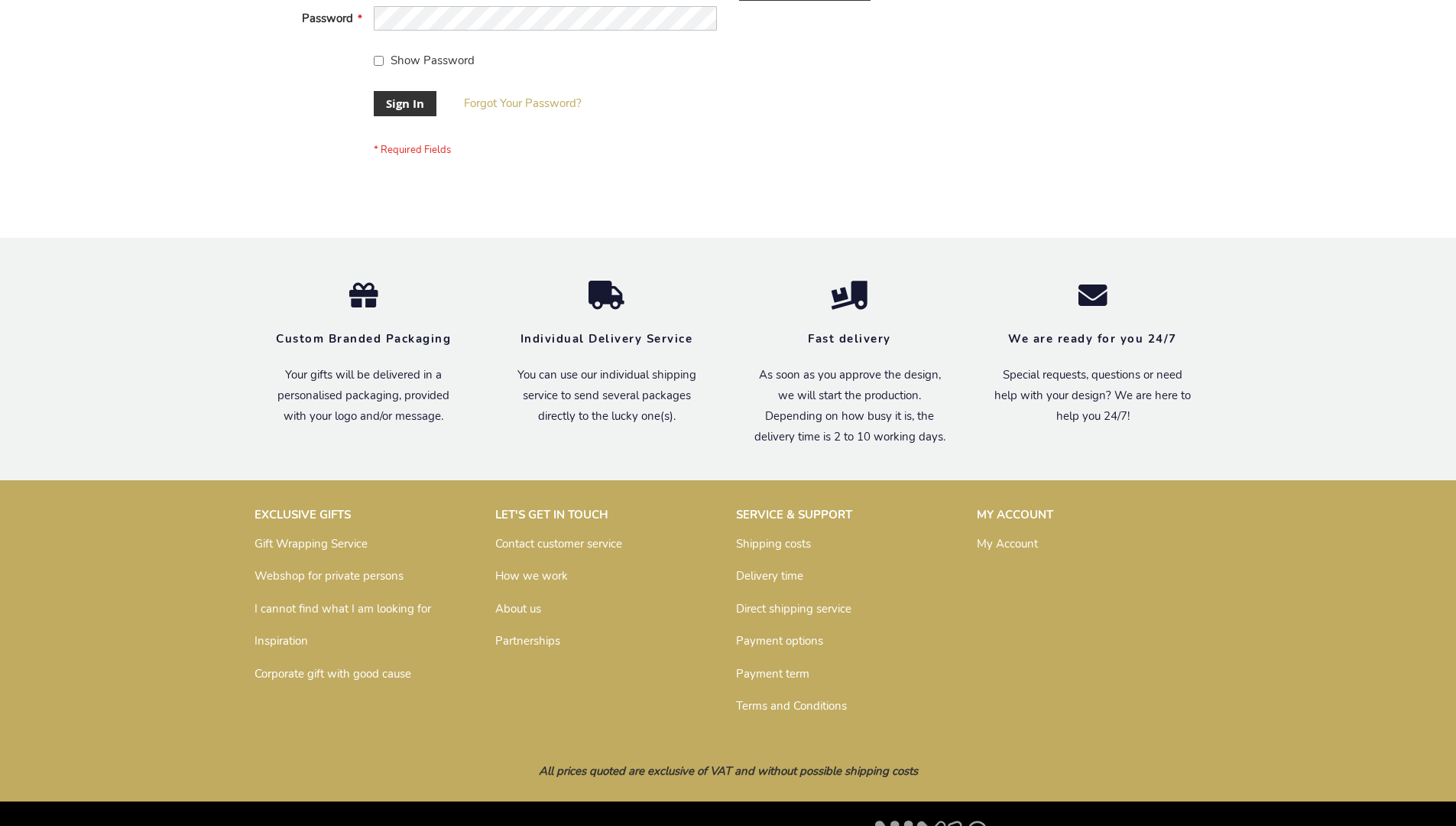
scroll to position [492, 0]
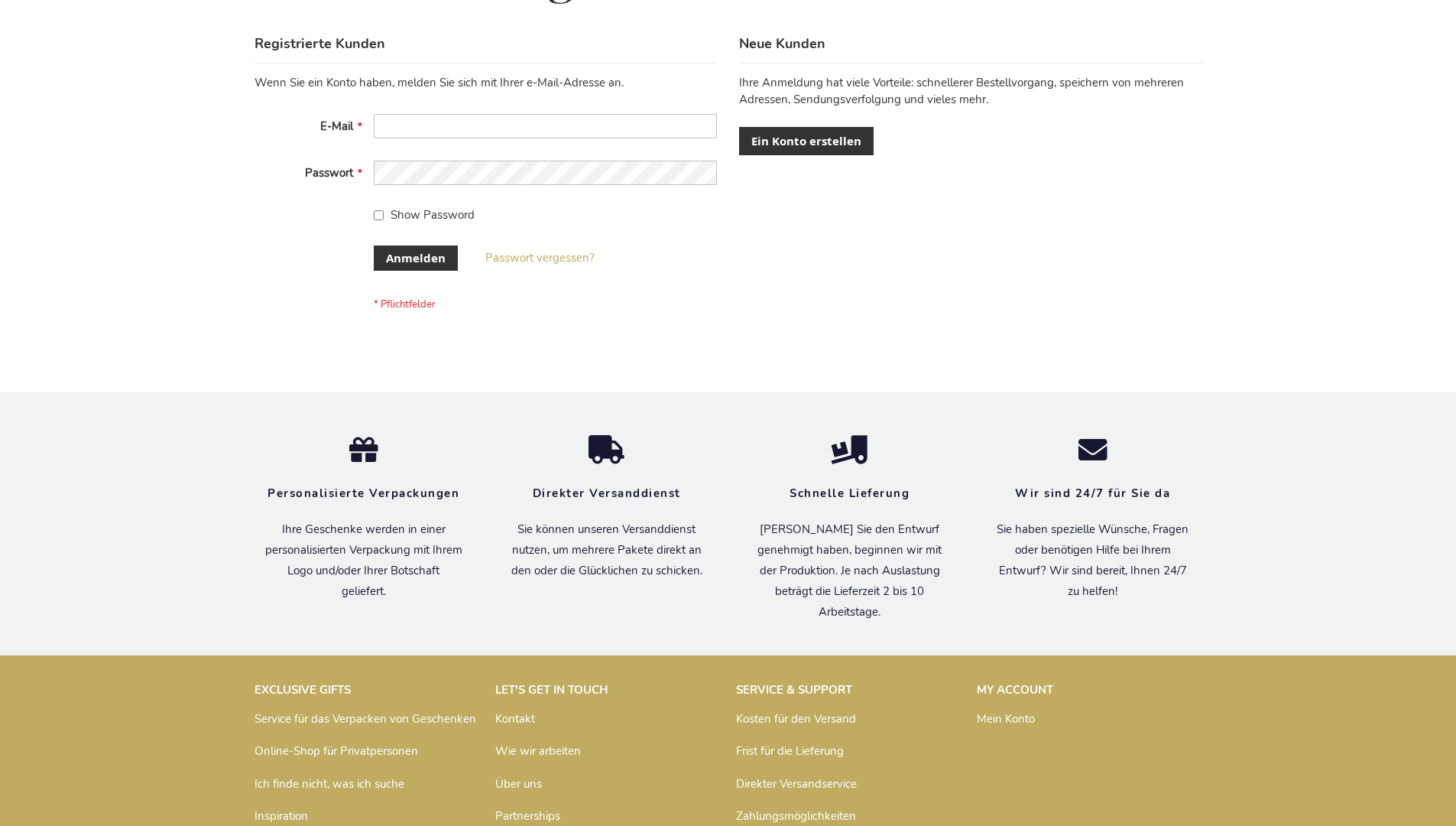
scroll to position [513, 0]
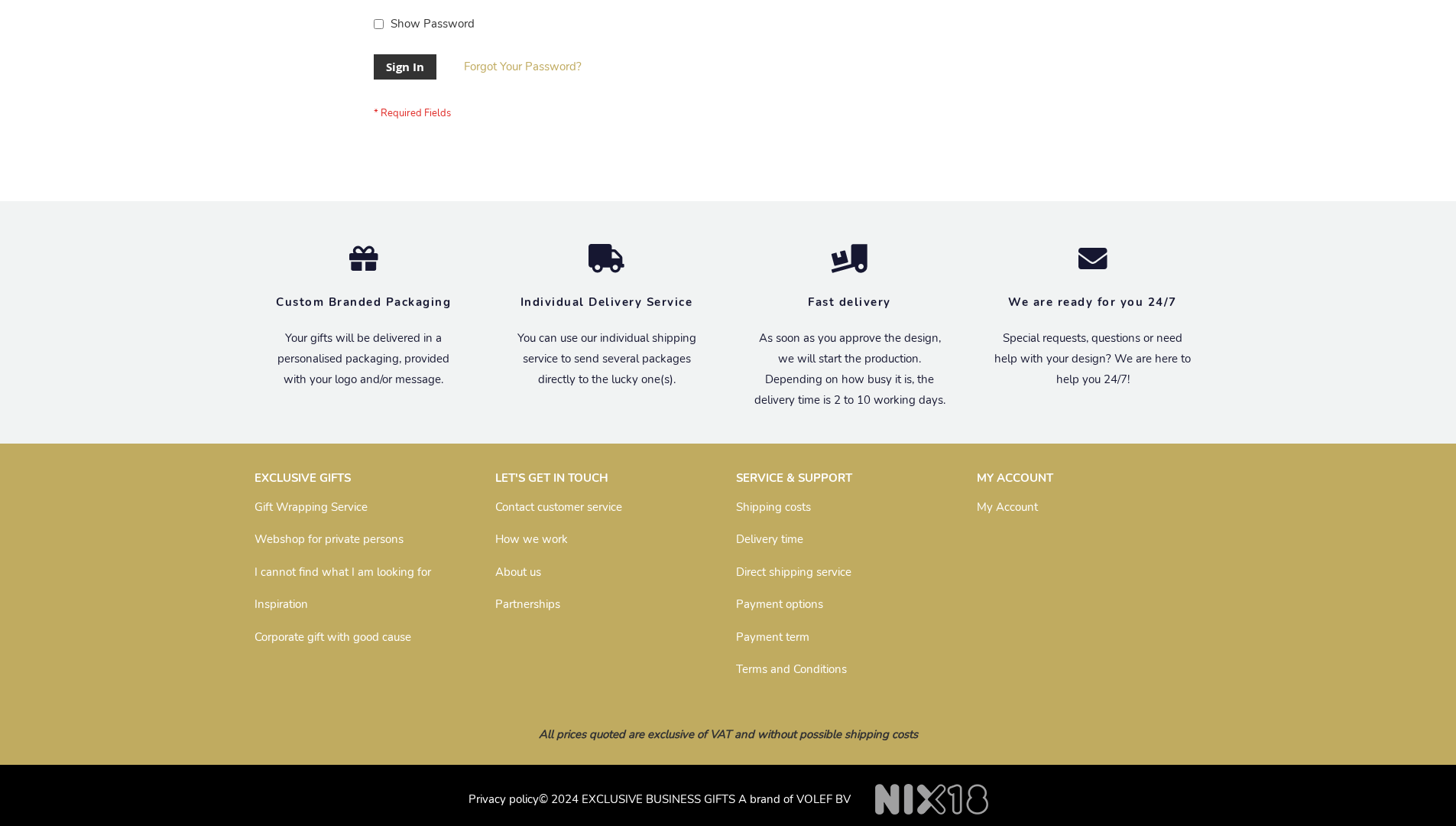
scroll to position [492, 0]
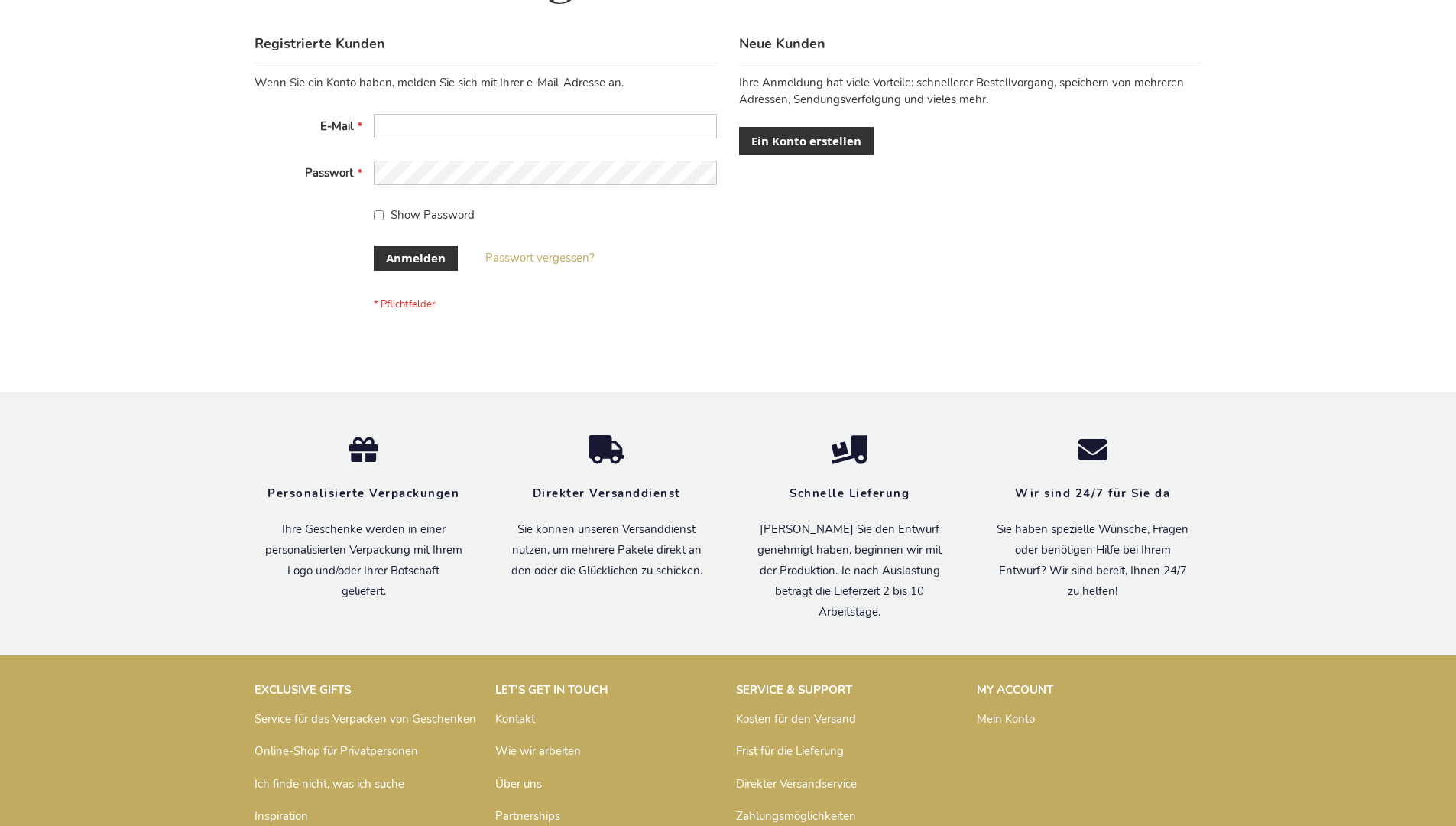
scroll to position [513, 0]
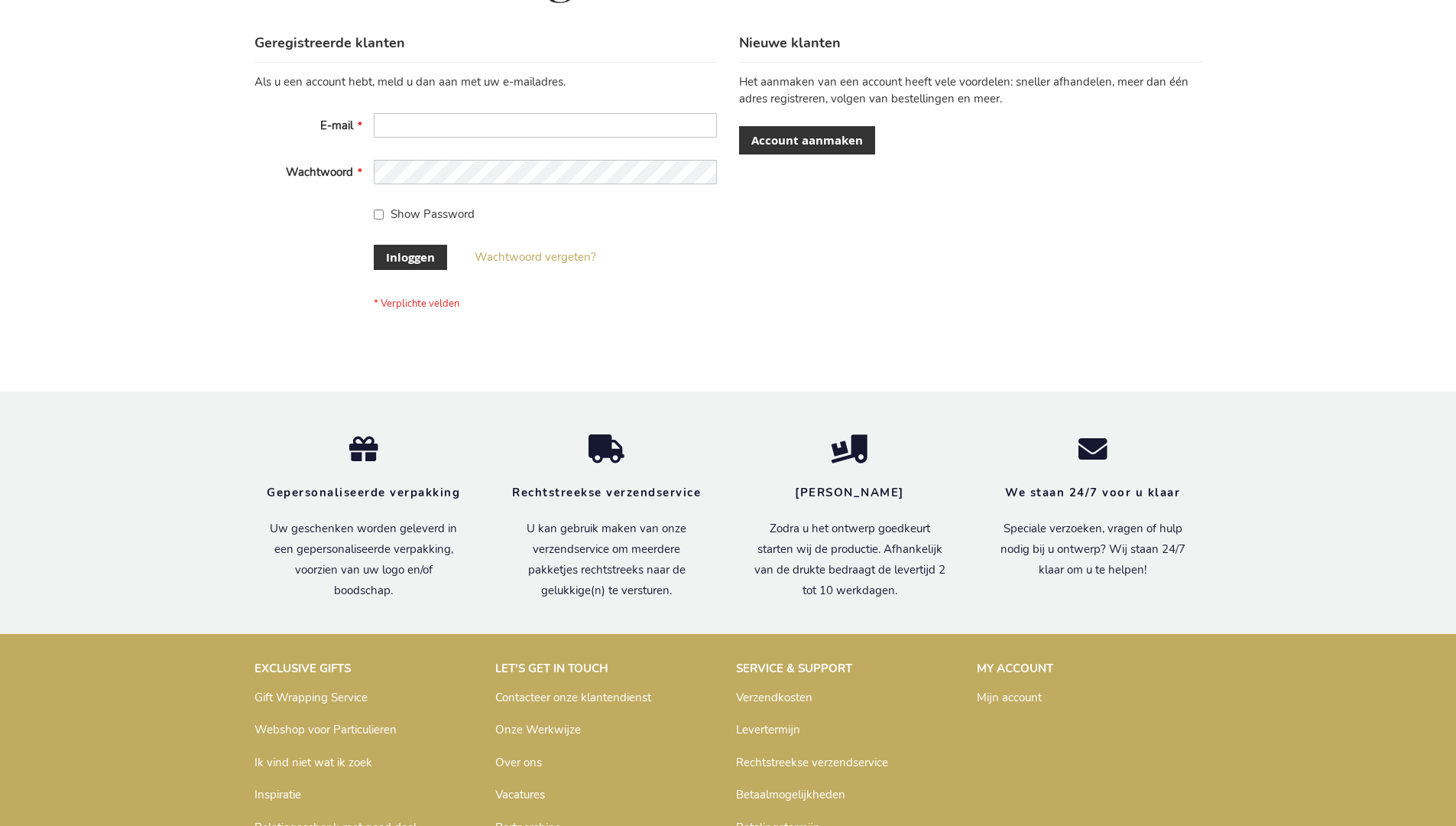
scroll to position [519, 0]
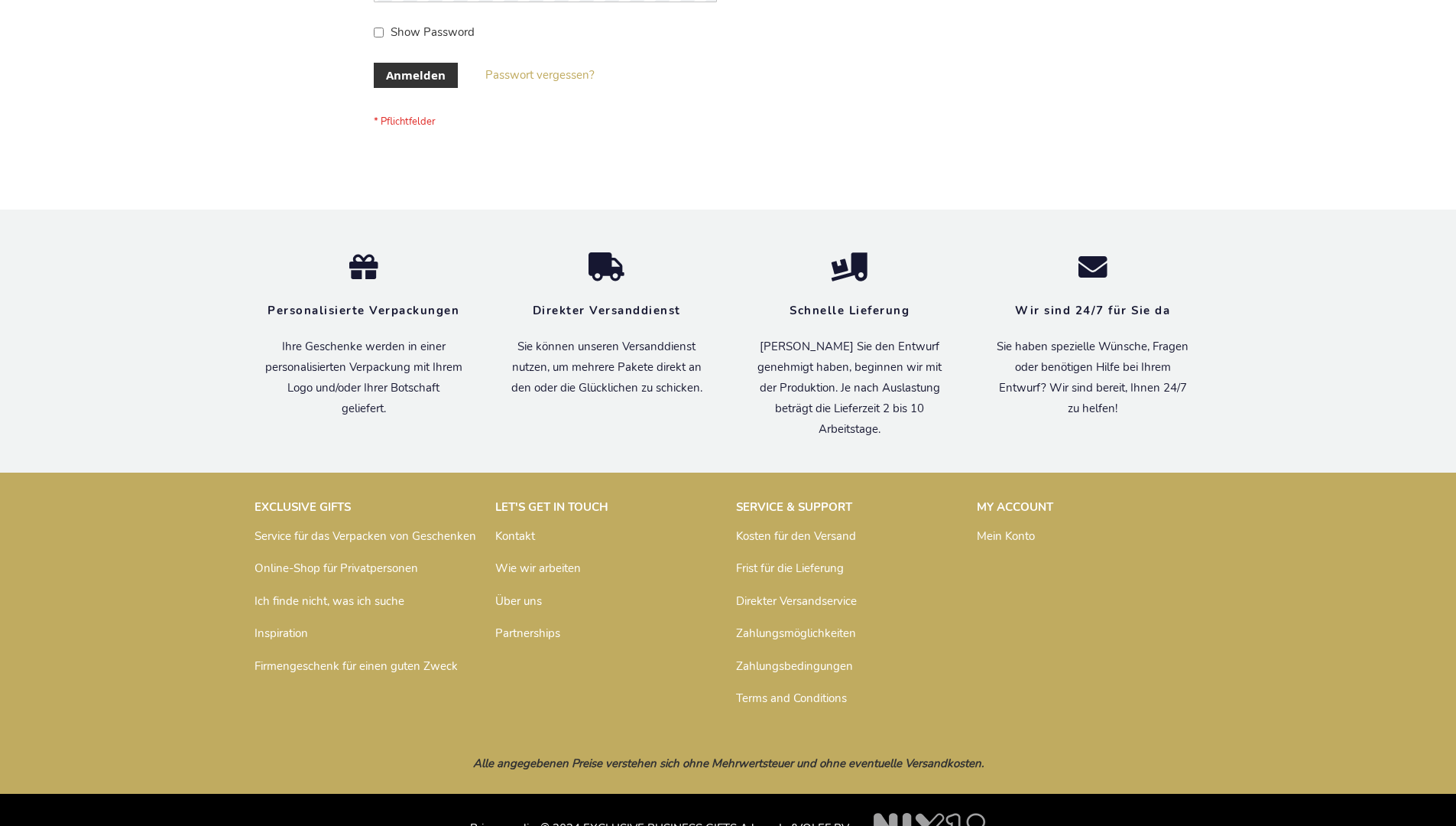
scroll to position [513, 0]
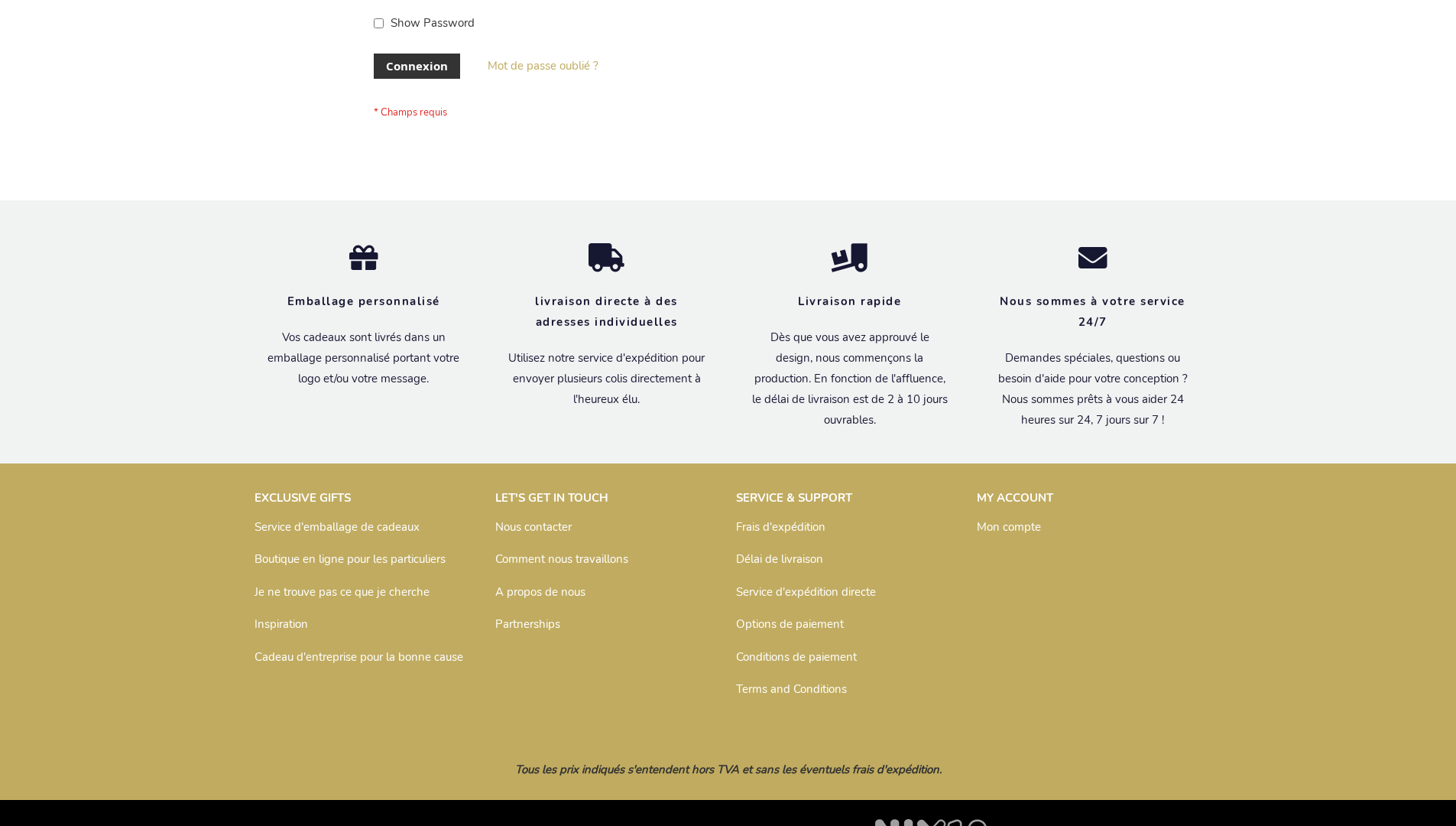
scroll to position [528, 0]
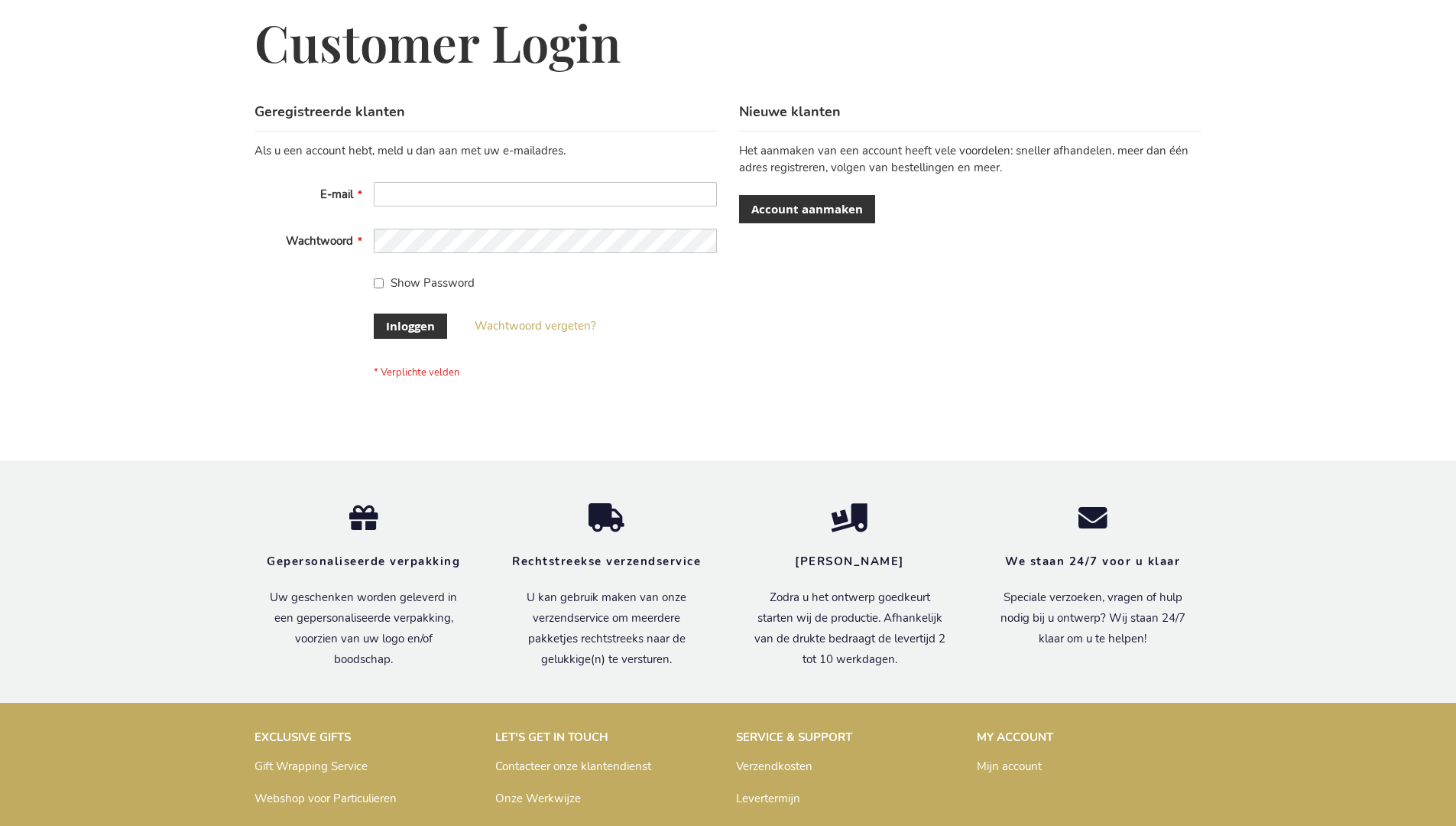
scroll to position [519, 0]
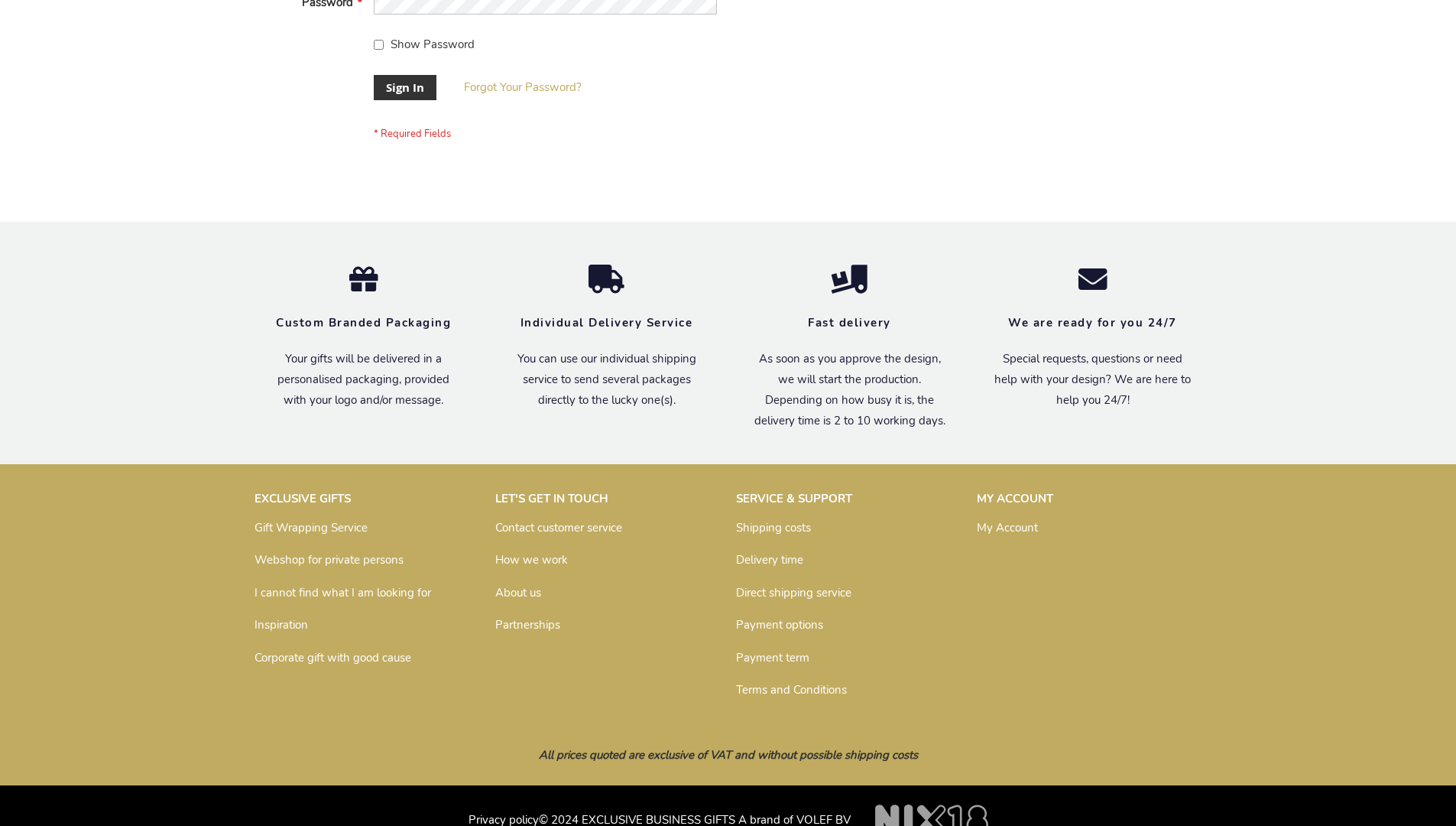
scroll to position [492, 0]
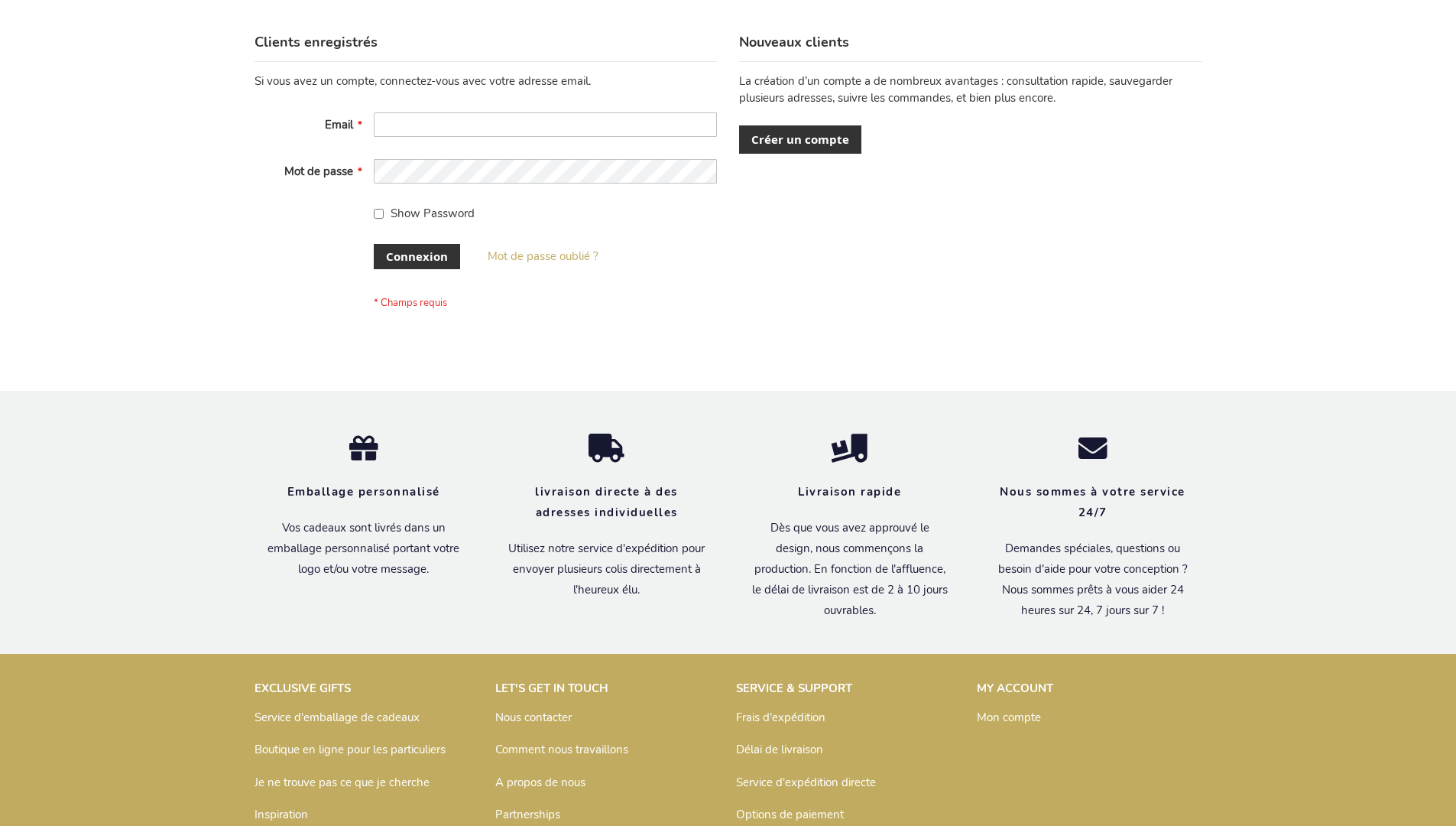
scroll to position [528, 0]
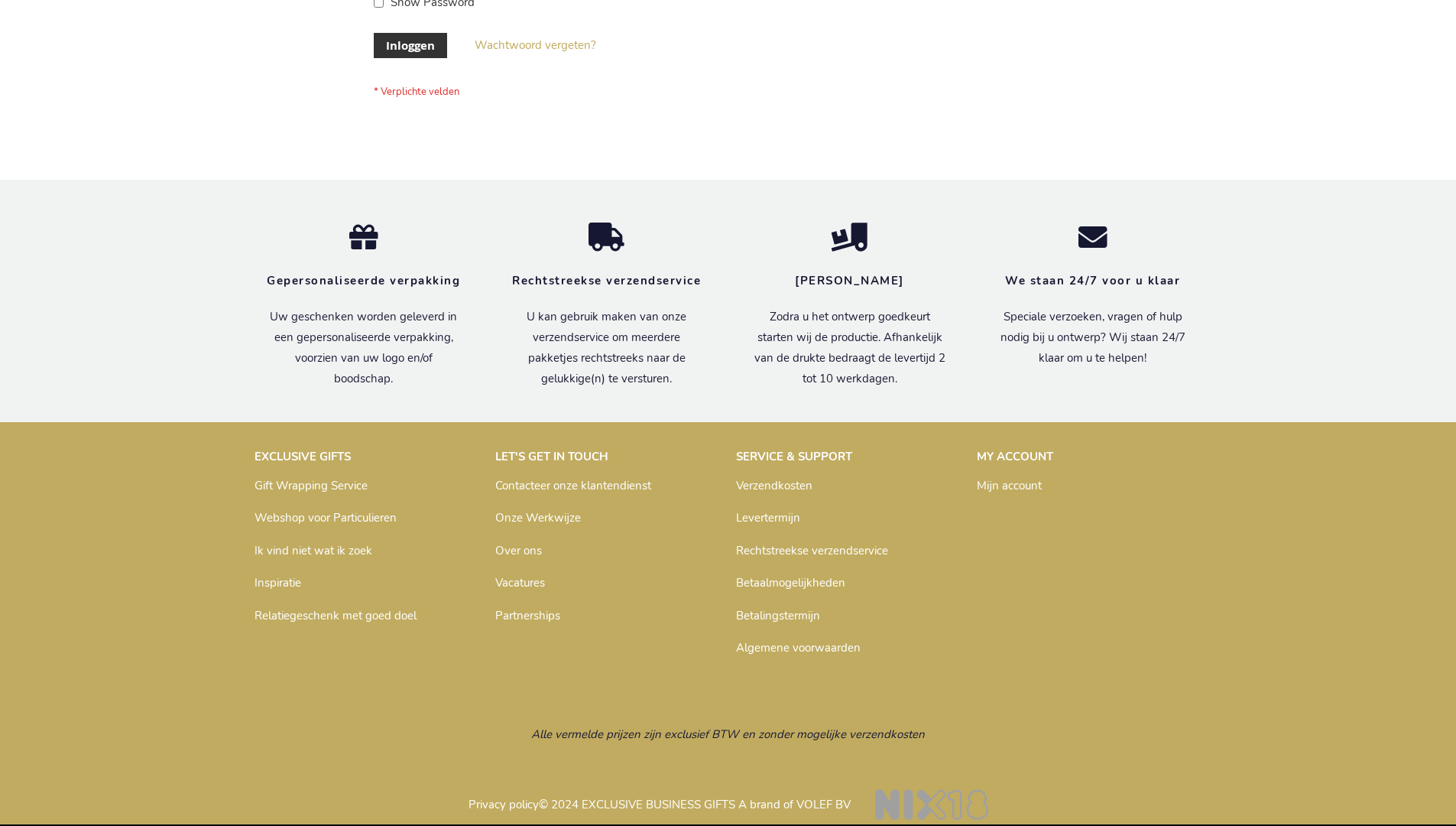
scroll to position [519, 0]
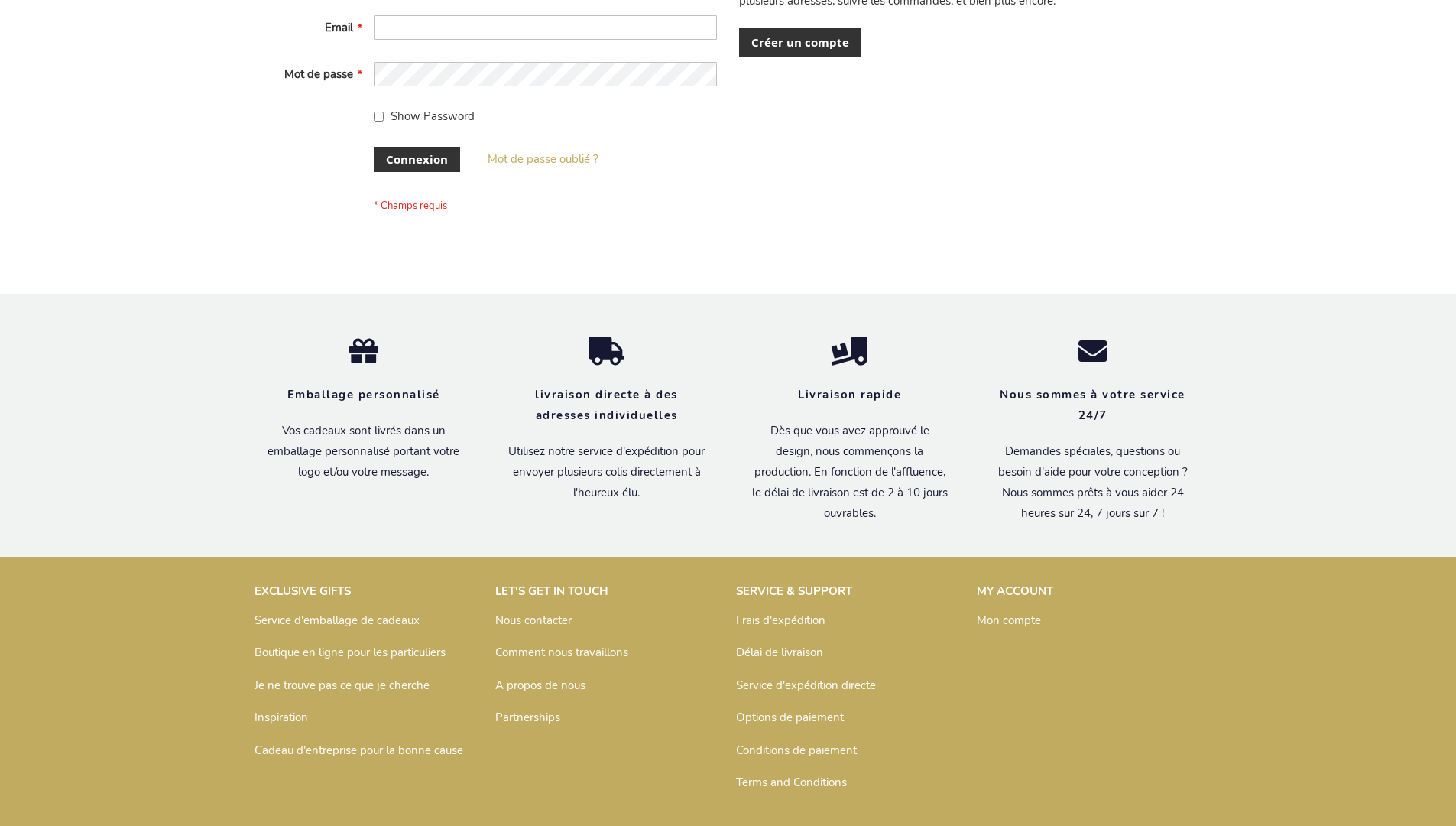
scroll to position [528, 0]
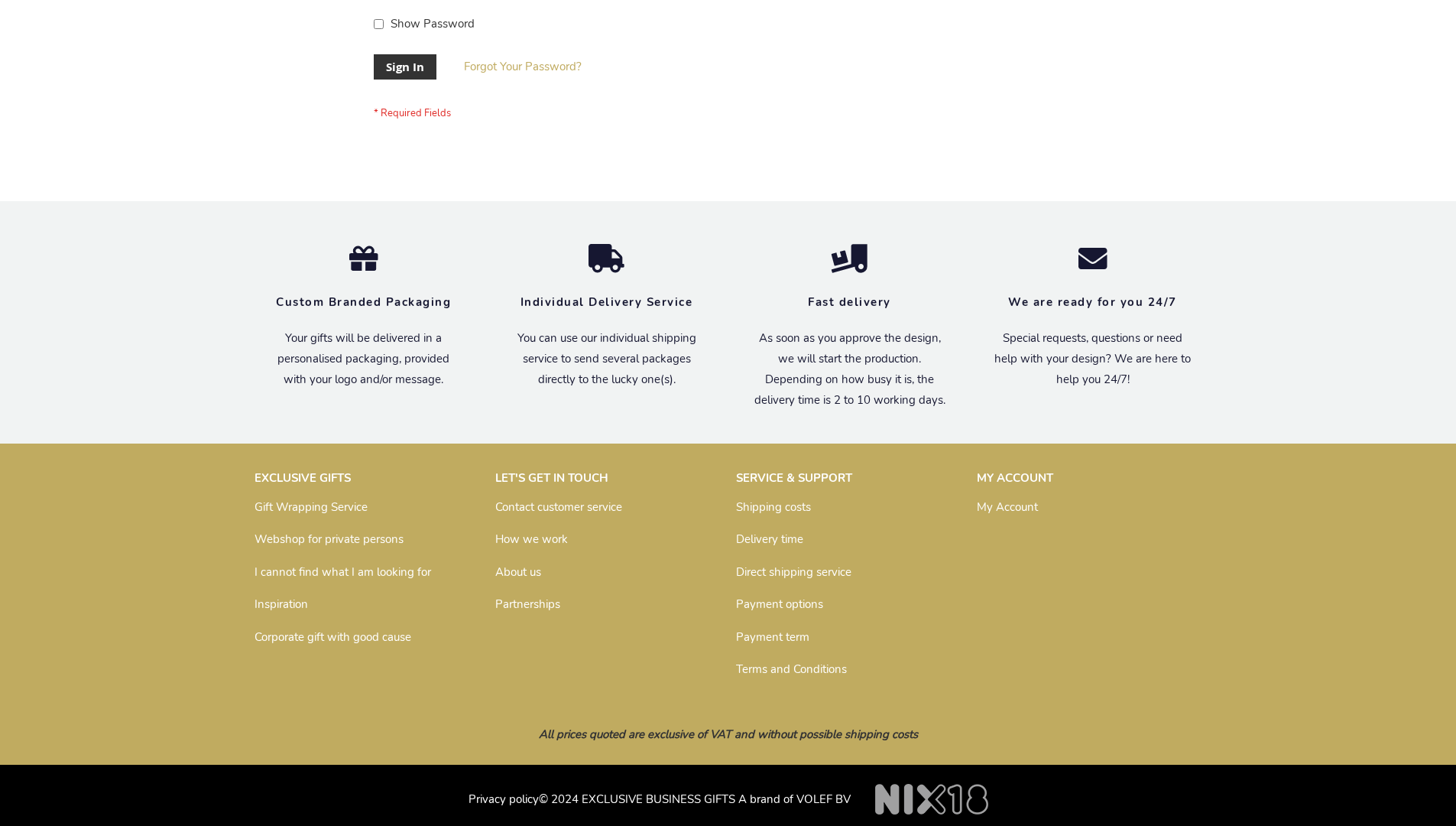
scroll to position [492, 0]
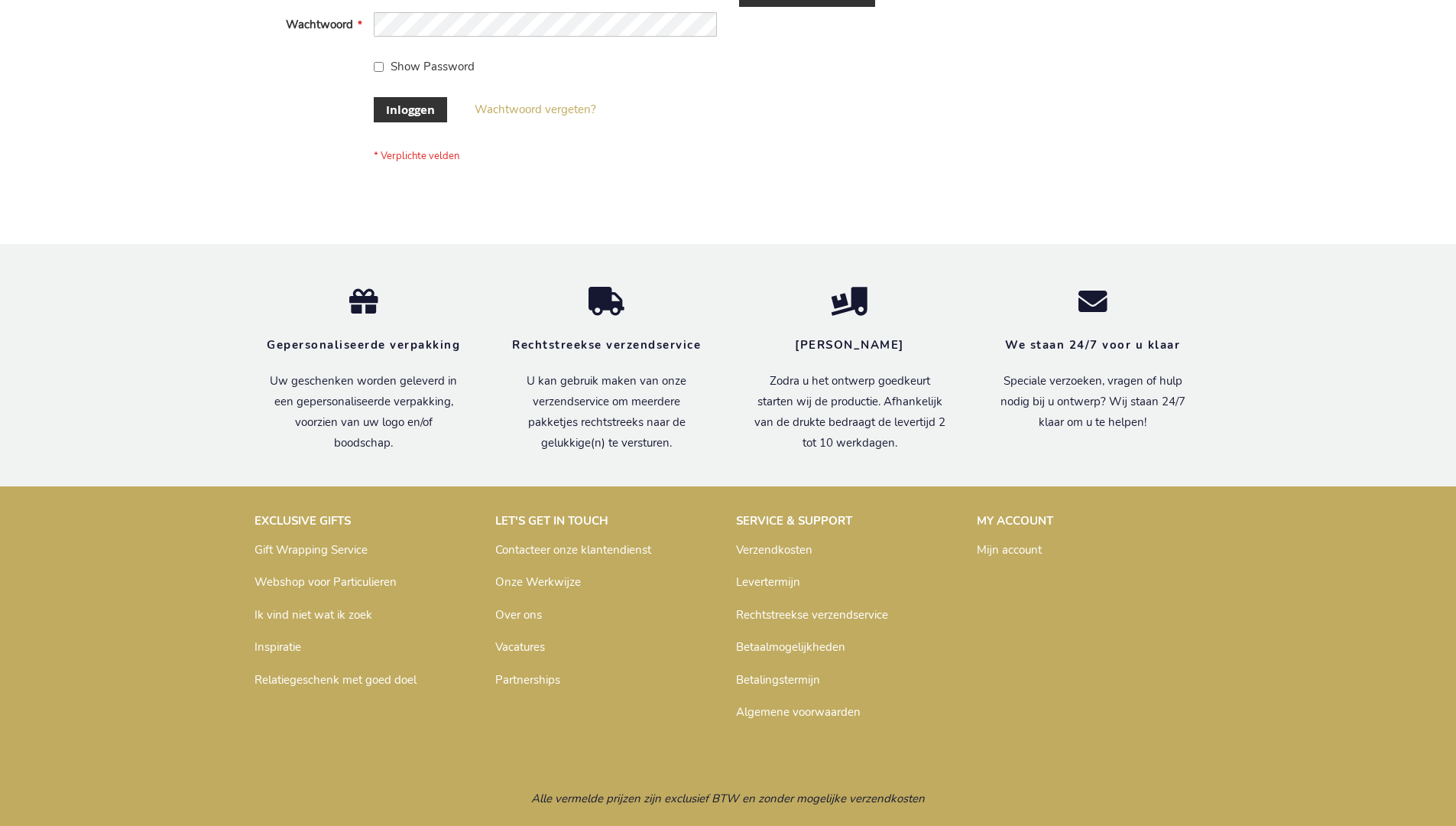
scroll to position [519, 0]
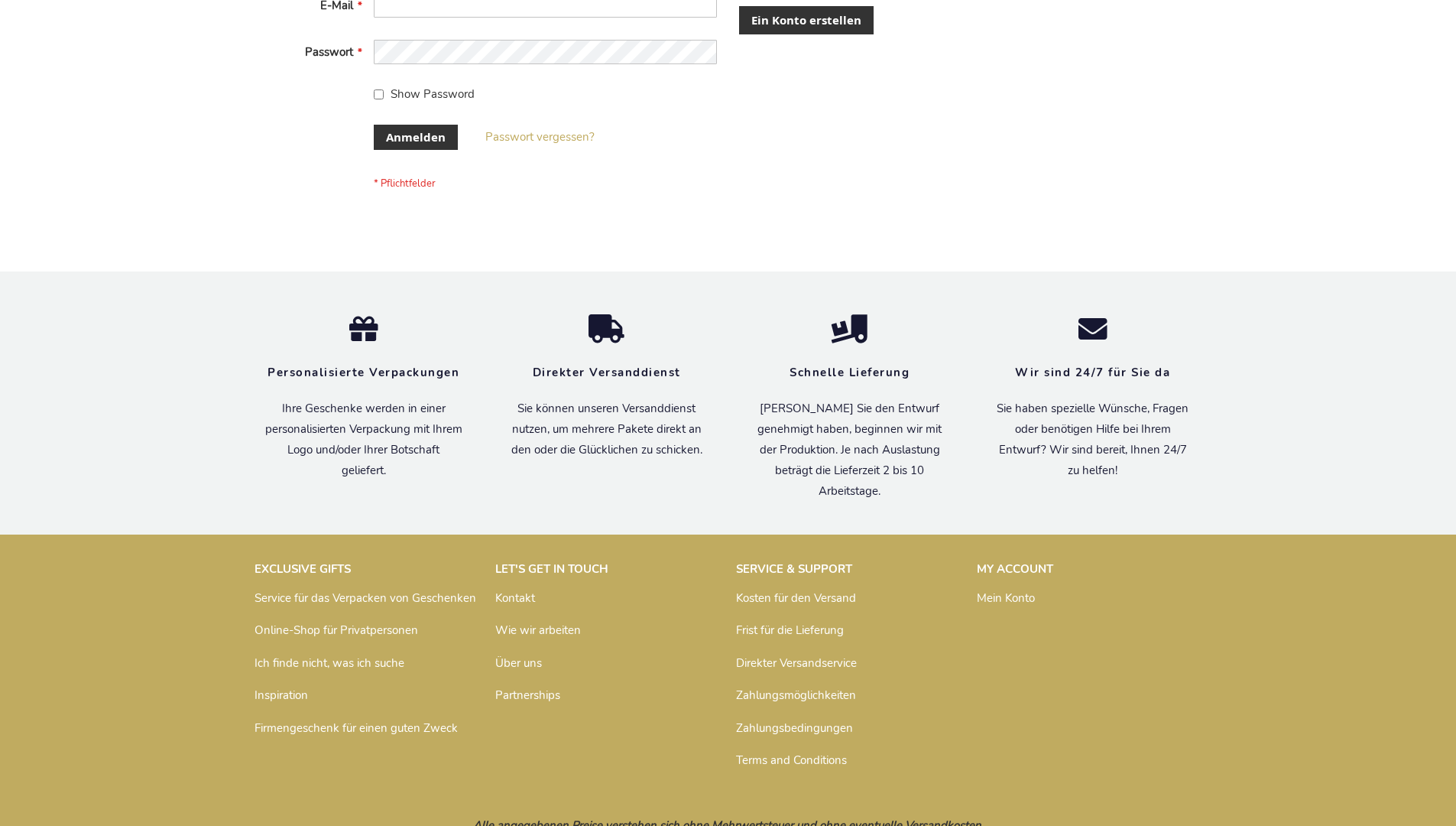
scroll to position [513, 0]
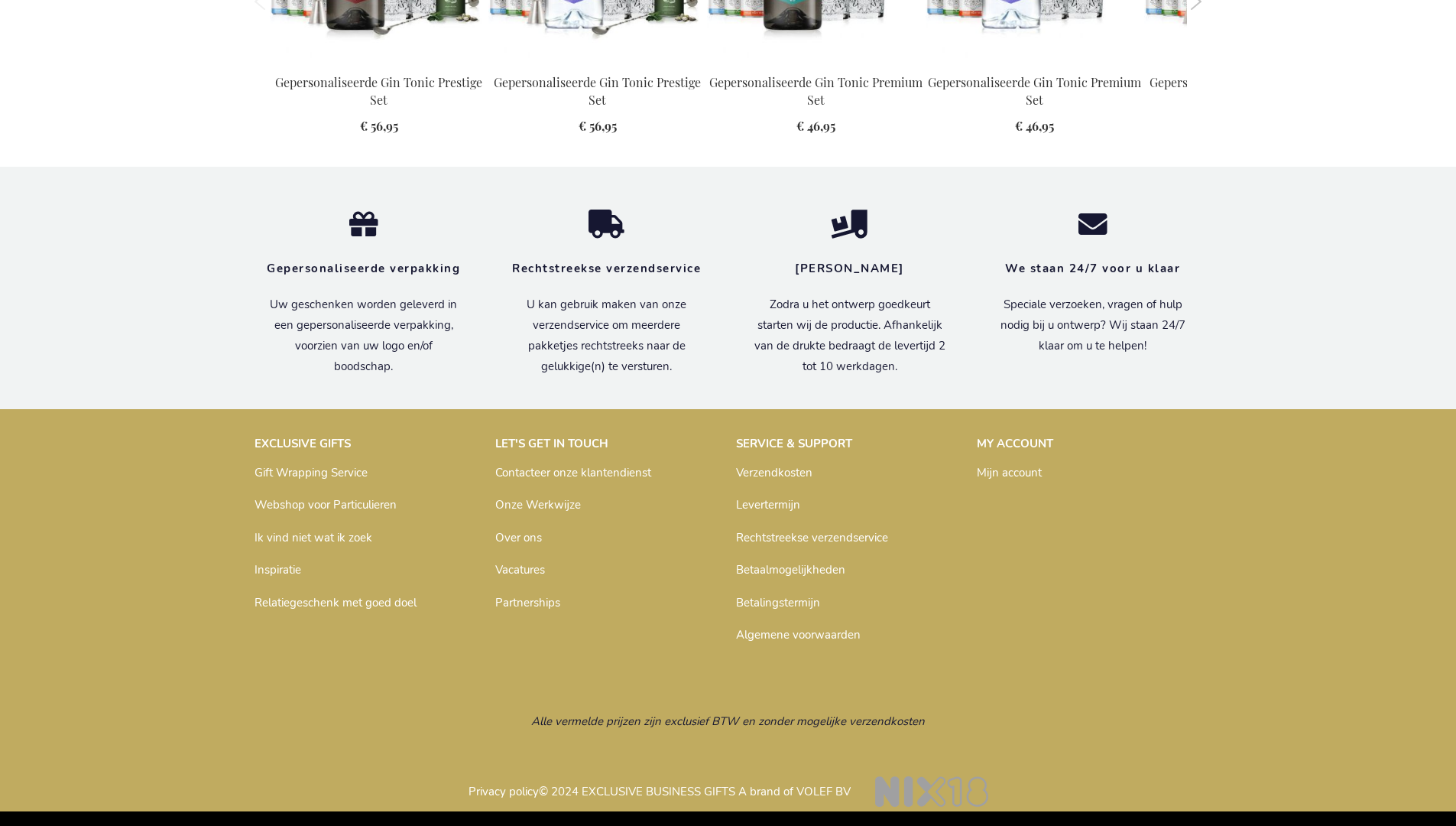
scroll to position [1643, 0]
